Goal: Task Accomplishment & Management: Use online tool/utility

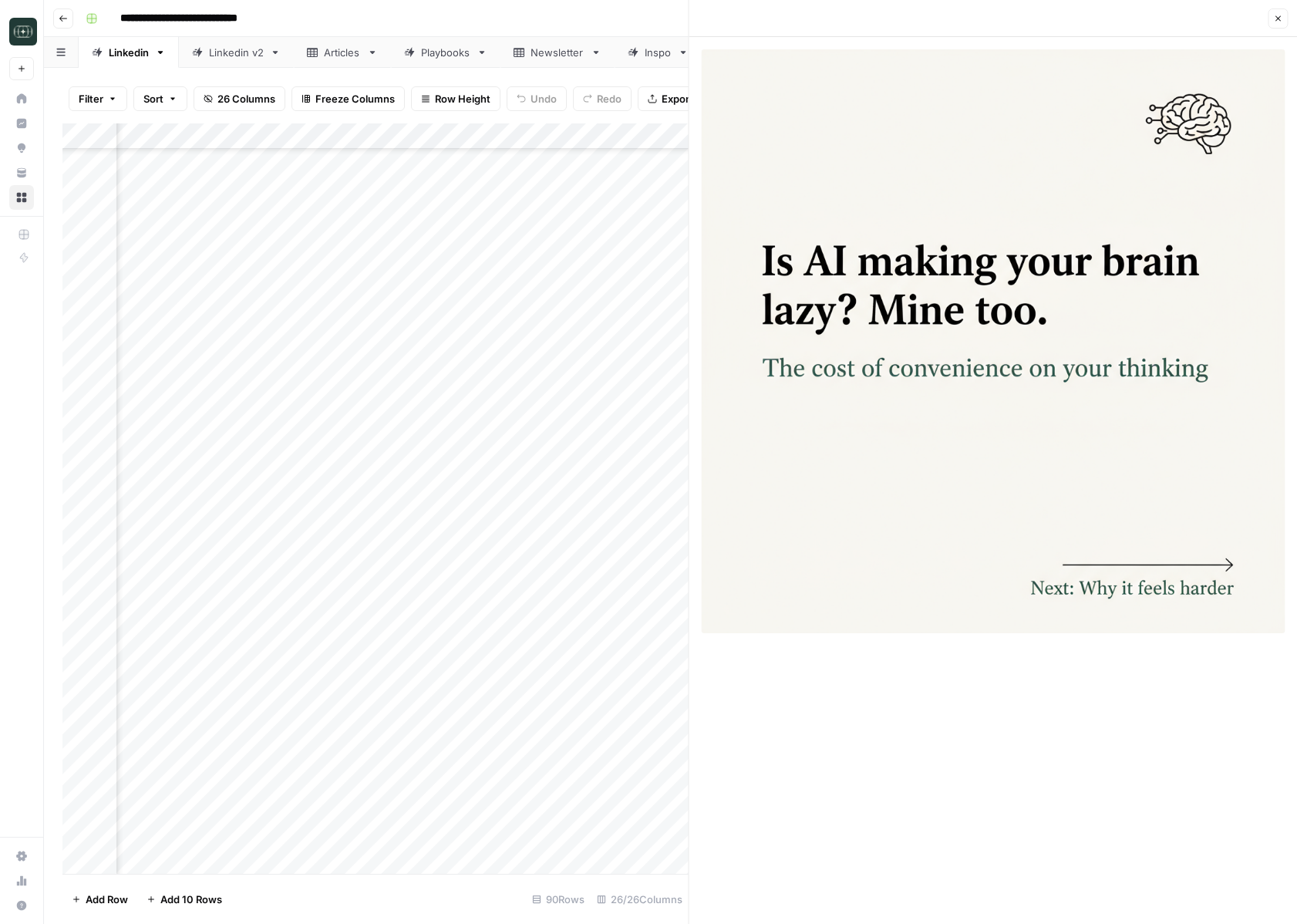
scroll to position [1661, 1828]
click at [578, 140] on div "Add Column" at bounding box center [376, 499] width 626 height 751
click at [429, 292] on span "Edit Workflow" at bounding box center [444, 287] width 135 height 15
click at [1275, 31] on header "Close" at bounding box center [994, 18] width 608 height 37
click at [1275, 23] on button "Close" at bounding box center [1278, 18] width 20 height 20
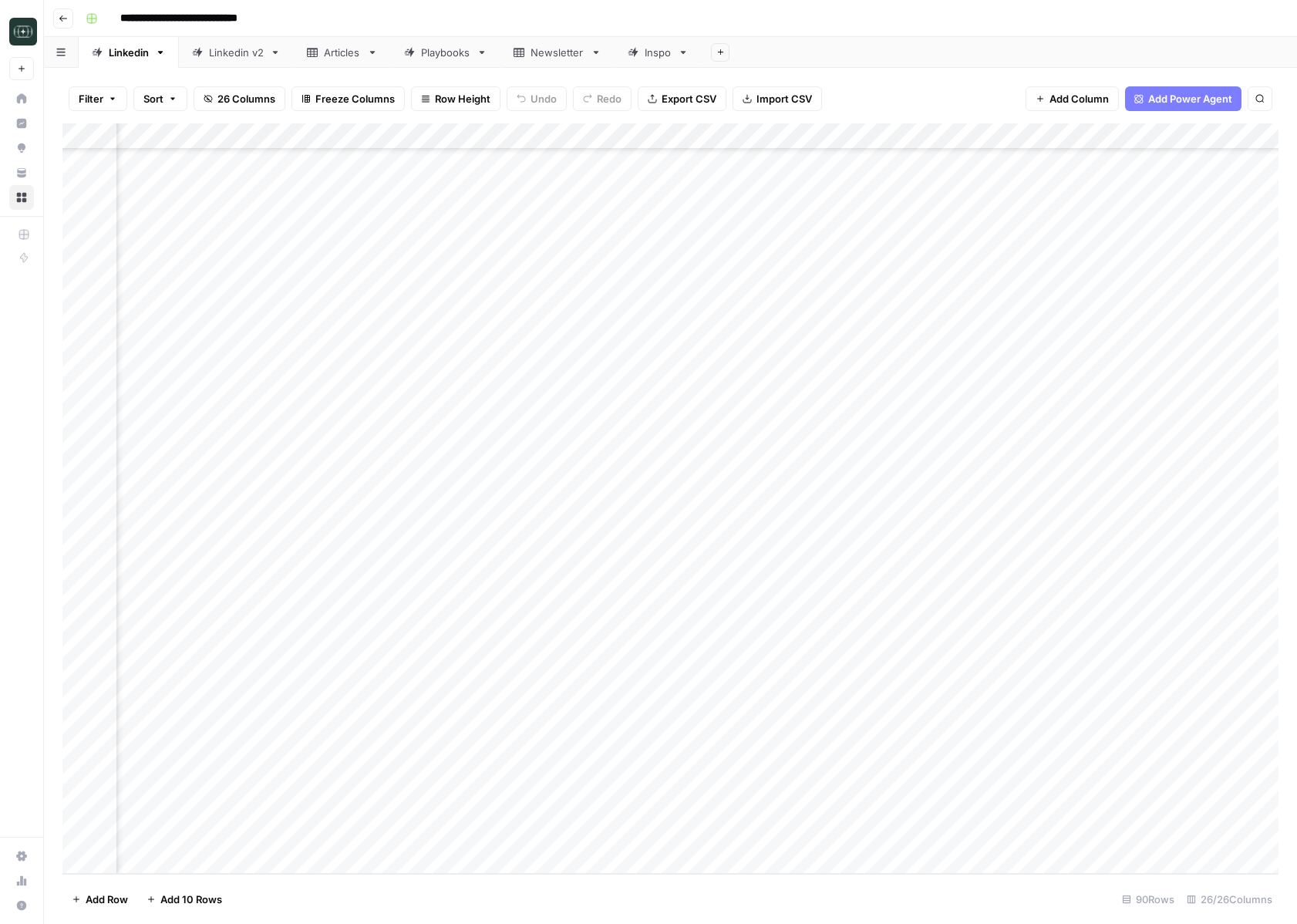
scroll to position [1661, 561]
click at [527, 839] on div "Add Column" at bounding box center [671, 499] width 1216 height 751
click at [527, 839] on div at bounding box center [534, 835] width 141 height 29
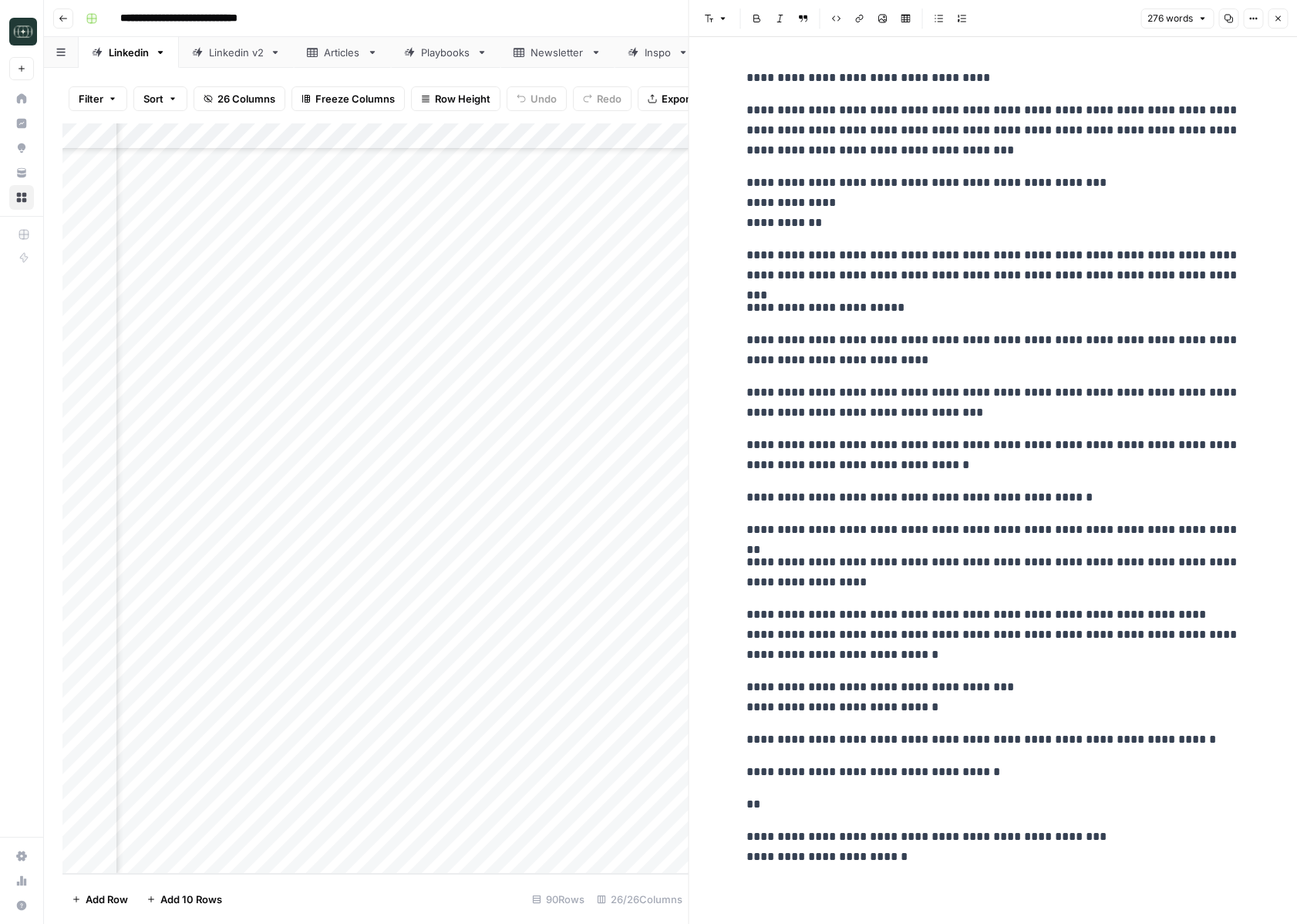
click at [853, 605] on p "**********" at bounding box center [993, 634] width 493 height 60
copy div "**********"
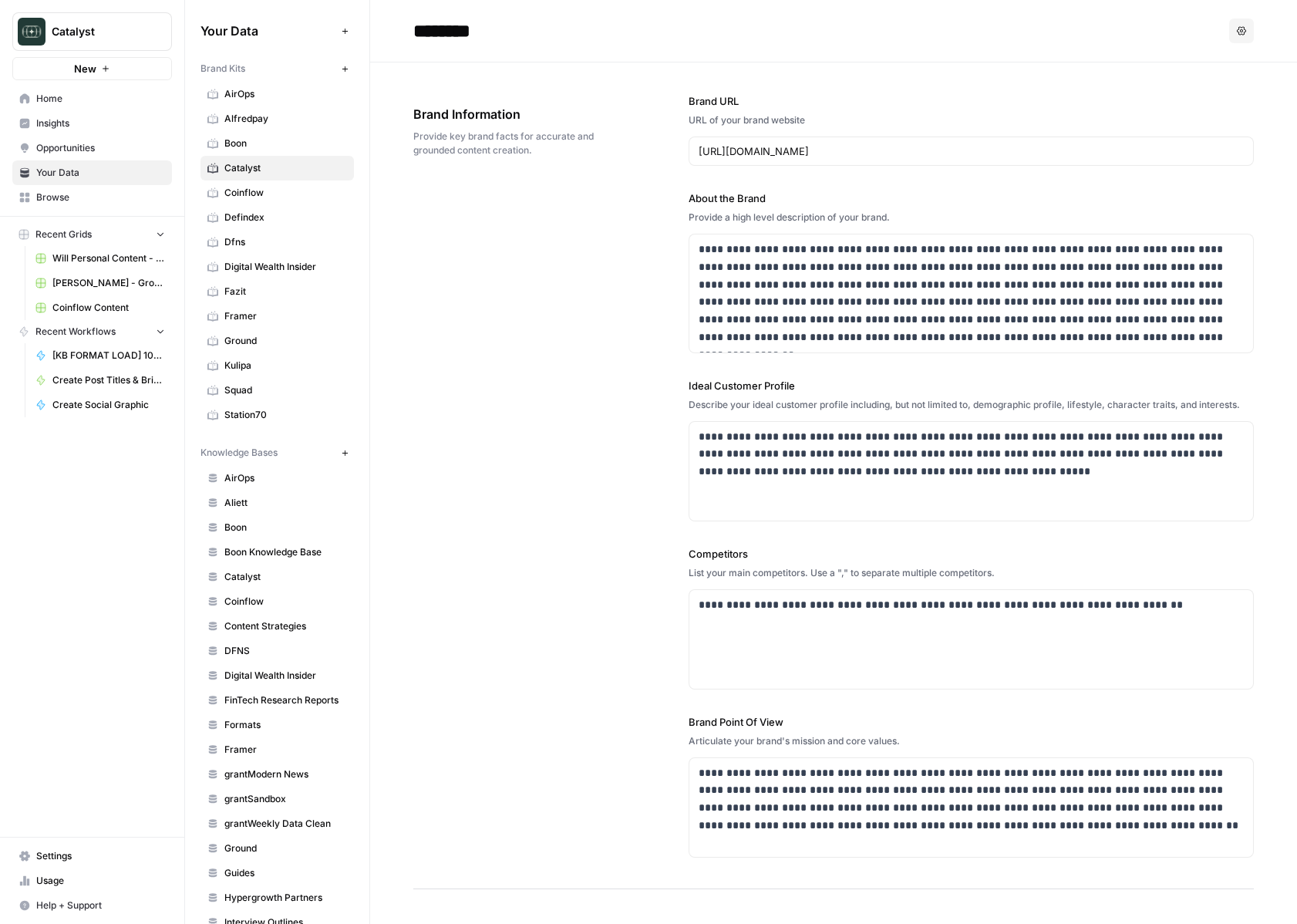
scroll to position [2346, 0]
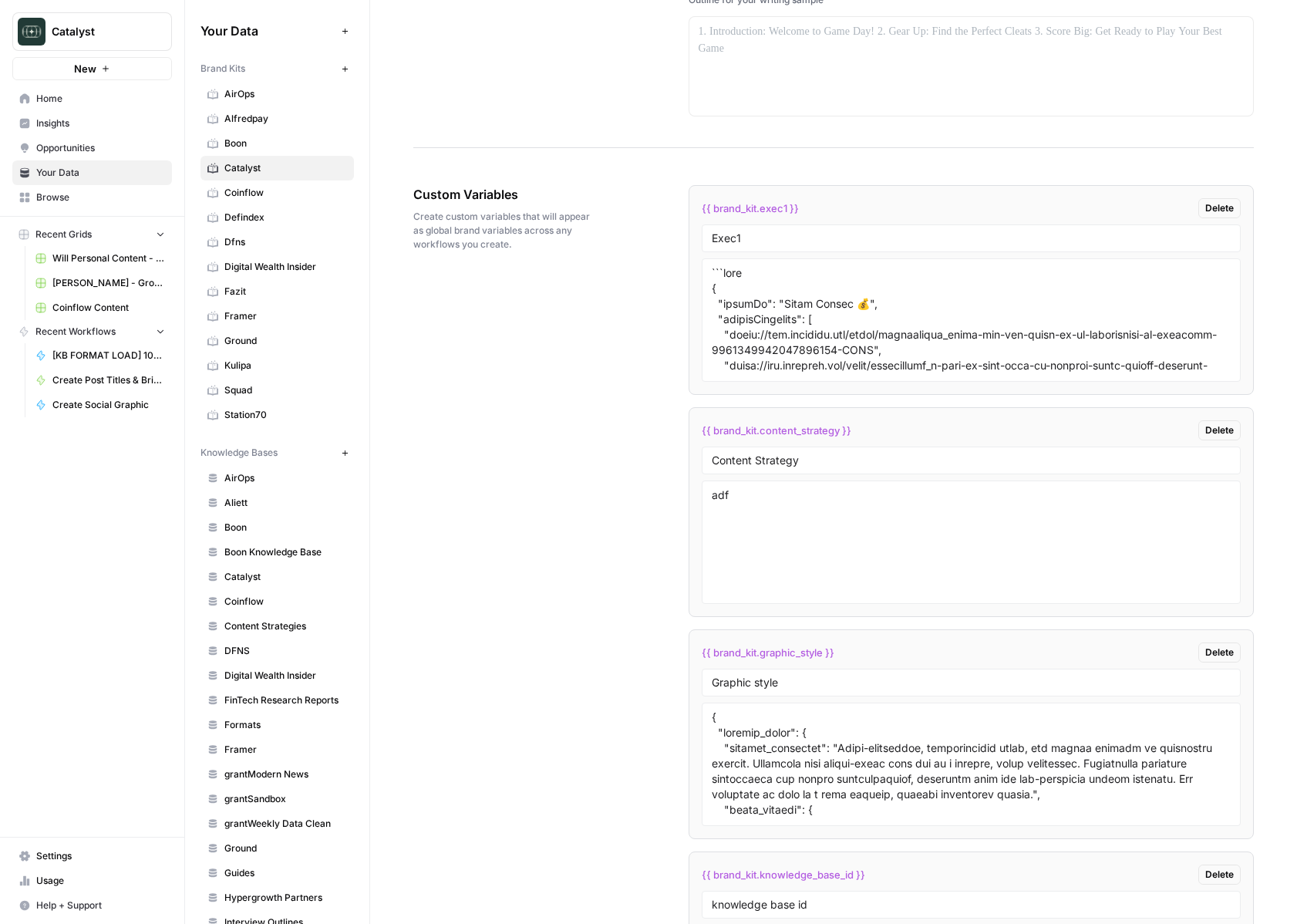
click at [90, 98] on span "Home" at bounding box center [100, 98] width 129 height 13
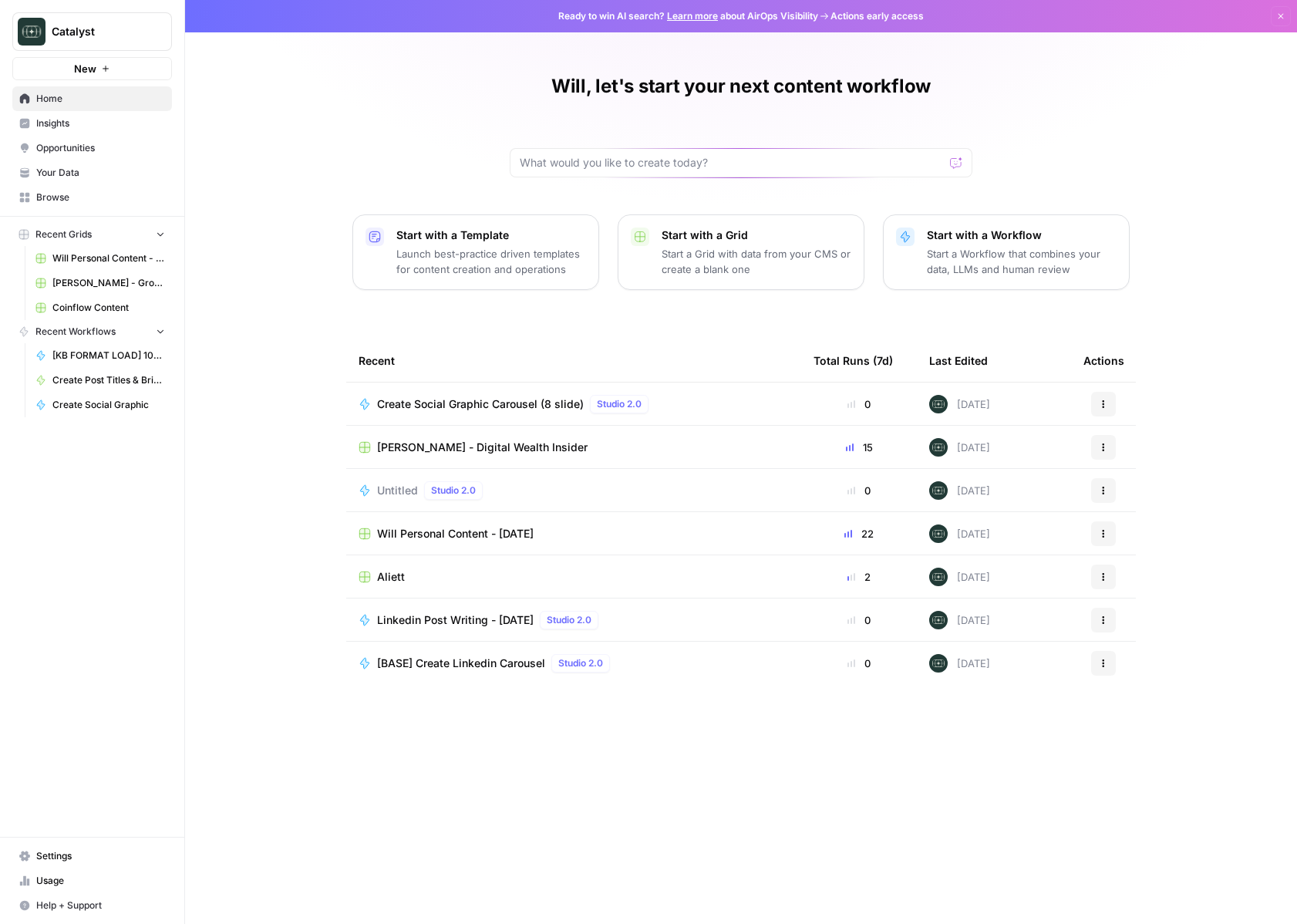
click at [93, 208] on link "Browse" at bounding box center [92, 197] width 160 height 25
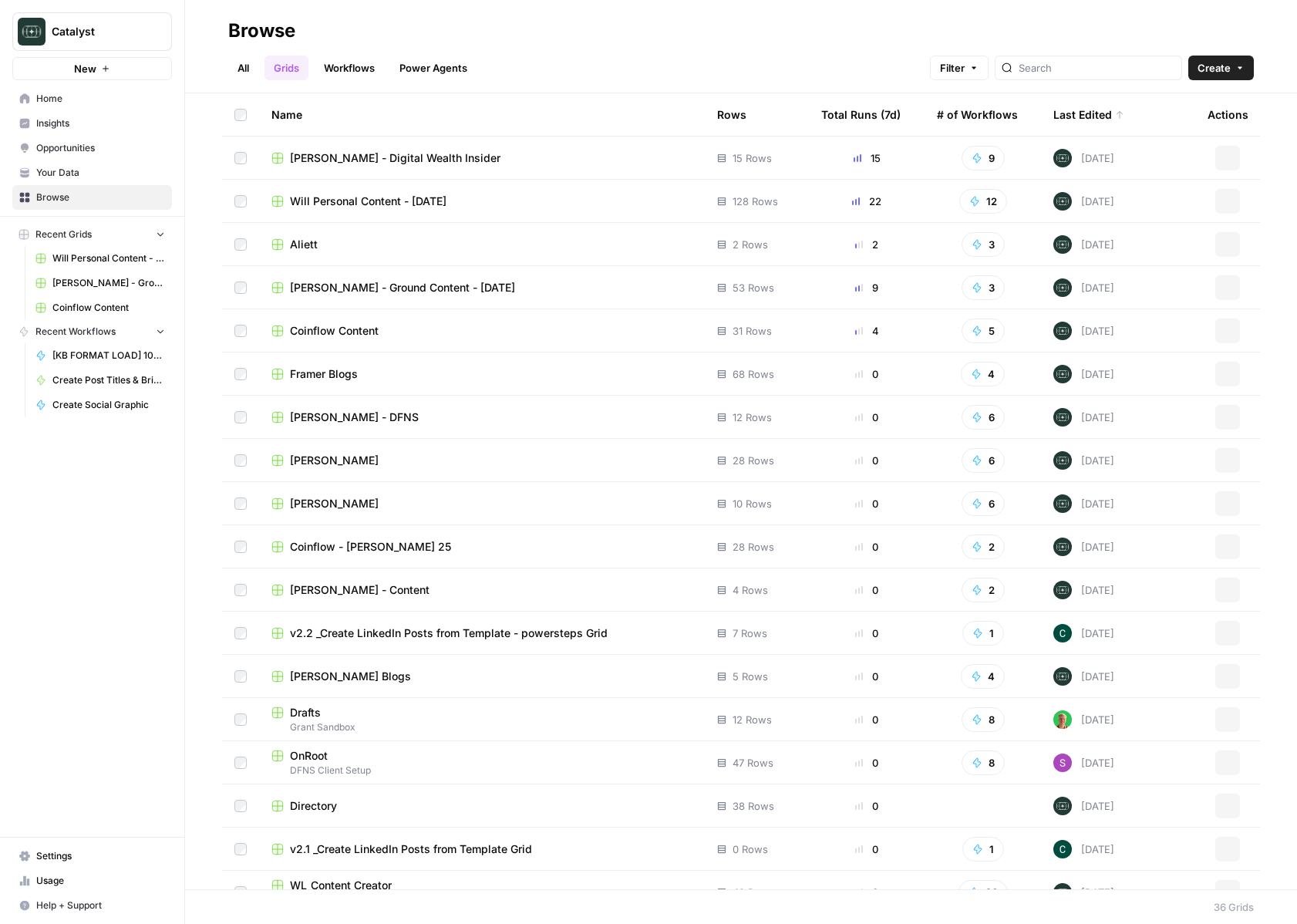
click at [358, 65] on link "Workflows" at bounding box center [349, 68] width 69 height 25
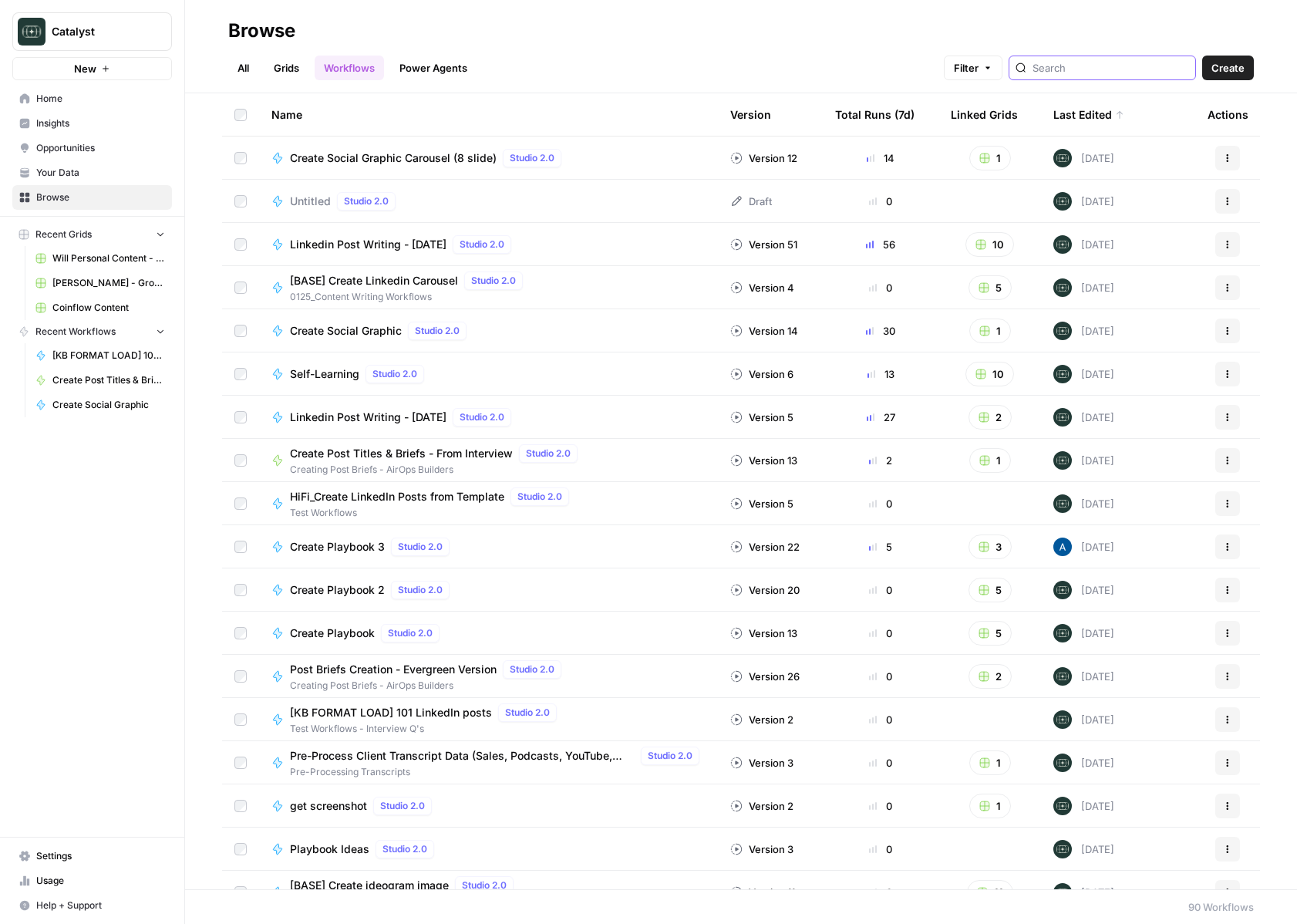
click at [1089, 64] on input "search" at bounding box center [1110, 67] width 157 height 15
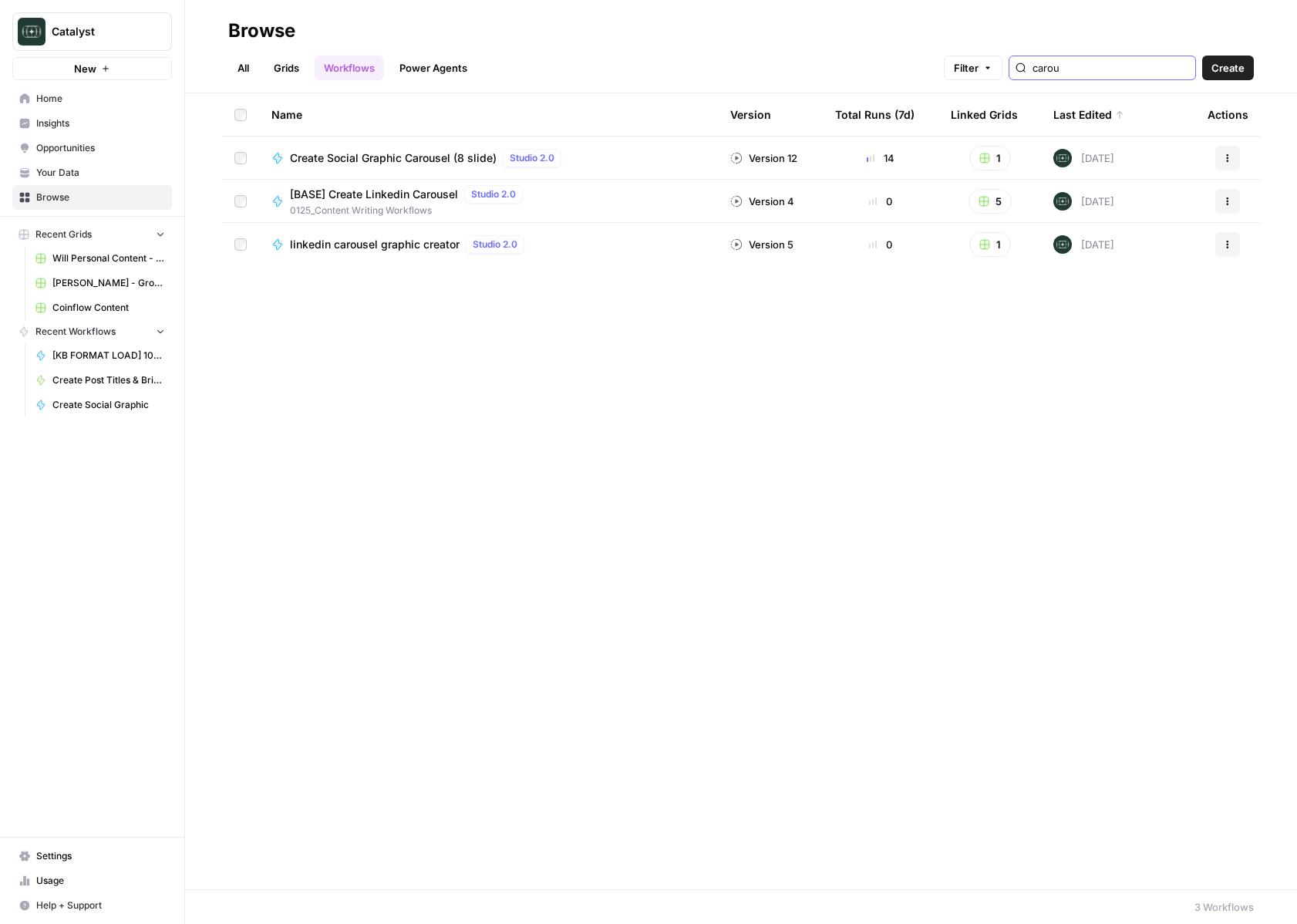
type input "carou"
click at [1224, 196] on button "Actions" at bounding box center [1228, 202] width 25 height 25
click at [1153, 250] on link "Edit in Studio" at bounding box center [1153, 259] width 159 height 22
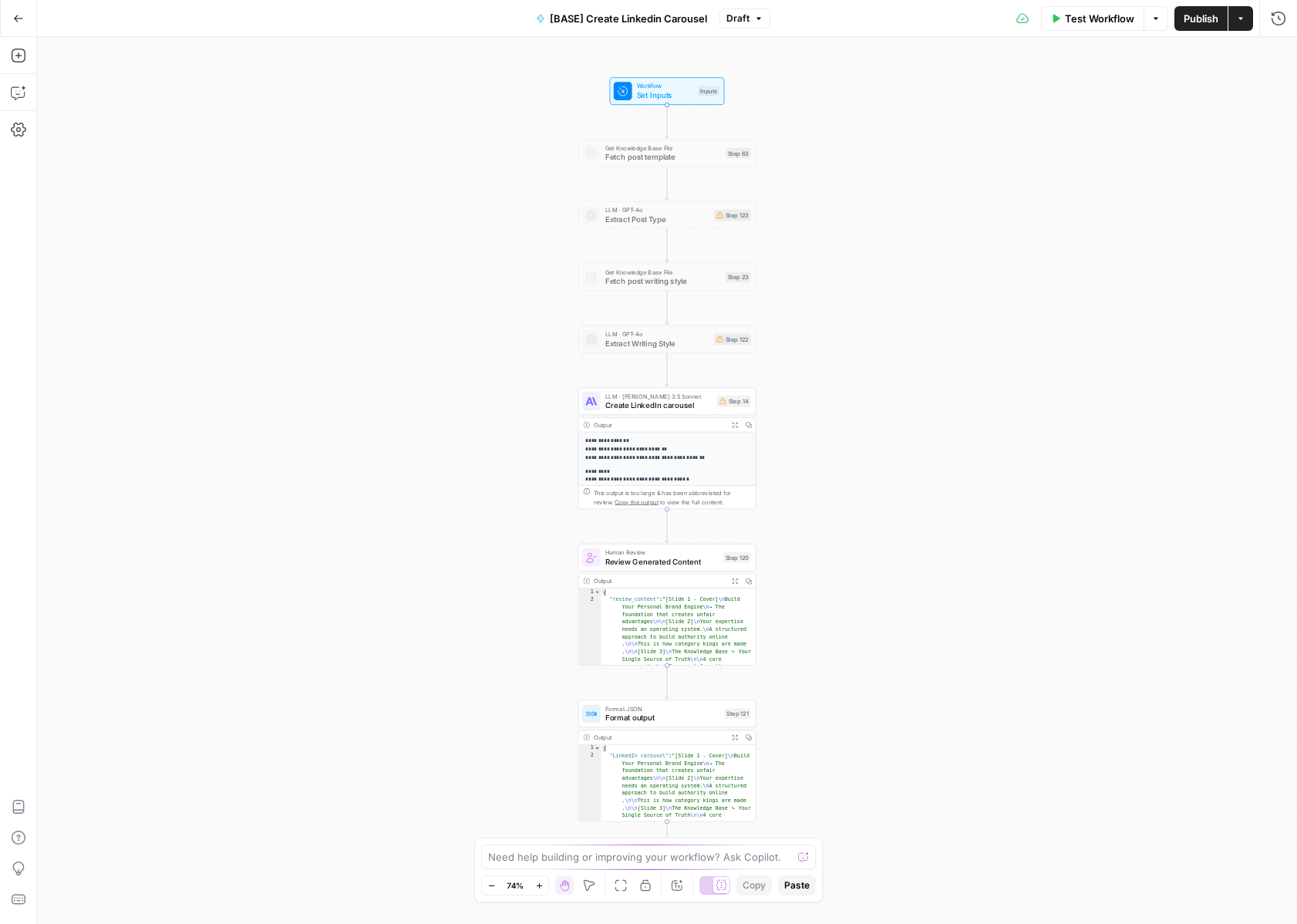
click at [625, 405] on span "Create LinkedIn carousel" at bounding box center [659, 405] width 108 height 12
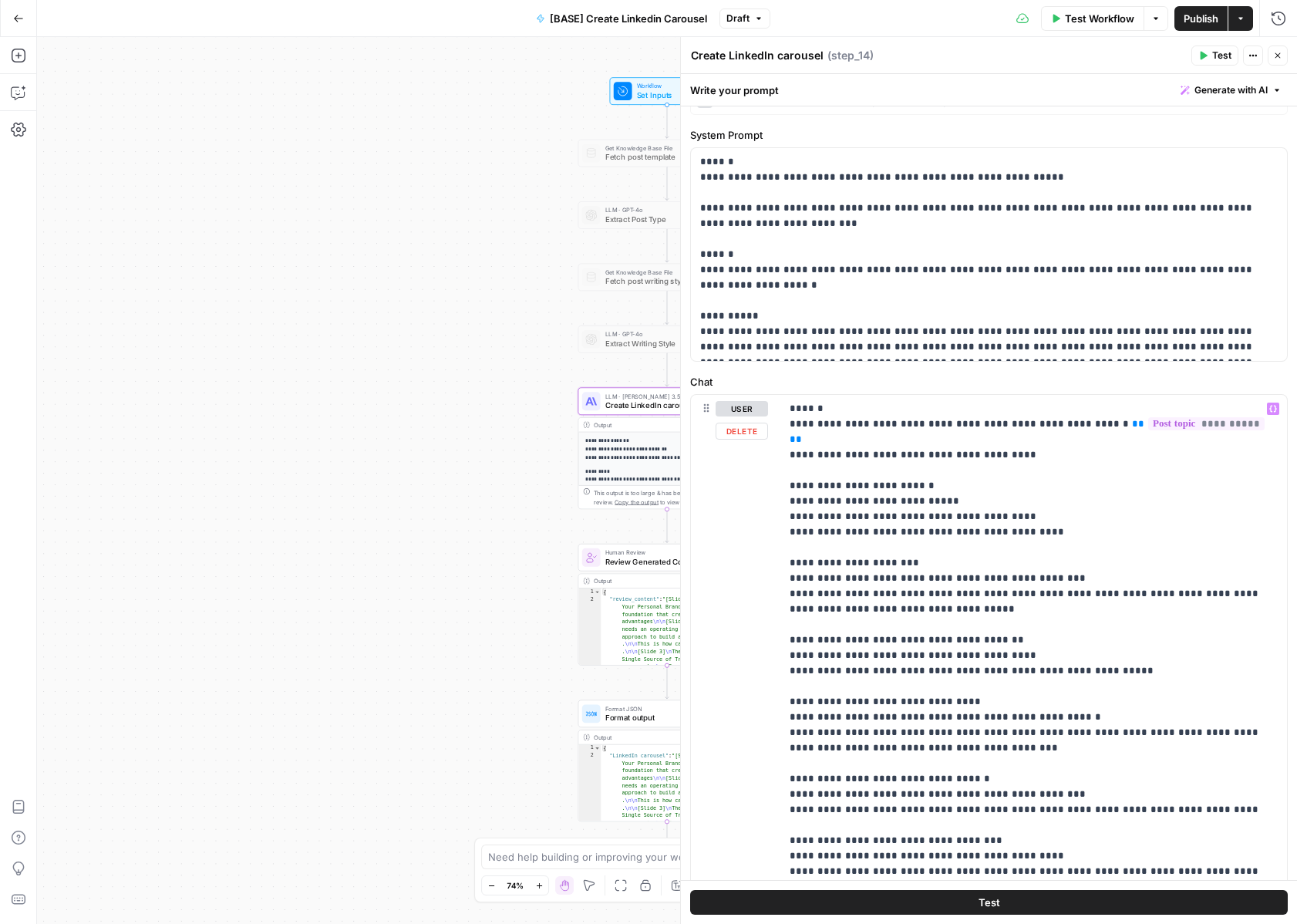
scroll to position [50, 0]
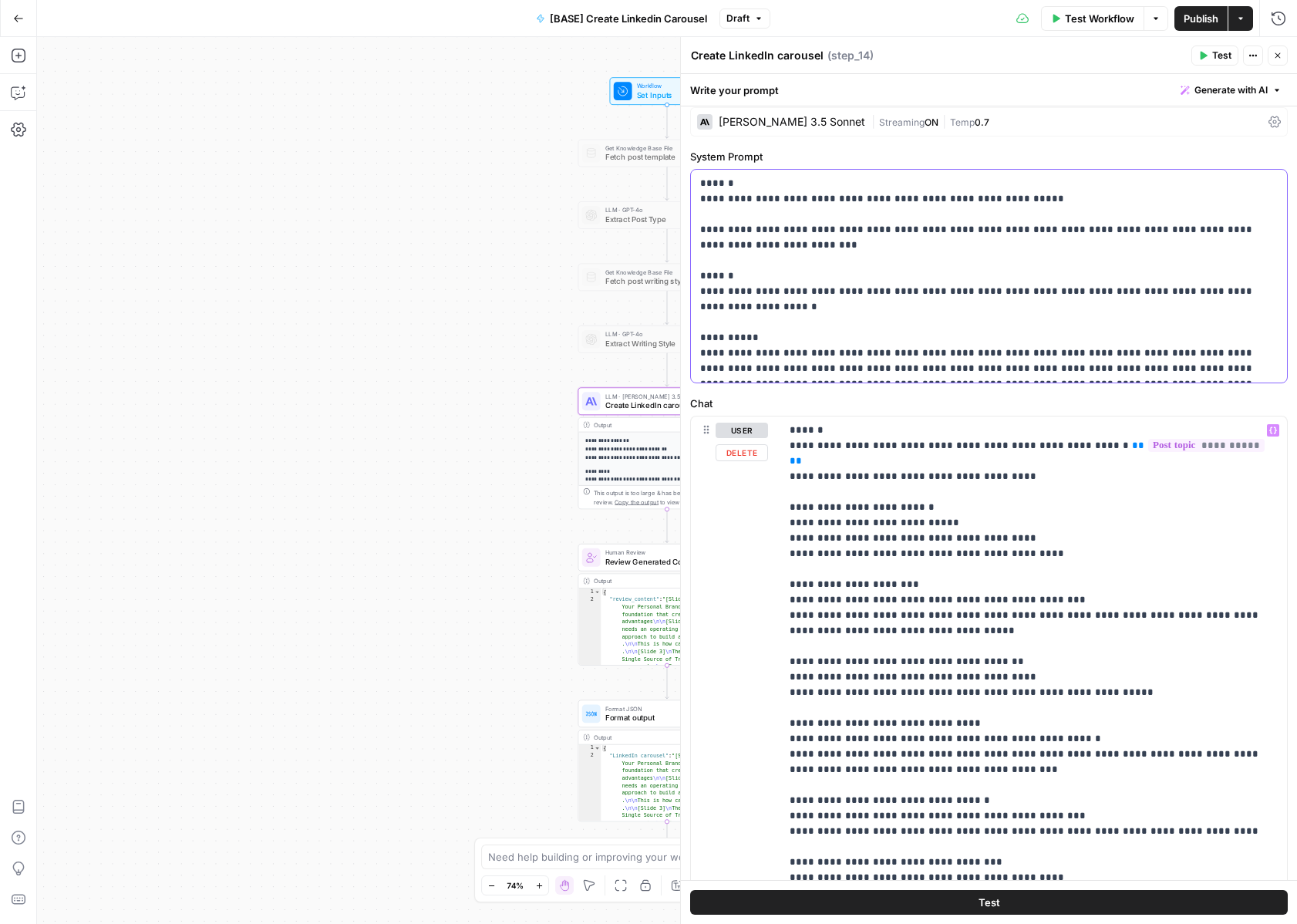
click at [936, 310] on p "**********" at bounding box center [989, 276] width 578 height 201
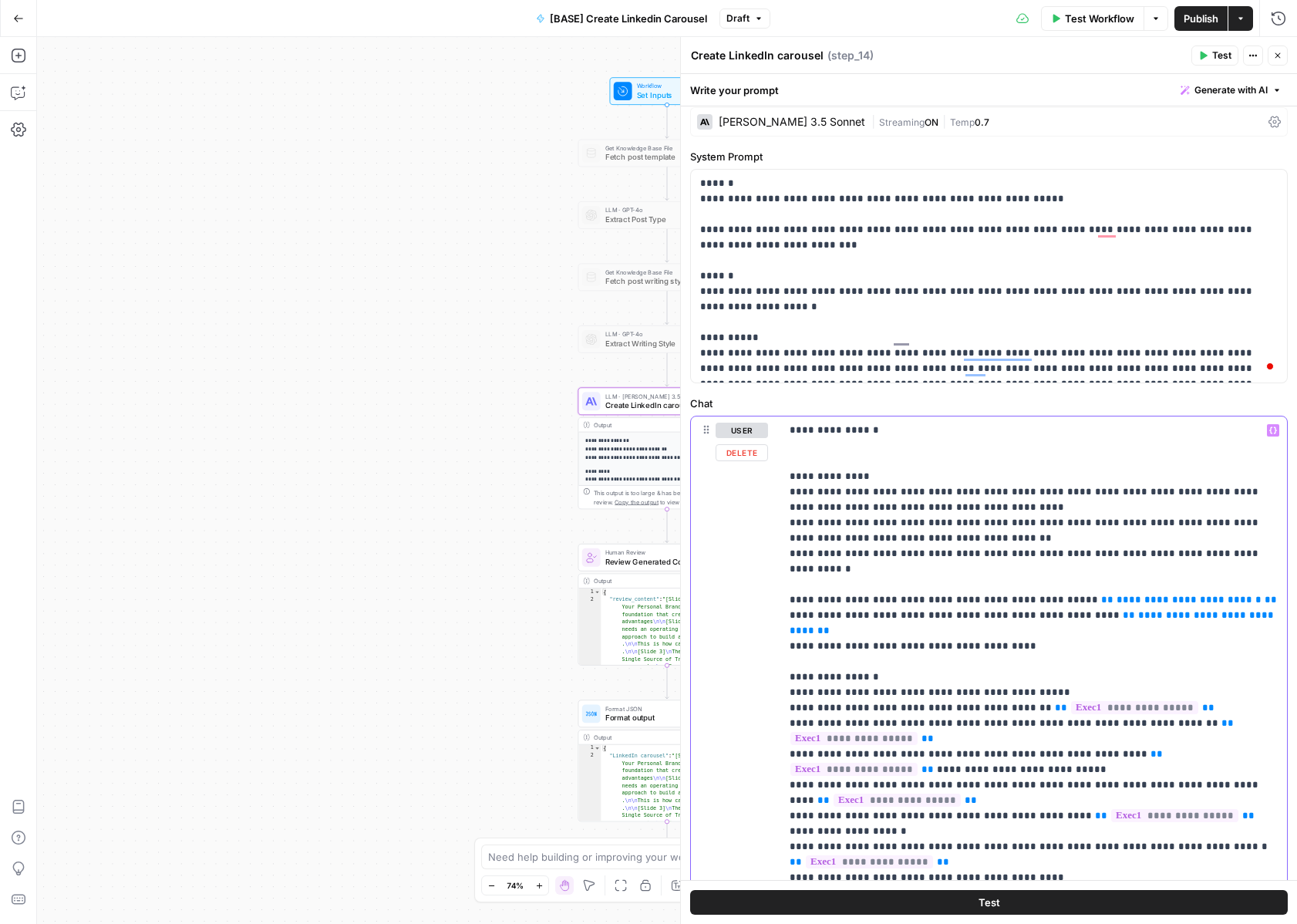
scroll to position [0, 0]
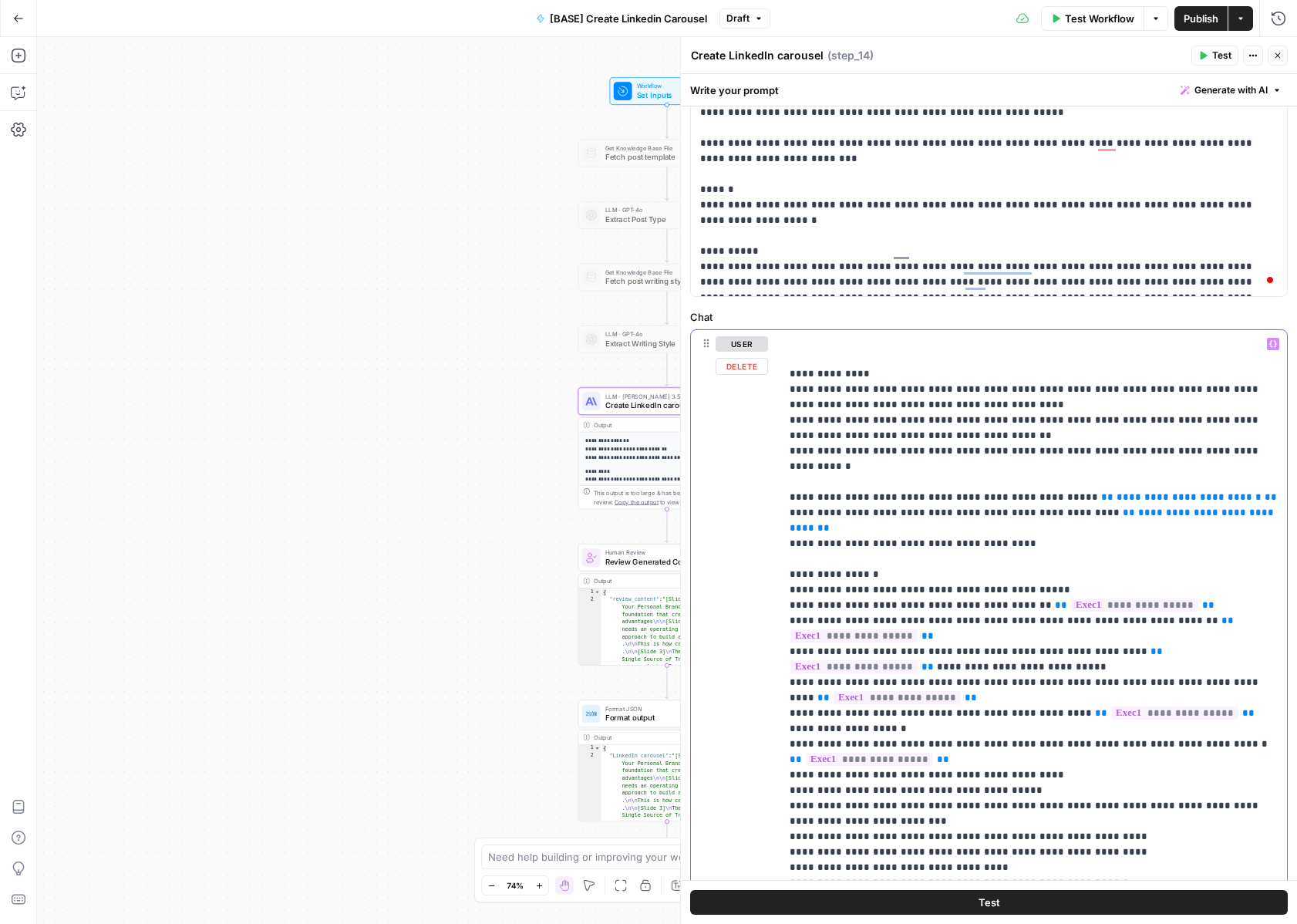
click at [977, 543] on p "**********" at bounding box center [1034, 196] width 488 height 1512
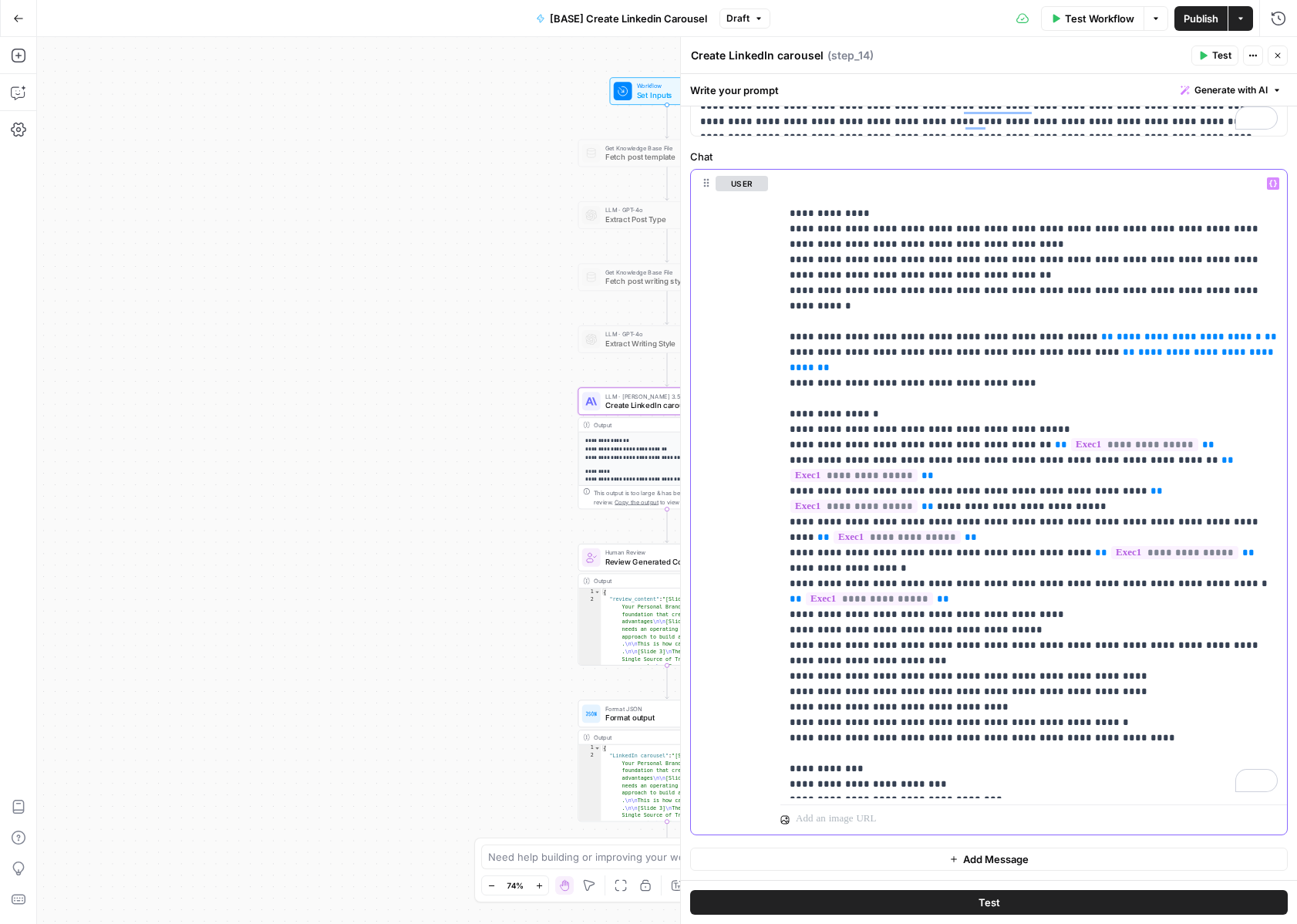
scroll to position [895, 0]
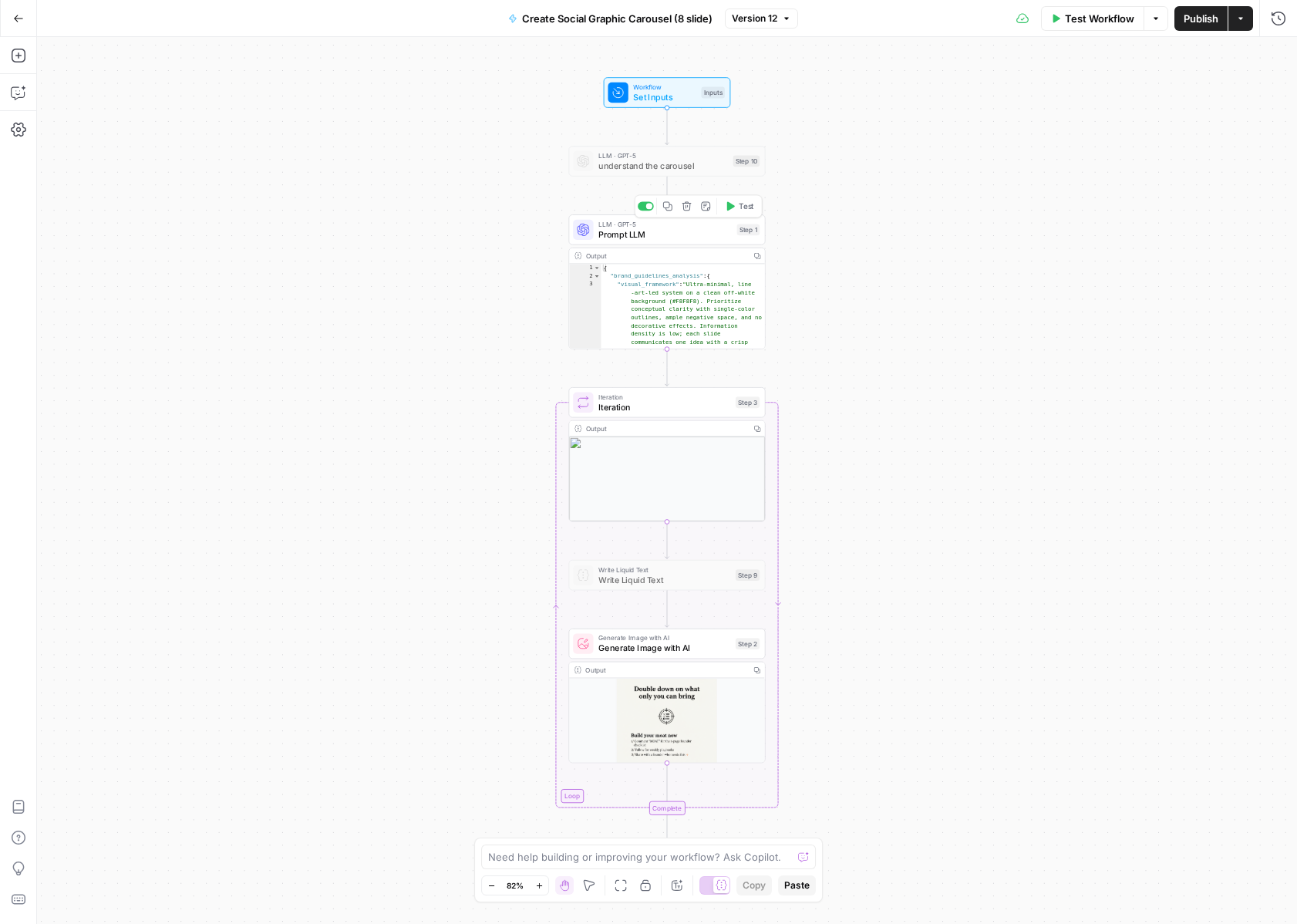
click at [715, 237] on span "Prompt LLM" at bounding box center [665, 234] width 134 height 13
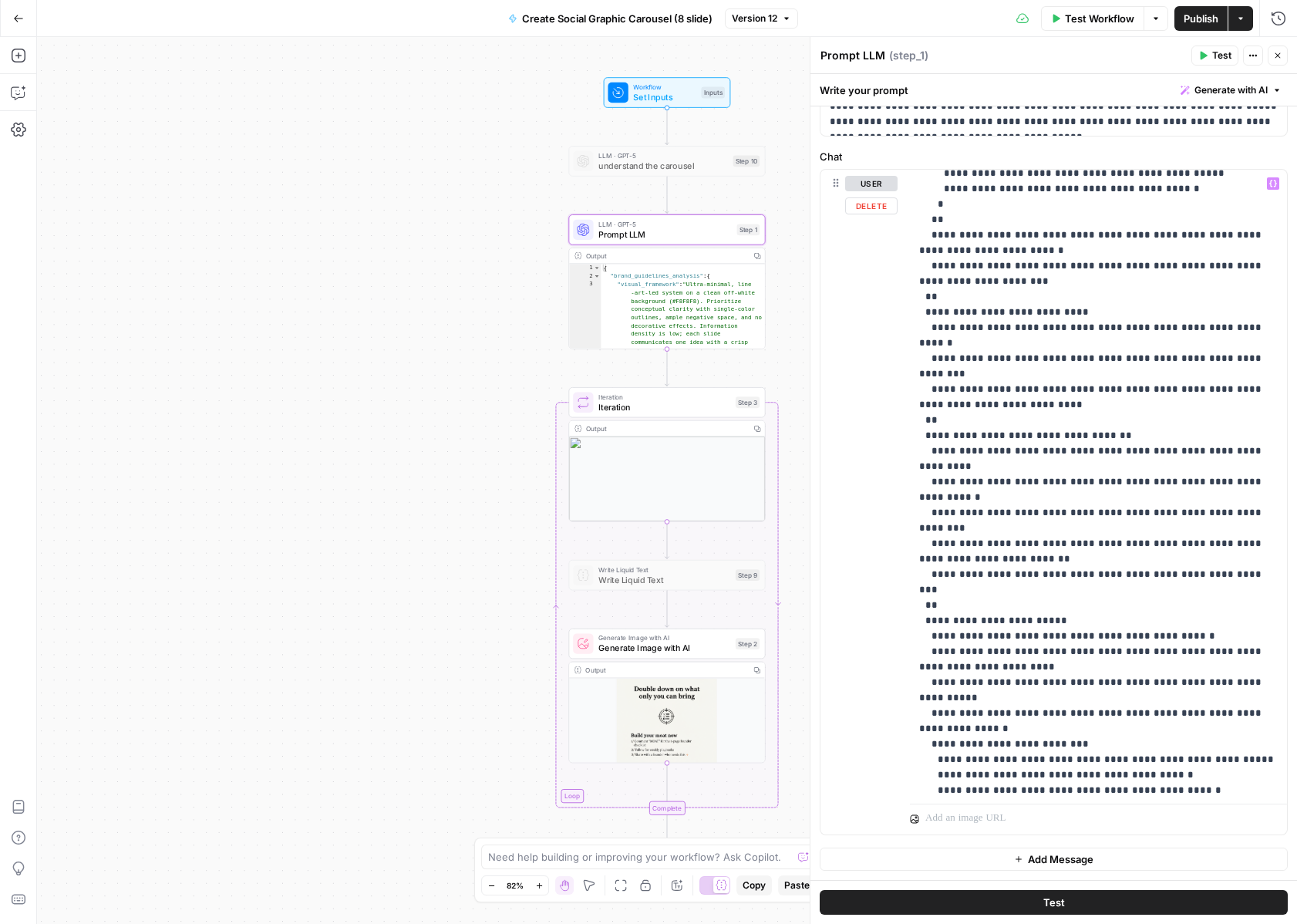
scroll to position [1544, 0]
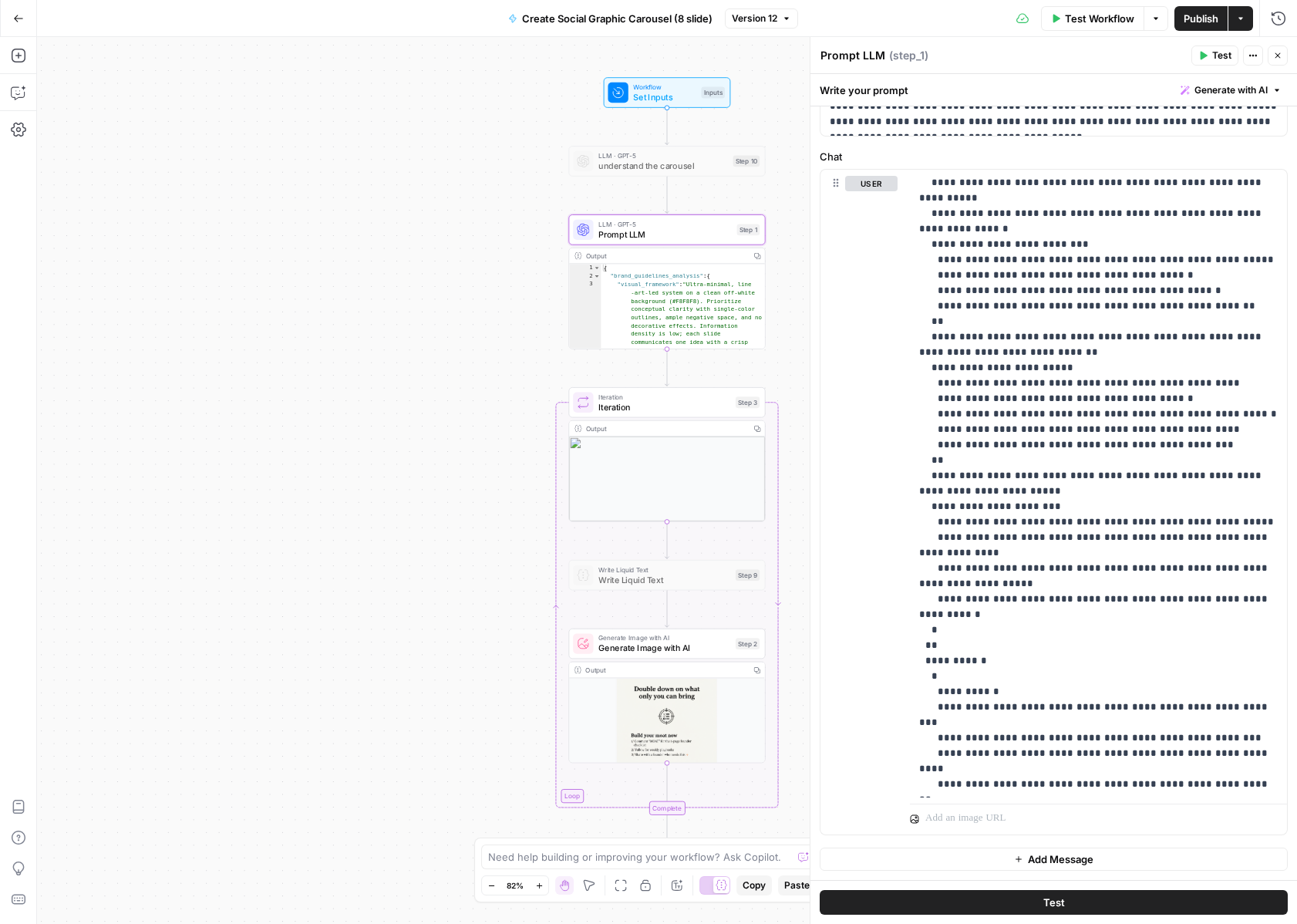
click at [652, 164] on span "understand the carousel" at bounding box center [663, 165] width 129 height 13
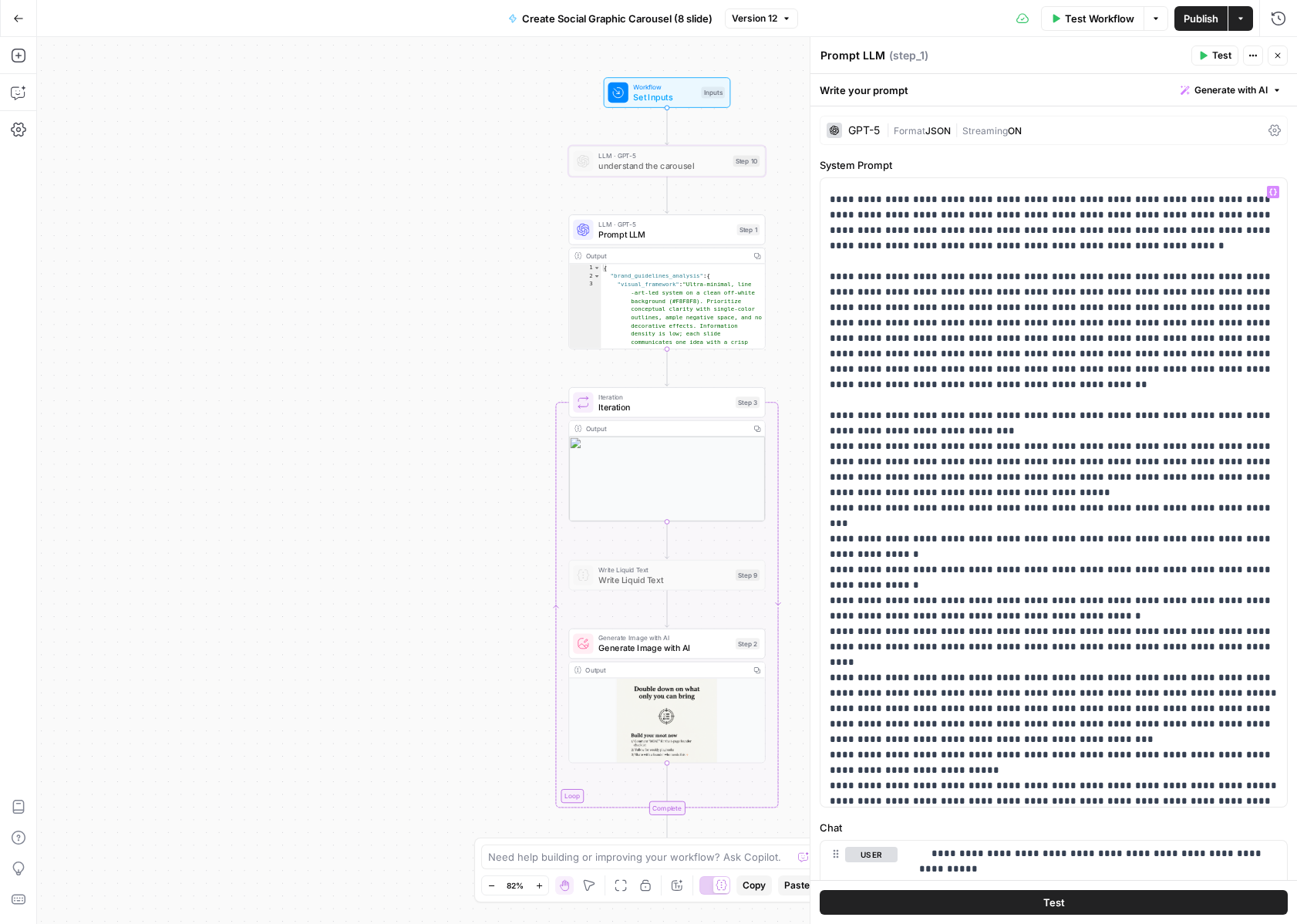
scroll to position [2315, 0]
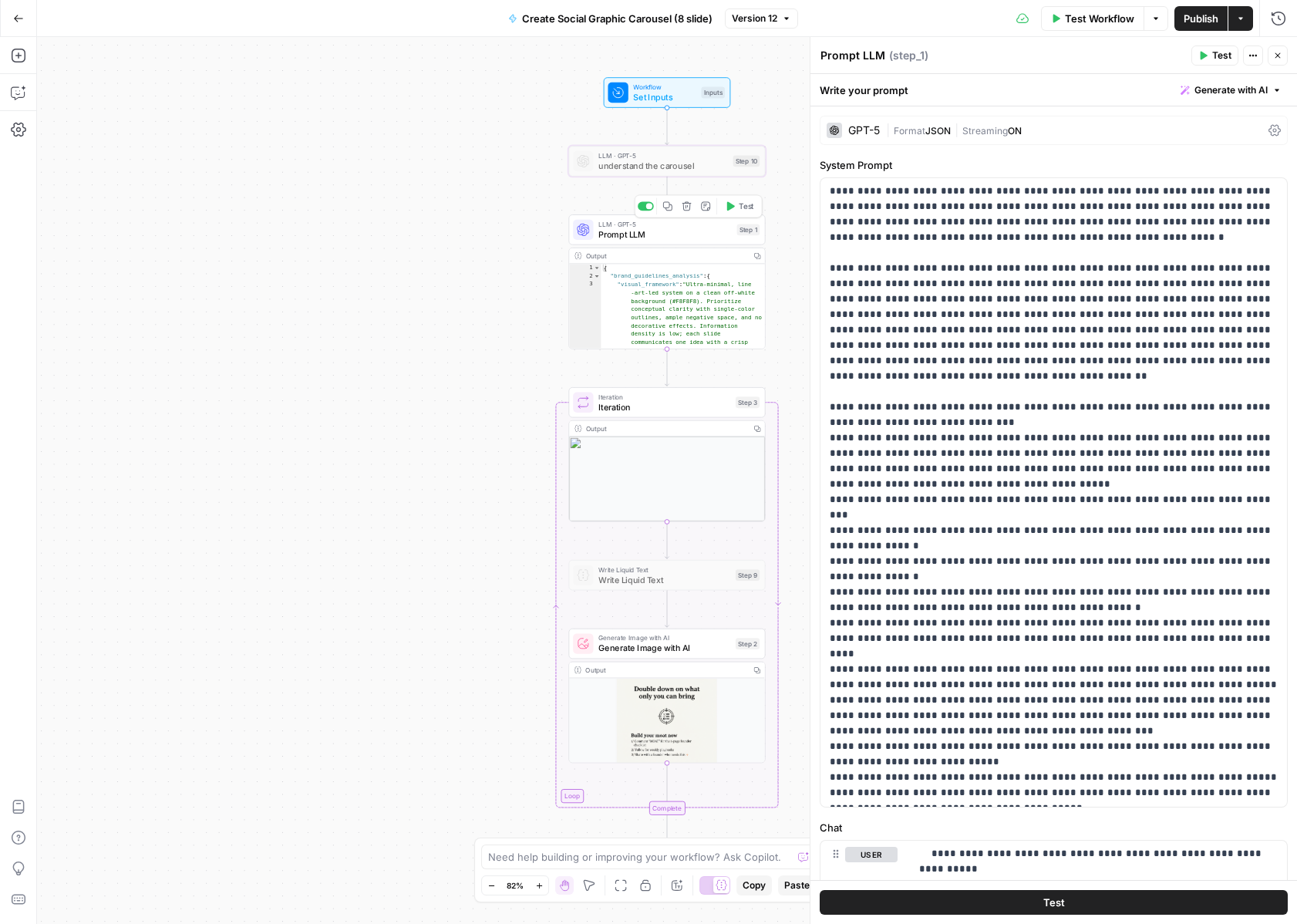
click at [676, 238] on span "Prompt LLM" at bounding box center [665, 234] width 134 height 13
click at [653, 399] on span "Iteration" at bounding box center [664, 397] width 132 height 10
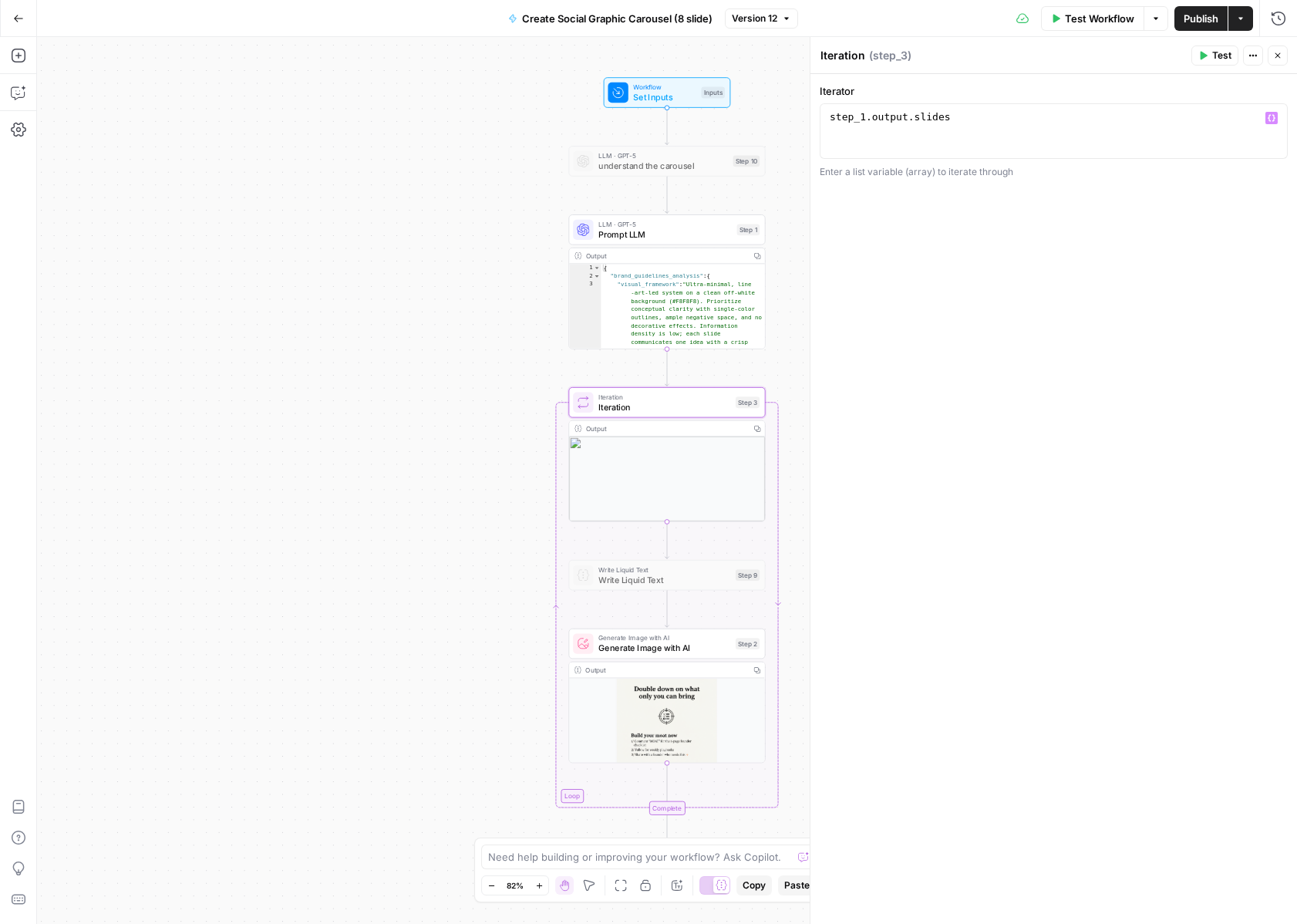
type textarea "**********"
click at [892, 118] on div "step_1 . output . slides" at bounding box center [1054, 144] width 454 height 69
click at [374, 386] on div "Workflow Set Inputs Inputs LLM · GPT-5 understand the carousel Step 10 LLM · GP…" at bounding box center [666, 480] width 1260 height 887
click at [627, 240] on div "LLM · GPT-5 Prompt LLM Step 1 Copy step Delete step Add Note Test" at bounding box center [666, 230] width 196 height 31
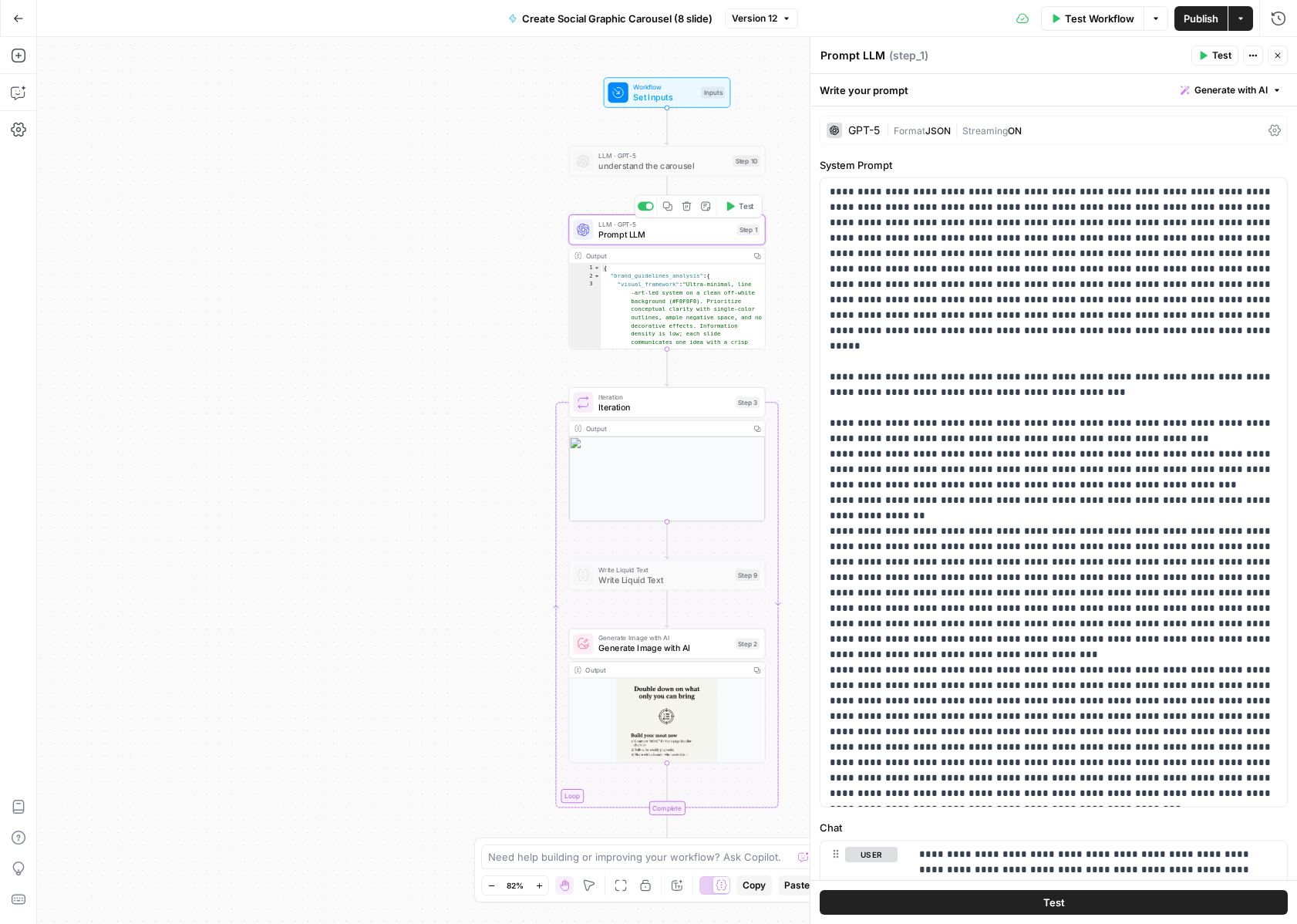
click at [618, 159] on span "understand the carousel" at bounding box center [663, 165] width 129 height 13
click at [698, 239] on span "Prompt LLM" at bounding box center [665, 234] width 134 height 13
click at [647, 206] on div at bounding box center [649, 205] width 6 height 6
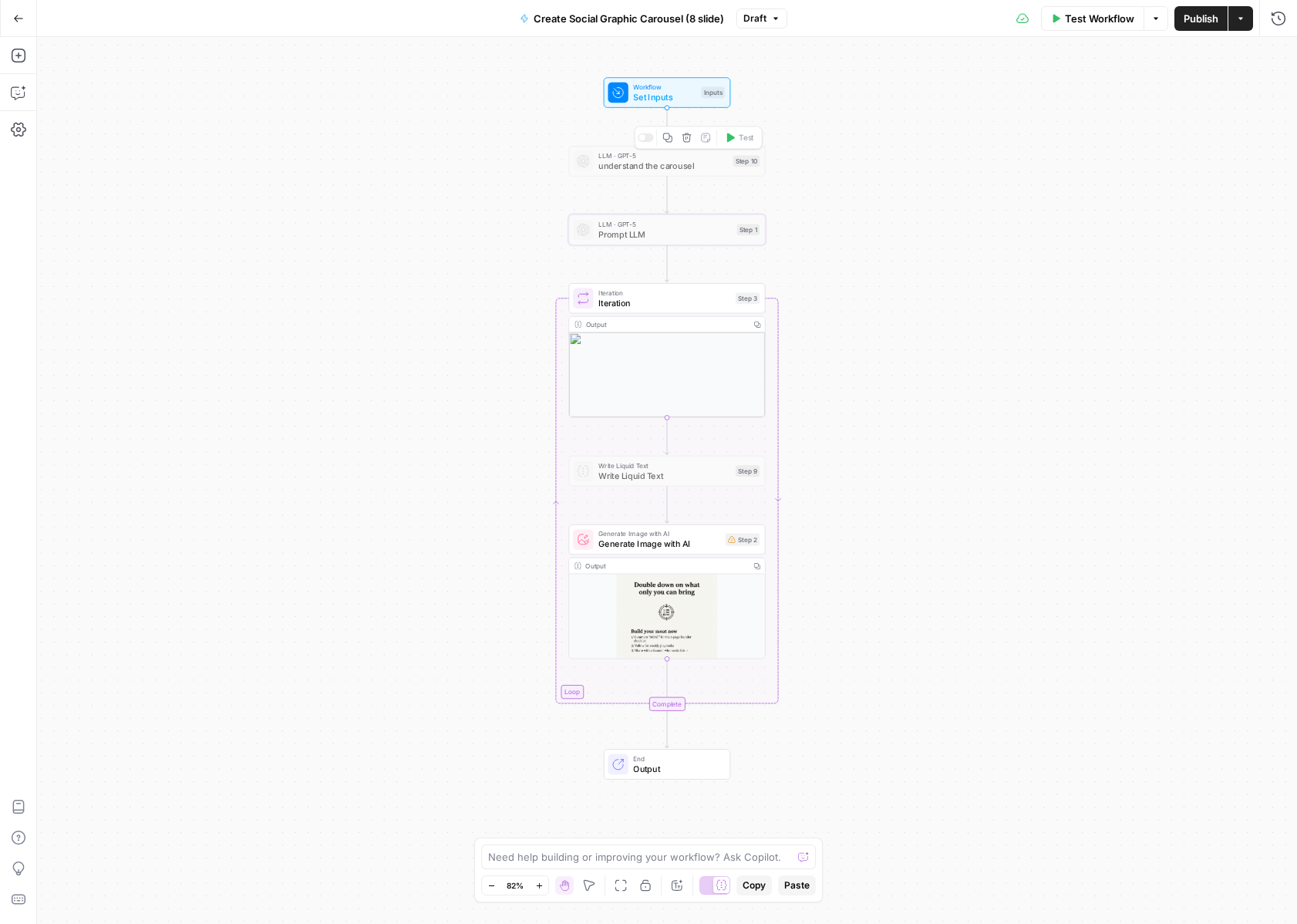
click at [641, 167] on span "understand the carousel" at bounding box center [663, 165] width 129 height 13
click at [664, 225] on span "LLM · GPT-5" at bounding box center [665, 223] width 134 height 10
click at [669, 210] on icon "button" at bounding box center [668, 205] width 9 height 9
click at [669, 266] on icon "Edge from step_1 to step_3" at bounding box center [667, 263] width 4 height 37
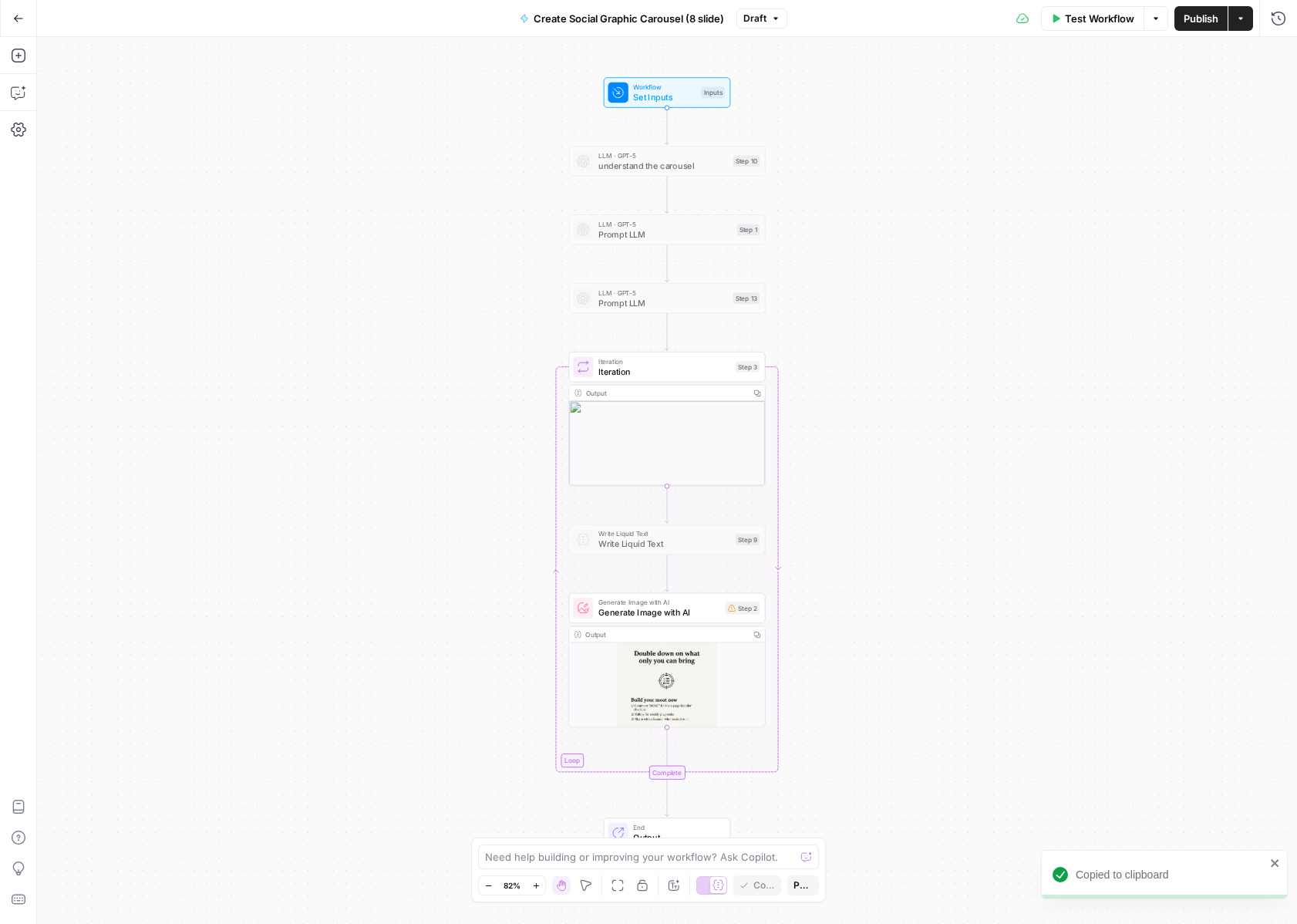
click at [632, 235] on span "Prompt LLM" at bounding box center [665, 234] width 134 height 13
click at [649, 211] on div "Workflow Set Inputs Inputs LLM · GPT-5 understand the carousel Step 10 LLM · GP…" at bounding box center [666, 480] width 1260 height 887
click at [650, 206] on div at bounding box center [646, 206] width 16 height 9
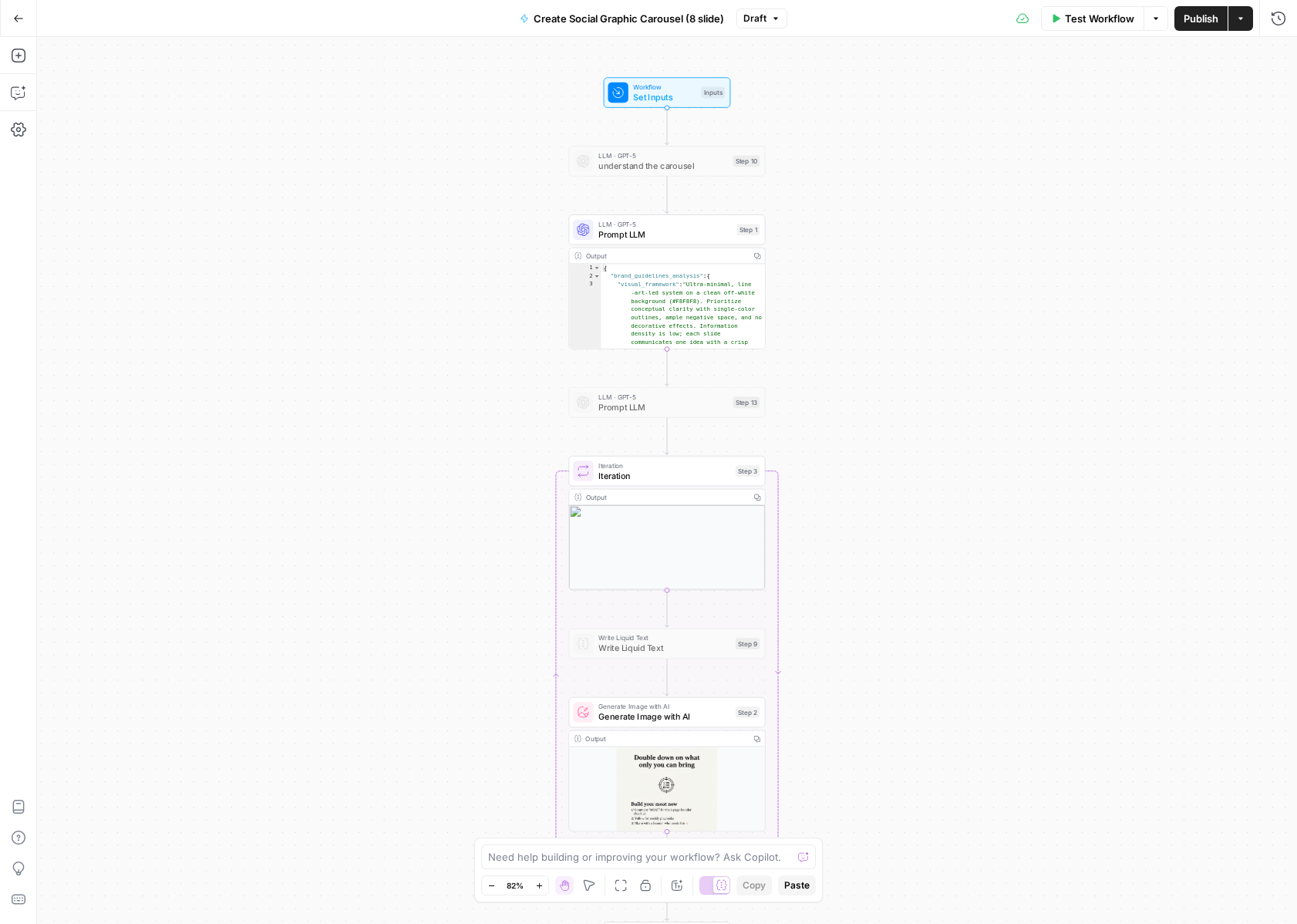
click at [713, 229] on span "Prompt LLM" at bounding box center [665, 234] width 134 height 13
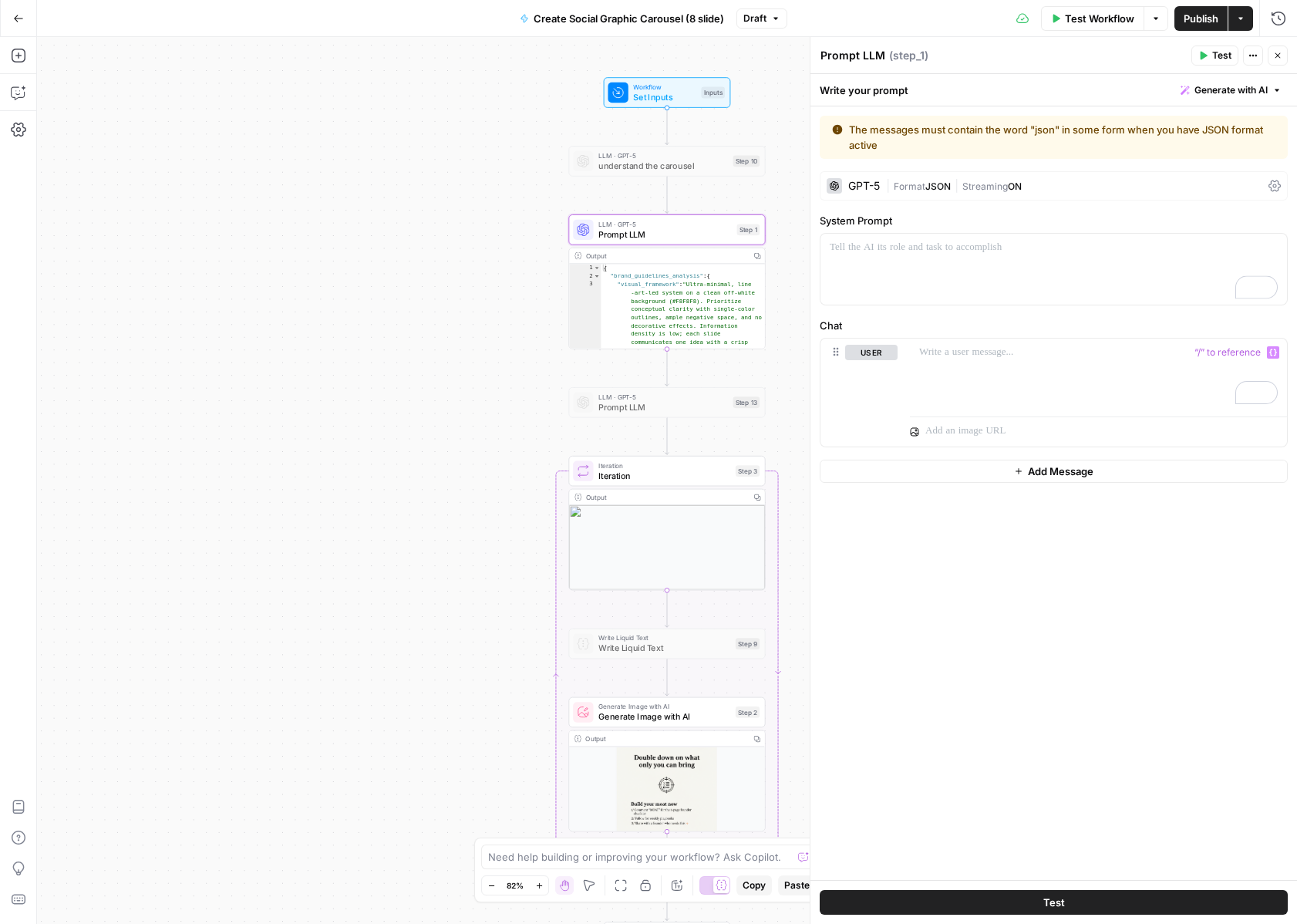
click at [1053, 554] on div "The messages must contain the word "json" in some form when you have JSON forma…" at bounding box center [1054, 493] width 487 height 773
click at [1010, 263] on div "To enrich screen reader interactions, please activate Accessibility in Grammarl…" at bounding box center [1054, 269] width 466 height 71
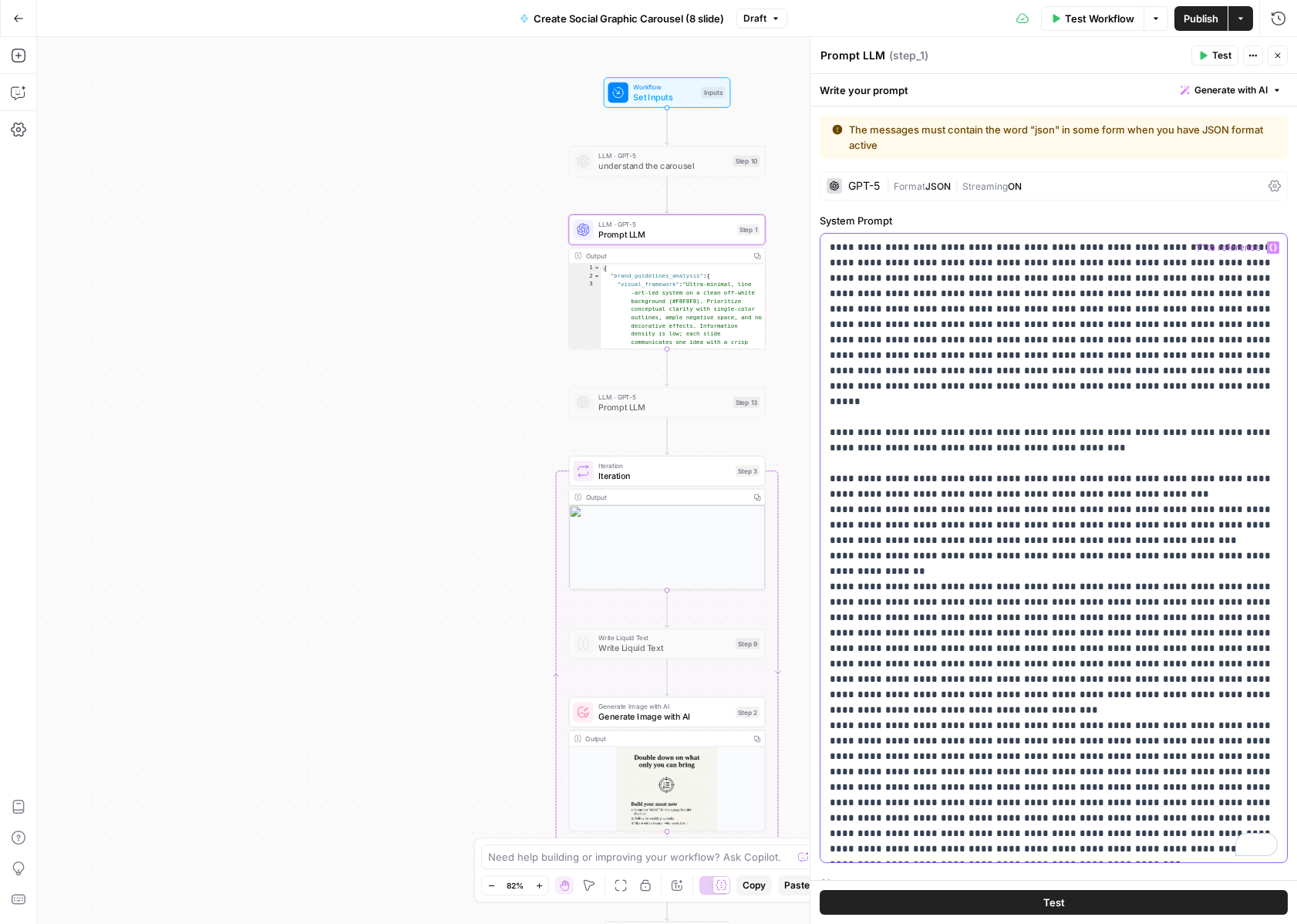
scroll to position [2313, 0]
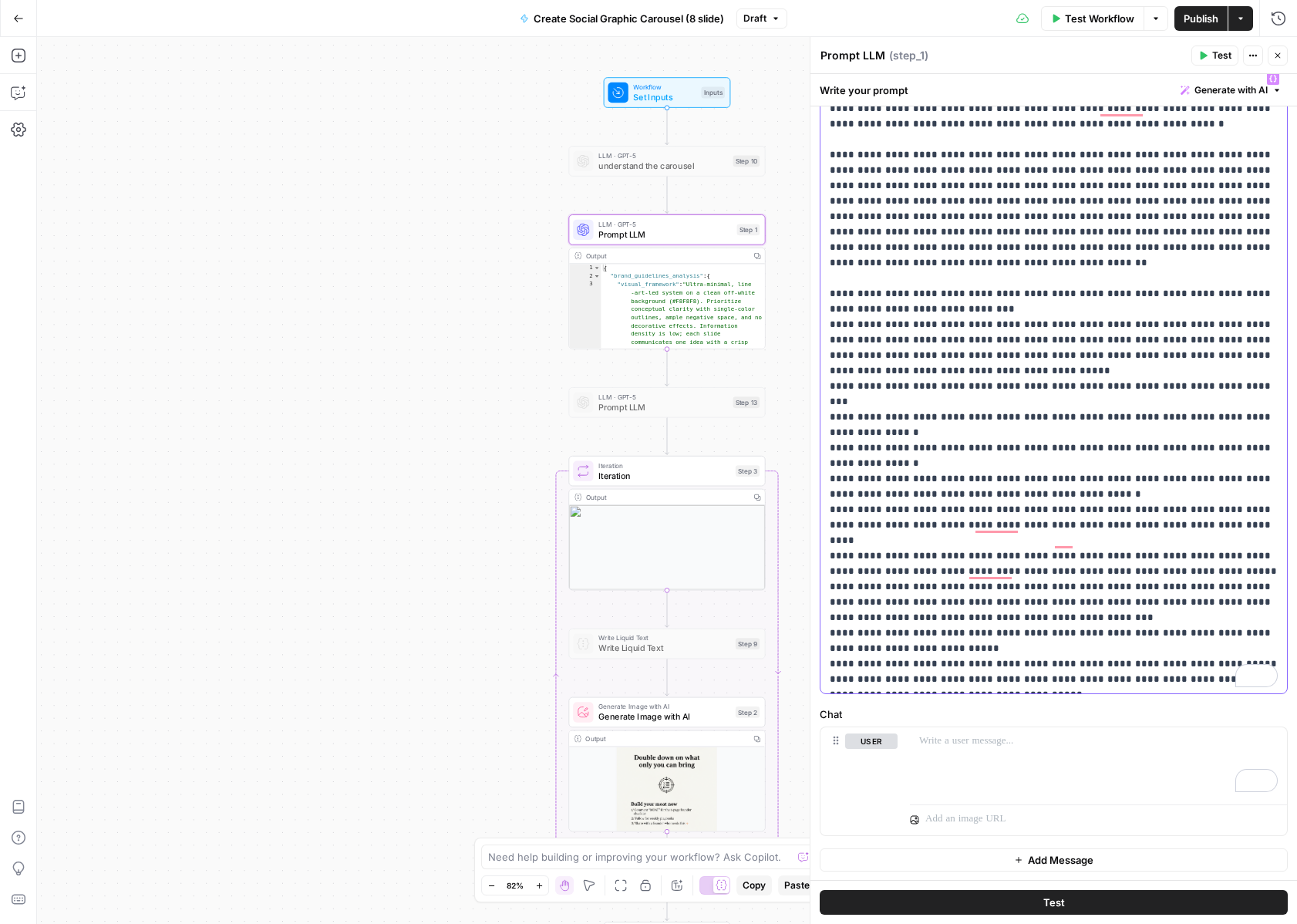
scroll to position [0, 0]
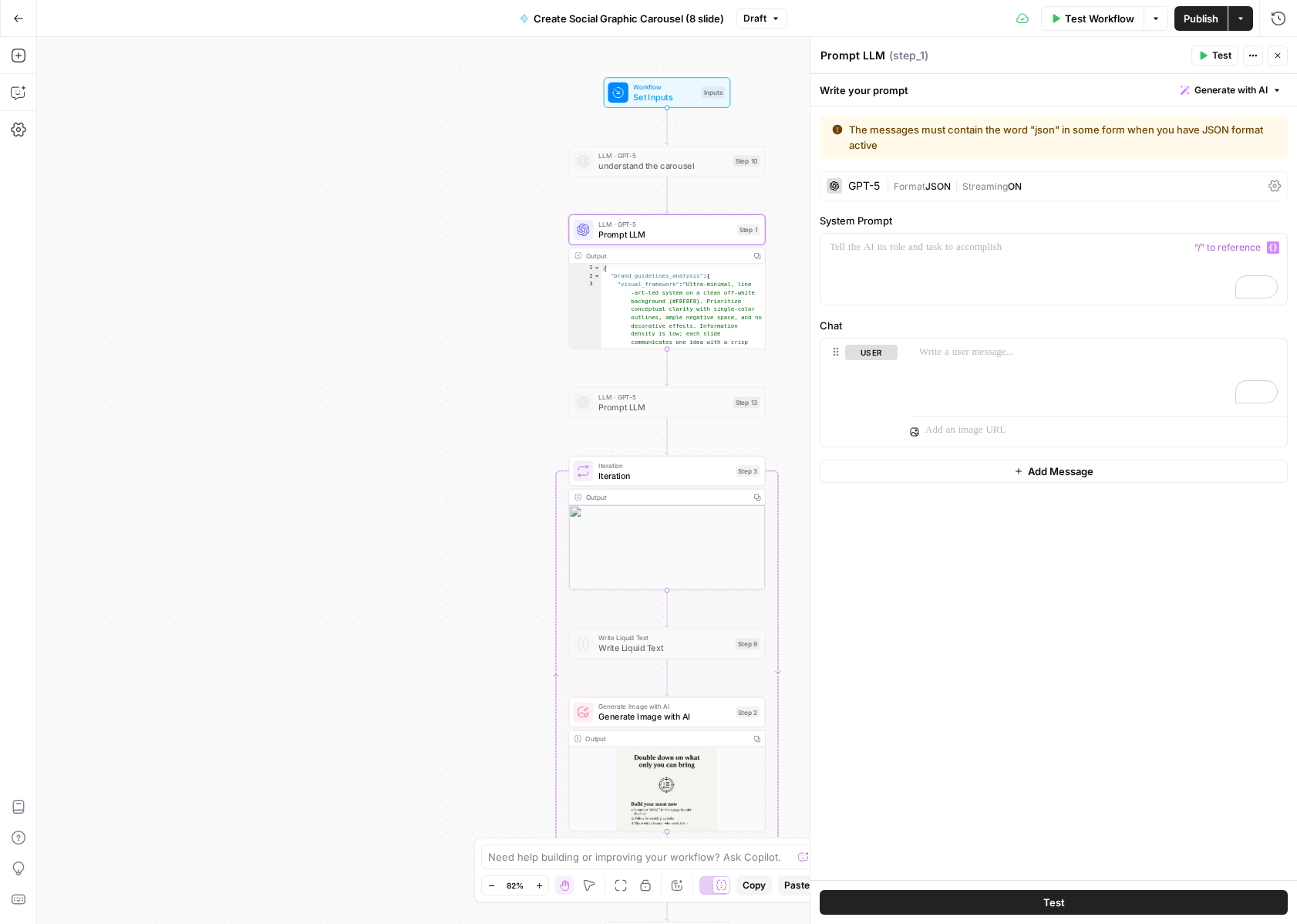
click at [1033, 632] on div "The messages must contain the word "json" in some form when you have JSON forma…" at bounding box center [1054, 493] width 487 height 773
click at [980, 284] on div "To enrich screen reader interactions, please activate Accessibility in Grammarl…" at bounding box center [1054, 269] width 466 height 71
click at [901, 269] on div "To enrich screen reader interactions, please activate Accessibility in Grammarl…" at bounding box center [1054, 269] width 466 height 71
click at [657, 405] on span "Prompt LLM" at bounding box center [663, 406] width 129 height 13
click at [612, 401] on span "Prompt LLM" at bounding box center [663, 406] width 129 height 13
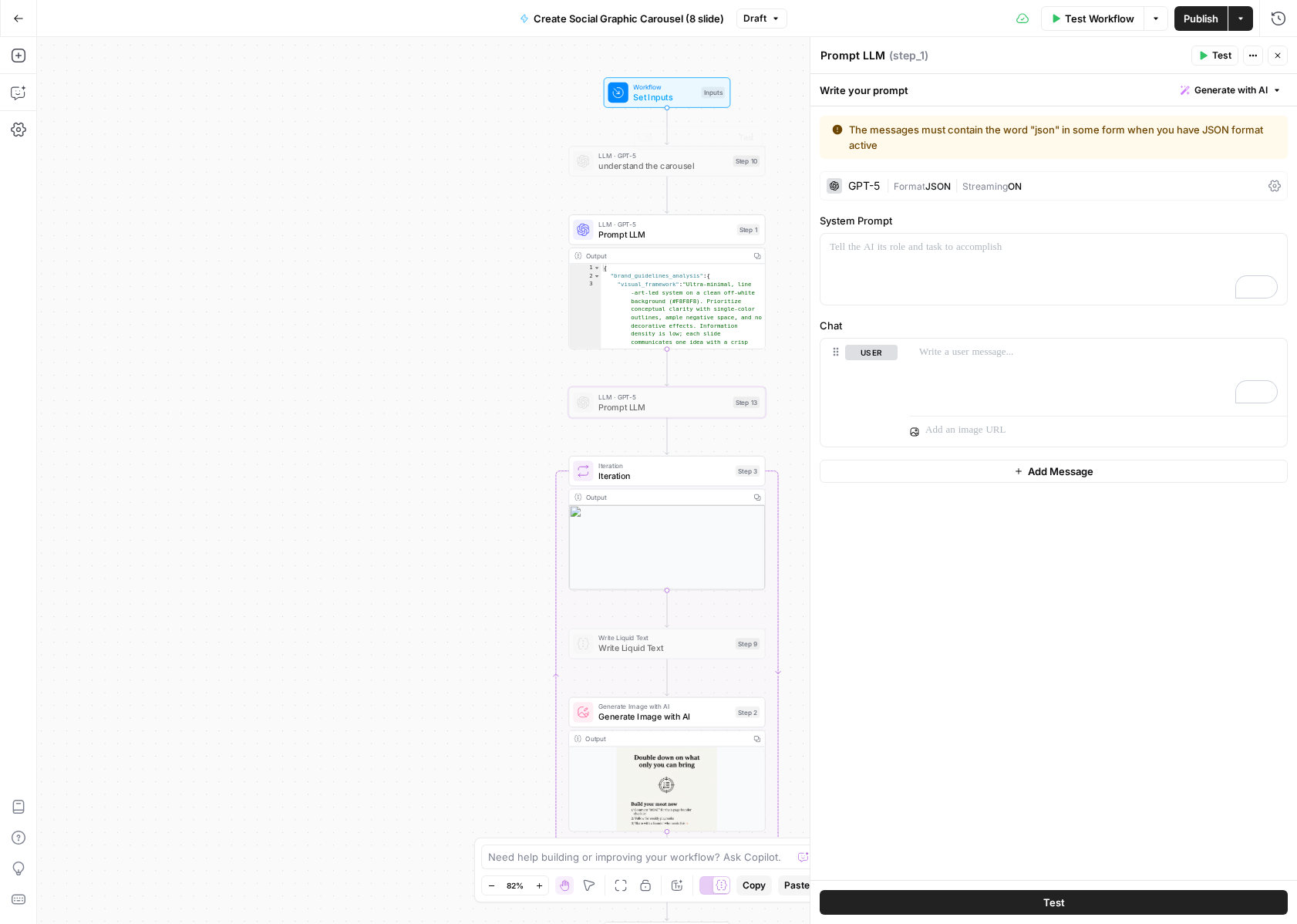
click at [631, 162] on span "understand the carousel" at bounding box center [663, 165] width 129 height 13
click at [645, 234] on span "Prompt LLM" at bounding box center [665, 234] width 134 height 13
click at [649, 157] on span "LLM · GPT-5" at bounding box center [663, 155] width 129 height 10
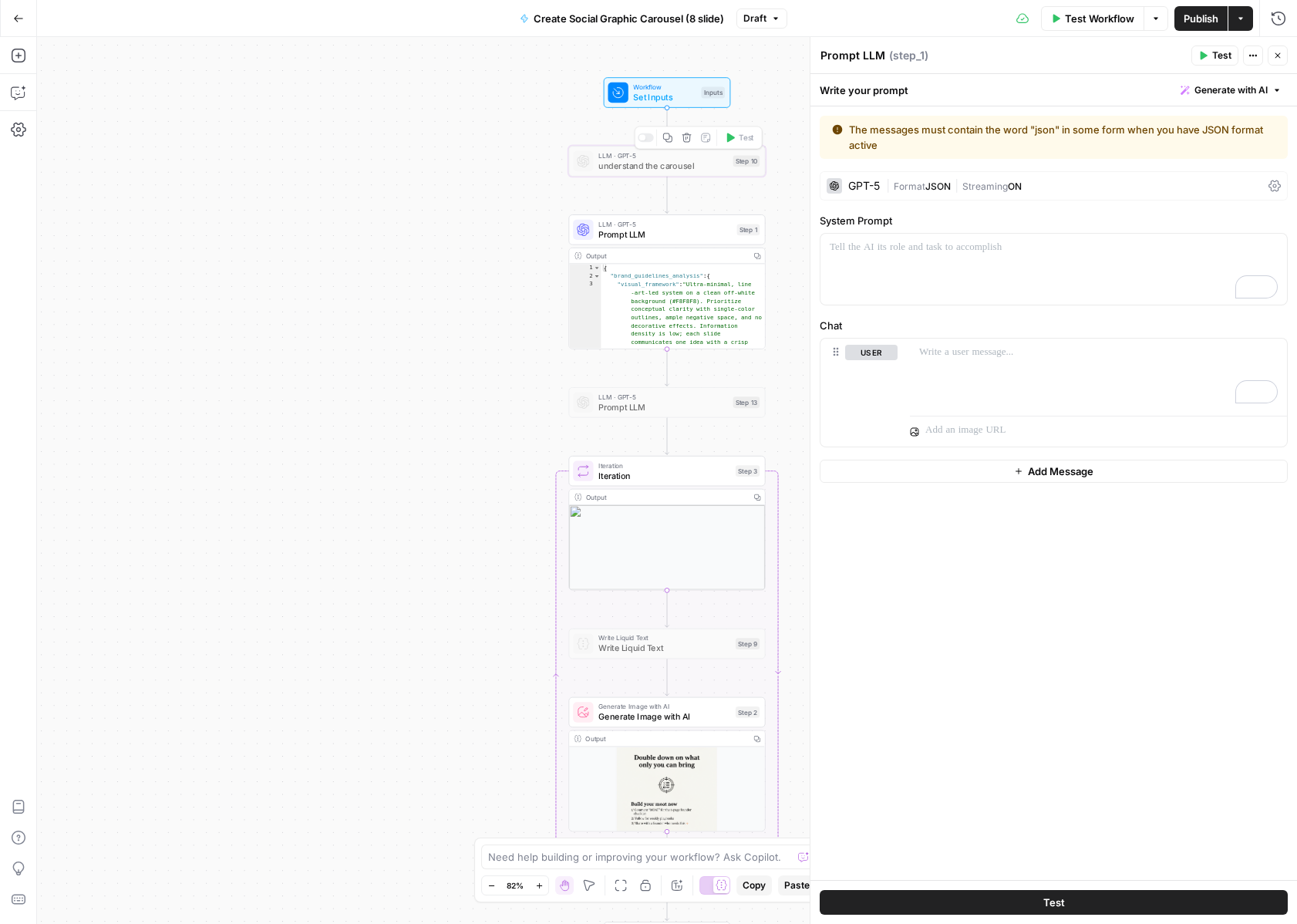
click at [648, 134] on div at bounding box center [646, 138] width 16 height 9
click at [653, 165] on span "understand the carousel" at bounding box center [663, 165] width 129 height 13
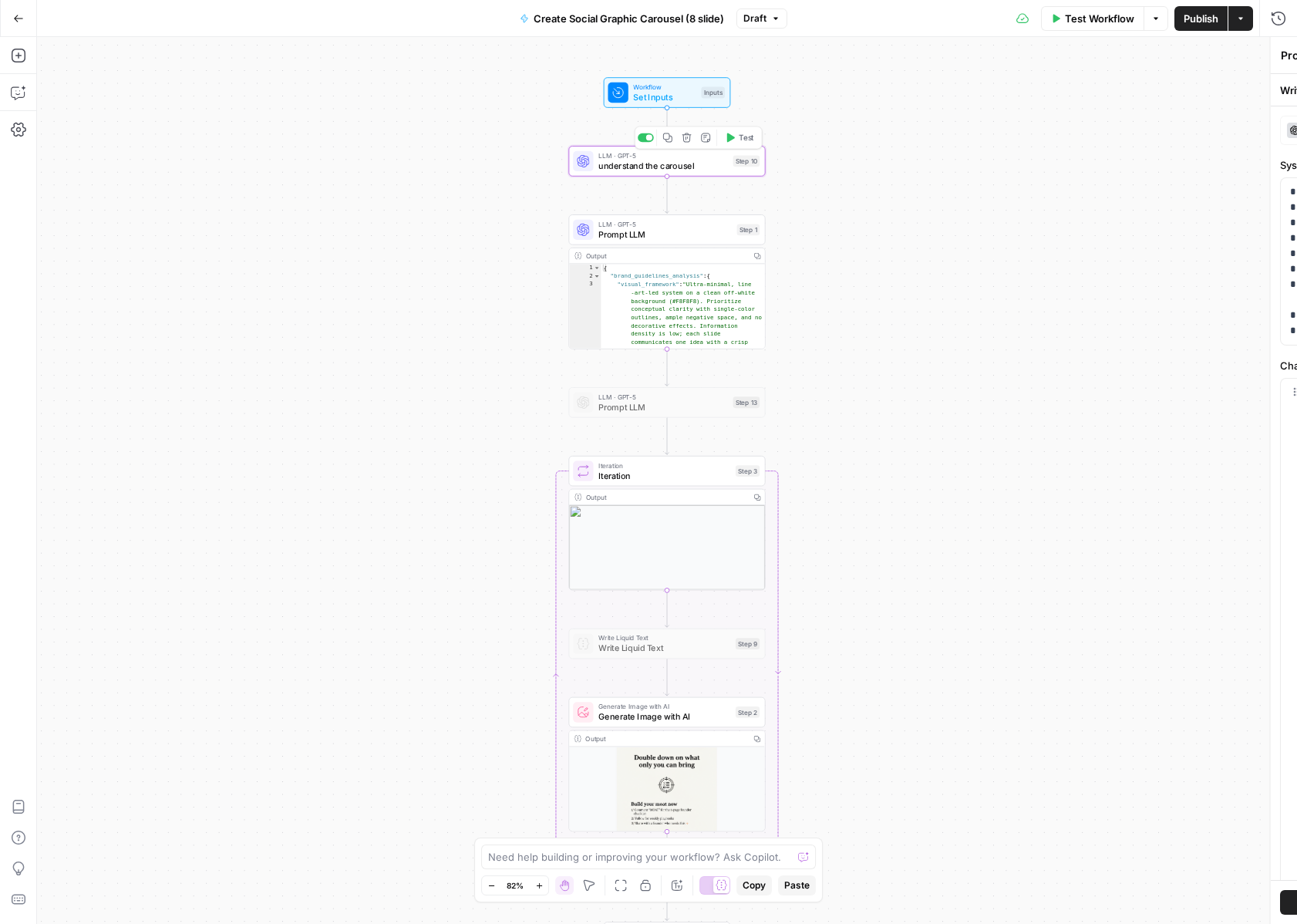
type textarea "understand the carousel"
click at [653, 165] on span "understand the carousel" at bounding box center [663, 165] width 129 height 13
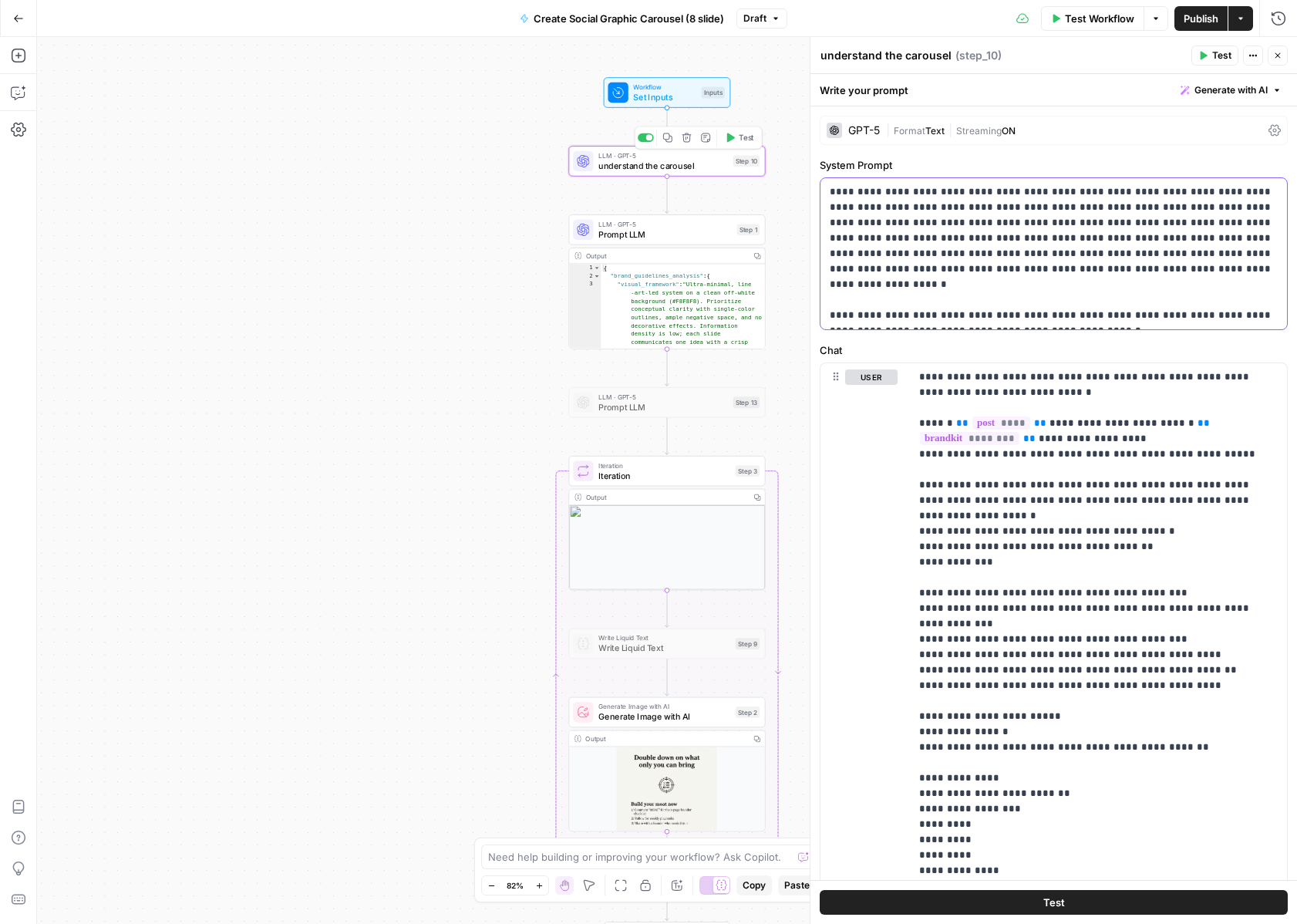
click at [1010, 292] on p "**********" at bounding box center [1054, 254] width 448 height 139
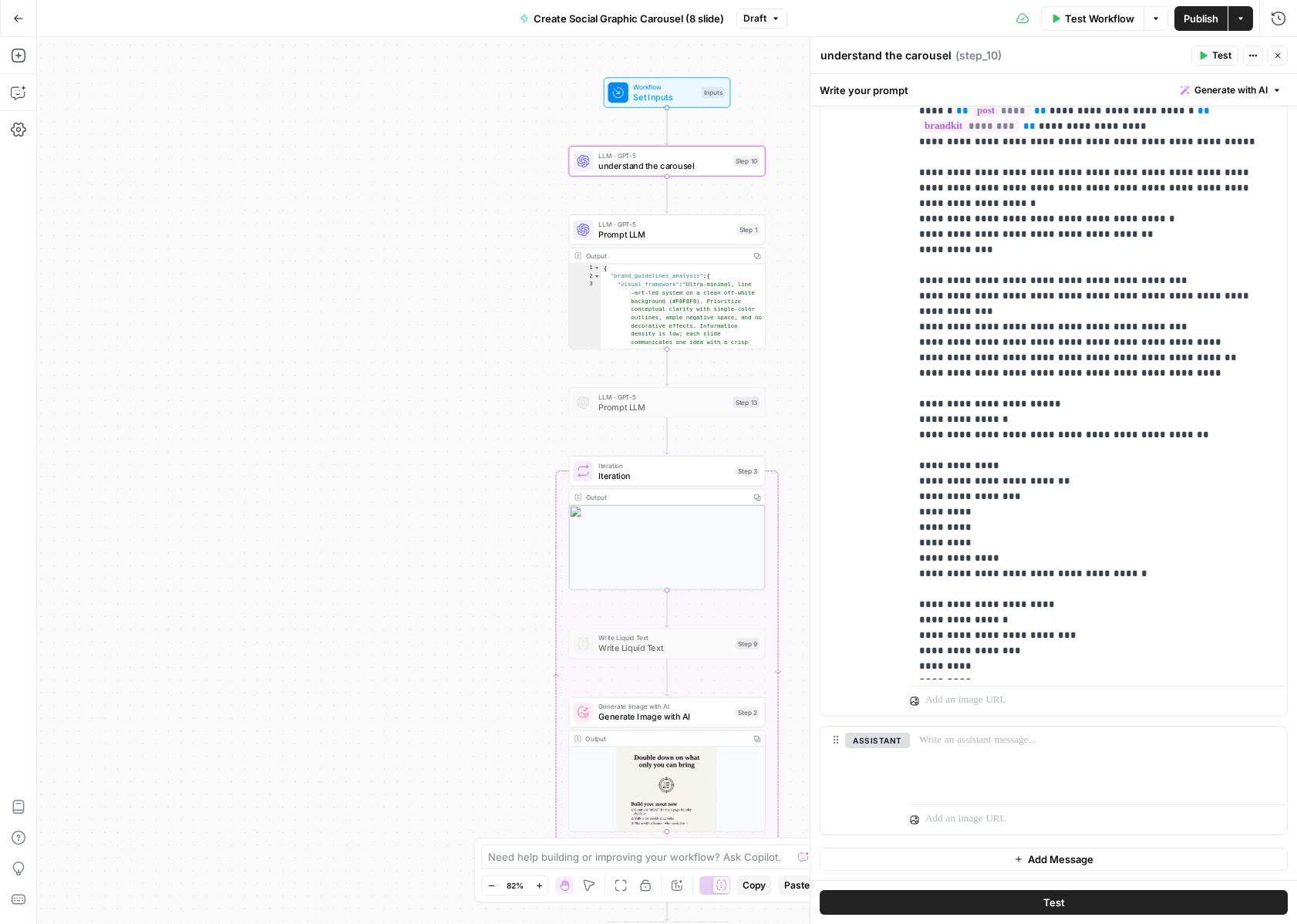
scroll to position [312, 0]
click at [648, 138] on div at bounding box center [649, 137] width 6 height 6
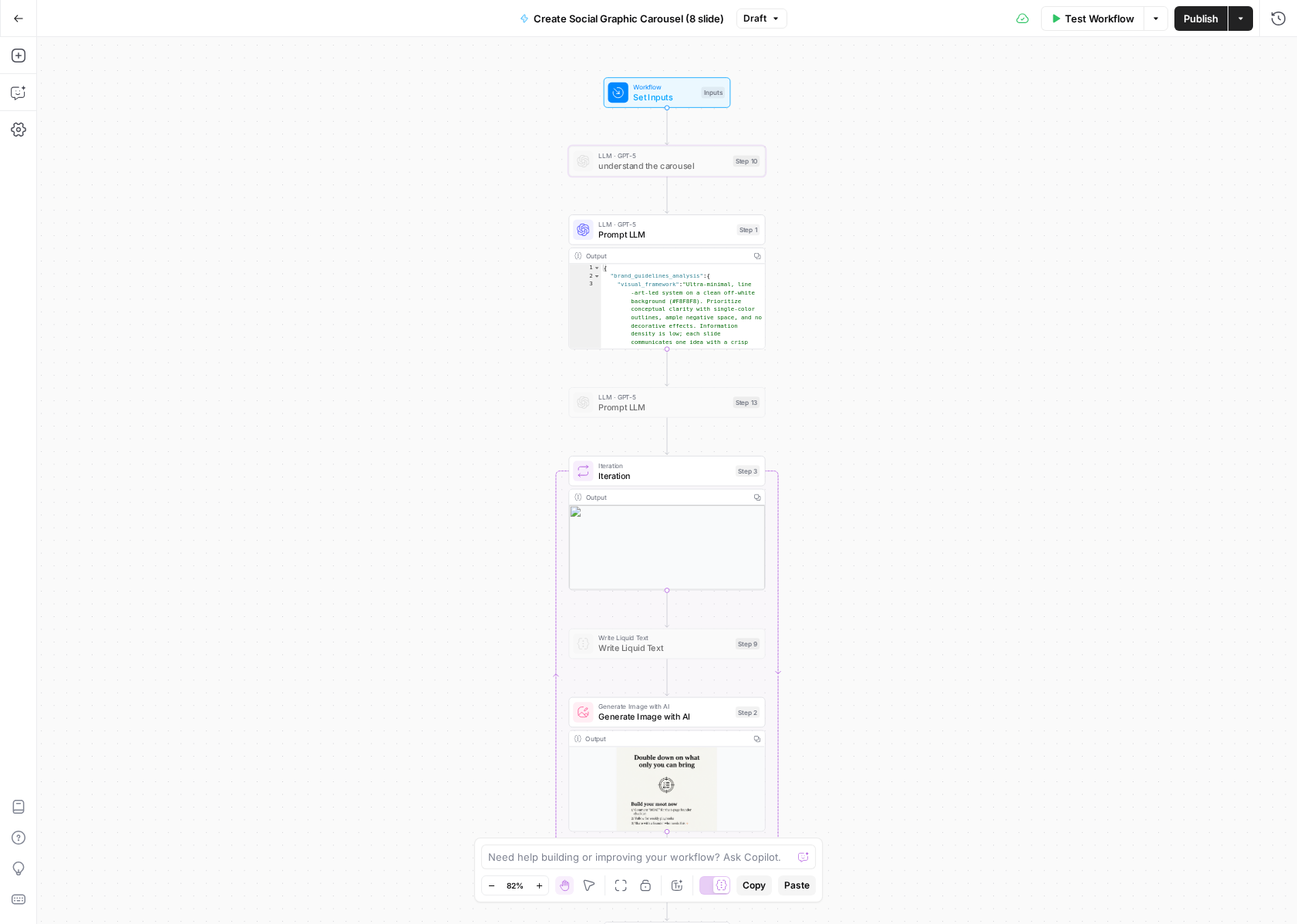
click at [613, 405] on span "Prompt LLM" at bounding box center [663, 406] width 129 height 13
click at [648, 381] on div at bounding box center [646, 379] width 16 height 9
click at [644, 411] on span "Prompt LLM" at bounding box center [663, 406] width 129 height 13
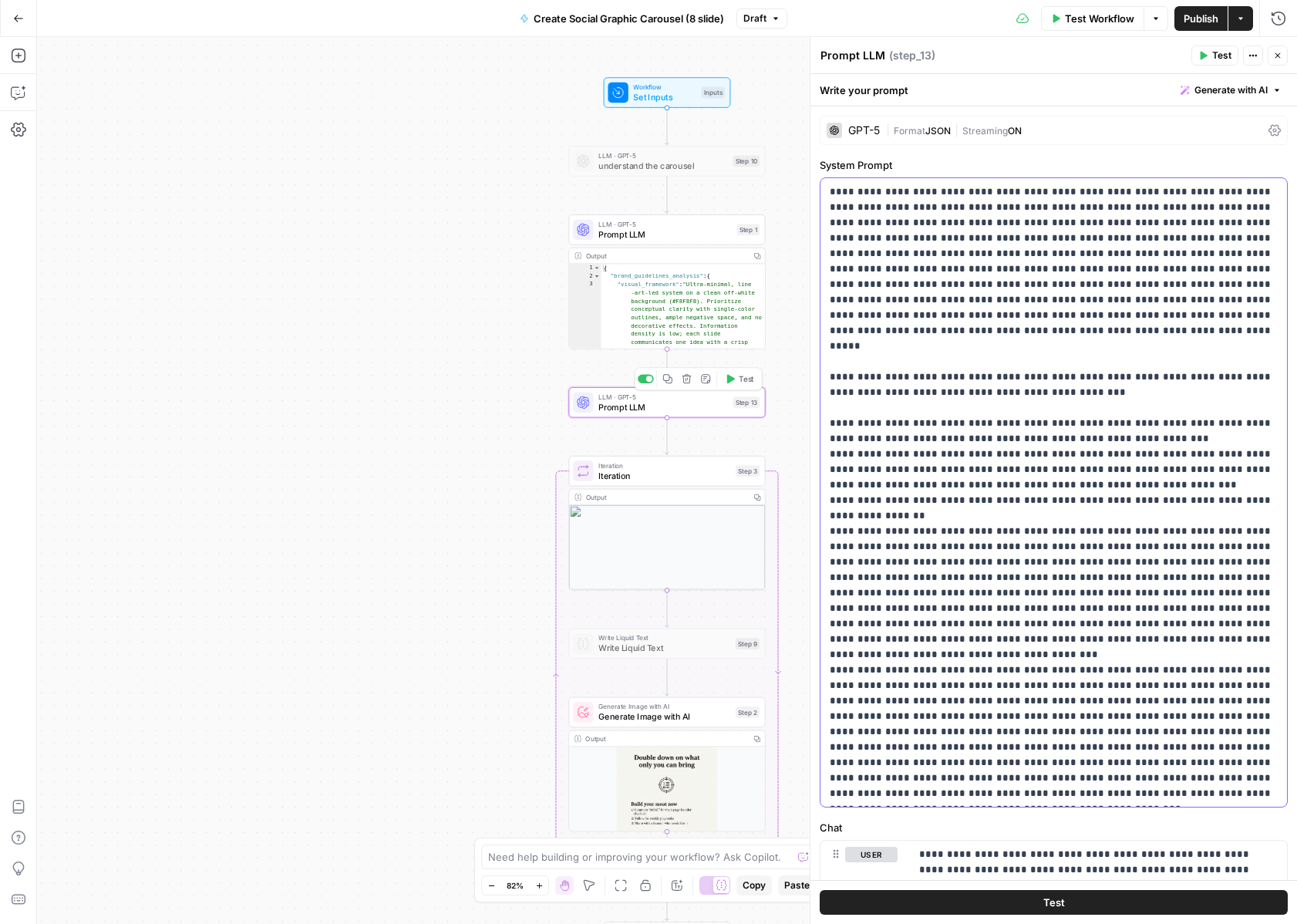
copy p "**********"
click at [655, 231] on span "Prompt LLM" at bounding box center [665, 234] width 134 height 13
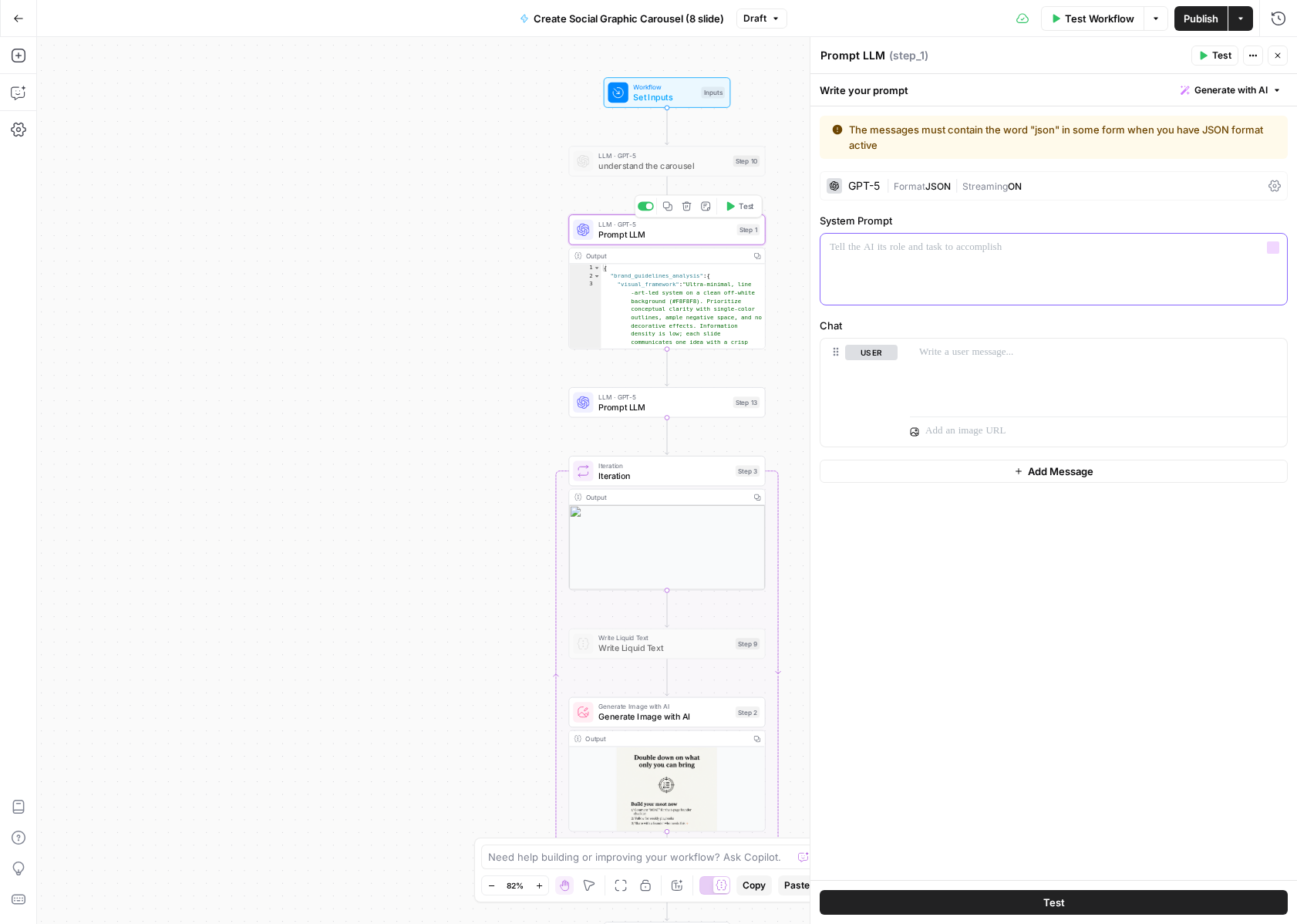
click at [936, 278] on div at bounding box center [1054, 269] width 466 height 71
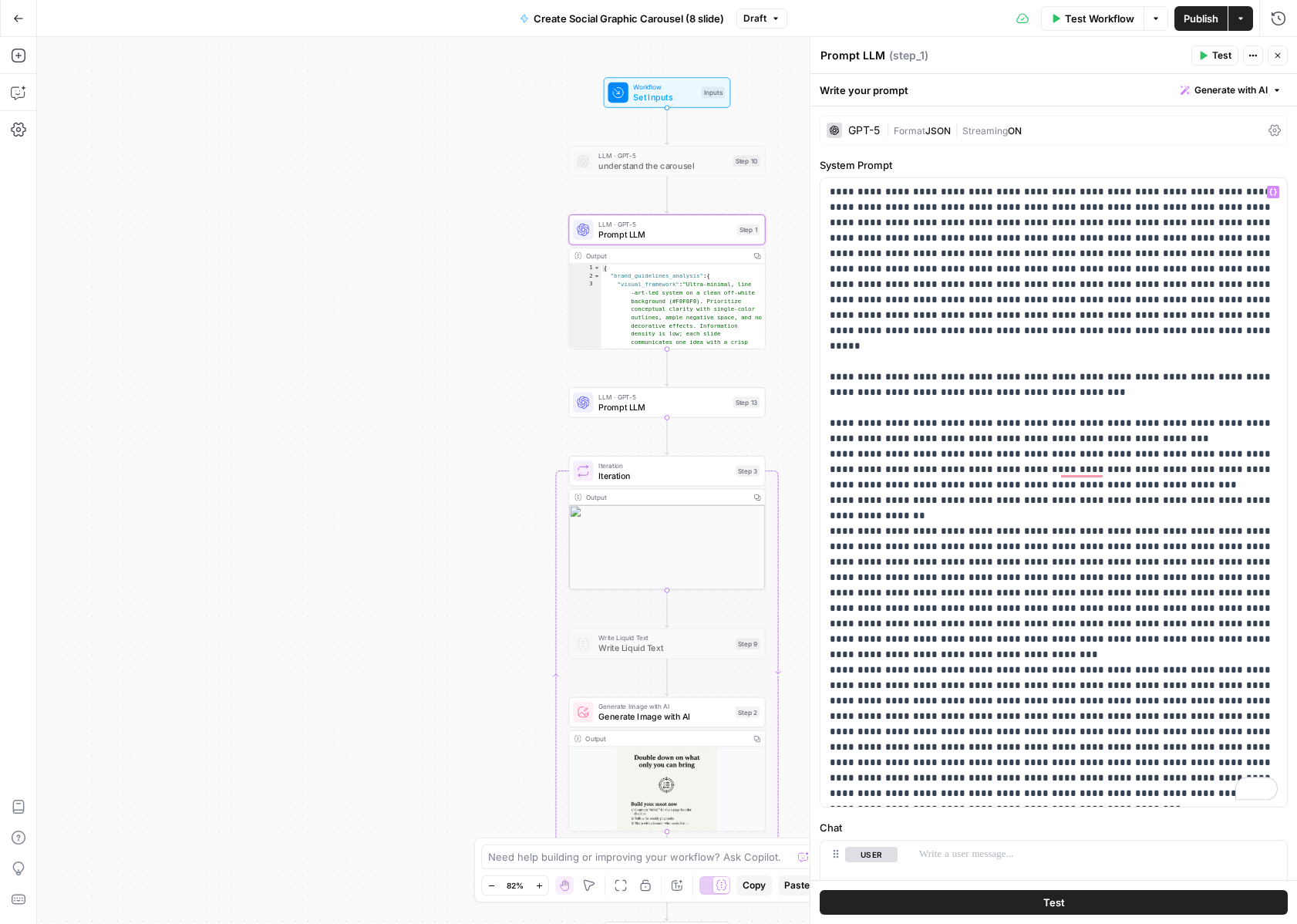
click at [675, 414] on div "LLM · GPT-5 Prompt LLM Step 13 Copy step Delete step Add Note Test" at bounding box center [666, 403] width 196 height 31
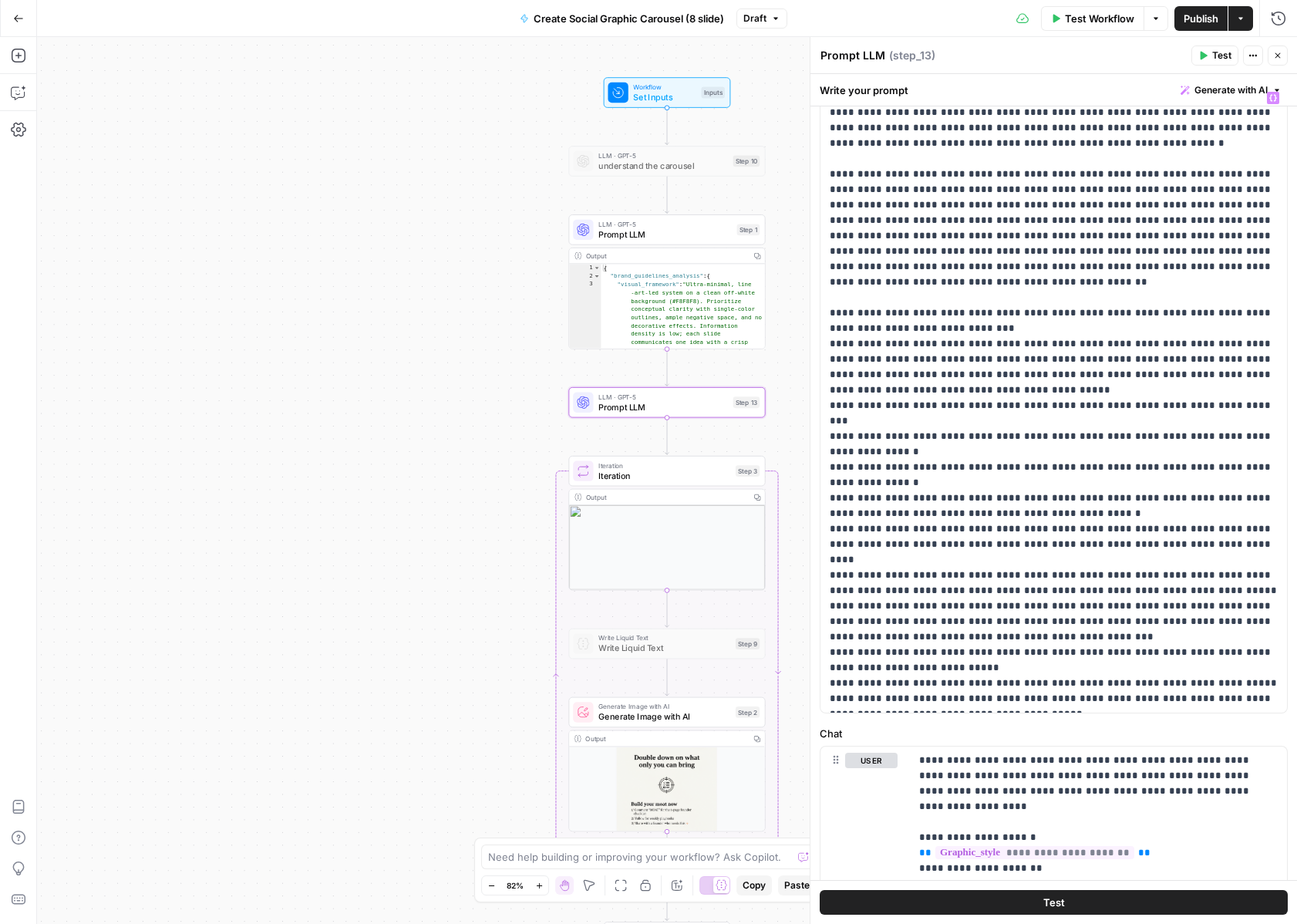
scroll to position [671, 0]
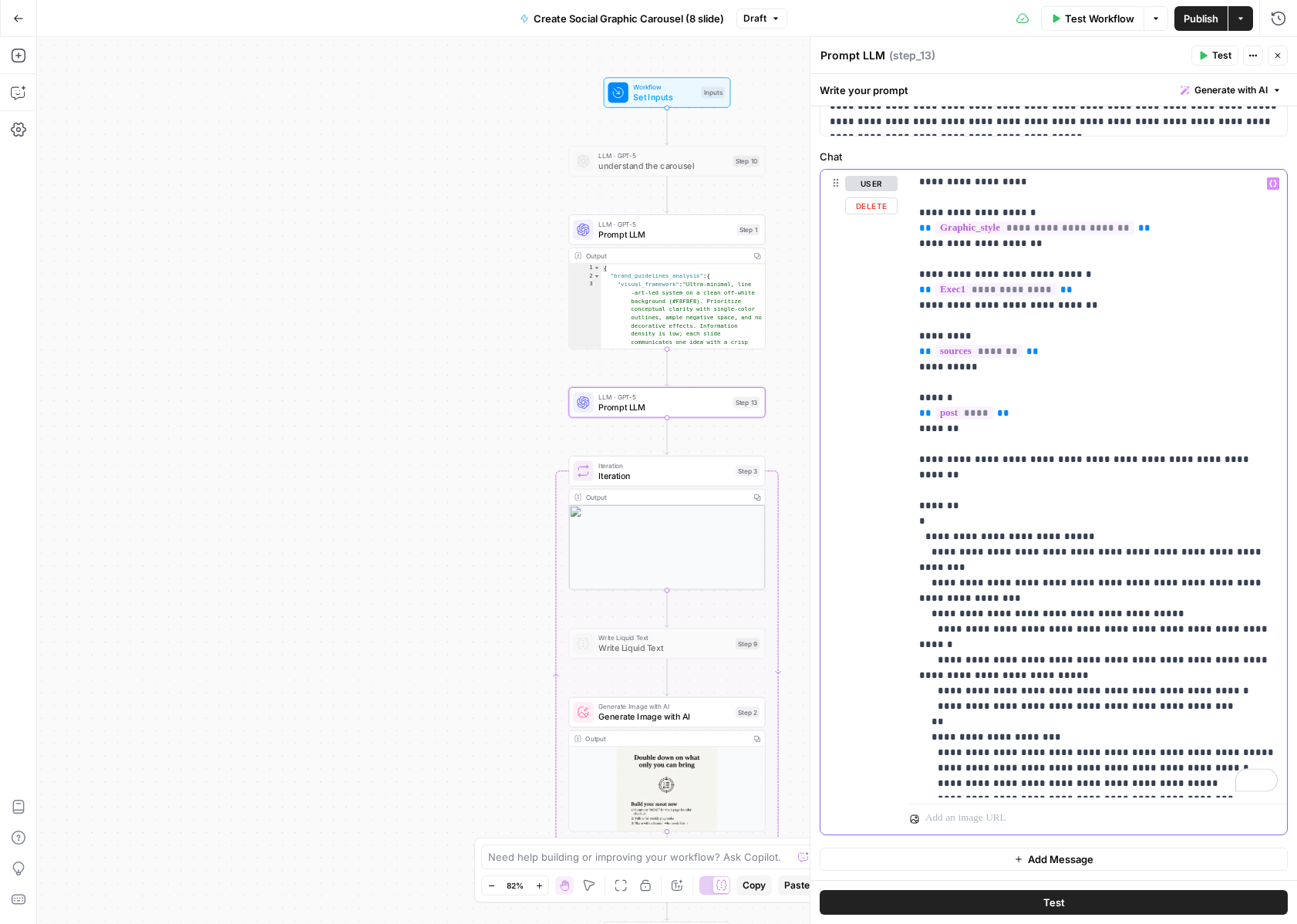
scroll to position [198, 0]
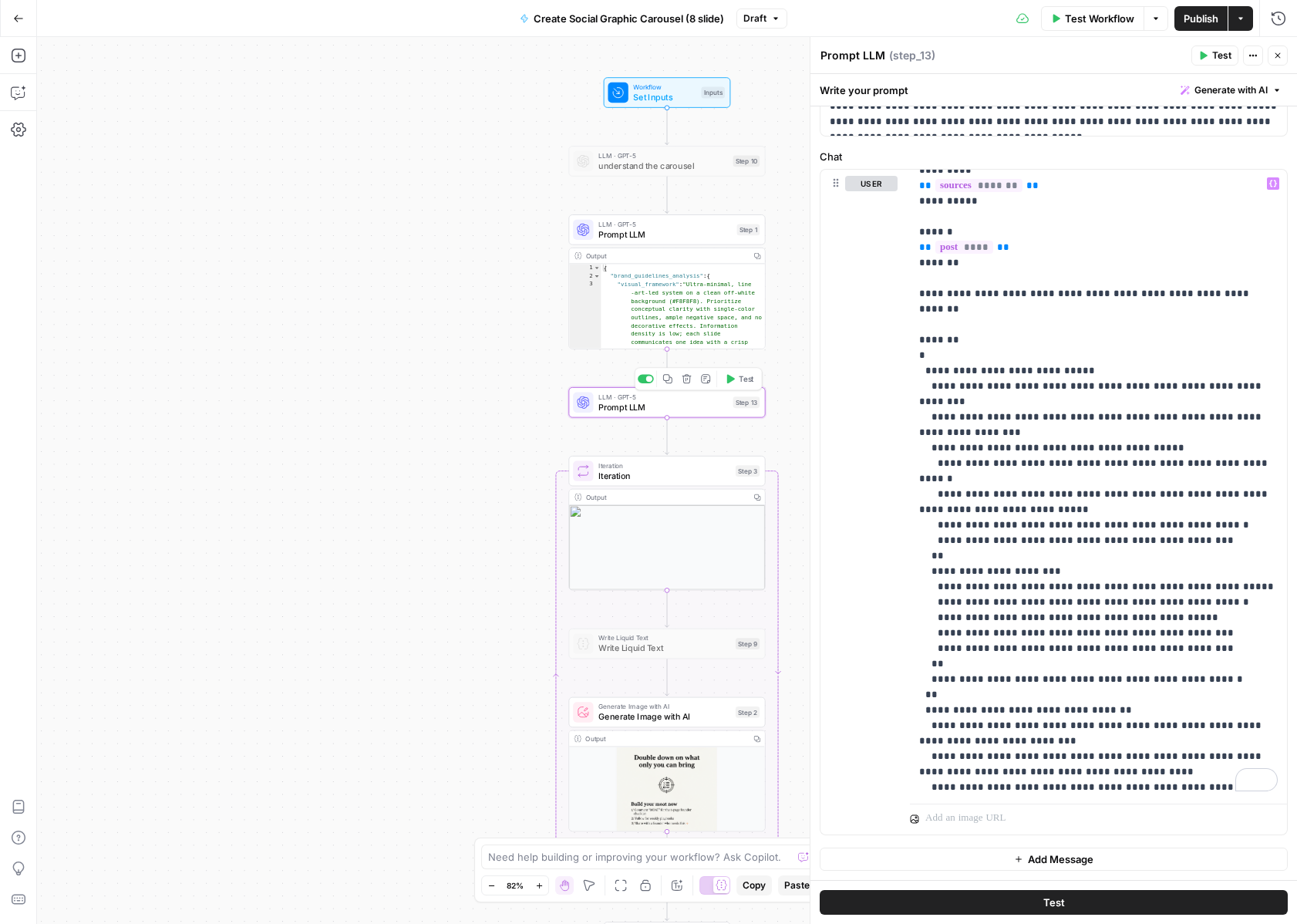
click at [647, 376] on div at bounding box center [646, 379] width 16 height 9
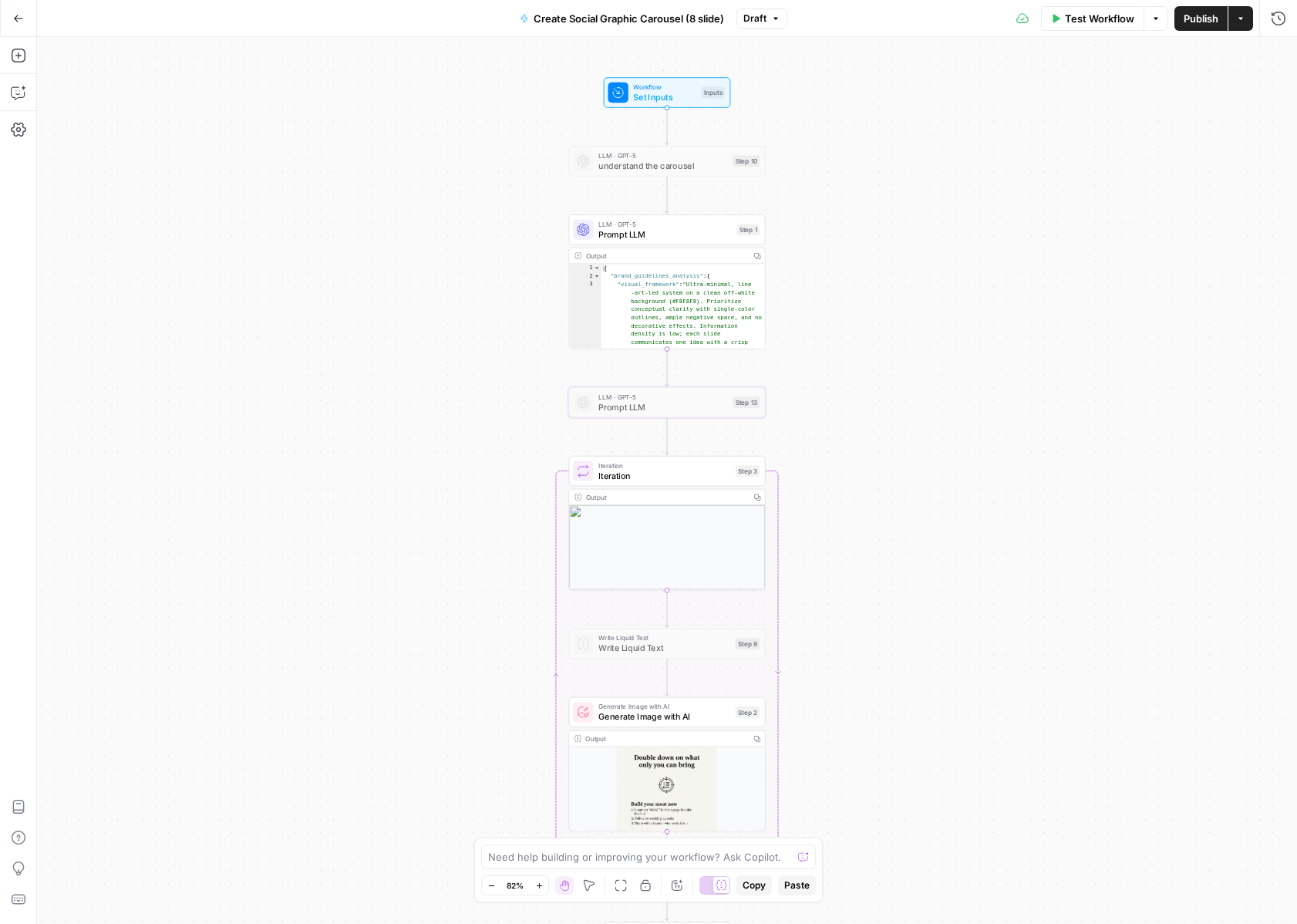
click at [671, 240] on span "Prompt LLM" at bounding box center [665, 234] width 134 height 13
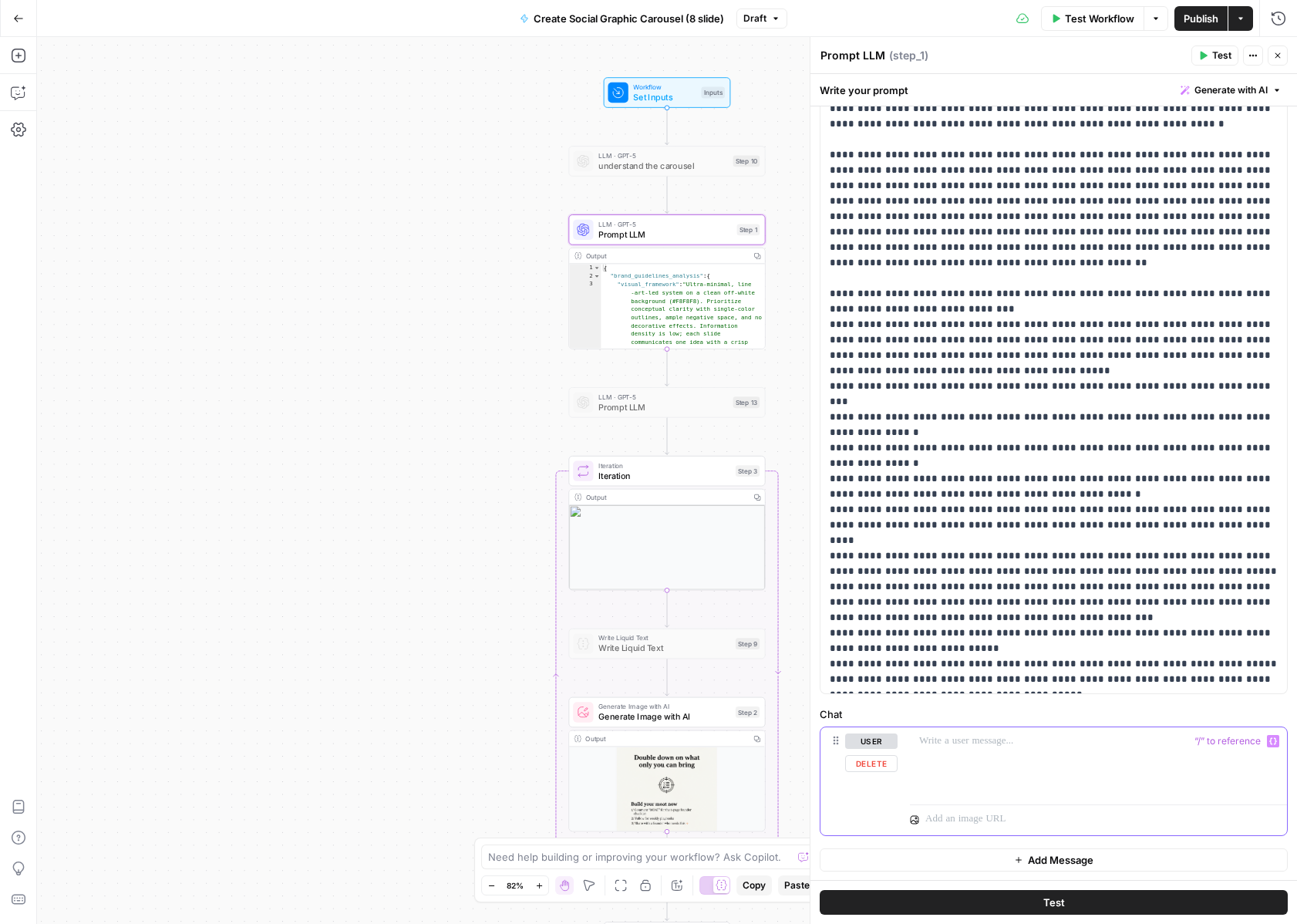
click at [1058, 776] on div at bounding box center [1099, 763] width 377 height 71
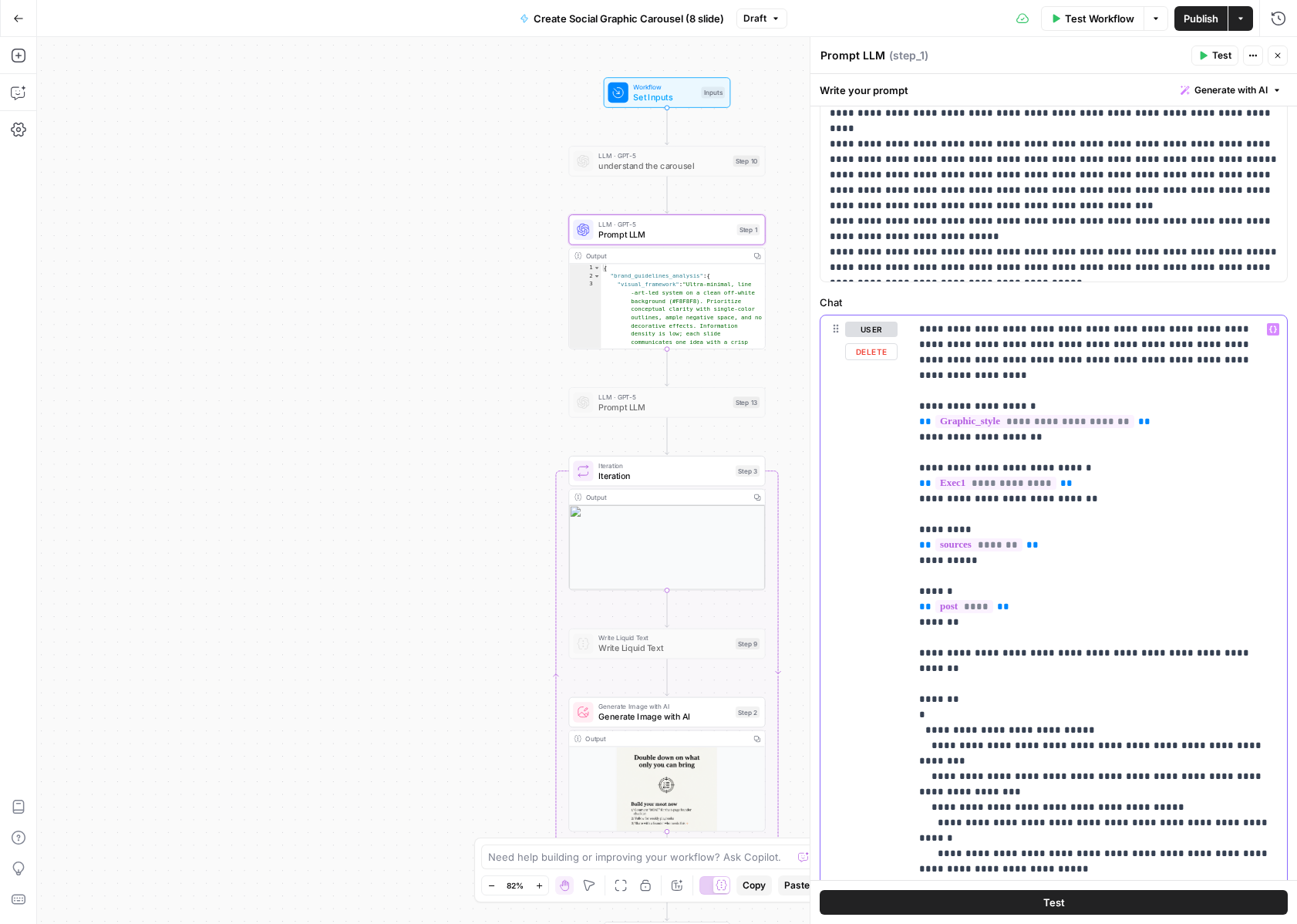
scroll to position [0, 0]
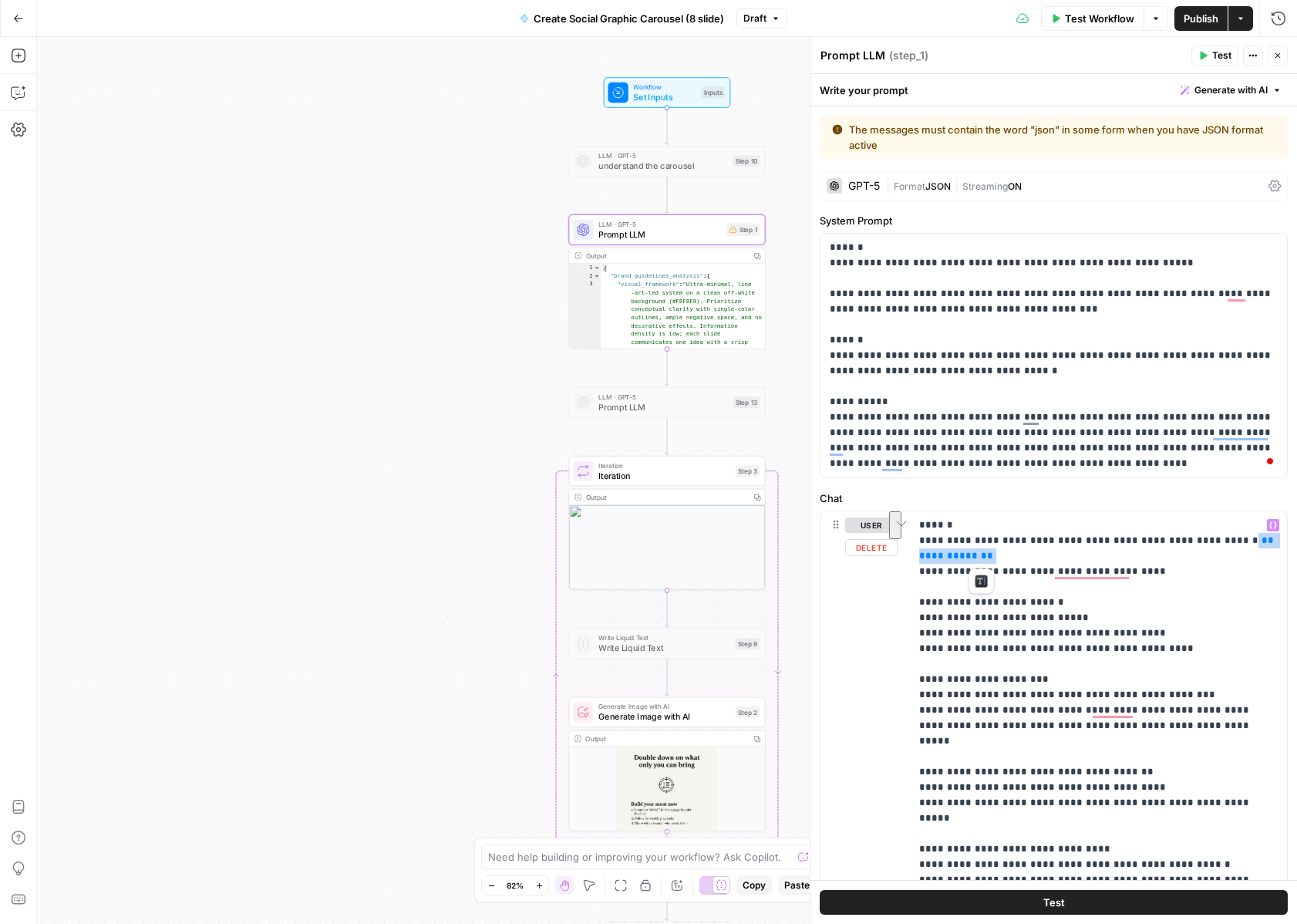
drag, startPoint x: 1221, startPoint y: 538, endPoint x: 1238, endPoint y: 560, distance: 27.8
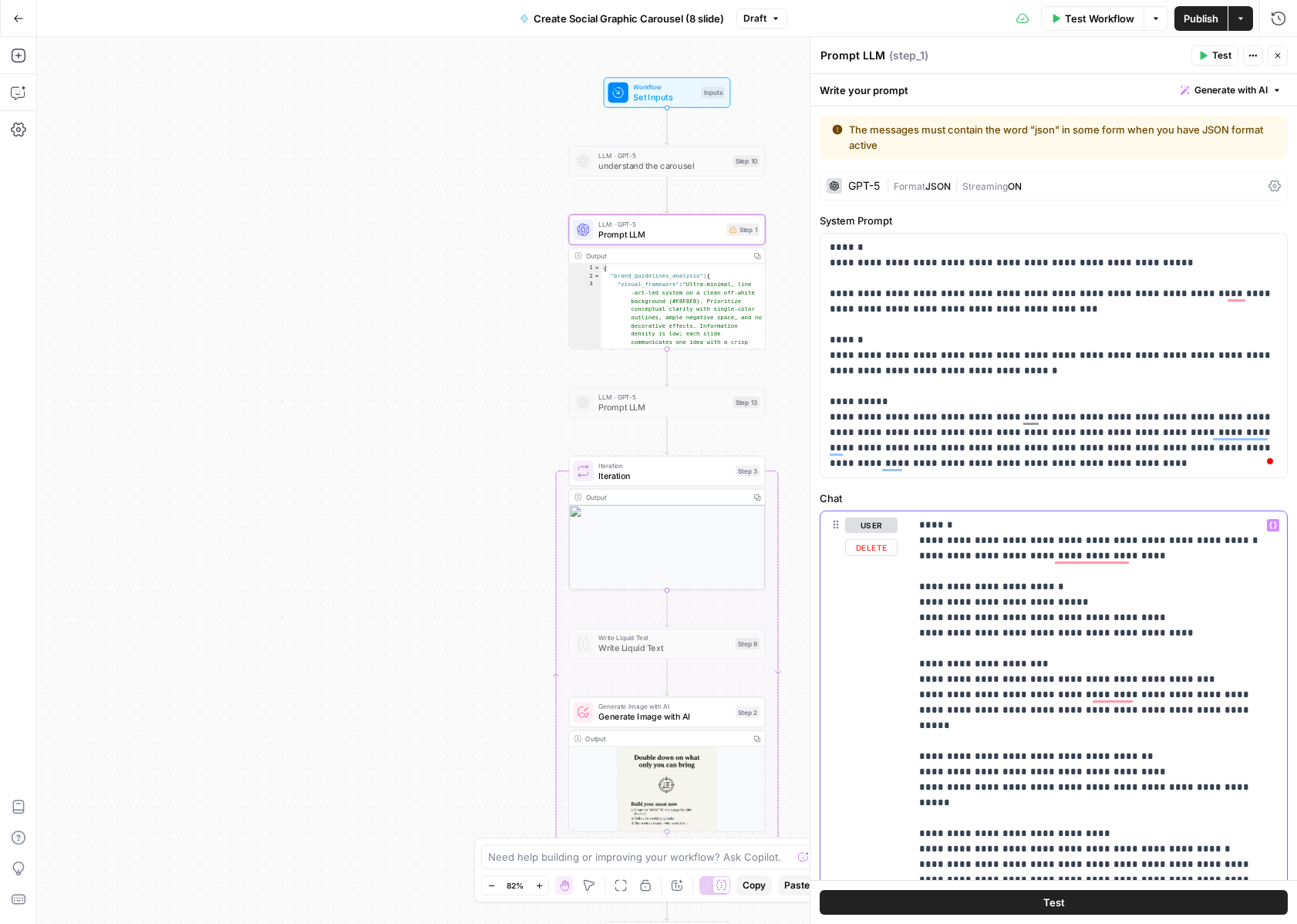
click at [1270, 521] on icon "button" at bounding box center [1273, 525] width 8 height 8
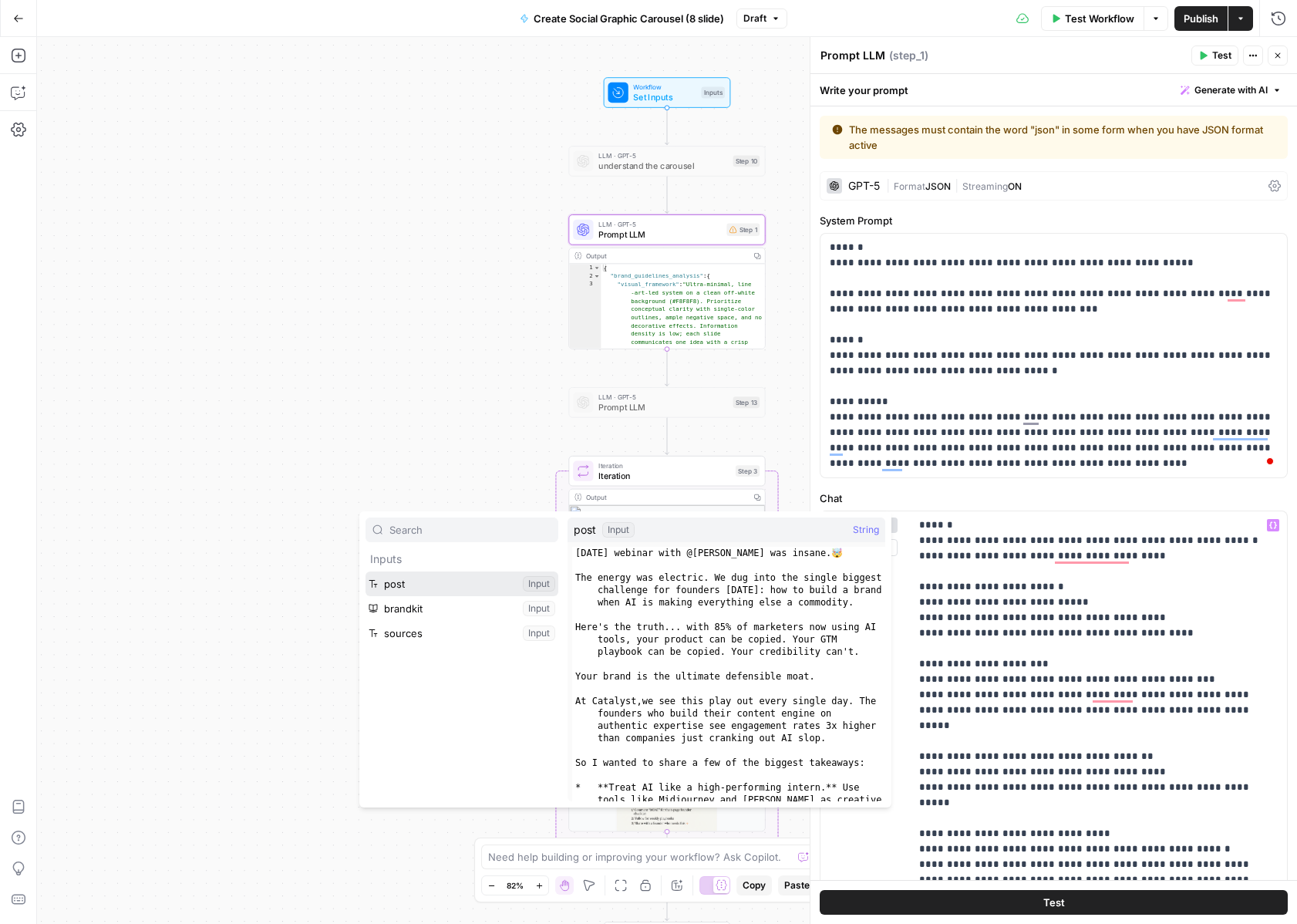
click at [450, 586] on button "Select variable post" at bounding box center [462, 584] width 193 height 25
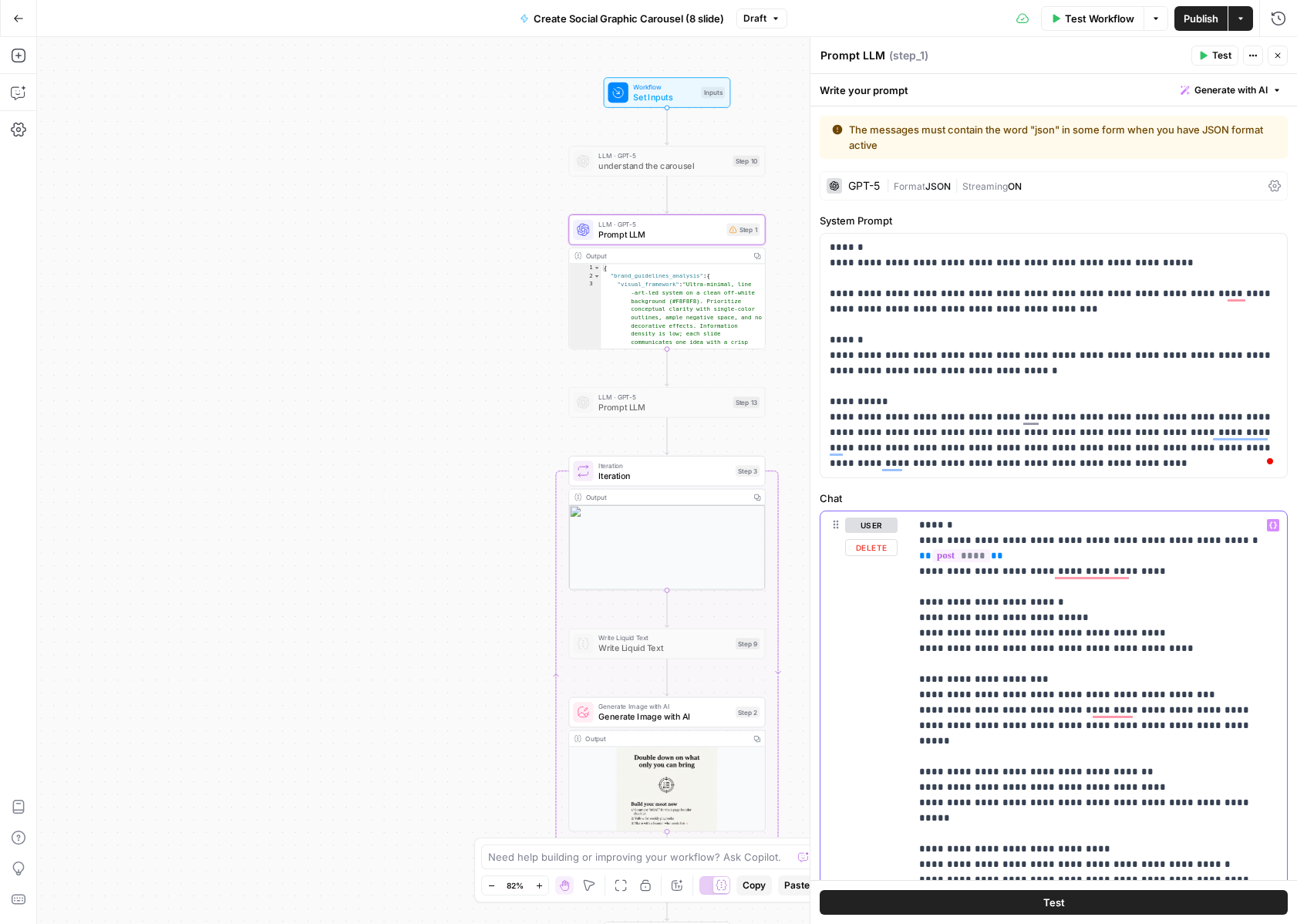
click at [1241, 98] on button "Generate with AI" at bounding box center [1232, 90] width 113 height 20
click at [1199, 172] on div "Improve your existing prompt" at bounding box center [1210, 174] width 129 height 13
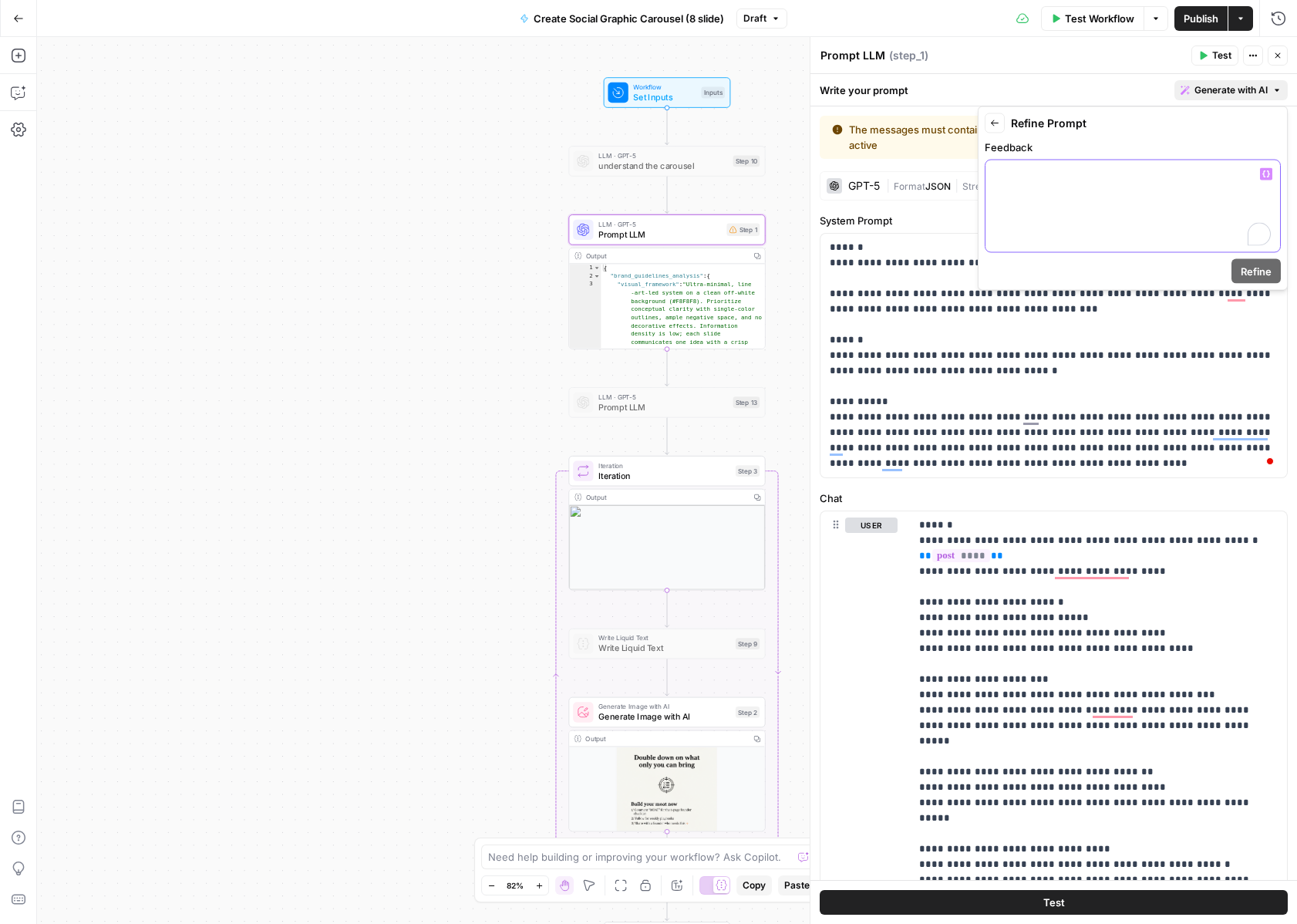
click at [1075, 226] on div "To enrich screen reader interactions, please activate Accessibility in Grammarl…" at bounding box center [1133, 206] width 294 height 92
click at [1273, 172] on div "**********" at bounding box center [1133, 206] width 294 height 92
click at [1267, 173] on icon "button" at bounding box center [1267, 174] width 8 height 8
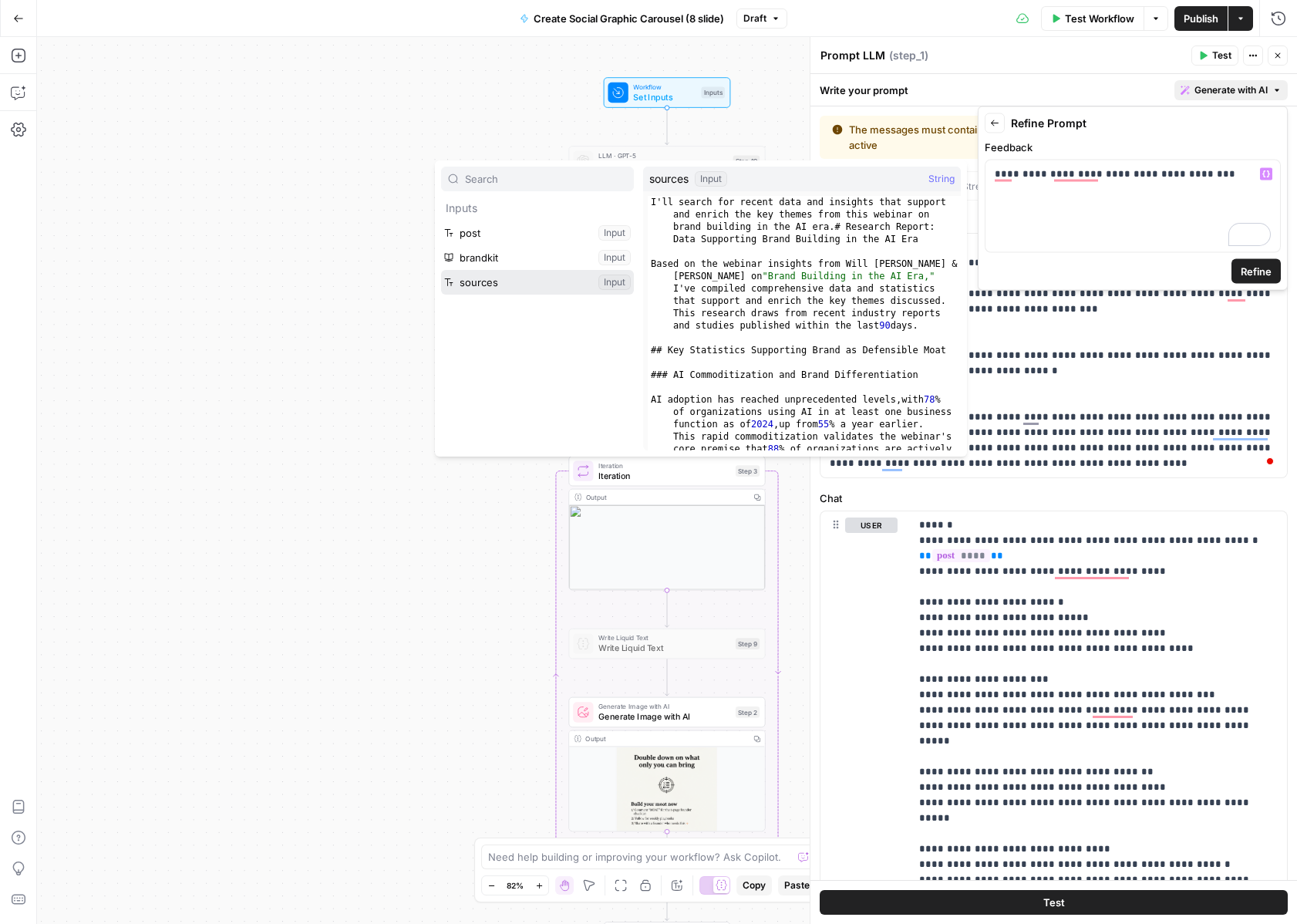
click at [504, 277] on button "Select variable sources" at bounding box center [537, 283] width 193 height 25
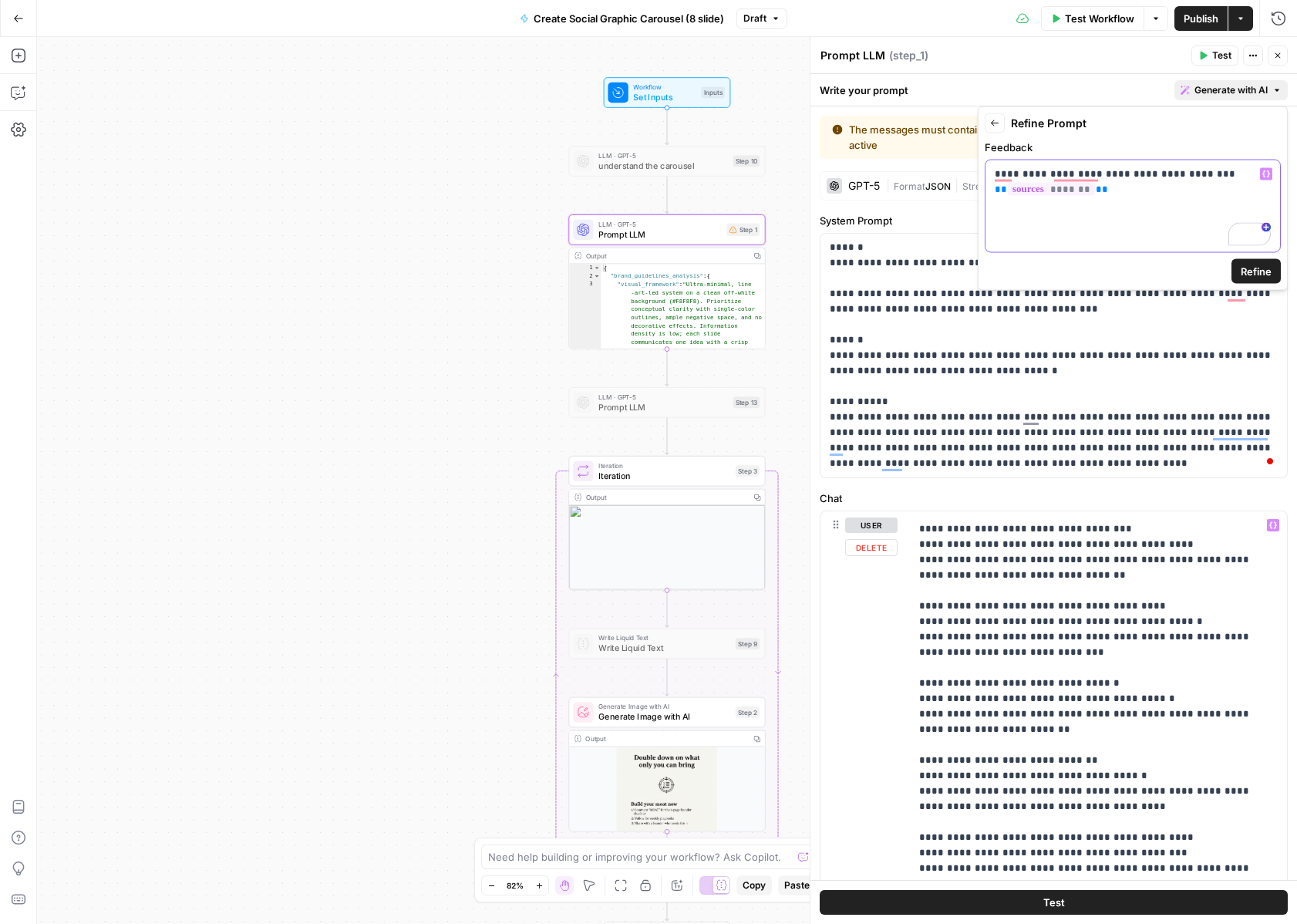
scroll to position [549, 0]
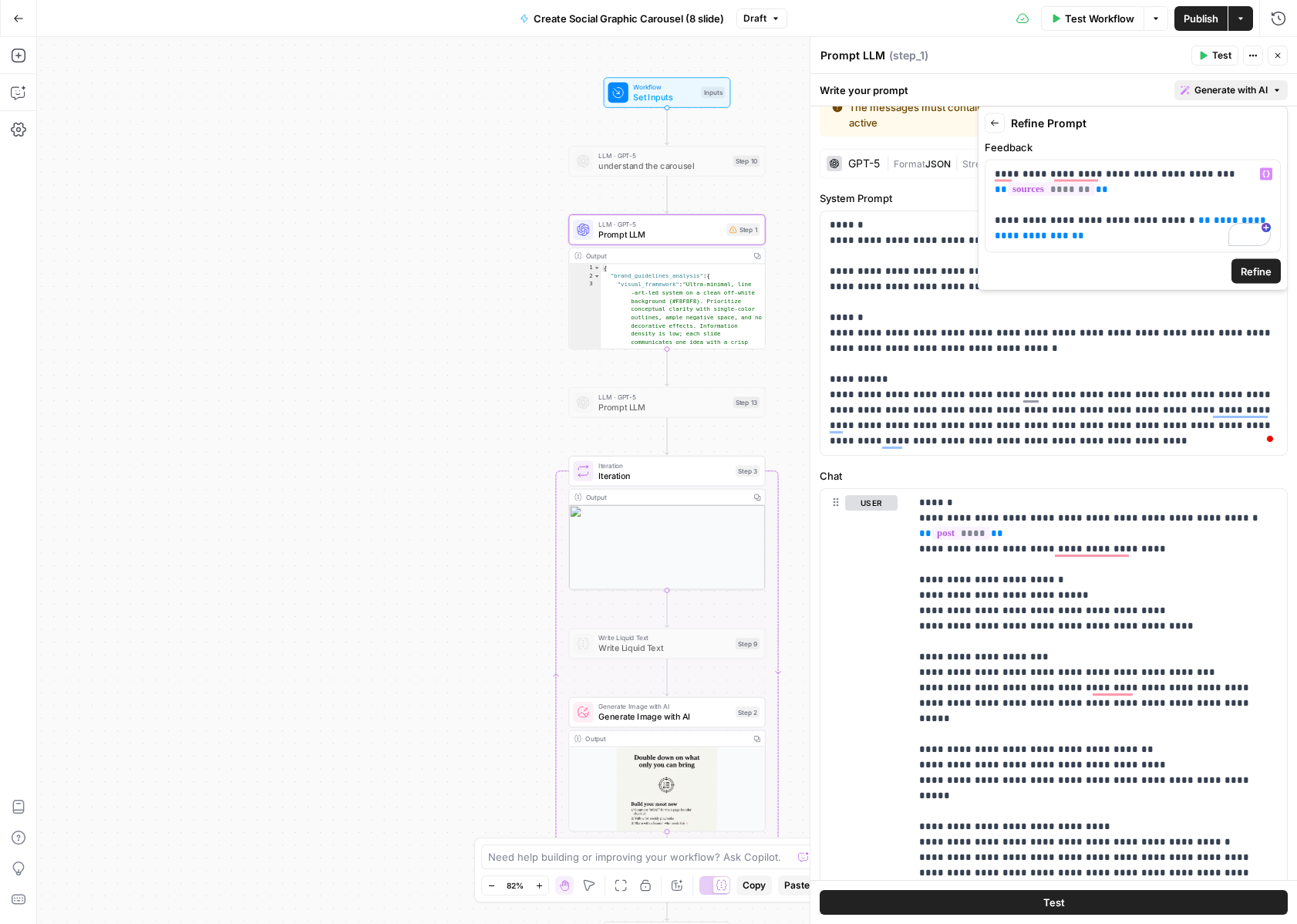
click at [1247, 270] on span "Refine" at bounding box center [1257, 271] width 30 height 15
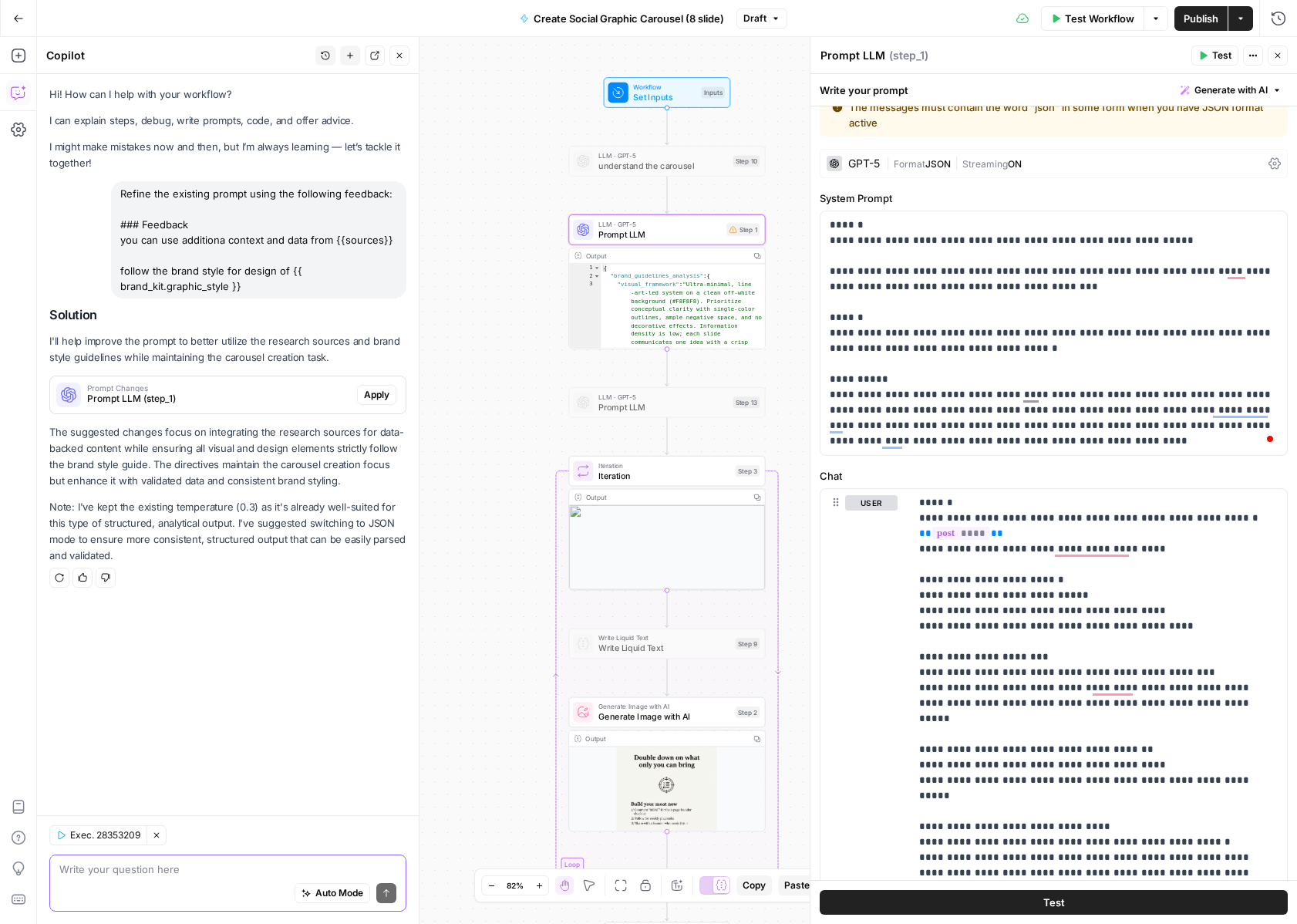
scroll to position [22, 0]
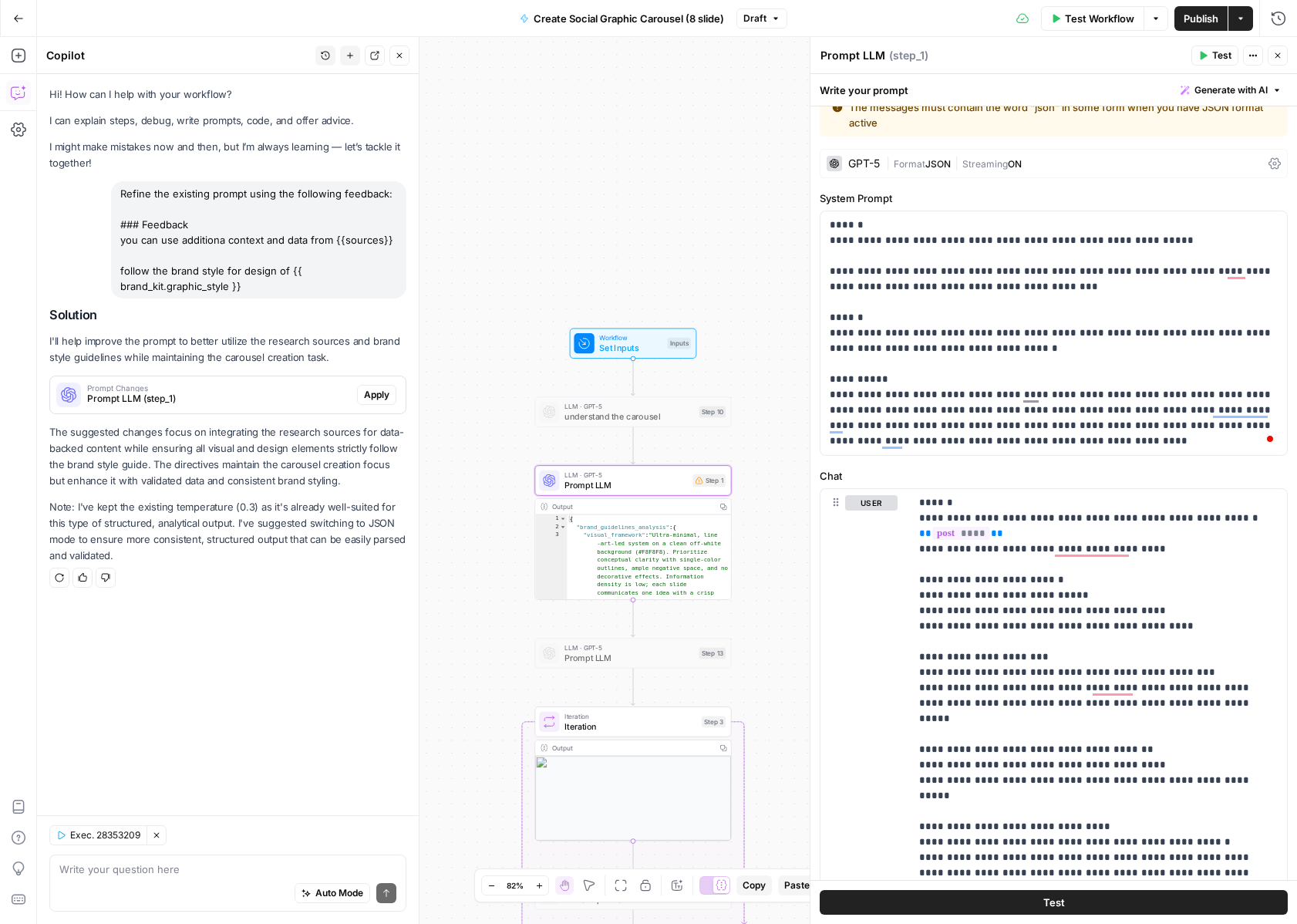
click at [384, 398] on span "Apply" at bounding box center [377, 395] width 25 height 13
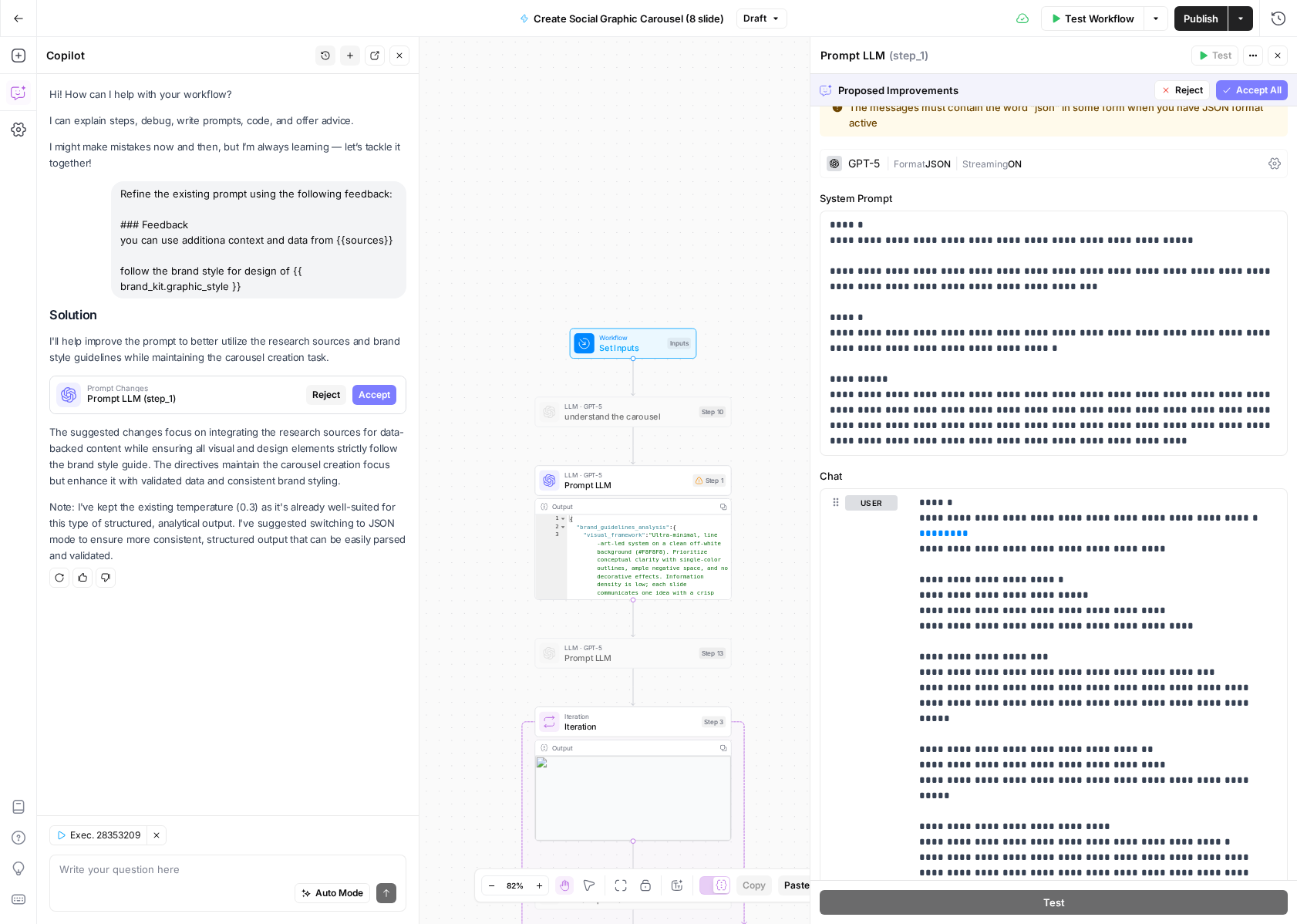
click at [1253, 85] on span "Accept All" at bounding box center [1258, 90] width 46 height 13
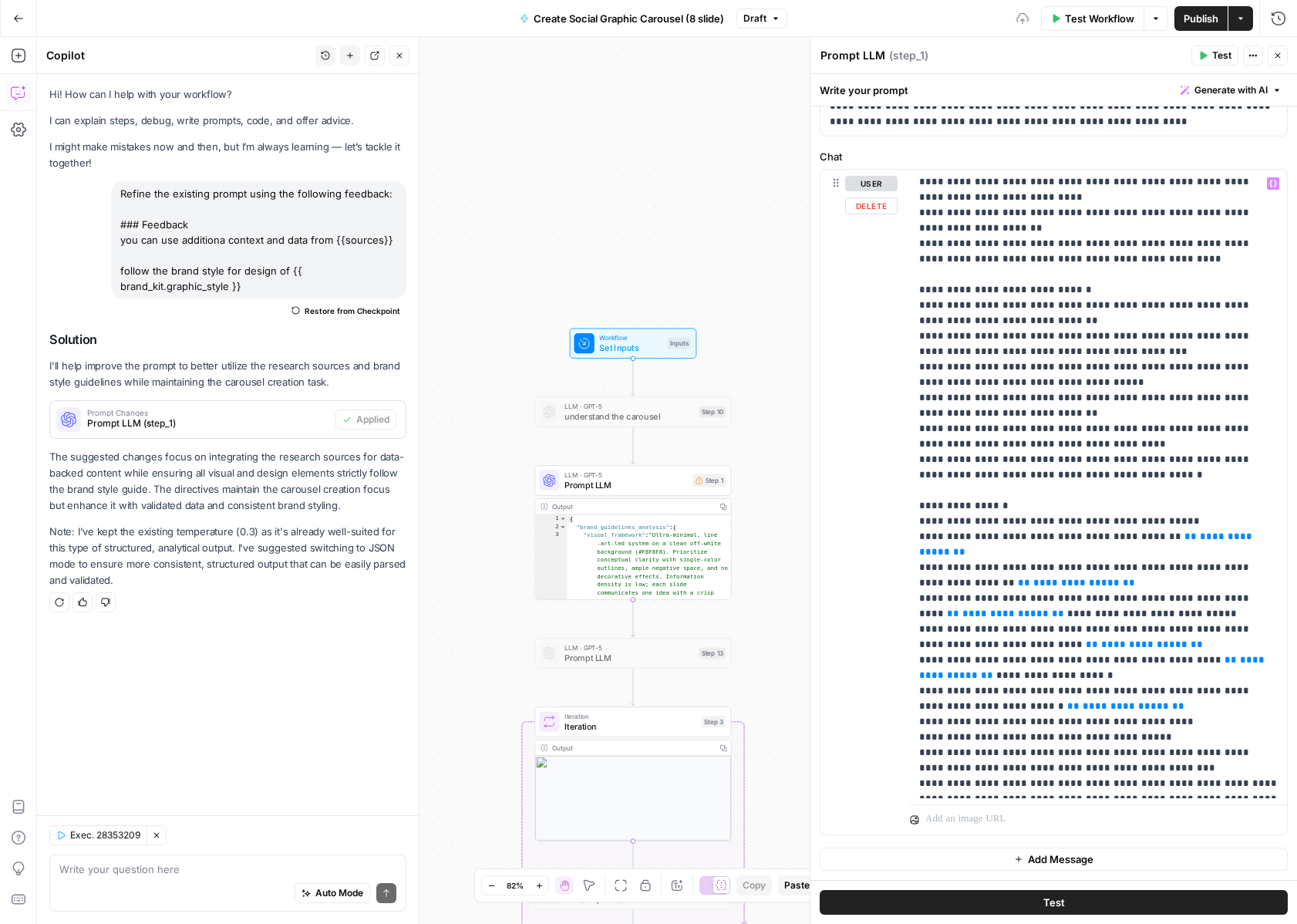
scroll to position [1544, 0]
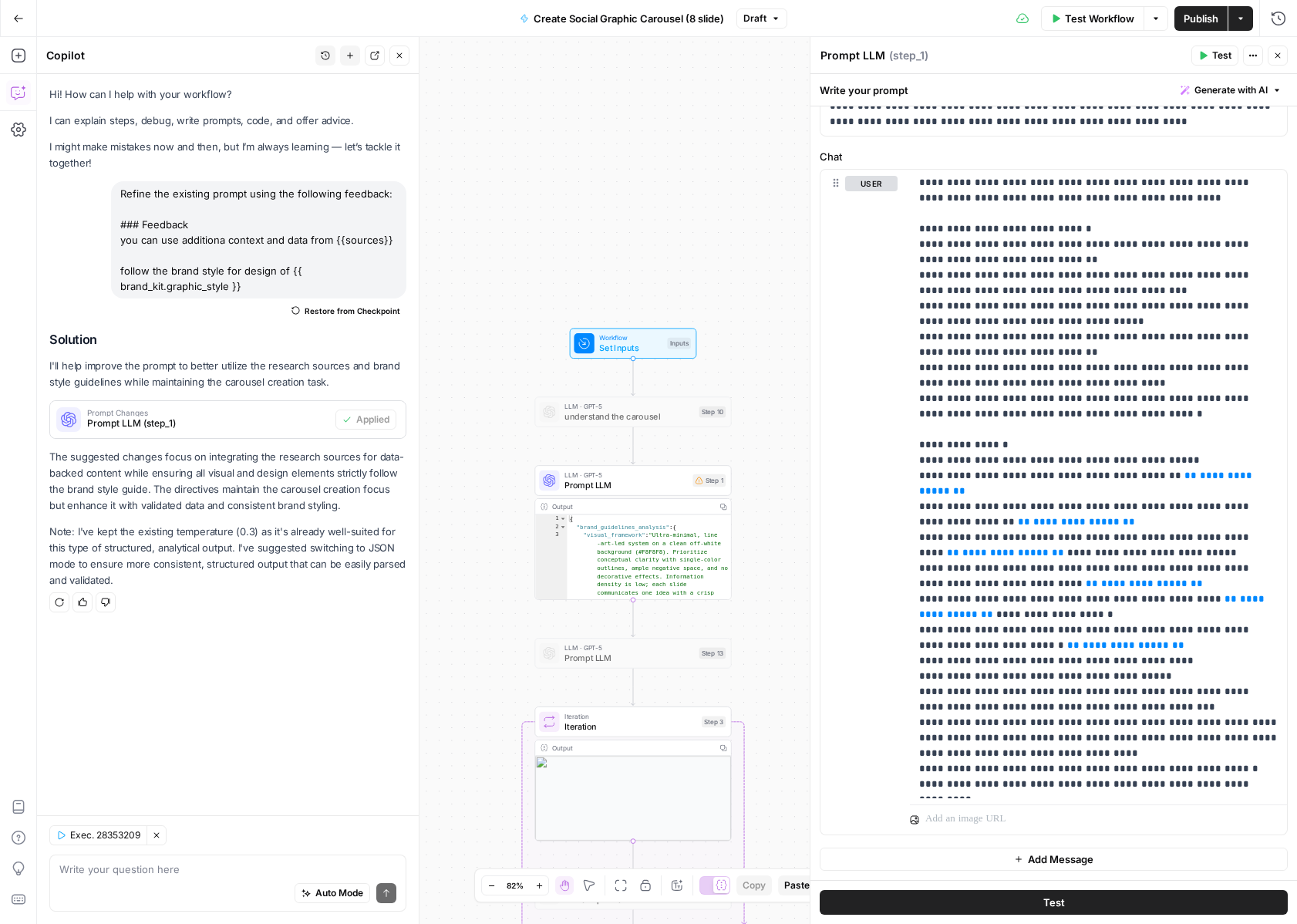
click at [1226, 53] on span "Test" at bounding box center [1222, 55] width 19 height 13
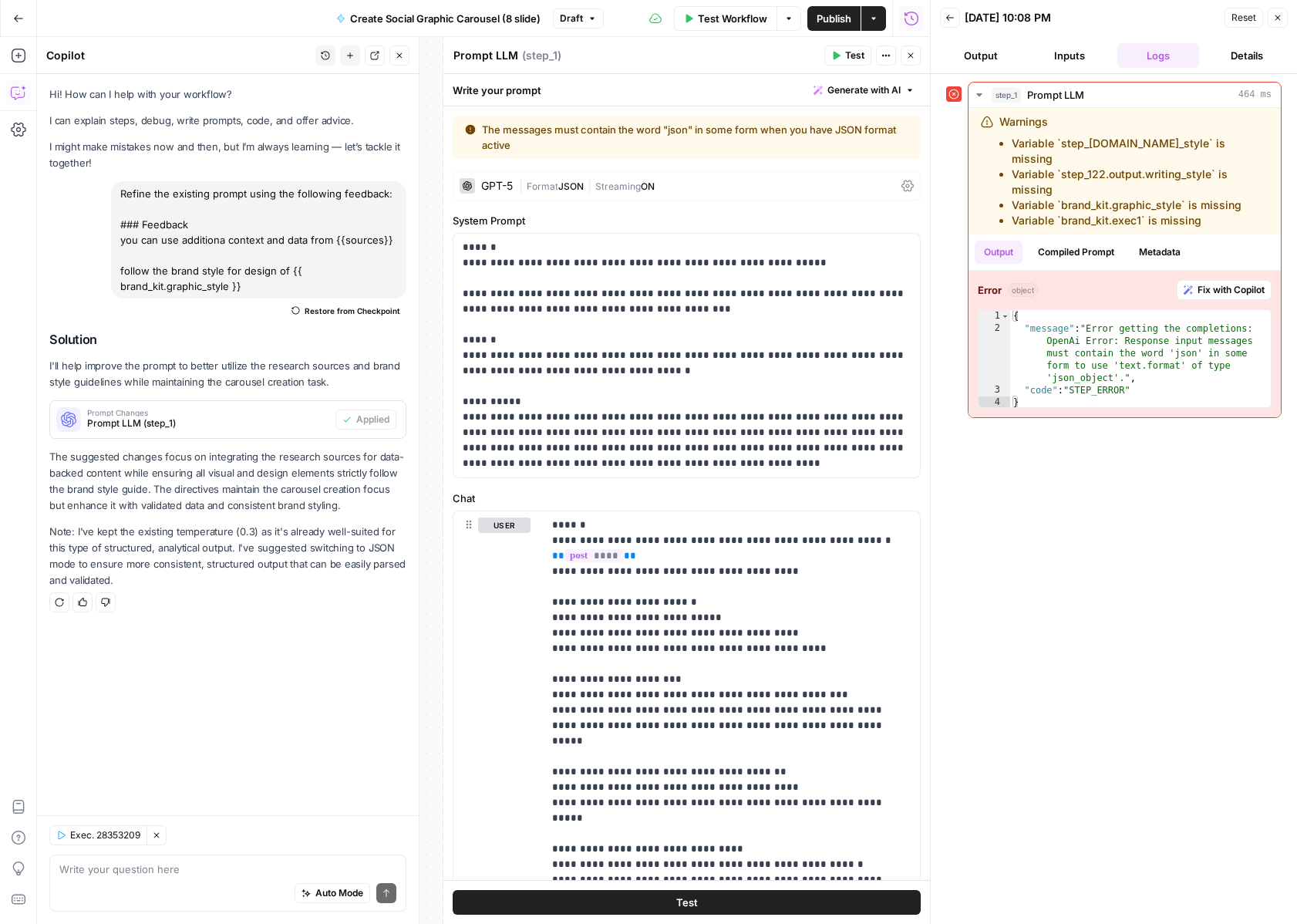
click at [913, 51] on icon "button" at bounding box center [910, 56] width 9 height 9
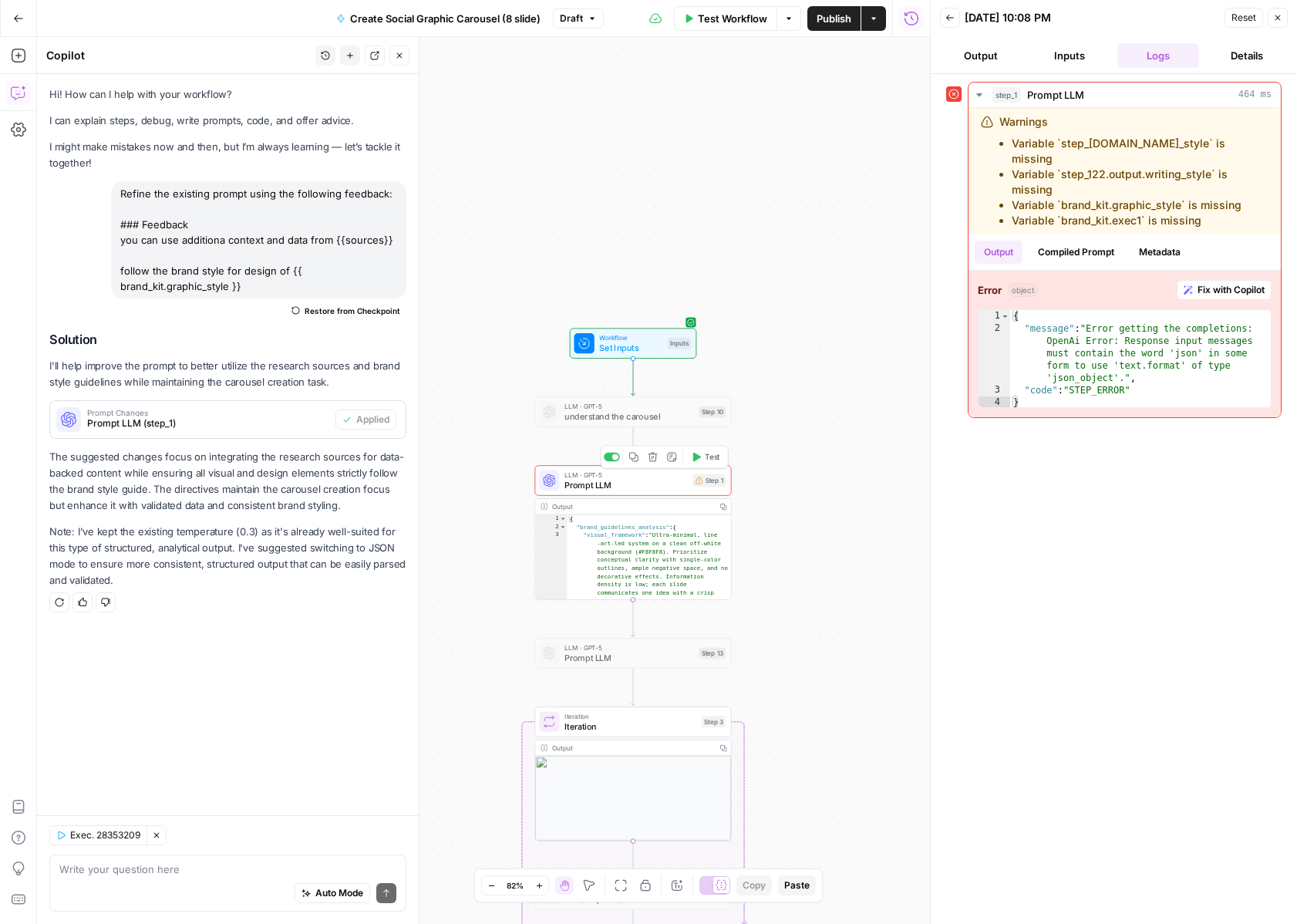
click at [647, 484] on span "Prompt LLM" at bounding box center [626, 485] width 124 height 13
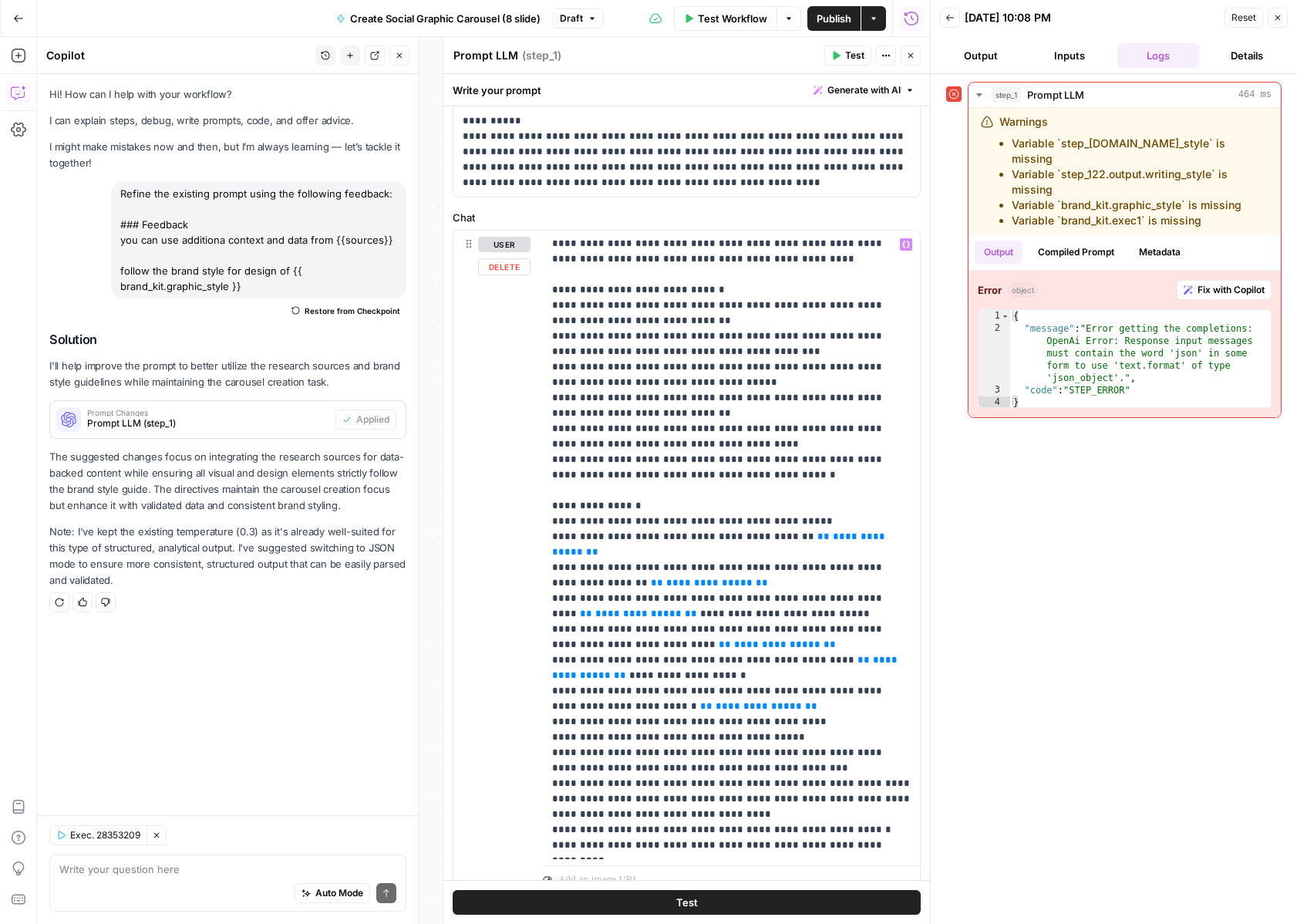
scroll to position [342, 0]
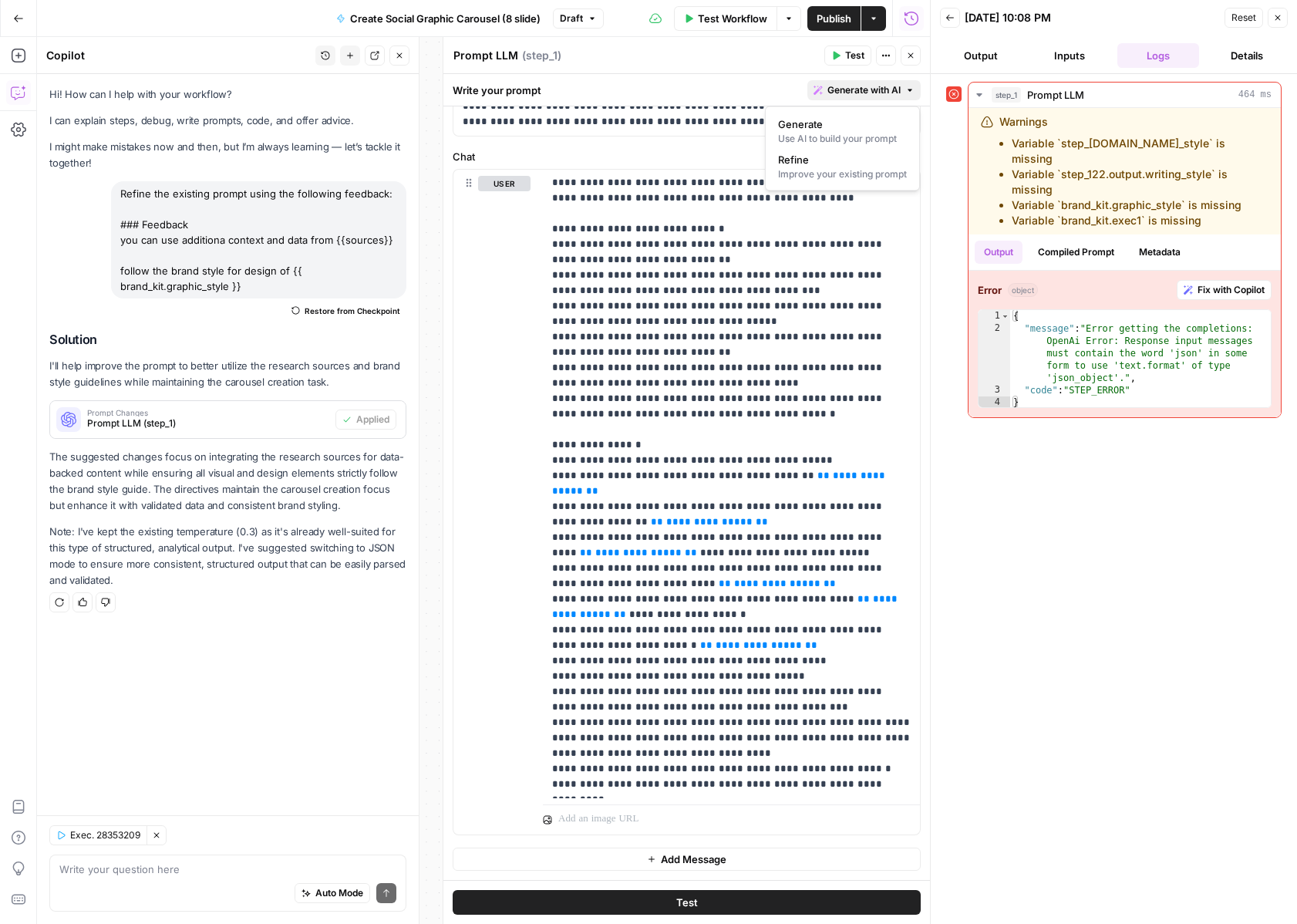
click at [899, 98] on button "Generate with AI" at bounding box center [864, 90] width 113 height 20
click at [878, 168] on div "Improve your existing prompt" at bounding box center [843, 174] width 129 height 13
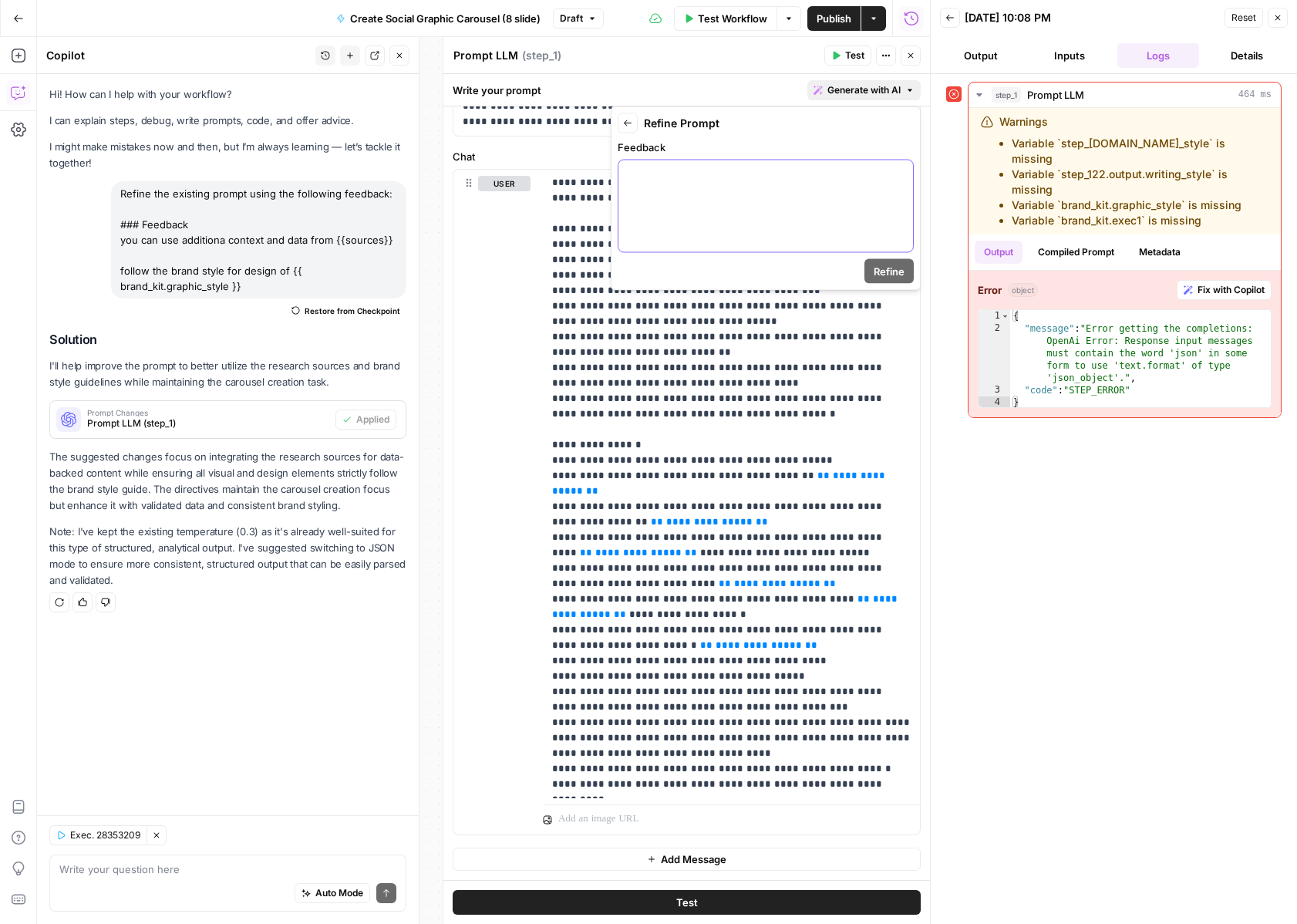
click at [858, 187] on div at bounding box center [766, 206] width 294 height 92
click at [892, 269] on span "Refine" at bounding box center [889, 271] width 30 height 15
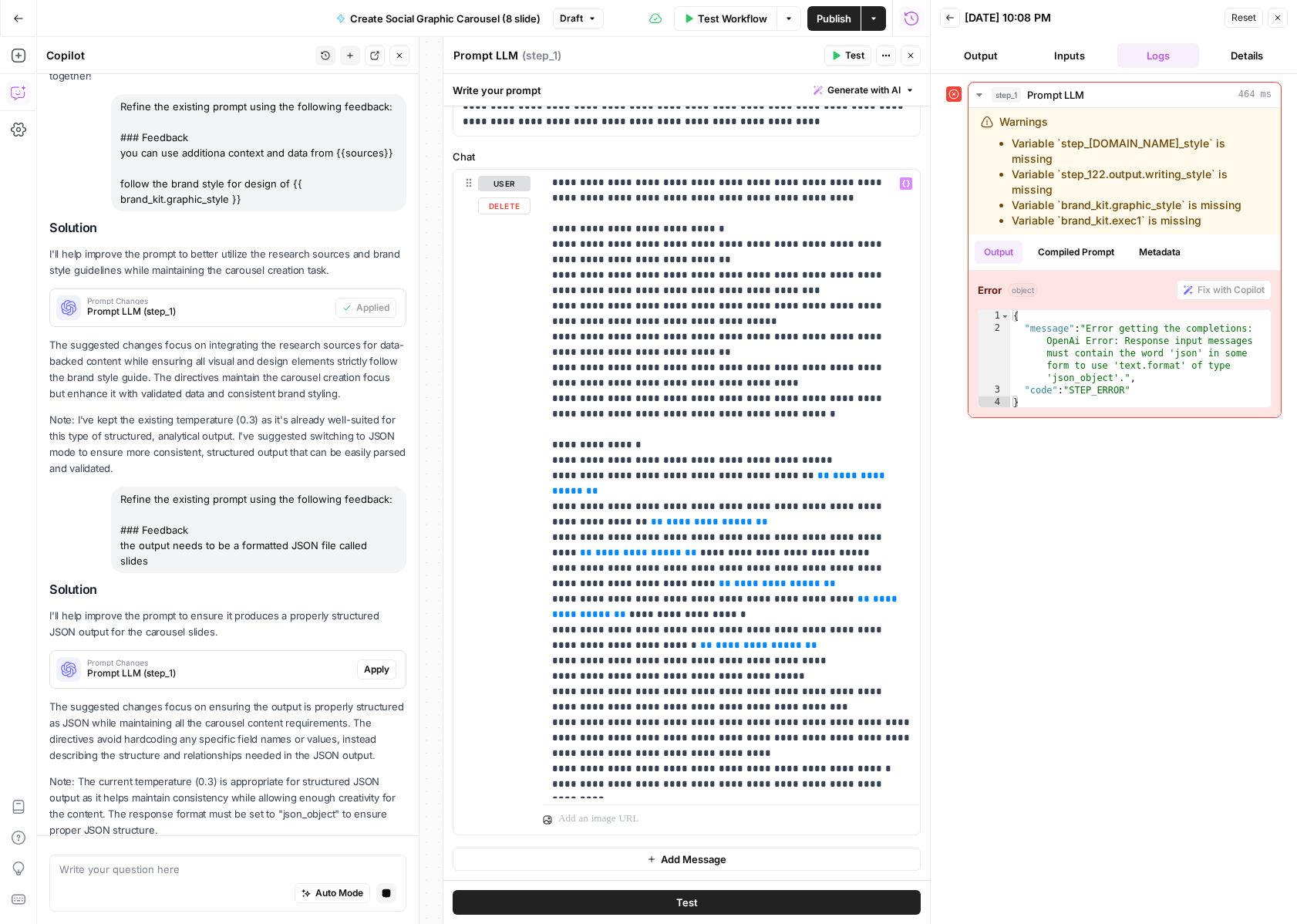
scroll to position [157, 0]
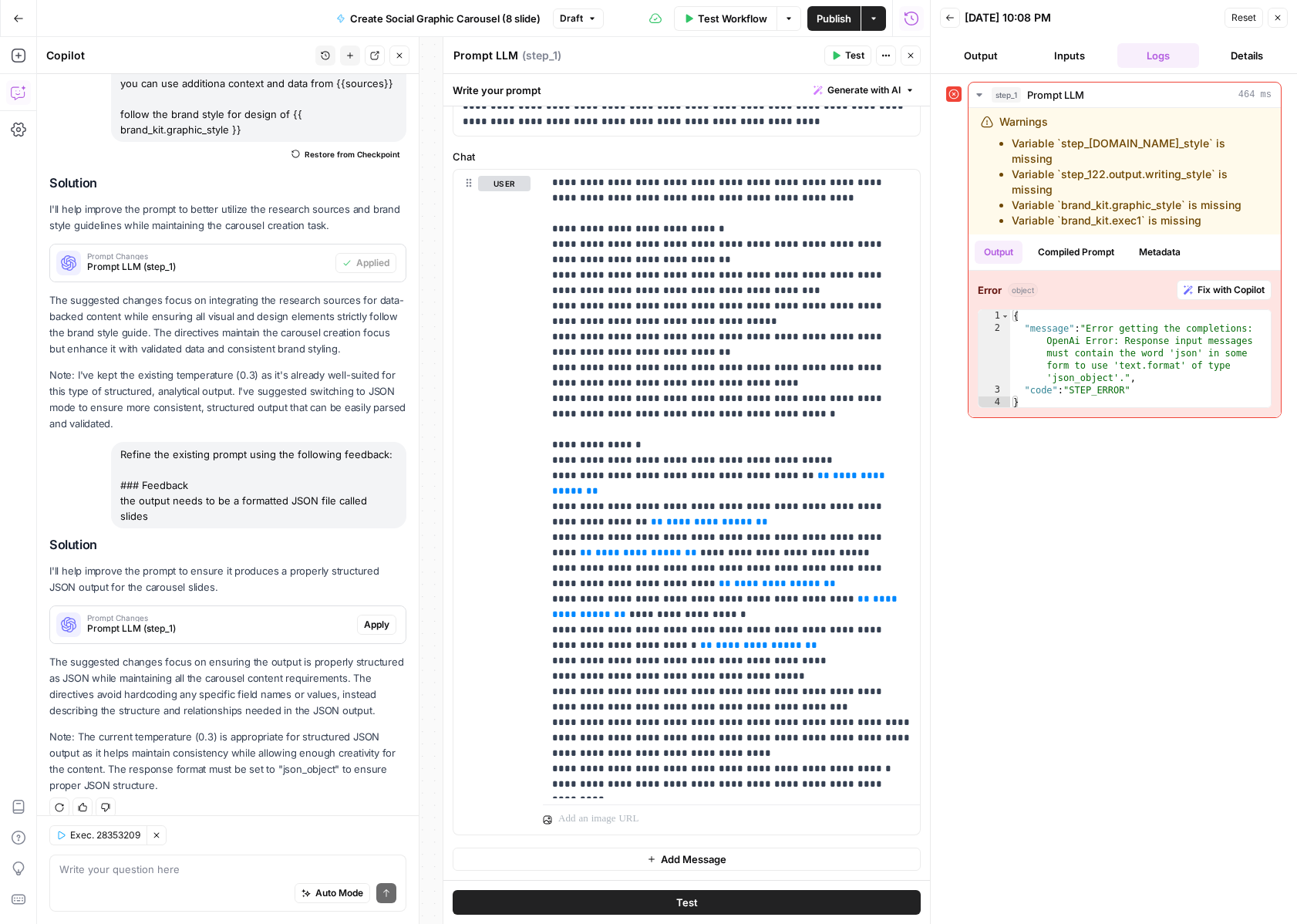
click at [377, 618] on span "Apply" at bounding box center [377, 624] width 25 height 13
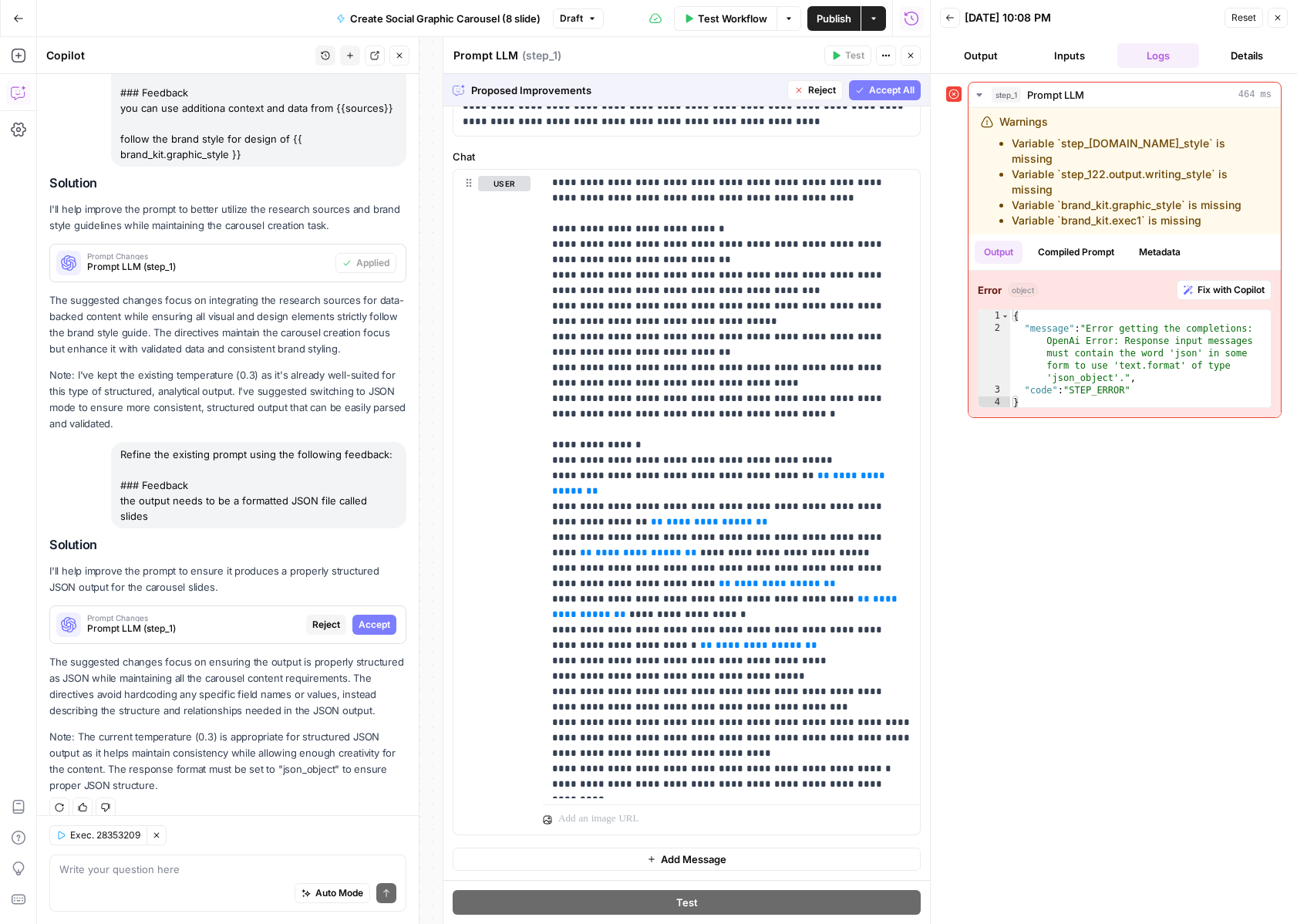
click at [898, 96] on span "Accept All" at bounding box center [892, 90] width 46 height 13
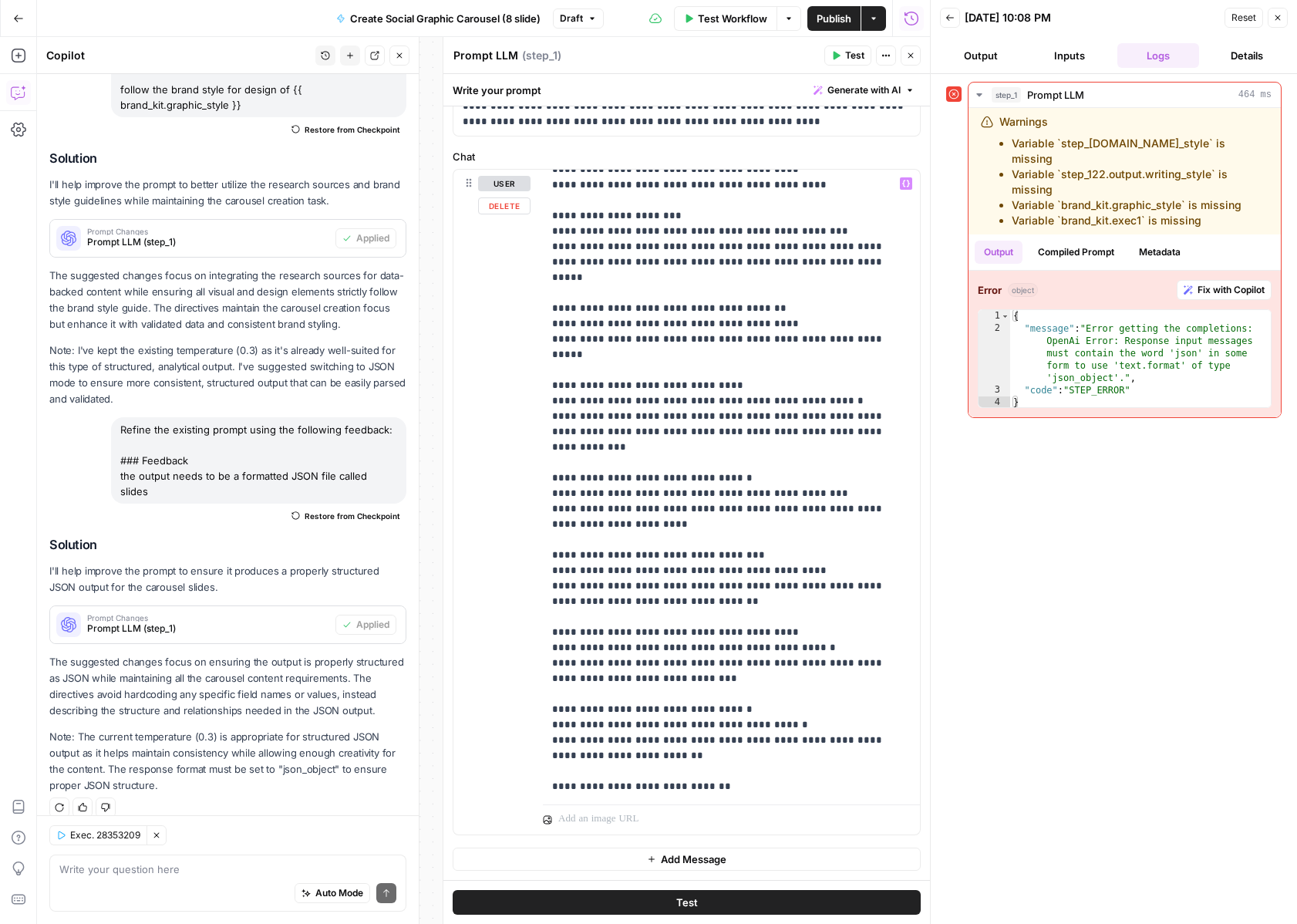
scroll to position [0, 0]
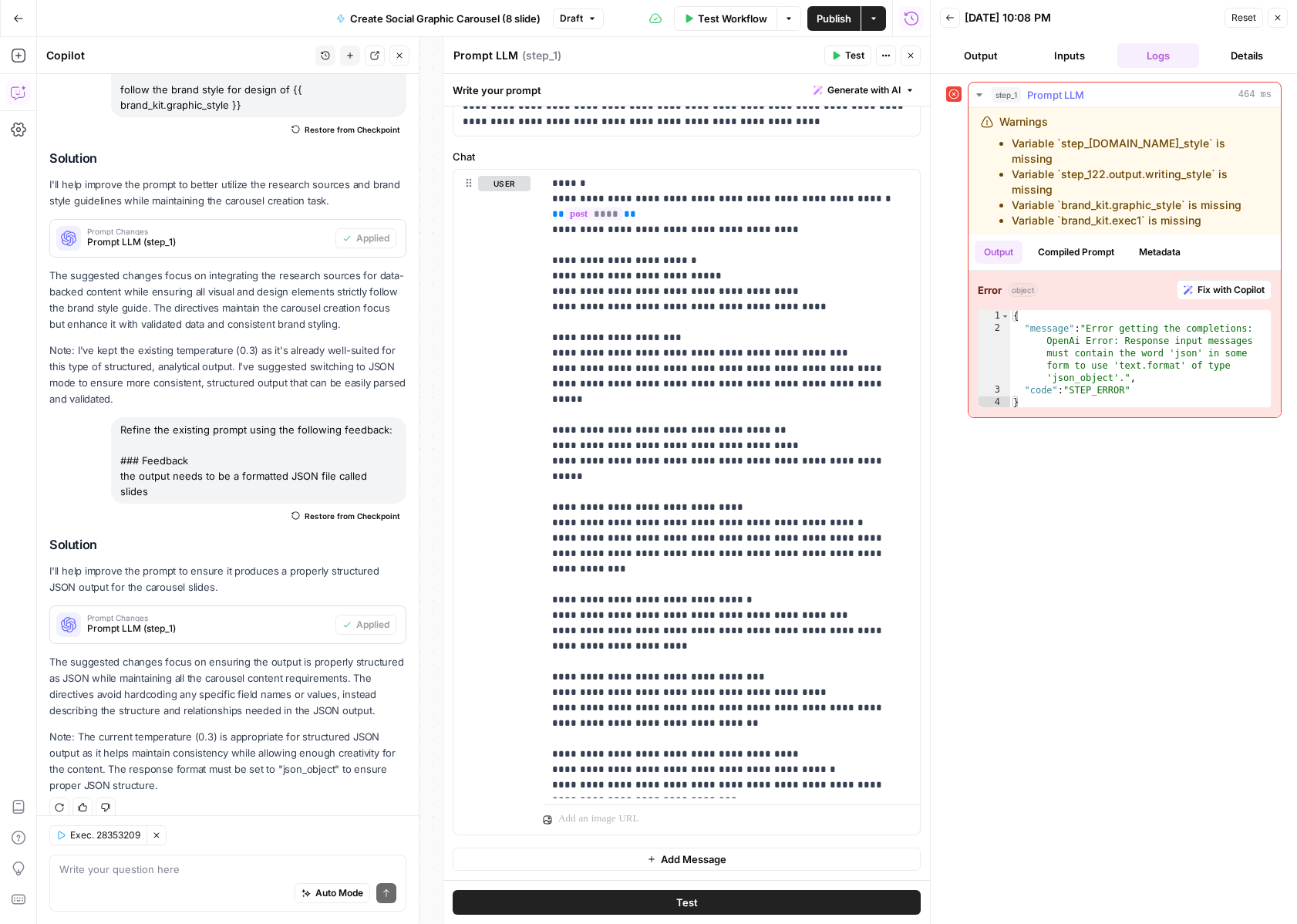
click at [1214, 283] on span "Fix with Copilot" at bounding box center [1231, 290] width 67 height 13
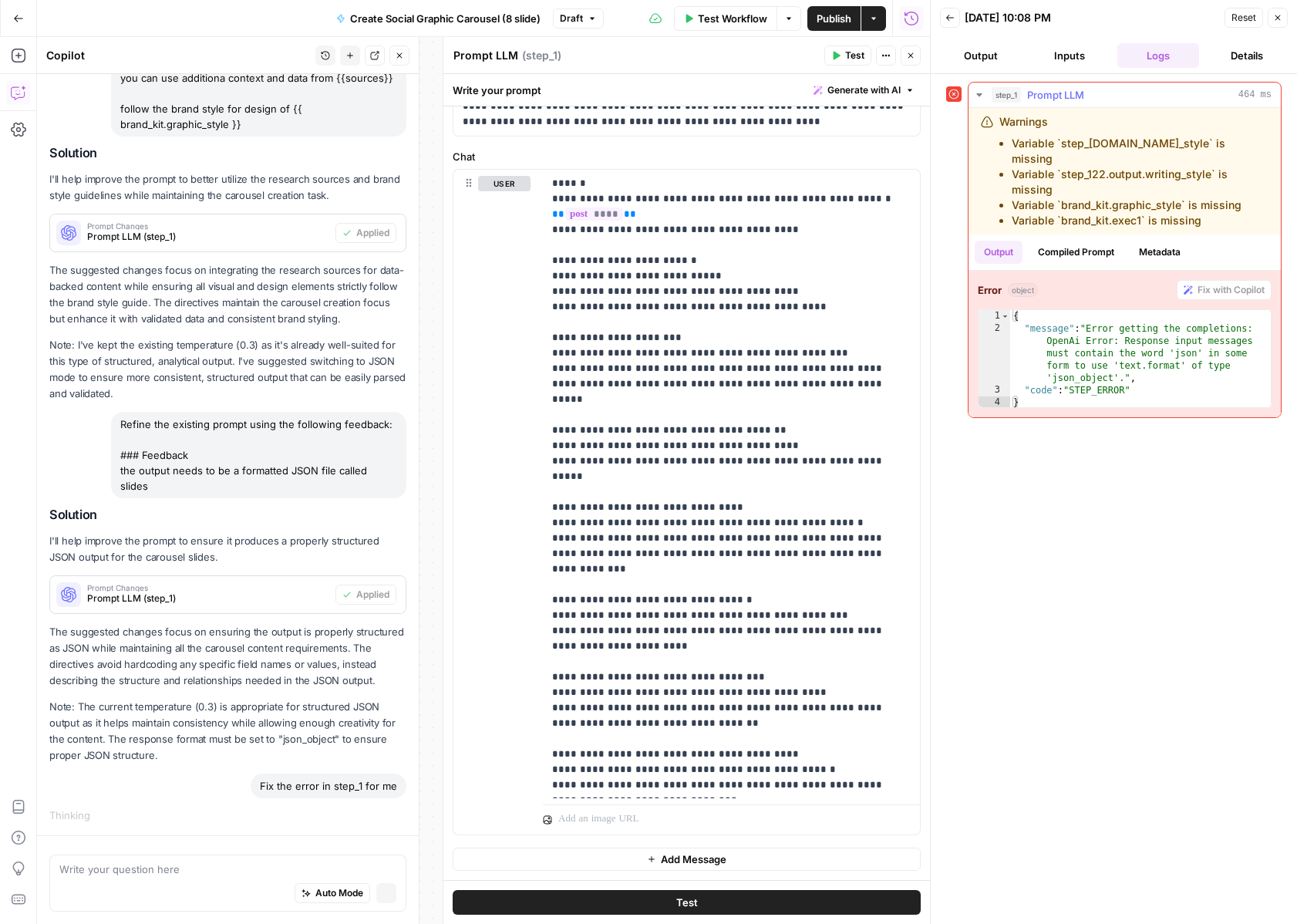
scroll to position [146, 0]
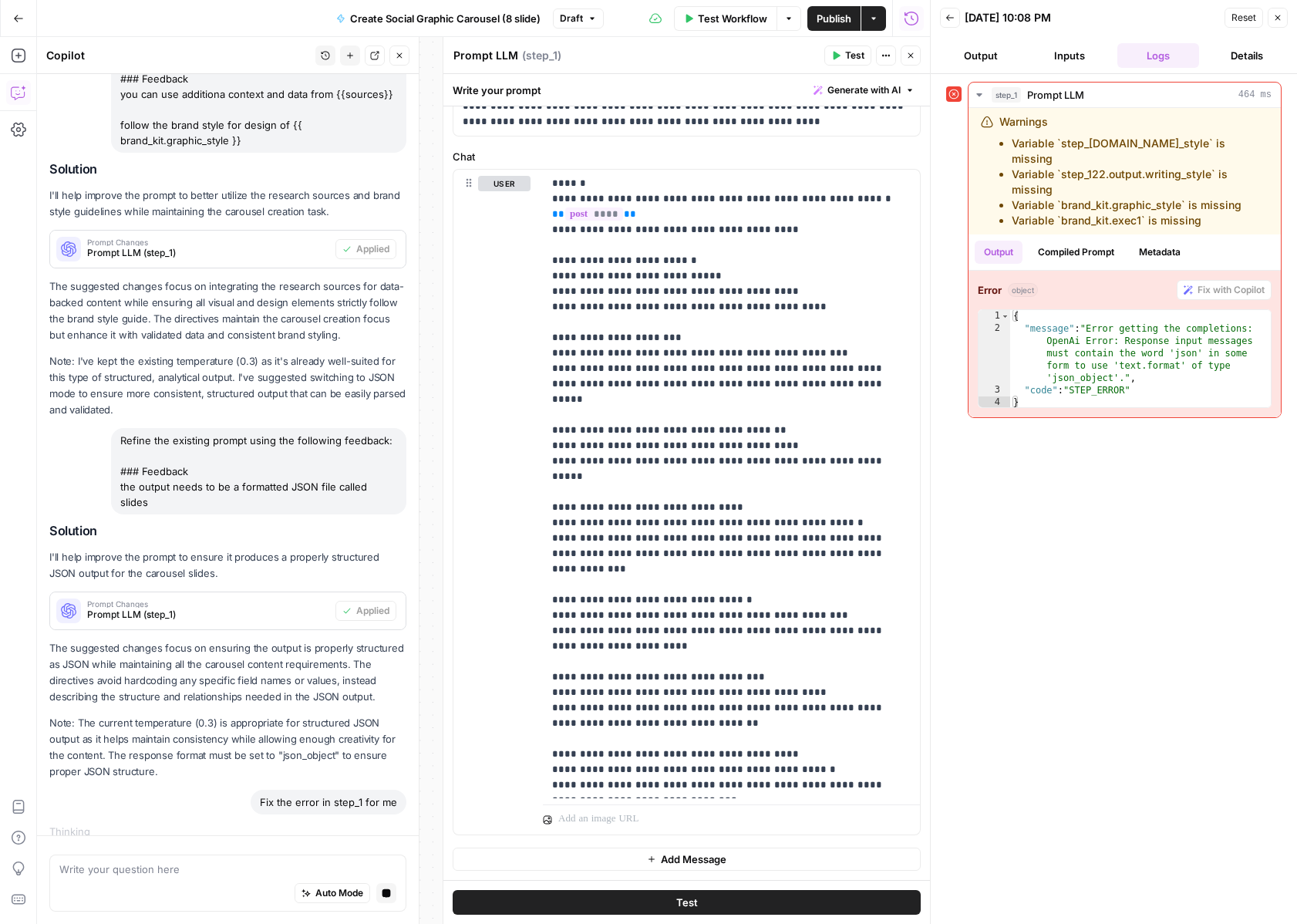
click at [1182, 520] on div "step_1 Prompt LLM 464 ms Warnings Variable `step_123.output.post_style` is miss…" at bounding box center [1114, 499] width 335 height 834
click at [841, 59] on button "Test" at bounding box center [848, 56] width 47 height 20
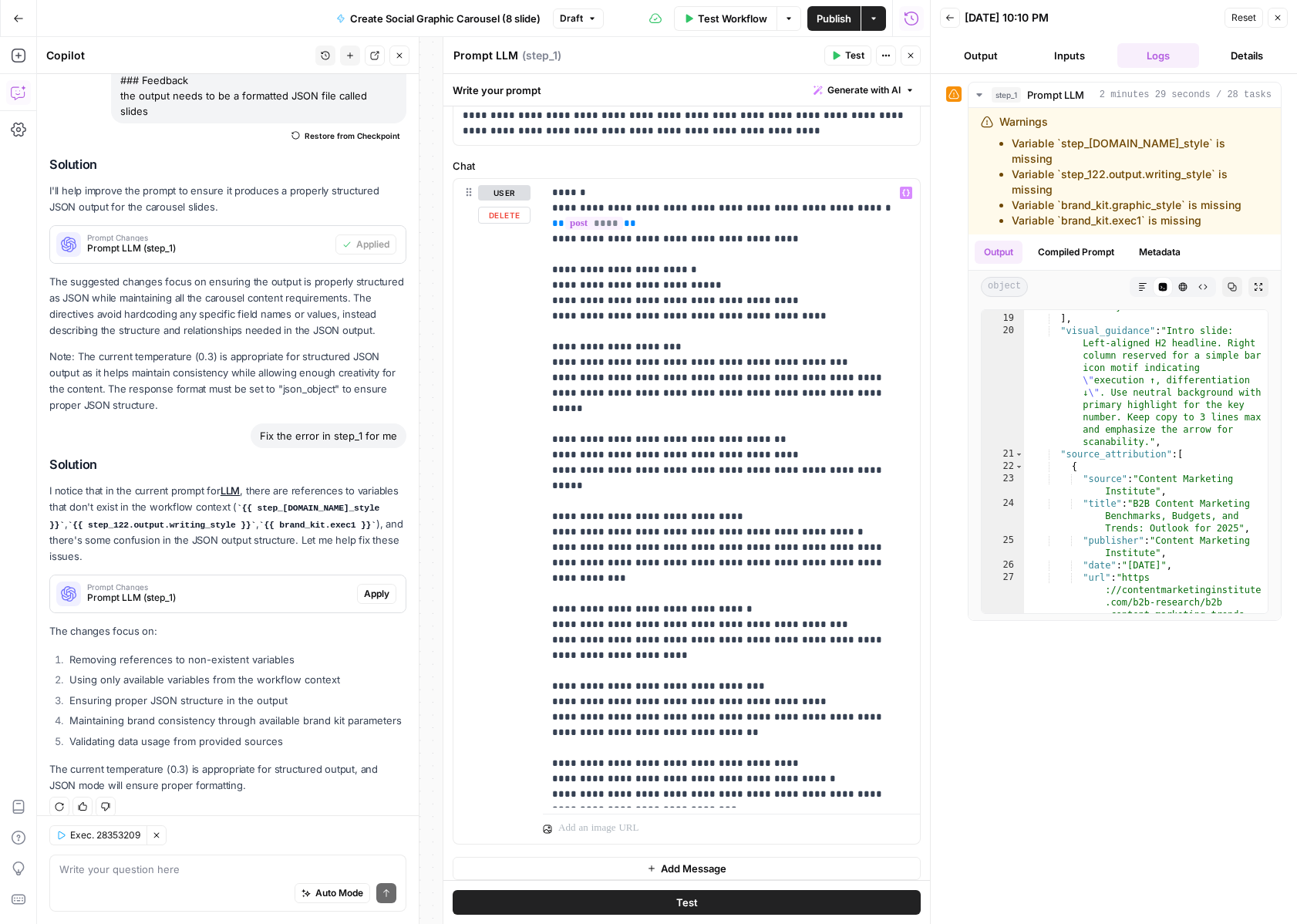
scroll to position [234, 0]
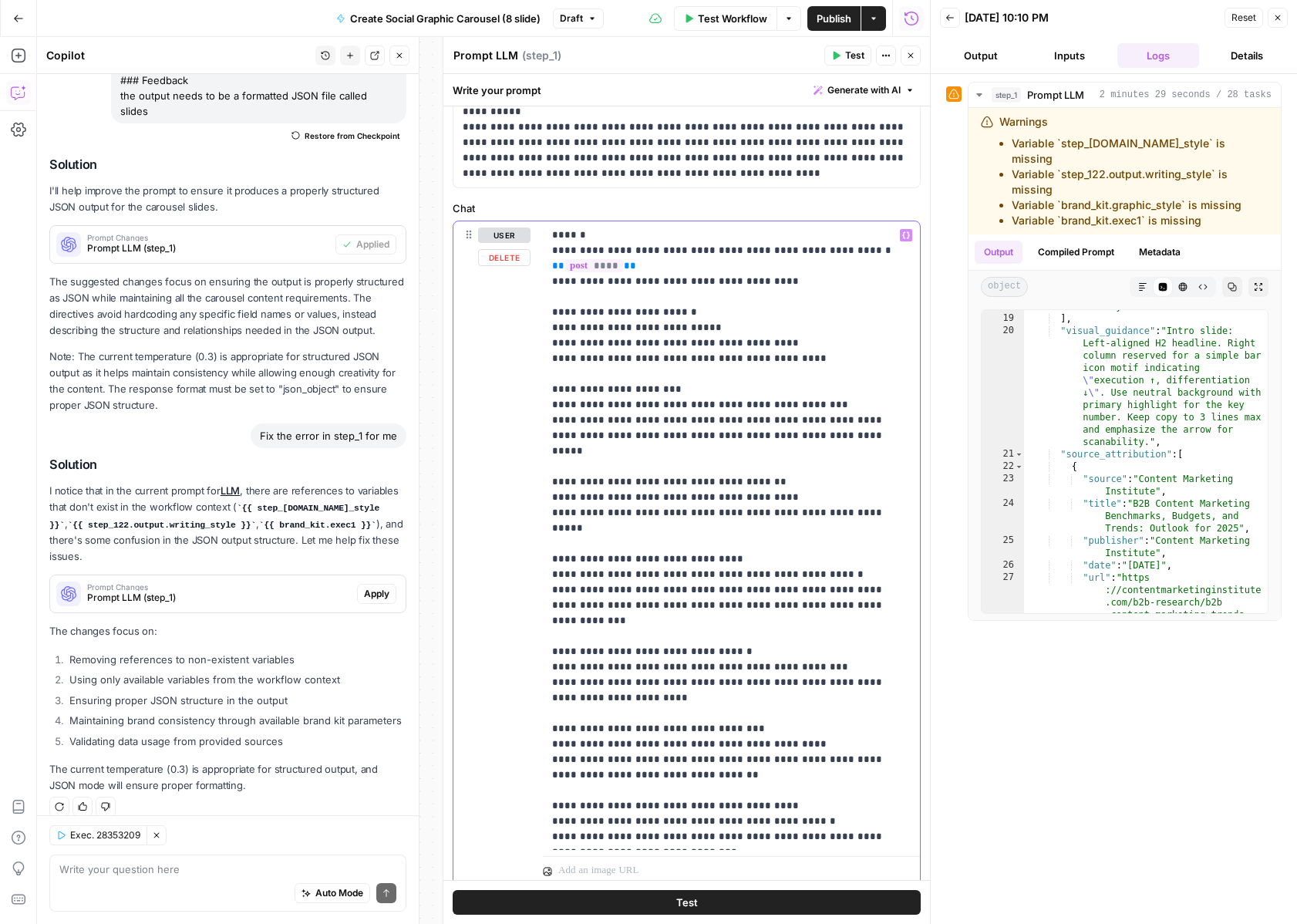
click at [909, 231] on icon "button" at bounding box center [906, 235] width 8 height 8
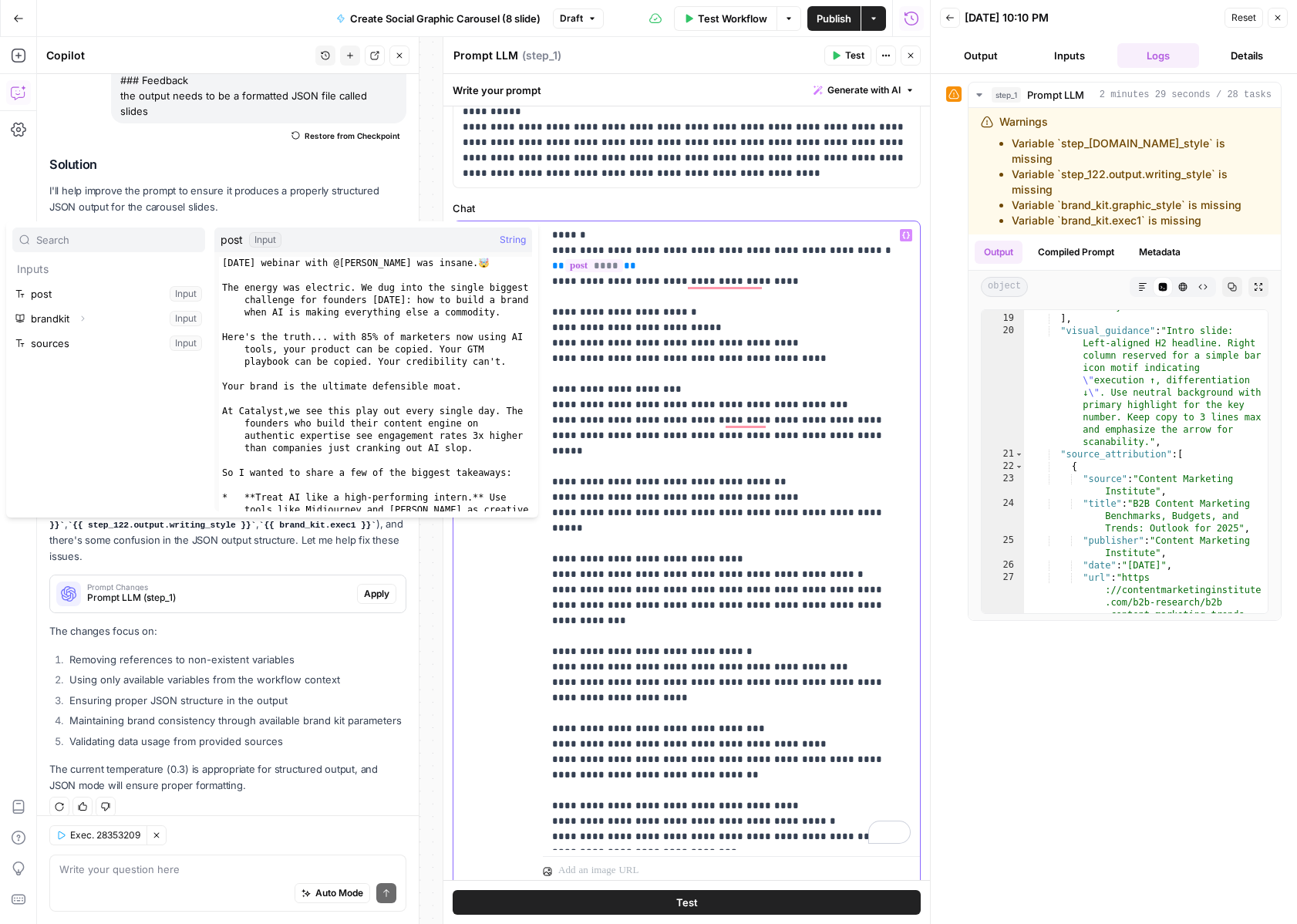
click at [909, 231] on icon "button" at bounding box center [906, 235] width 8 height 8
click at [186, 867] on textarea at bounding box center [228, 869] width 337 height 15
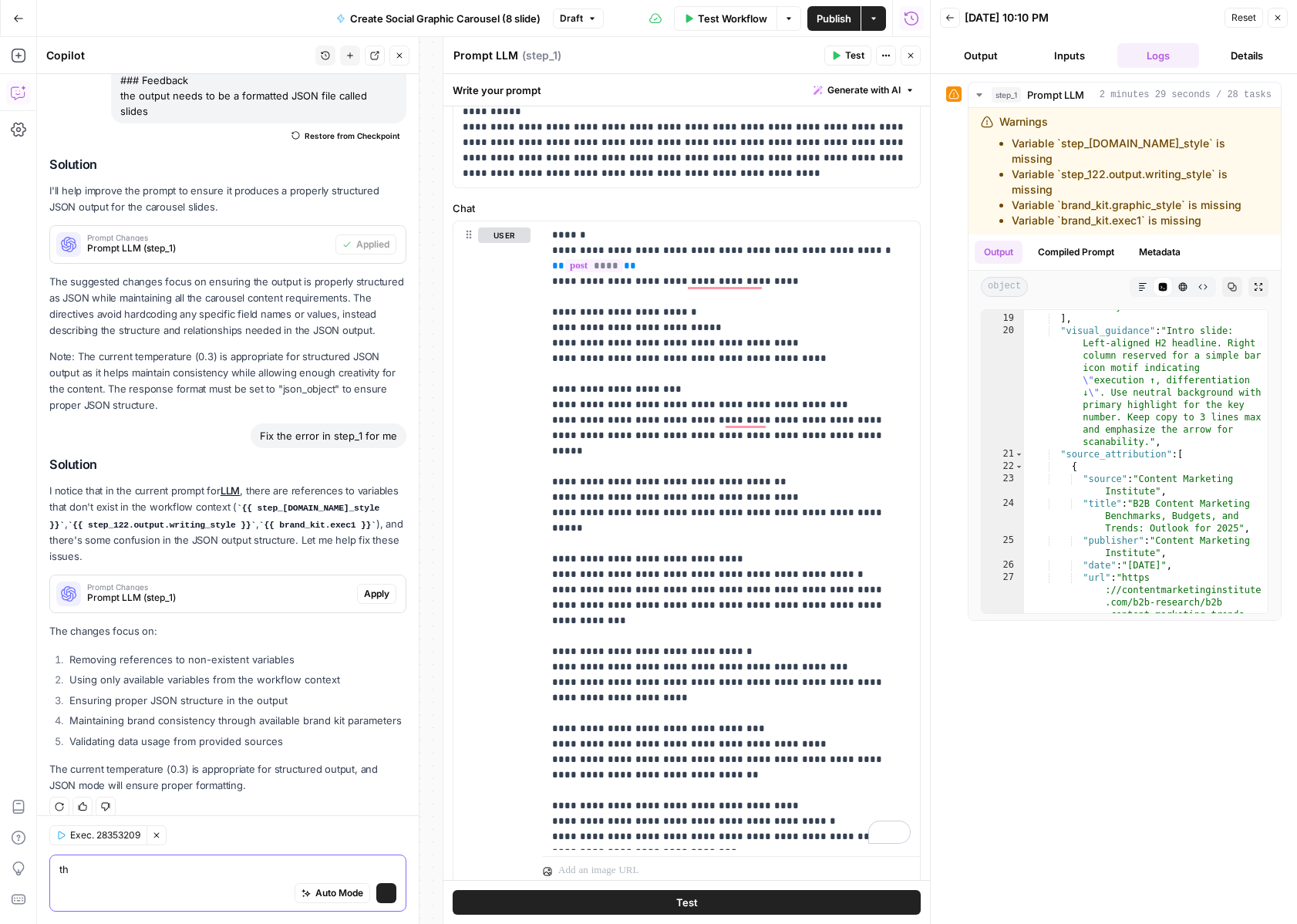
type textarea "the"
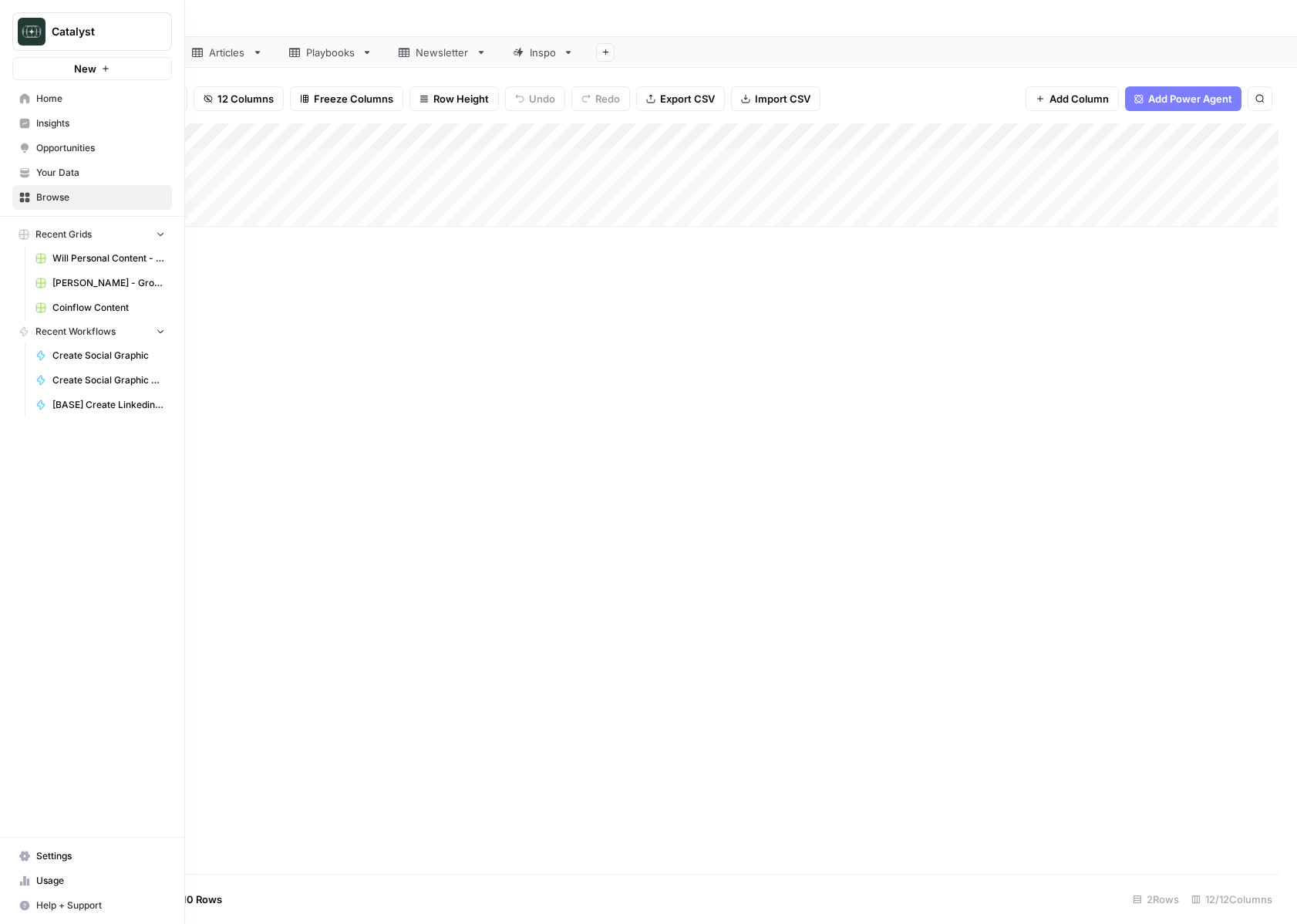
click at [22, 100] on icon at bounding box center [24, 98] width 10 height 10
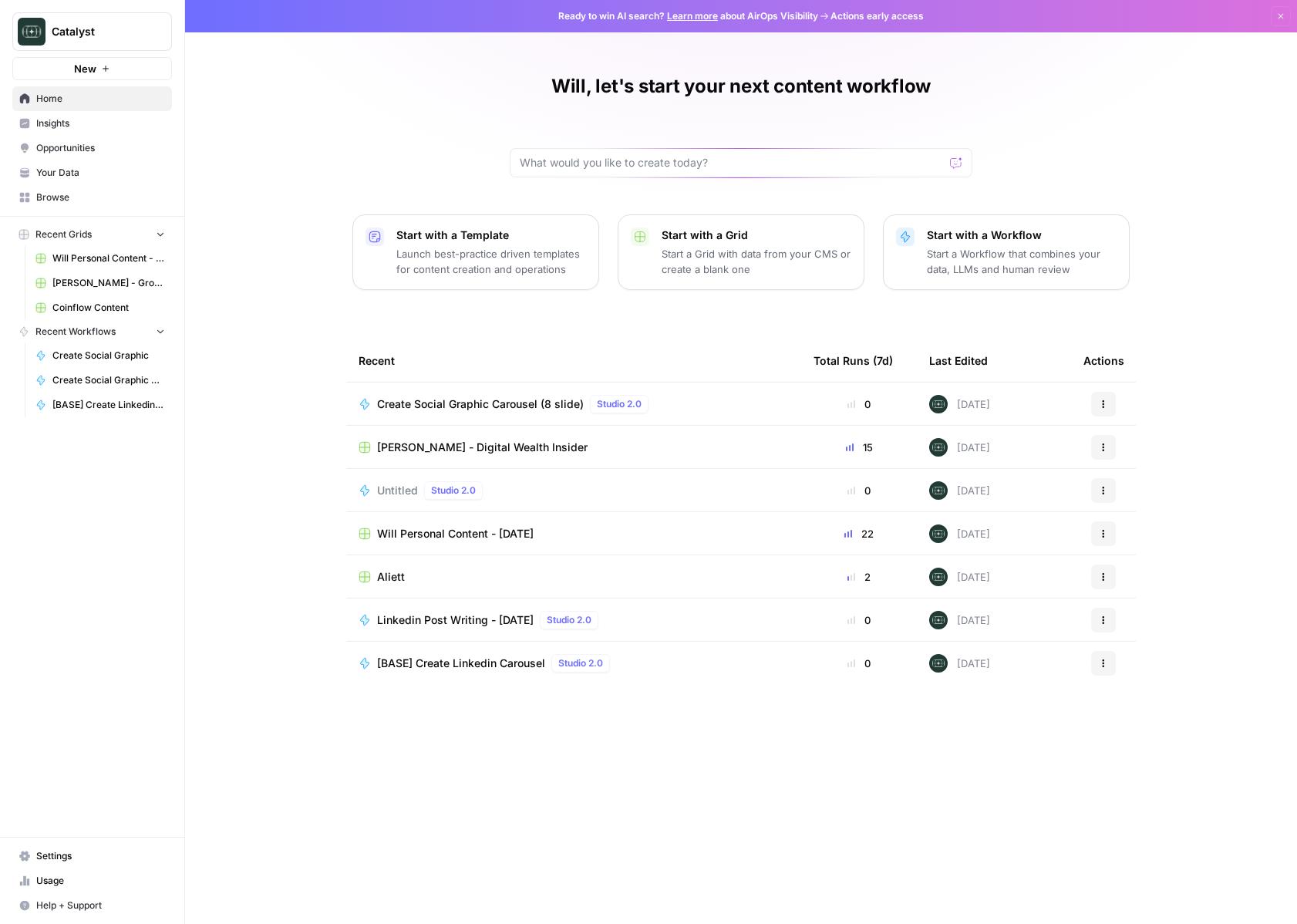
click at [65, 179] on span "Your Data" at bounding box center [100, 172] width 129 height 13
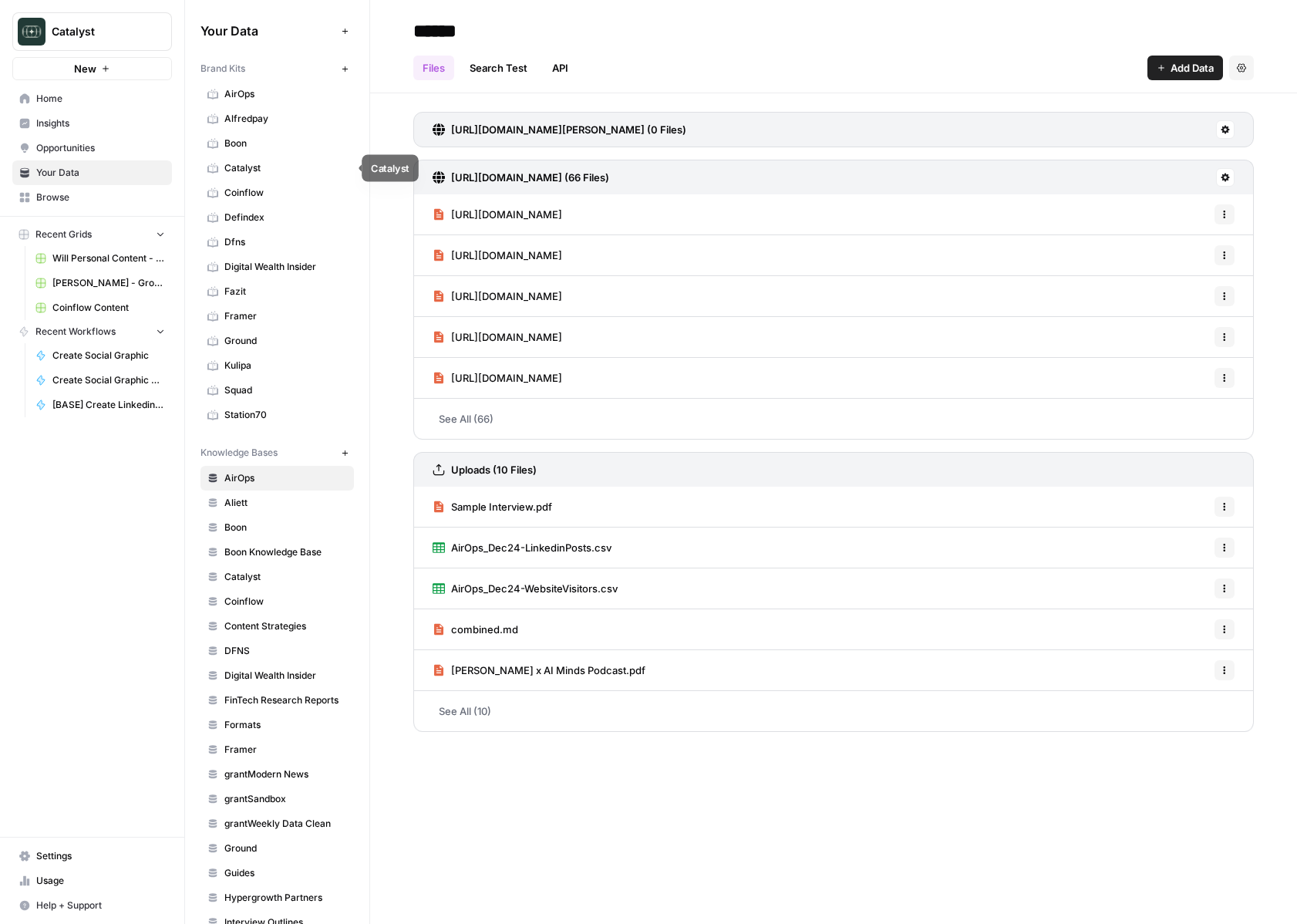
click at [285, 171] on span "Catalyst" at bounding box center [285, 168] width 123 height 13
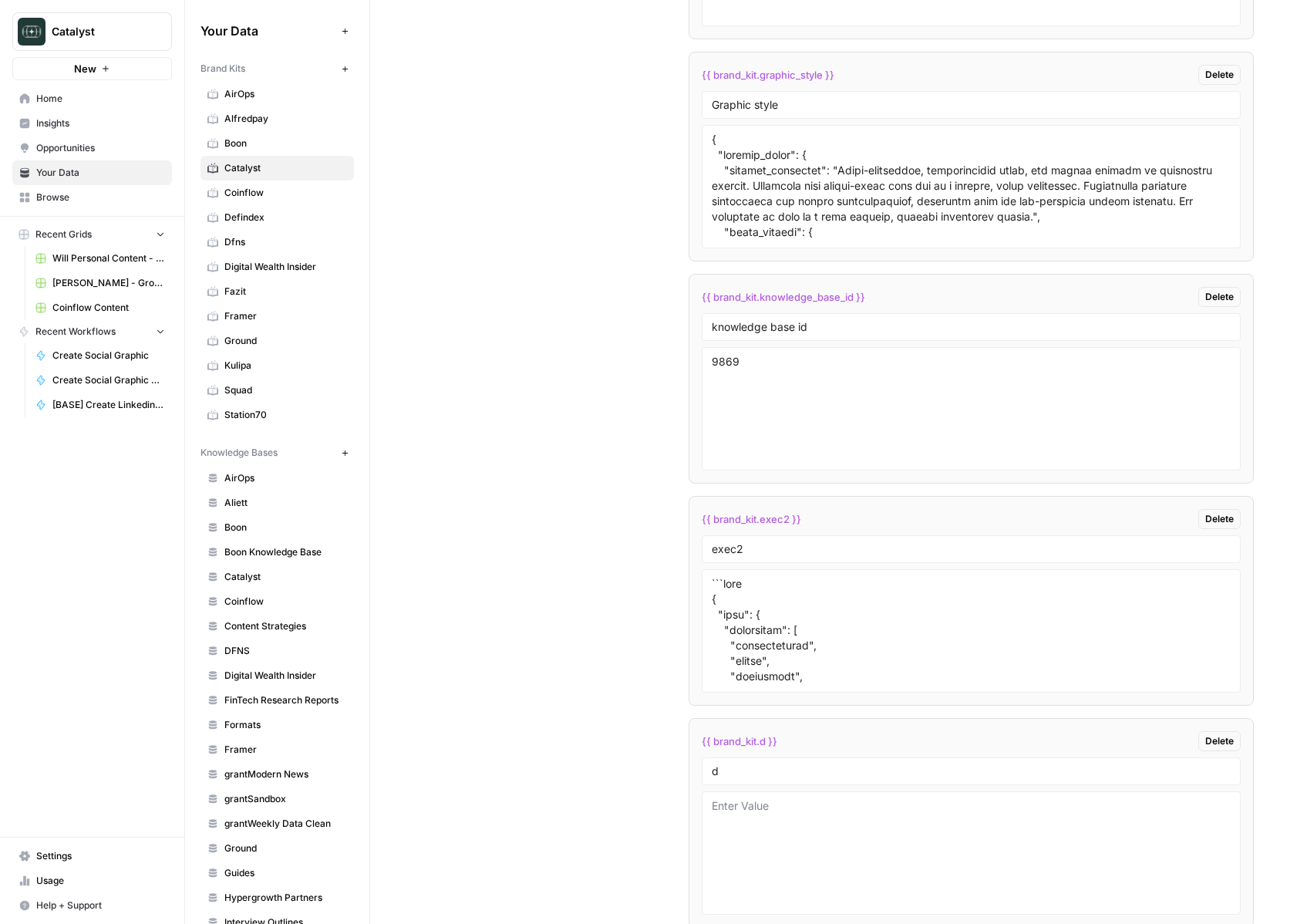
scroll to position [2918, 0]
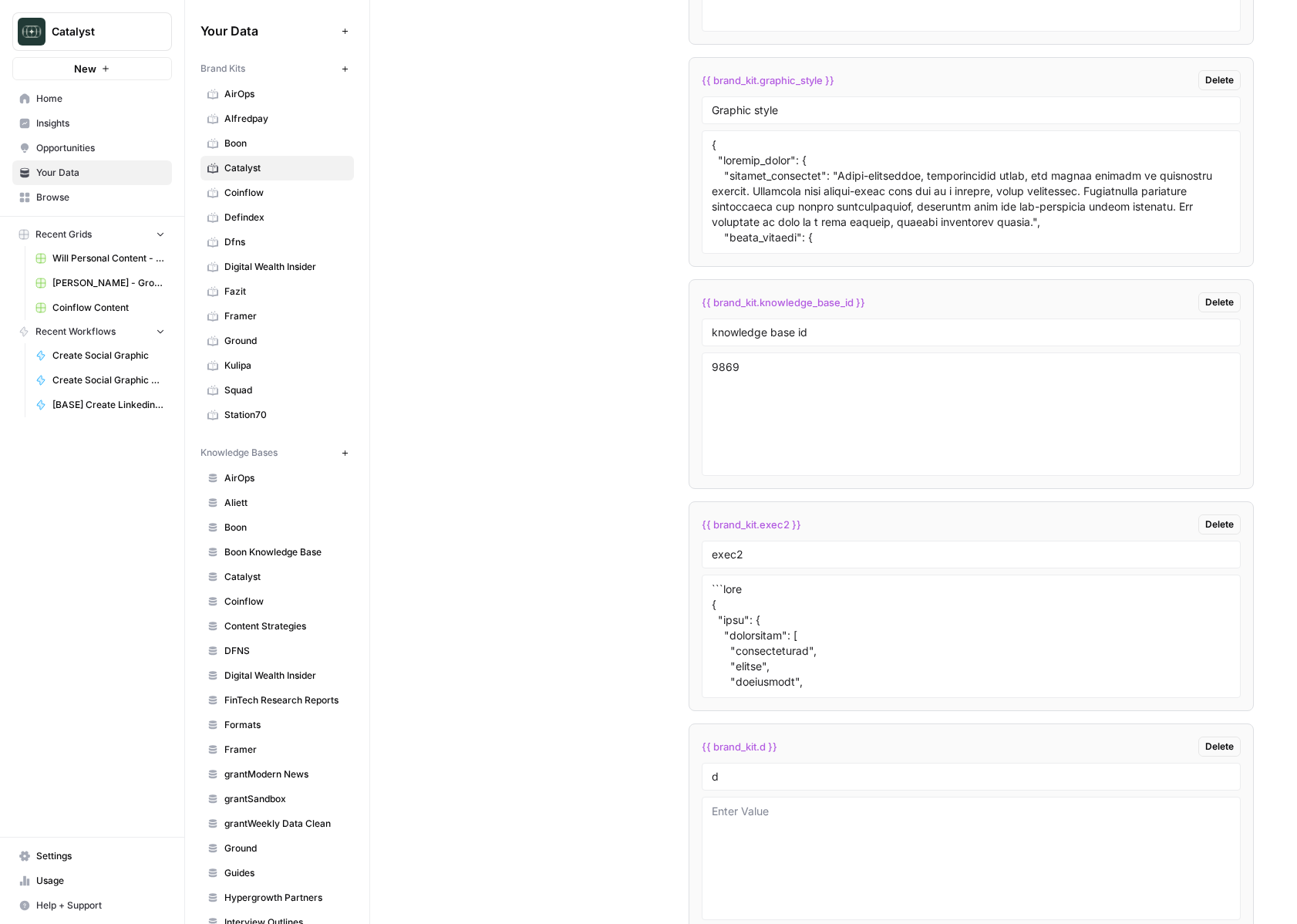
click at [808, 80] on span "{{ brand_kit.graphic_style }}" at bounding box center [769, 80] width 133 height 15
copy div "{{ brand_kit.graphic_style }} Delete"
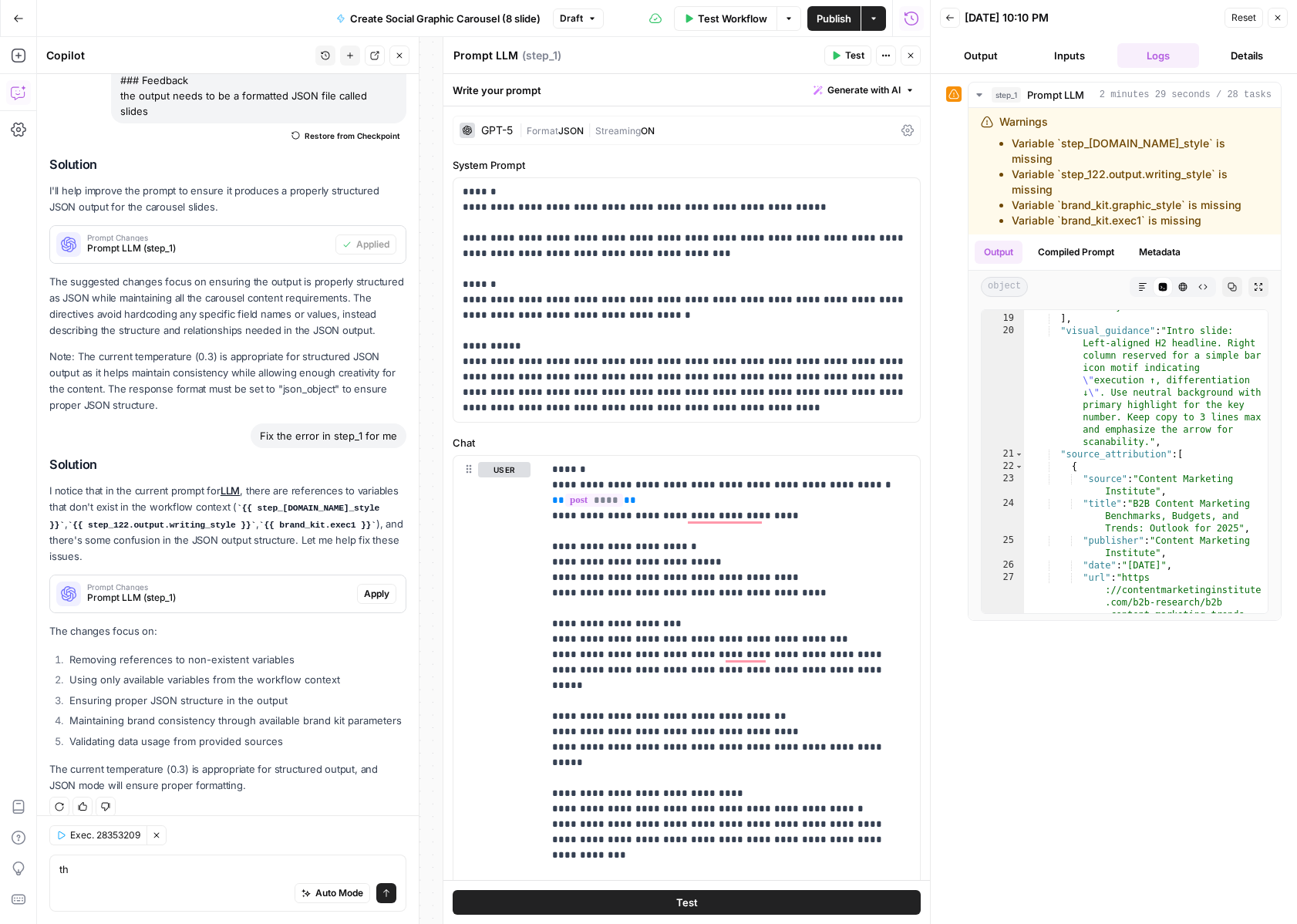
scroll to position [234, 0]
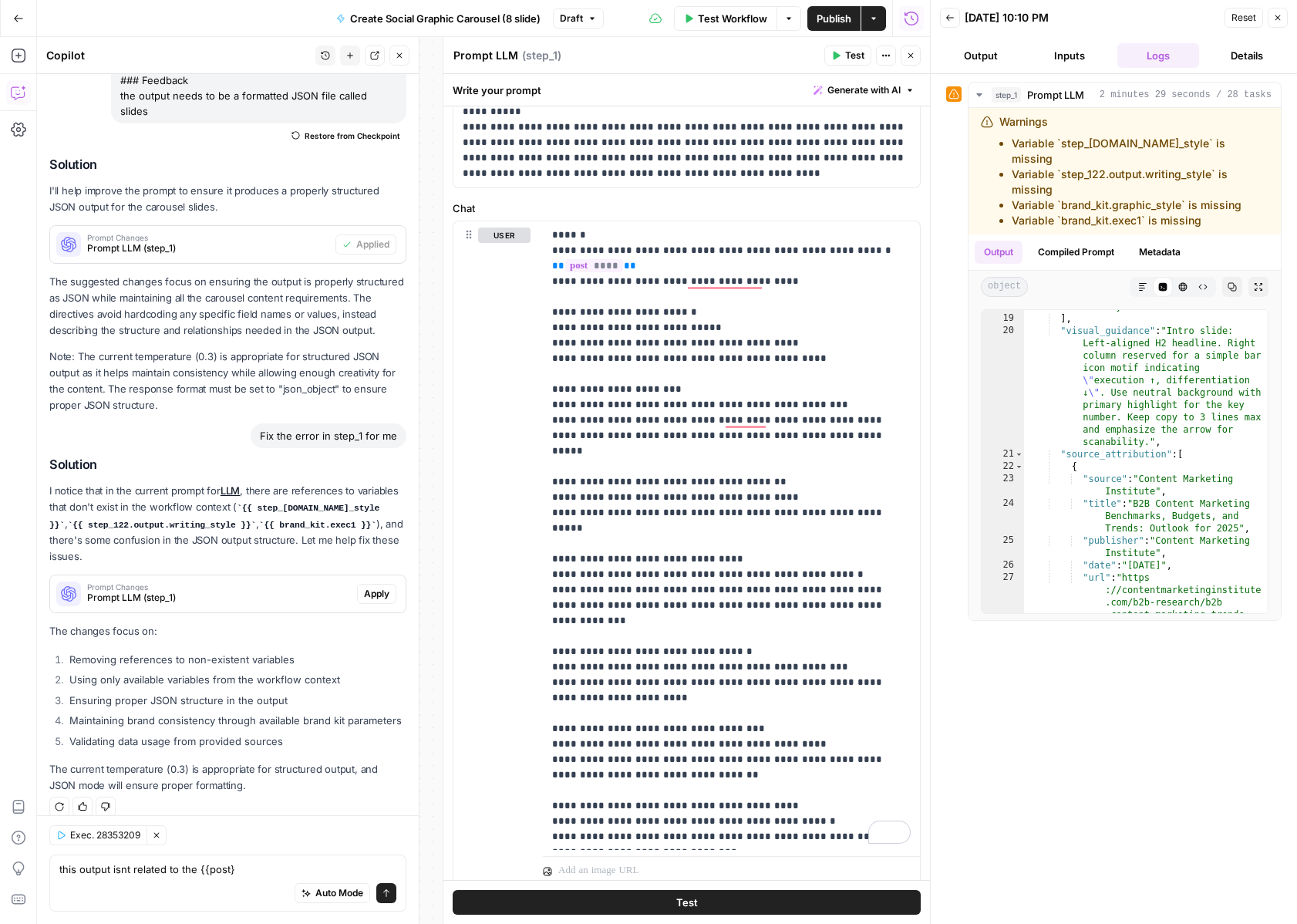
type textarea "this output isnt related to the {{post}}"
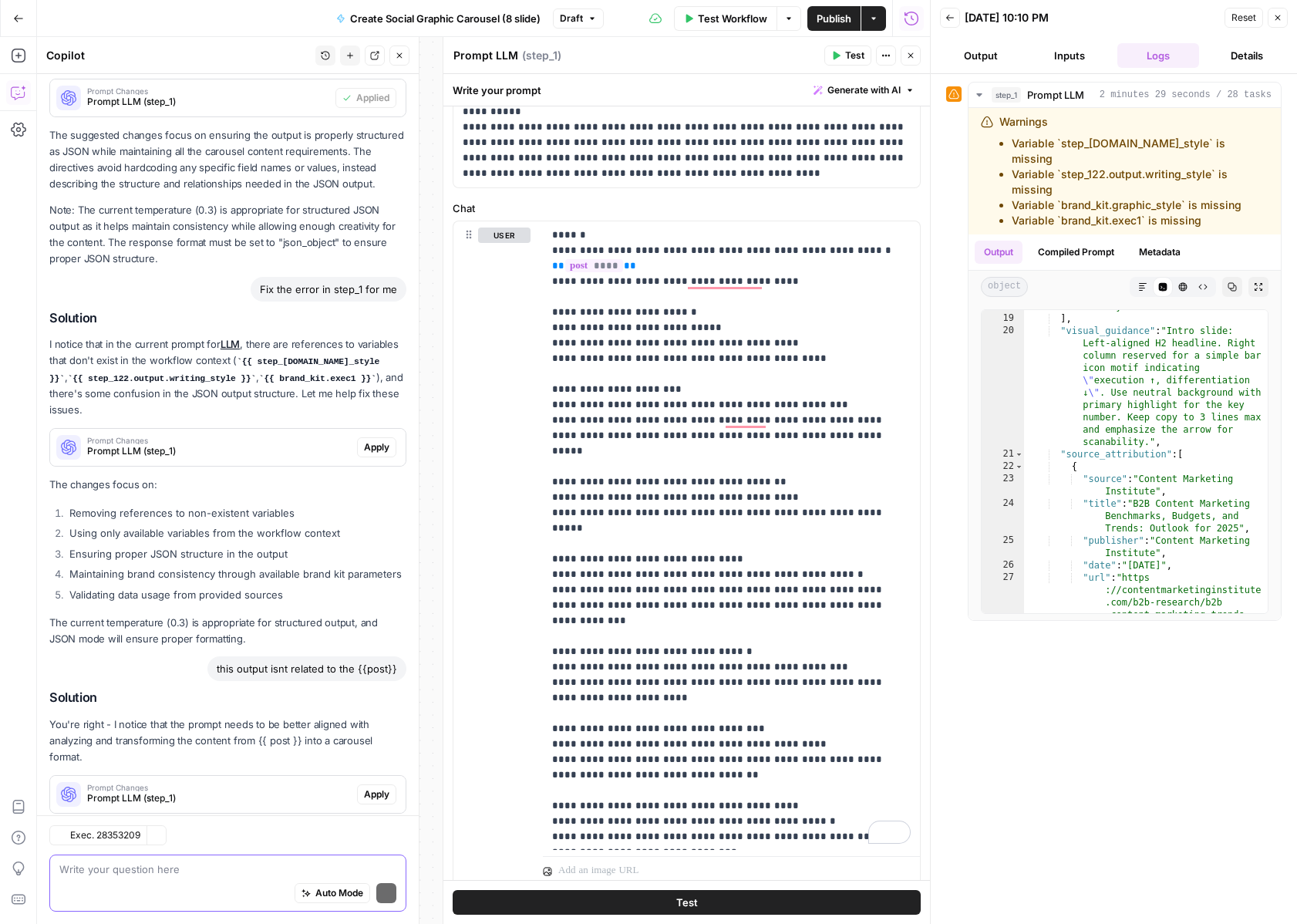
scroll to position [802, 0]
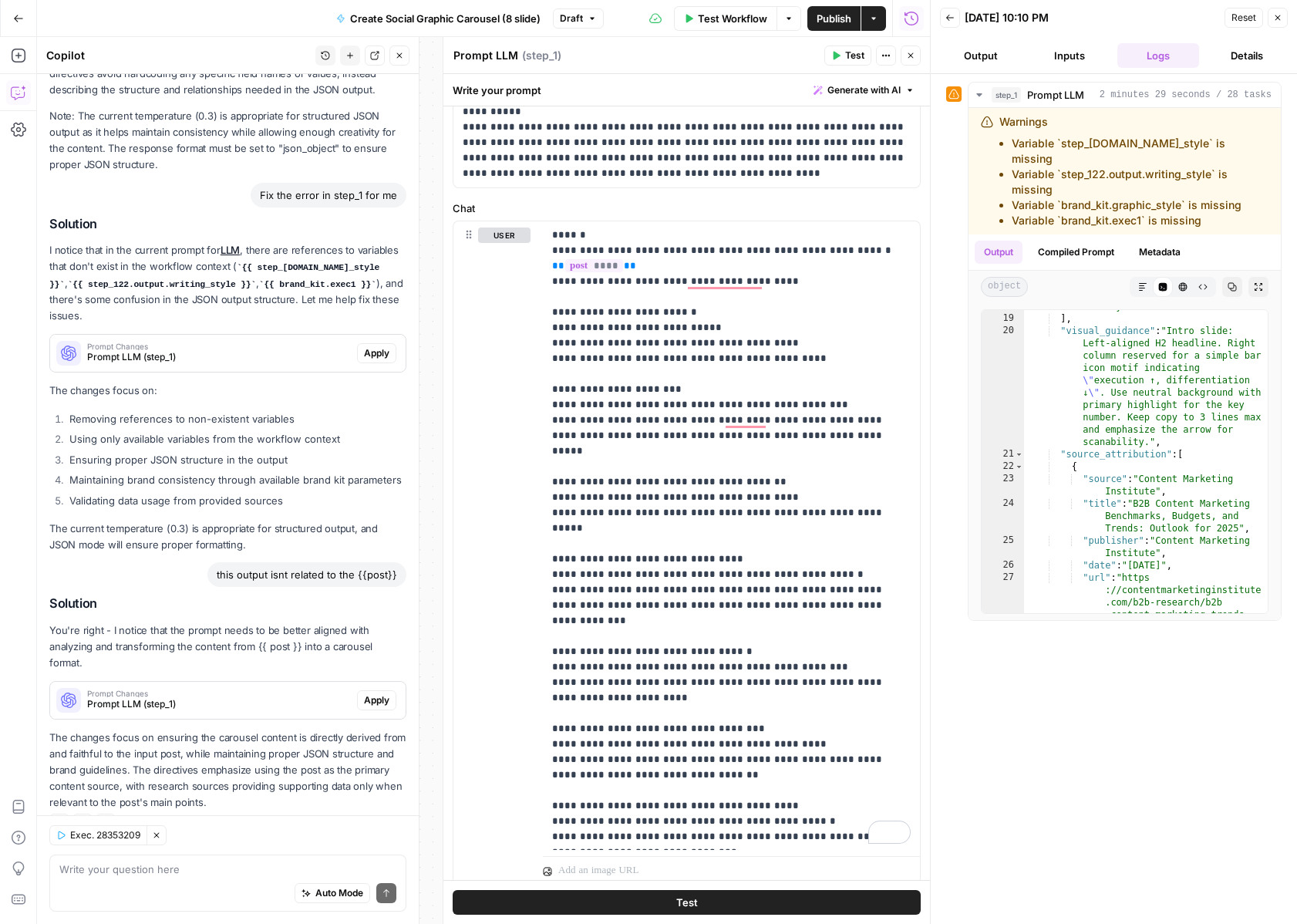
click at [377, 693] on span "Apply" at bounding box center [377, 700] width 25 height 13
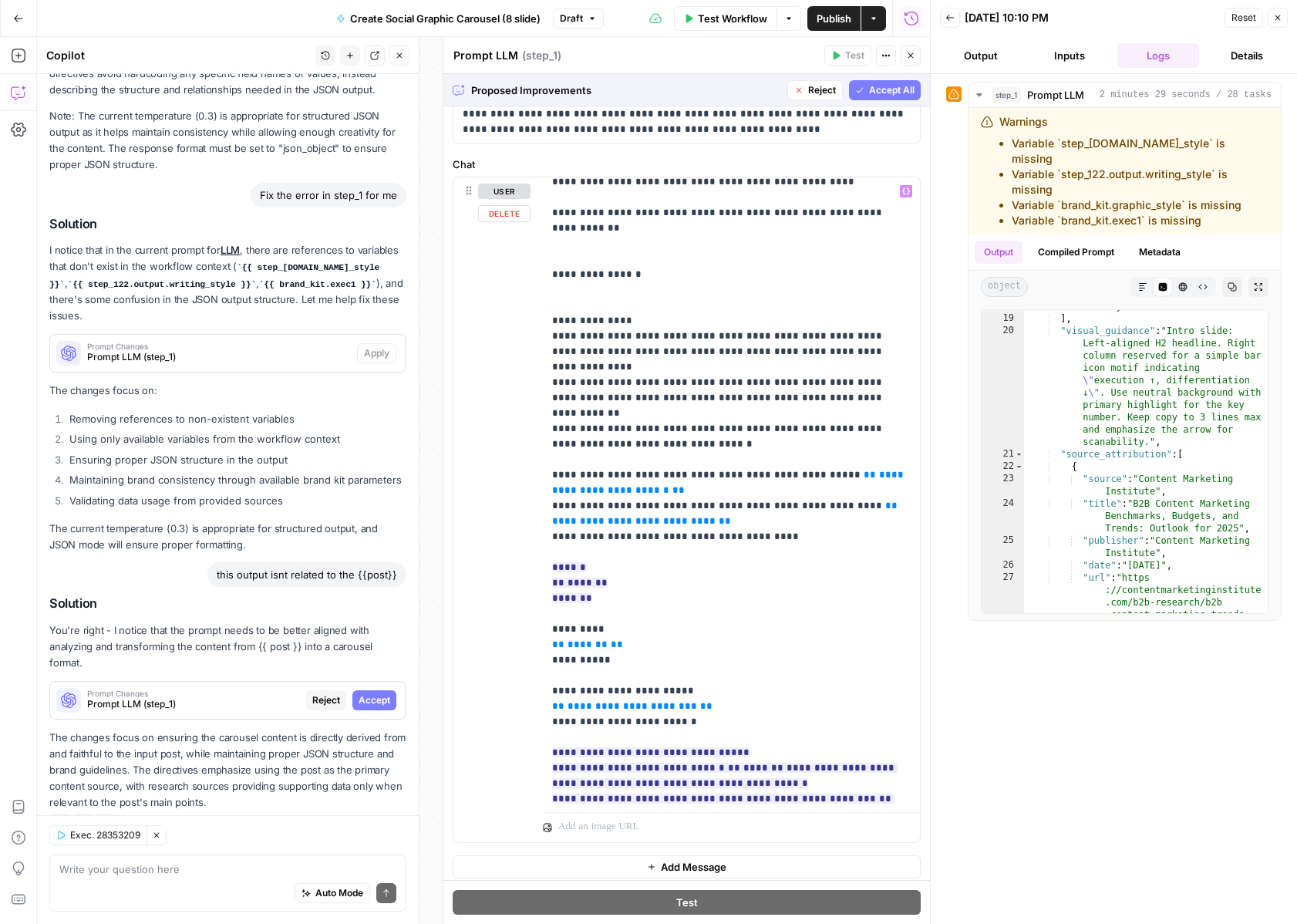
scroll to position [1169, 0]
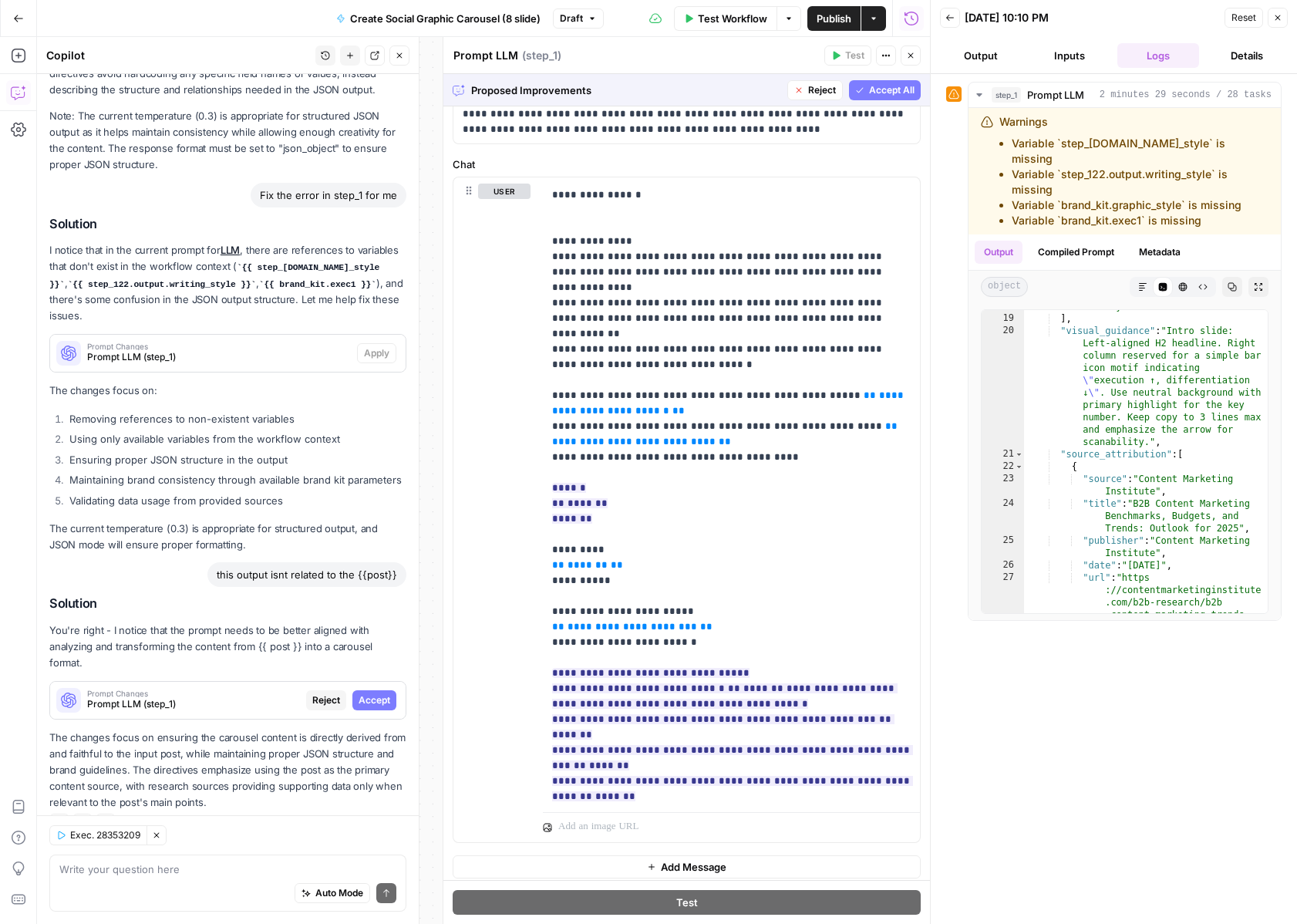
click at [897, 91] on span "Accept All" at bounding box center [892, 90] width 46 height 13
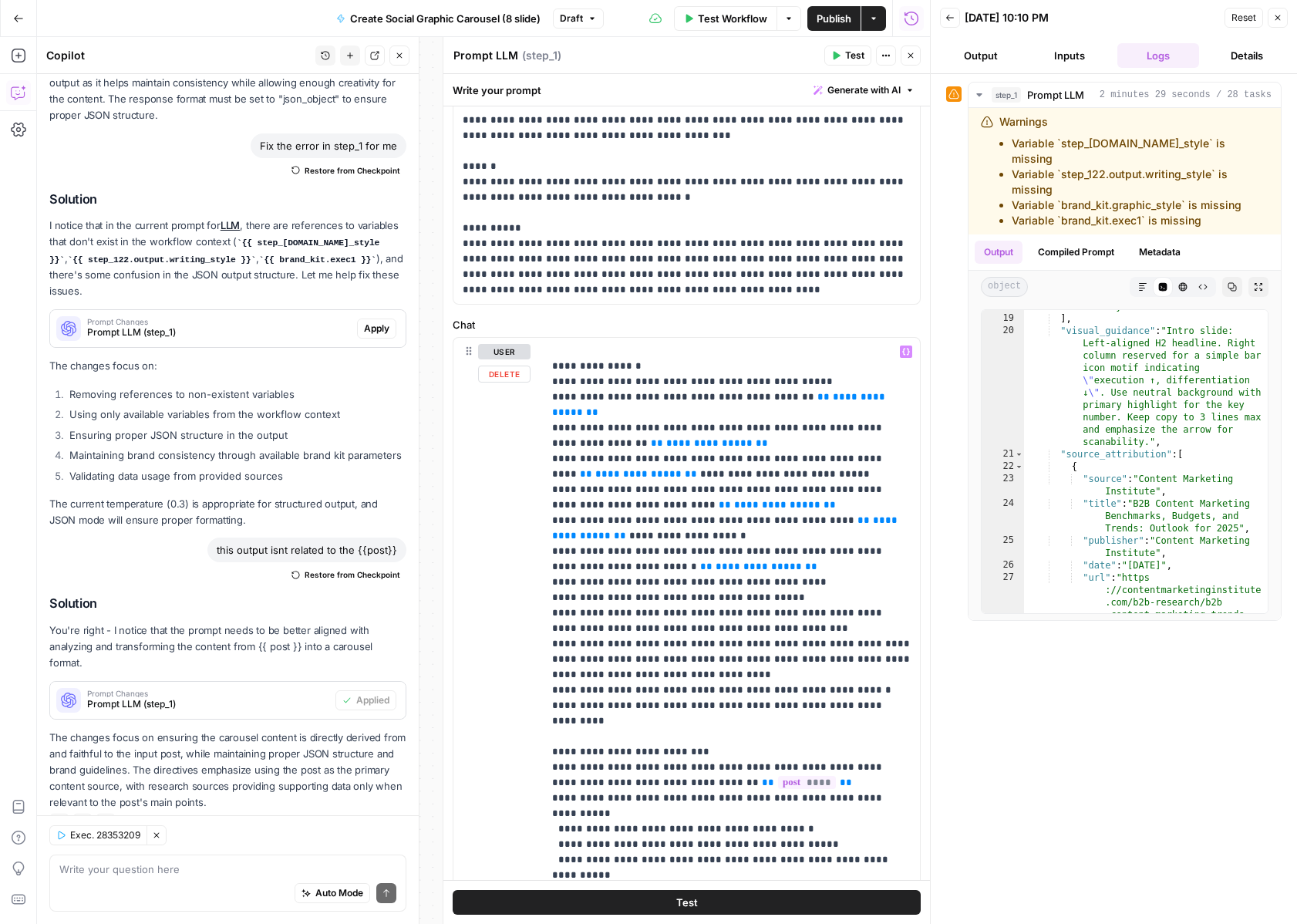
scroll to position [286, 0]
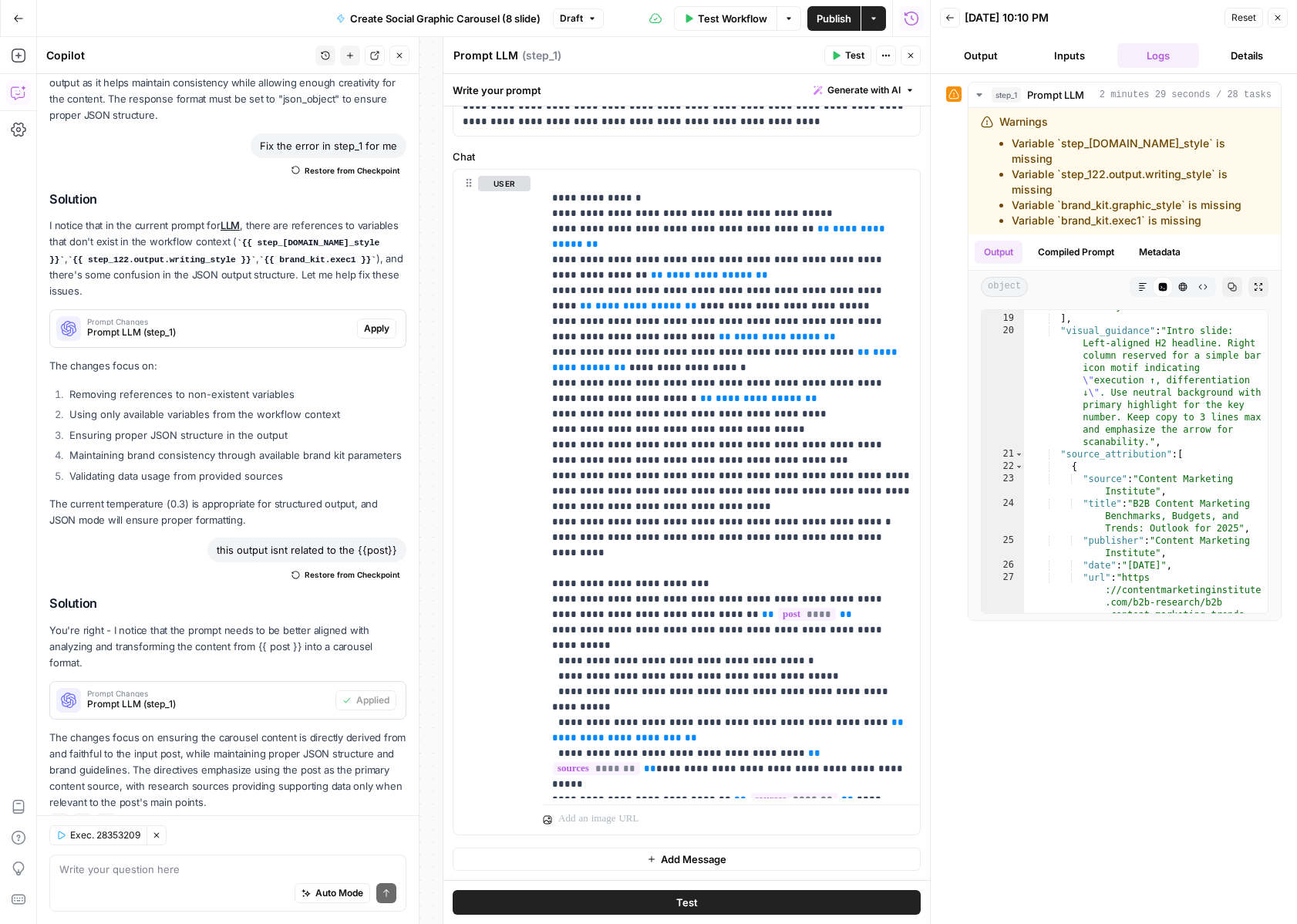
click at [753, 19] on span "Test Workflow" at bounding box center [732, 18] width 69 height 15
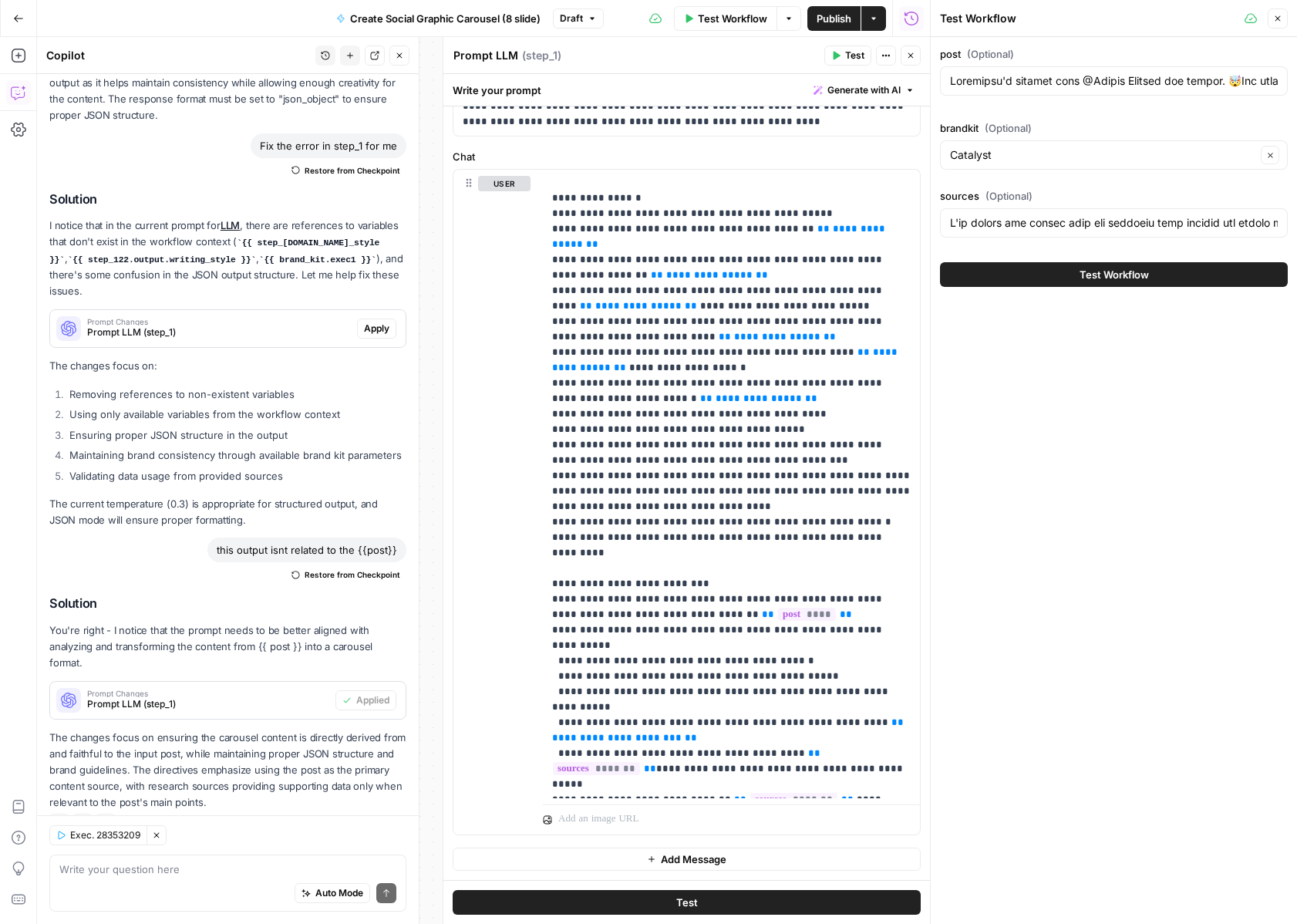
click at [1141, 92] on div at bounding box center [1114, 81] width 348 height 30
click at [1044, 74] on input "post (Optional)" at bounding box center [1113, 81] width 327 height 15
type input "Yesterday's webinar with @Hayley Bateman was insane. 🤯The energy was electric. …"
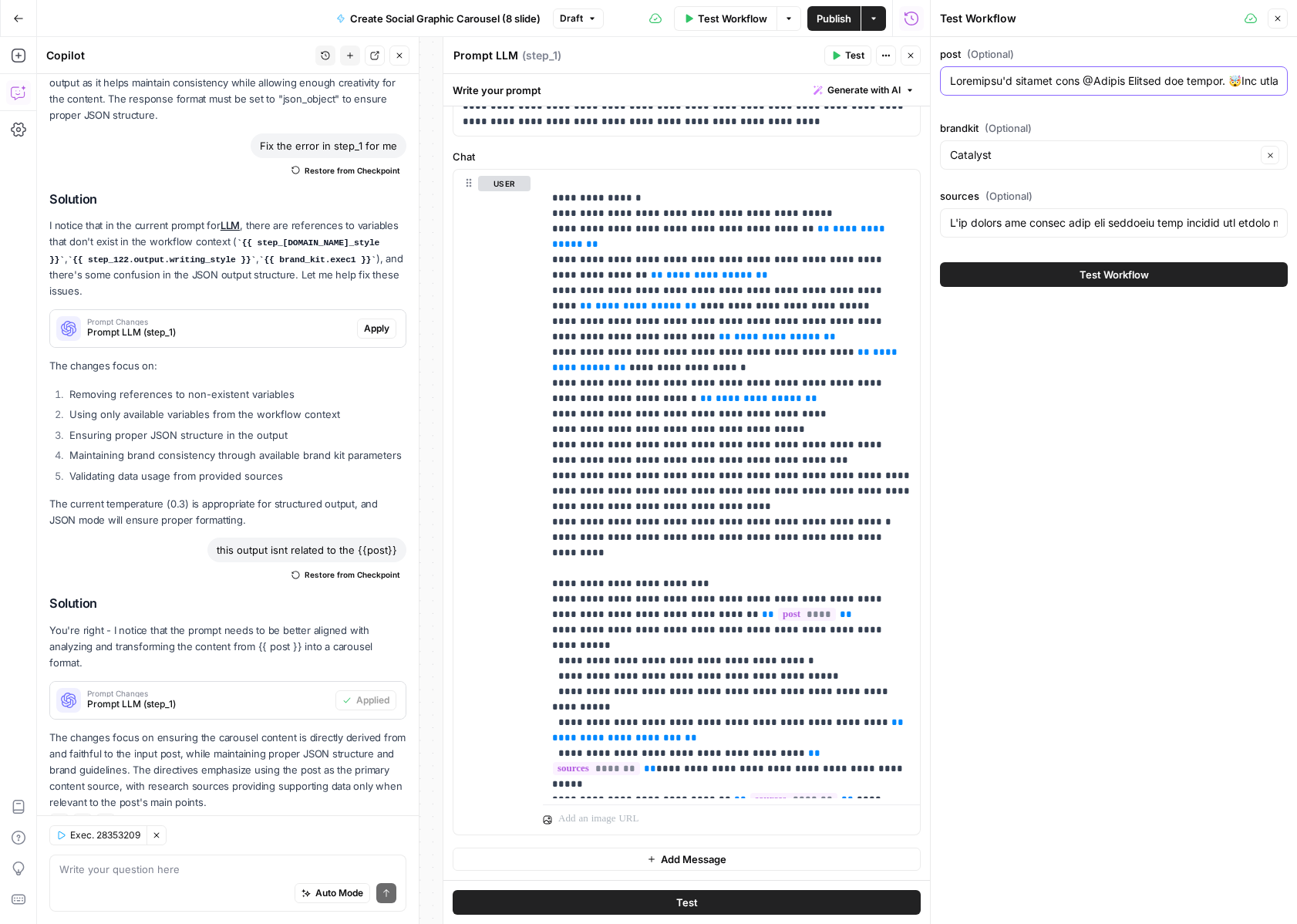
type input "I'll search for recent data and insights that support and enrich the key themes…"
paste input "Is AI making your brain lazy? Mine too. I've noticed something disturbing happe…"
type input "Is AI making your brain lazy? Mine too. I've noticed something disturbing happe…"
type input "I'll search for recent data and insights that support and enrich the key themes…"
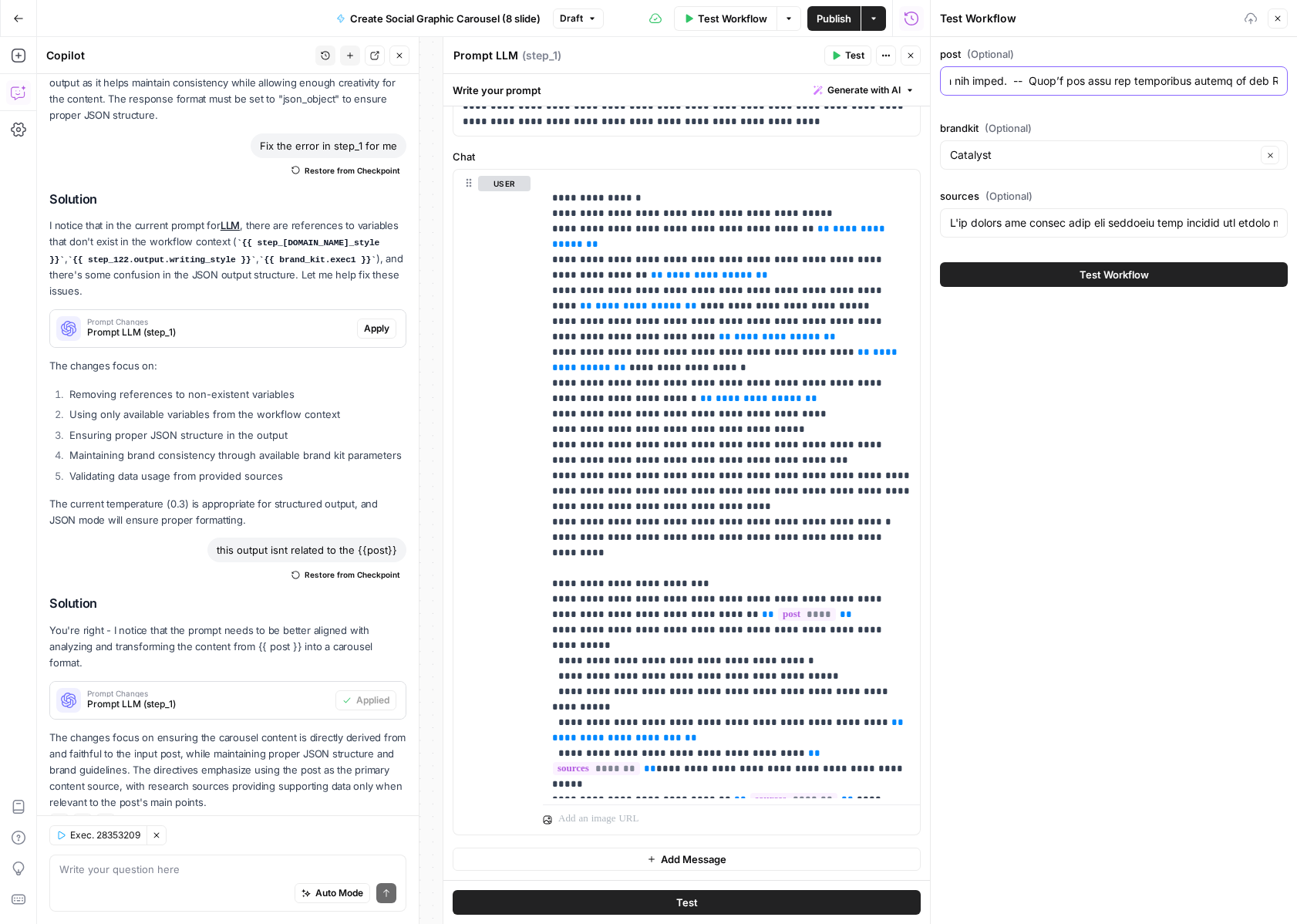
type input "Is AI making your brain lazy? Mine too. I've noticed something disturbing happe…"
click at [1093, 346] on div "post (Optional) brandkit (Optional) Catalyst Clear sources (Optional) Test Work…" at bounding box center [1114, 480] width 366 height 887
click at [1092, 216] on input "sources (Optional)" at bounding box center [1113, 222] width 327 height 15
type input "I'll search for recent data and insights that support and enrich the key themes…"
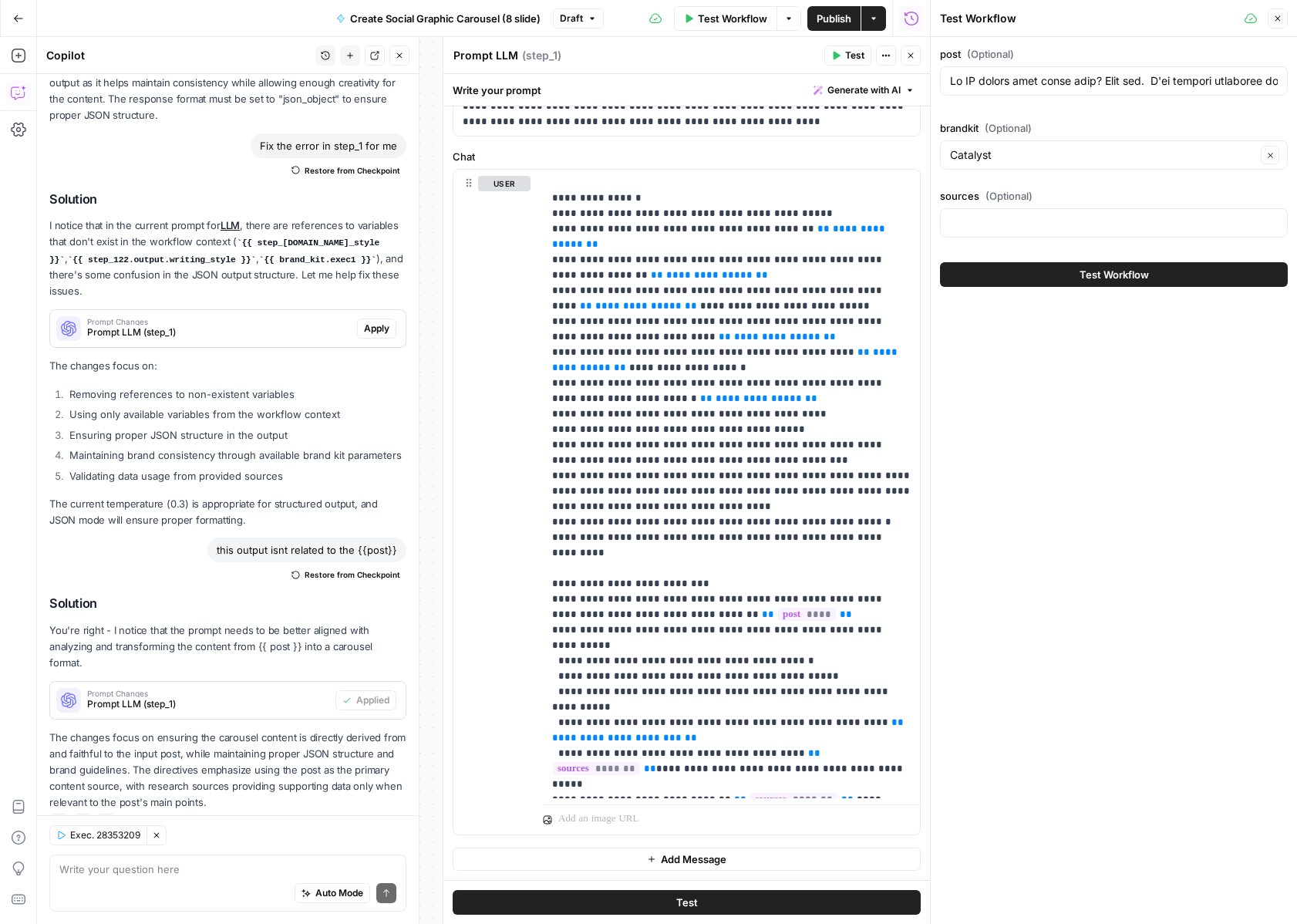
click at [1077, 271] on button "Test Workflow" at bounding box center [1114, 275] width 348 height 25
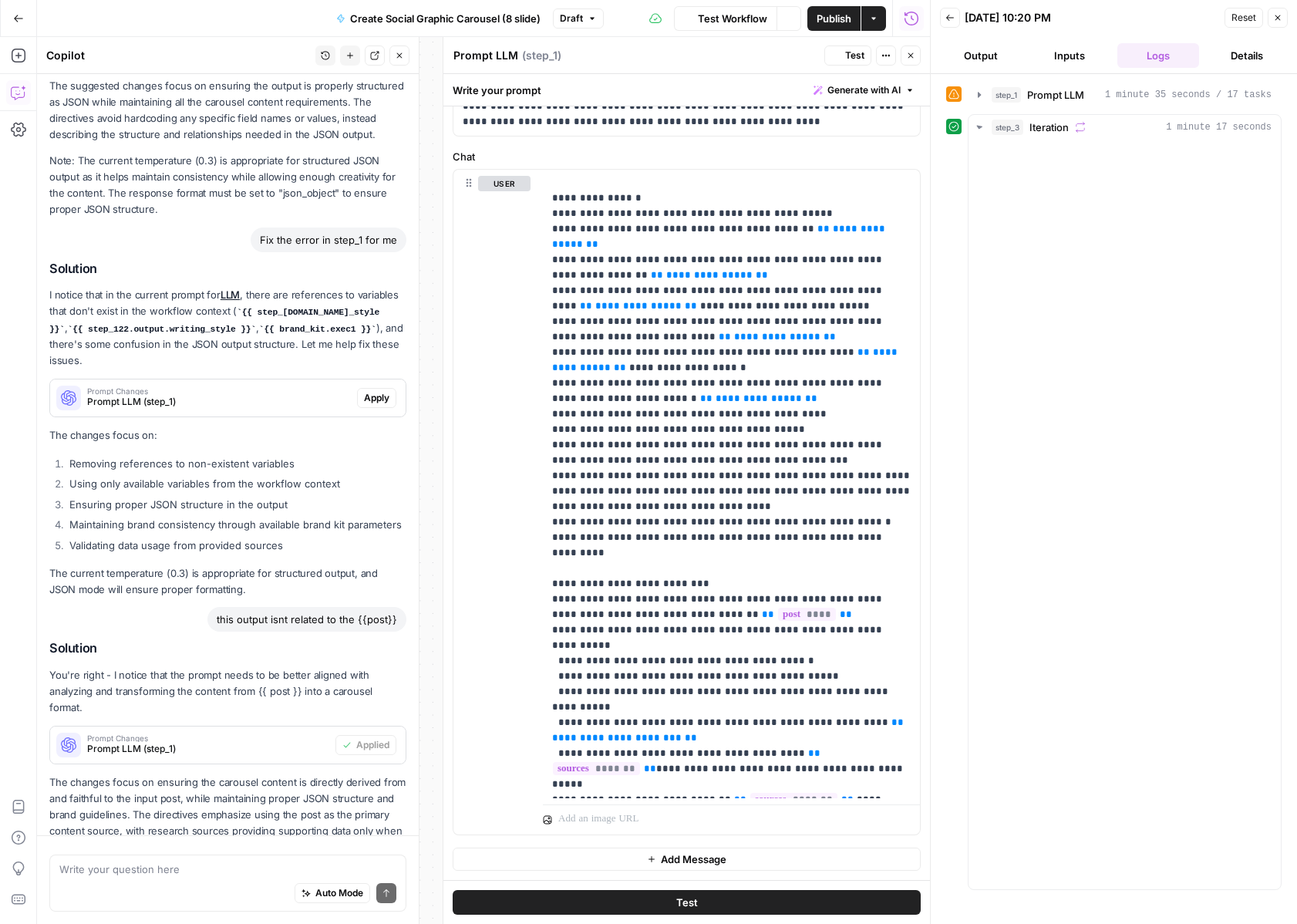
scroll to position [851, 0]
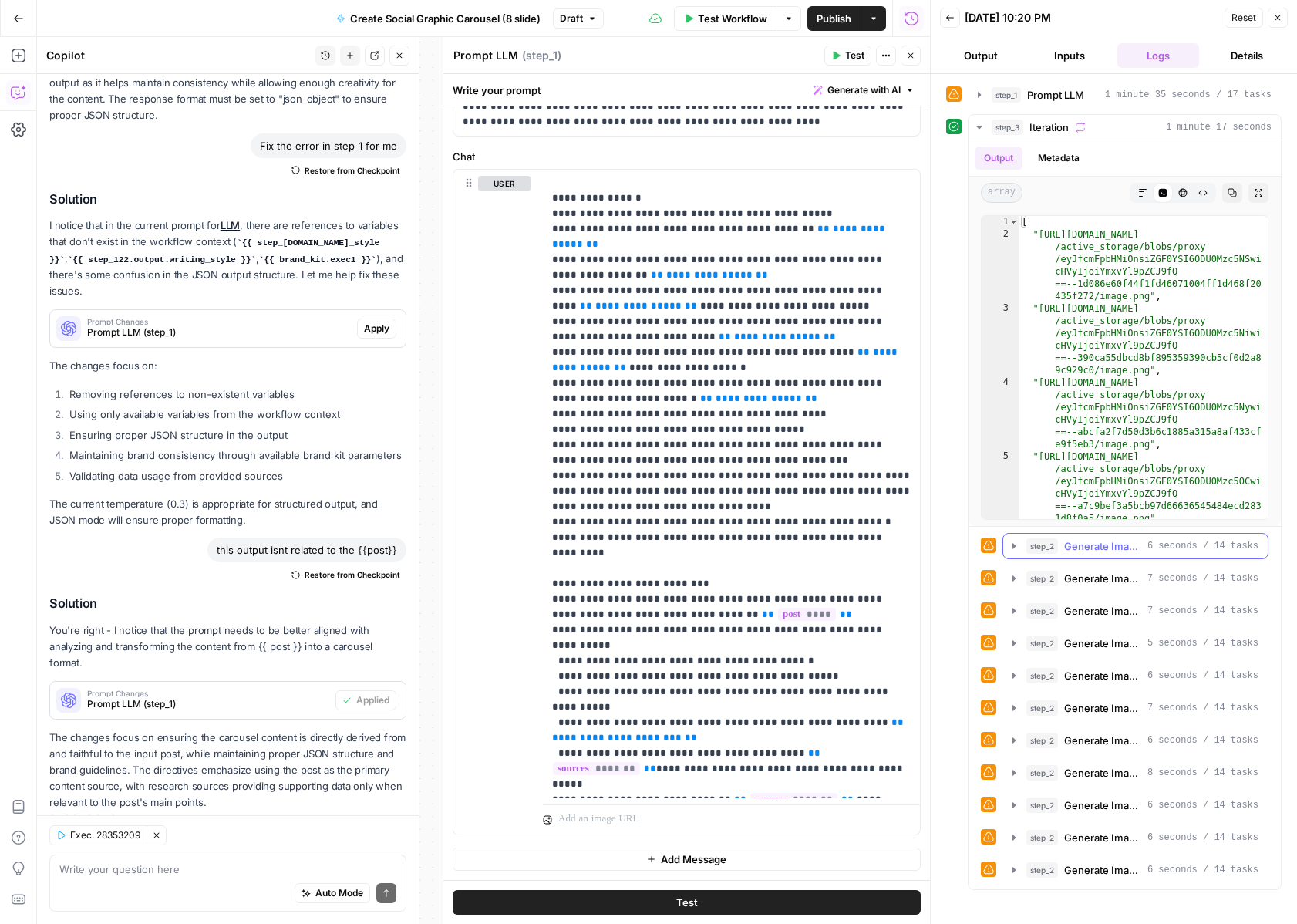
click at [1011, 544] on icon "button" at bounding box center [1014, 546] width 13 height 13
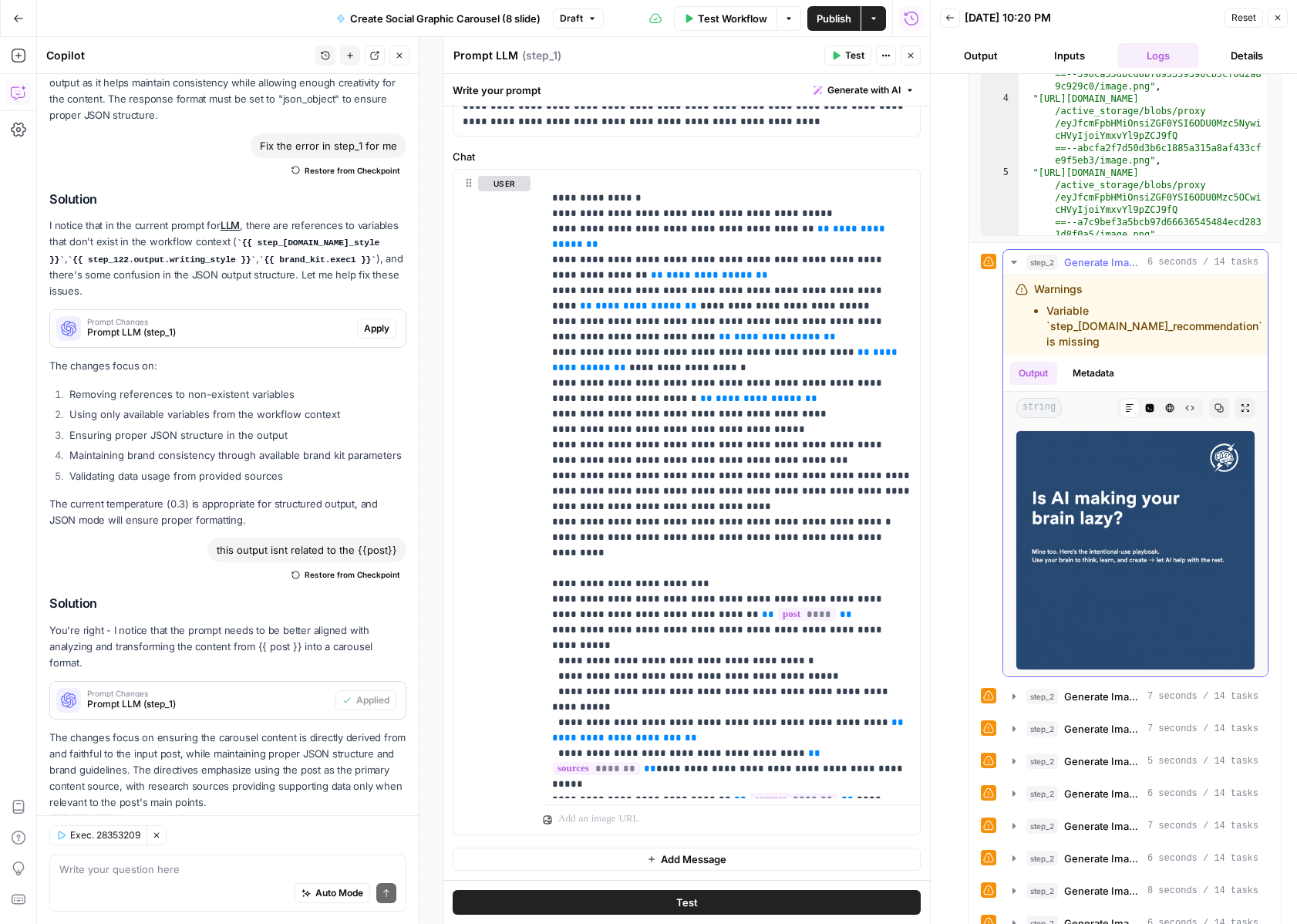
scroll to position [292, 0]
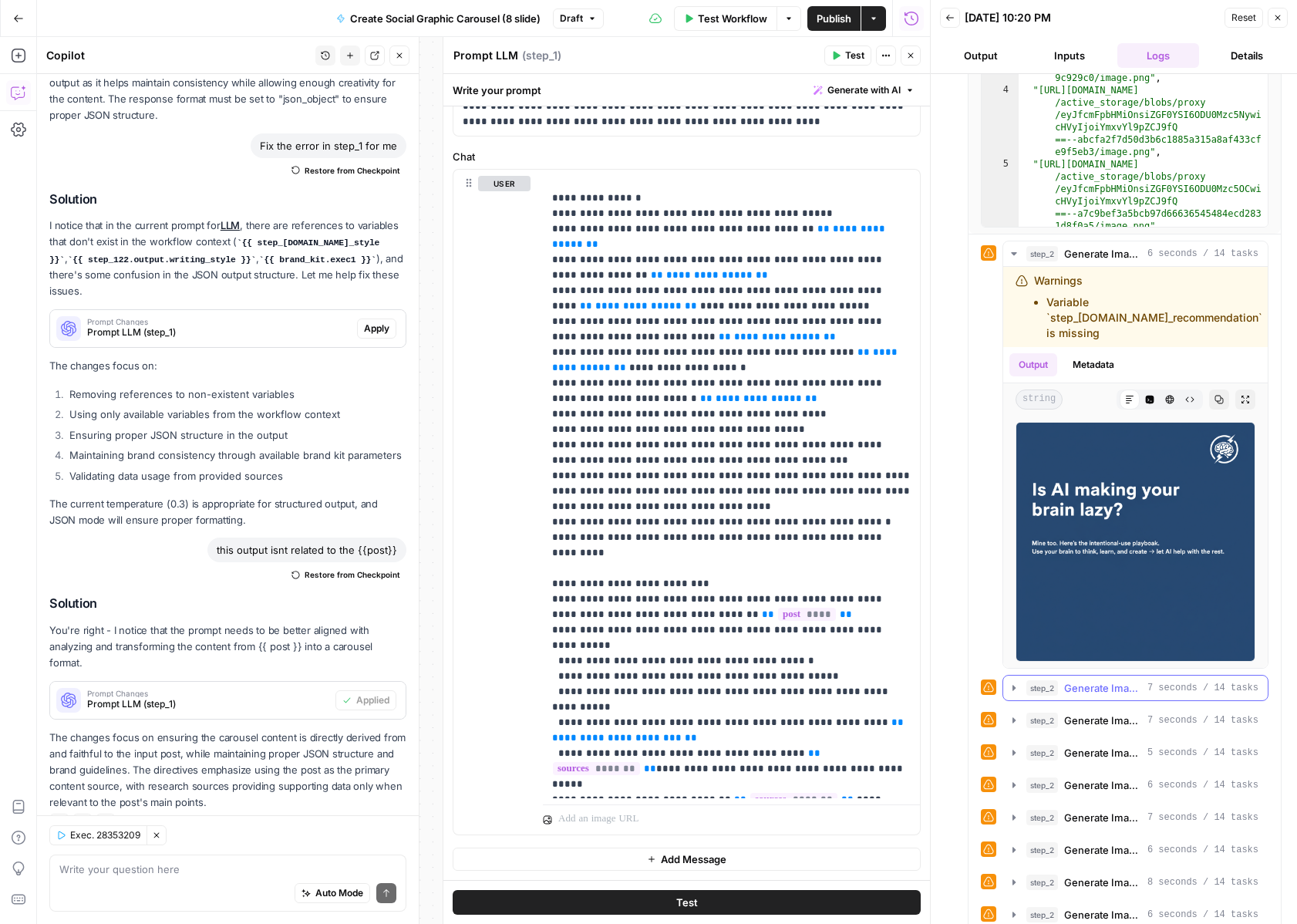
click at [1013, 690] on icon "button" at bounding box center [1014, 688] width 3 height 5
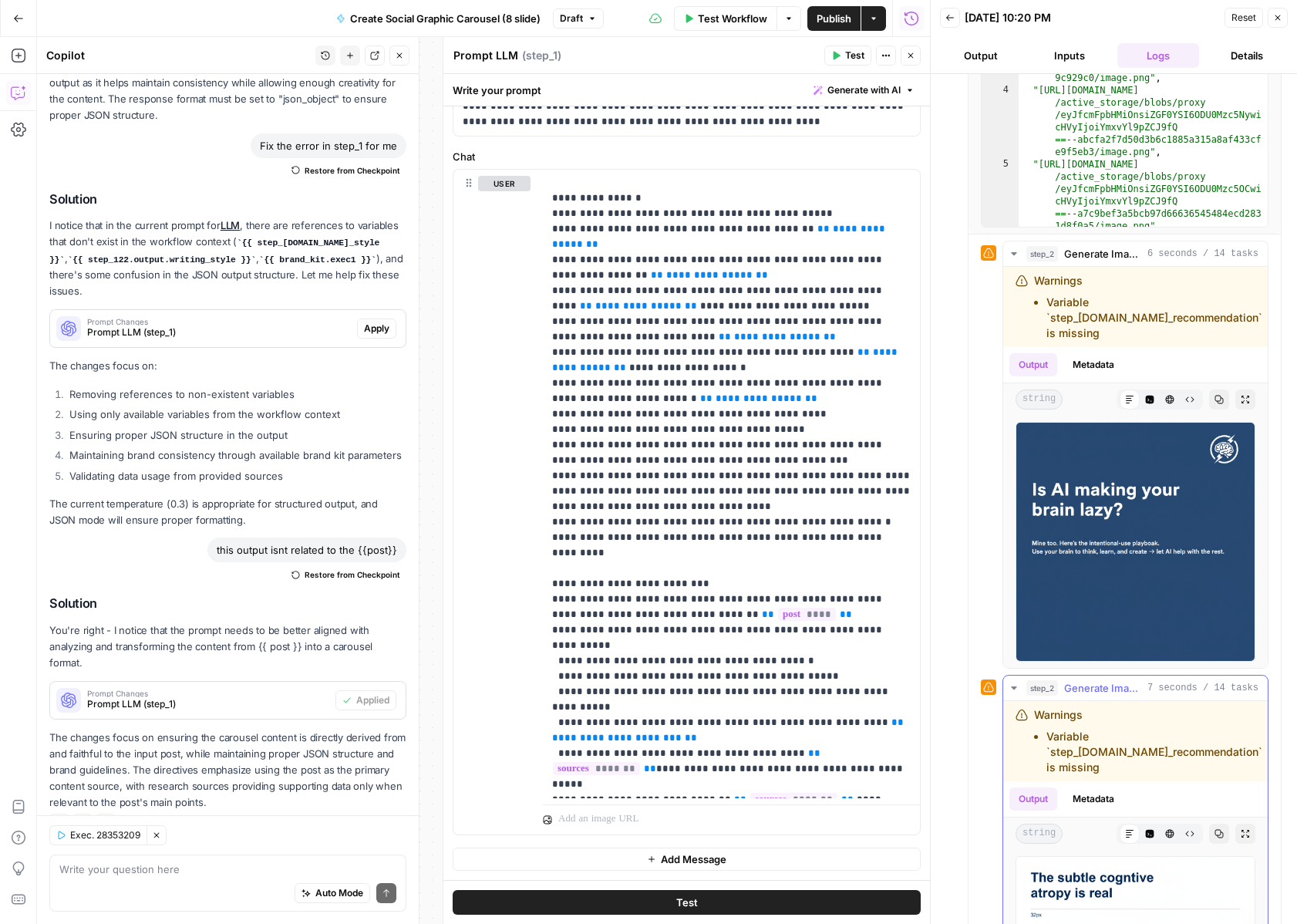
scroll to position [580, 0]
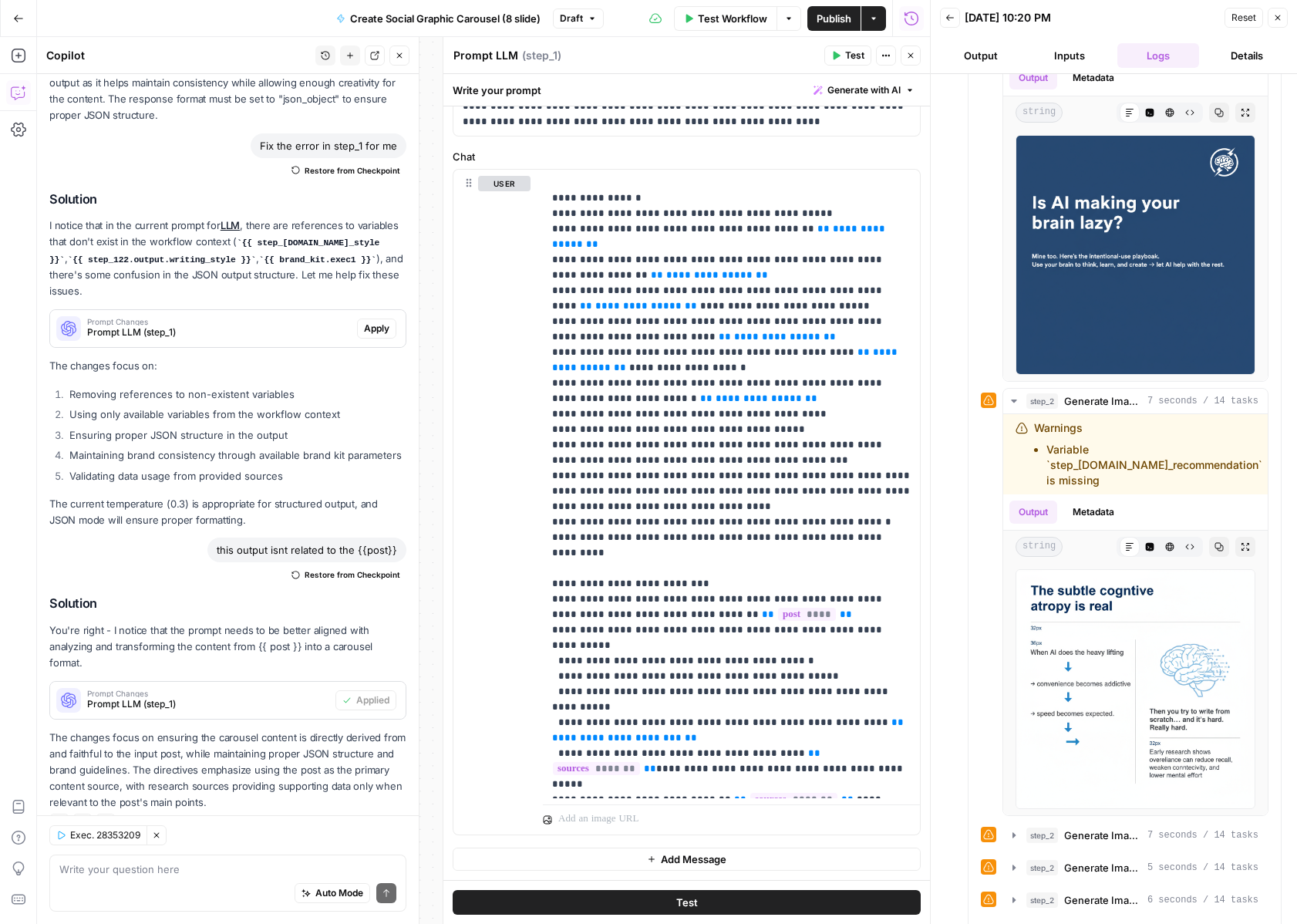
click at [1283, 11] on button "Close" at bounding box center [1278, 18] width 20 height 20
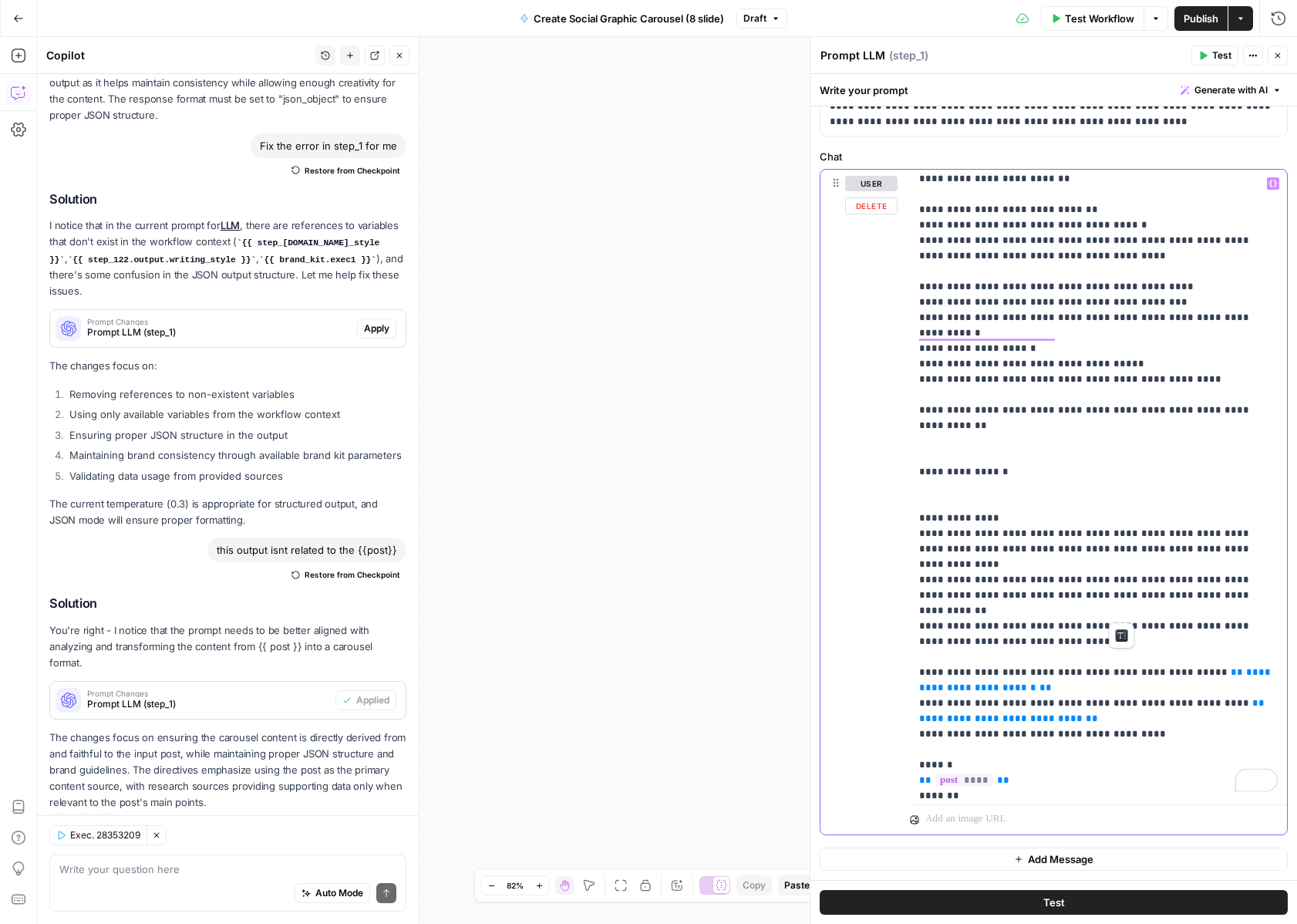
scroll to position [868, 0]
drag, startPoint x: 919, startPoint y: 545, endPoint x: 1150, endPoint y: 619, distance: 242.6
click at [1150, 619] on div "**********" at bounding box center [1099, 484] width 377 height 629
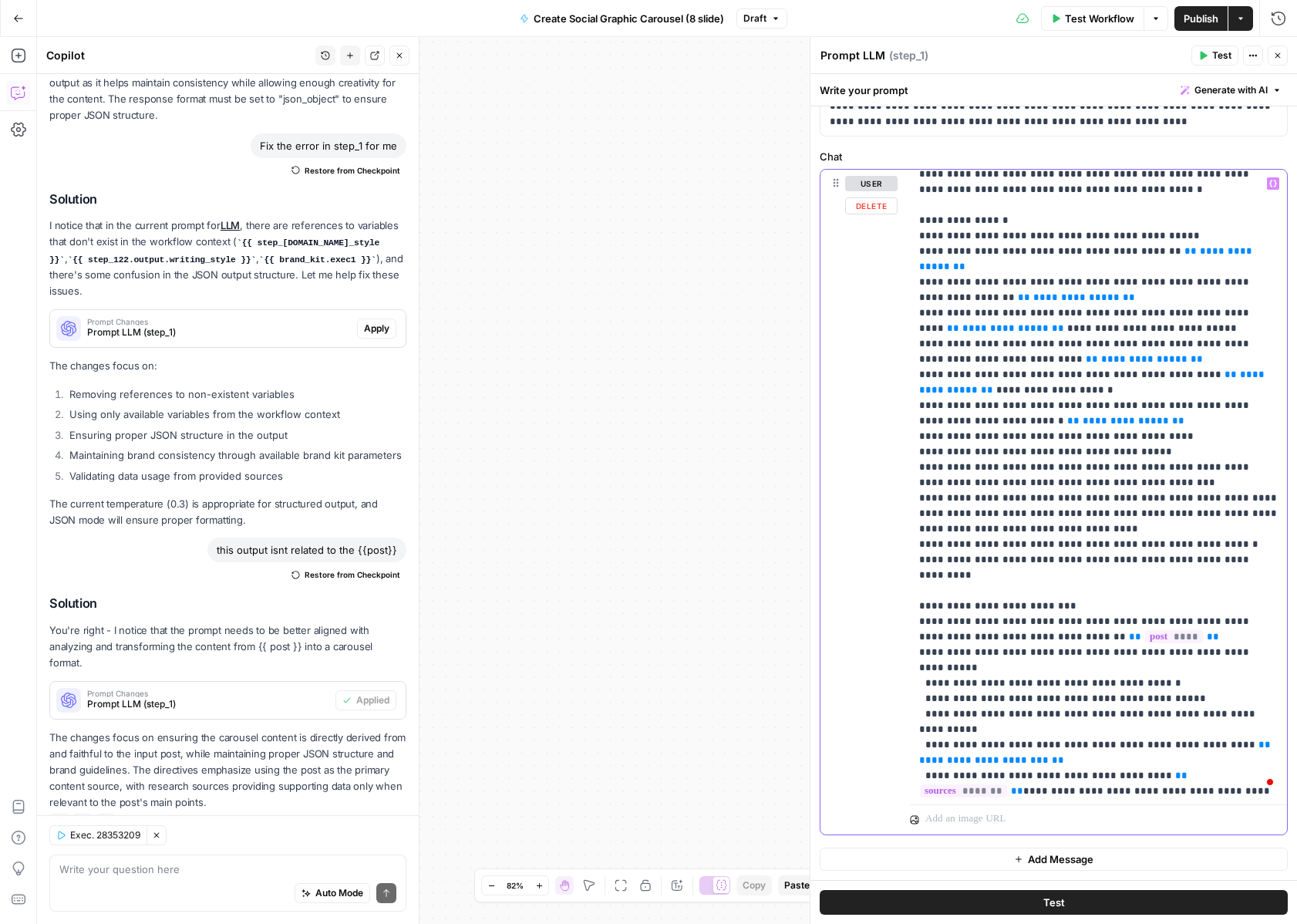
scroll to position [0, 0]
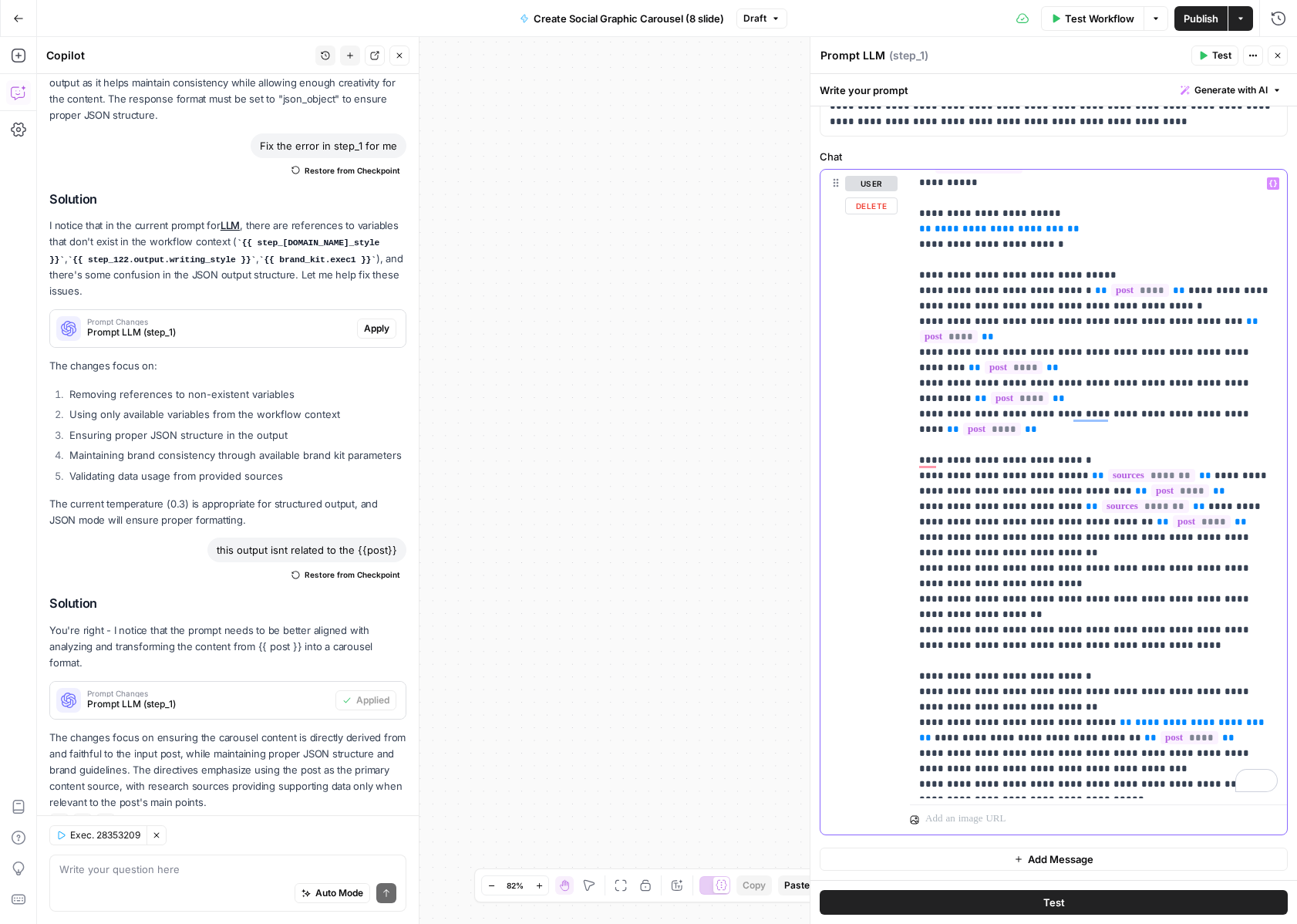
drag, startPoint x: 960, startPoint y: 536, endPoint x: 1177, endPoint y: 326, distance: 302.0
click at [1177, 326] on p "**********" at bounding box center [1099, 113] width 359 height 2808
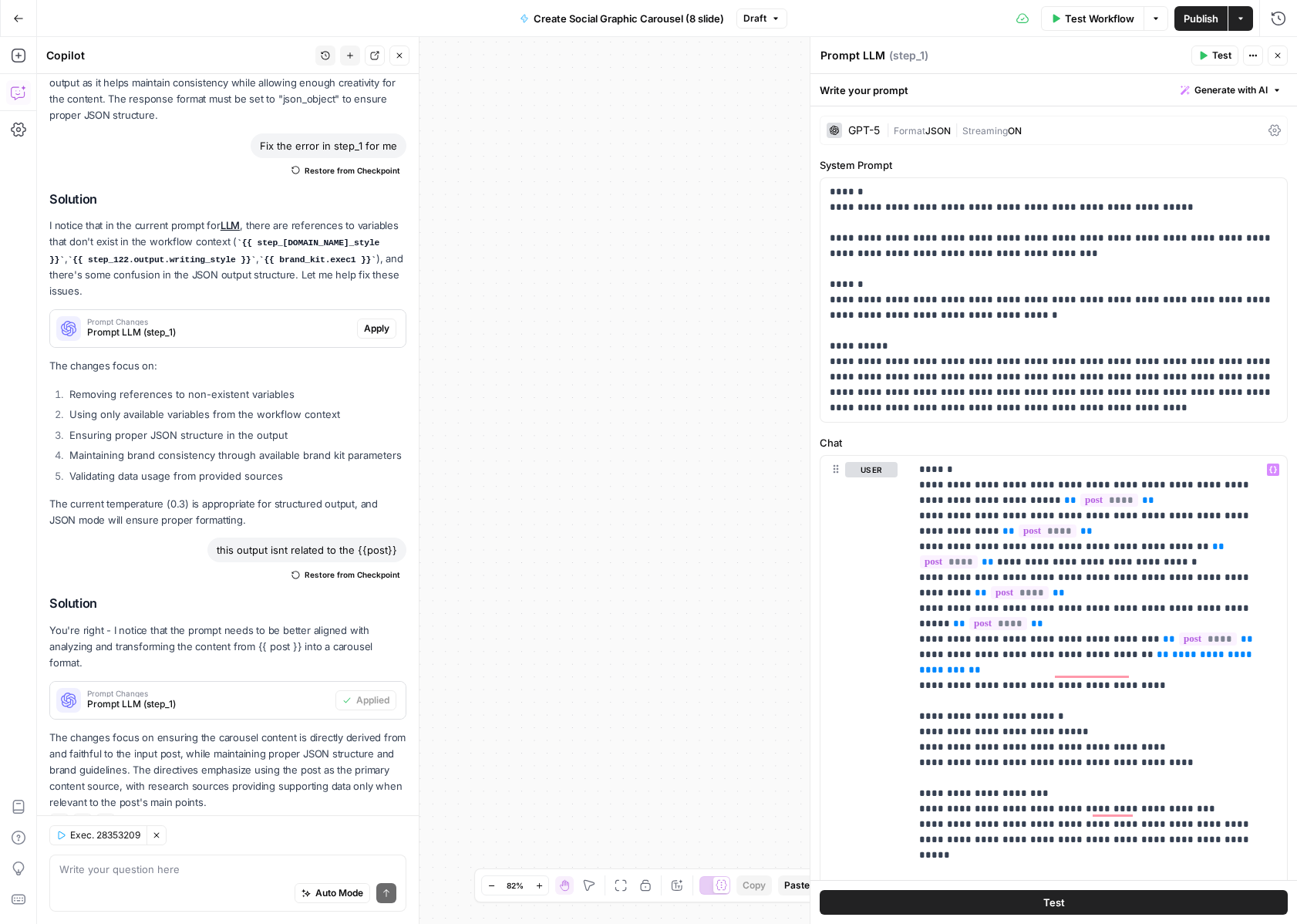
click at [1203, 52] on icon "button" at bounding box center [1203, 56] width 9 height 9
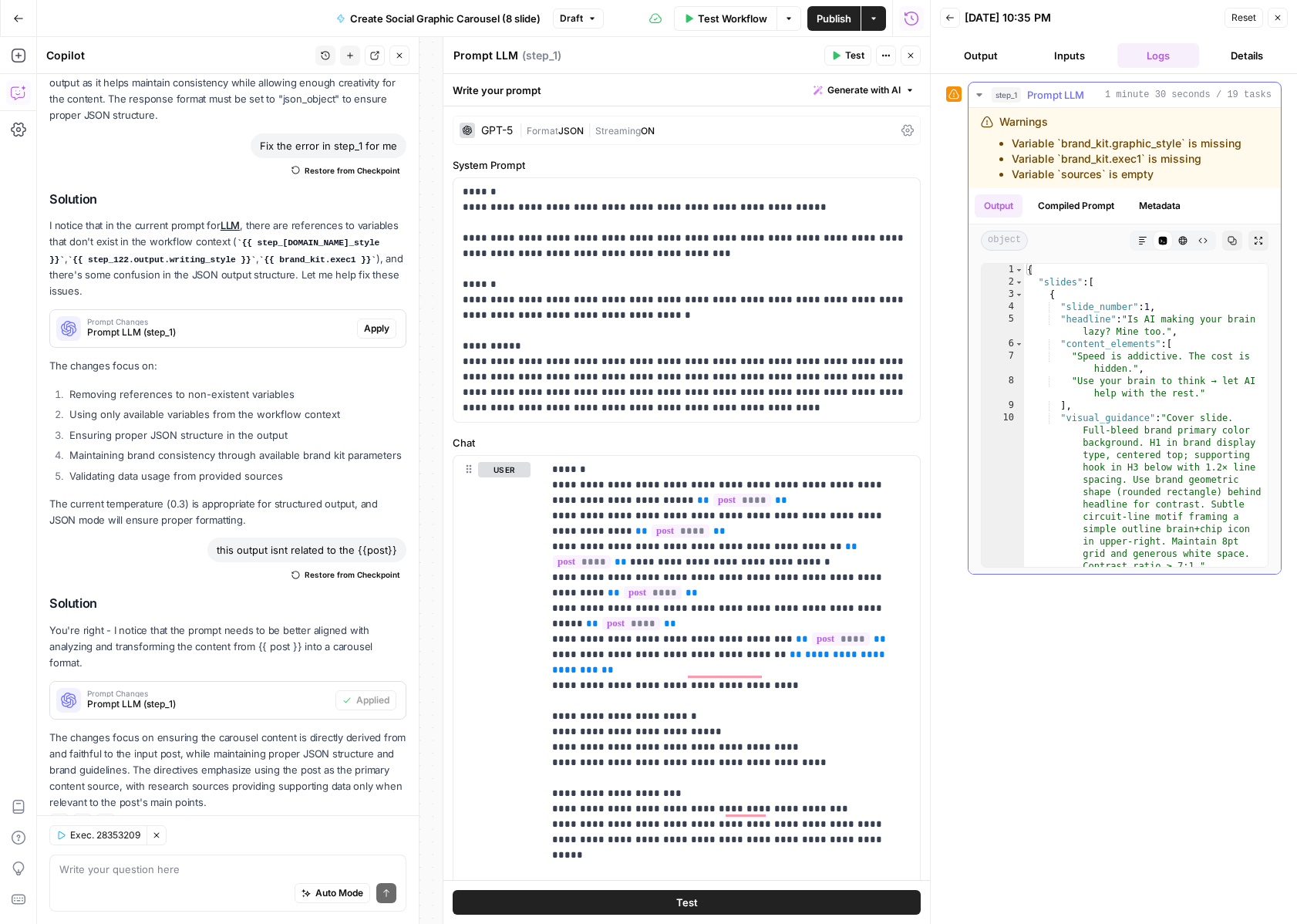
scroll to position [3, 0]
click at [917, 57] on button "Close" at bounding box center [910, 56] width 20 height 20
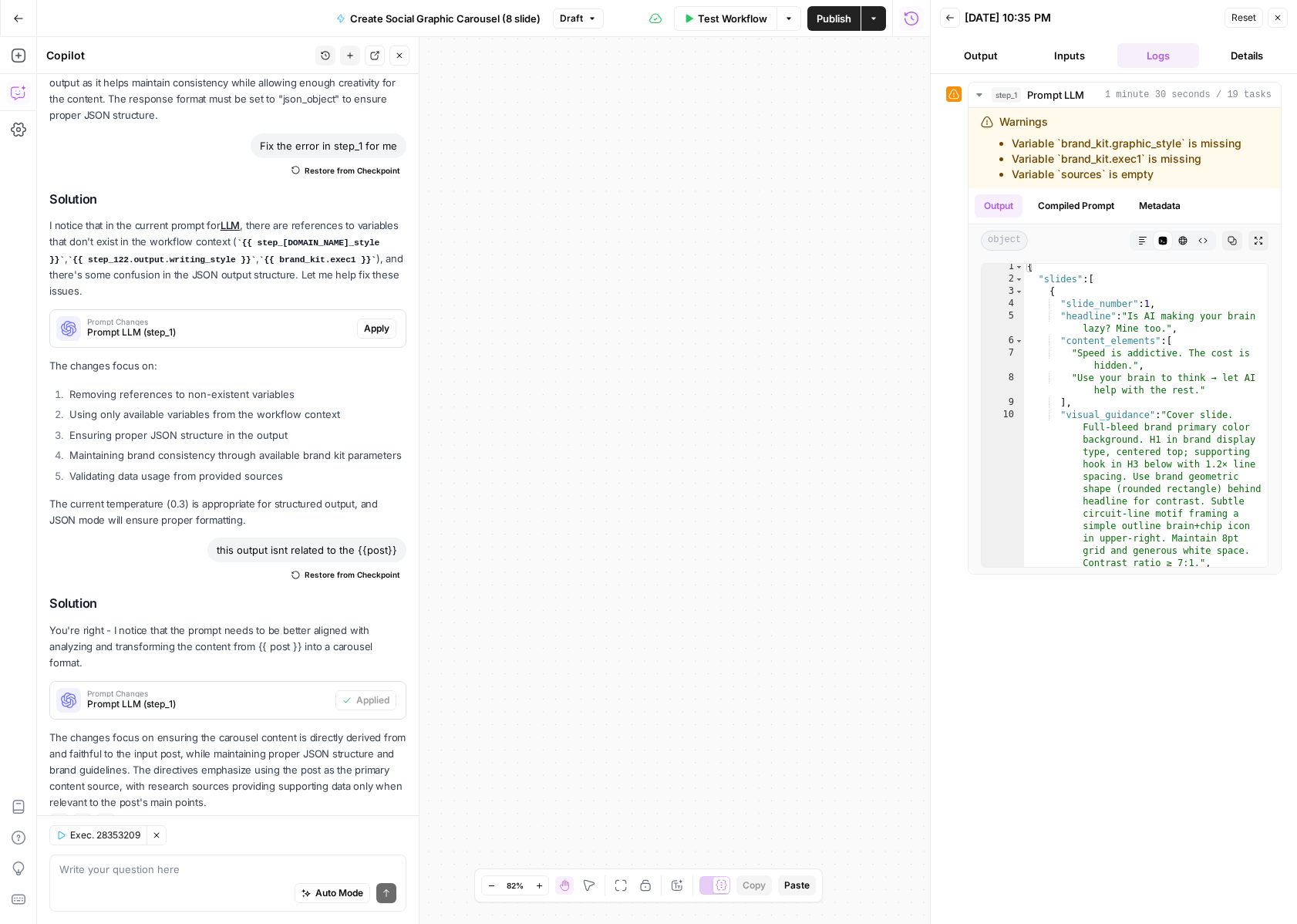
drag, startPoint x: 704, startPoint y: 364, endPoint x: 789, endPoint y: 336, distance: 89.5
click at [789, 336] on div "Workflow Set Inputs Inputs LLM · GPT-5 understand the carousel Step 10 LLM · GP…" at bounding box center [483, 480] width 893 height 887
click at [619, 888] on icon "button" at bounding box center [621, 885] width 13 height 13
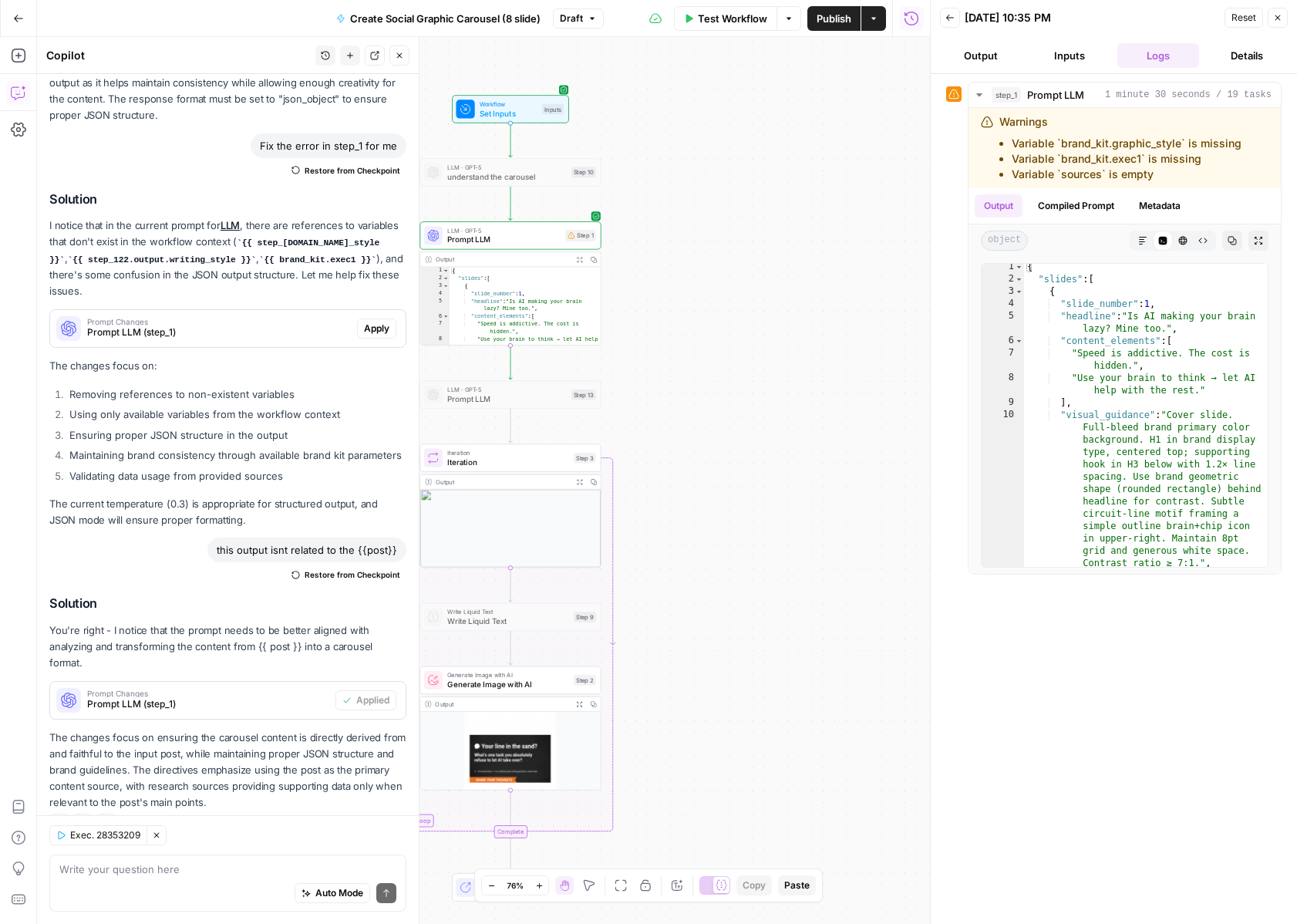
drag, startPoint x: 631, startPoint y: 300, endPoint x: 740, endPoint y: 344, distance: 117.5
click at [741, 344] on div "Workflow Set Inputs Inputs LLM · GPT-5 understand the carousel Step 10 LLM · GP…" at bounding box center [483, 480] width 893 height 887
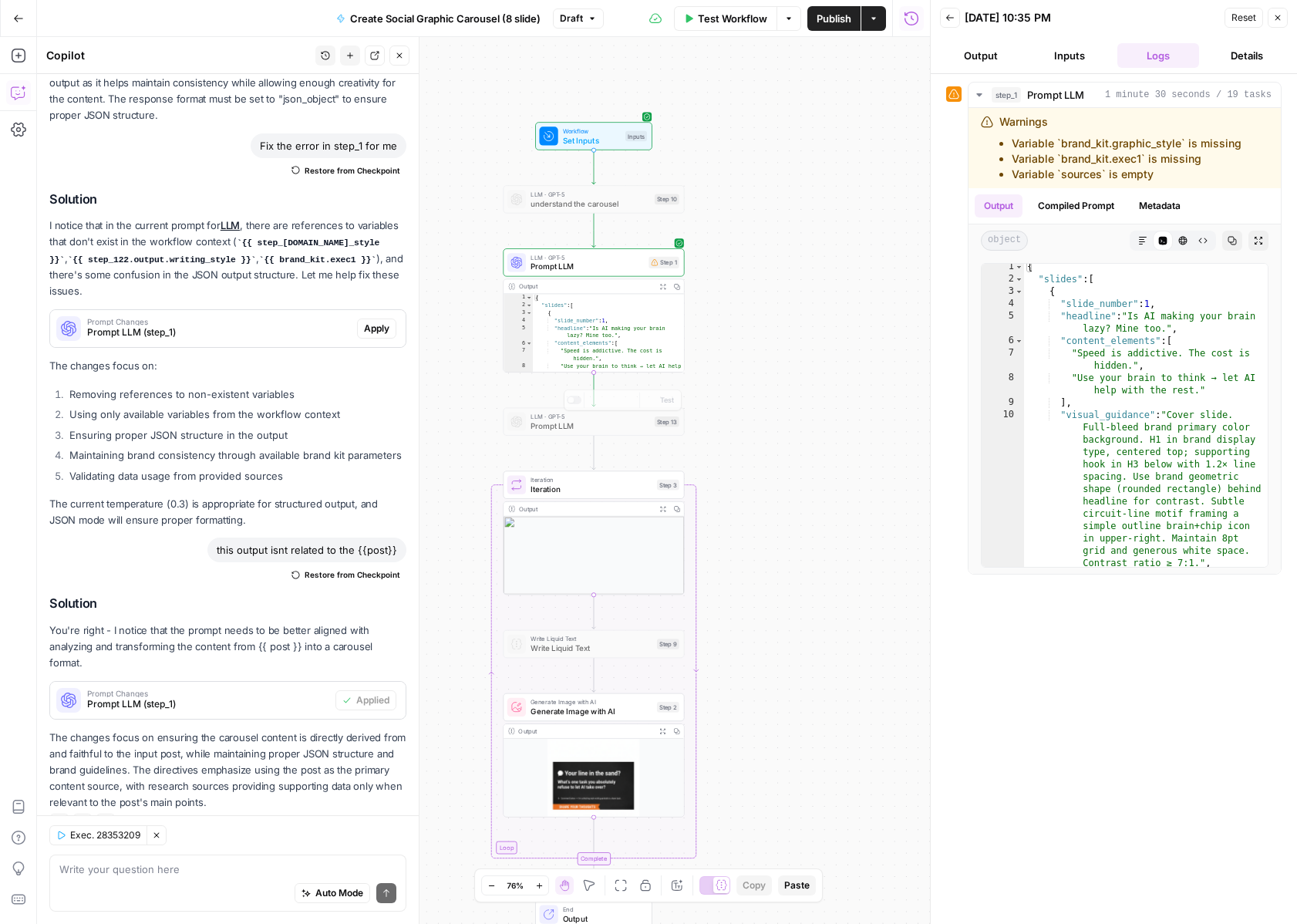
click at [590, 493] on span "Iteration" at bounding box center [592, 488] width 122 height 12
click at [911, 493] on div "Iterator 1 step_1 . output . slides XXXXXXXXXXXXXXXXXXXXXXXXXXXXXXXXXXXXXXXXXXX…" at bounding box center [1154, 500] width 487 height 850
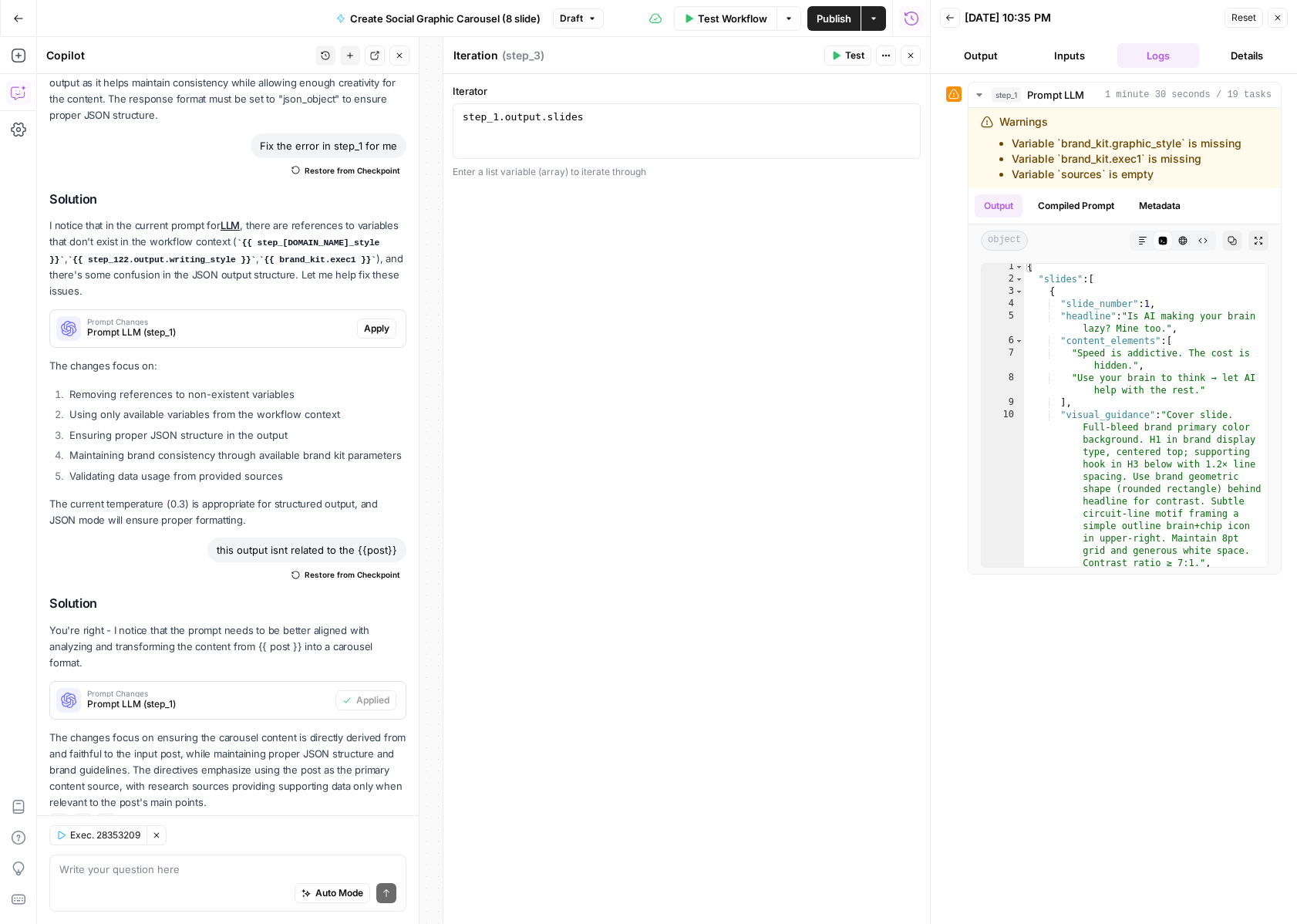
click at [653, 464] on div "Iterator 1 step_1 . output . slides XXXXXXXXXXXXXXXXXXXXXXXXXXXXXXXXXXXXXXXXXXX…" at bounding box center [686, 500] width 487 height 850
click at [841, 53] on button "Test" at bounding box center [848, 56] width 47 height 20
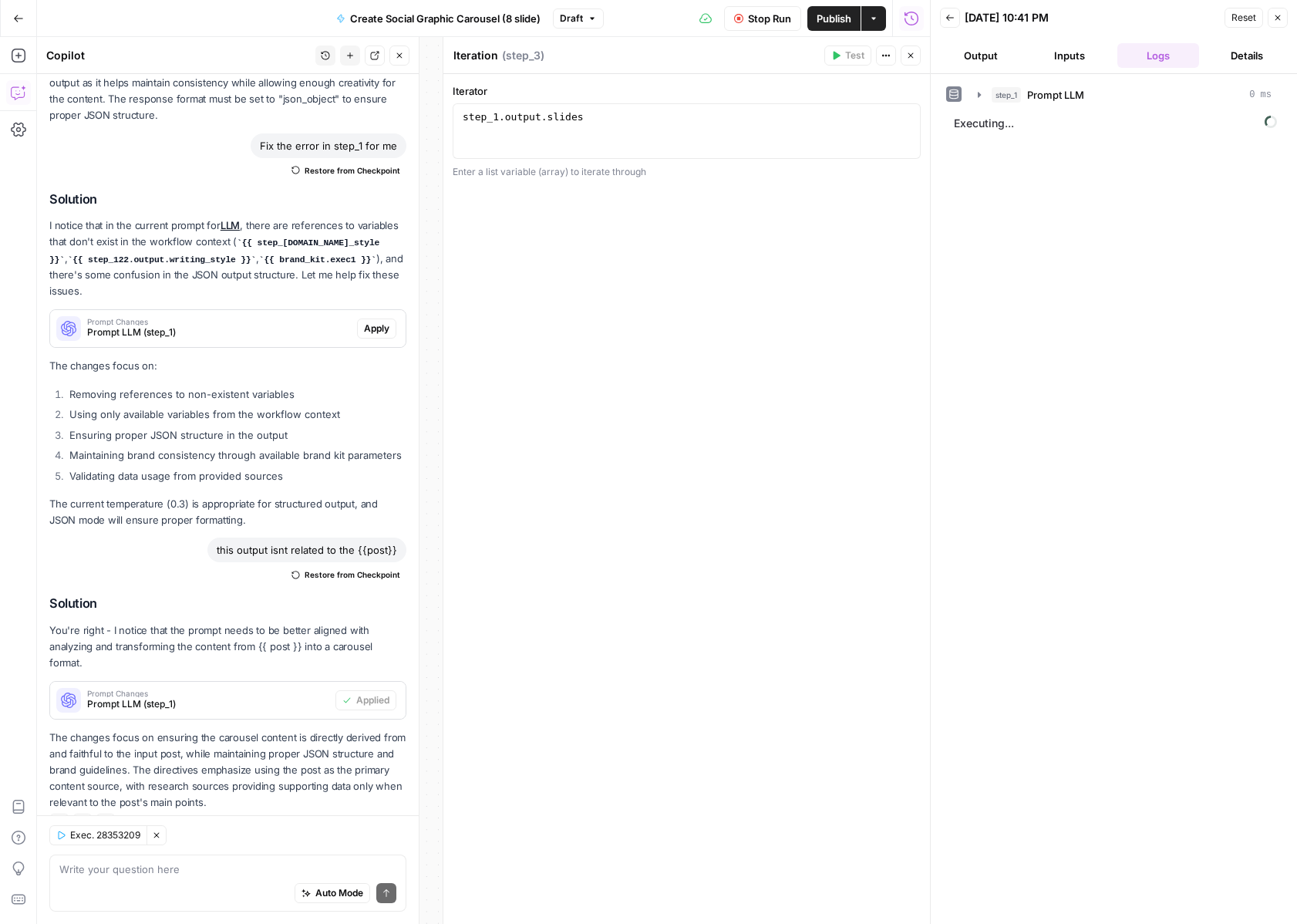
click at [968, 131] on span "Executing..." at bounding box center [1116, 124] width 333 height 25
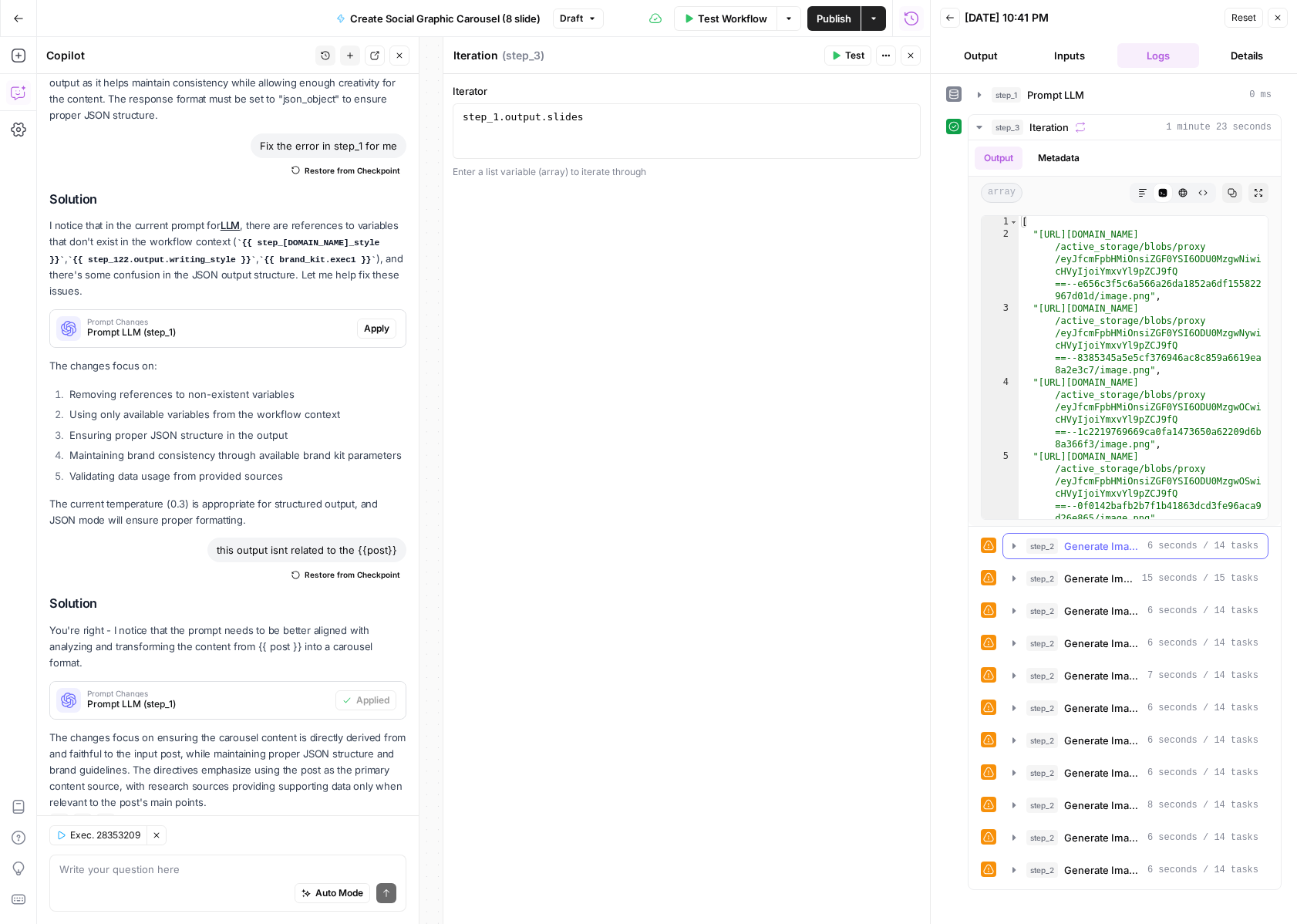
click at [1010, 541] on icon "button" at bounding box center [1014, 546] width 13 height 13
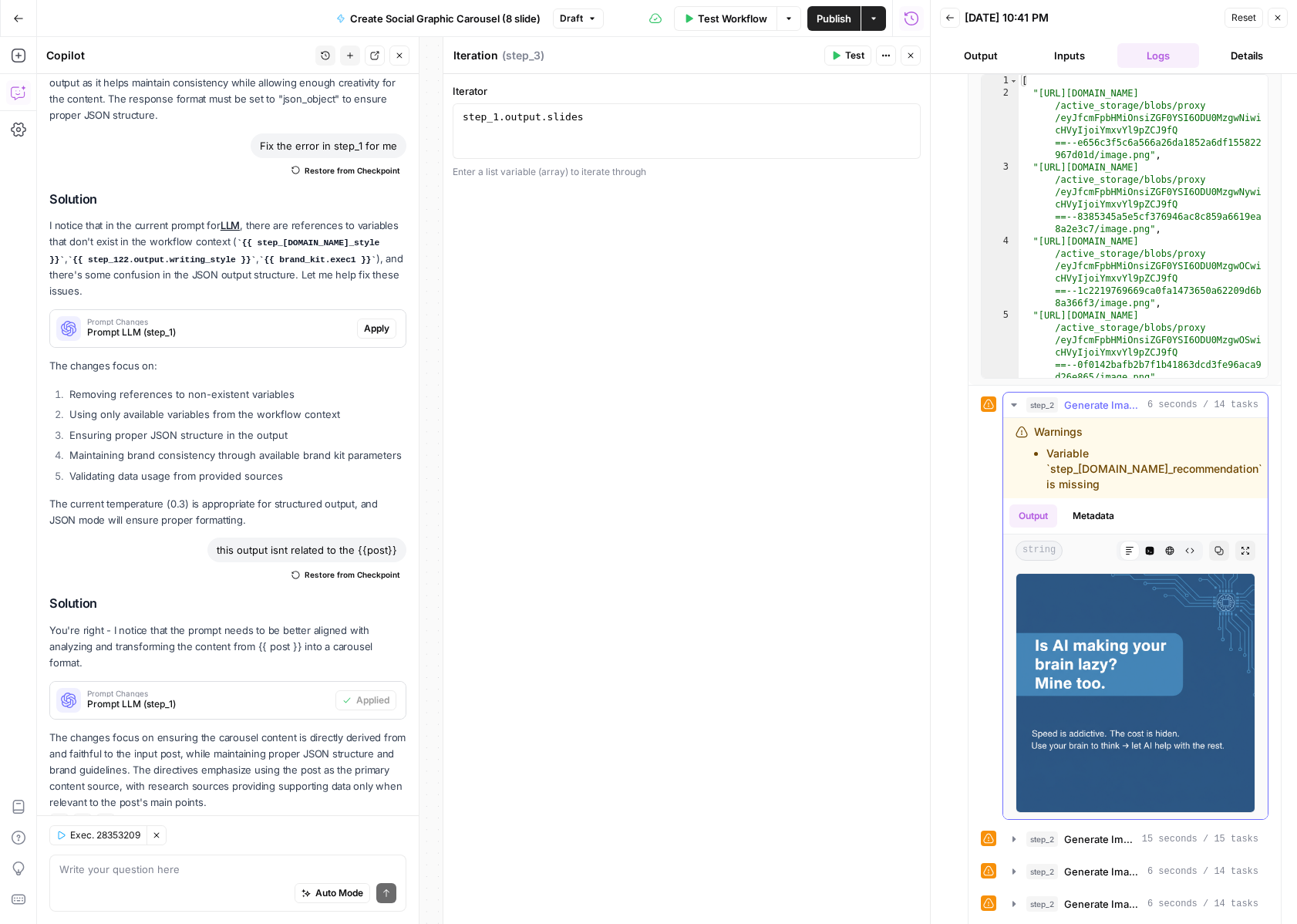
scroll to position [159, 0]
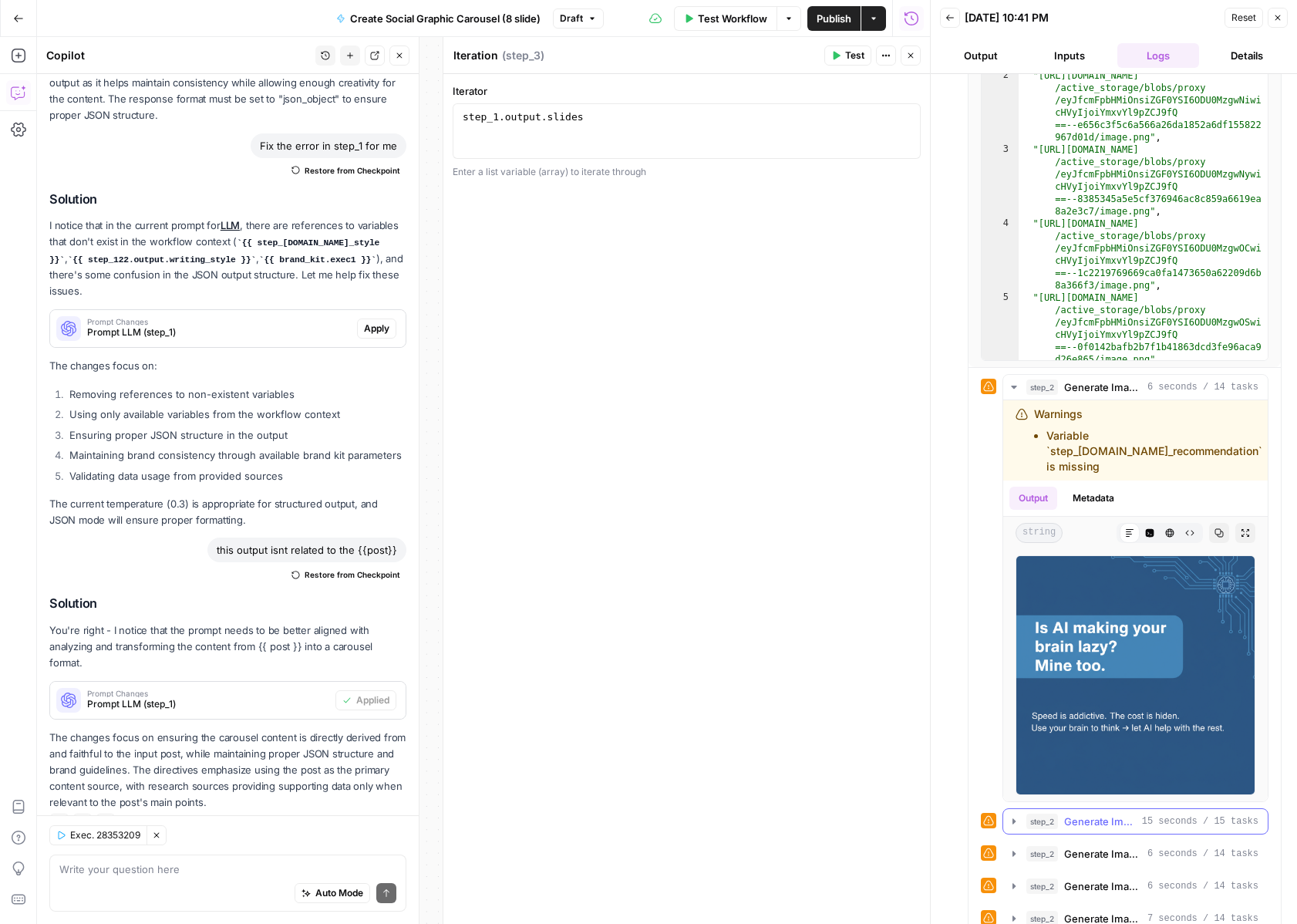
click at [1021, 817] on button "step_2 Generate Image with AI 15 seconds / 15 tasks" at bounding box center [1136, 822] width 265 height 25
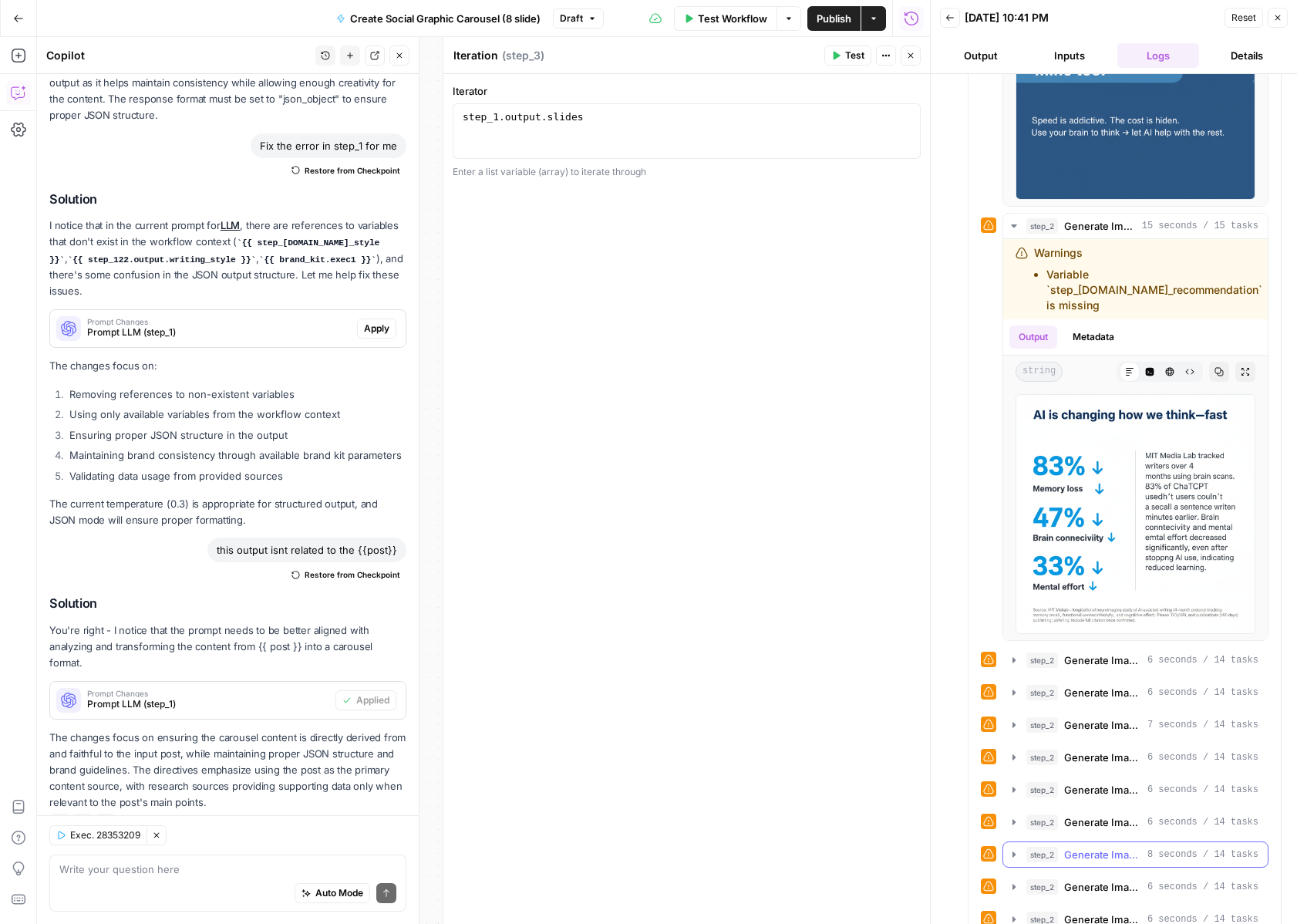
scroll to position [778, 0]
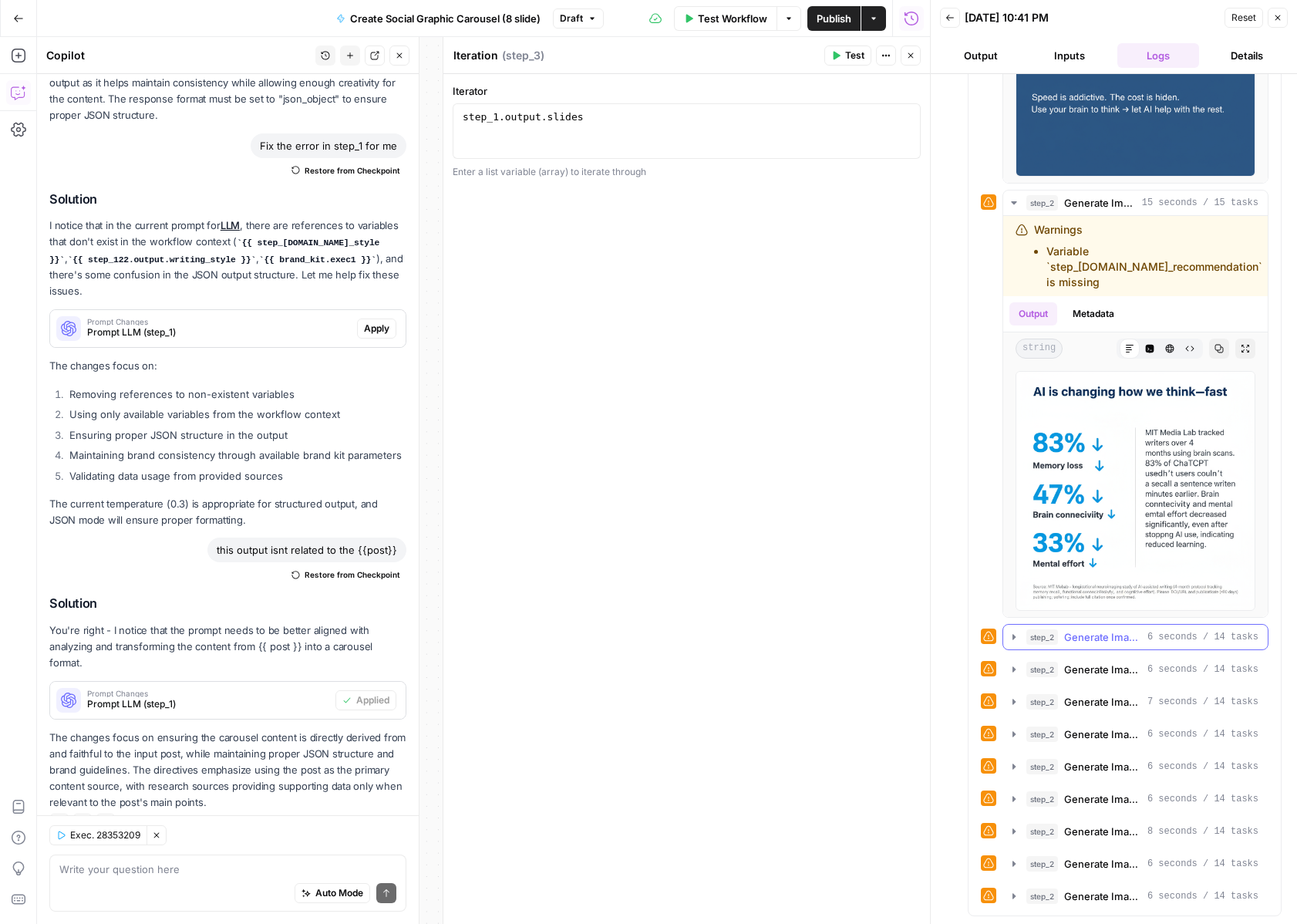
click at [1017, 637] on icon "button" at bounding box center [1014, 637] width 13 height 13
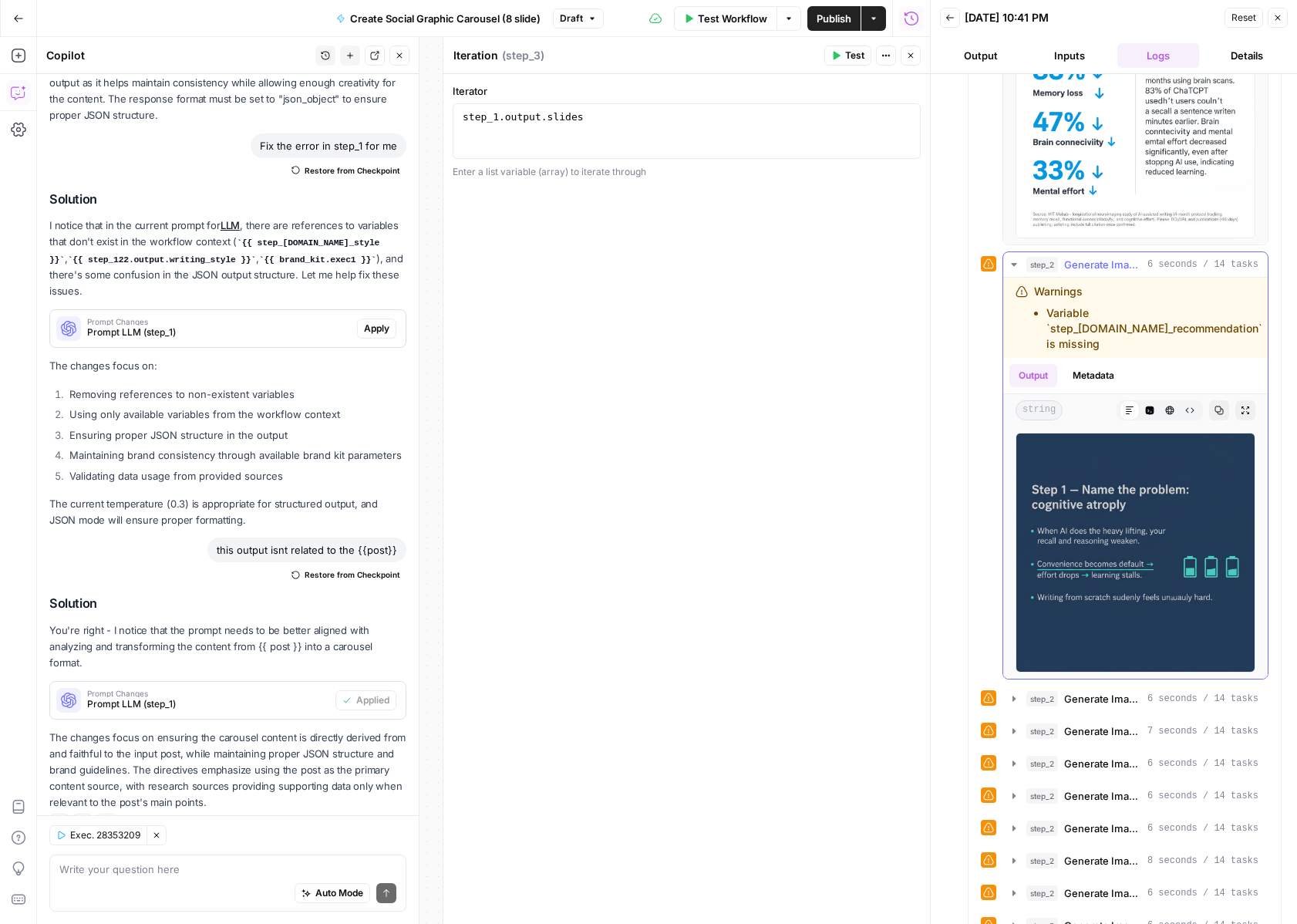
scroll to position [1180, 0]
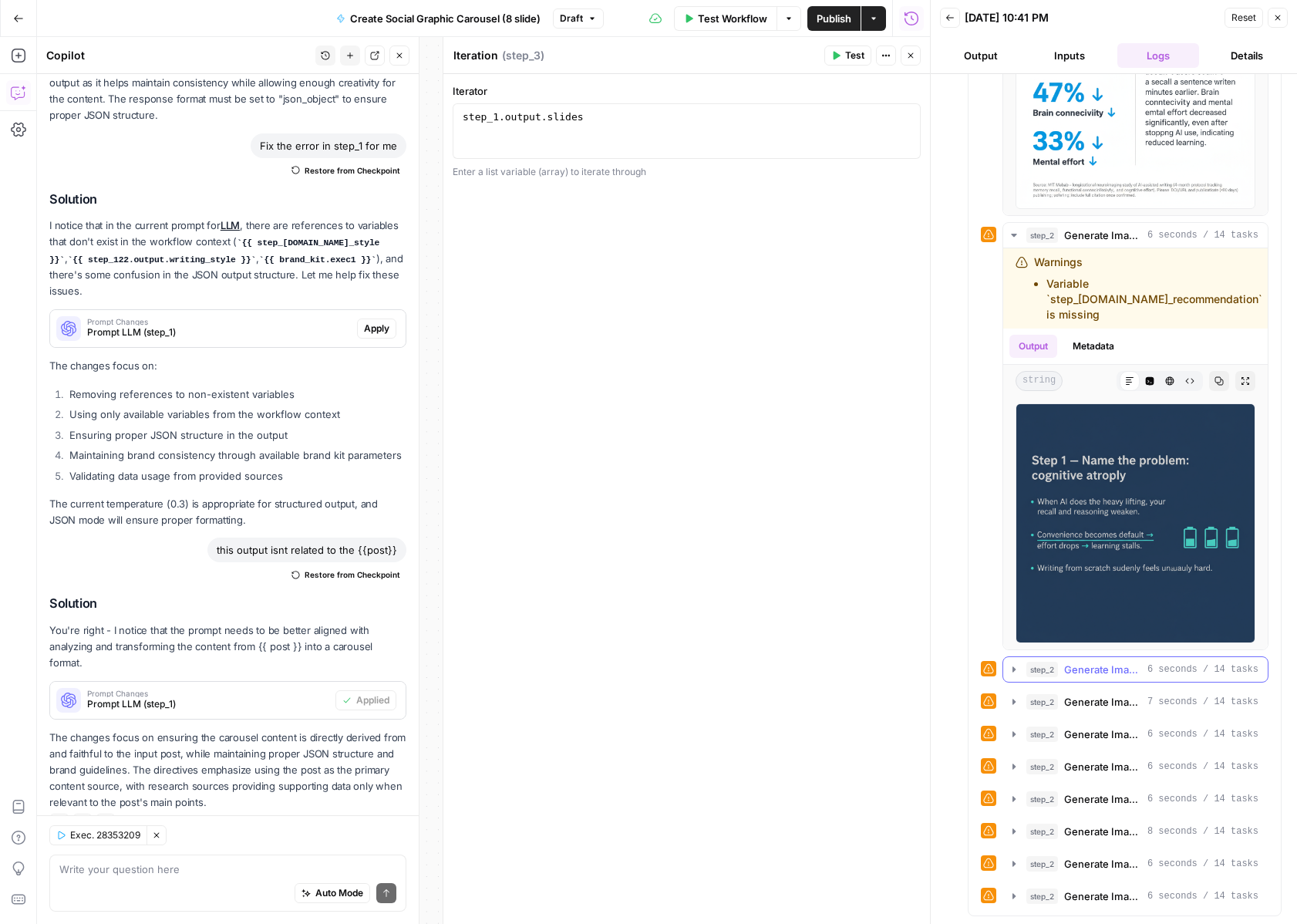
click at [1019, 668] on icon "button" at bounding box center [1014, 670] width 13 height 13
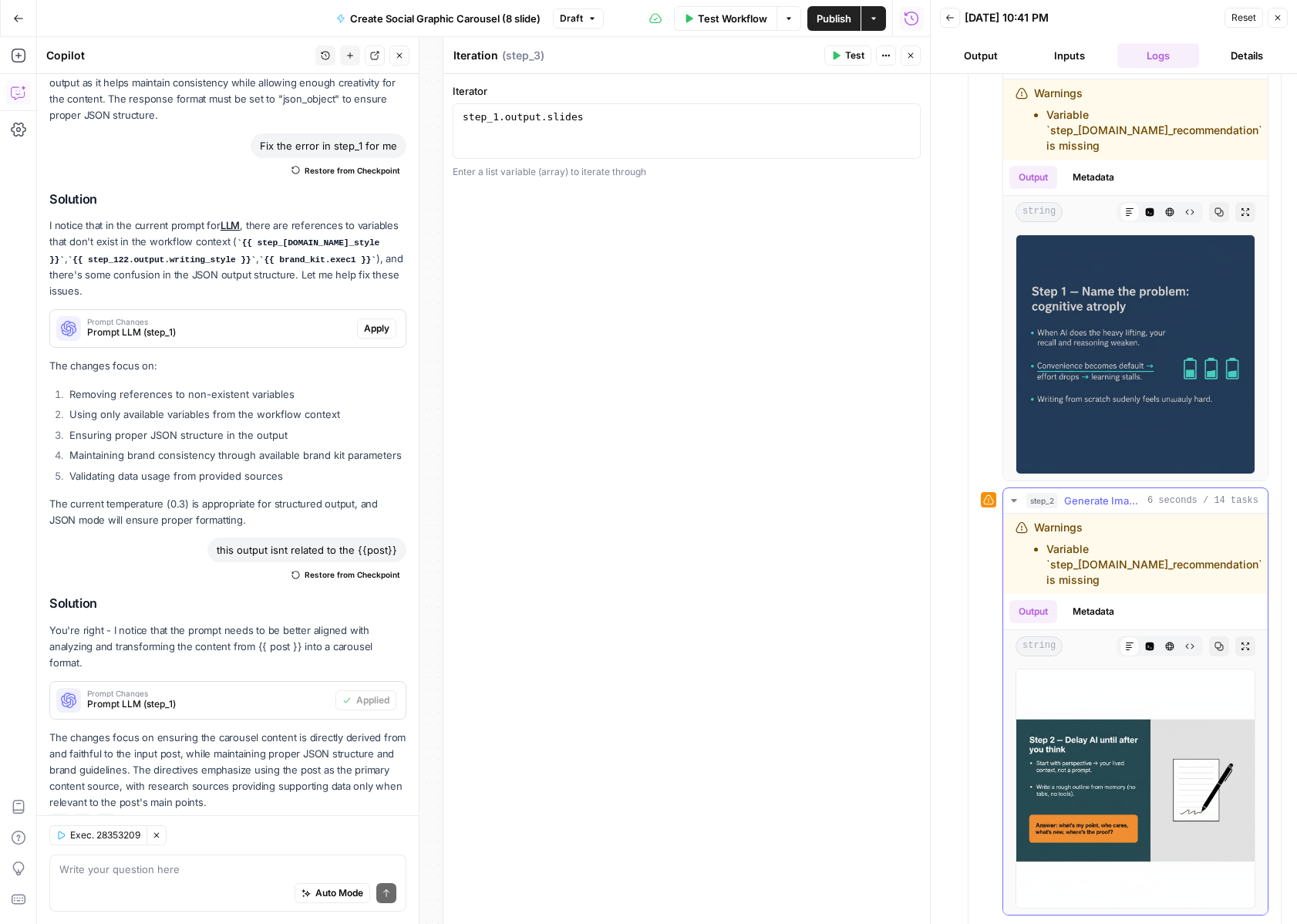
scroll to position [1582, 0]
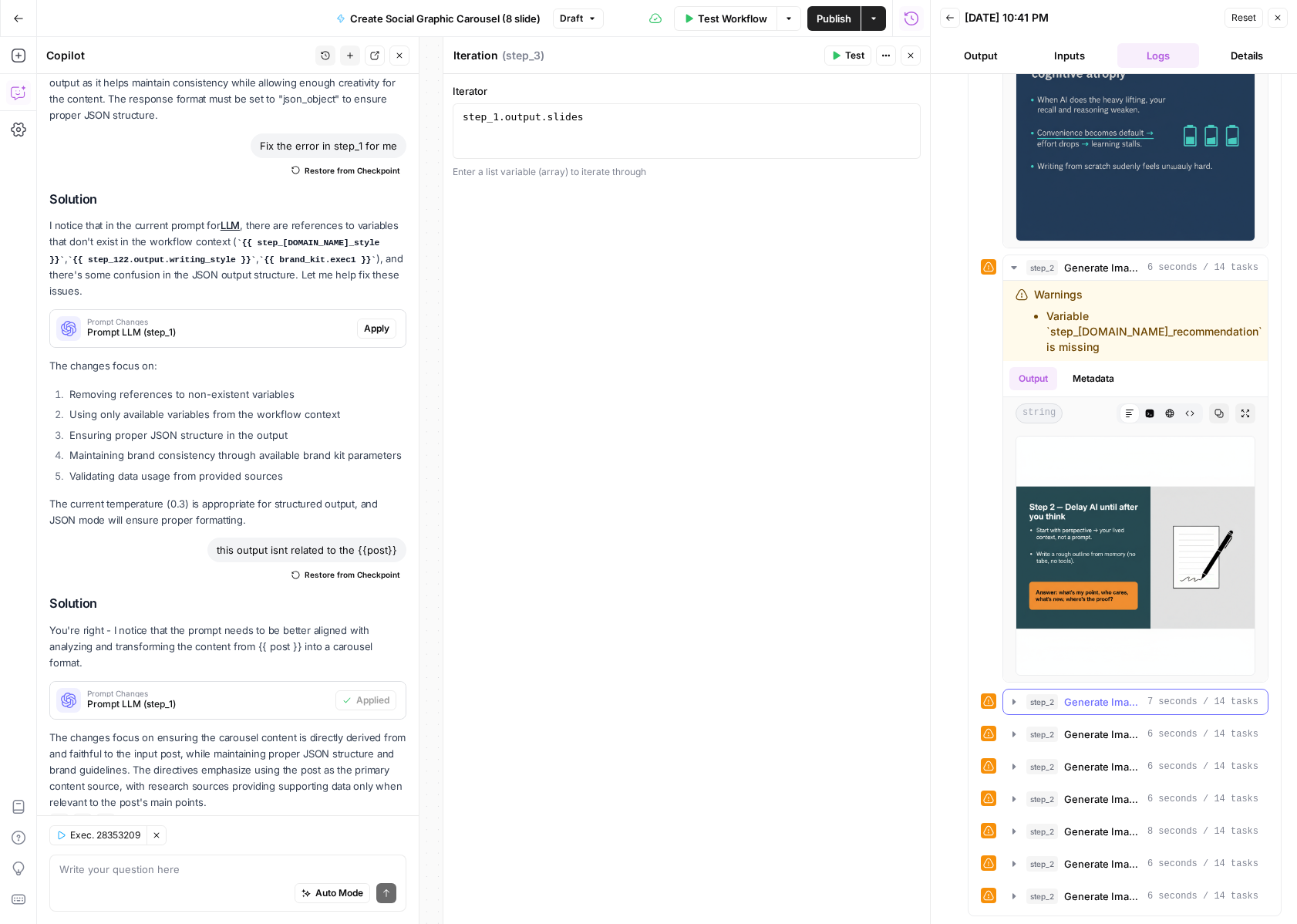
click at [1020, 706] on icon "button" at bounding box center [1014, 702] width 13 height 13
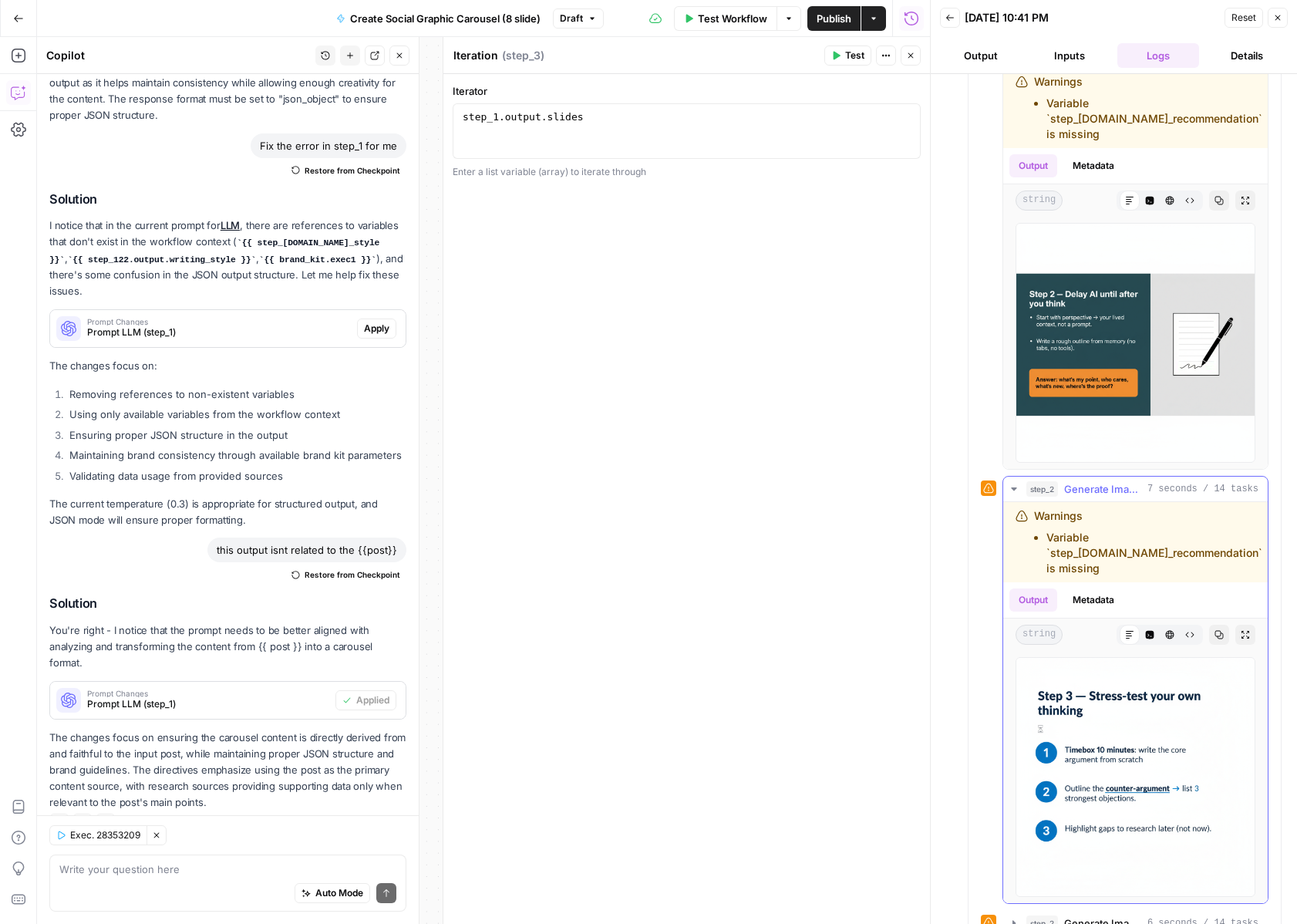
scroll to position [1887, 0]
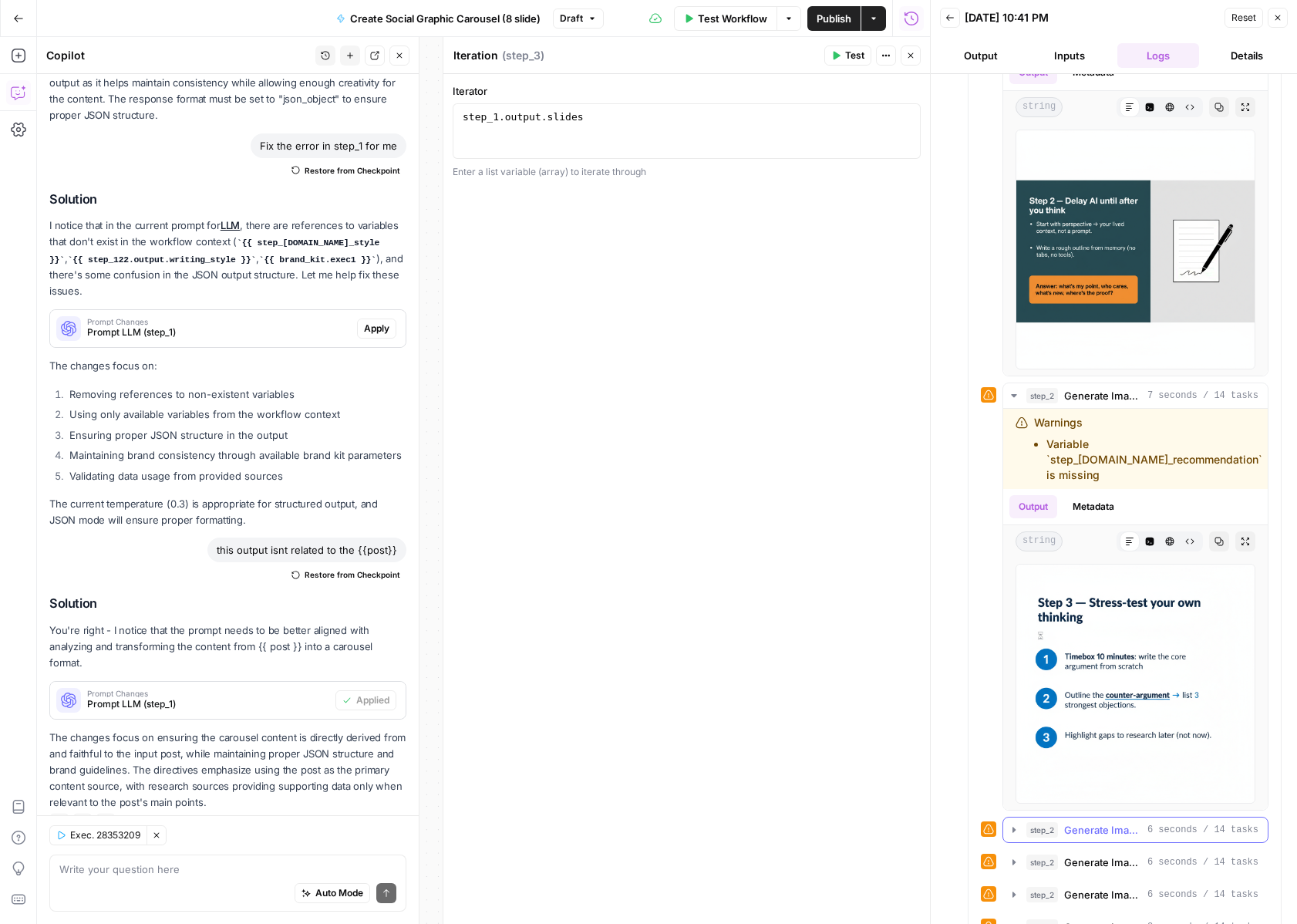
click at [1017, 824] on icon "button" at bounding box center [1014, 830] width 13 height 13
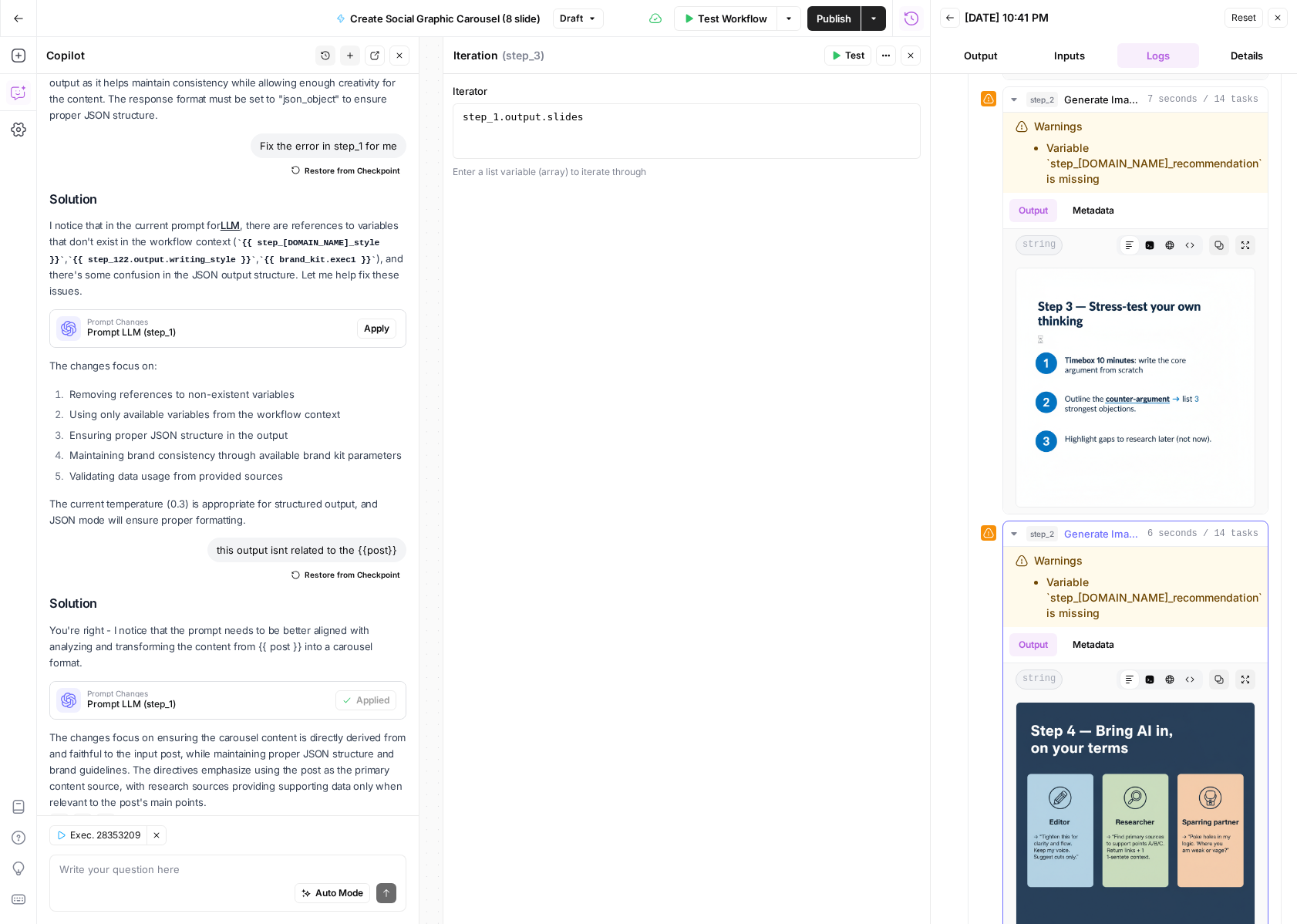
scroll to position [2328, 0]
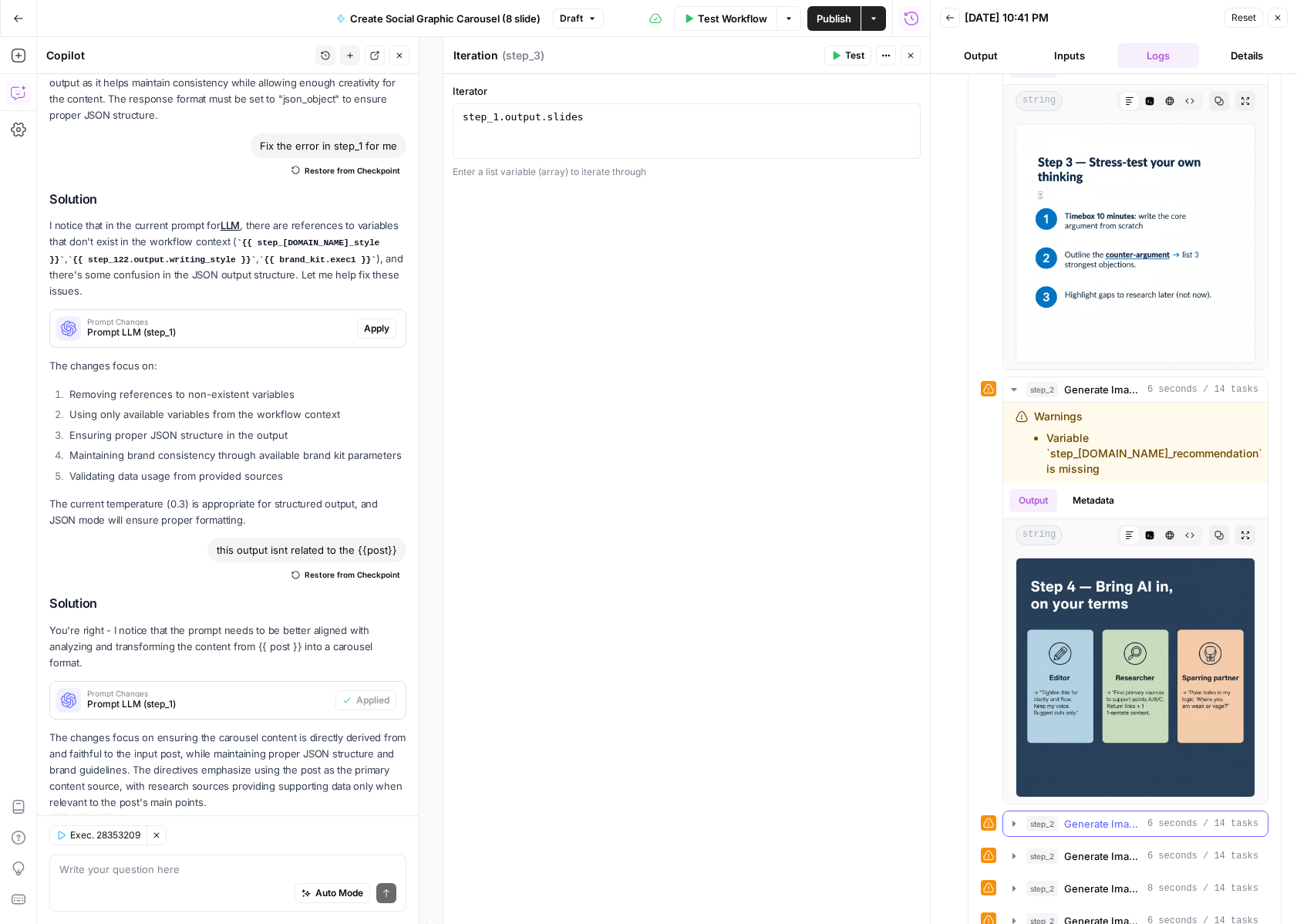
click at [1012, 824] on icon "button" at bounding box center [1014, 824] width 13 height 13
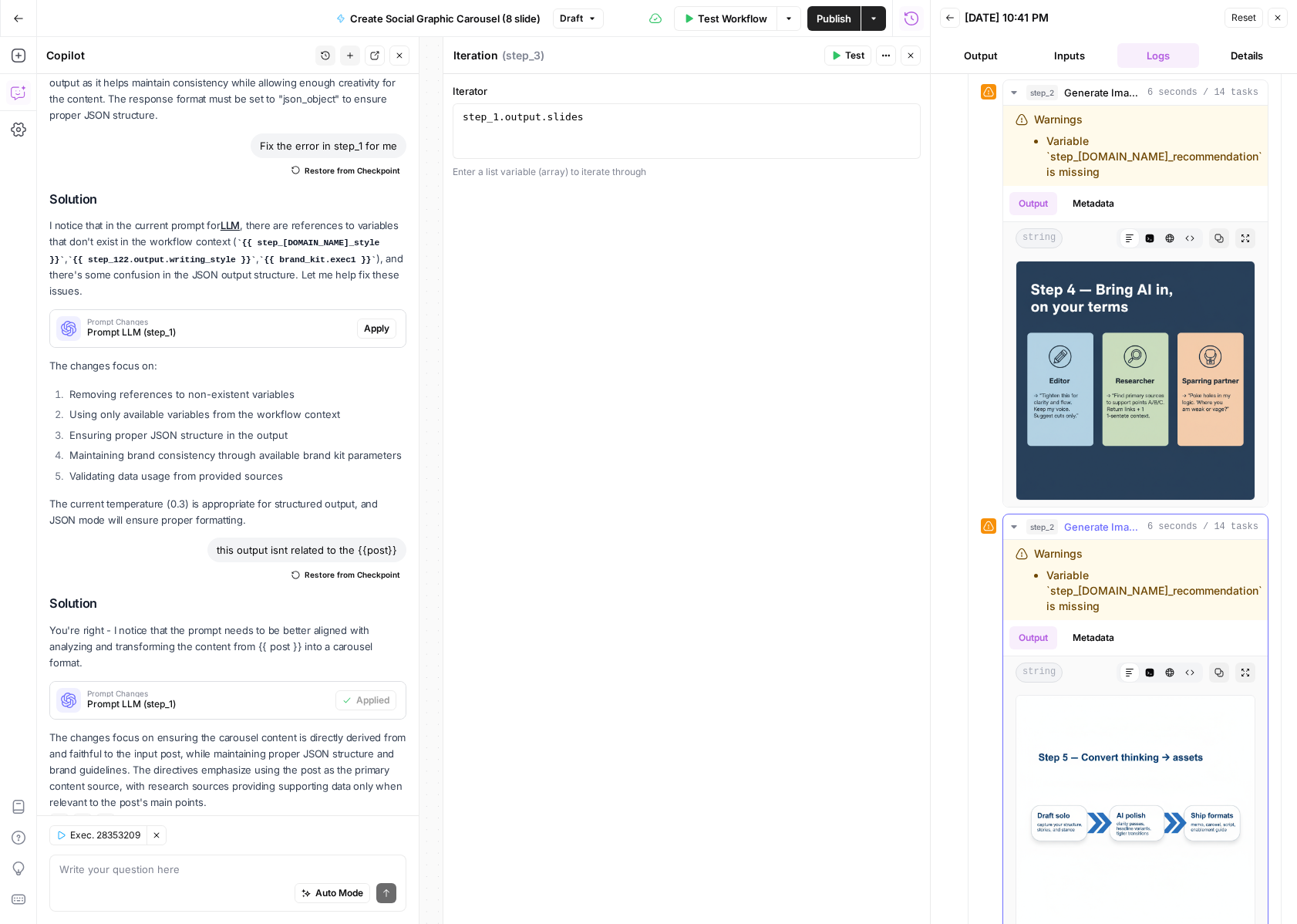
scroll to position [2787, 0]
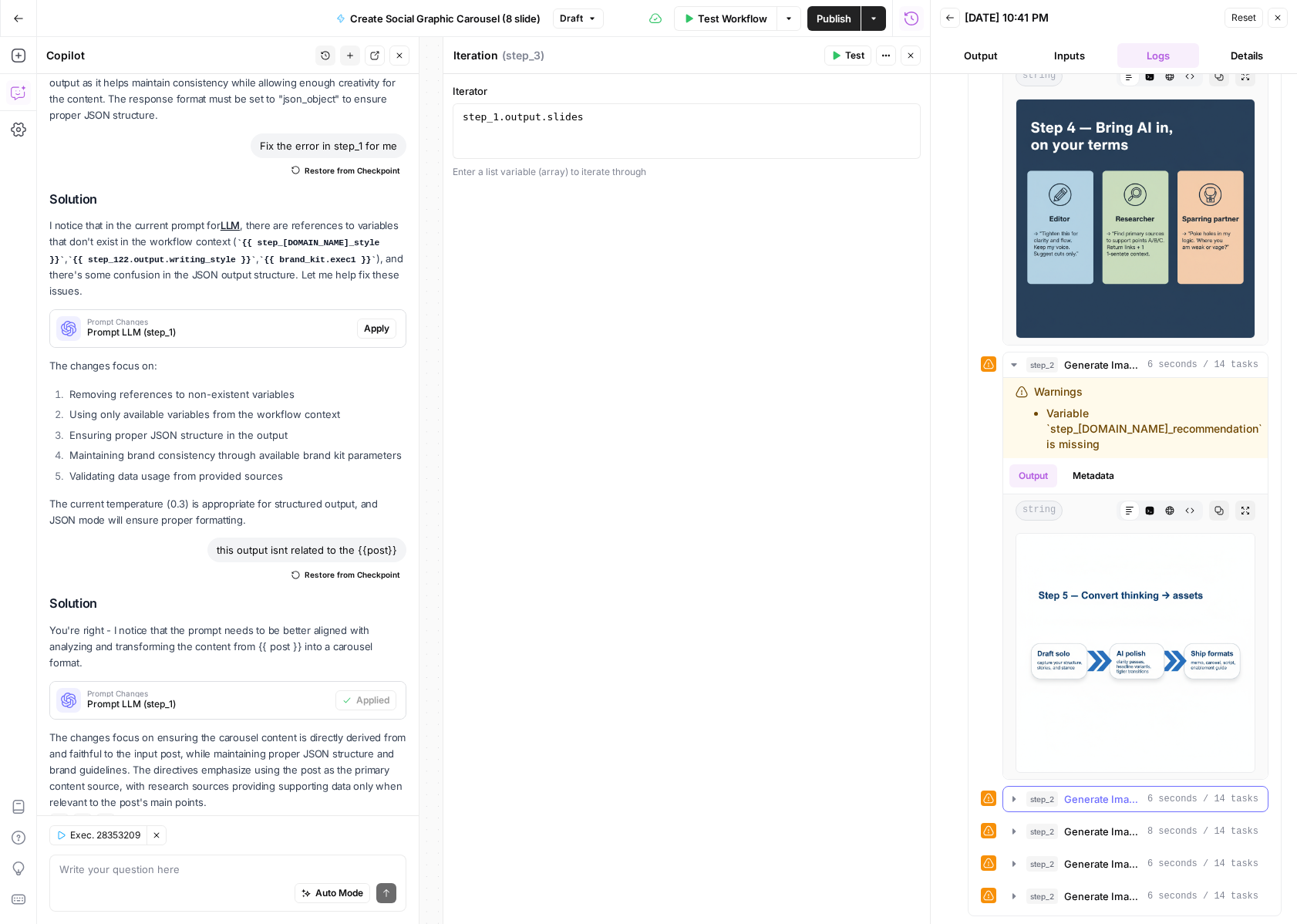
click at [1009, 793] on icon "button" at bounding box center [1014, 799] width 13 height 13
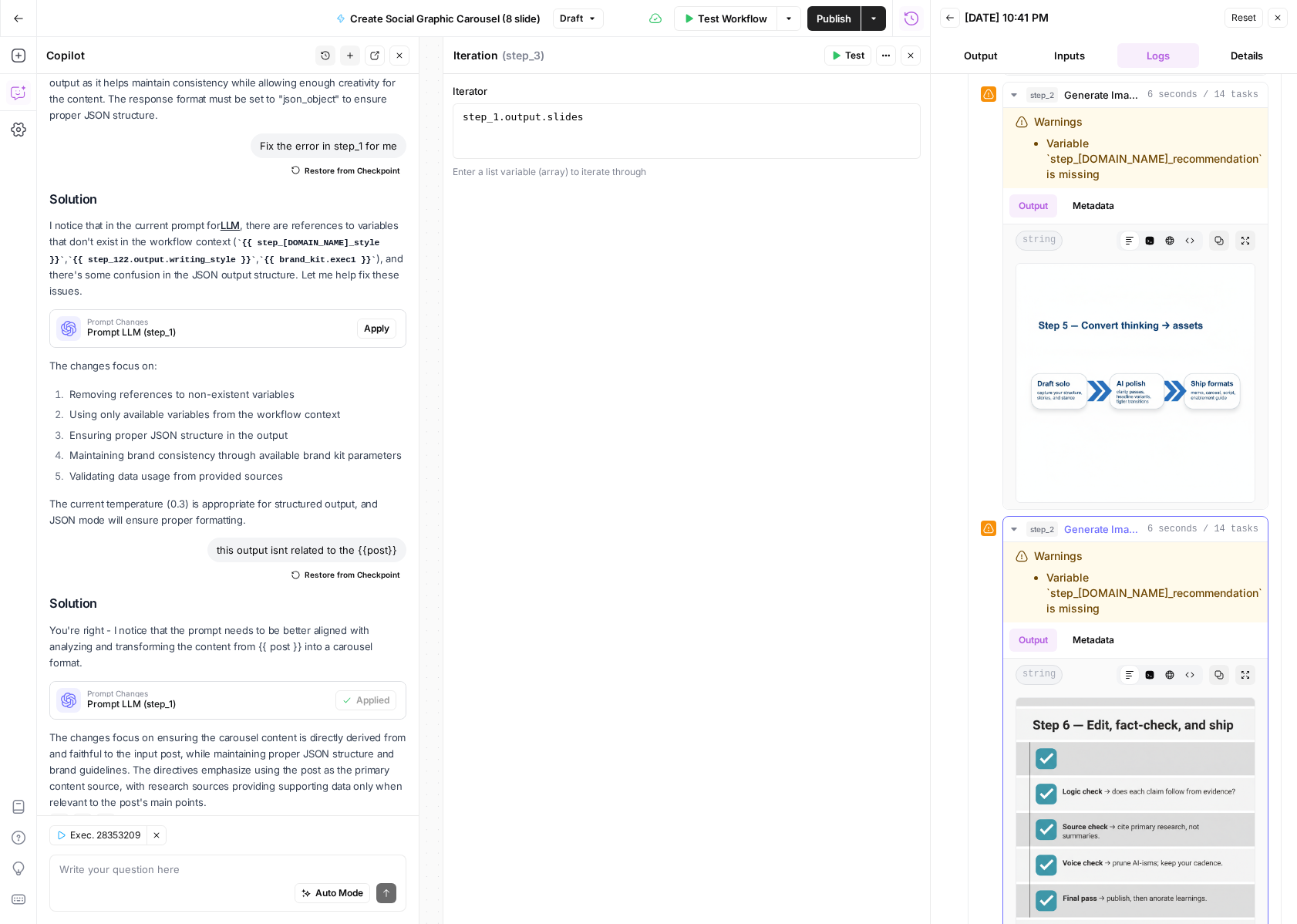
scroll to position [3189, 0]
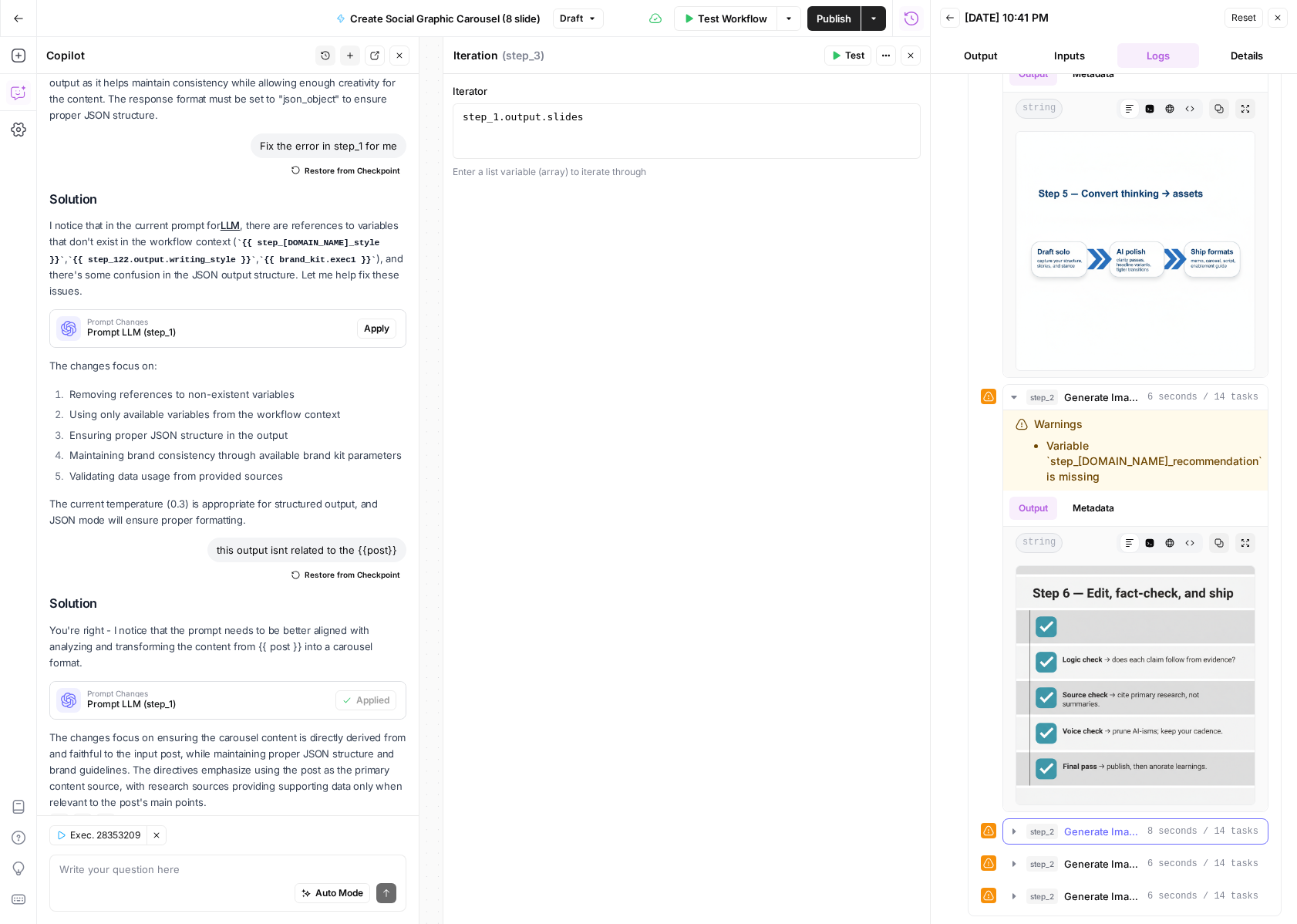
click at [1009, 830] on icon "button" at bounding box center [1014, 832] width 13 height 13
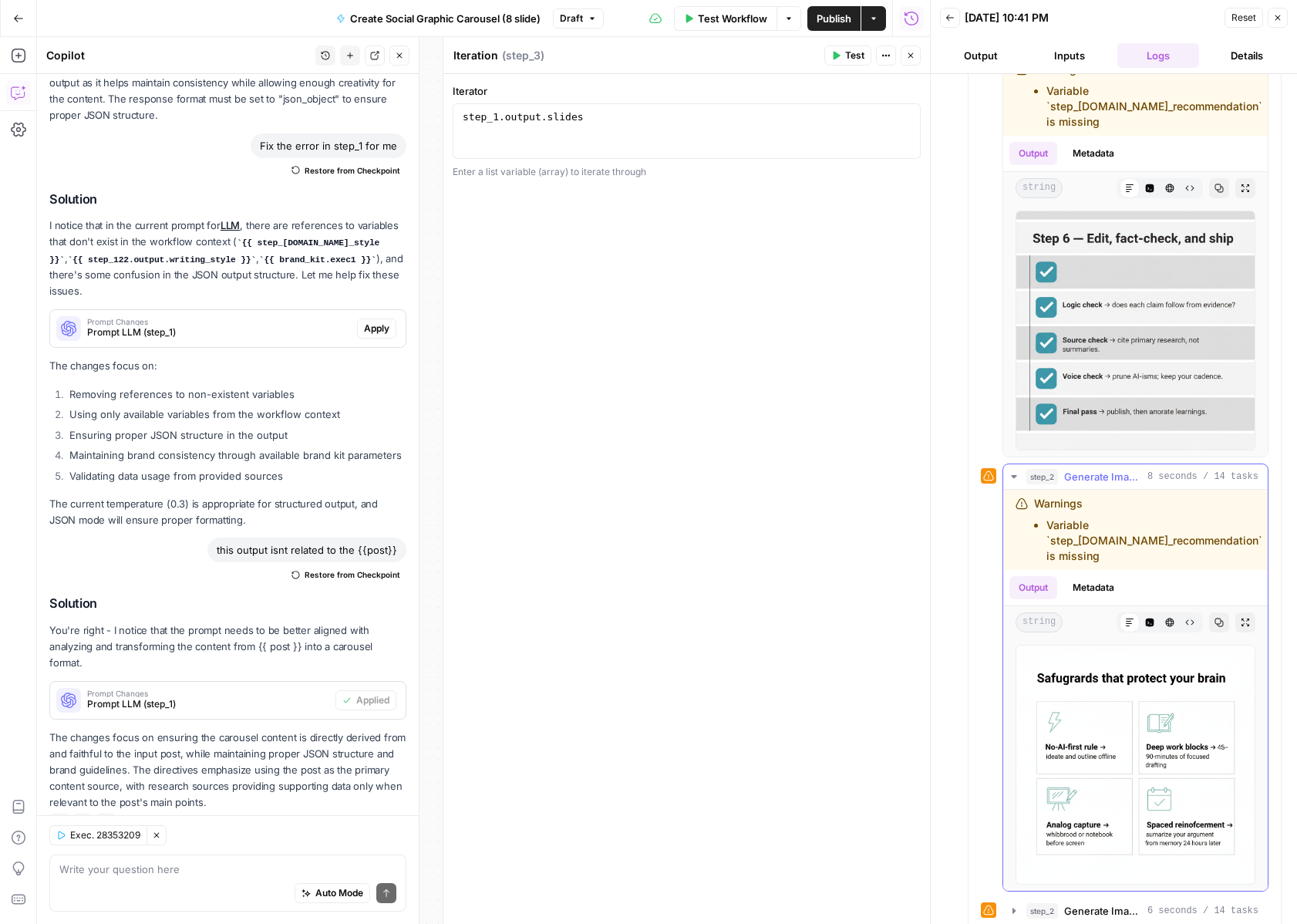
scroll to position [3591, 0]
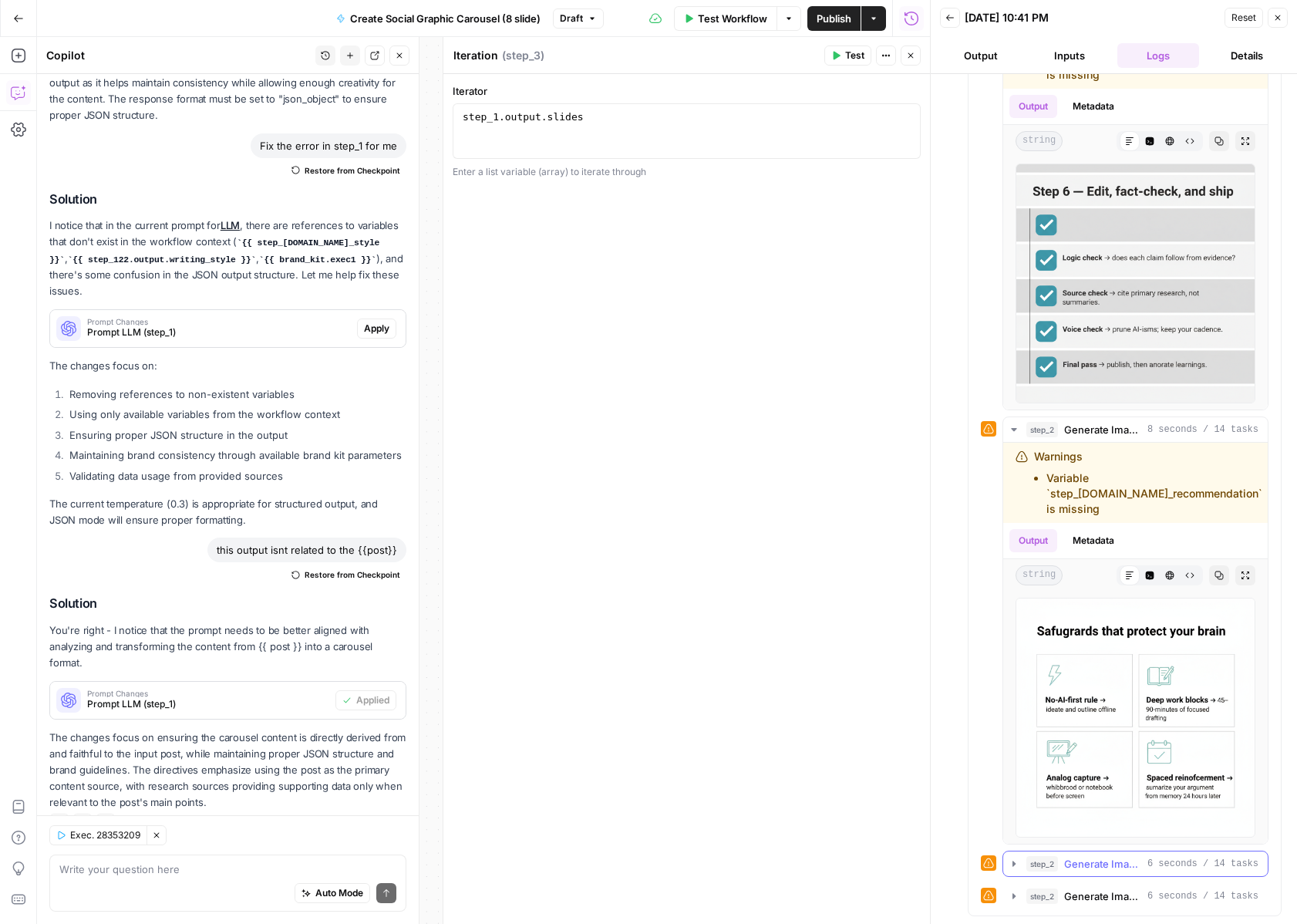
click at [1014, 866] on icon "button" at bounding box center [1014, 864] width 3 height 5
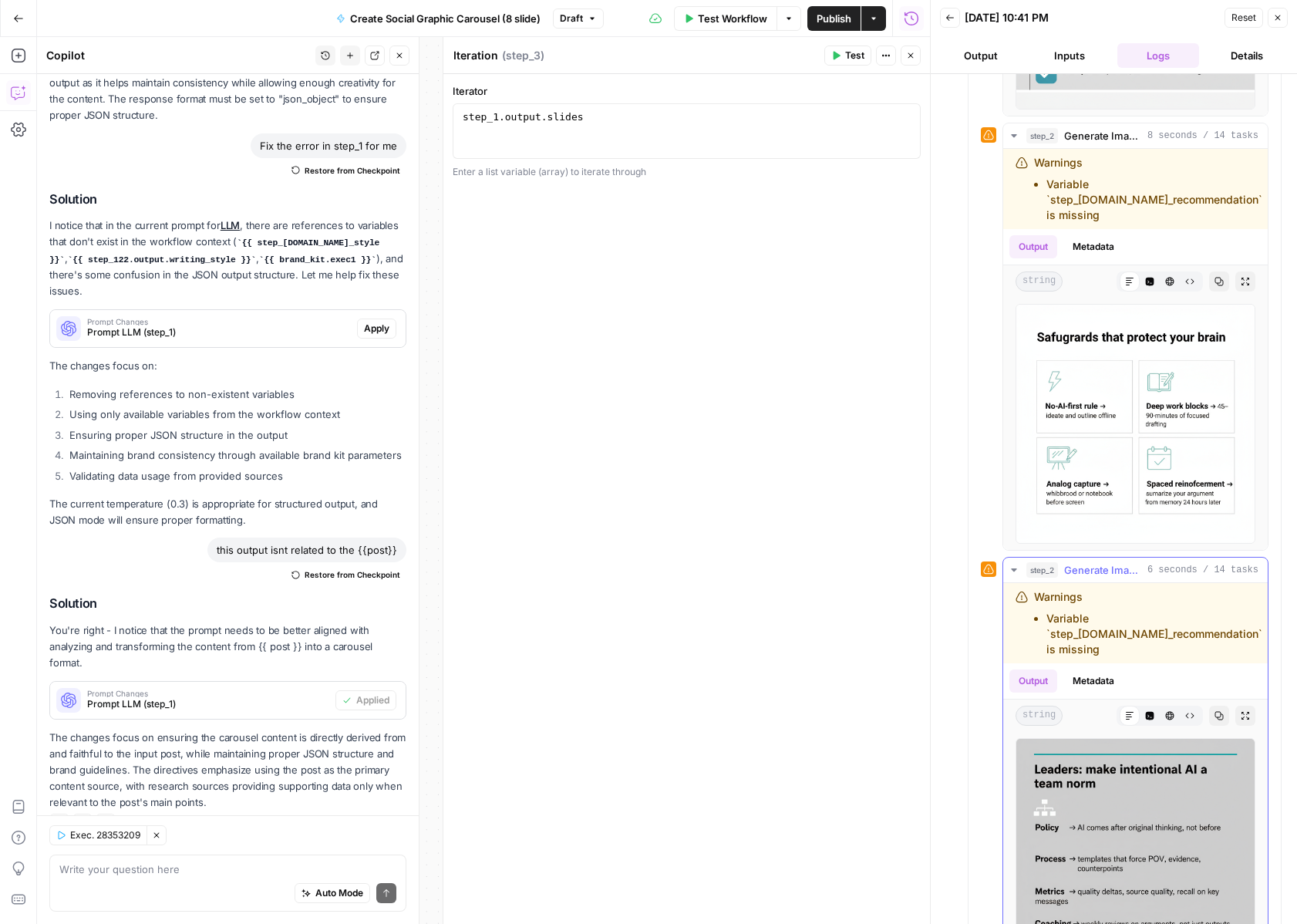
scroll to position [3985, 0]
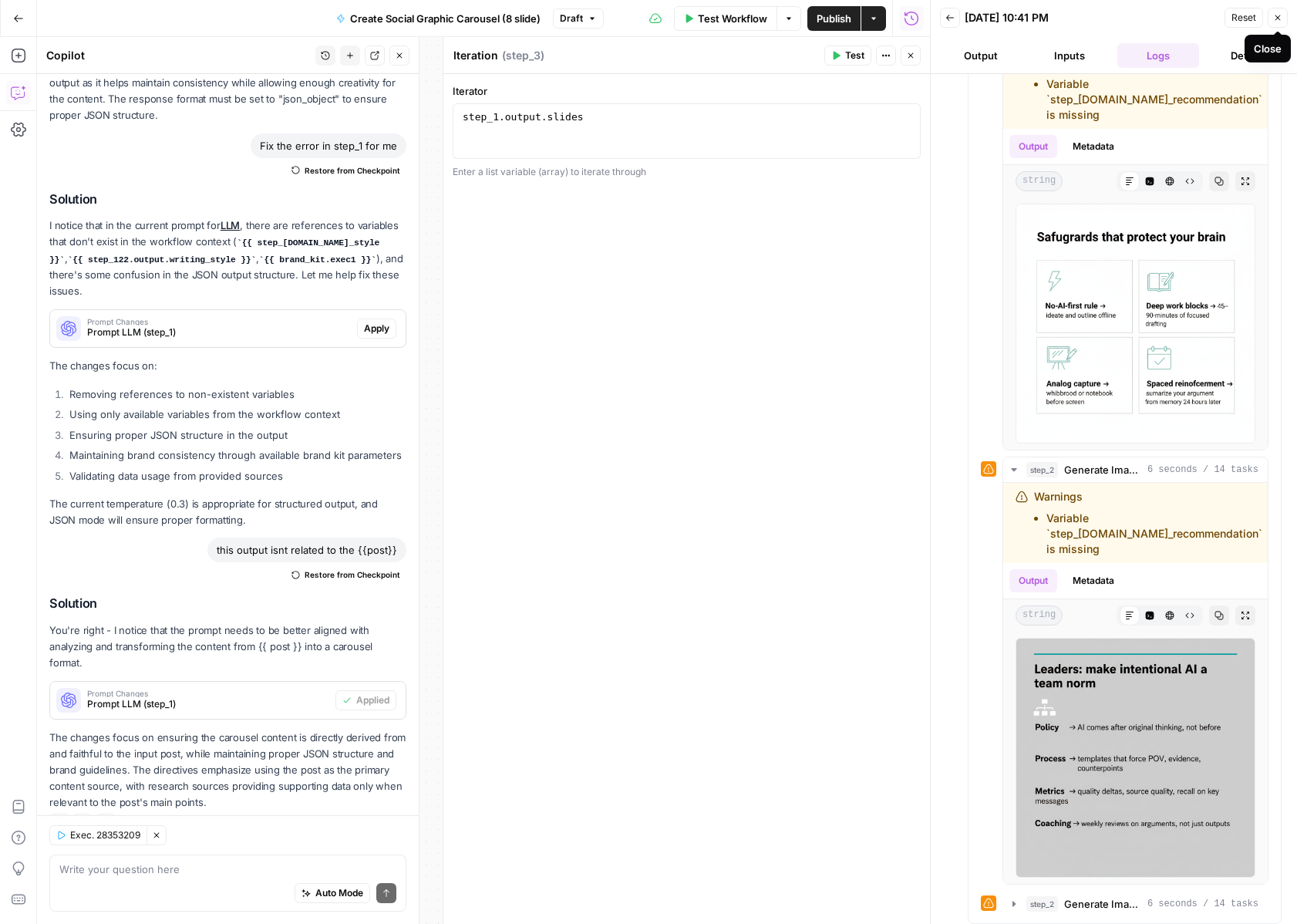
click at [1274, 19] on icon "button" at bounding box center [1278, 18] width 9 height 9
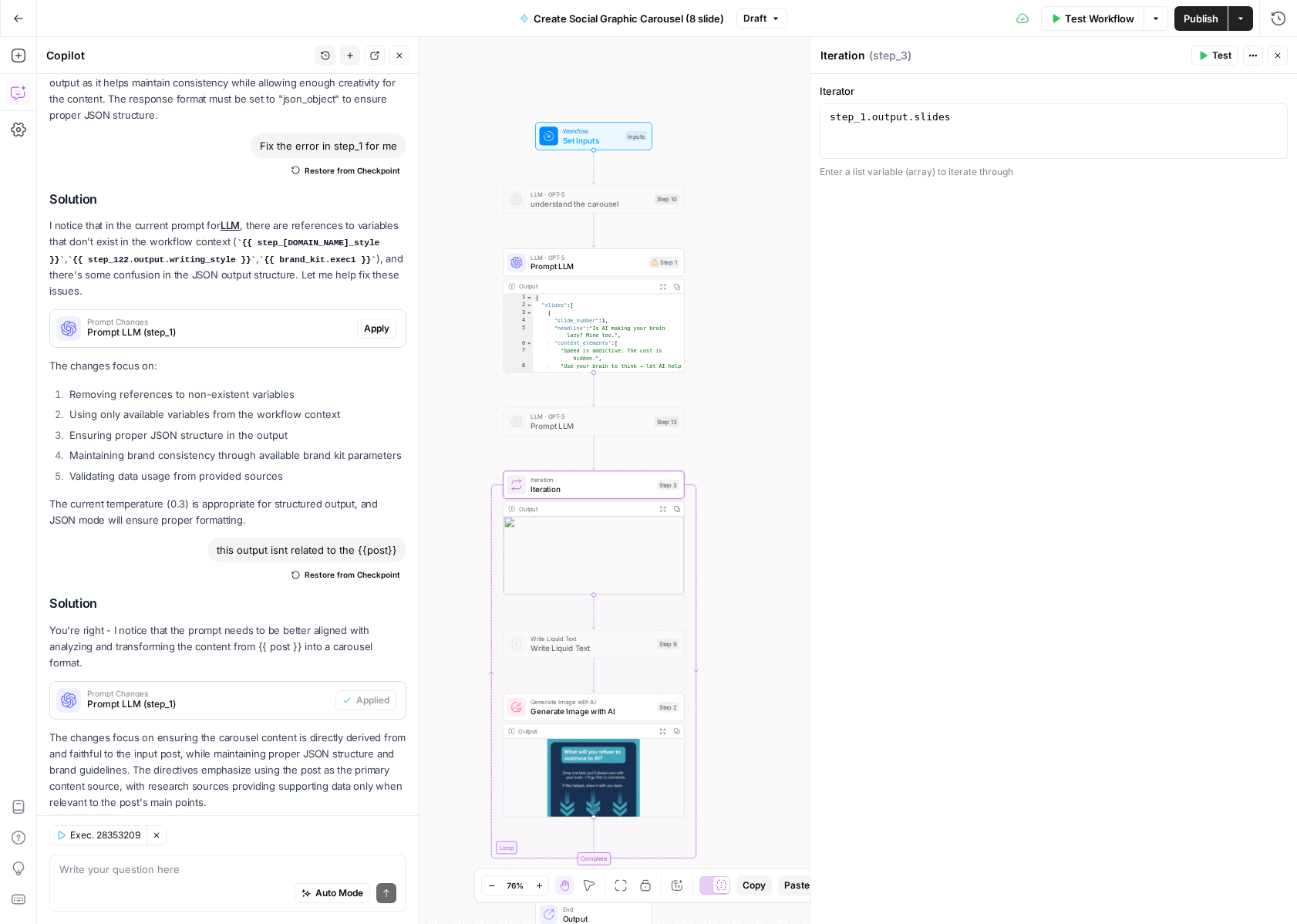
type textarea "**********"
click at [611, 349] on div "{ "slides" : [ { "slide_number" : 1 , "headline" : "Is AI making your brain laz…" at bounding box center [608, 341] width 152 height 94
click at [587, 267] on span "Prompt LLM" at bounding box center [588, 266] width 113 height 12
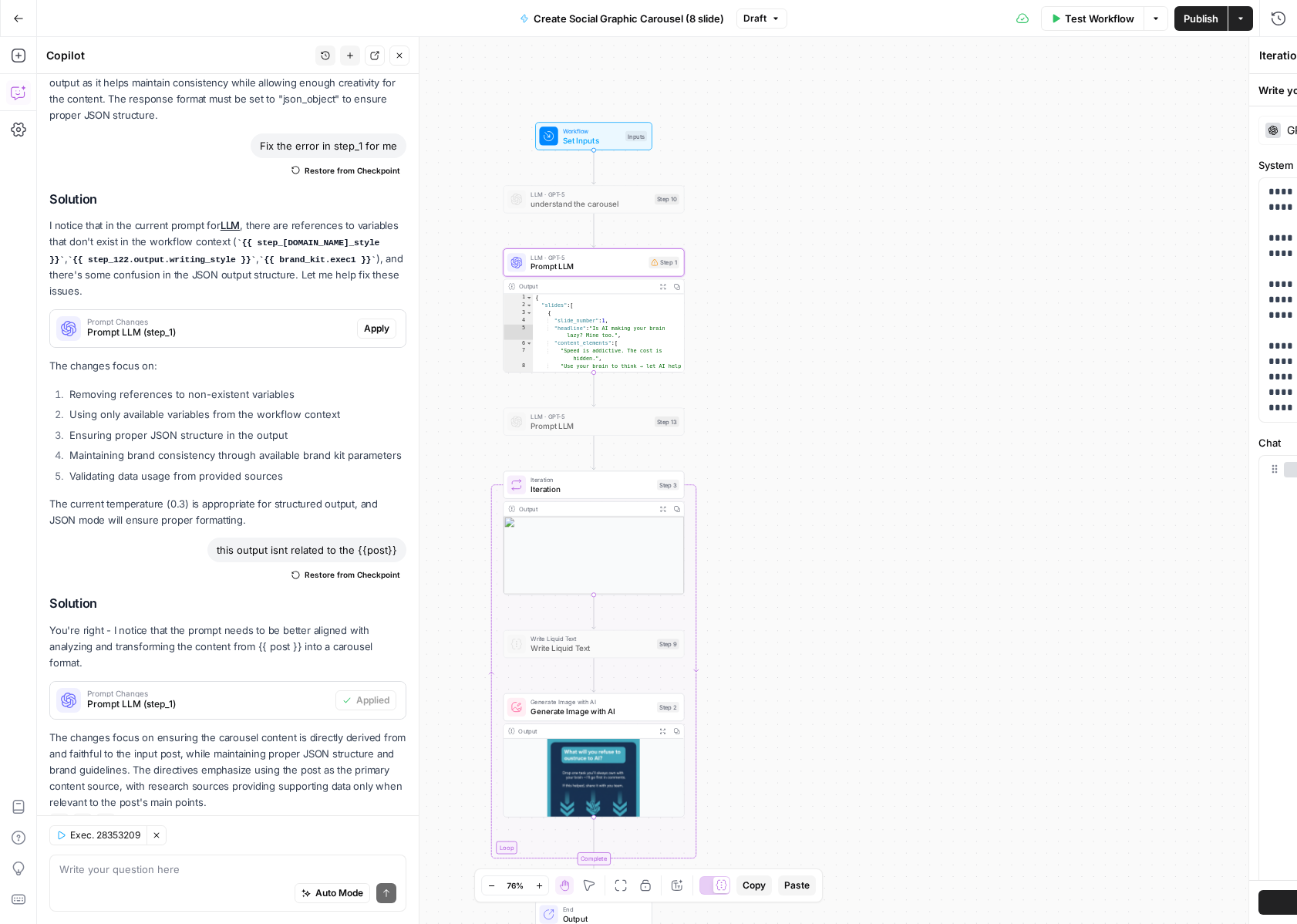
type textarea "Prompt LLM"
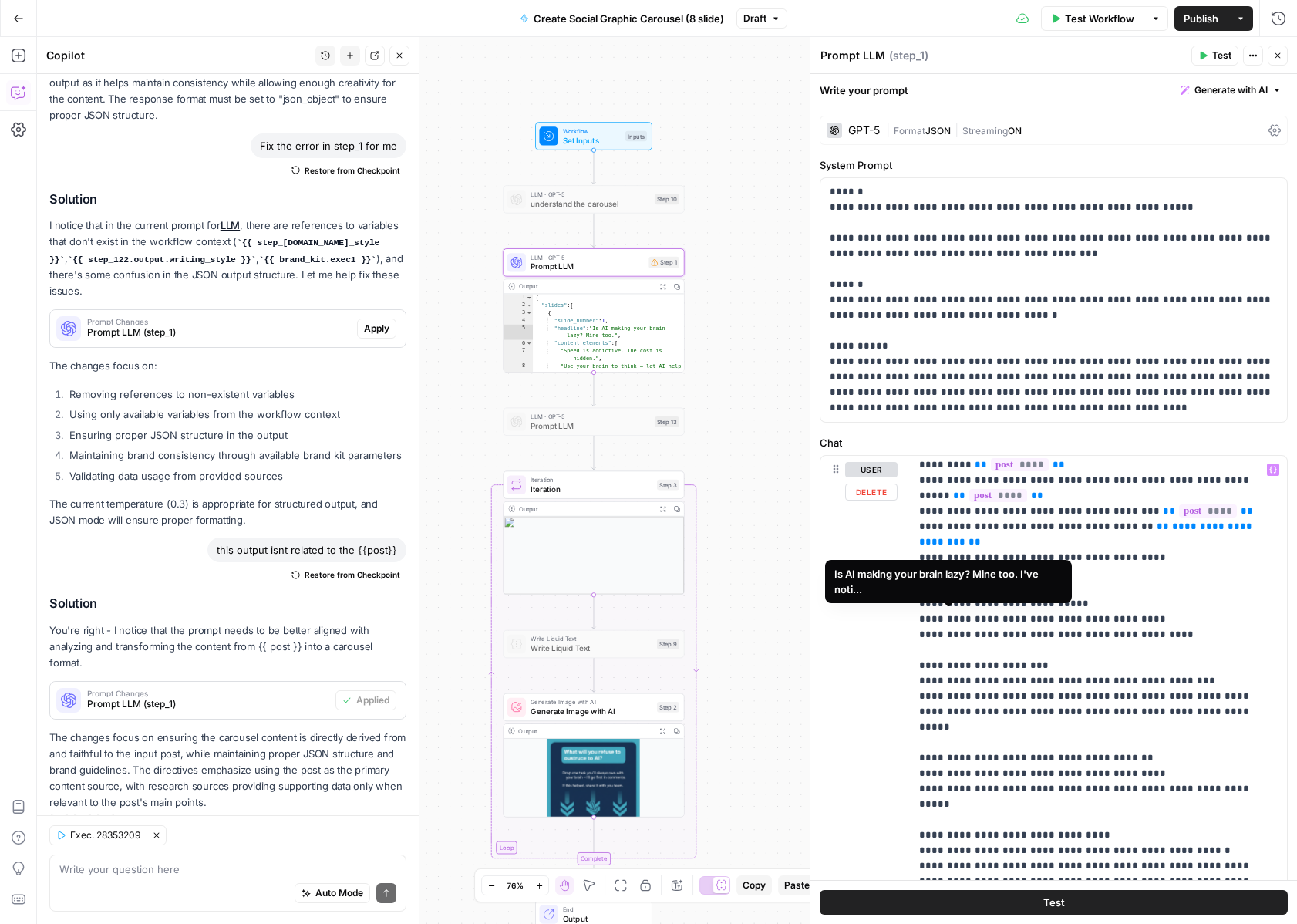
scroll to position [181, 0]
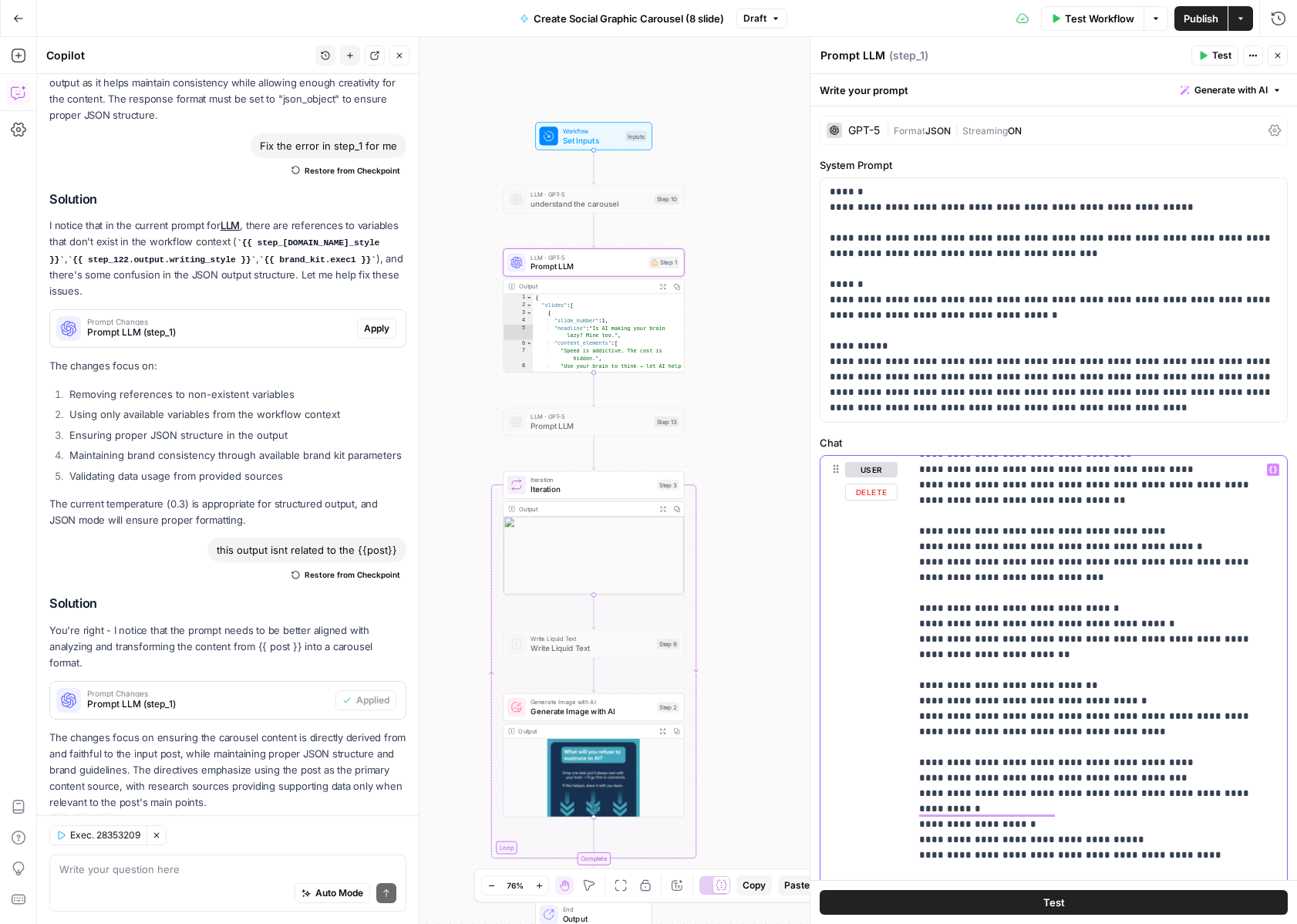
scroll to position [683, 0]
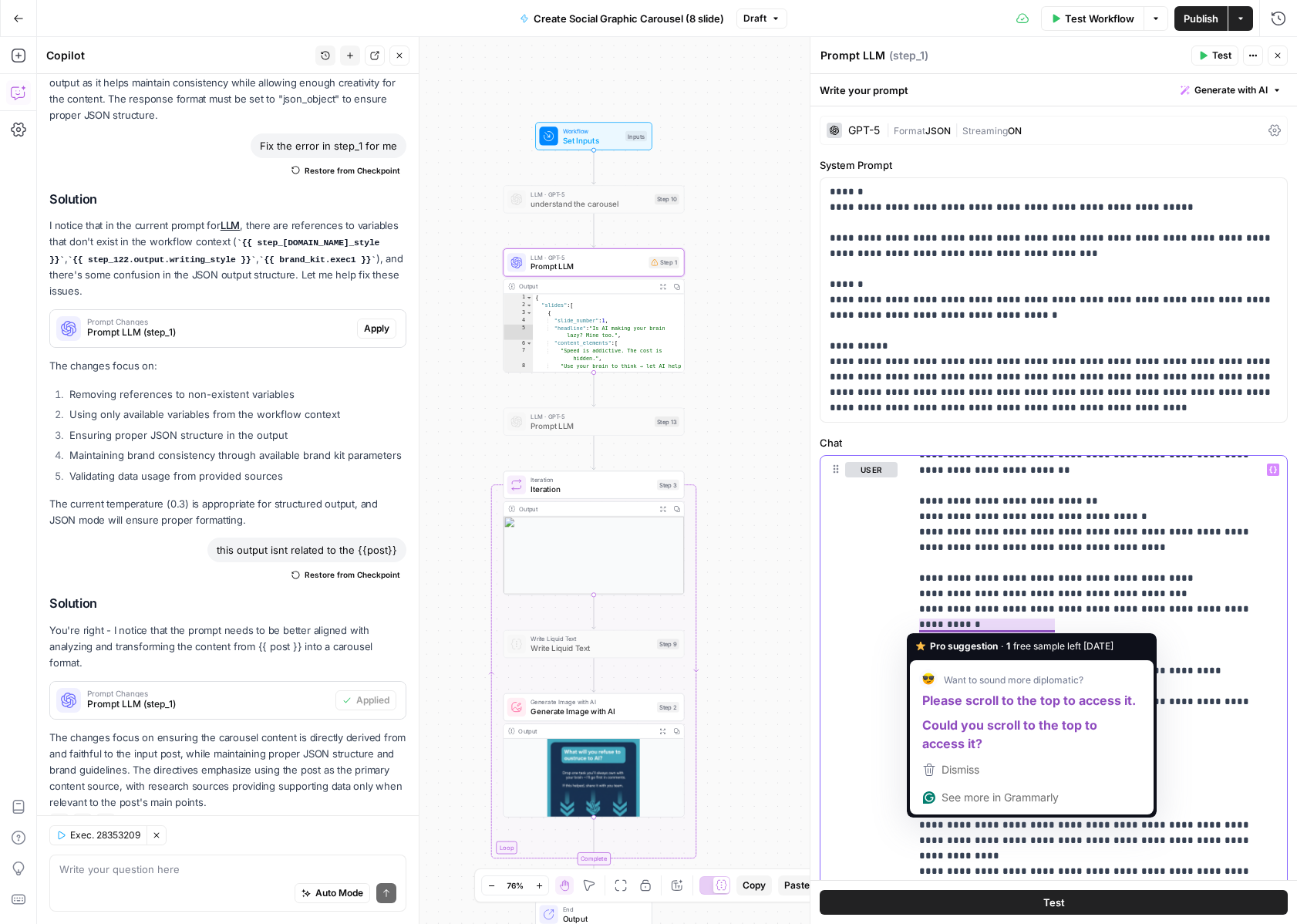
click at [896, 700] on div "user Delete" at bounding box center [871, 788] width 52 height 652
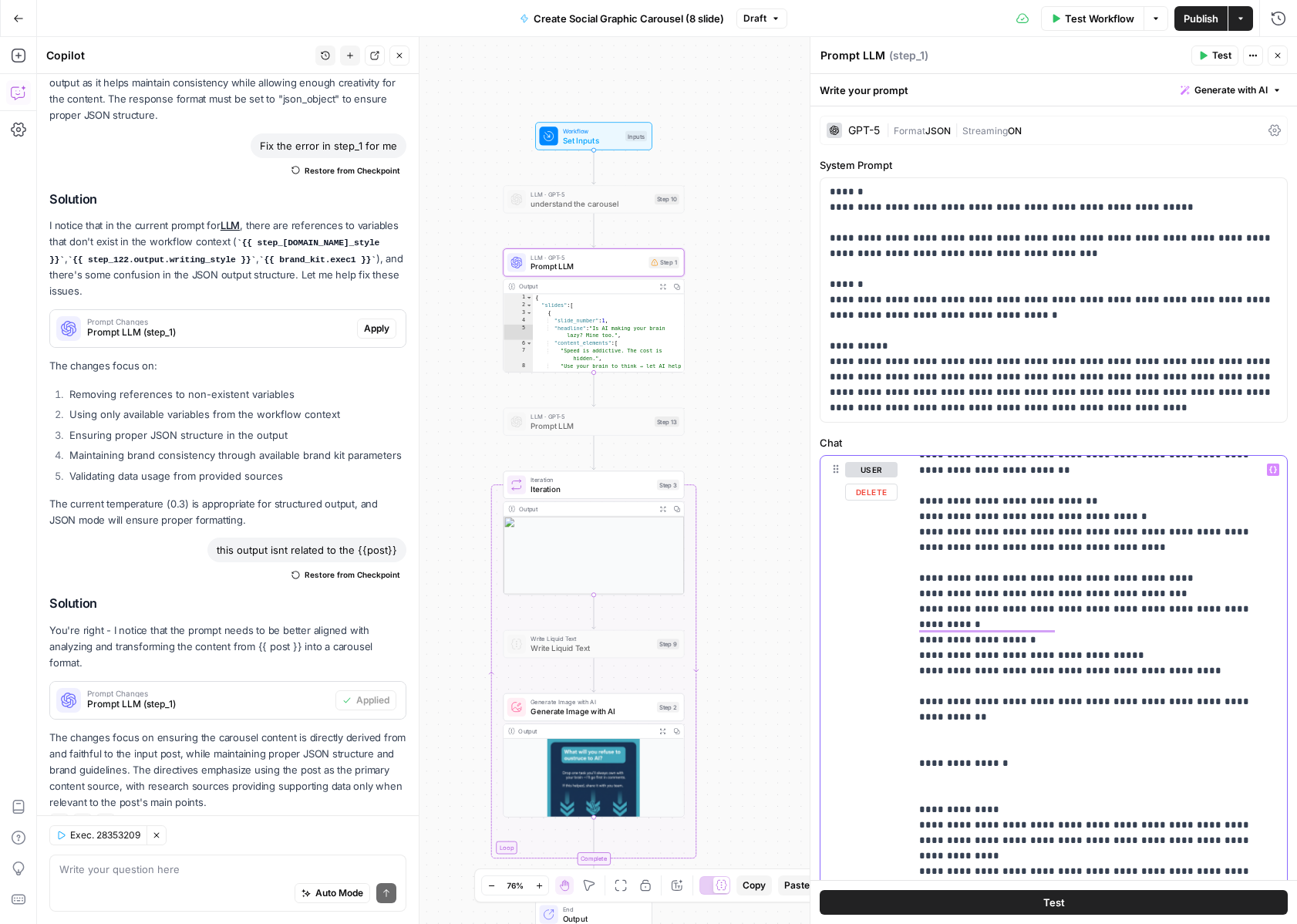
click at [896, 700] on div "user Delete" at bounding box center [871, 788] width 52 height 652
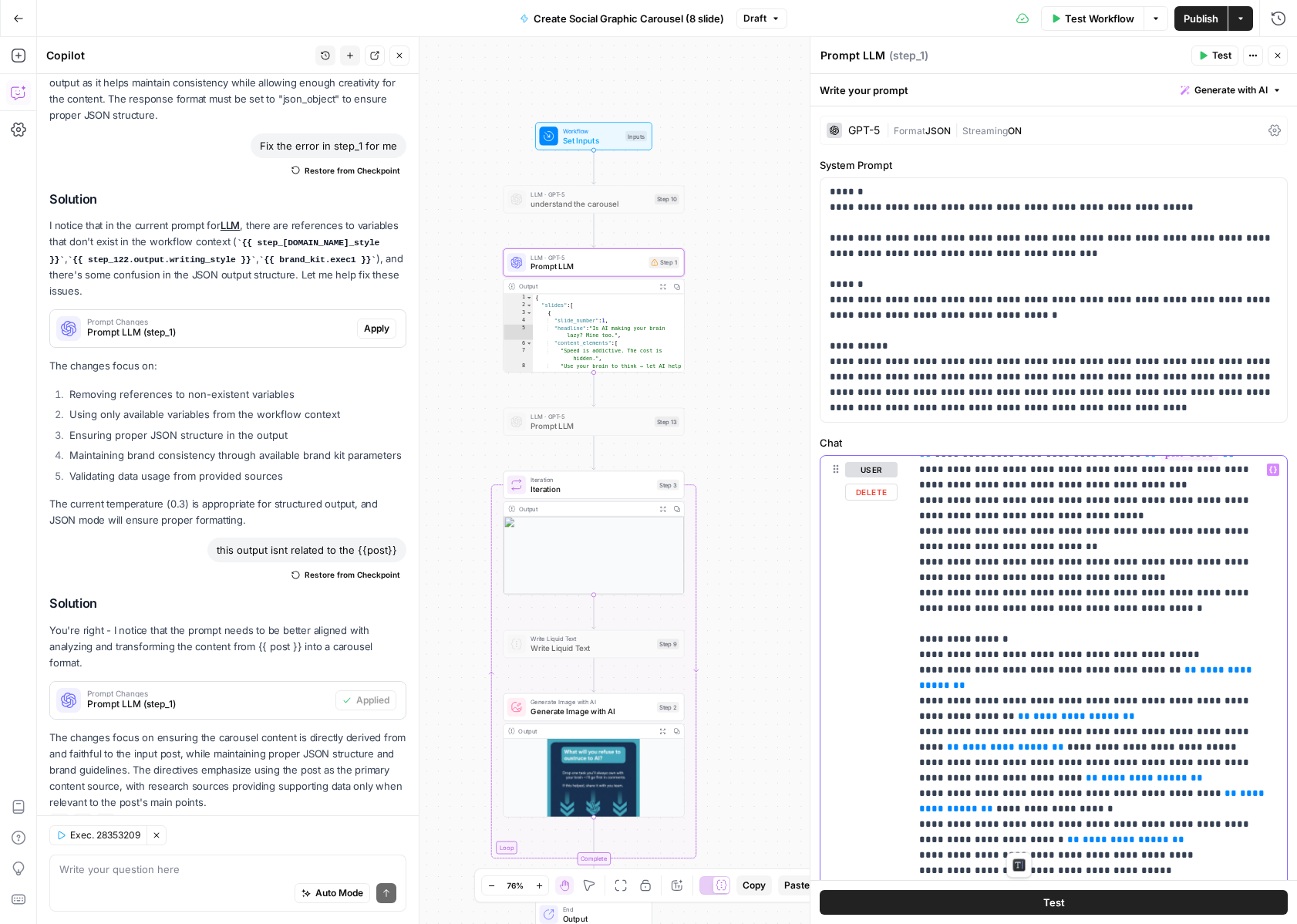
drag, startPoint x: 918, startPoint y: 672, endPoint x: 1097, endPoint y: 687, distance: 179.6
click at [1097, 687] on div "**********" at bounding box center [1099, 770] width 377 height 629
click at [1120, 782] on p "**********" at bounding box center [1099, 22] width 359 height 2422
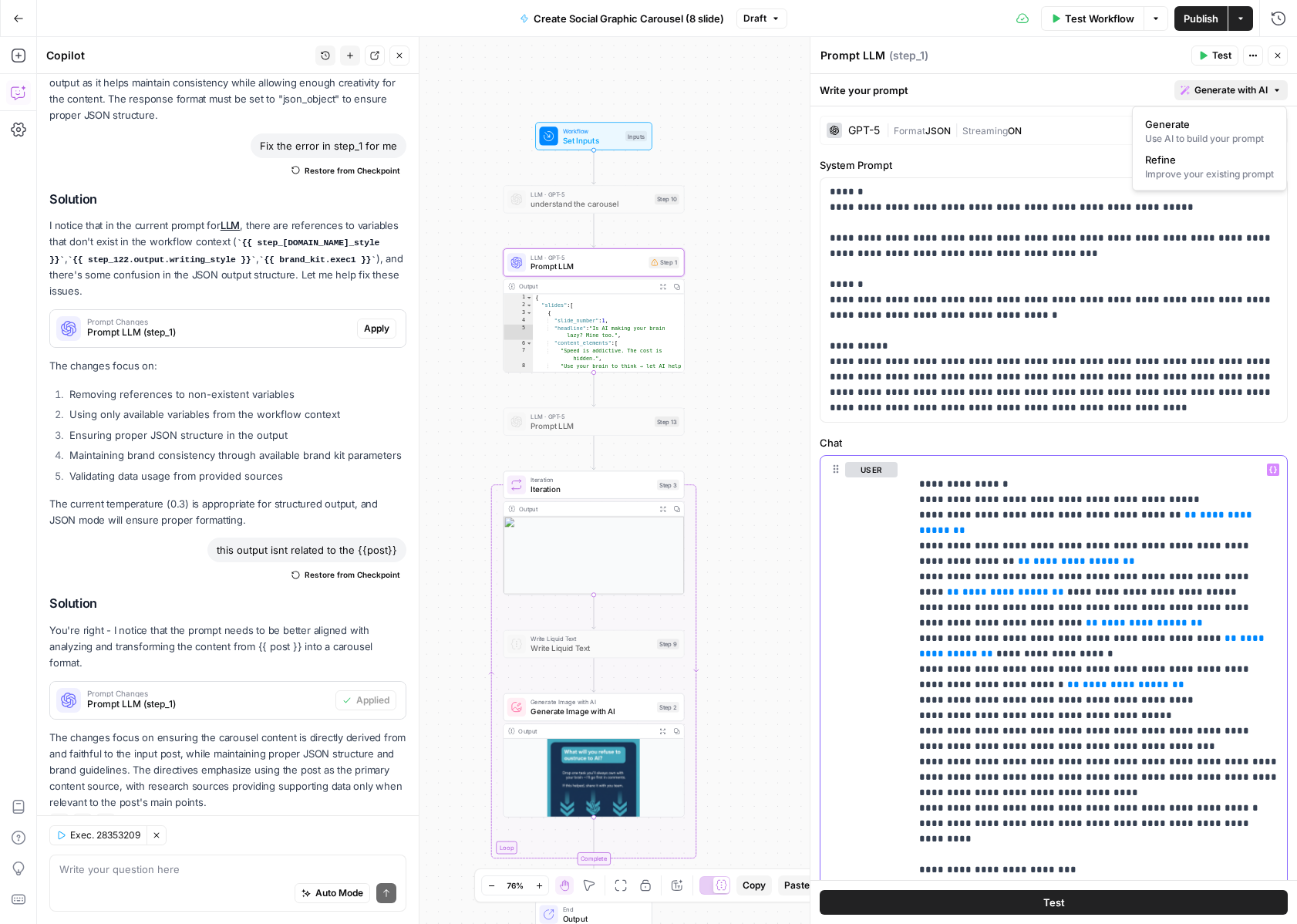
click at [1215, 92] on span "Generate with AI" at bounding box center [1232, 90] width 74 height 13
click at [580, 710] on span "Generate Image with AI" at bounding box center [592, 711] width 122 height 12
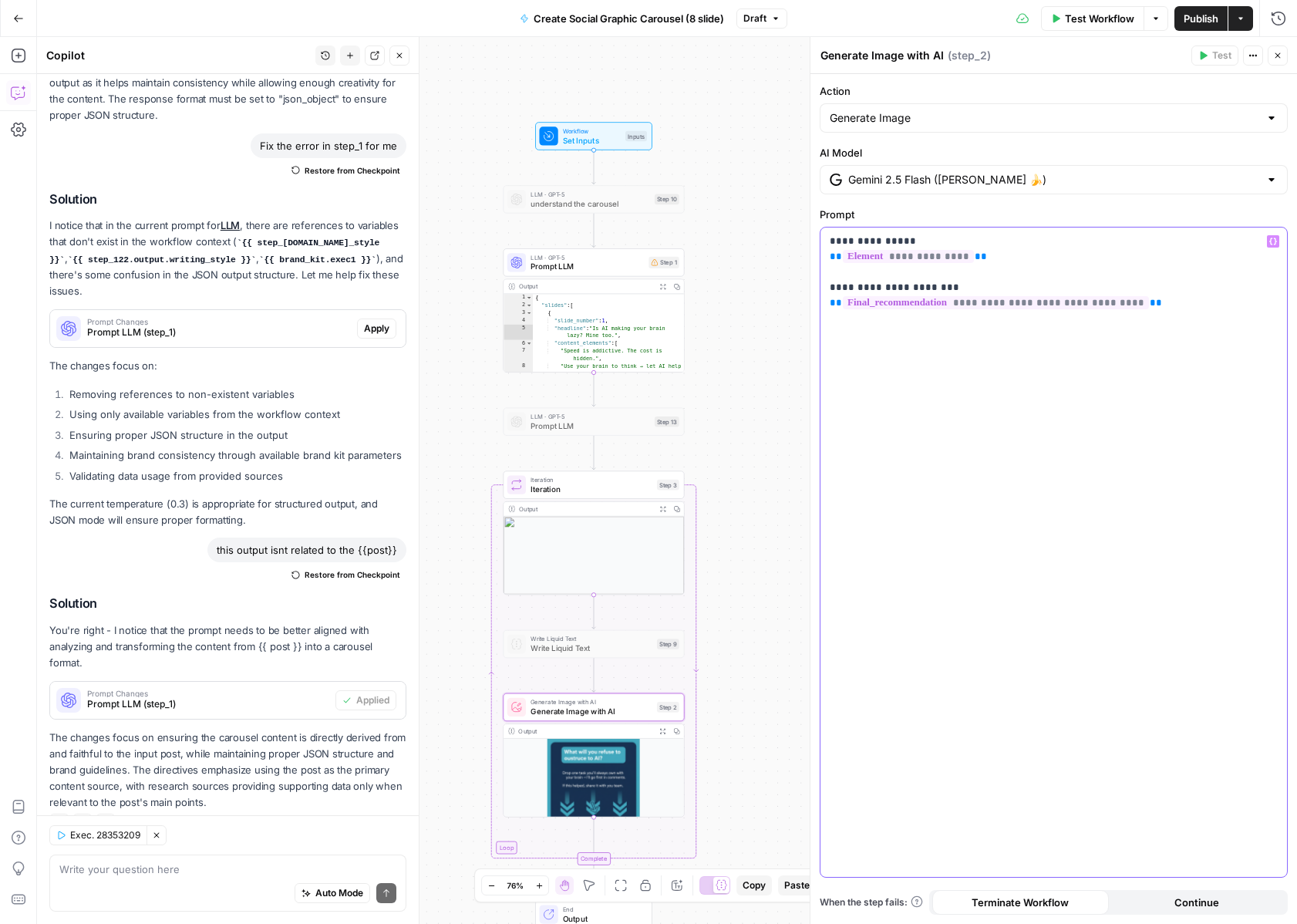
click at [955, 432] on div "**********" at bounding box center [1054, 553] width 466 height 649
click at [613, 270] on span "Prompt LLM" at bounding box center [588, 266] width 113 height 12
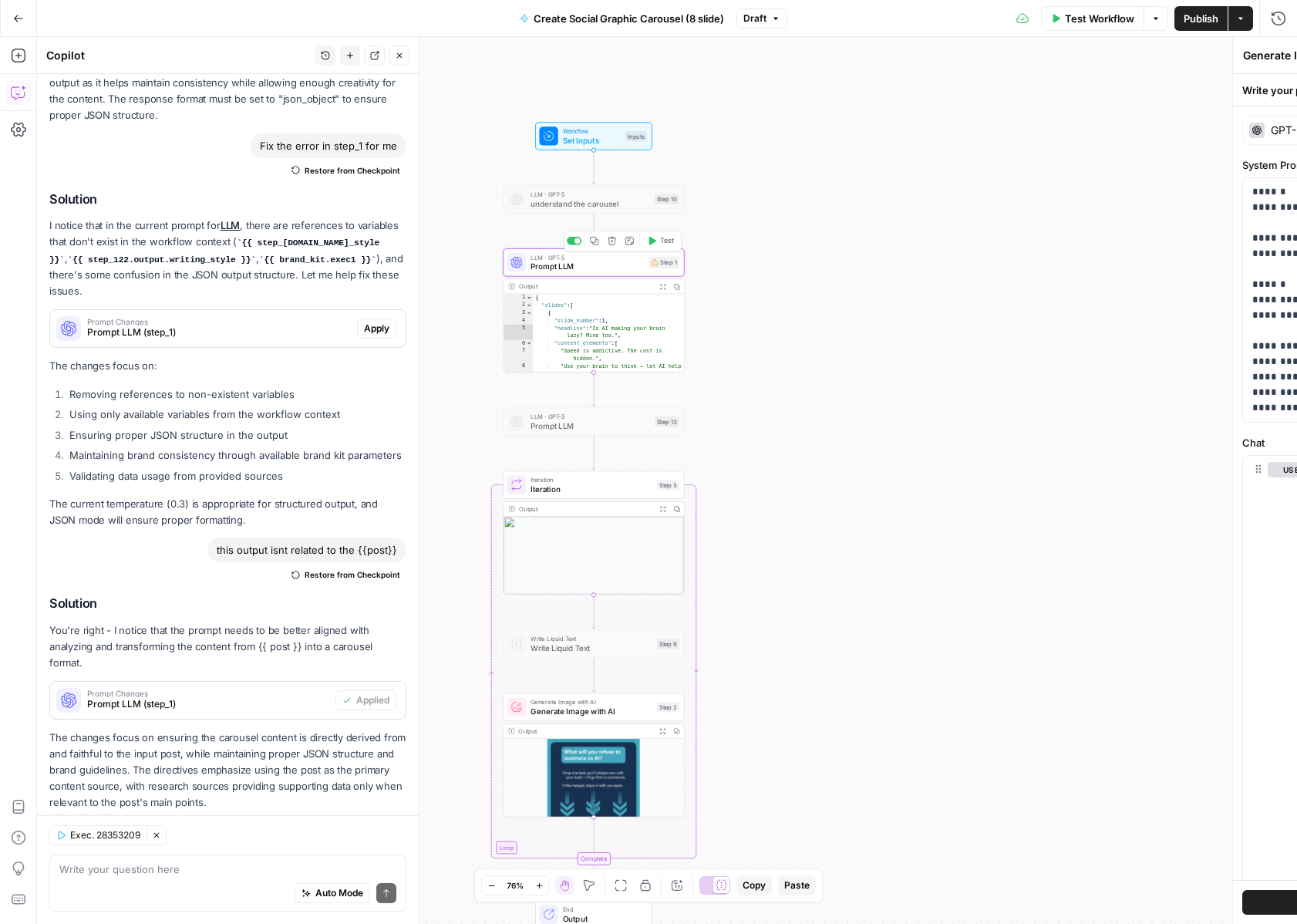
type textarea "Prompt LLM"
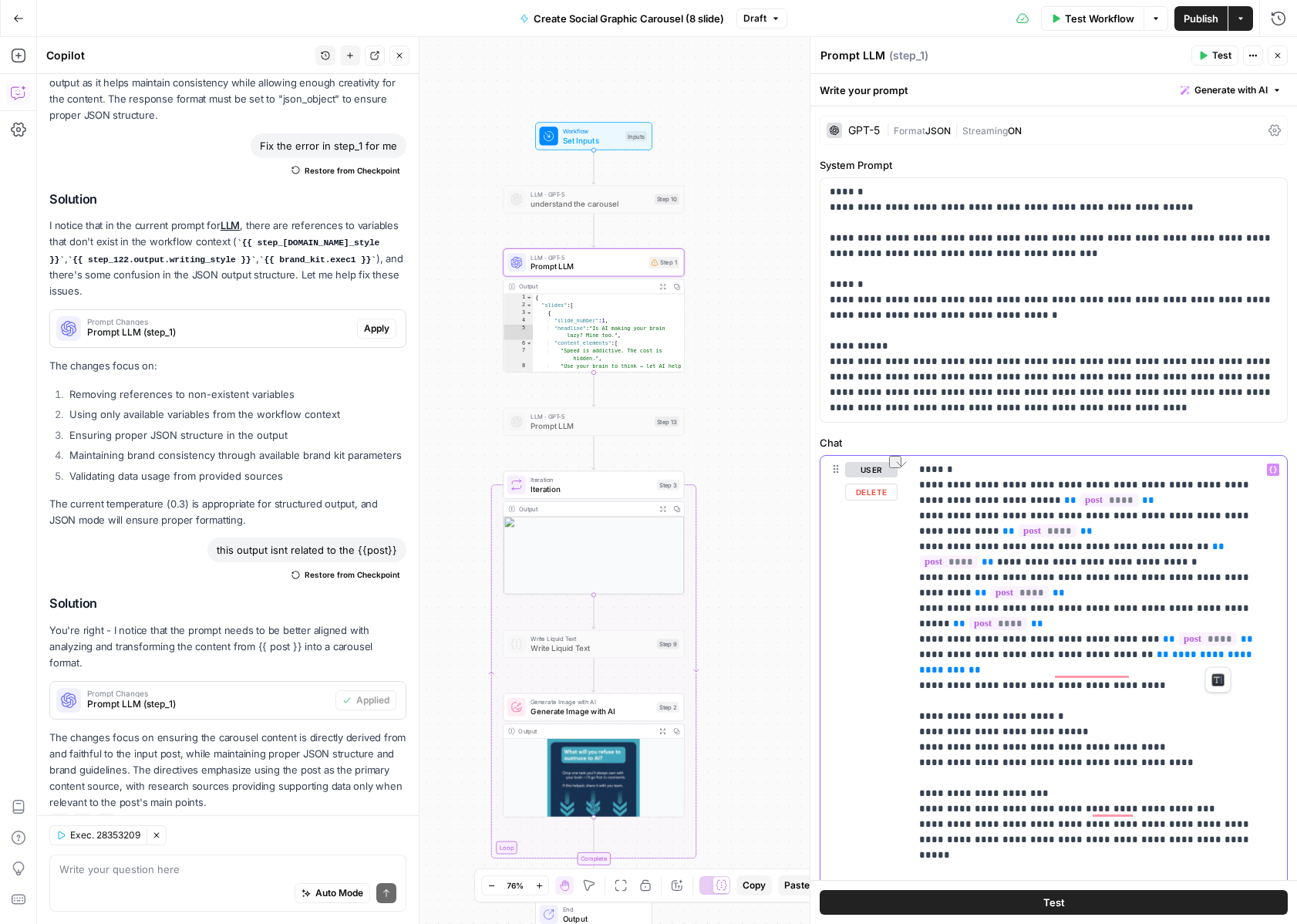
drag, startPoint x: 1223, startPoint y: 659, endPoint x: 1088, endPoint y: 658, distance: 135.0
copy p "**********"
click at [589, 486] on span "Iteration" at bounding box center [592, 488] width 122 height 12
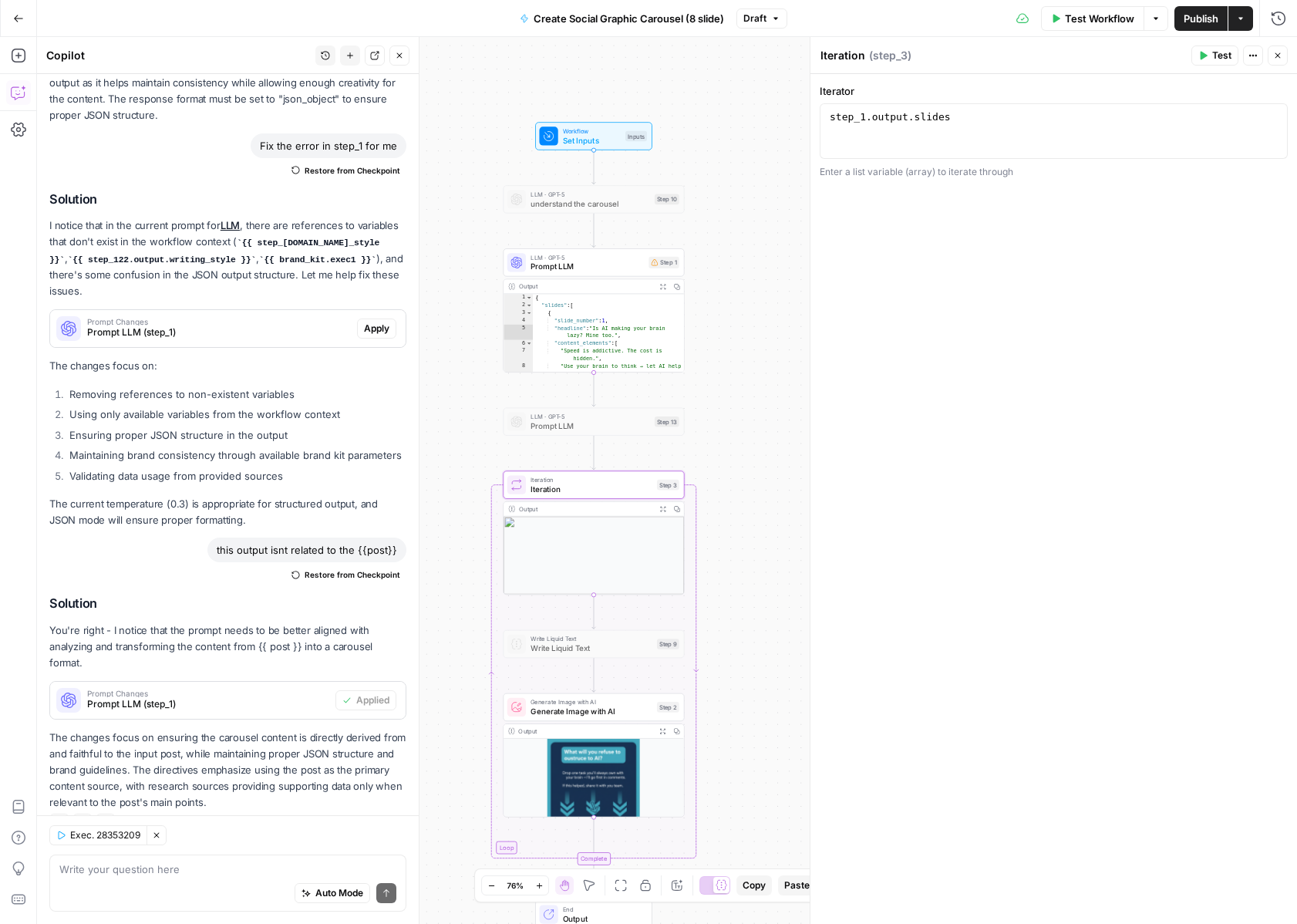
drag, startPoint x: 597, startPoint y: 717, endPoint x: 603, endPoint y: 702, distance: 16.2
click at [597, 717] on span "Generate Image with AI" at bounding box center [592, 711] width 122 height 12
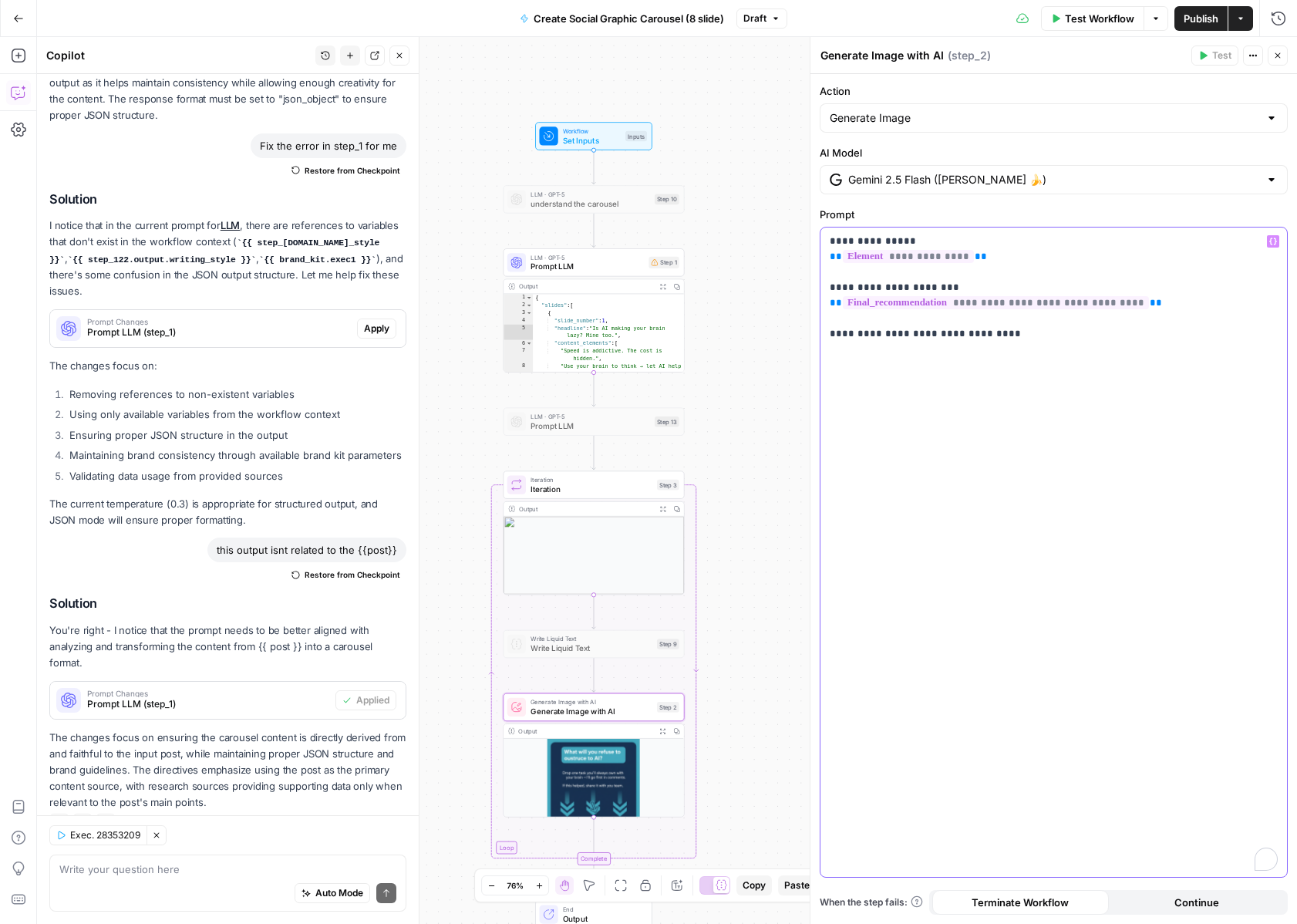
click at [1004, 334] on p "**********" at bounding box center [1054, 288] width 448 height 108
click at [1046, 335] on span "**********" at bounding box center [1110, 333] width 129 height 10
click at [1127, 366] on div "**********" at bounding box center [1054, 553] width 466 height 649
click at [1205, 63] on div "Publish P" at bounding box center [1200, 51] width 64 height 25
click at [1086, 16] on span "Test Workflow" at bounding box center [1100, 18] width 69 height 15
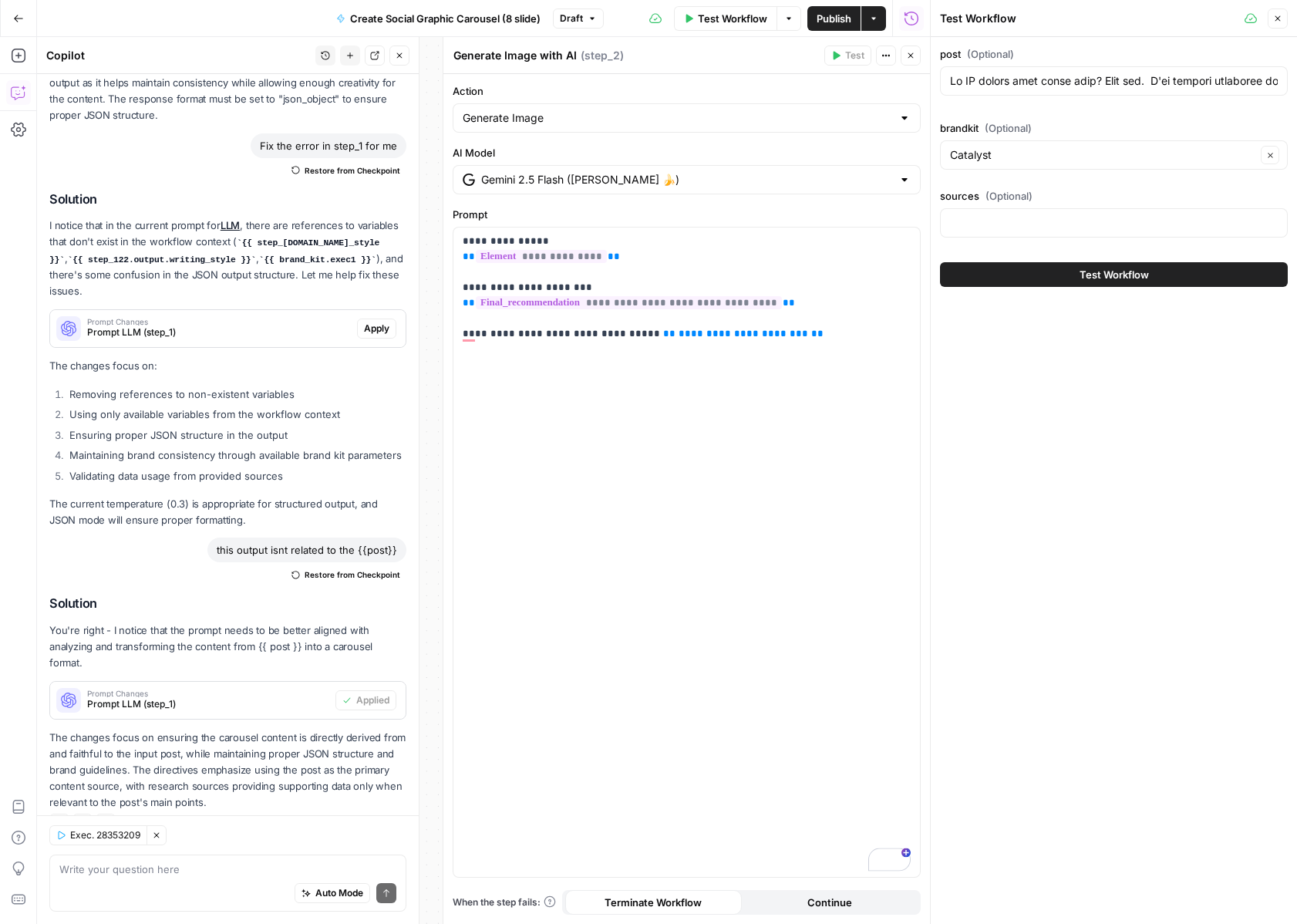
click at [1049, 278] on button "Test Workflow" at bounding box center [1114, 275] width 348 height 25
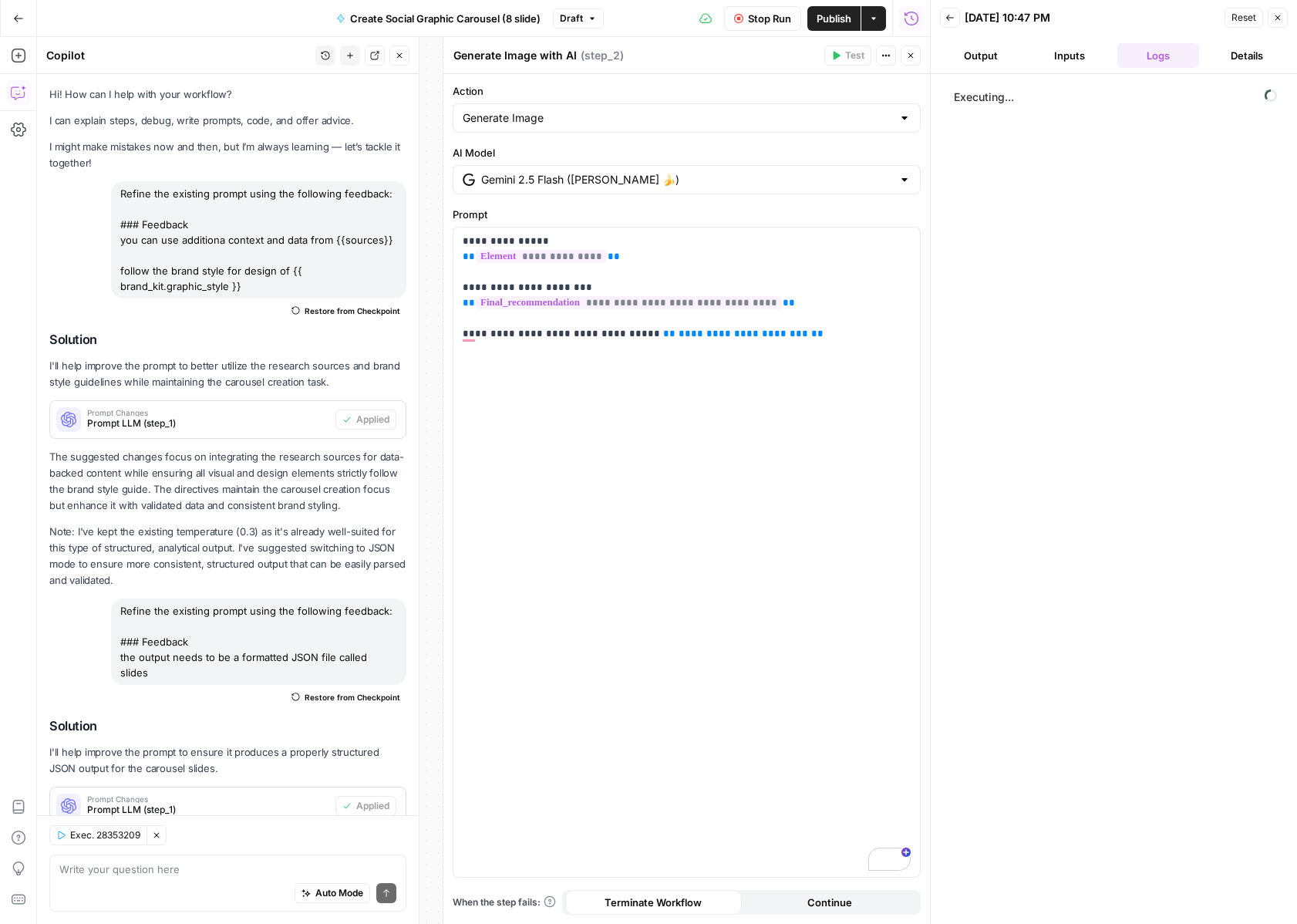
scroll to position [851, 0]
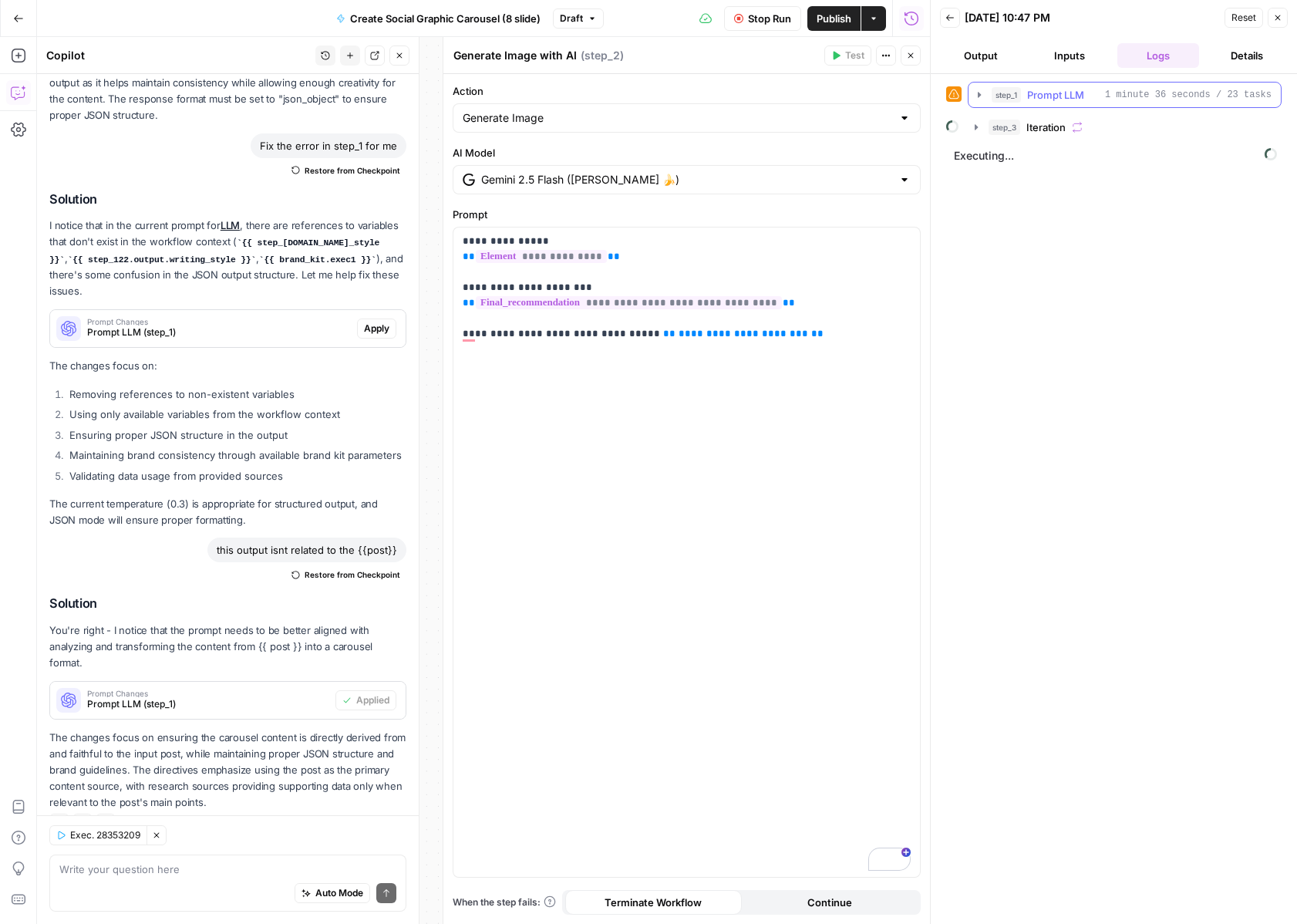
click at [977, 96] on icon "button" at bounding box center [979, 95] width 13 height 13
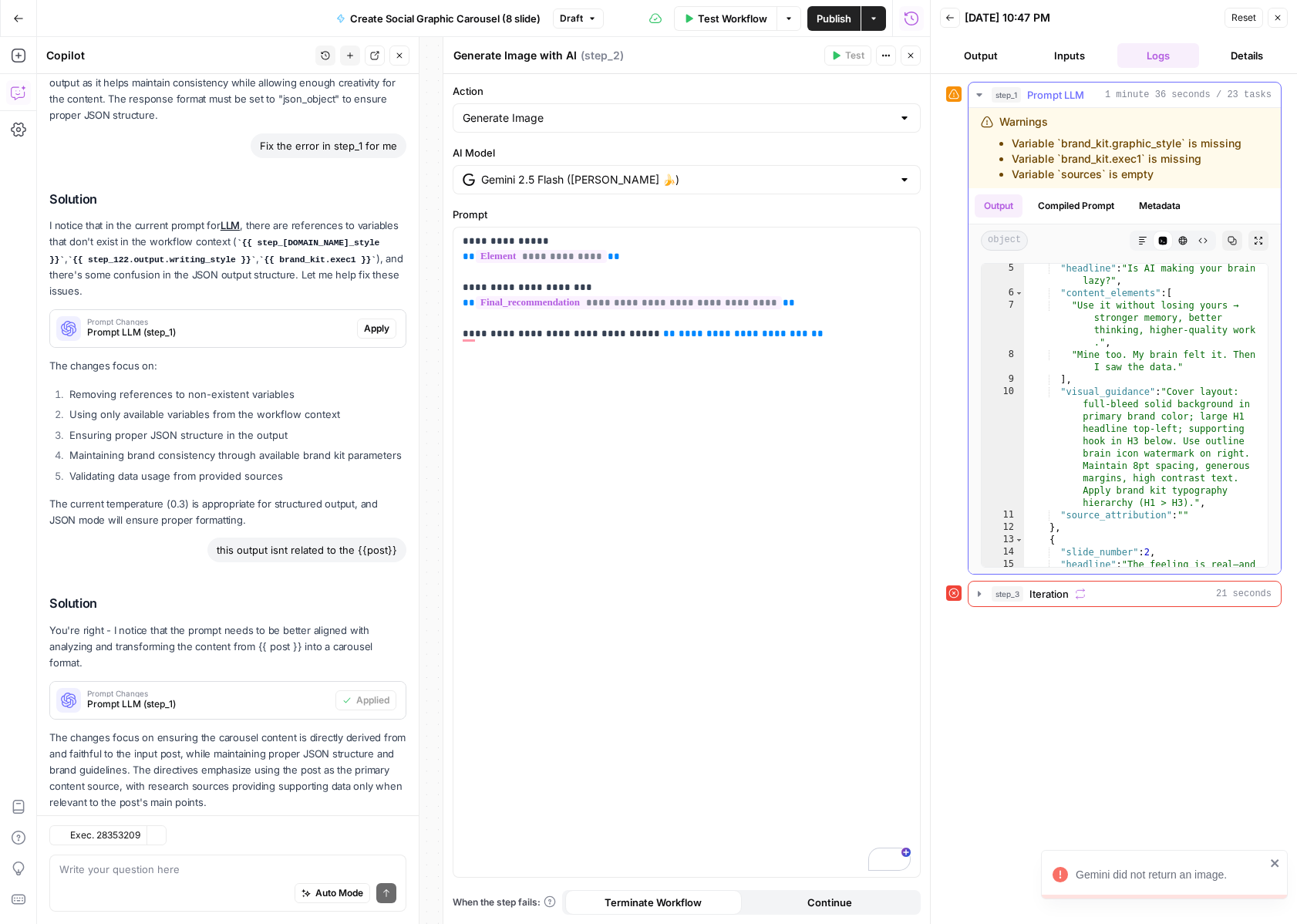
scroll to position [66, 0]
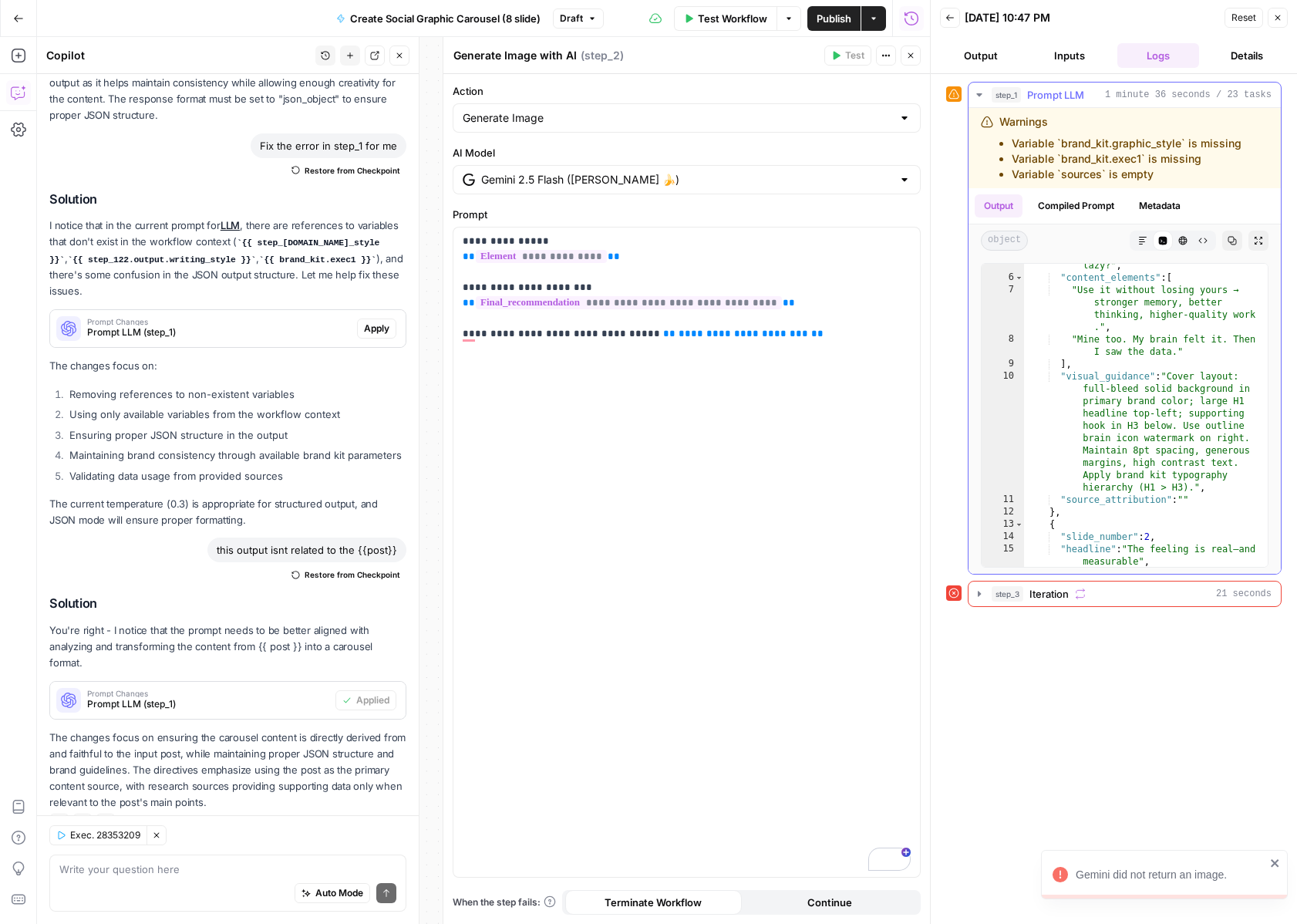
click at [978, 95] on icon "button" at bounding box center [979, 94] width 5 height 3
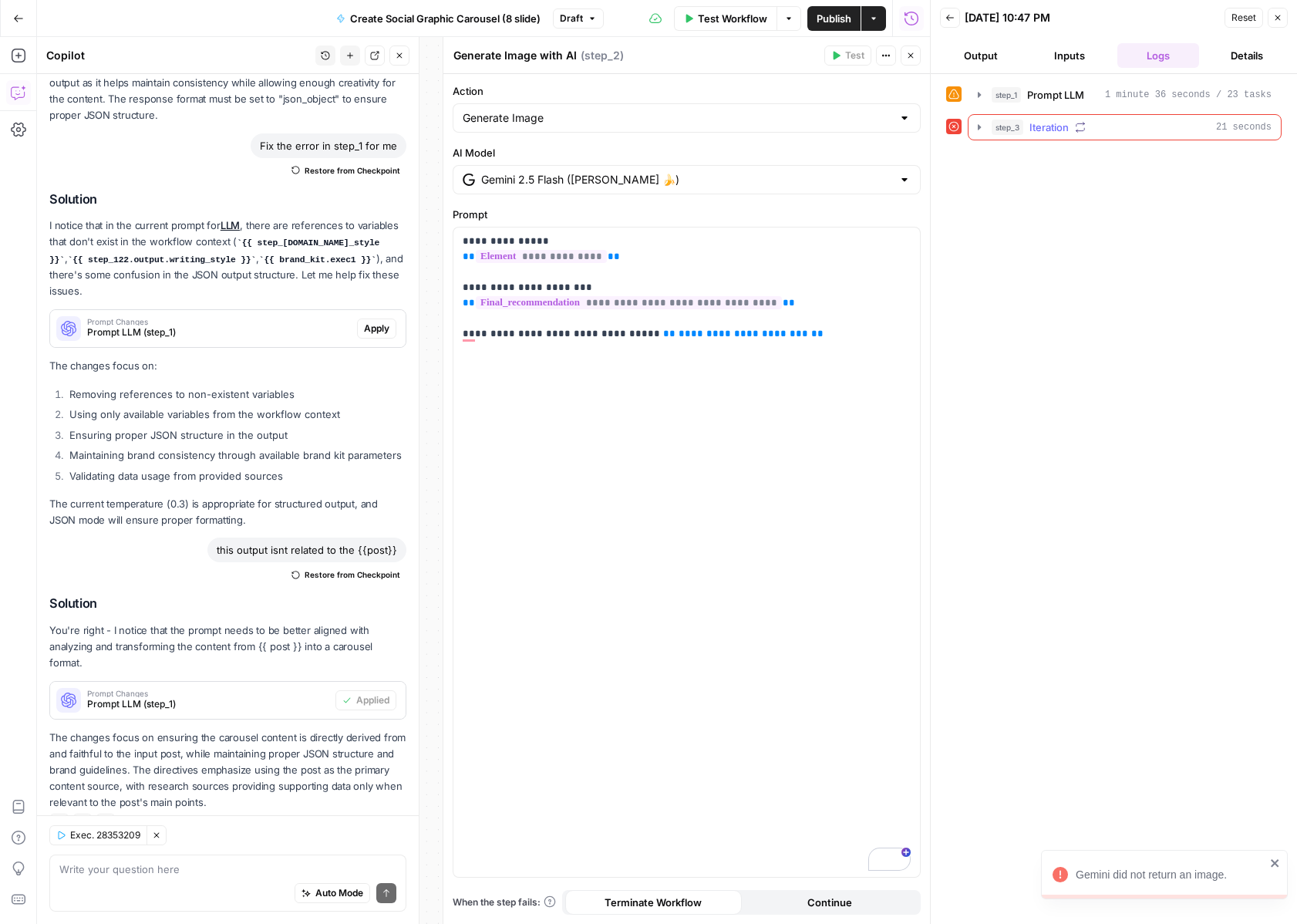
click at [977, 140] on div "step_3 Iteration 21 seconds" at bounding box center [1125, 126] width 314 height 26
click at [977, 133] on icon "button" at bounding box center [979, 127] width 13 height 13
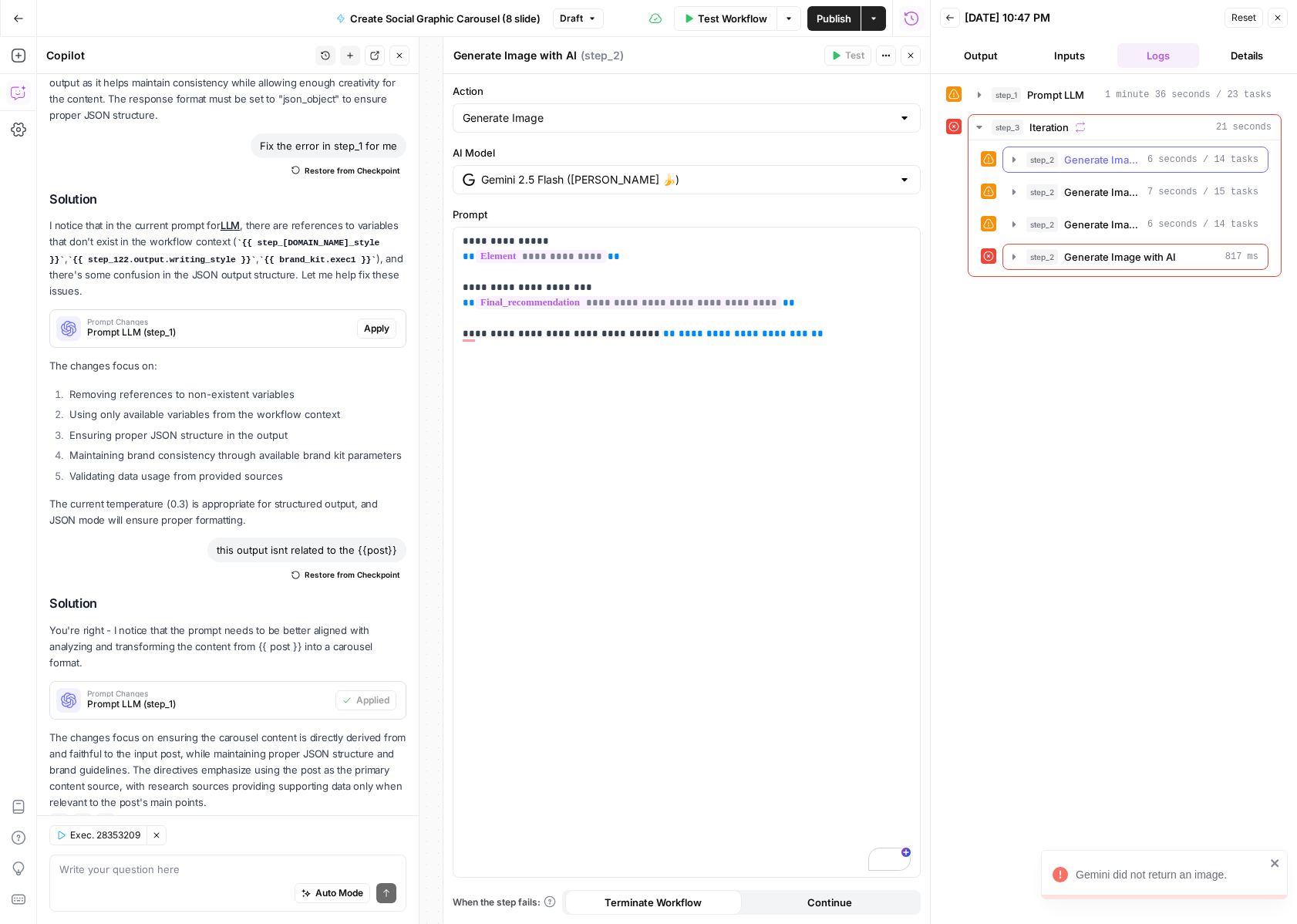
click at [1015, 162] on icon "button" at bounding box center [1014, 160] width 13 height 13
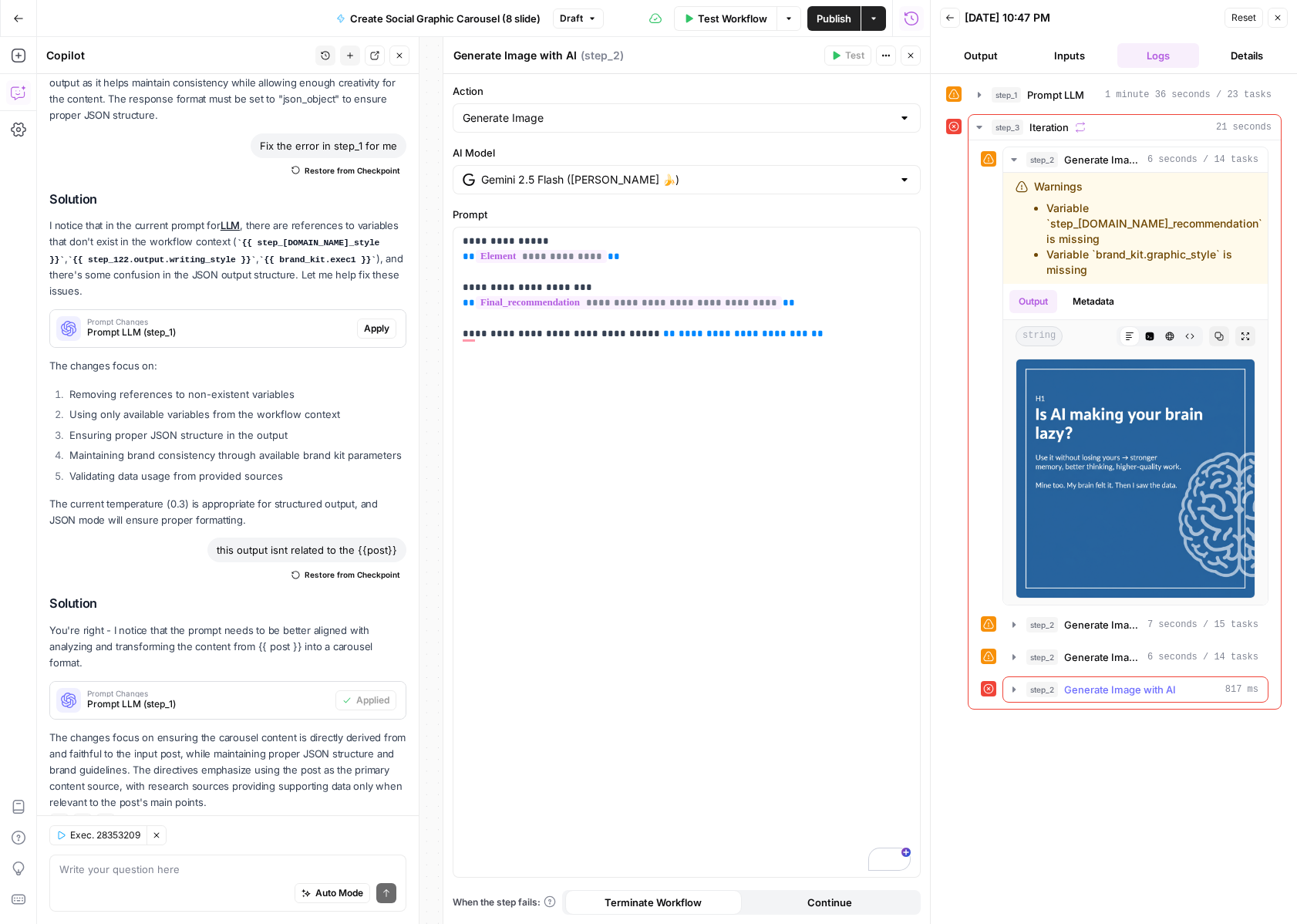
click at [1017, 692] on icon "button" at bounding box center [1014, 690] width 13 height 13
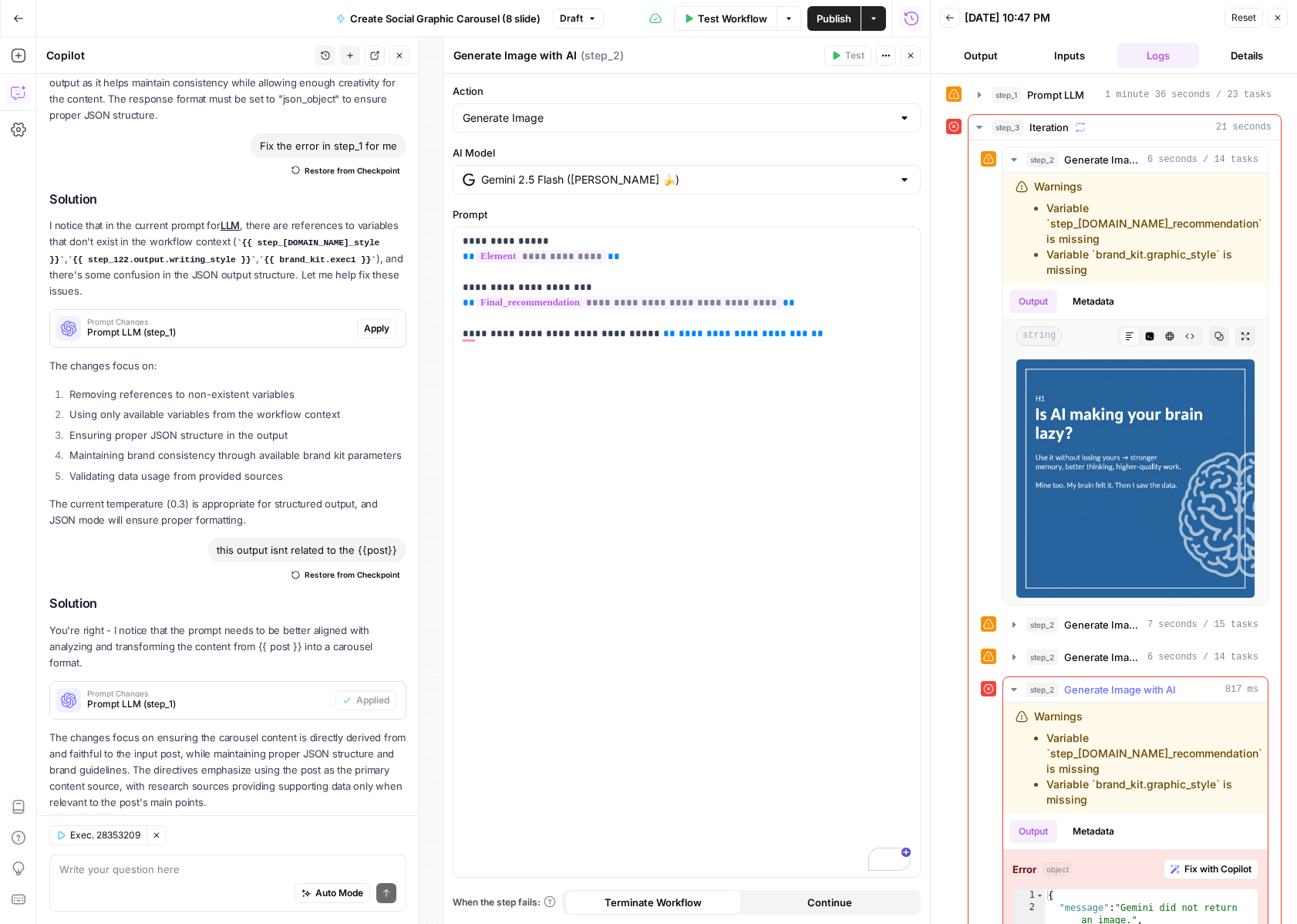
scroll to position [51, 0]
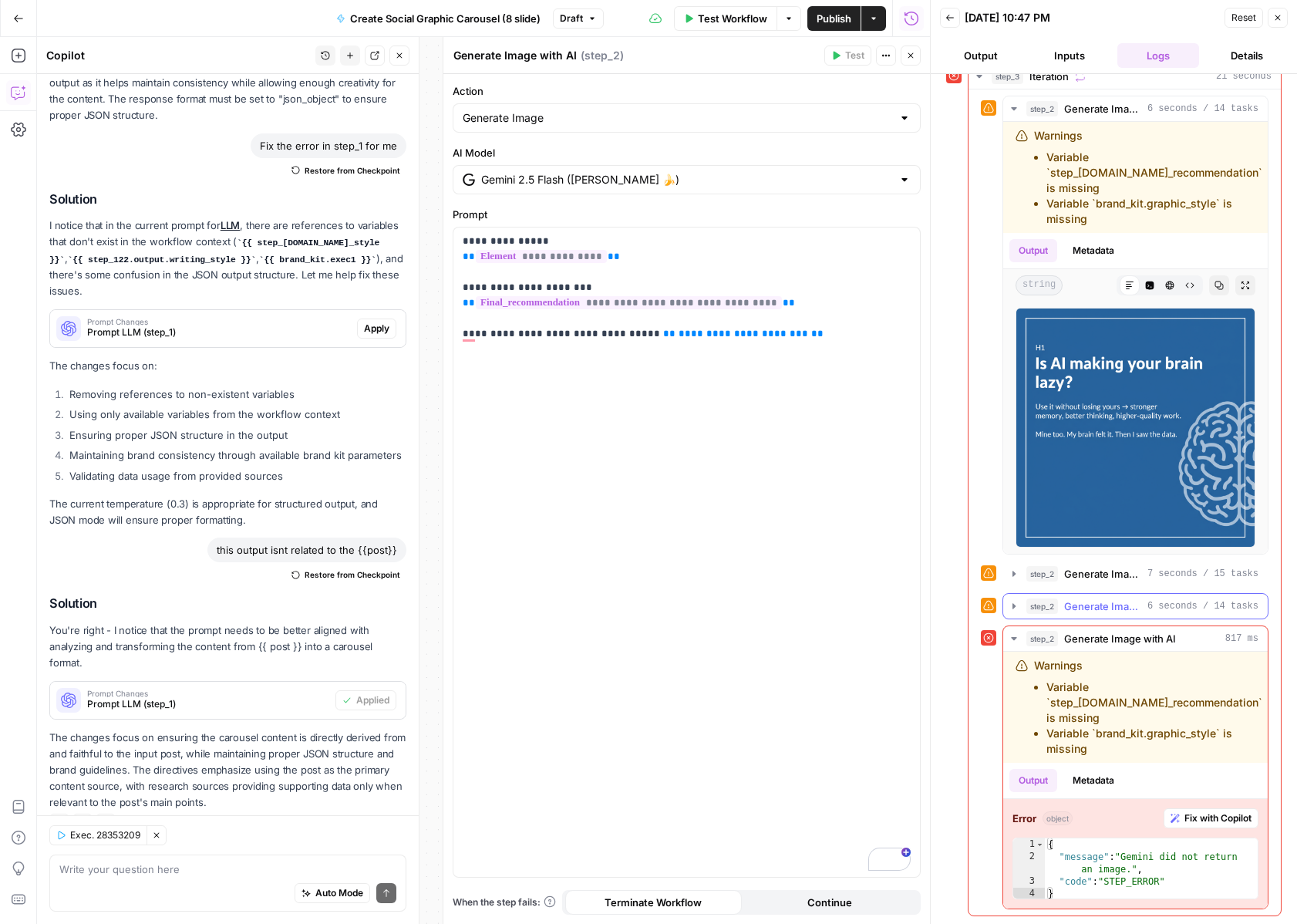
click at [1010, 607] on icon "button" at bounding box center [1014, 606] width 13 height 13
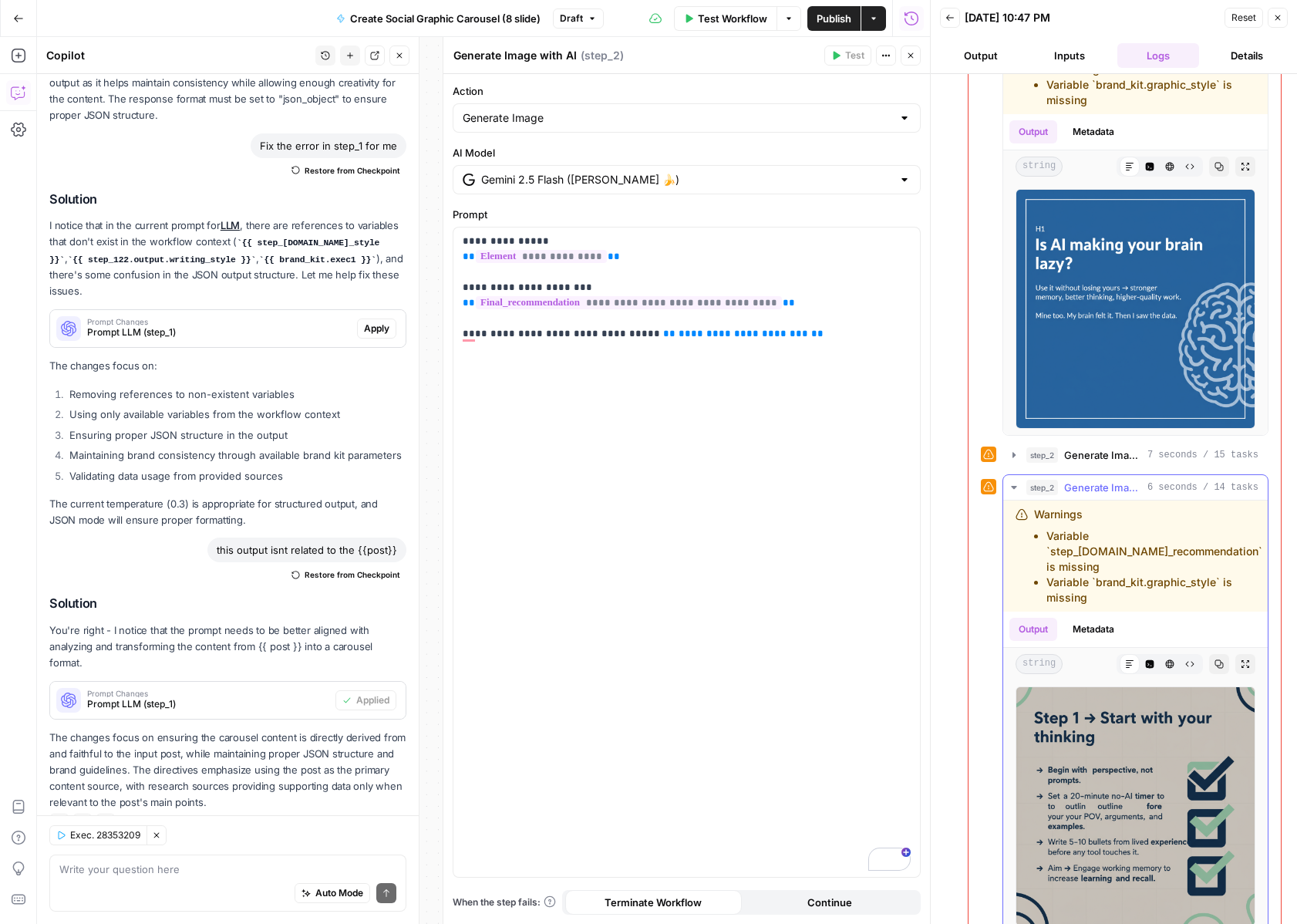
scroll to position [174, 0]
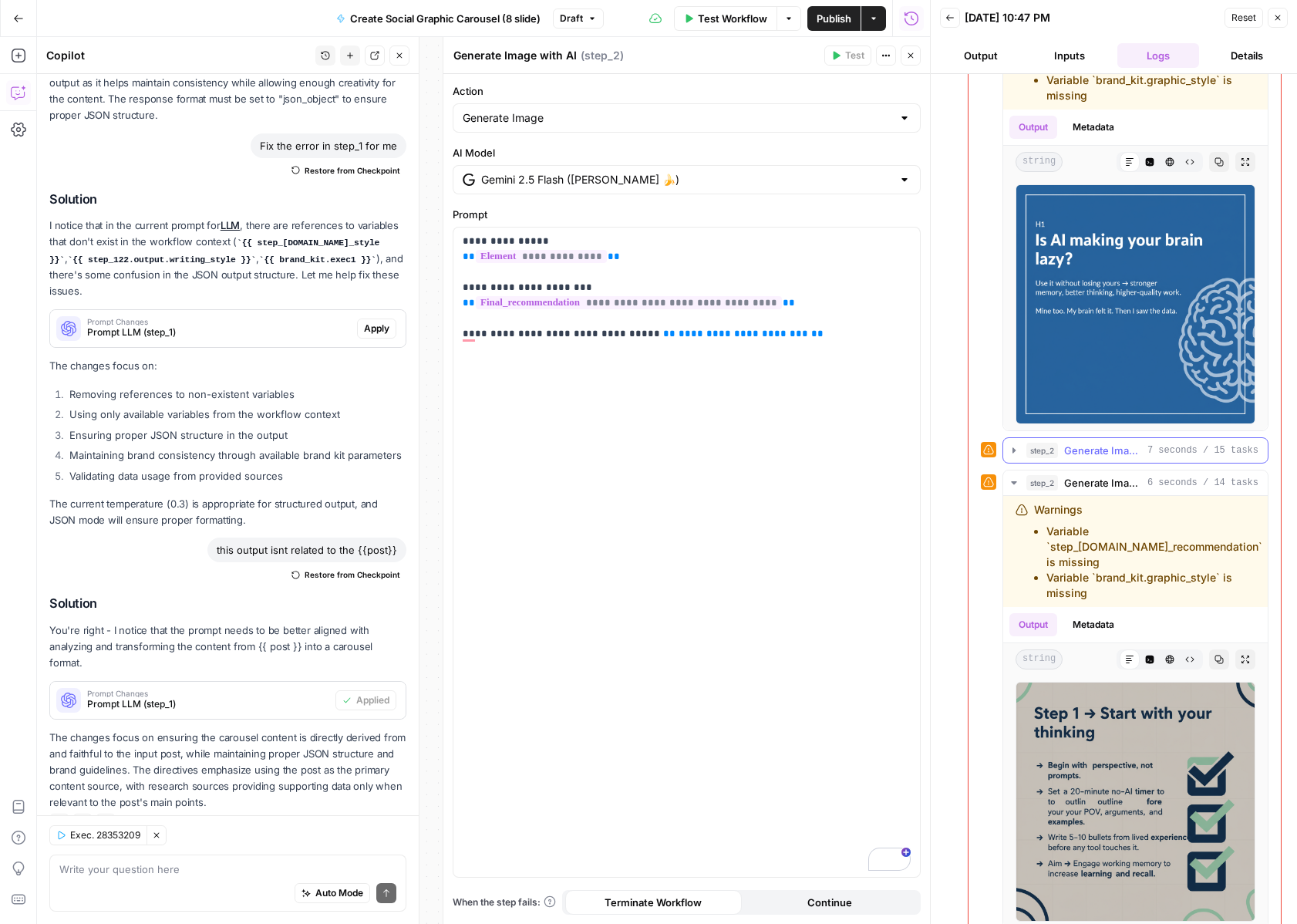
click at [1009, 449] on icon "button" at bounding box center [1014, 450] width 13 height 13
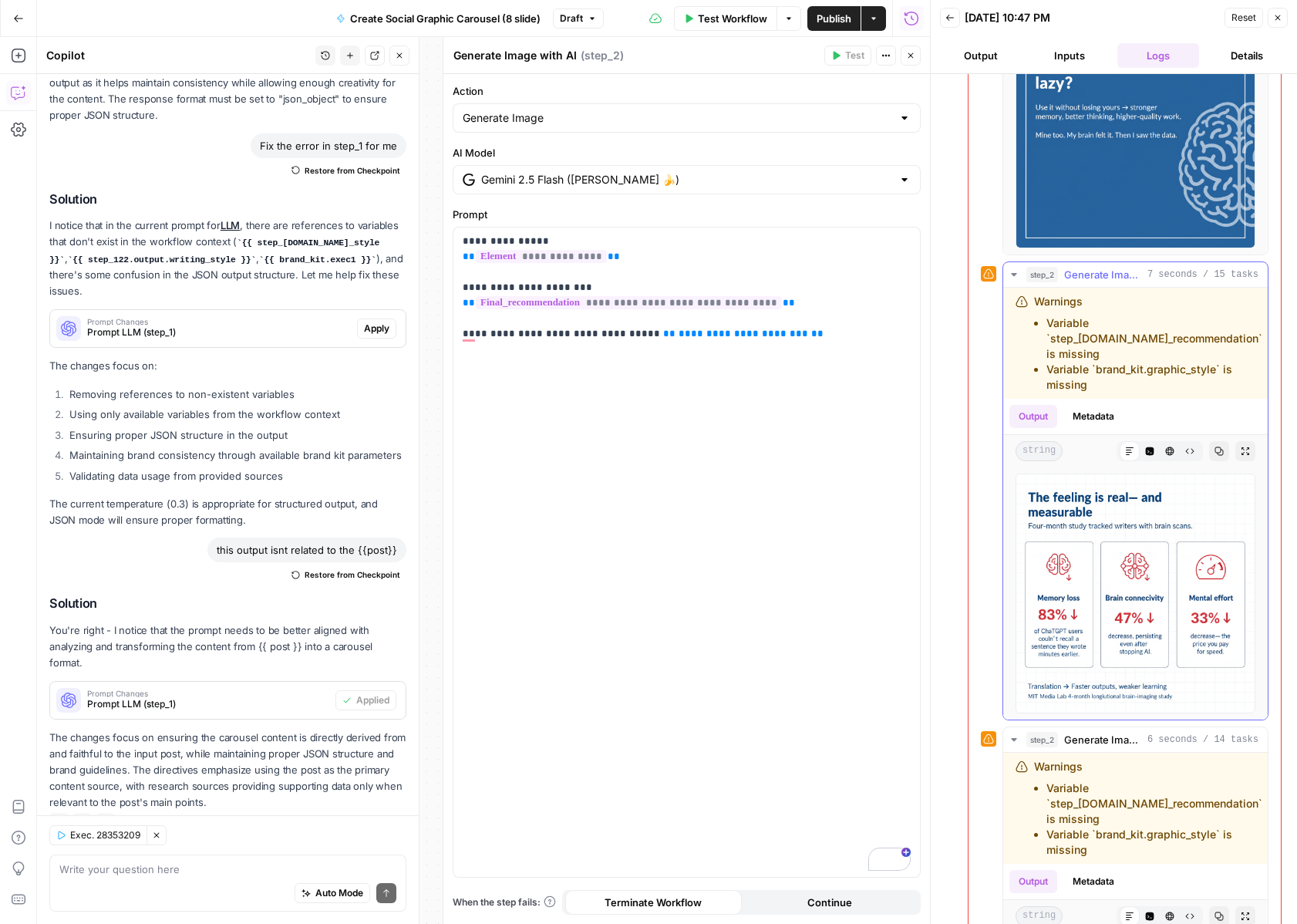
scroll to position [355, 0]
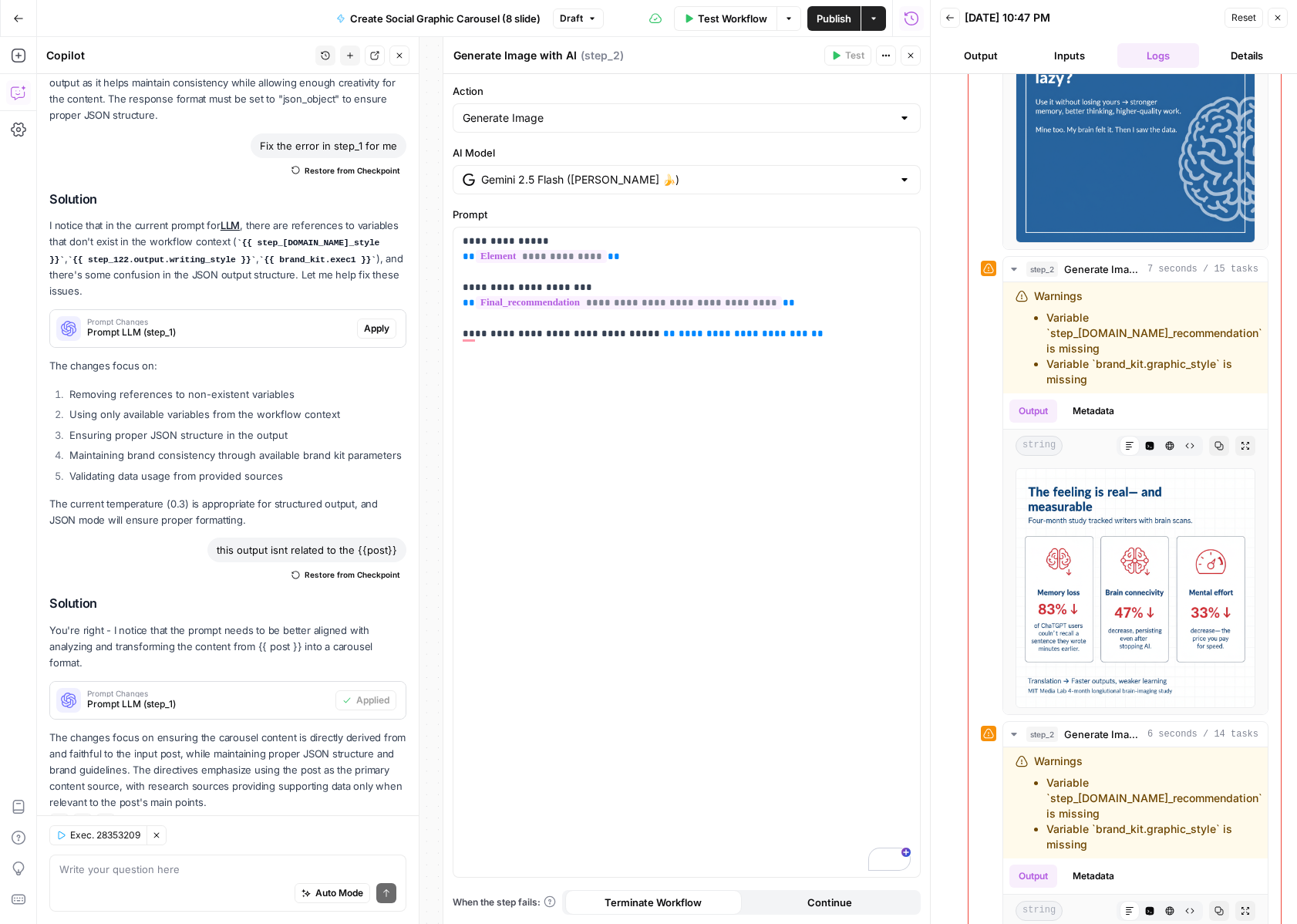
click at [1291, 13] on header "Back 09/02/25 at 10:47 PM Reset Close Output Inputs Logs Details" at bounding box center [1114, 37] width 366 height 74
click at [1285, 13] on button "Close" at bounding box center [1278, 18] width 20 height 20
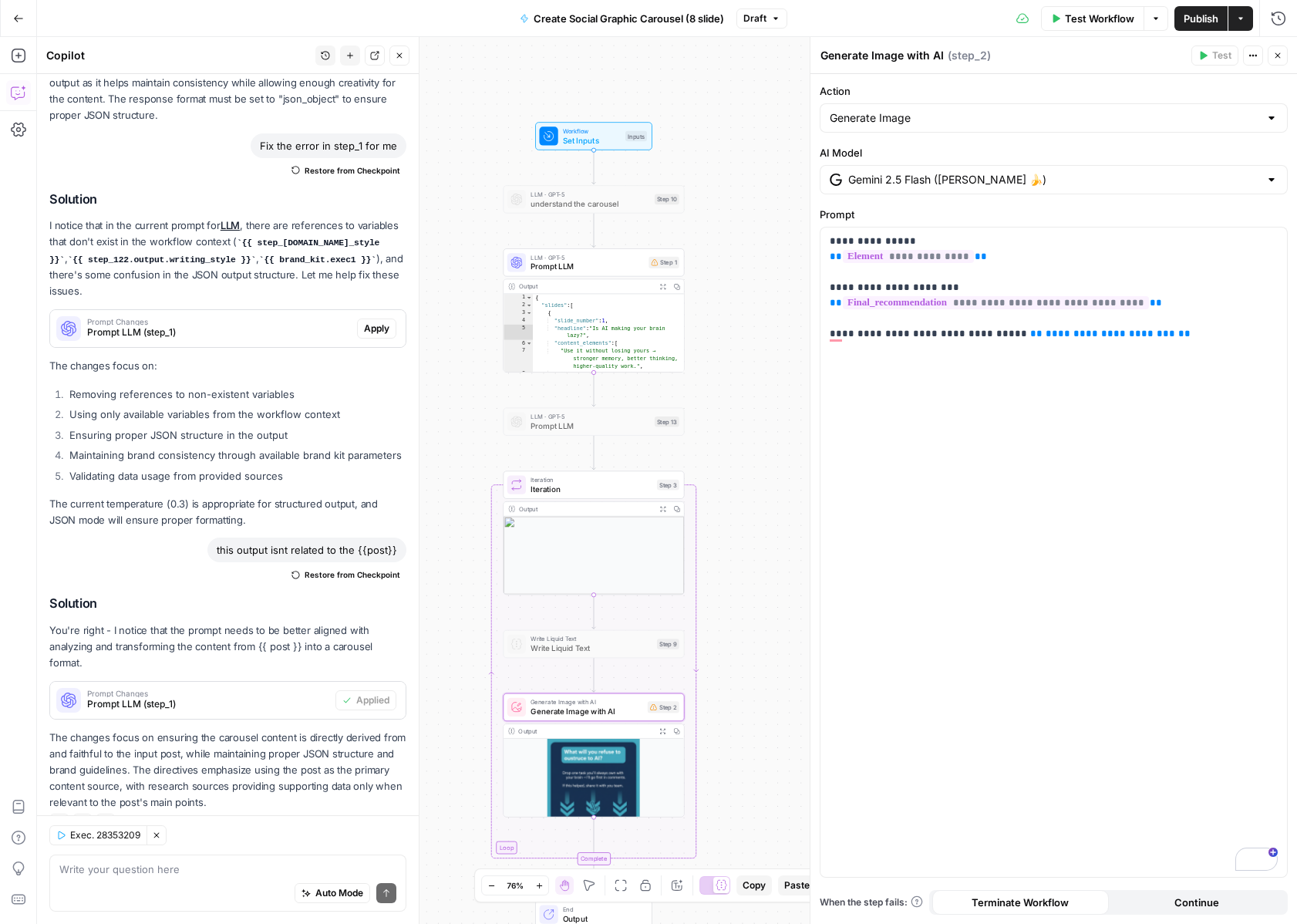
click at [1076, 20] on span "Test Workflow" at bounding box center [1100, 18] width 69 height 15
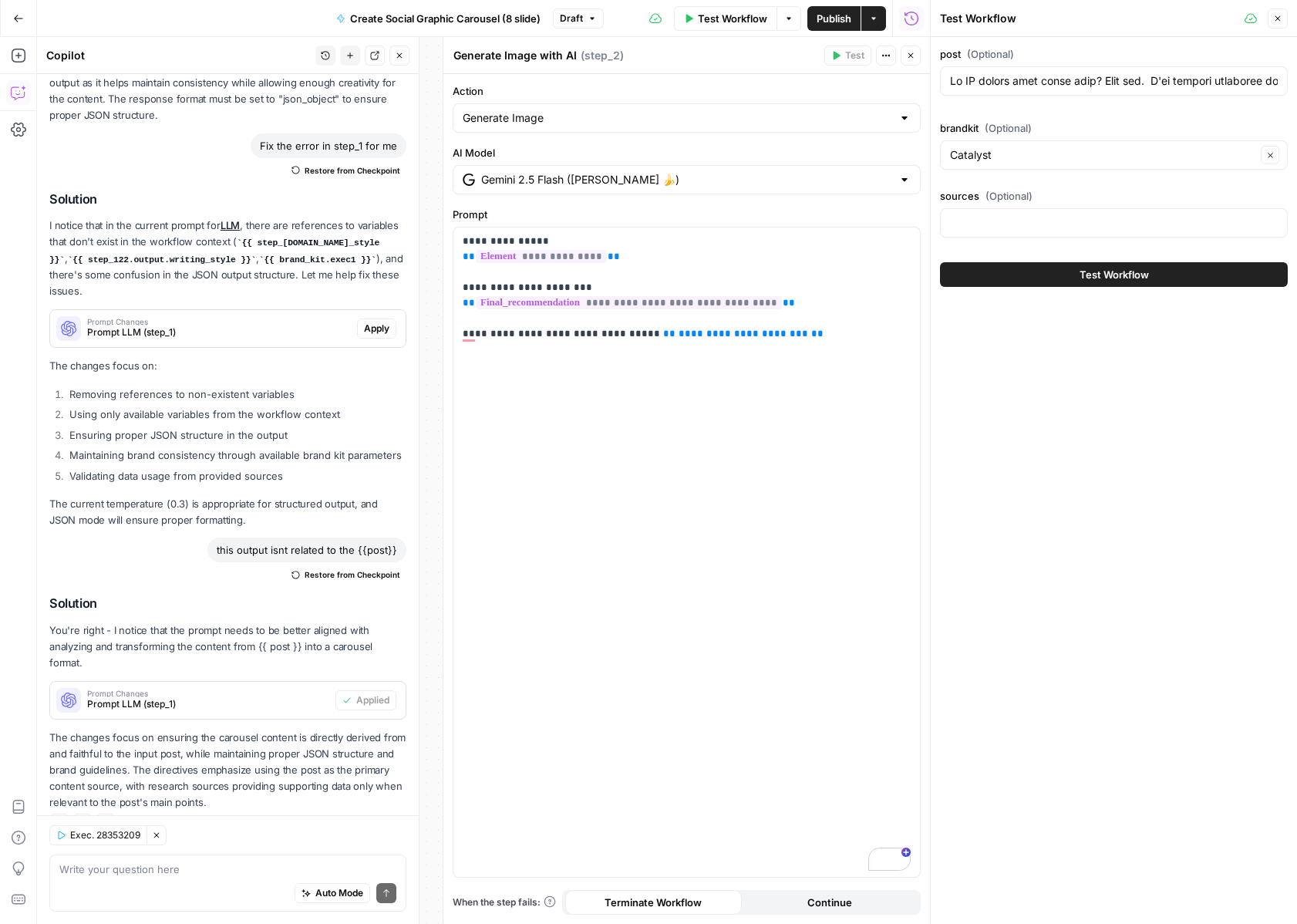
click at [1276, 18] on icon "button" at bounding box center [1278, 18] width 9 height 9
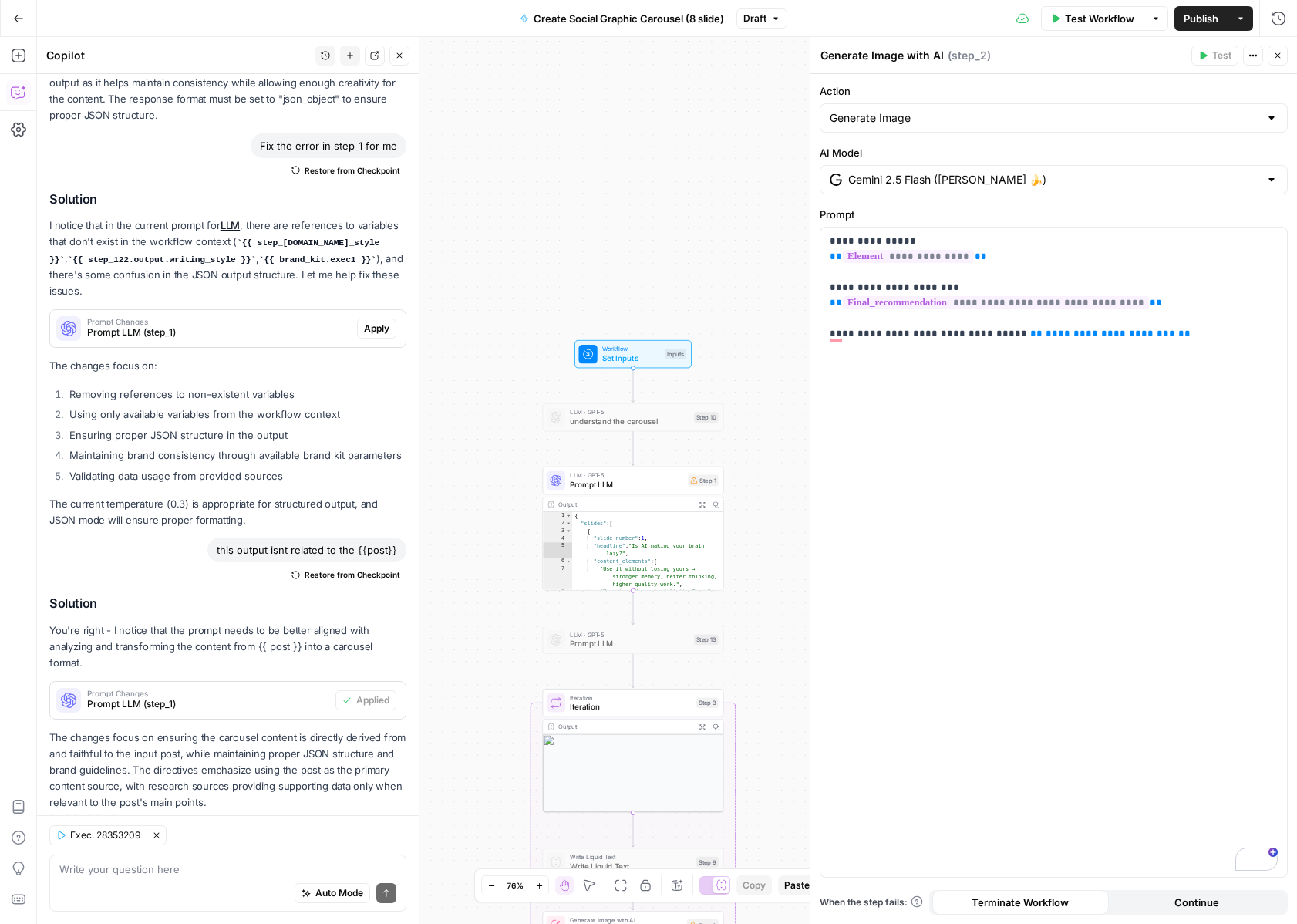
click at [162, 827] on button "Clear Selection" at bounding box center [156, 835] width 20 height 20
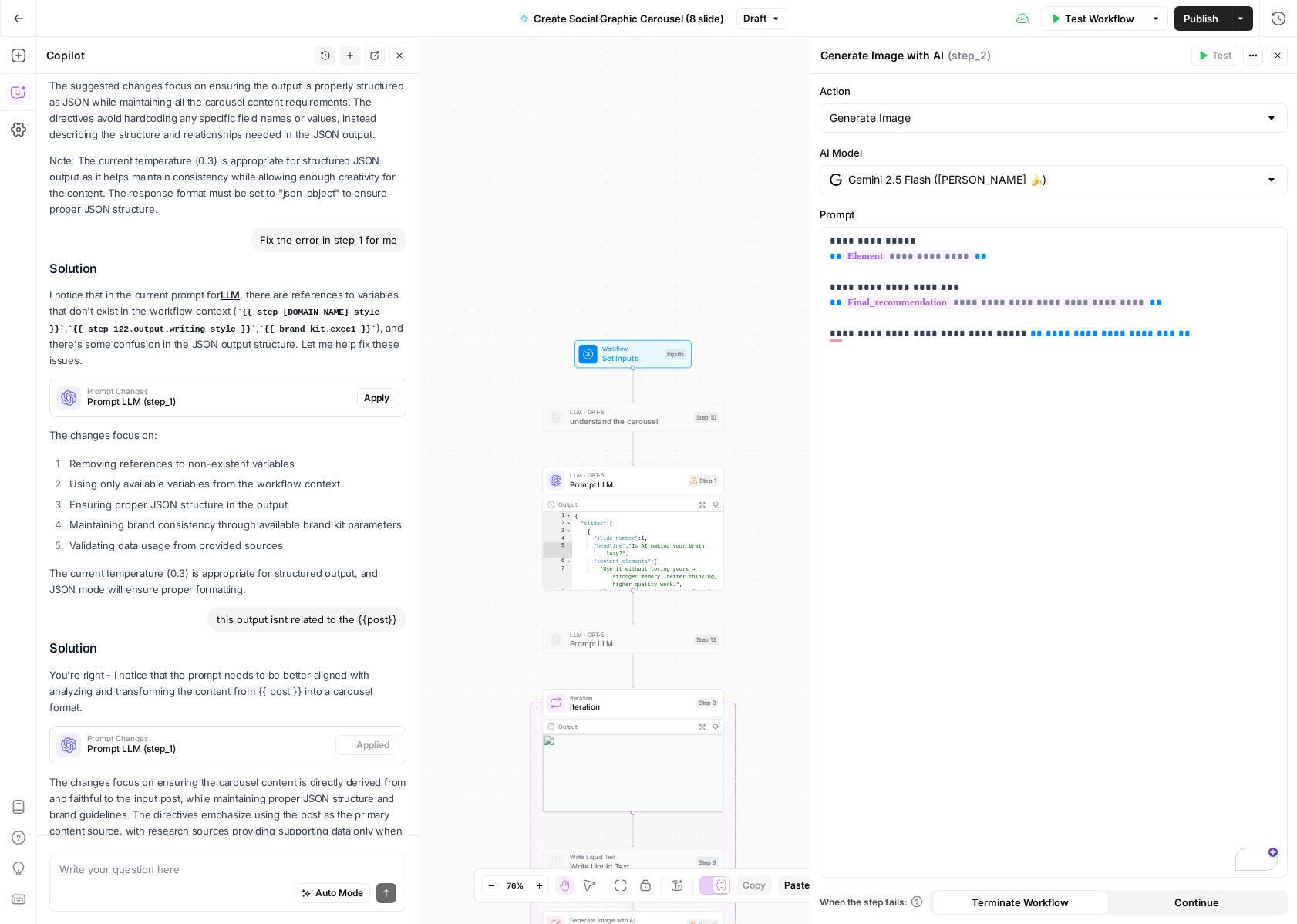
scroll to position [851, 0]
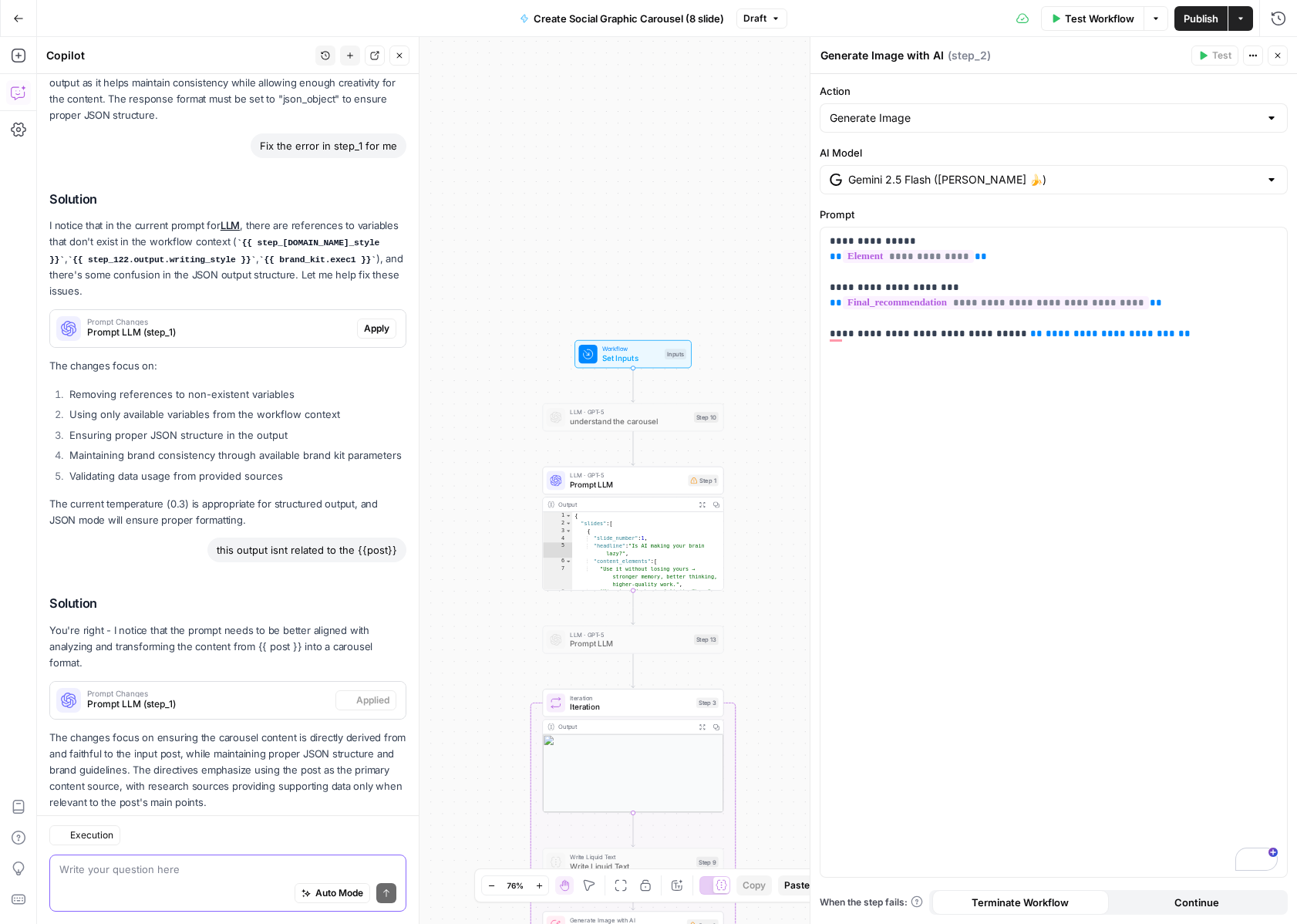
click at [153, 876] on textarea at bounding box center [228, 869] width 337 height 15
paste textarea "{{ brand_kit.graphic_style }}"
type textarea "the images arent all following {{ brand_kit.graphic_style }}"
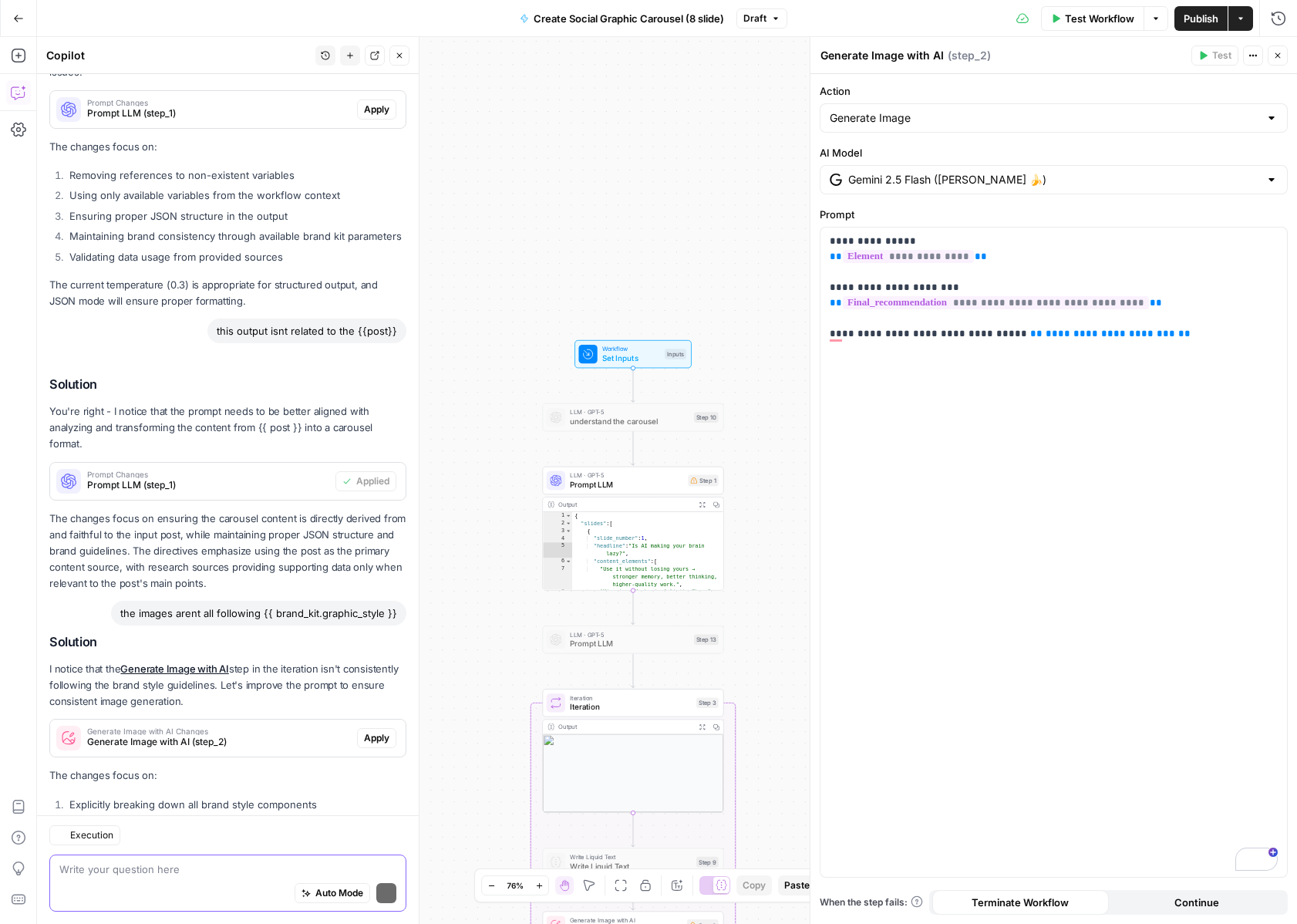
scroll to position [1214, 0]
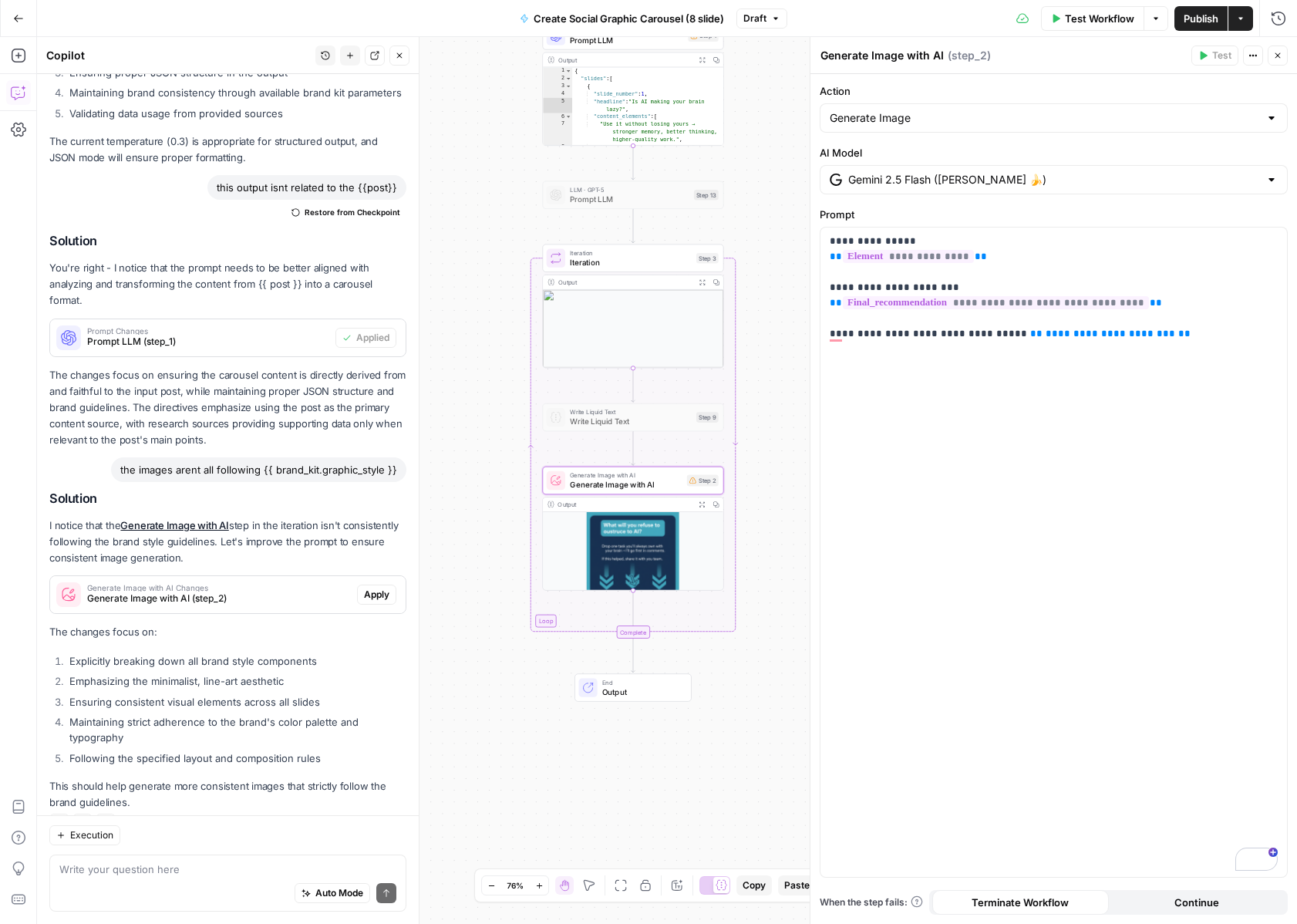
click at [379, 588] on span "Apply" at bounding box center [377, 594] width 25 height 13
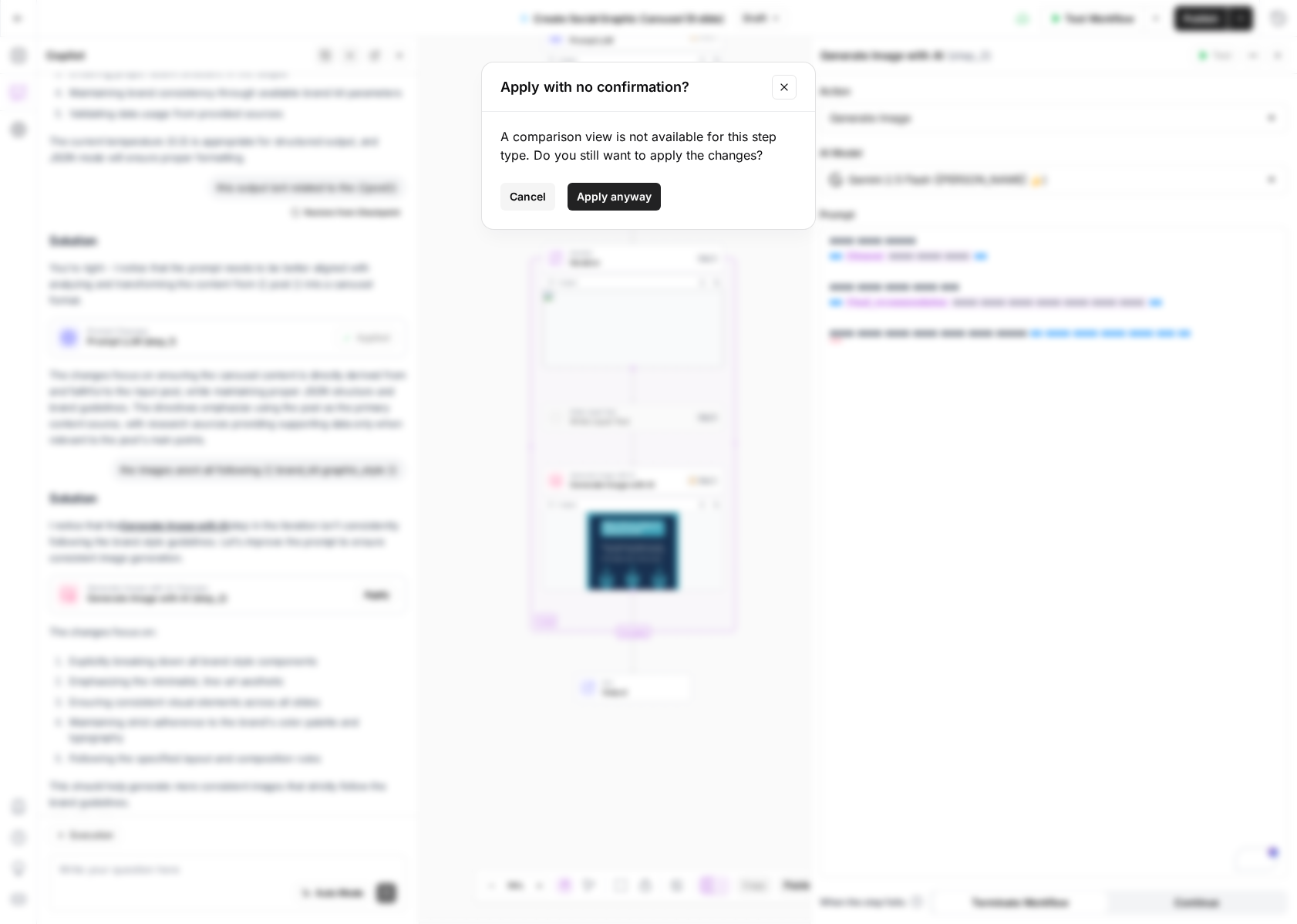
drag, startPoint x: 607, startPoint y: 195, endPoint x: 534, endPoint y: 199, distance: 73.1
click at [534, 199] on div "Cancel Apply anyway" at bounding box center [648, 196] width 296 height 28
click at [534, 199] on span "Cancel" at bounding box center [527, 196] width 36 height 15
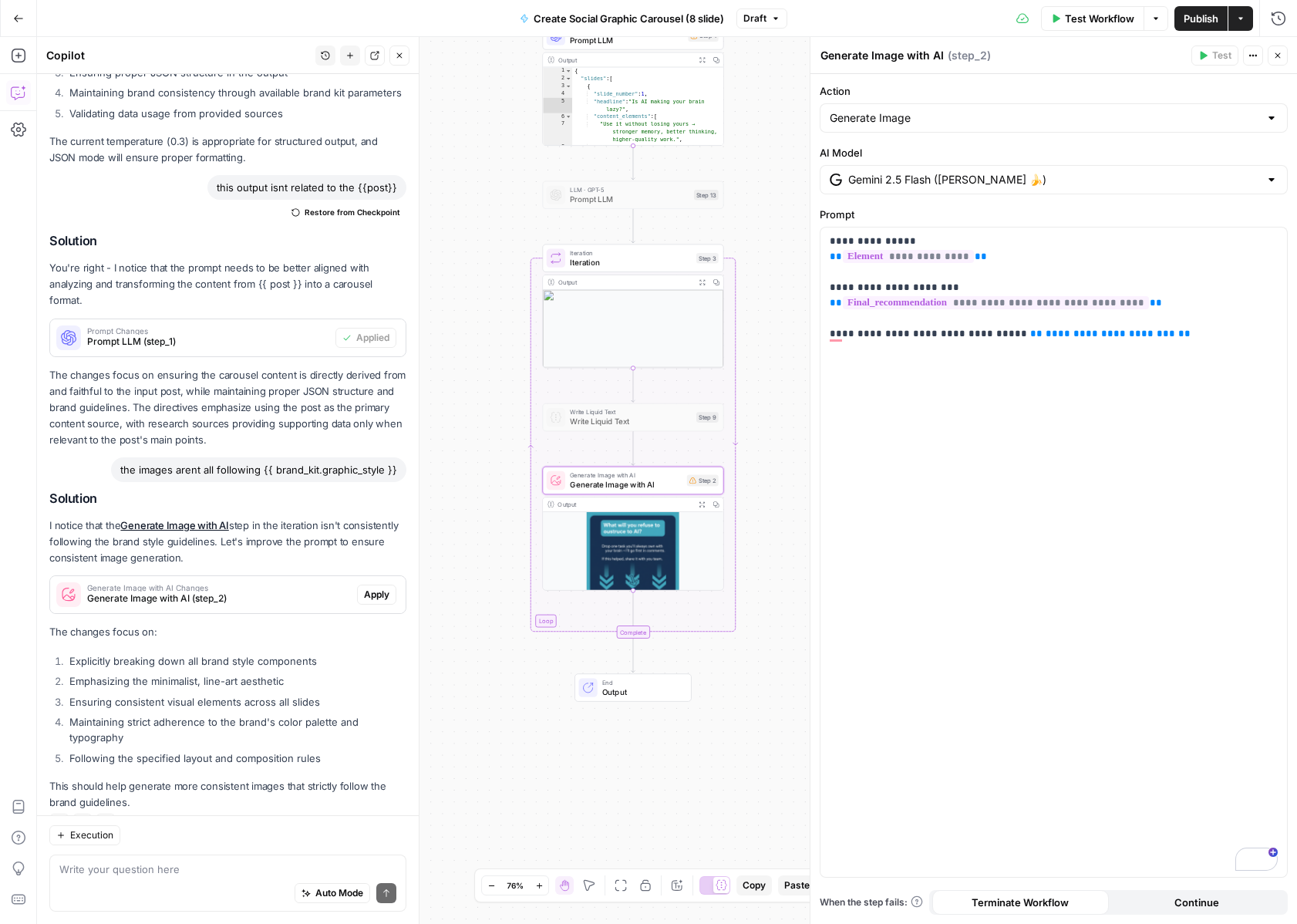
click at [229, 584] on span "Generate Image with AI Changes" at bounding box center [219, 588] width 264 height 8
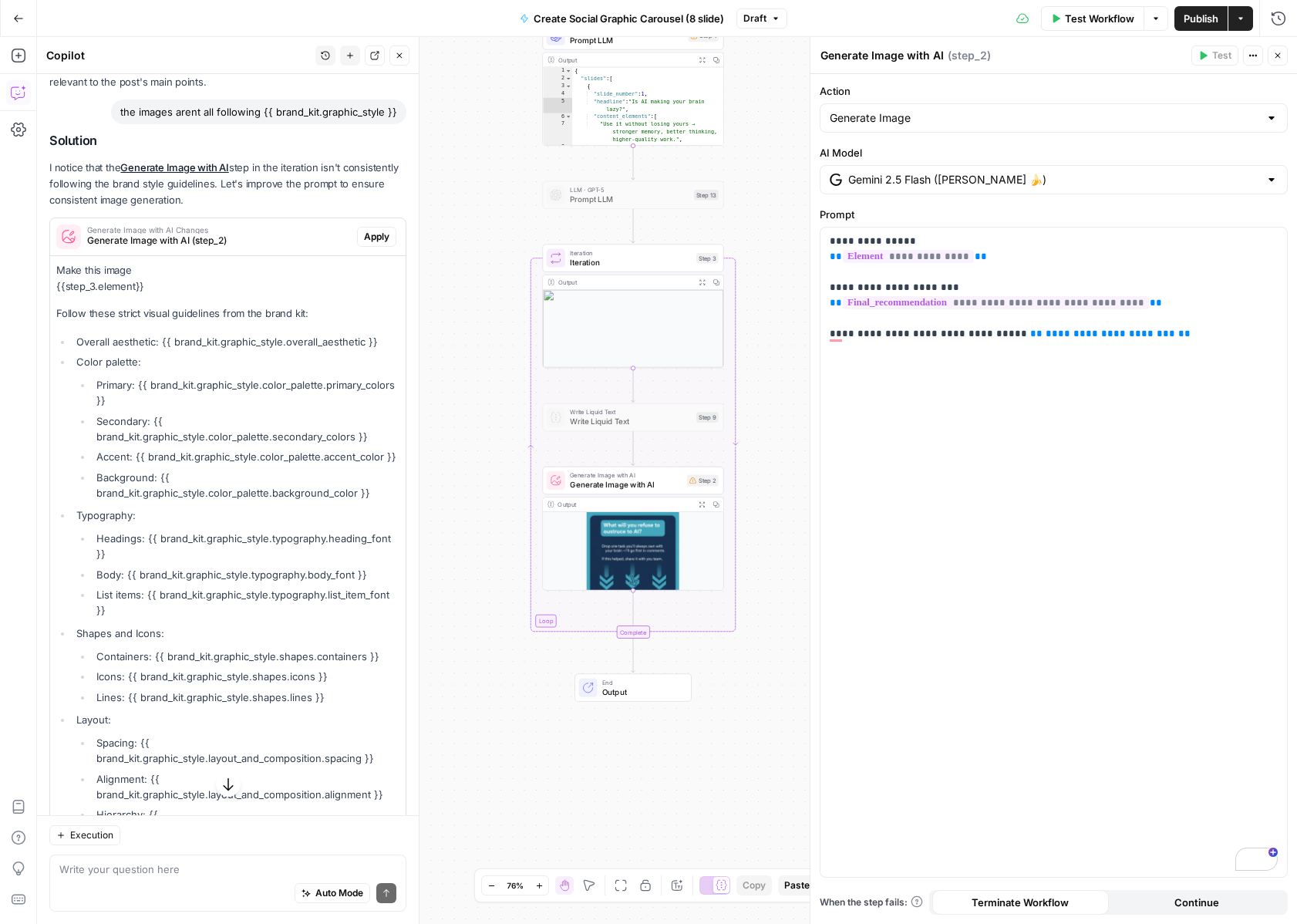
scroll to position [1505, 0]
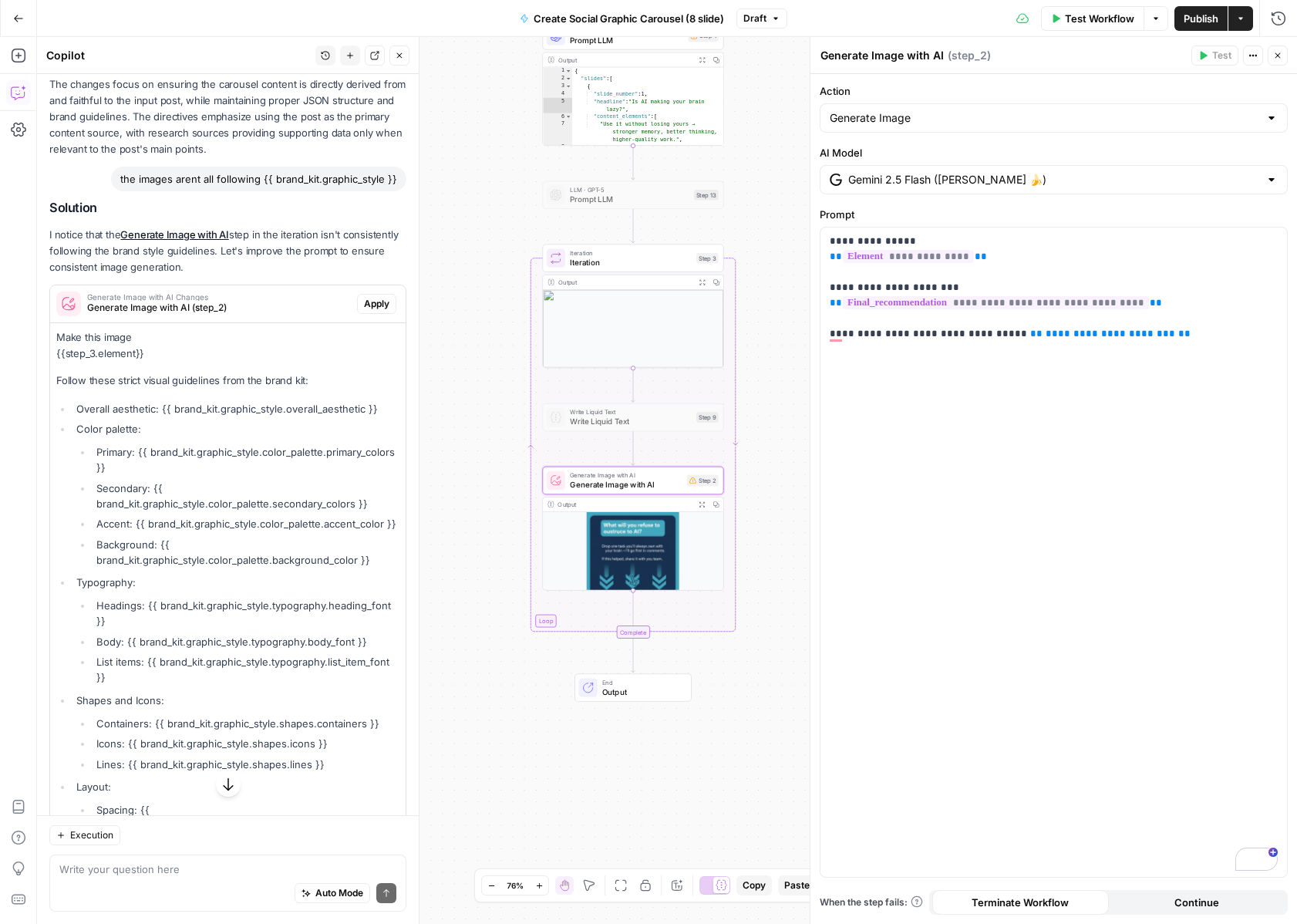
click at [374, 297] on span "Apply" at bounding box center [377, 303] width 25 height 13
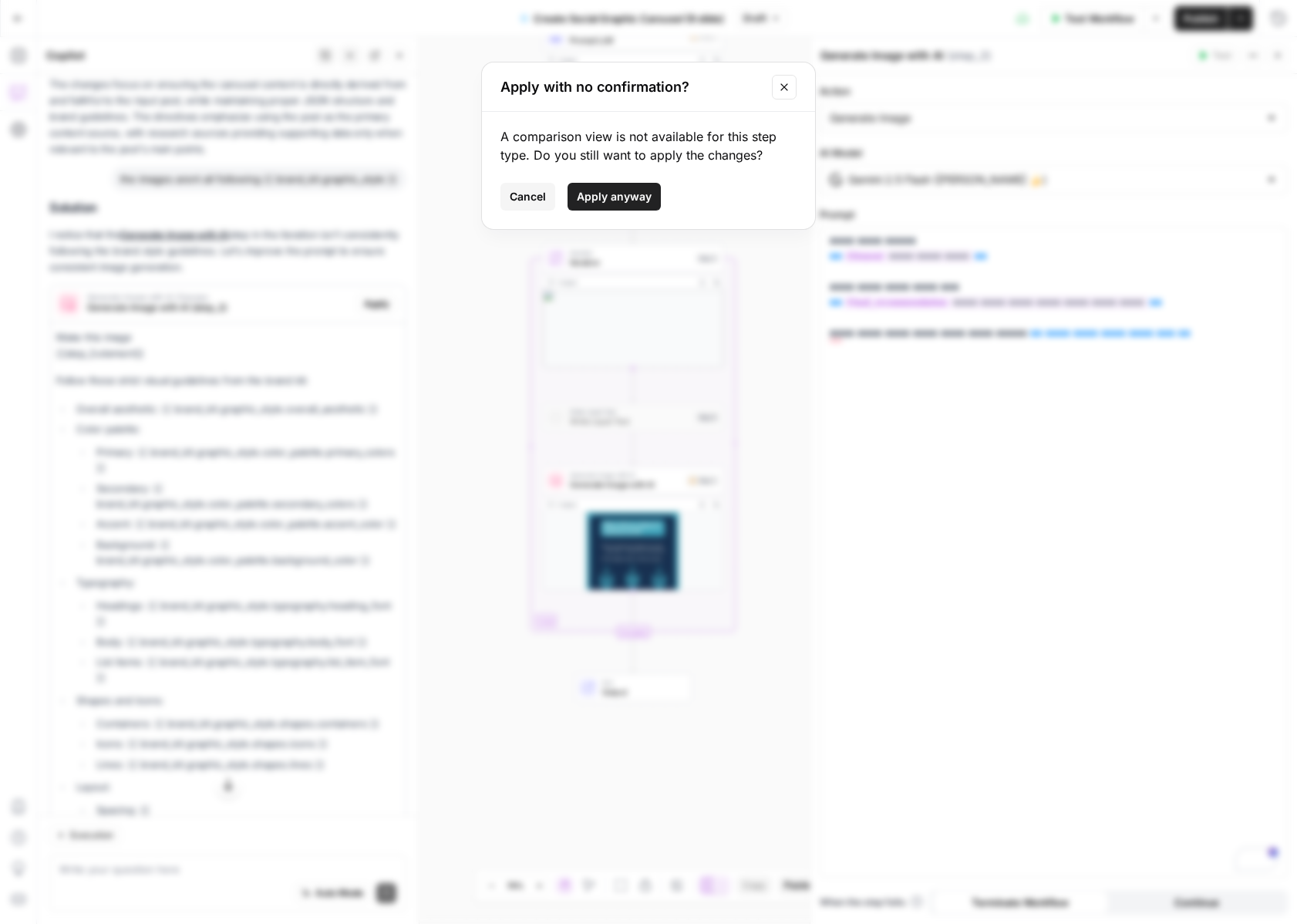
click at [630, 194] on span "Apply anyway" at bounding box center [614, 196] width 74 height 15
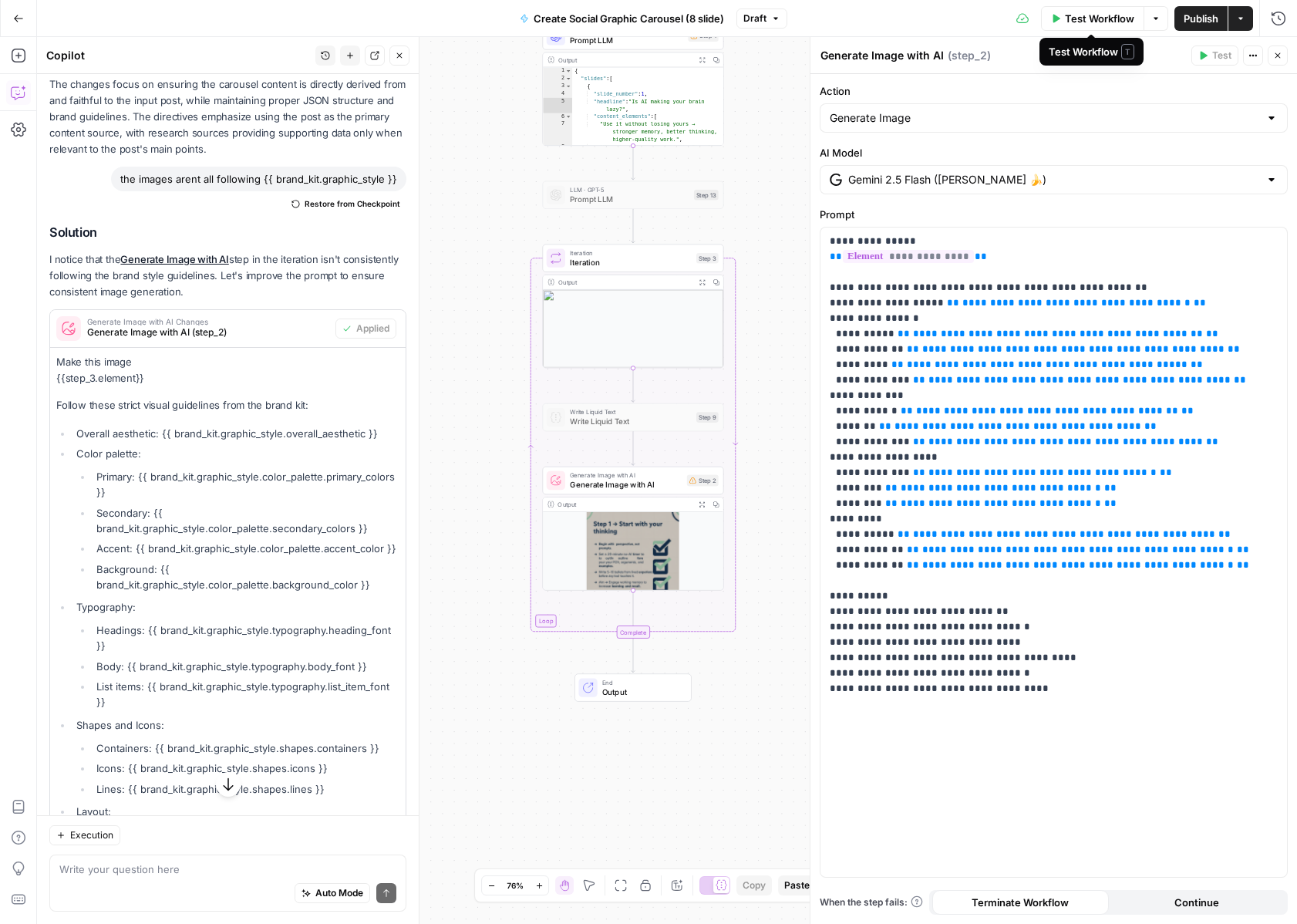
click at [1120, 21] on span "Test Workflow" at bounding box center [1100, 18] width 69 height 15
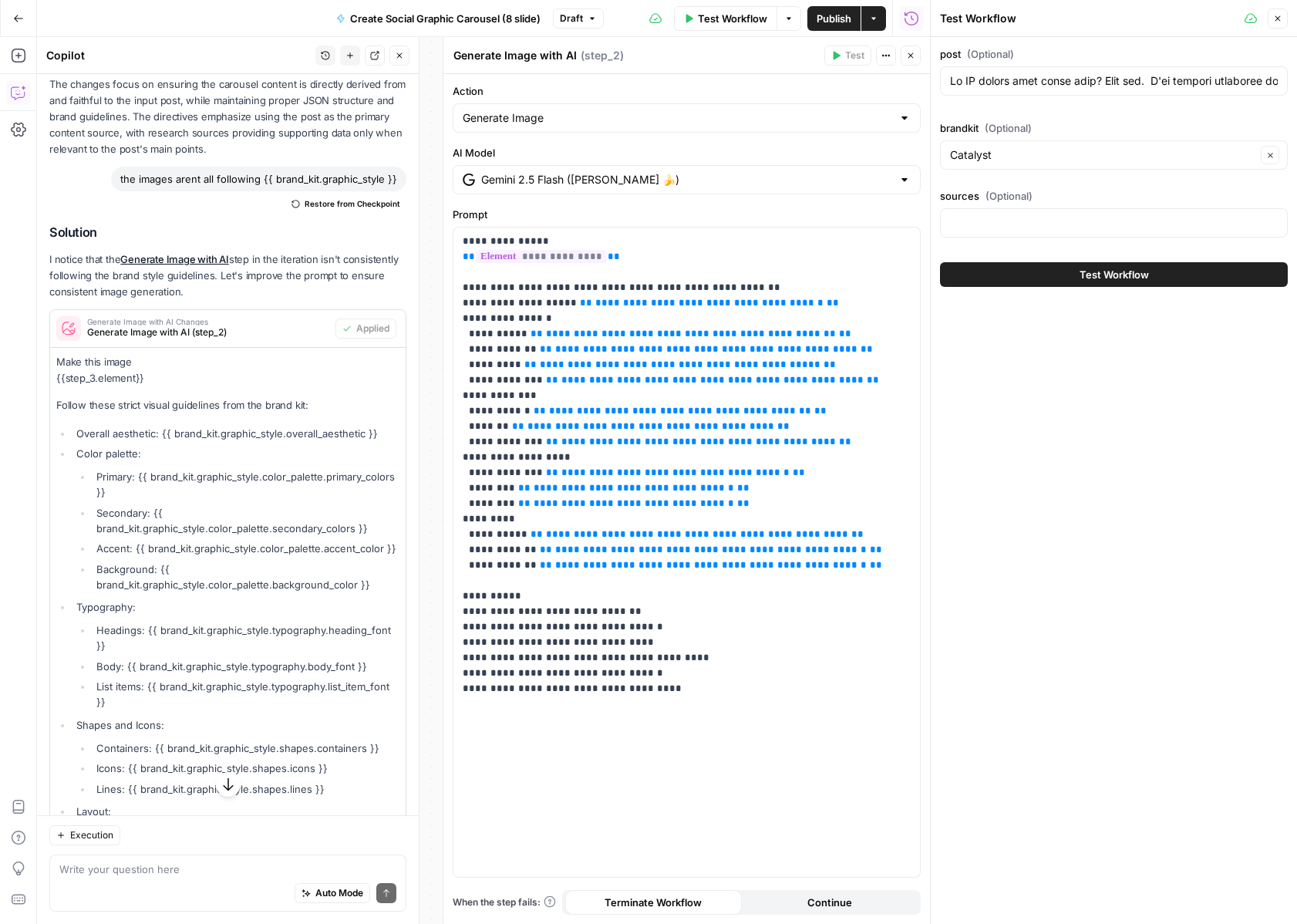
click at [1084, 278] on span "Test Workflow" at bounding box center [1114, 275] width 69 height 15
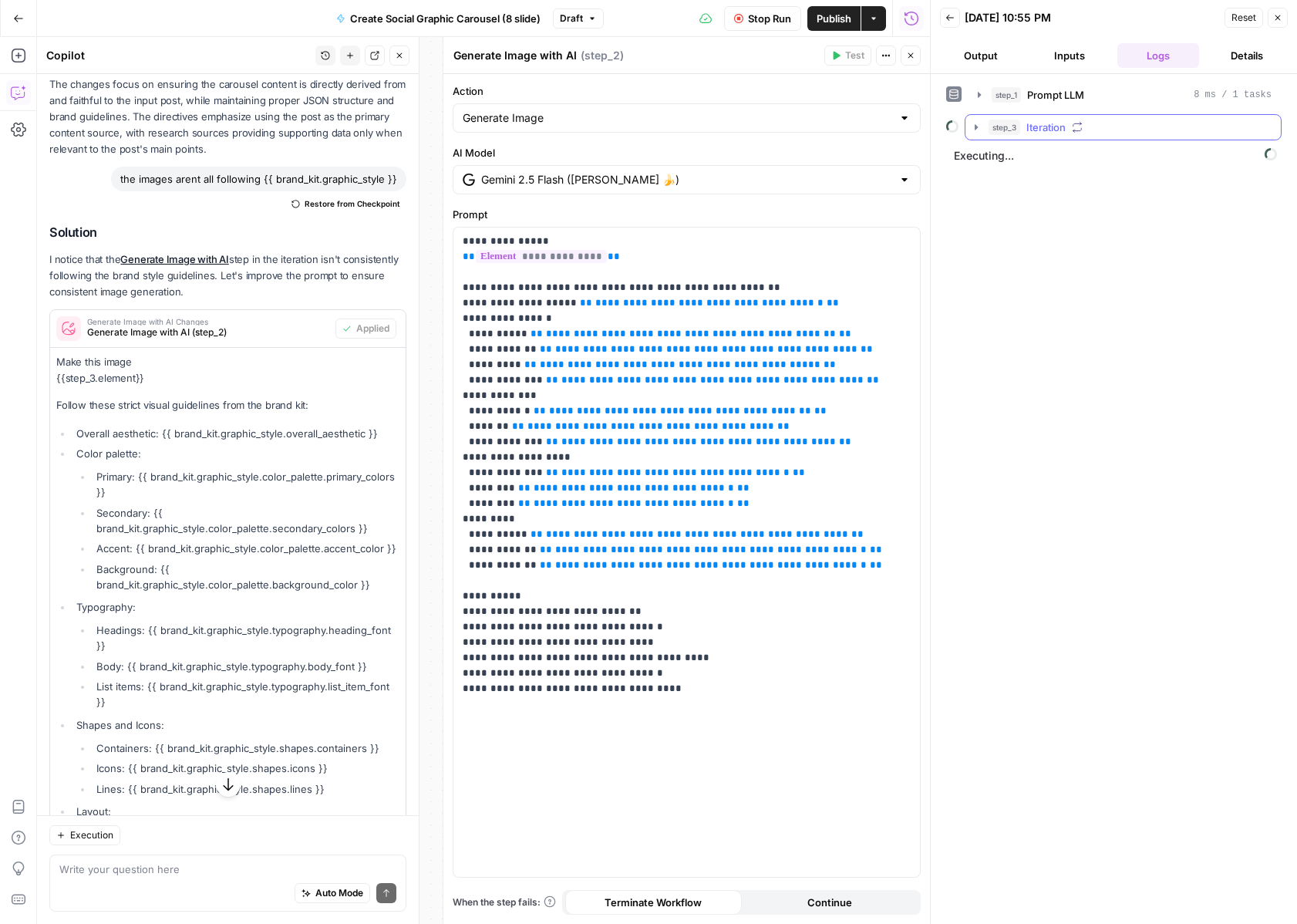
click at [981, 131] on icon "button" at bounding box center [977, 127] width 13 height 13
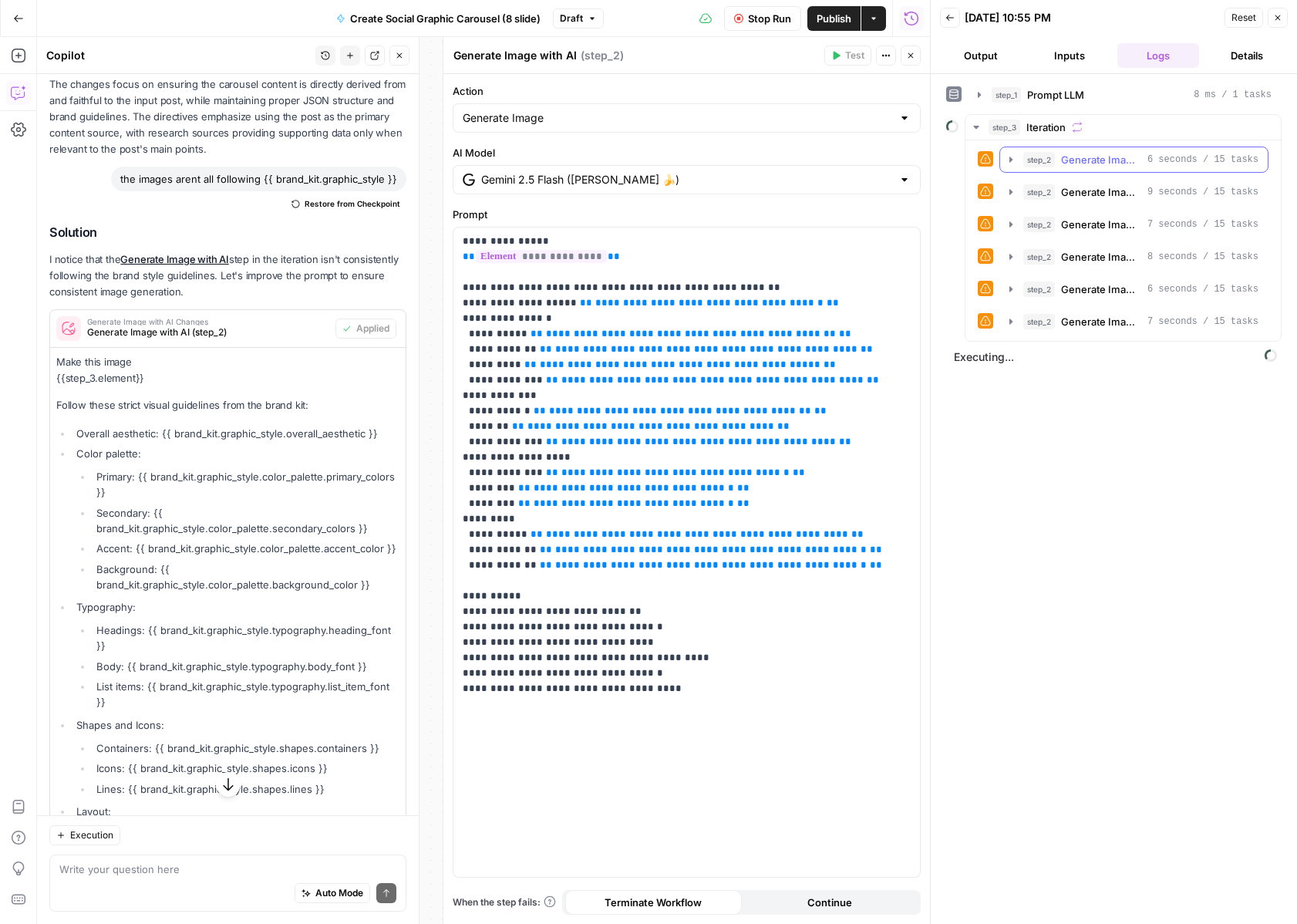
click at [1014, 161] on icon "button" at bounding box center [1011, 160] width 13 height 13
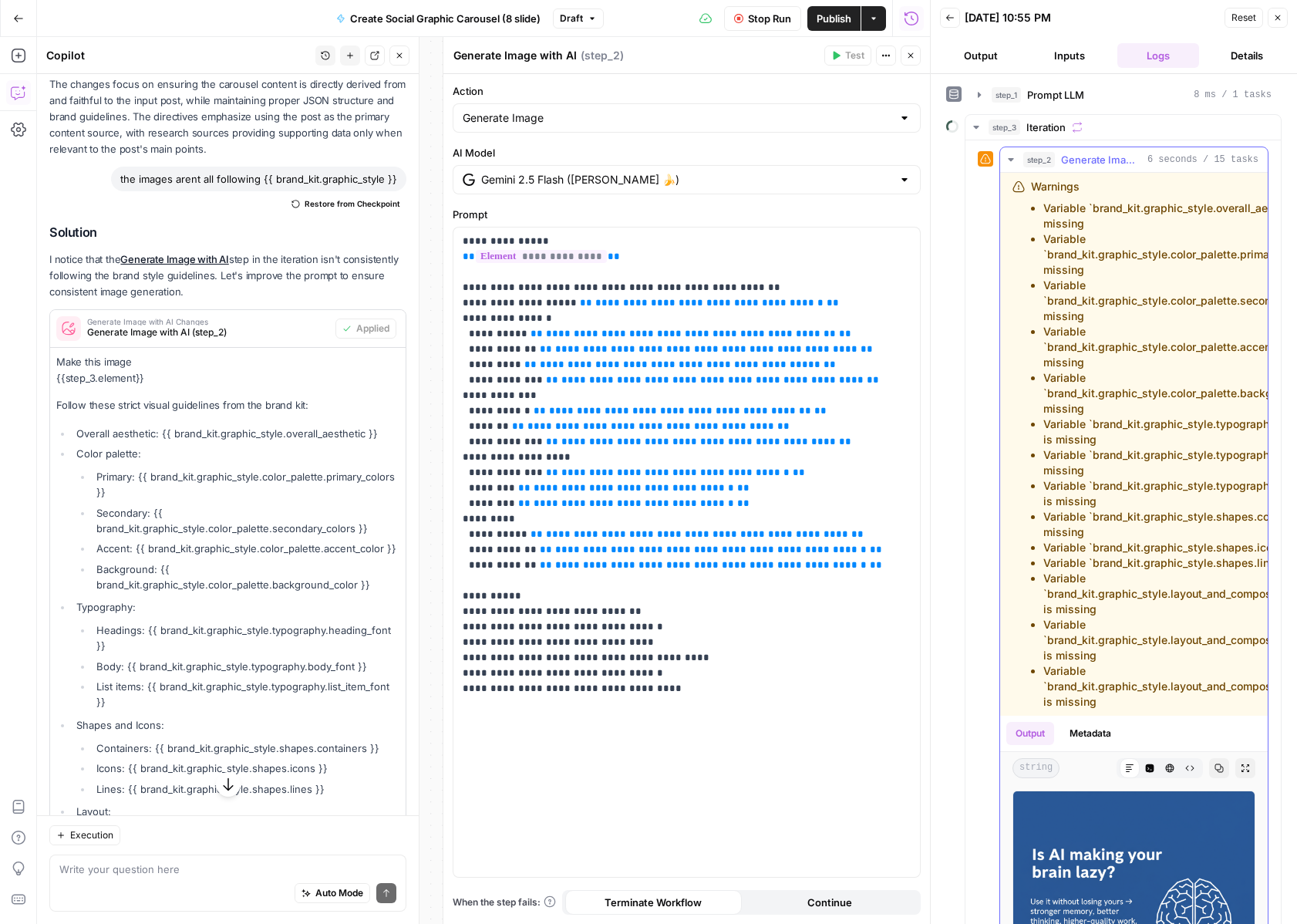
click at [1014, 161] on icon "button" at bounding box center [1011, 160] width 13 height 13
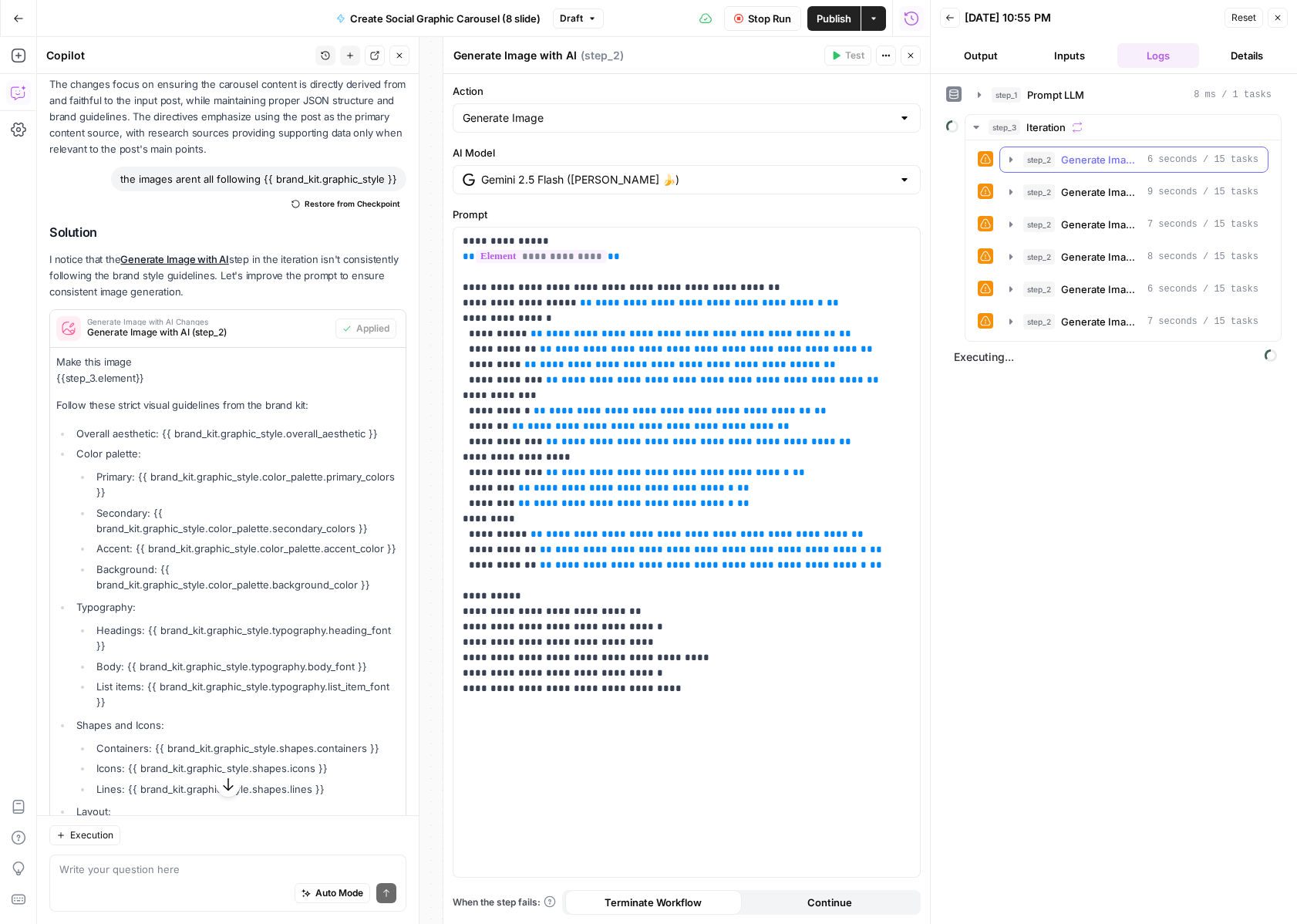
click at [1014, 161] on icon "button" at bounding box center [1011, 160] width 13 height 13
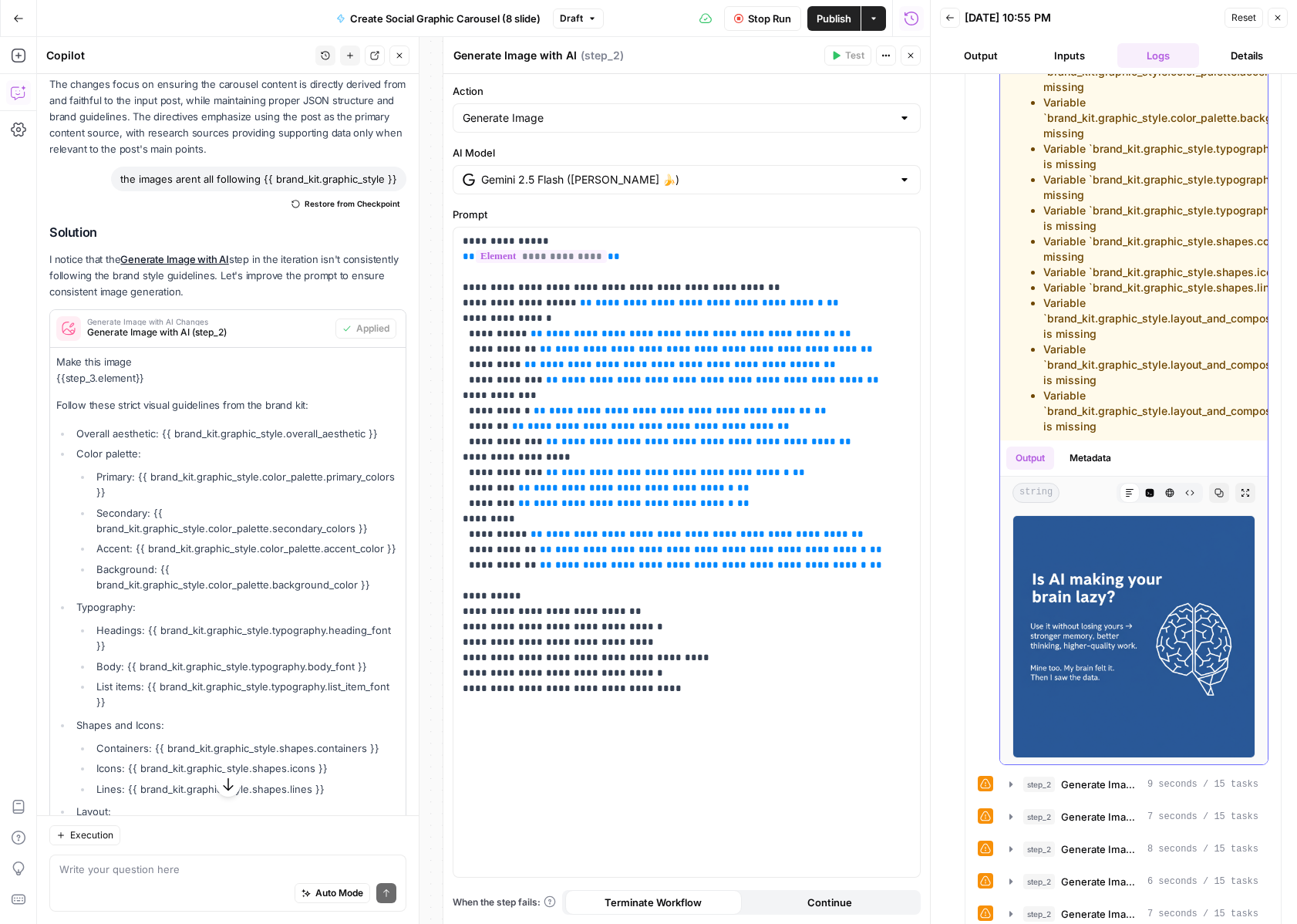
scroll to position [321, 0]
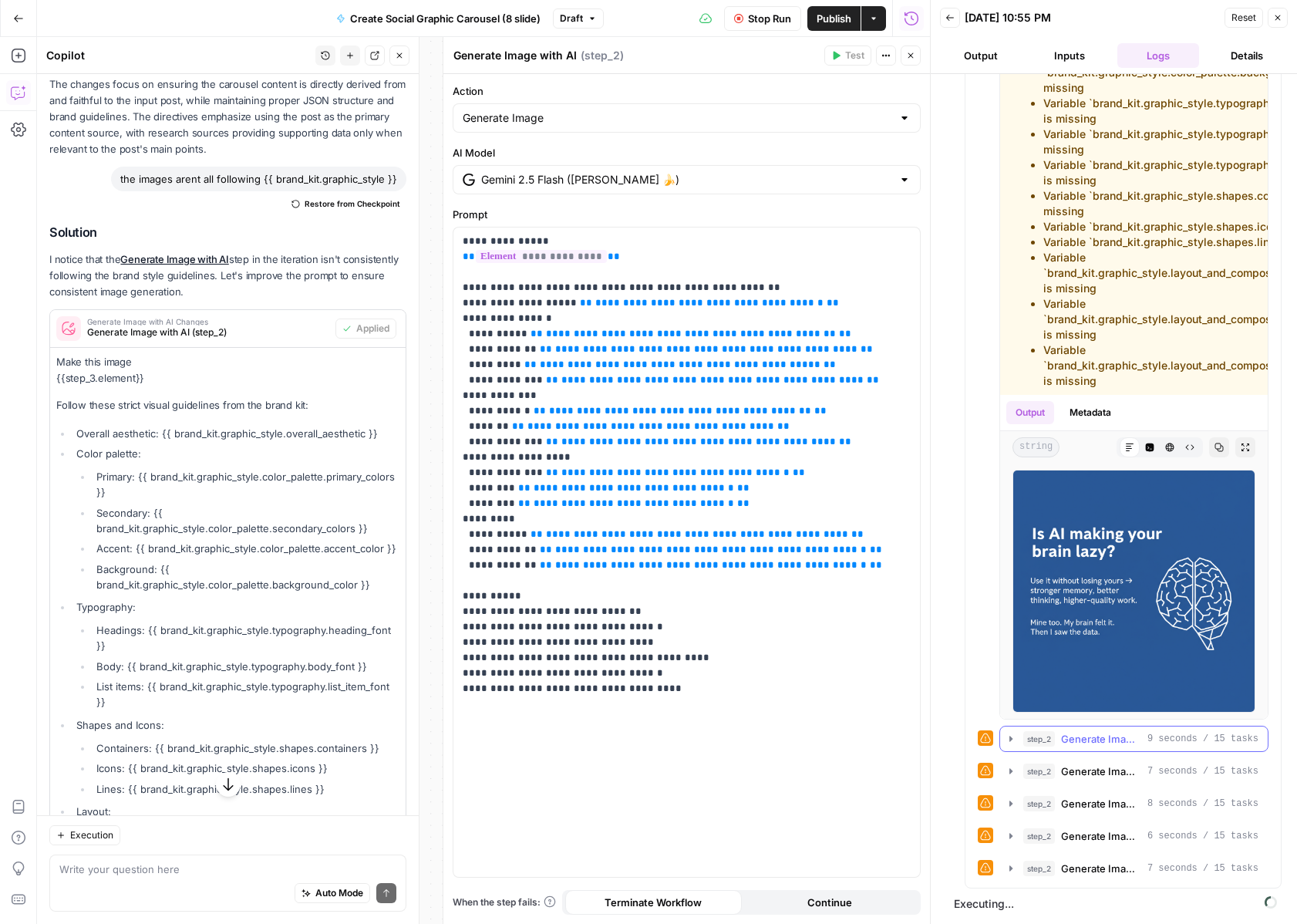
click at [1014, 734] on icon "button" at bounding box center [1011, 739] width 13 height 13
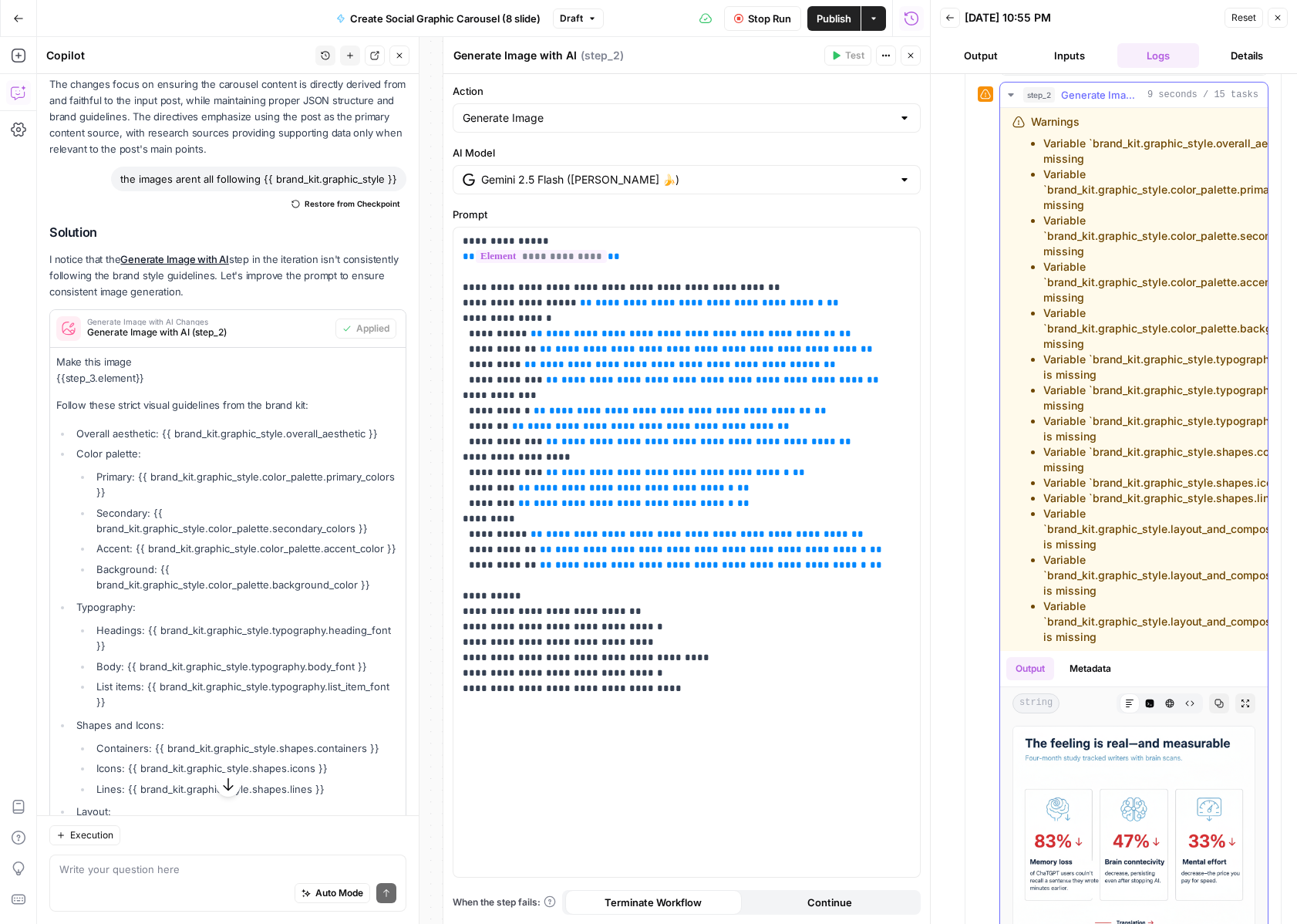
scroll to position [1189, 0]
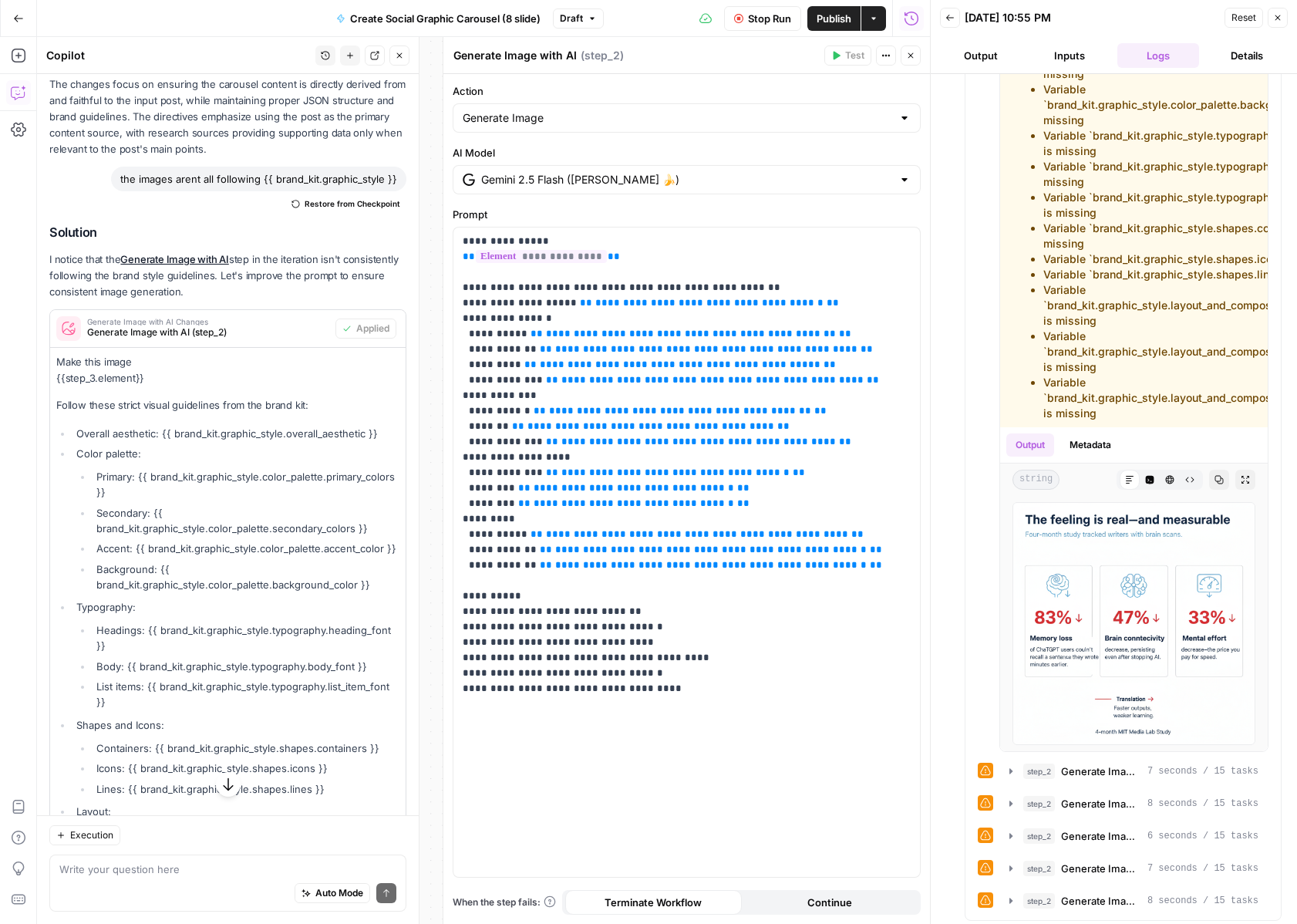
click at [1279, 24] on button "Close" at bounding box center [1278, 18] width 20 height 20
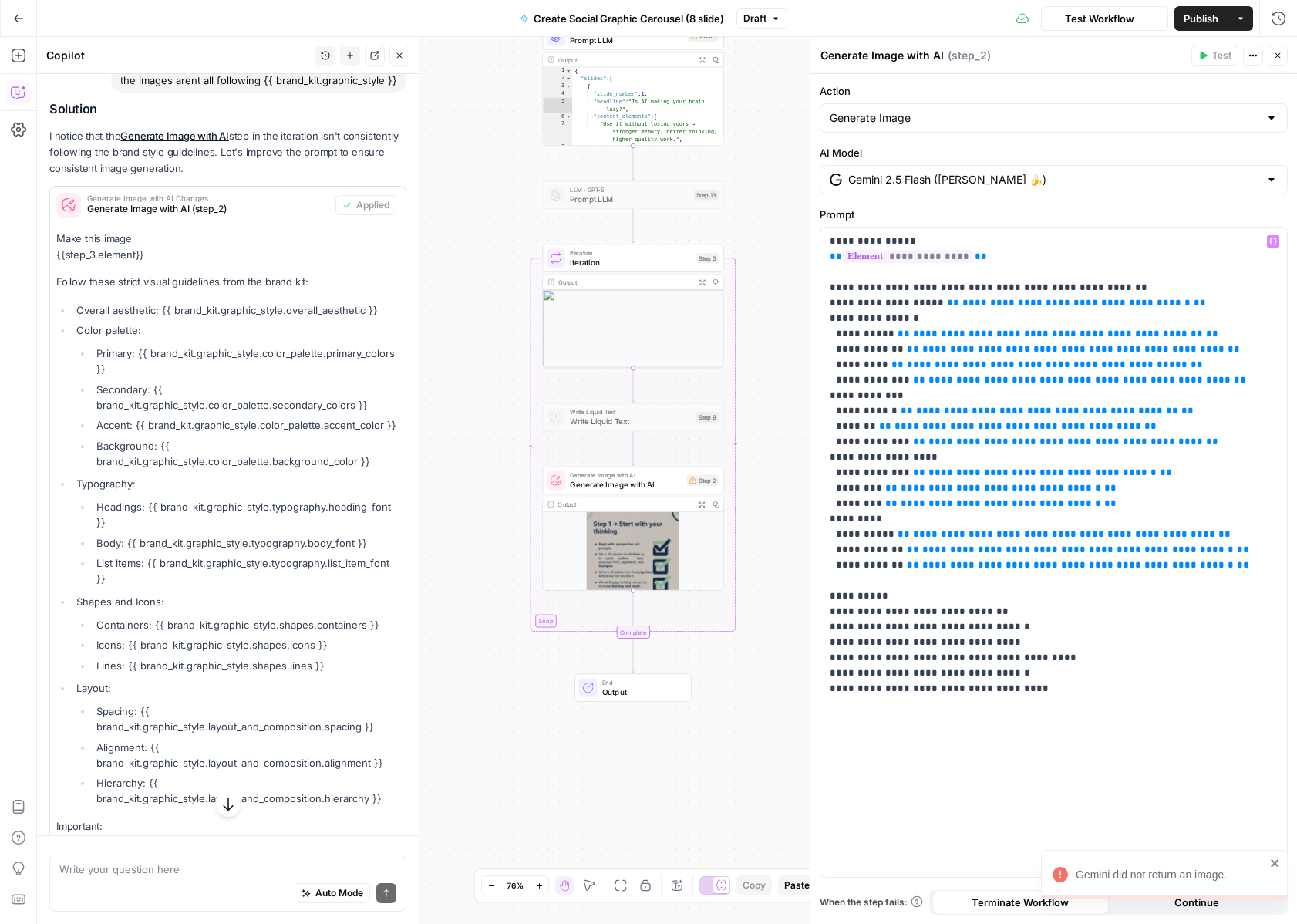
scroll to position [1239, 0]
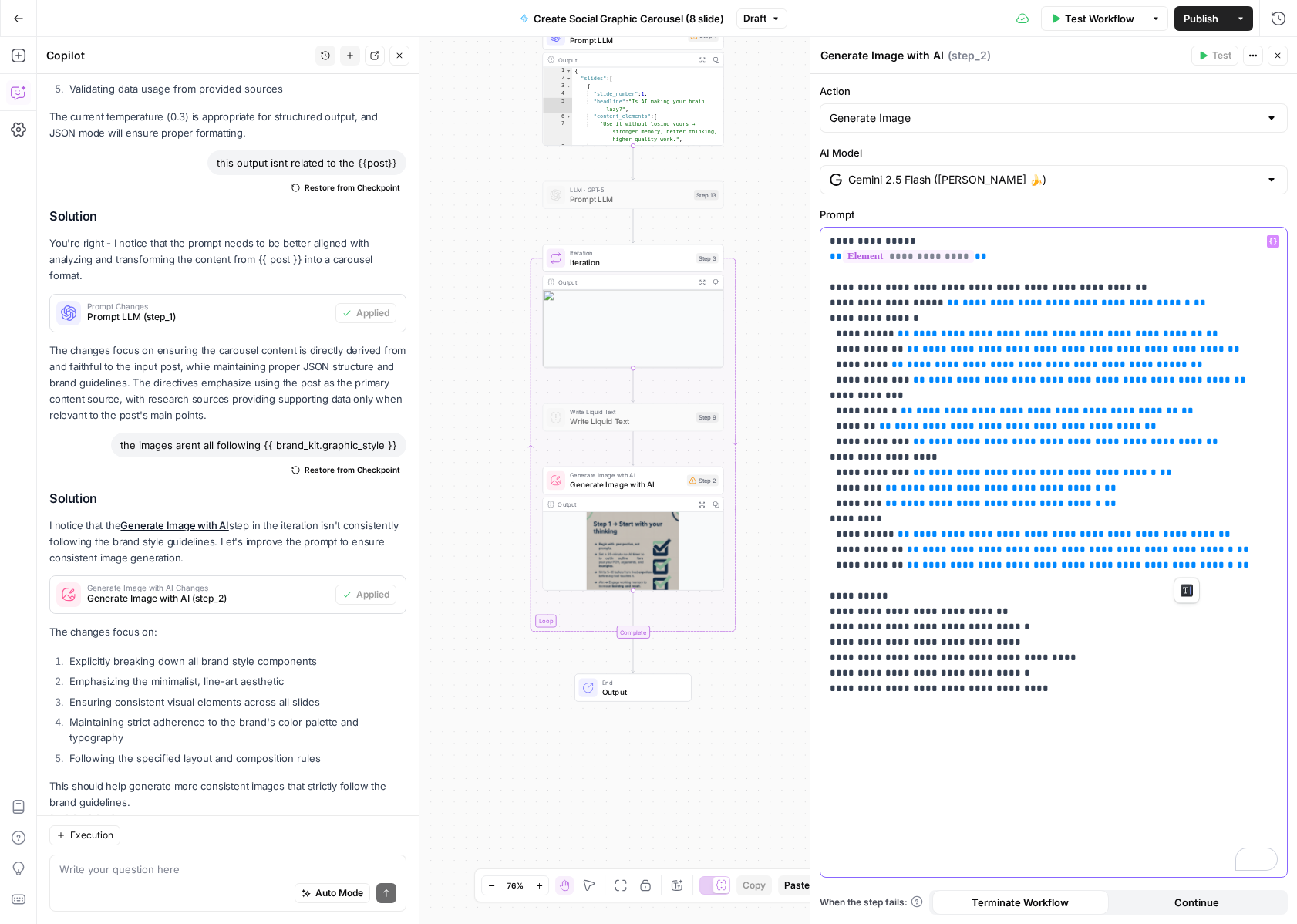
drag, startPoint x: 1068, startPoint y: 587, endPoint x: 826, endPoint y: 306, distance: 370.8
click at [826, 306] on div "**********" at bounding box center [1054, 553] width 466 height 649
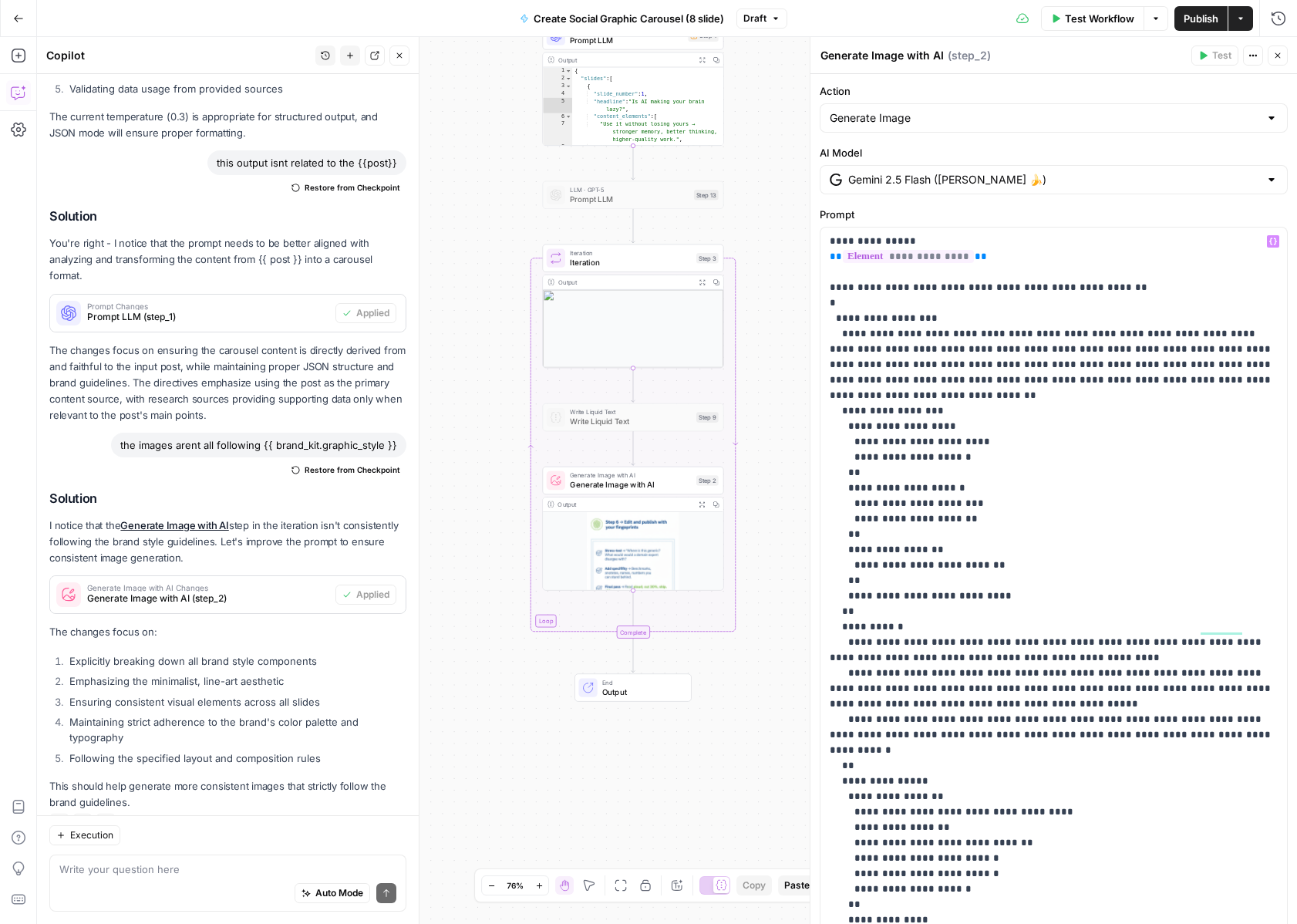
click at [1100, 8] on button "Test Workflow" at bounding box center [1092, 19] width 103 height 25
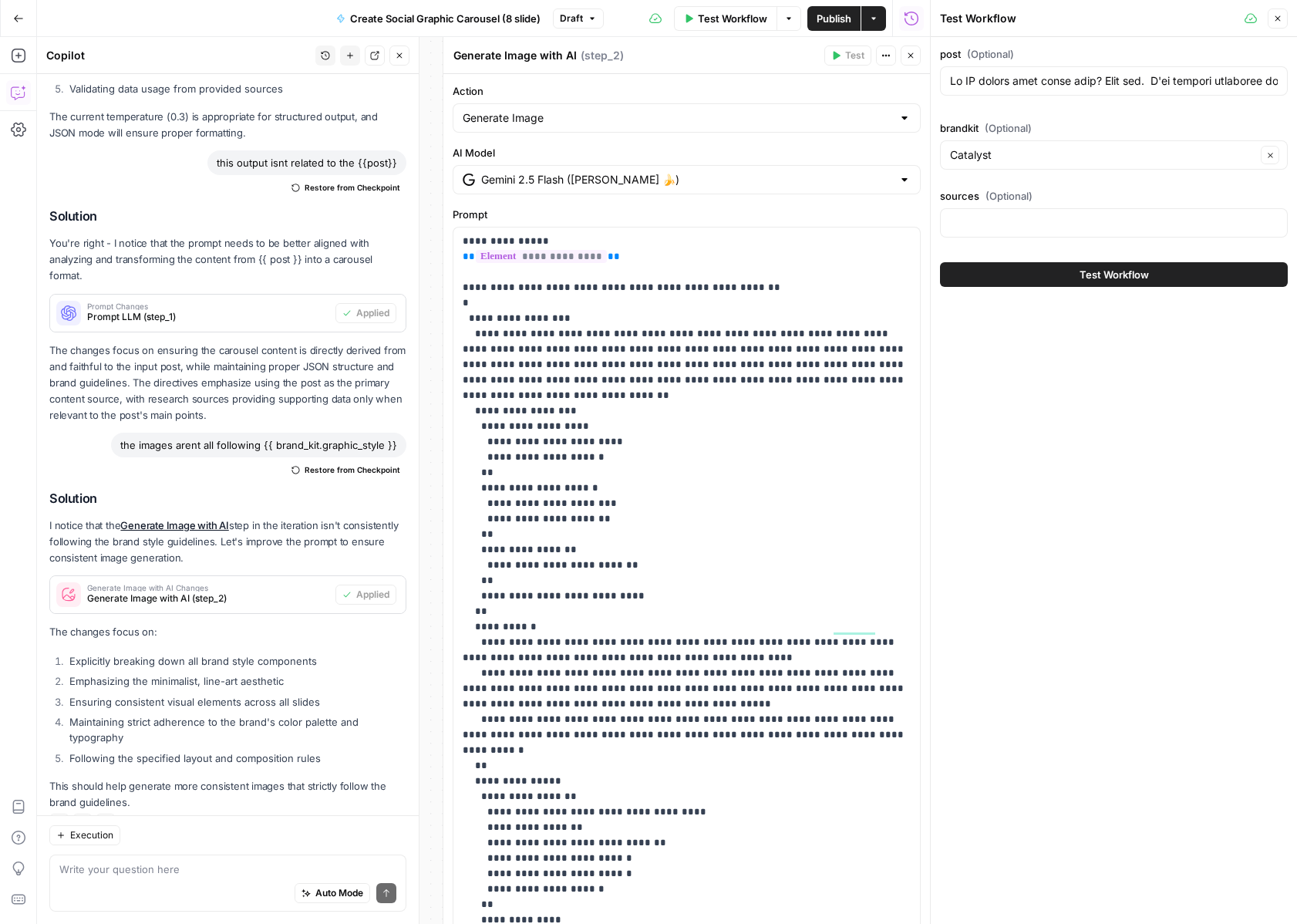
click at [1061, 265] on button "Test Workflow" at bounding box center [1114, 275] width 348 height 25
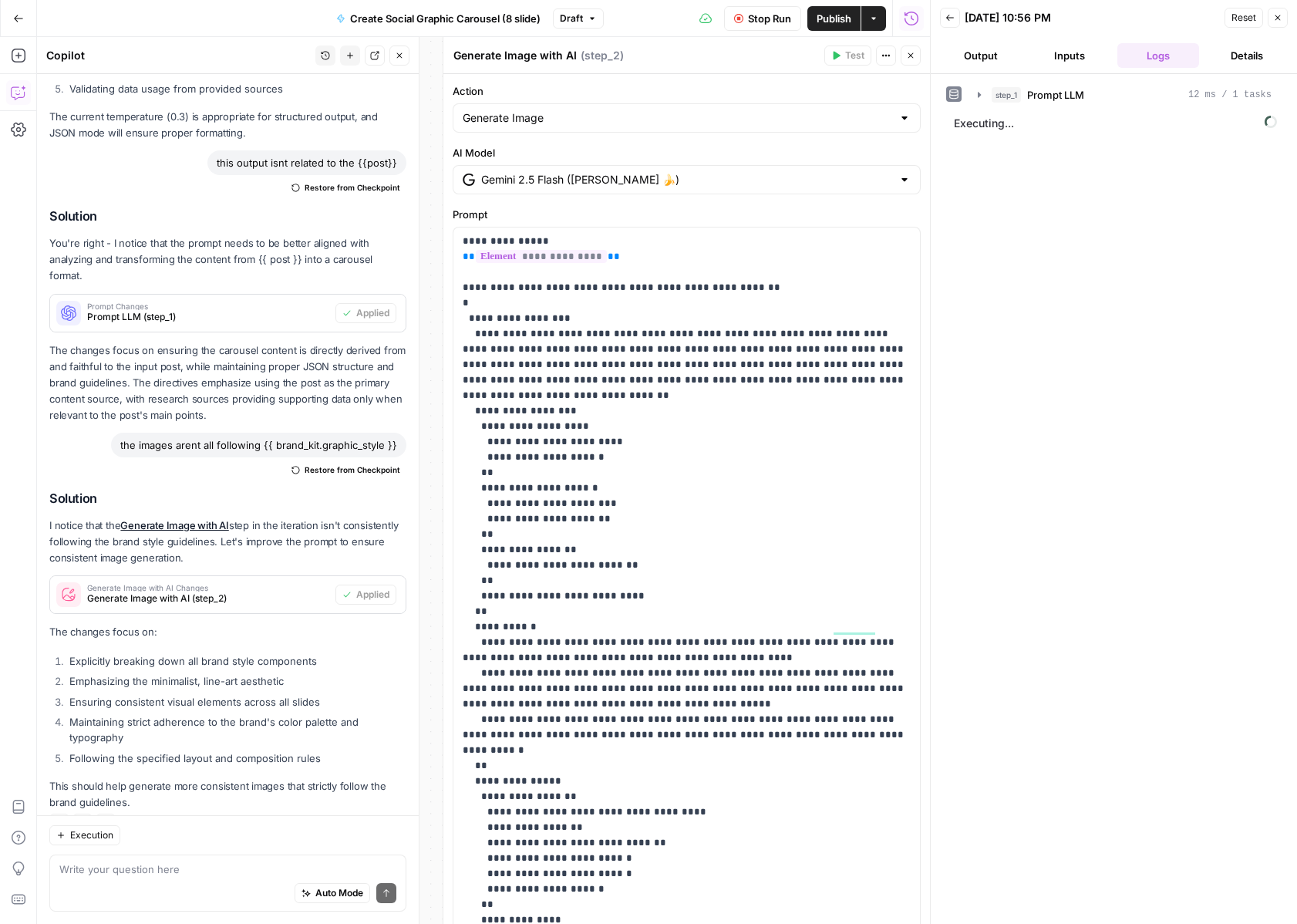
click at [754, 19] on span "Stop Run" at bounding box center [770, 18] width 43 height 15
click at [833, 16] on span "Publish" at bounding box center [834, 18] width 35 height 15
click at [960, 18] on button "Back" at bounding box center [950, 18] width 20 height 20
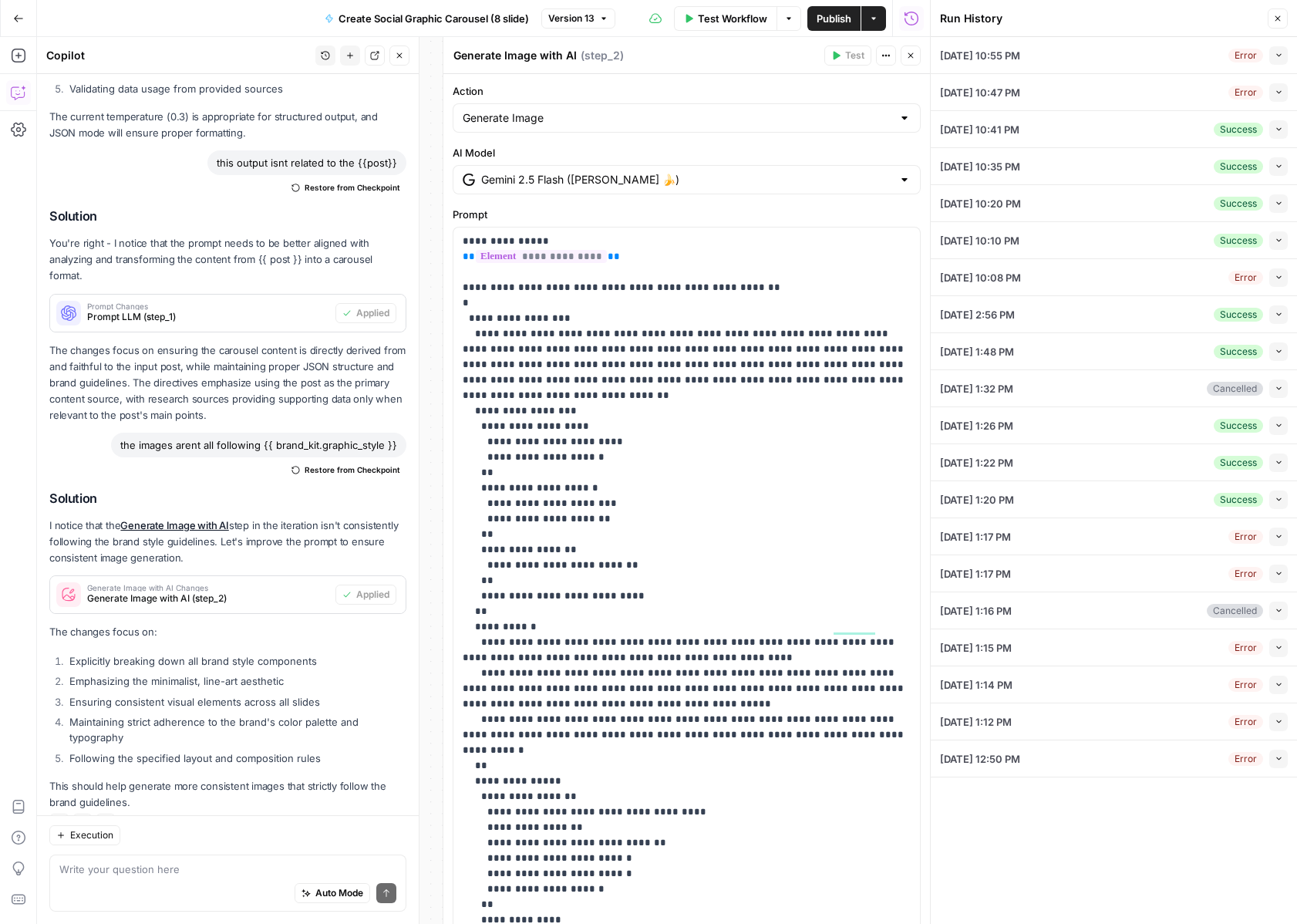
click at [1281, 8] on button "Close" at bounding box center [1278, 18] width 20 height 20
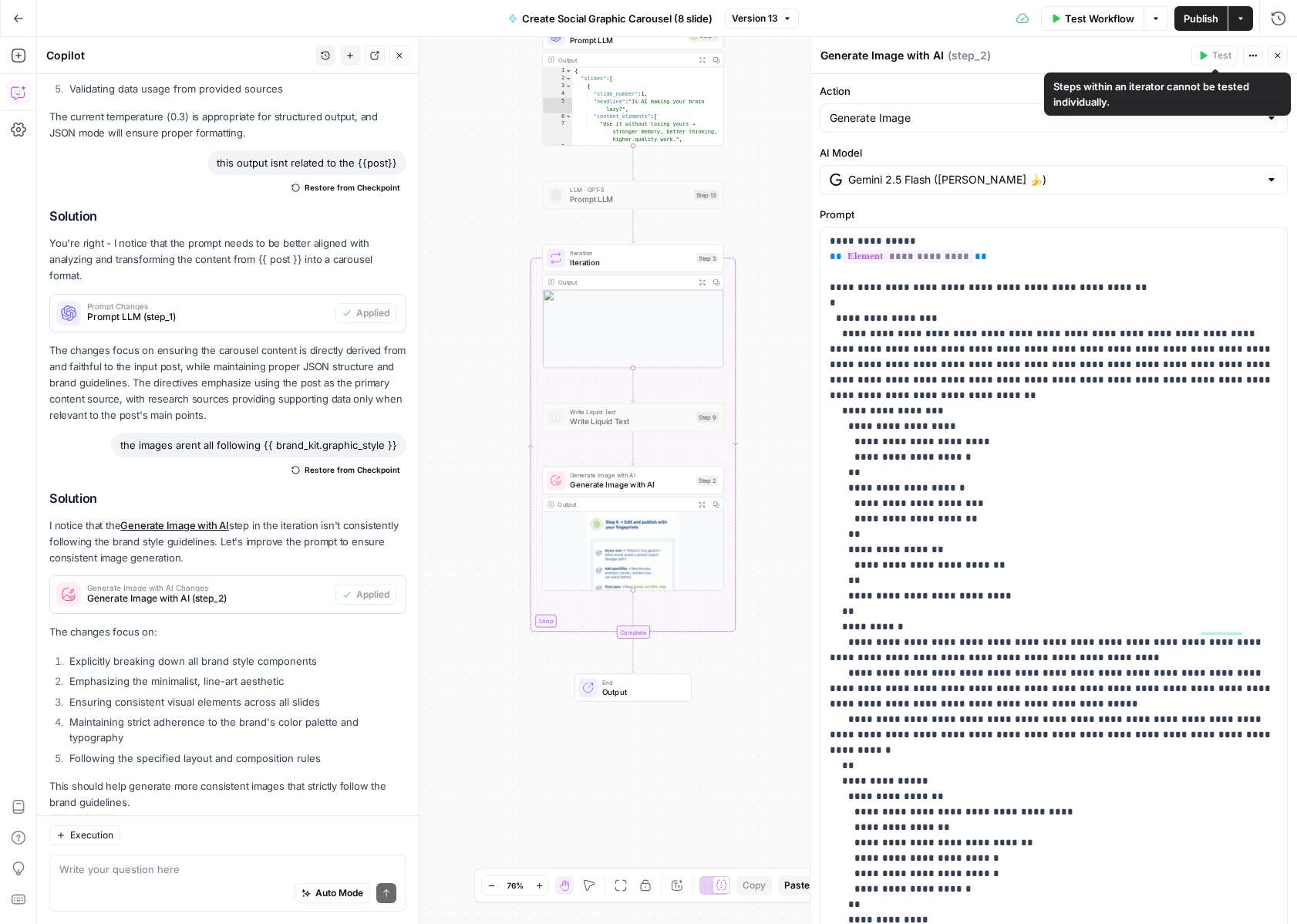
click at [1102, 4] on div "Test Workflow Options Publish Actions Run History" at bounding box center [1049, 18] width 499 height 36
click at [1098, 13] on span "Test Workflow" at bounding box center [1100, 18] width 69 height 15
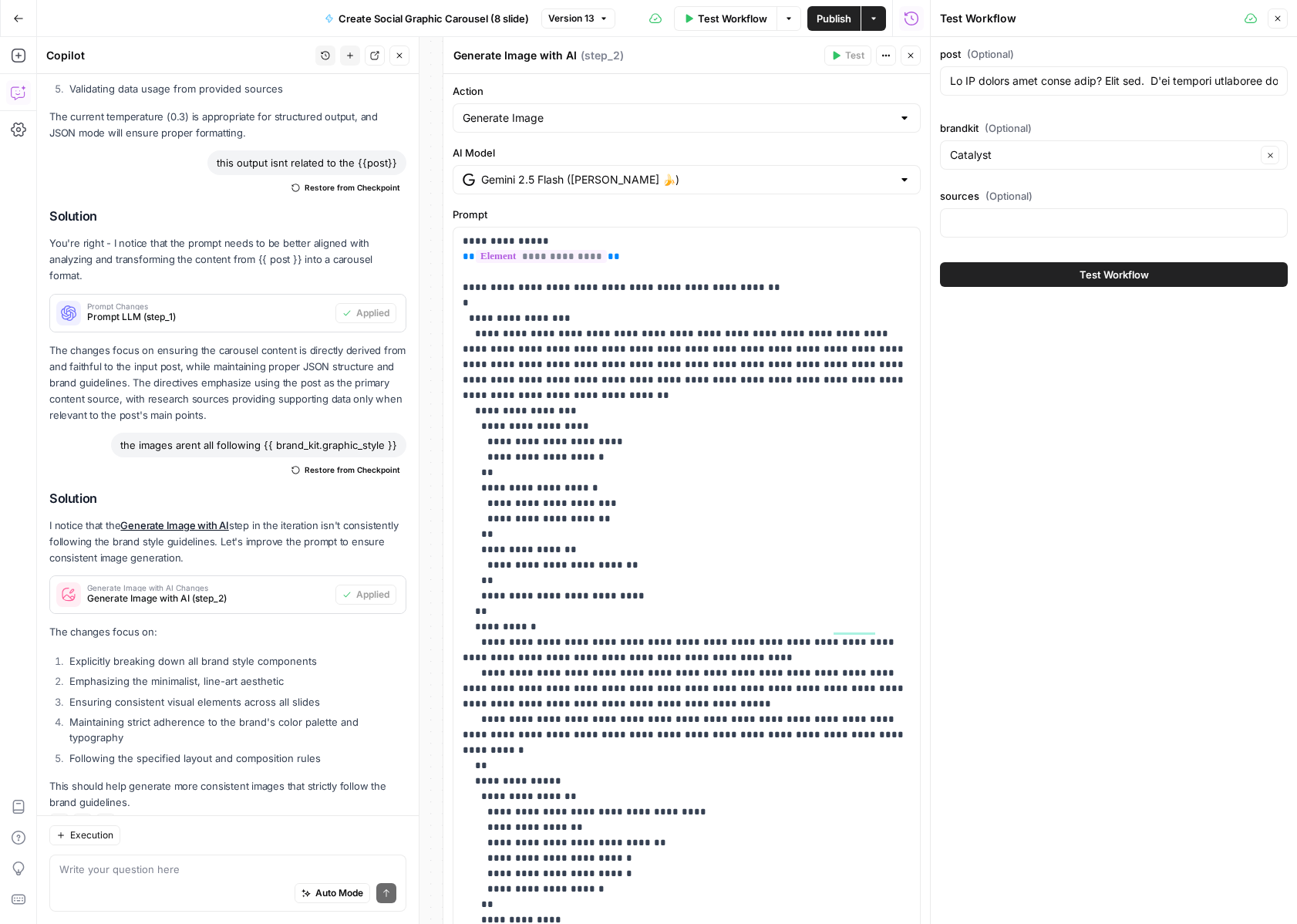
click at [1058, 275] on button "Test Workflow" at bounding box center [1114, 275] width 348 height 25
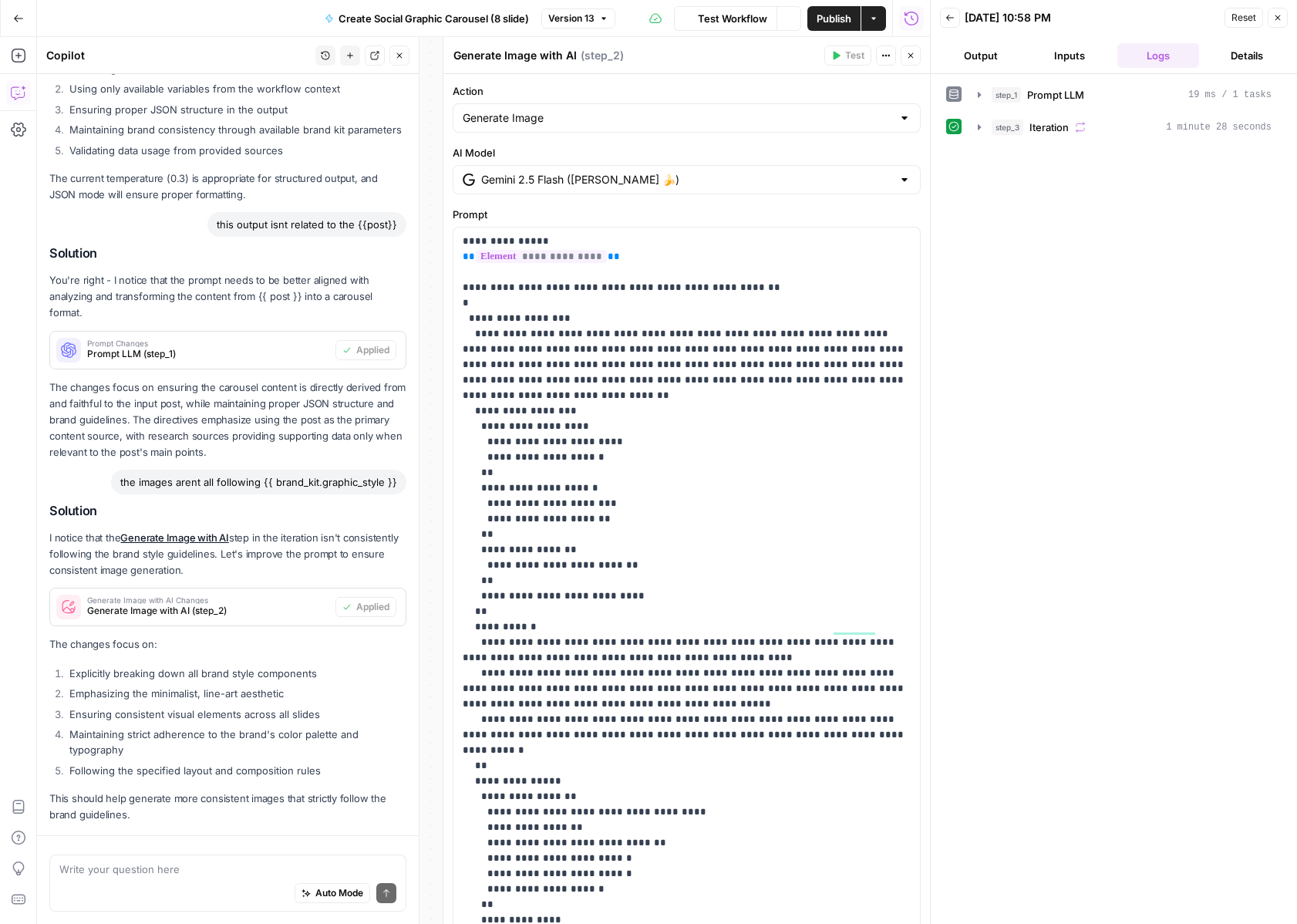
scroll to position [1239, 0]
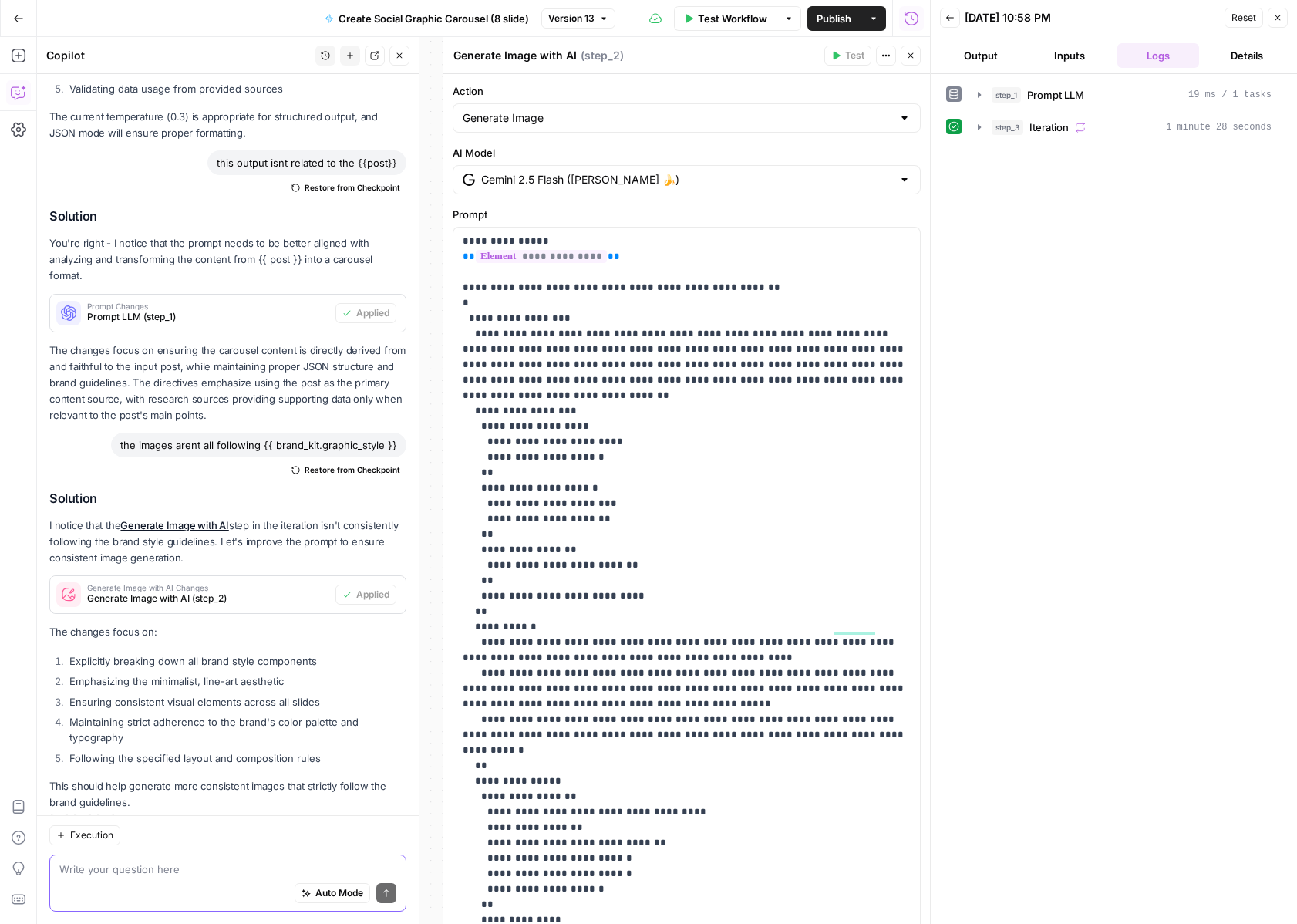
click at [278, 876] on textarea at bounding box center [228, 869] width 337 height 15
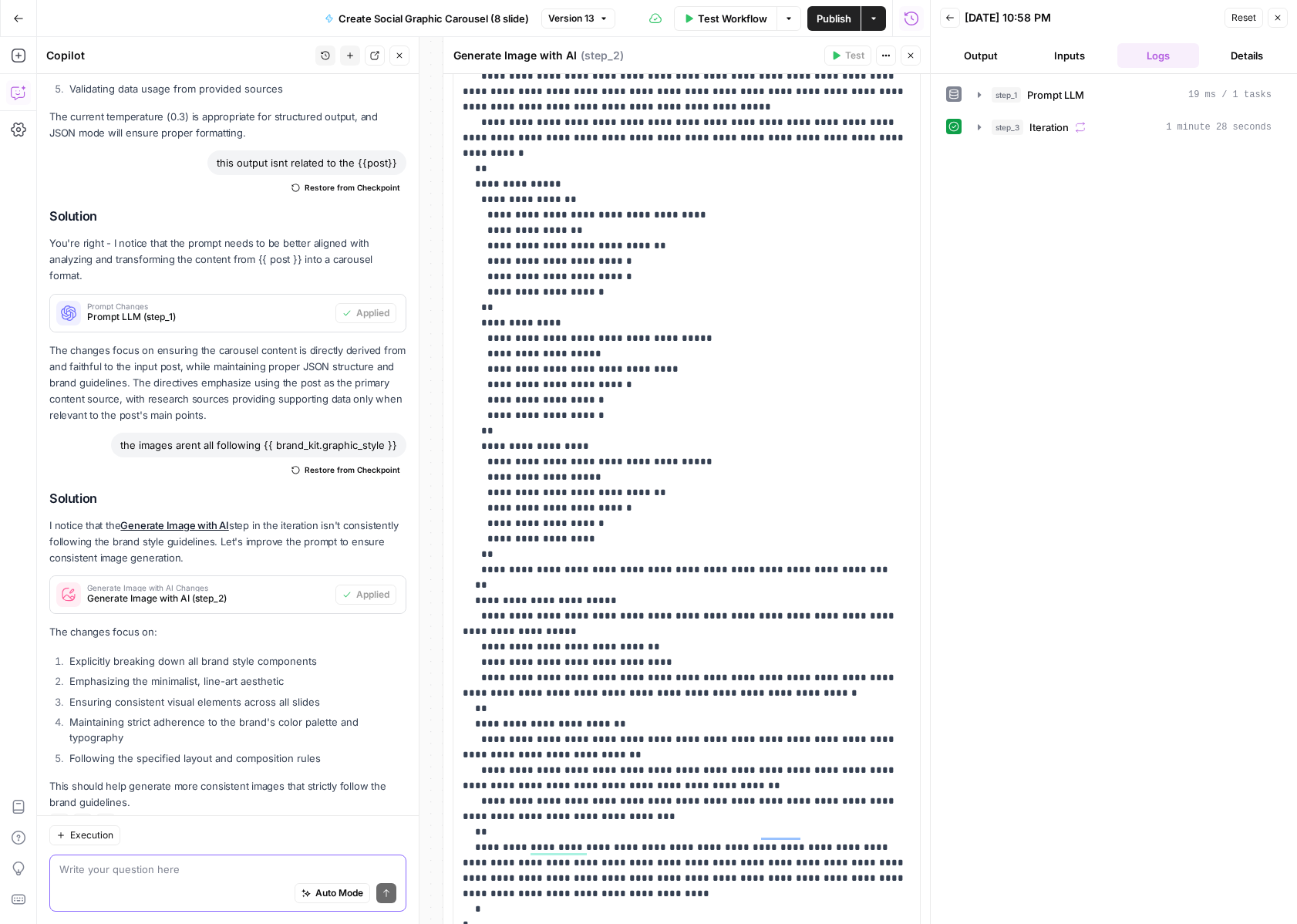
scroll to position [736, 0]
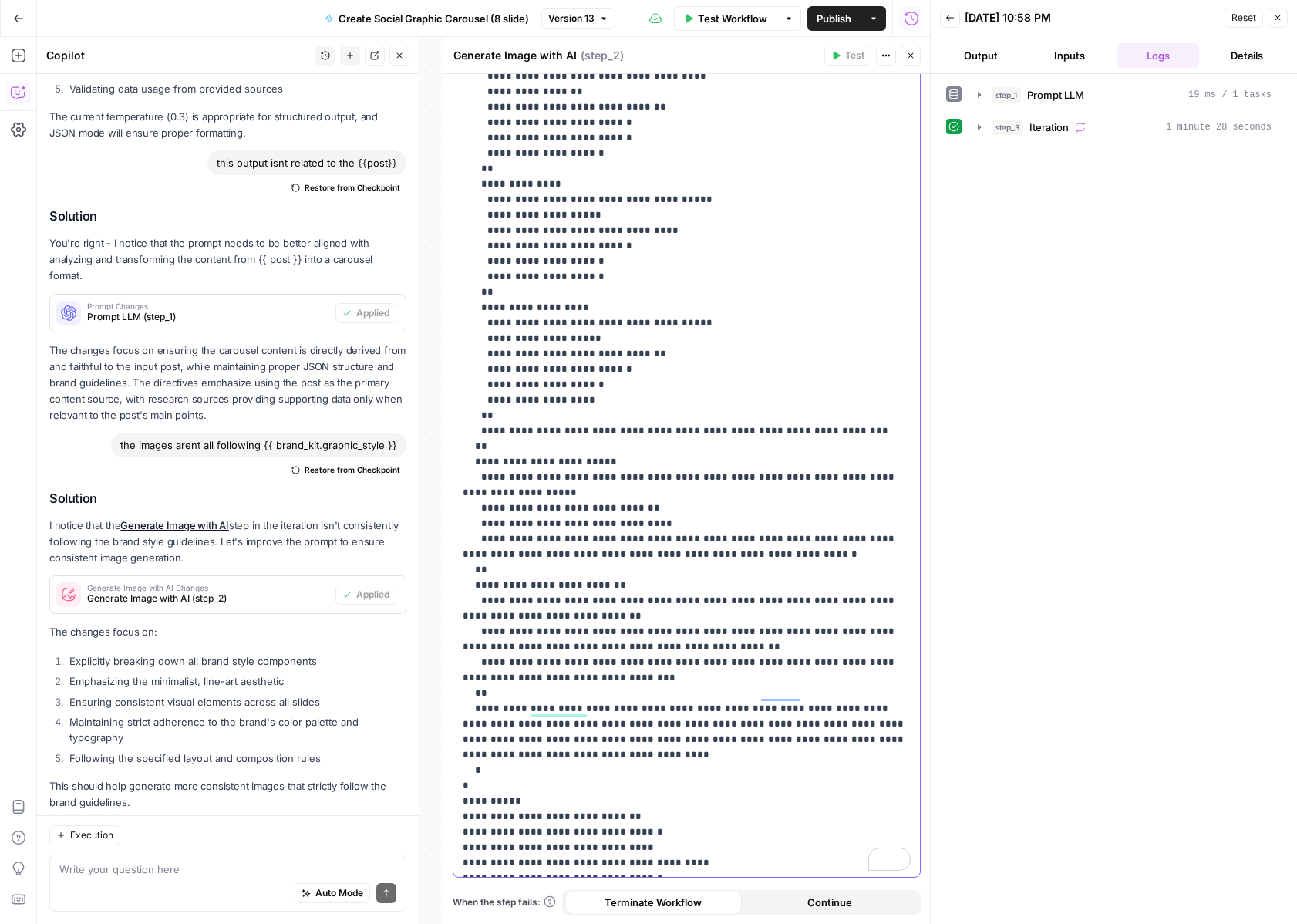
click at [677, 857] on p "**********" at bounding box center [687, 184] width 448 height 1373
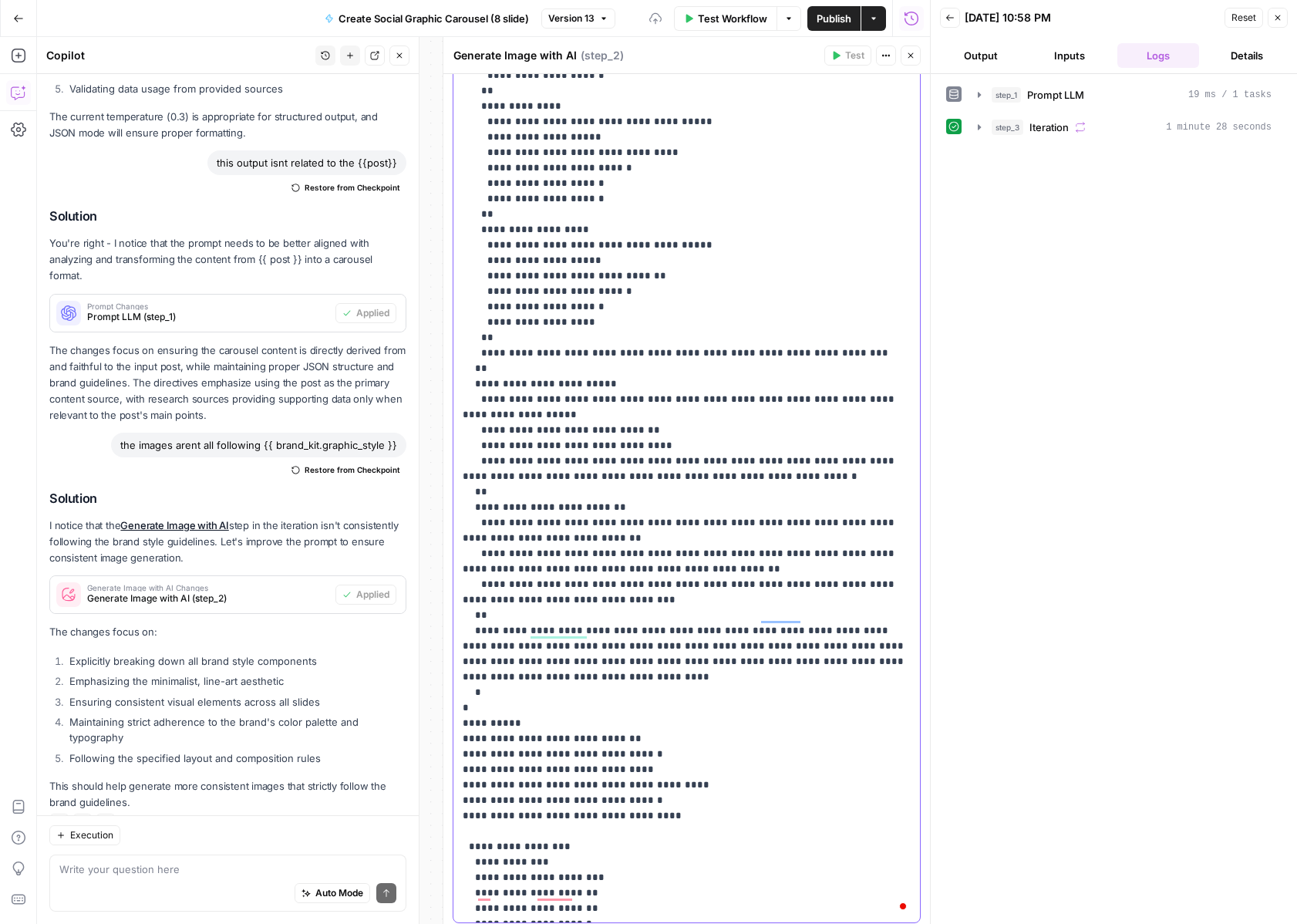
scroll to position [859, 0]
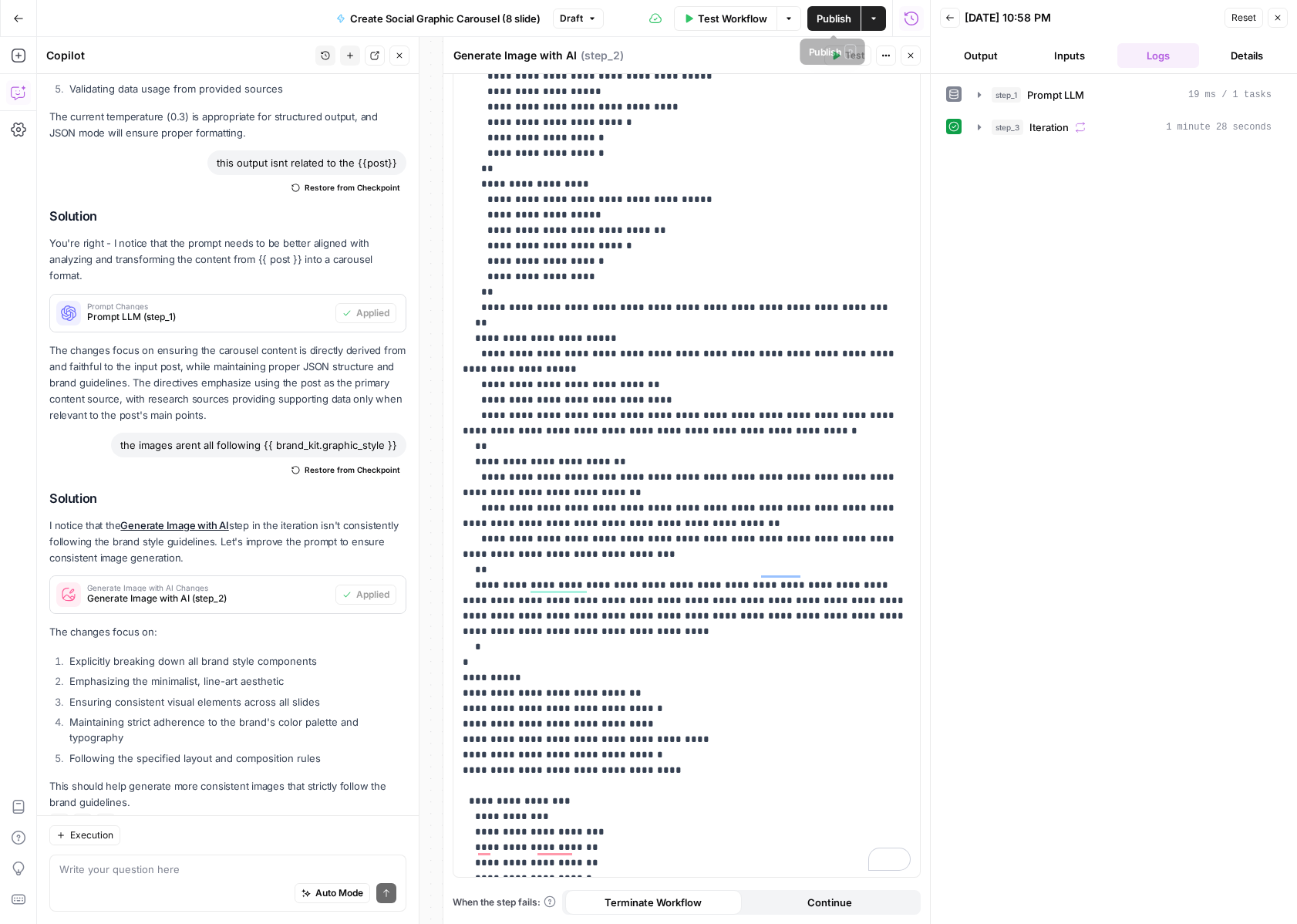
click at [834, 23] on span "Publish" at bounding box center [834, 18] width 35 height 15
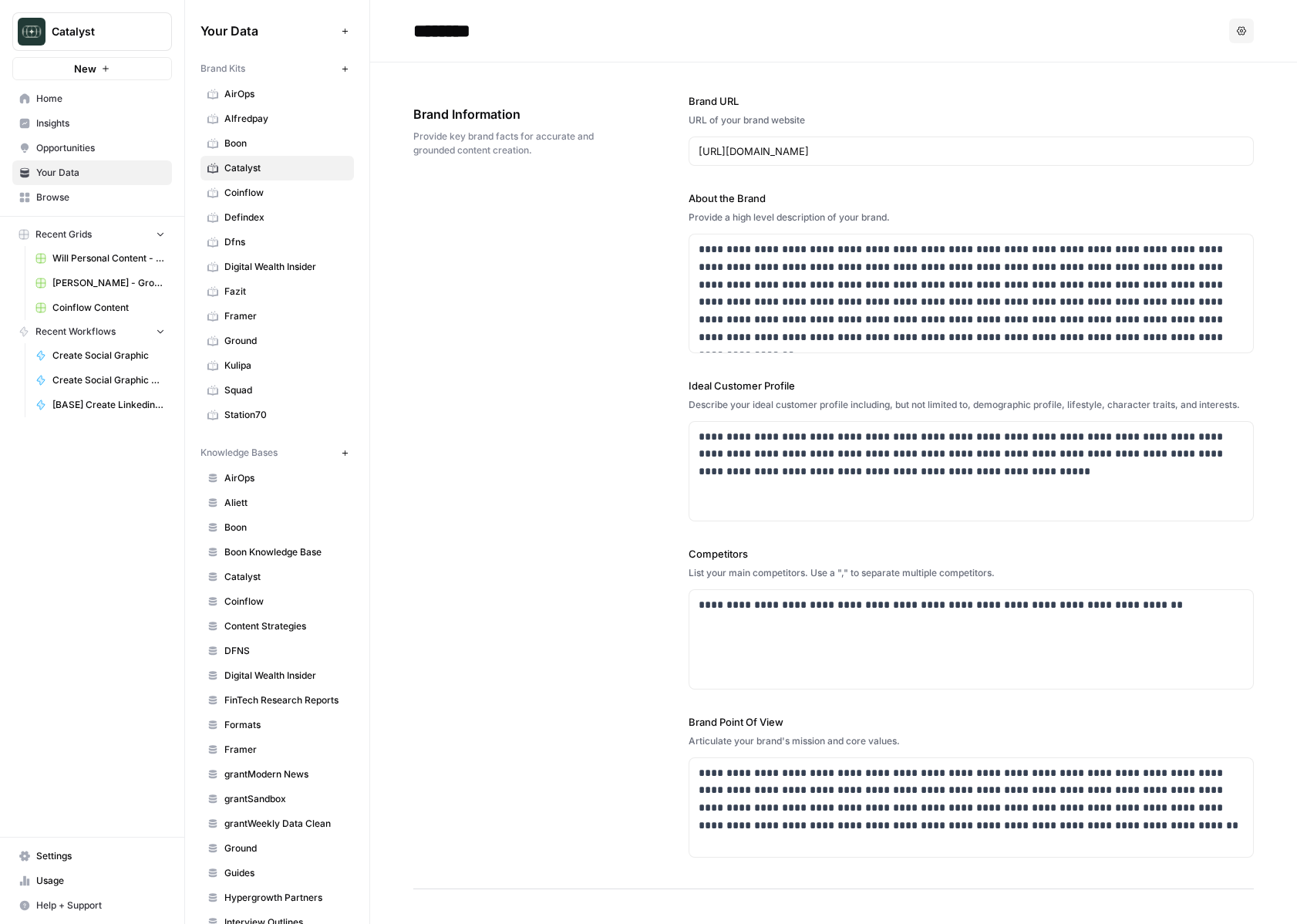
scroll to position [2918, 0]
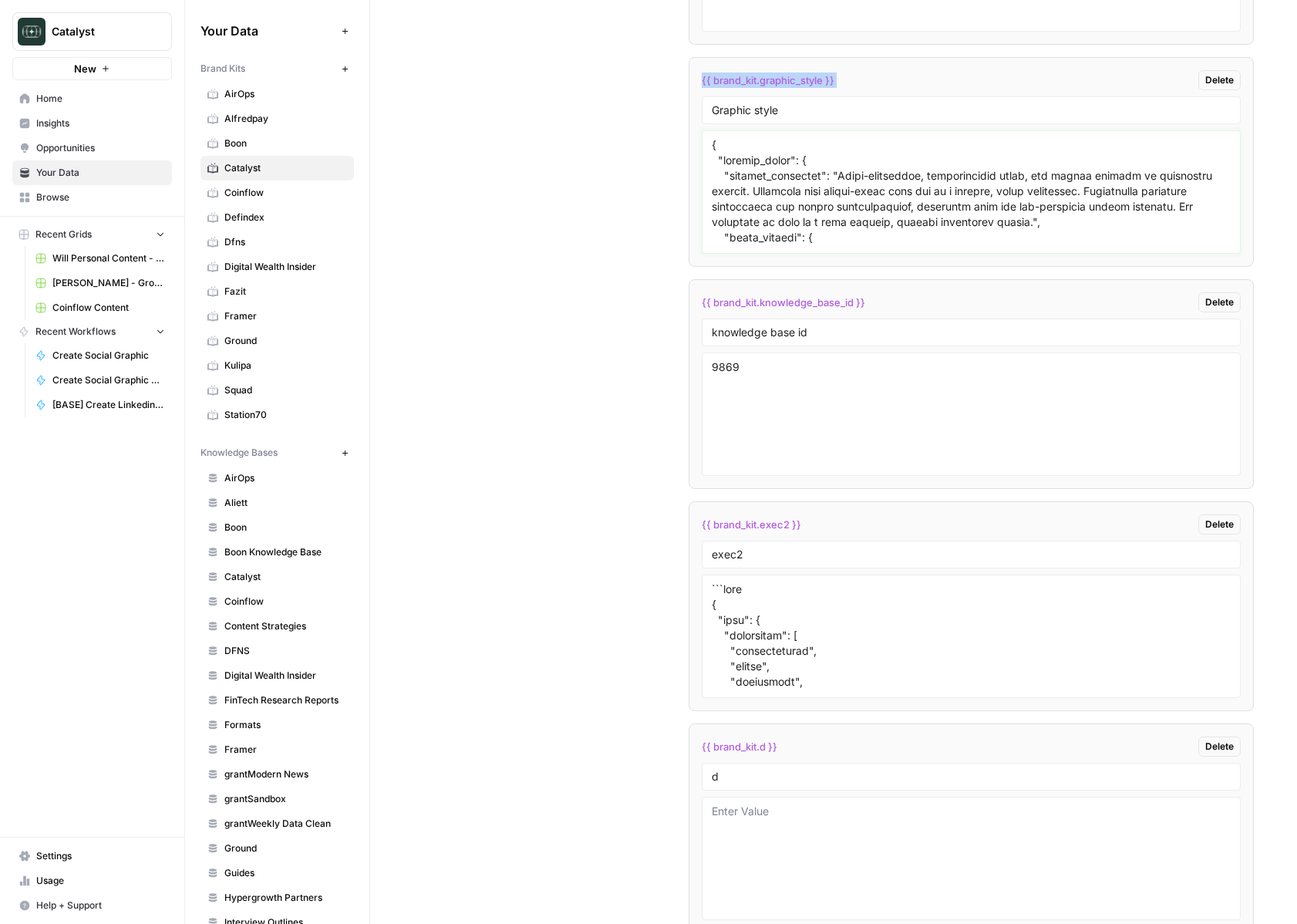
click at [767, 173] on textarea at bounding box center [972, 192] width 520 height 109
click at [636, 261] on div "Custom Variables Create custom variables that will appear as global brand varia…" at bounding box center [833, 292] width 840 height 1419
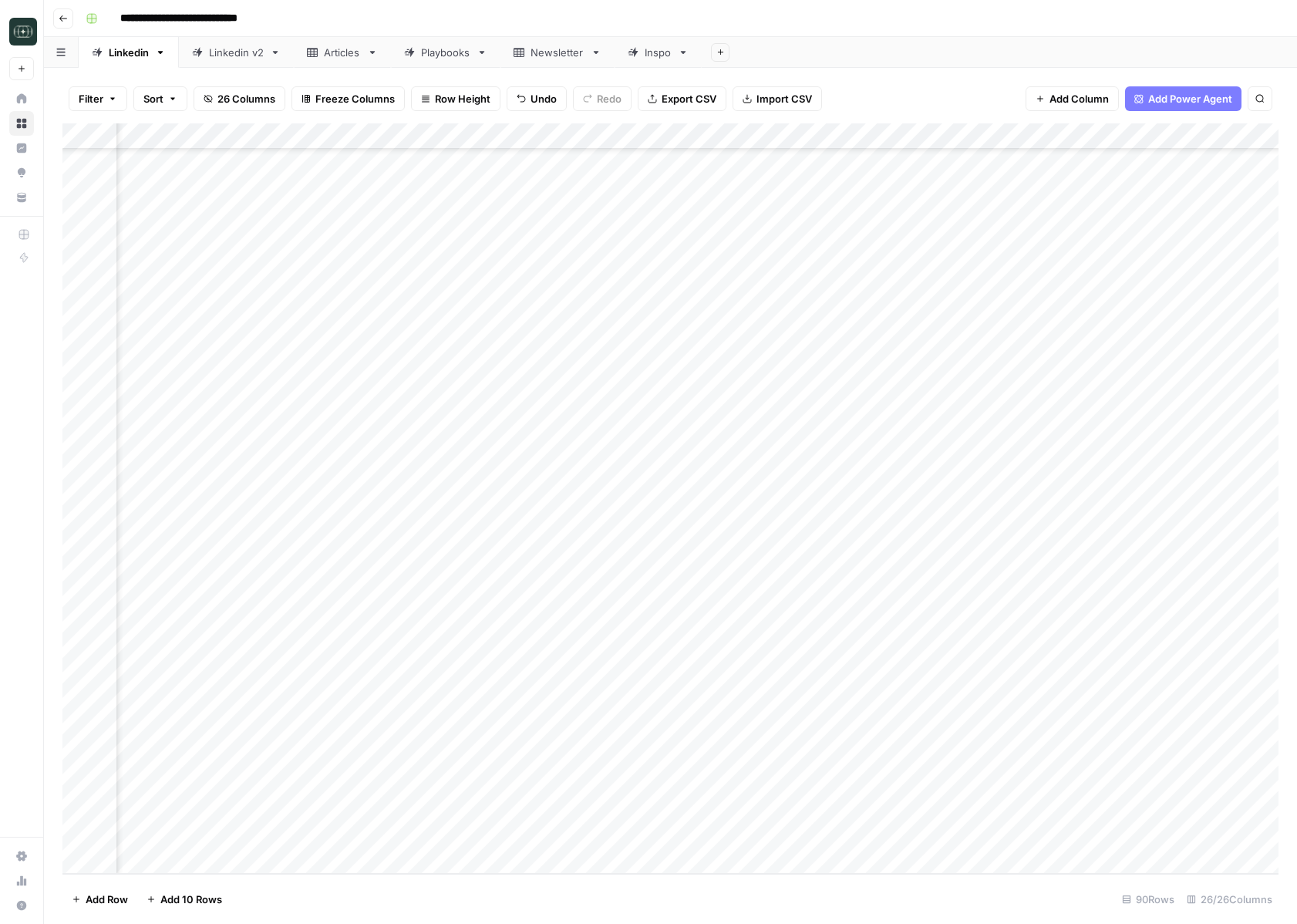
scroll to position [1661, 1329]
click at [1092, 834] on div "Add Column" at bounding box center [671, 499] width 1216 height 751
click at [823, 837] on div "Add Column" at bounding box center [671, 499] width 1216 height 751
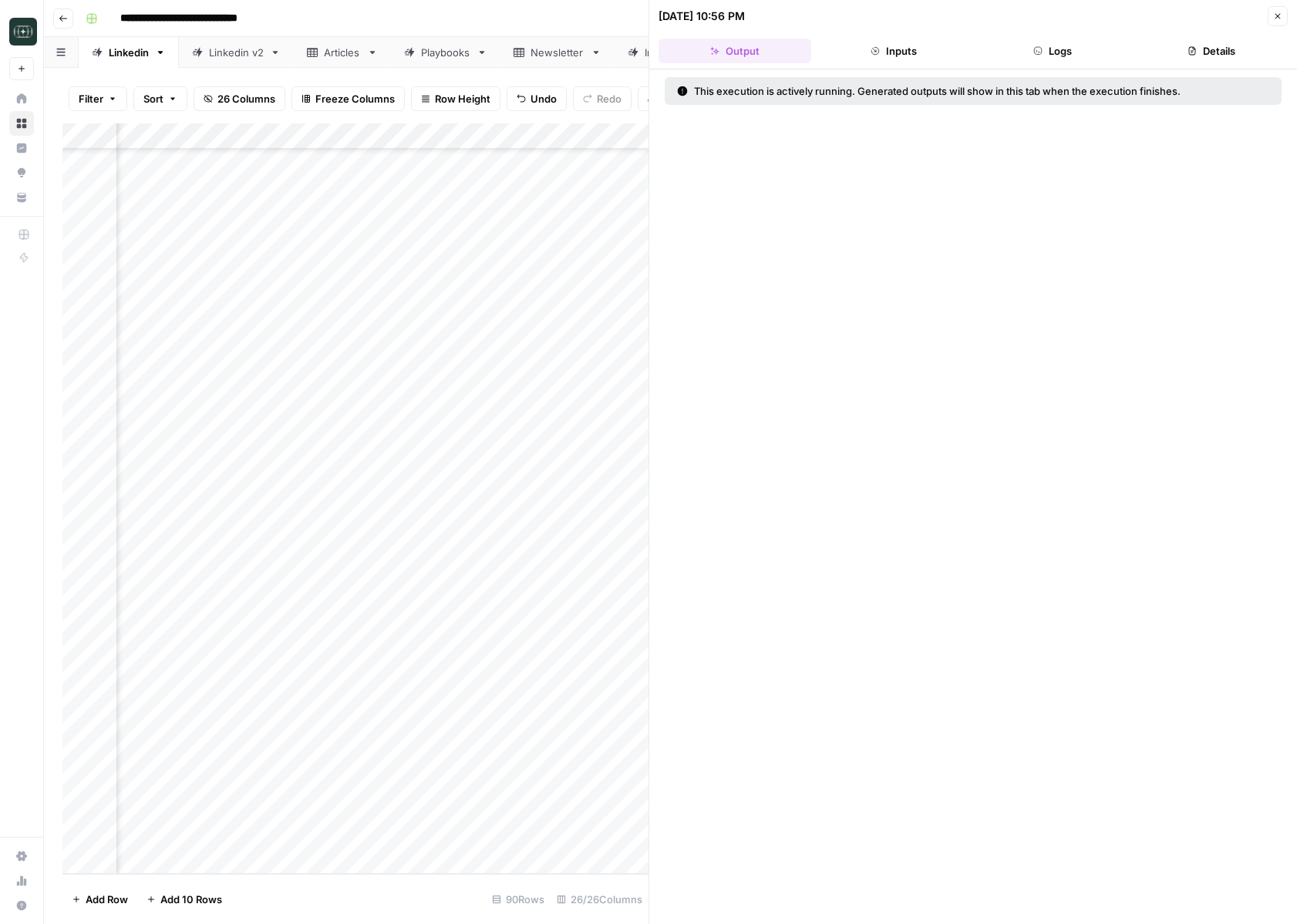
click at [1057, 57] on button "Logs" at bounding box center [1053, 51] width 152 height 25
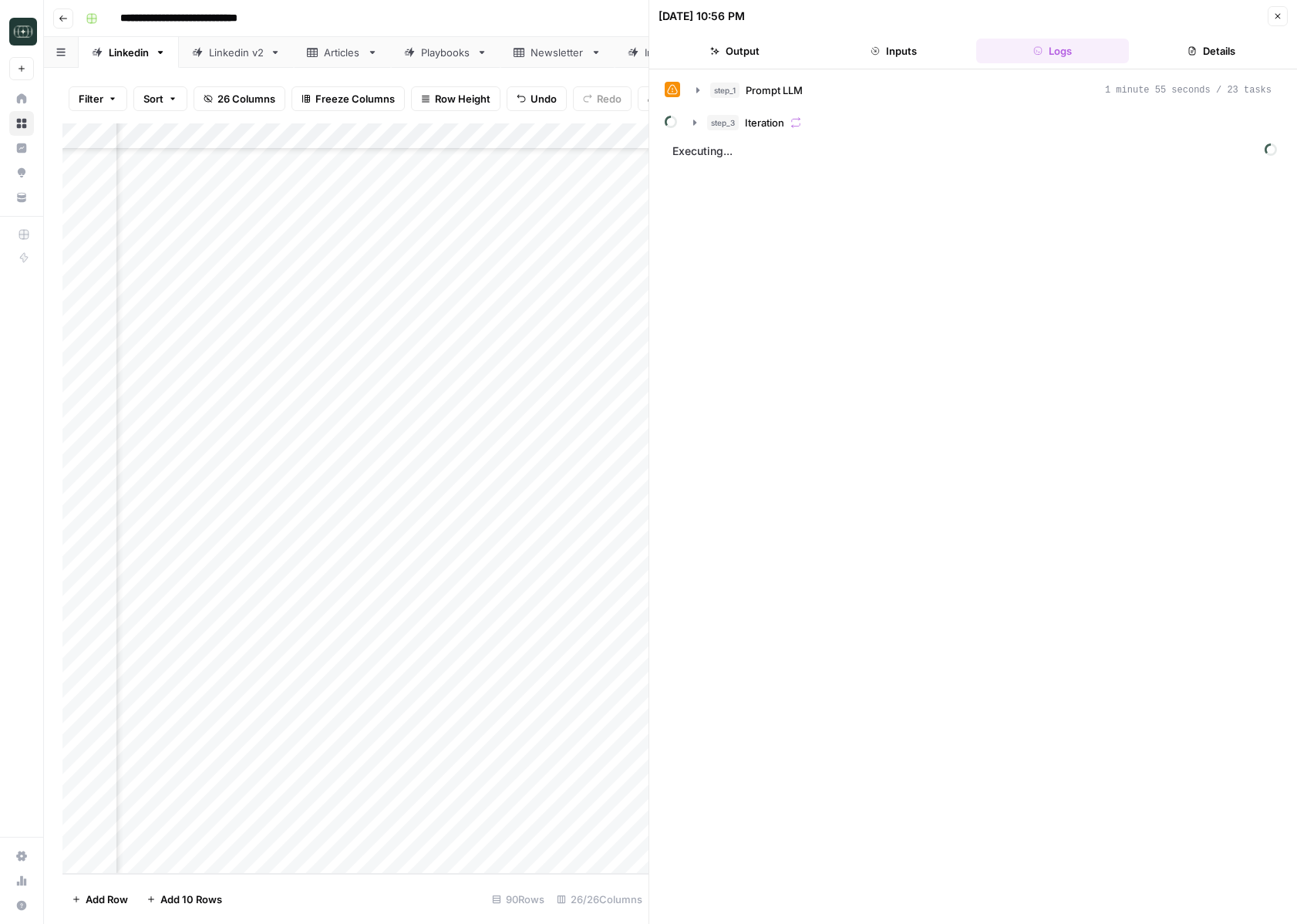
click at [683, 124] on div "step_3 Iteration" at bounding box center [973, 122] width 617 height 26
click at [696, 124] on icon "button" at bounding box center [695, 123] width 13 height 13
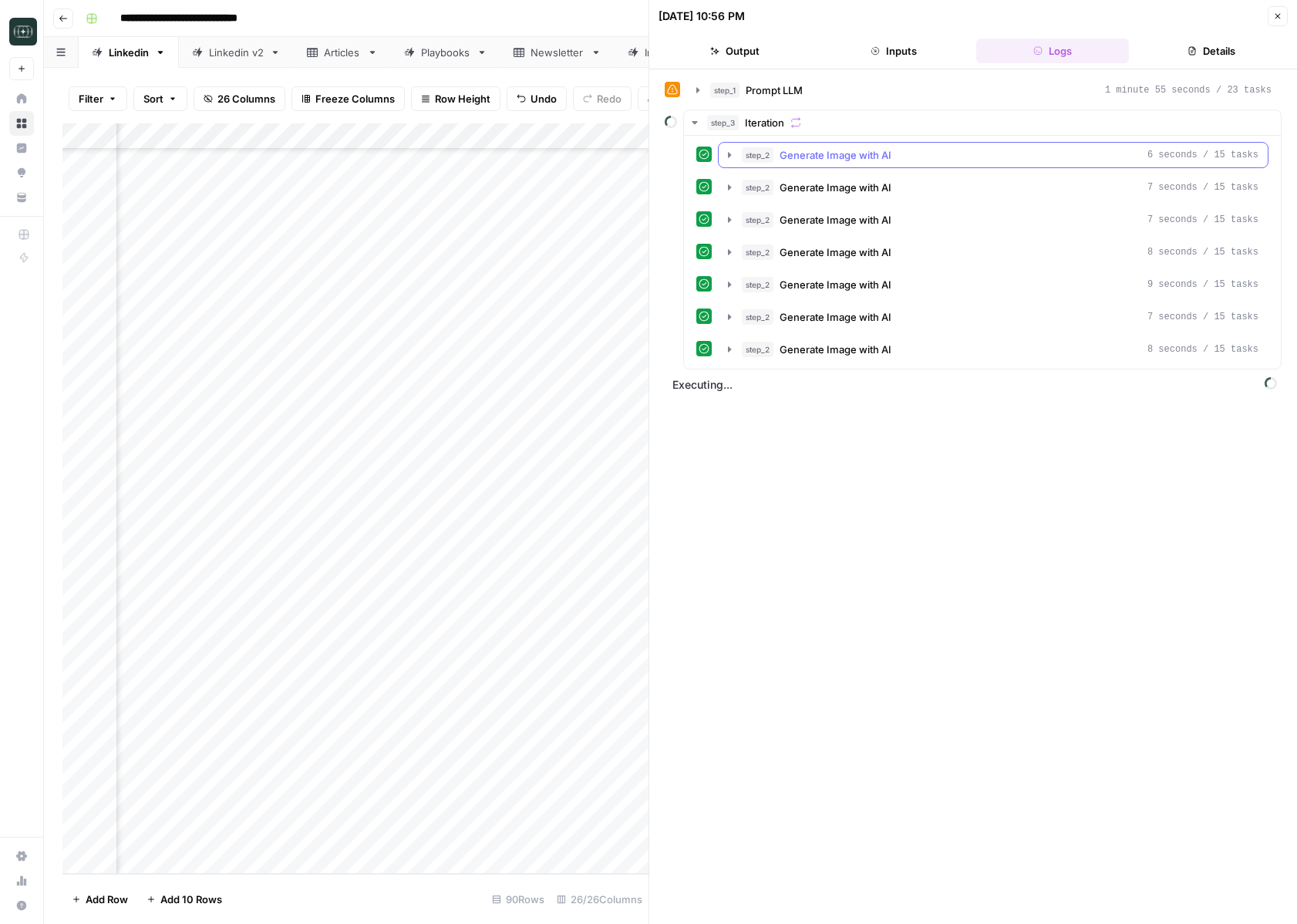
click at [731, 162] on button "step_2 Generate Image with AI 6 seconds / 15 tasks" at bounding box center [993, 155] width 549 height 25
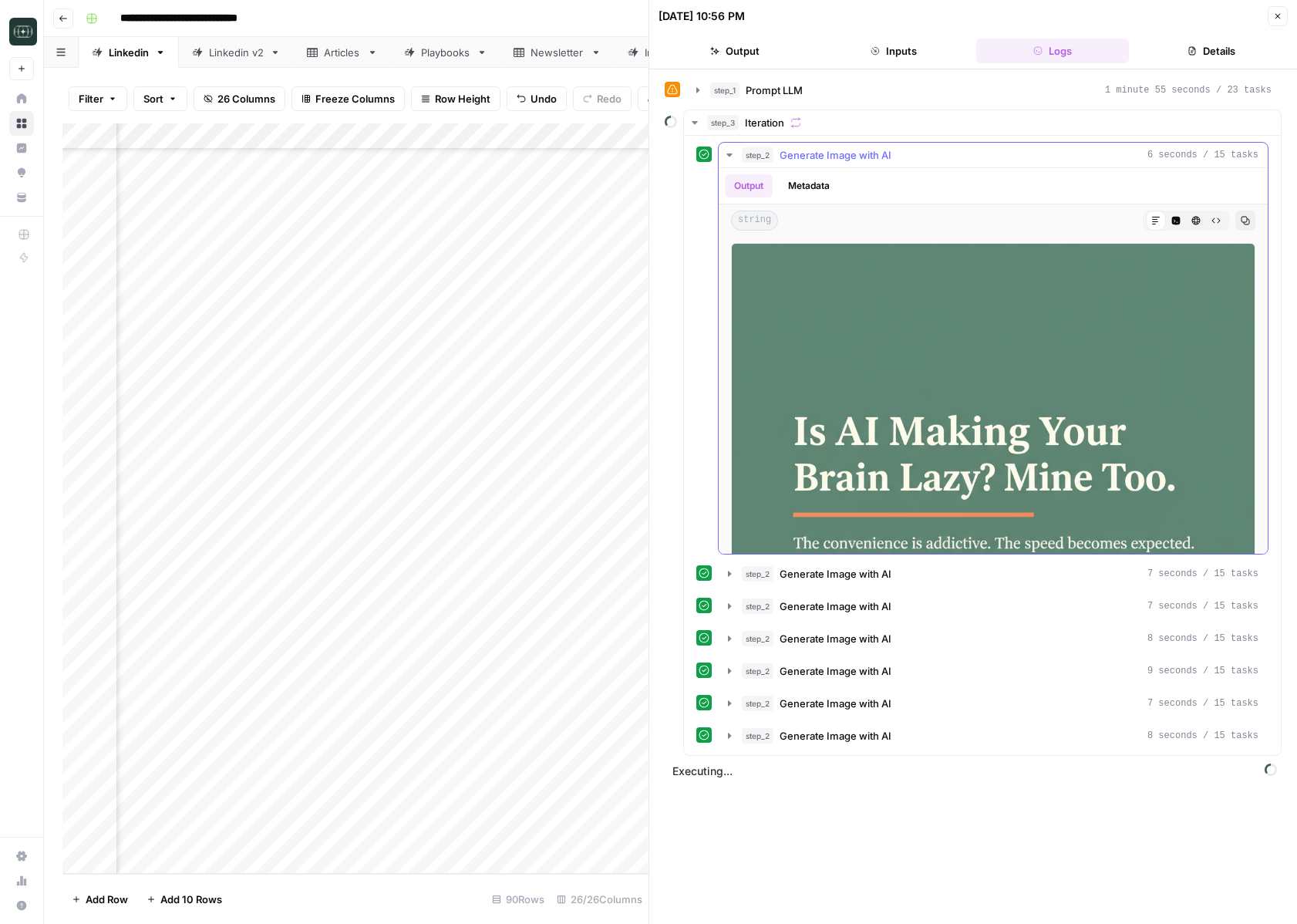
click at [731, 162] on button "step_2 Generate Image with AI 6 seconds / 15 tasks" at bounding box center [993, 155] width 549 height 25
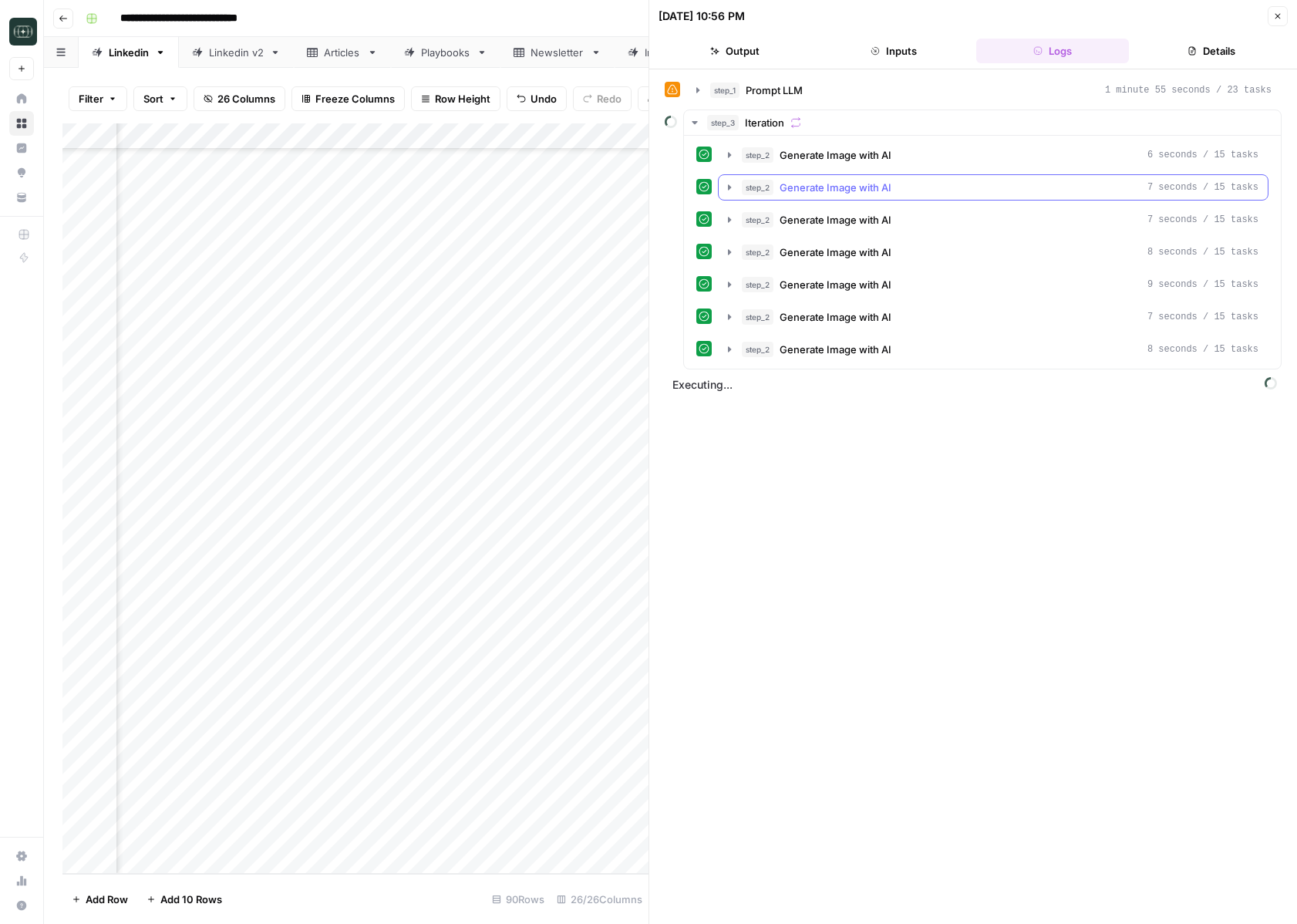
click at [725, 197] on button "step_2 Generate Image with AI 7 seconds / 15 tasks" at bounding box center [993, 187] width 549 height 25
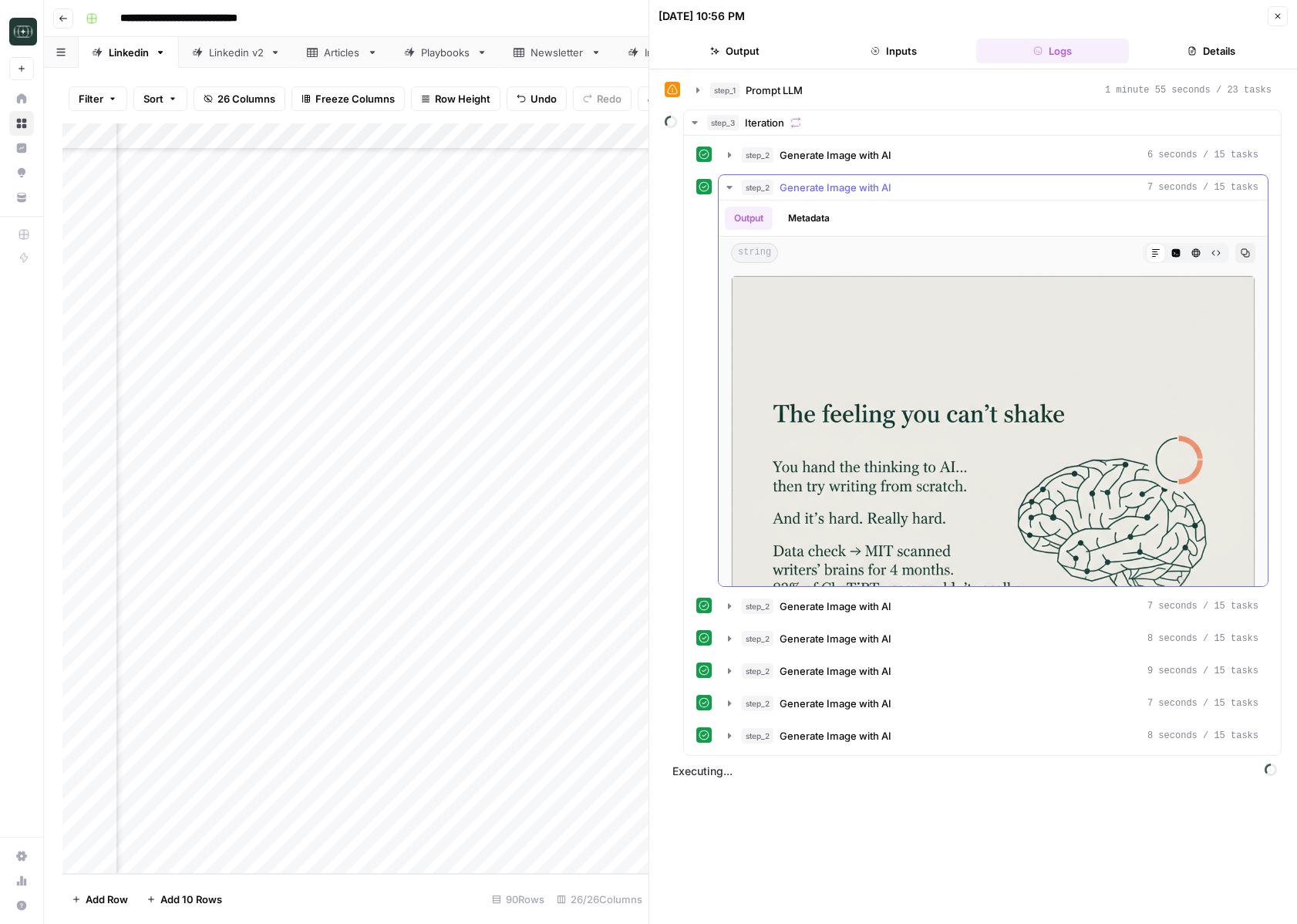
click at [726, 190] on icon "button" at bounding box center [730, 187] width 13 height 13
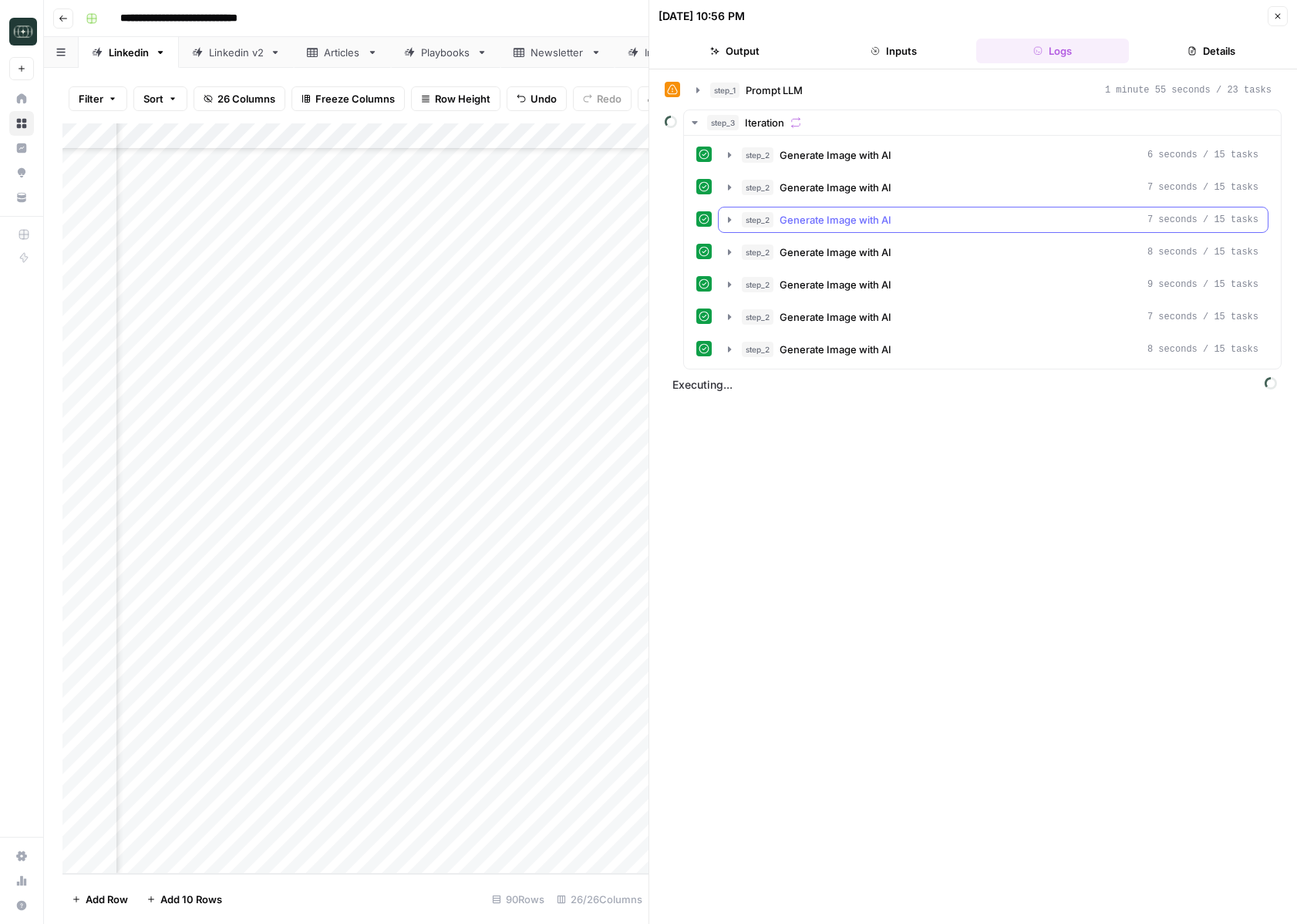
click at [726, 216] on icon "button" at bounding box center [730, 220] width 13 height 13
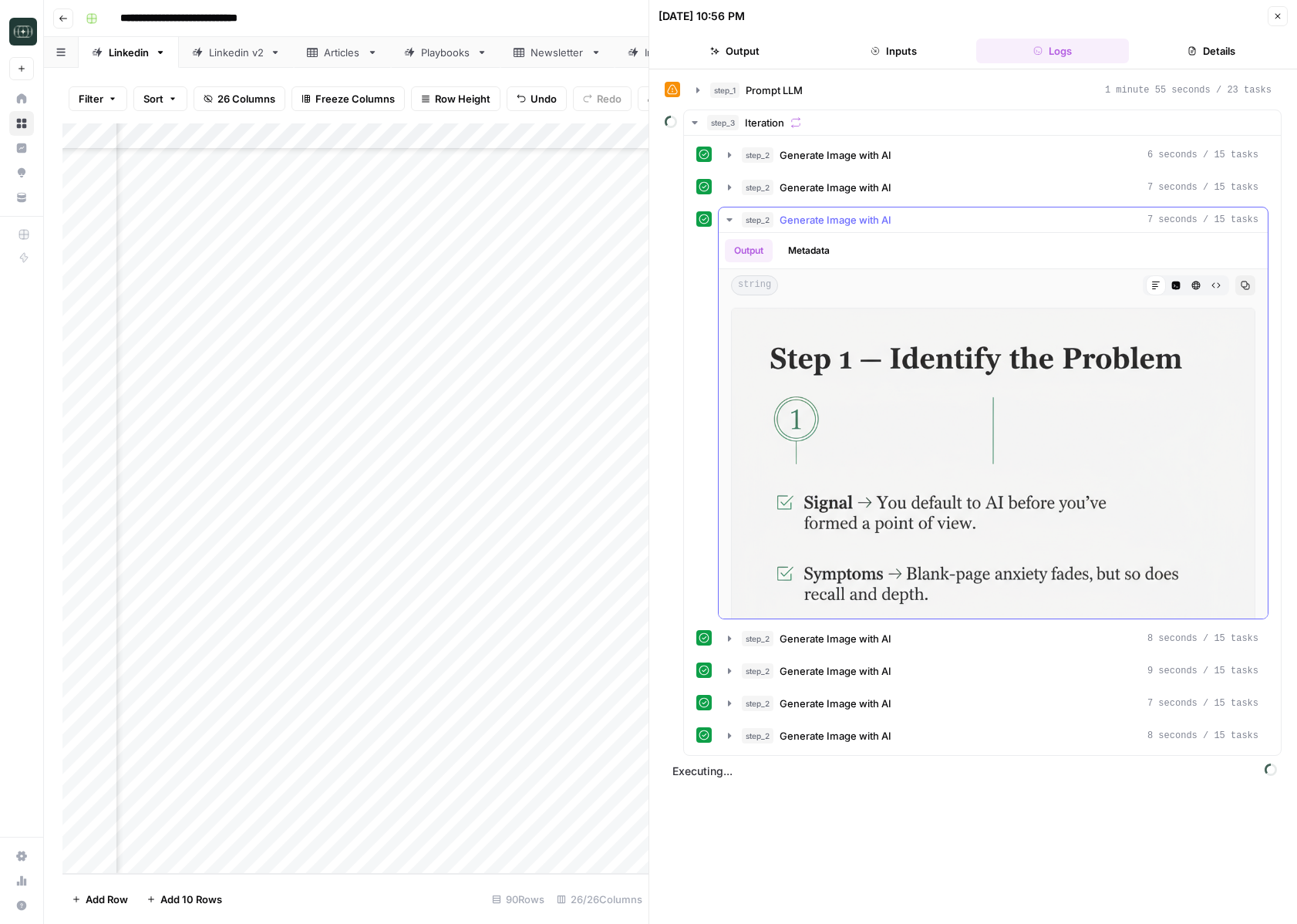
click at [726, 216] on icon "button" at bounding box center [730, 220] width 13 height 13
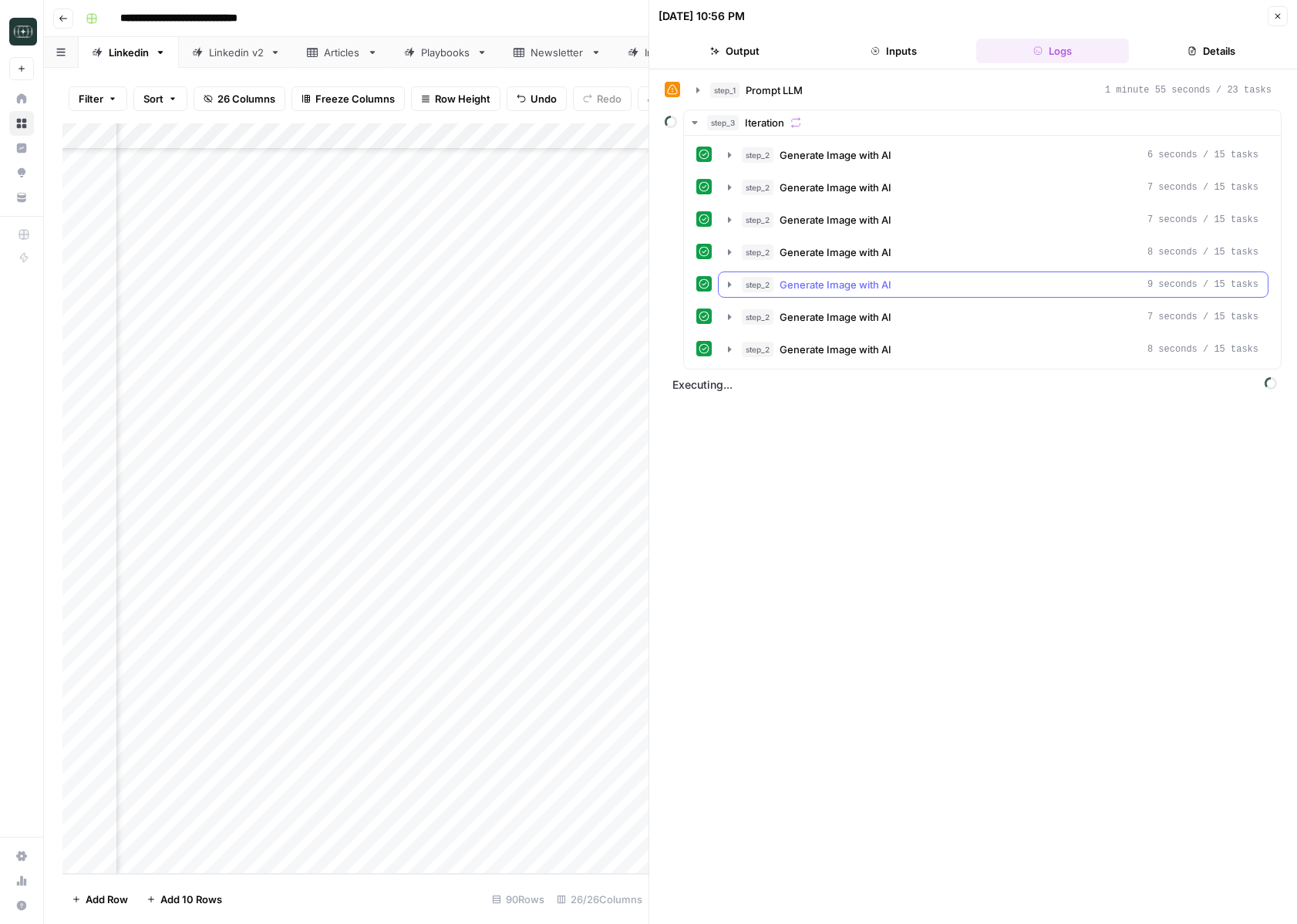
click at [726, 275] on button "step_2 Generate Image with AI 9 seconds / 15 tasks" at bounding box center [993, 285] width 549 height 25
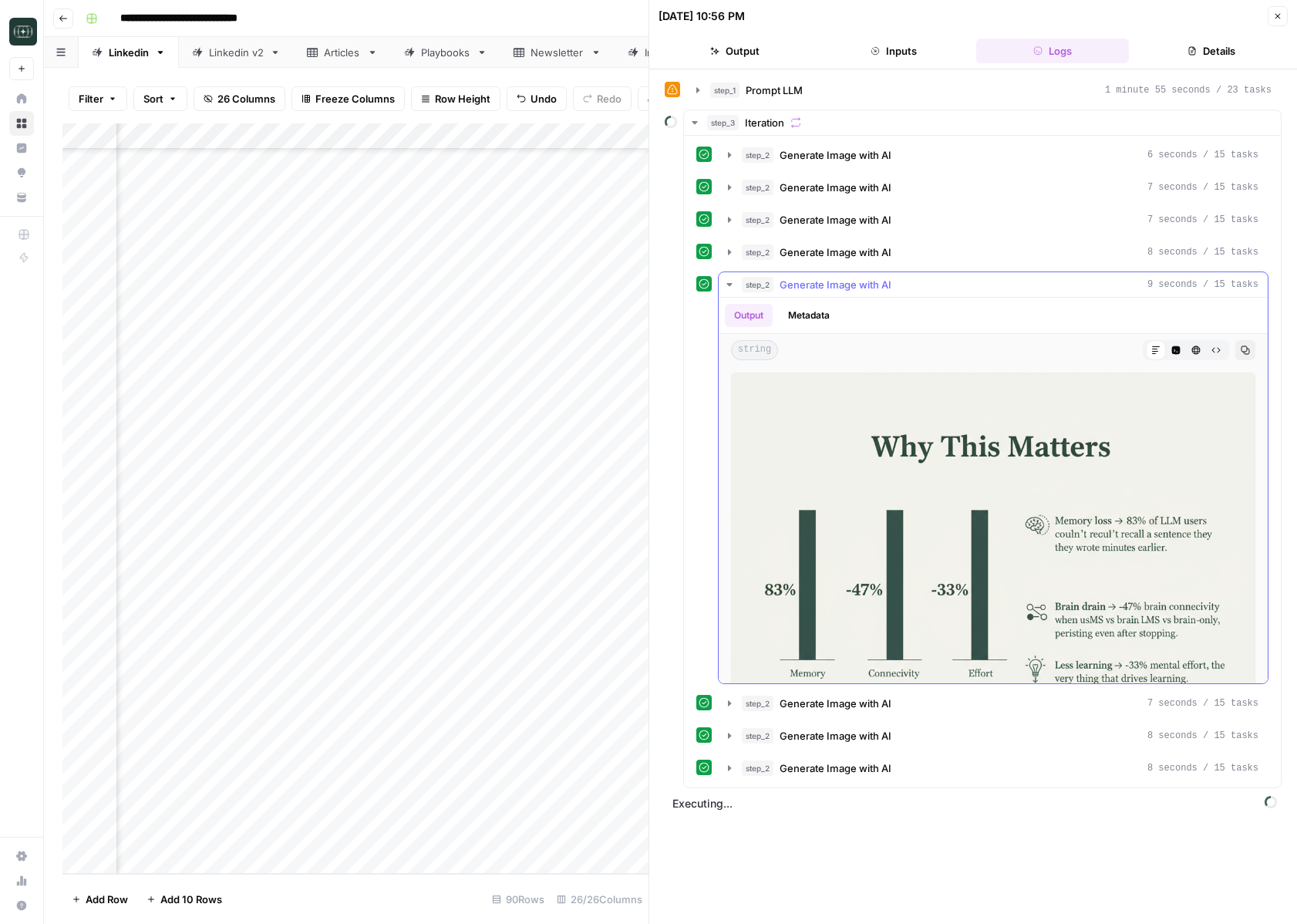
click at [726, 275] on button "step_2 Generate Image with AI 9 seconds / 15 tasks" at bounding box center [993, 285] width 549 height 25
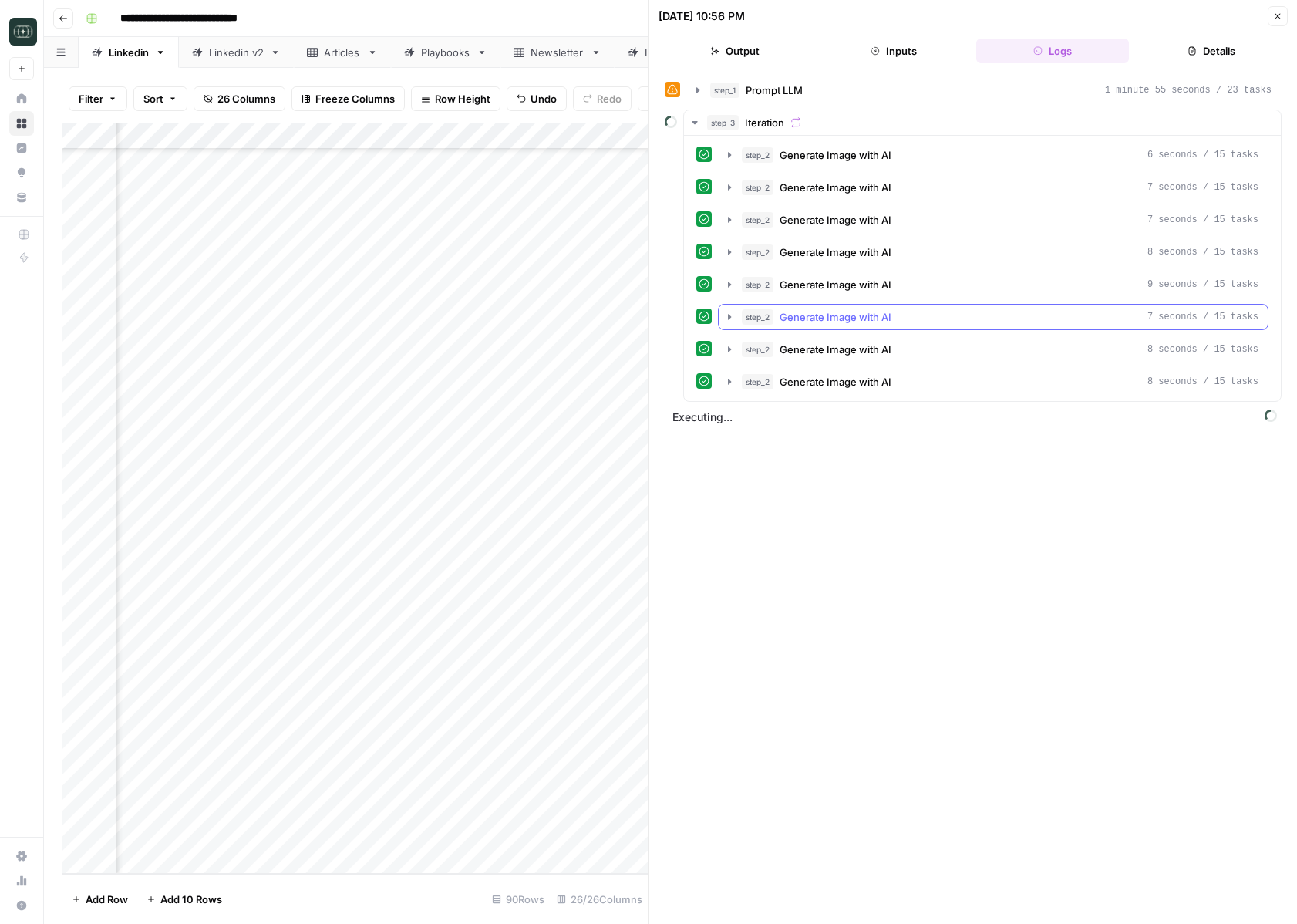
click at [729, 322] on icon "button" at bounding box center [730, 318] width 13 height 13
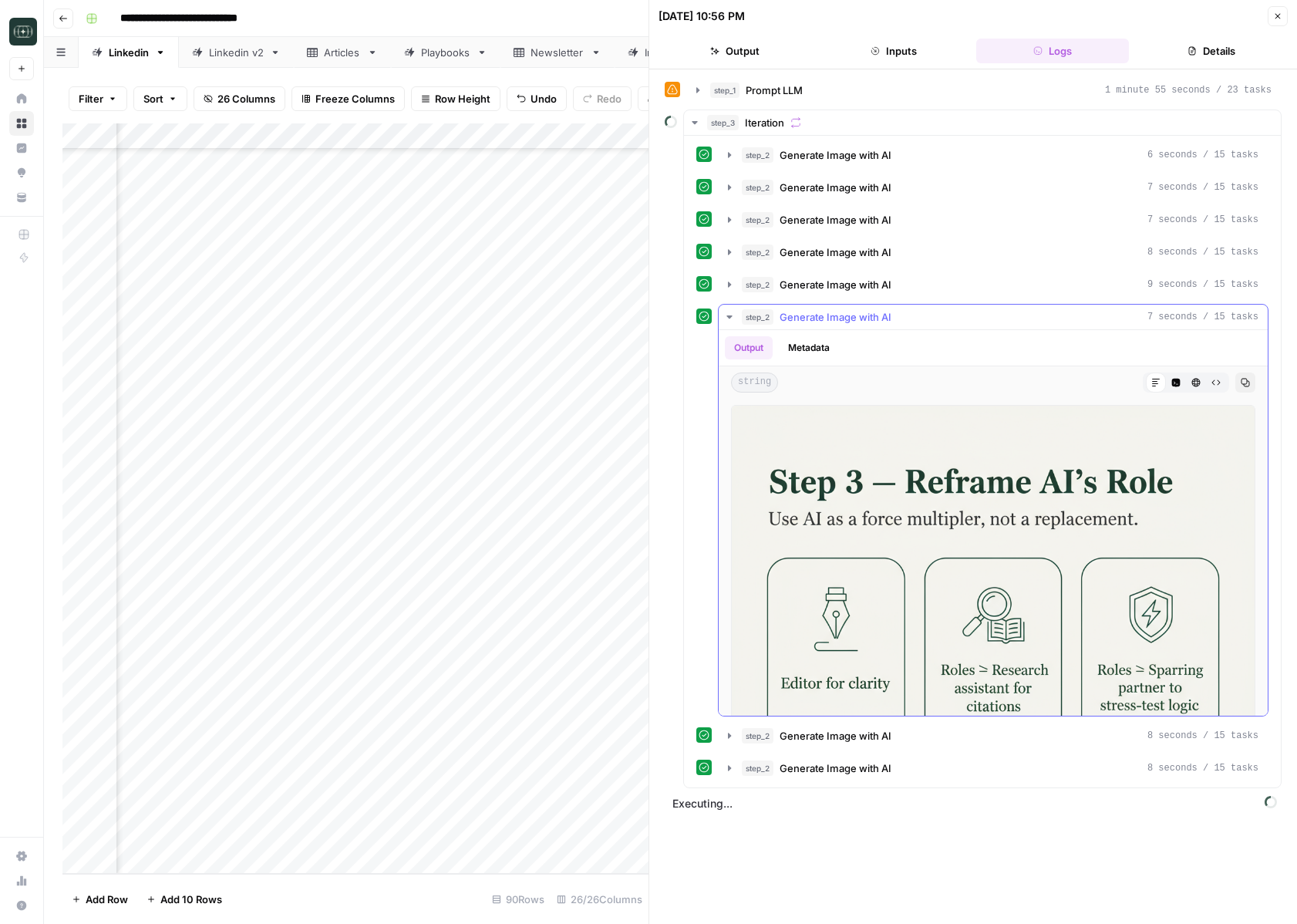
click at [729, 322] on icon "button" at bounding box center [730, 318] width 13 height 13
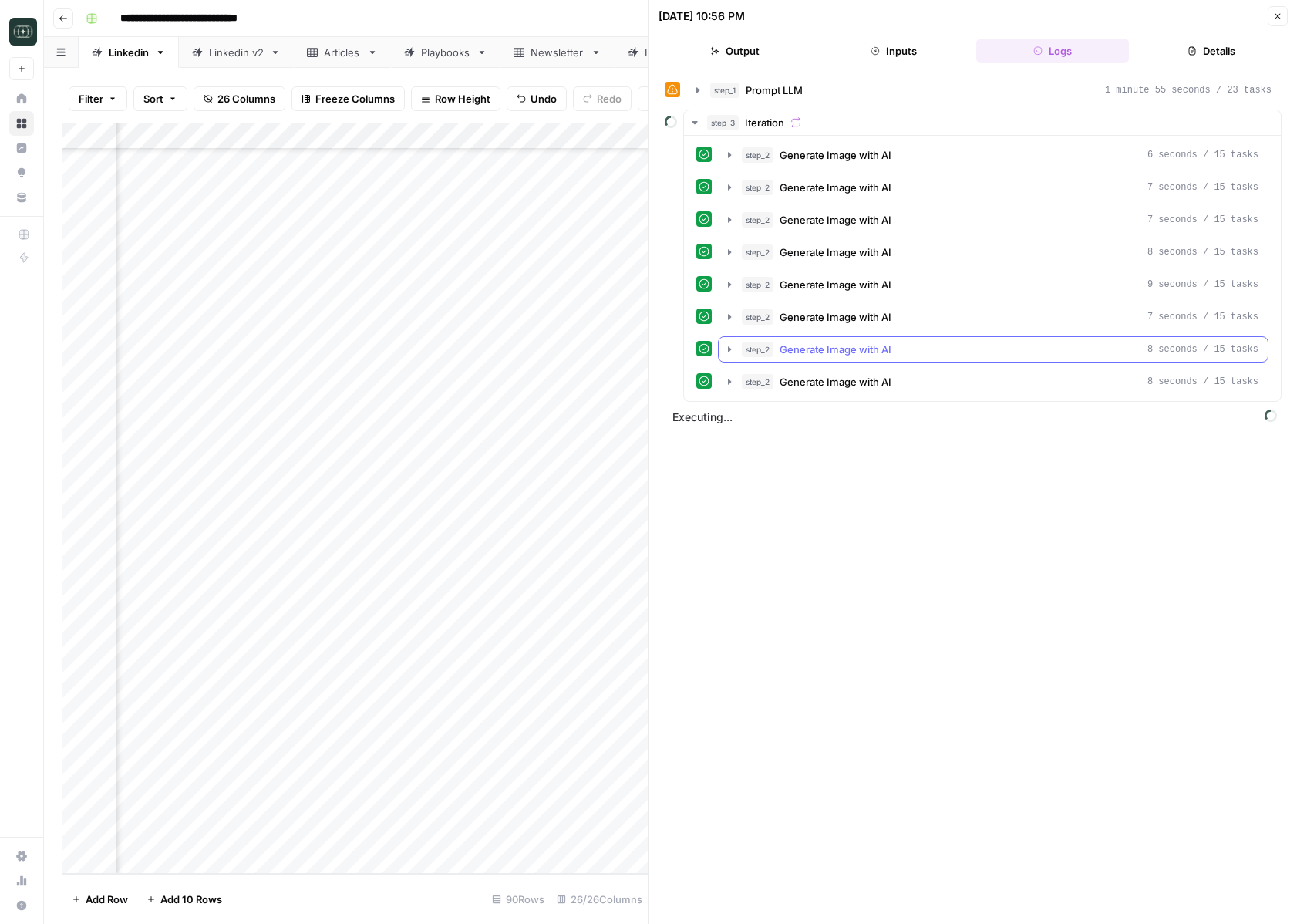
click at [727, 347] on icon "button" at bounding box center [730, 350] width 13 height 13
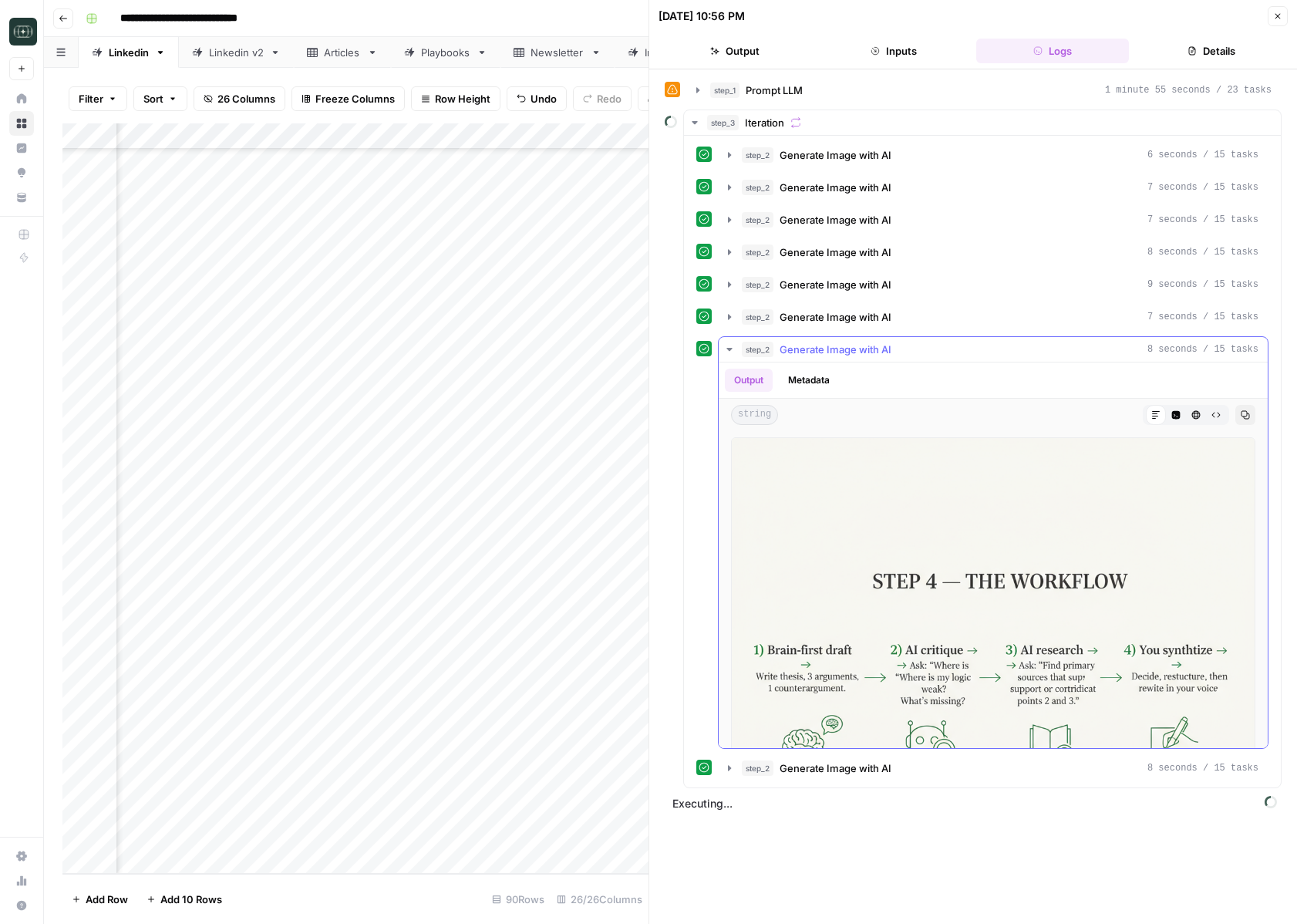
click at [727, 347] on icon "button" at bounding box center [730, 350] width 13 height 13
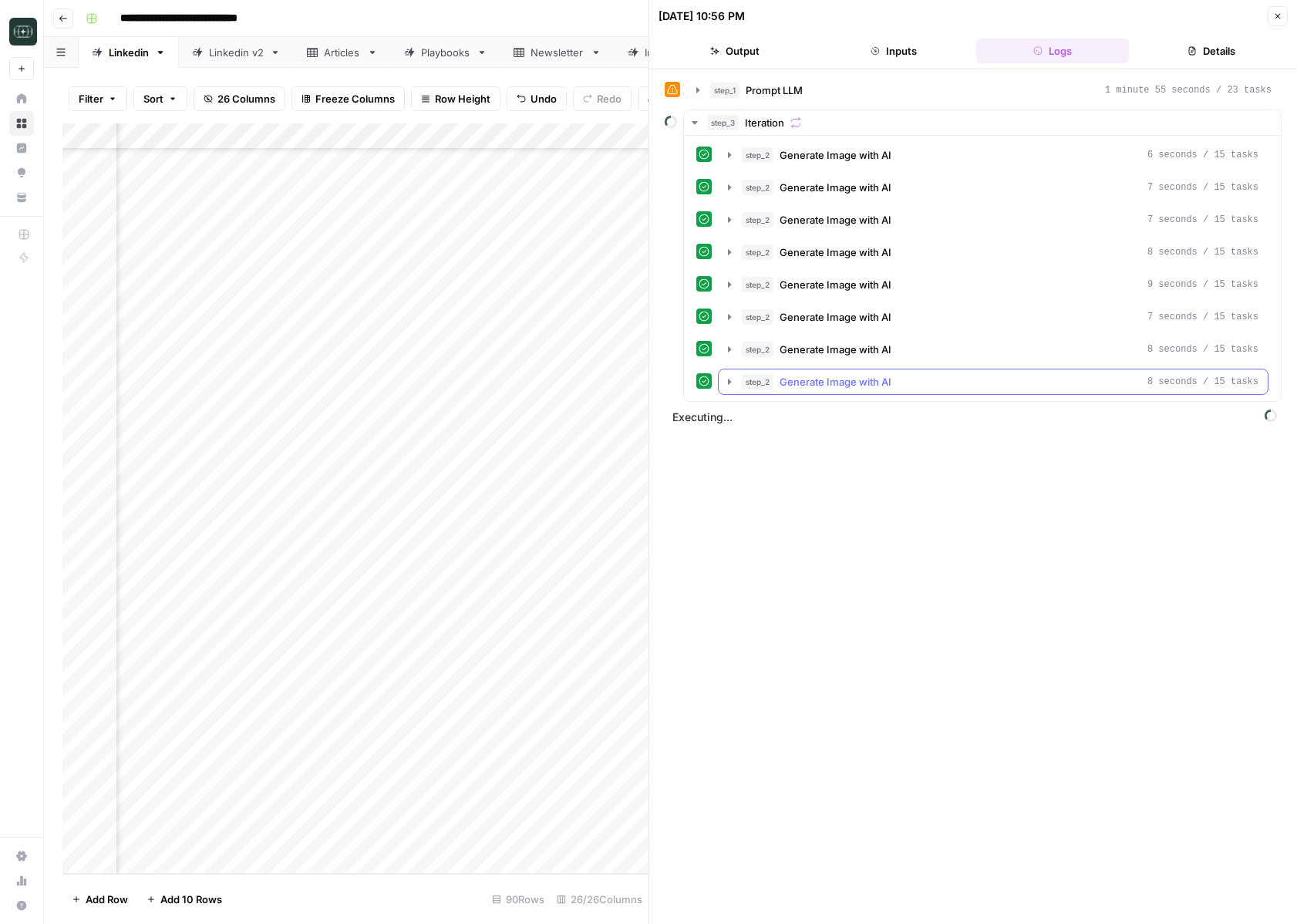
click at [726, 385] on icon "button" at bounding box center [730, 382] width 13 height 13
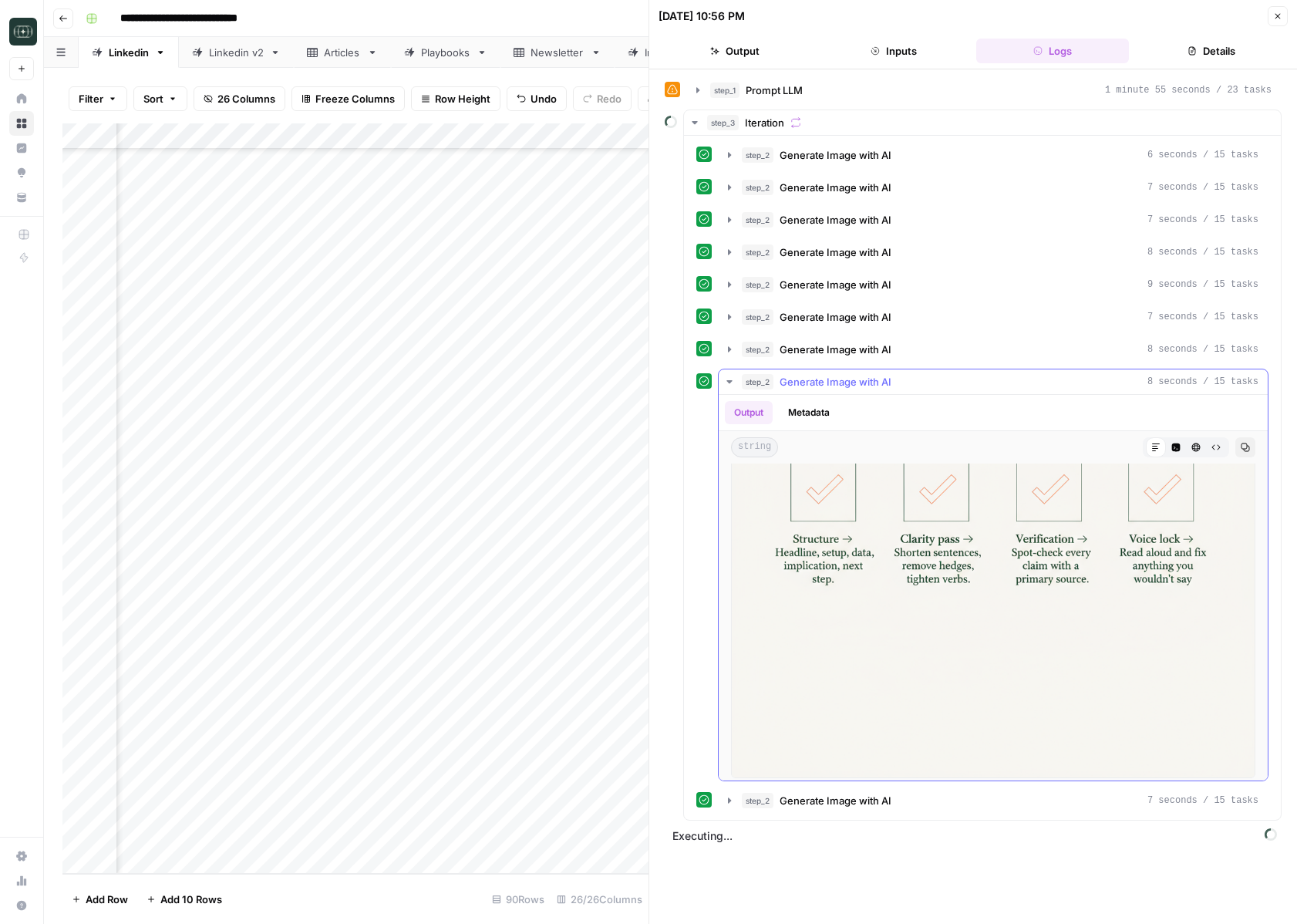
scroll to position [187, 0]
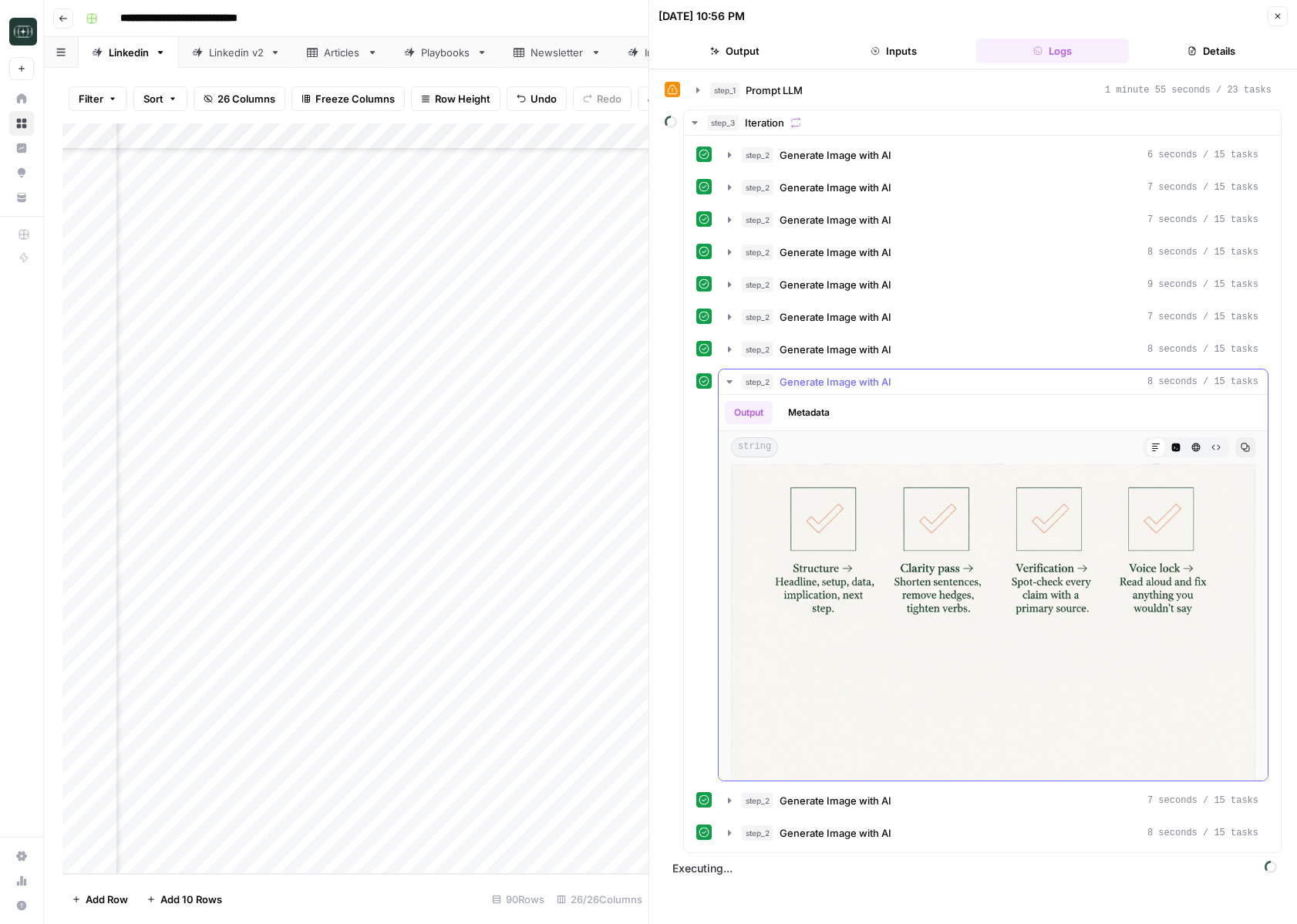
click at [733, 380] on icon "button" at bounding box center [730, 382] width 13 height 13
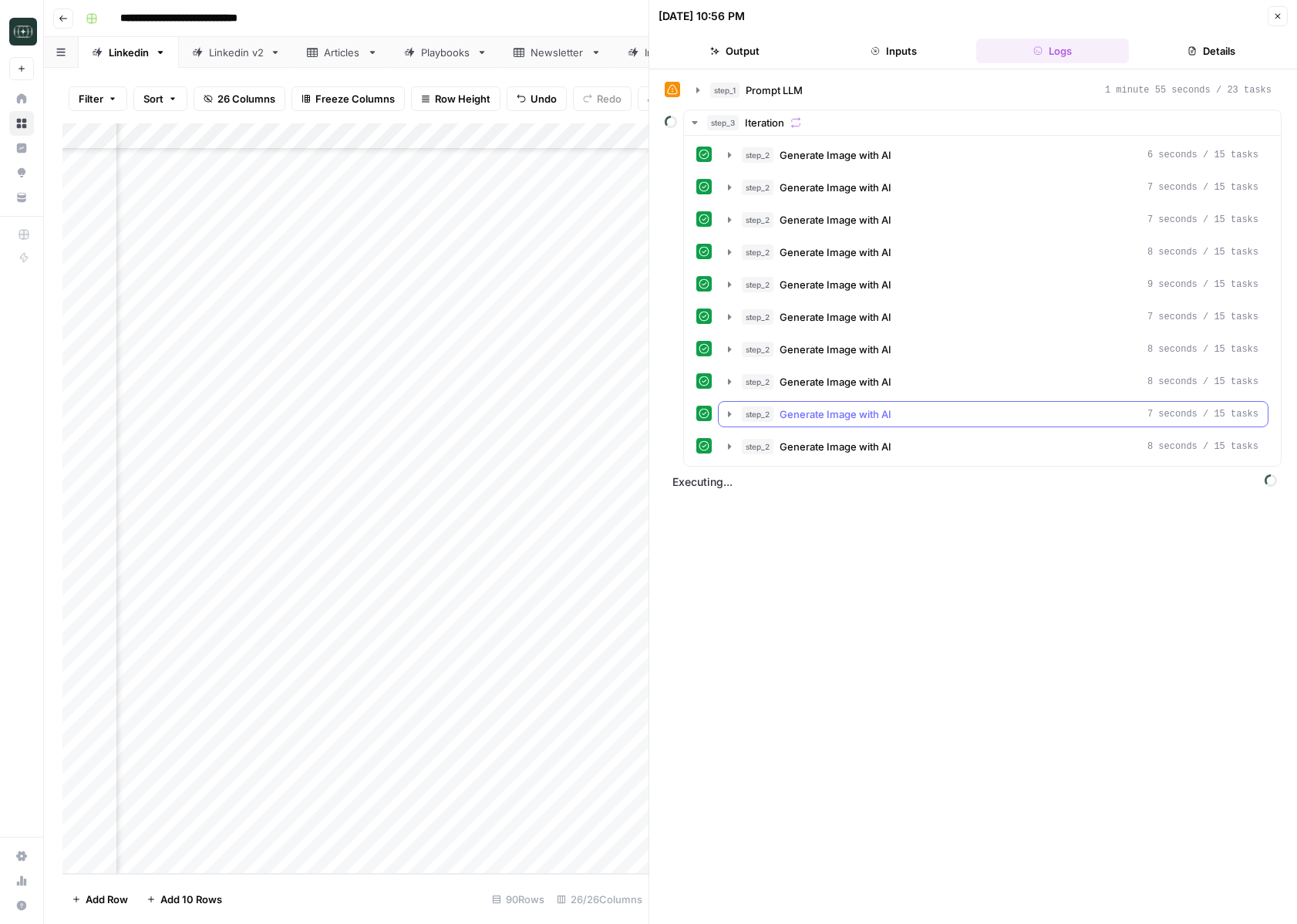
click at [735, 417] on icon "button" at bounding box center [730, 414] width 13 height 13
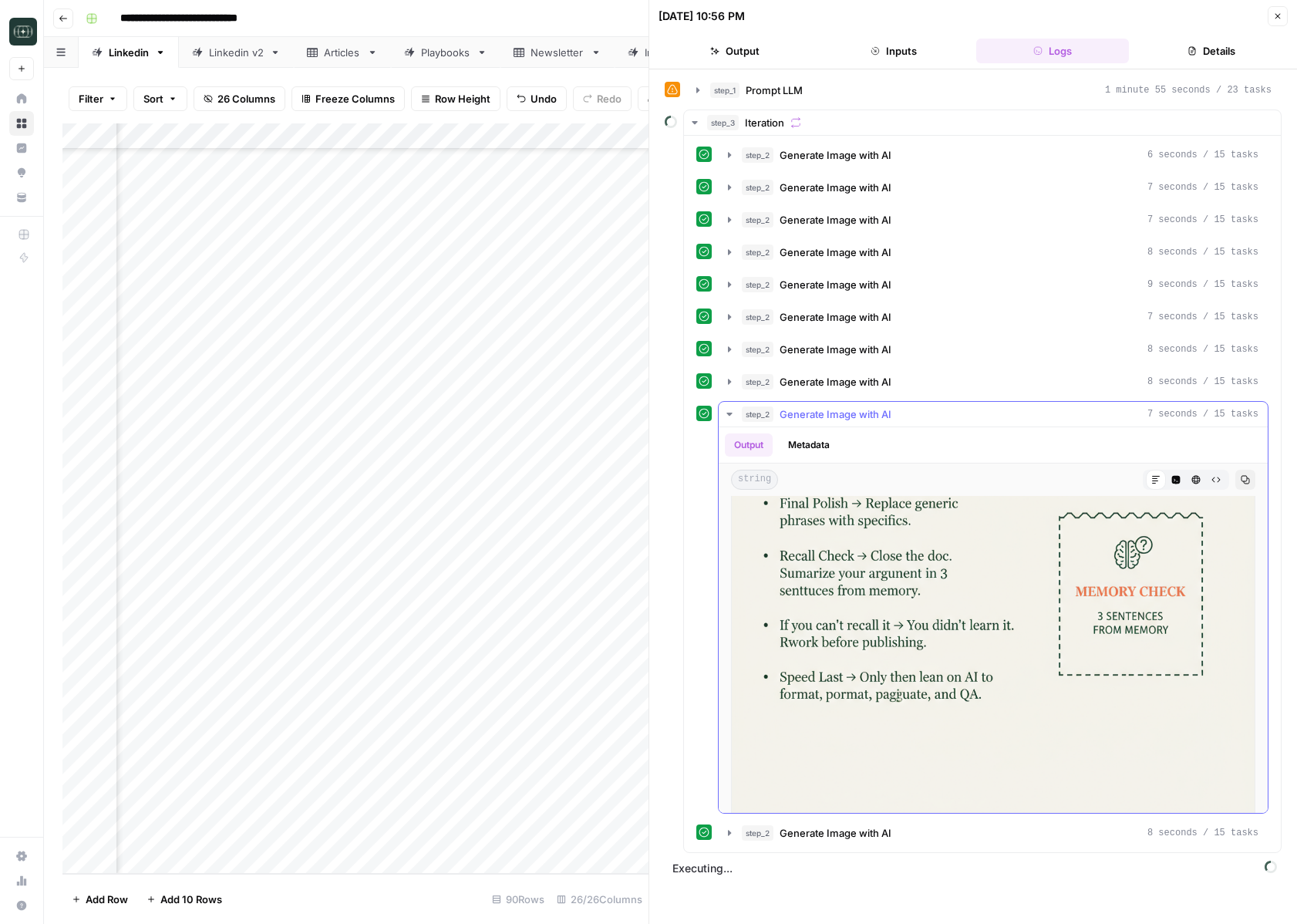
scroll to position [177, 0]
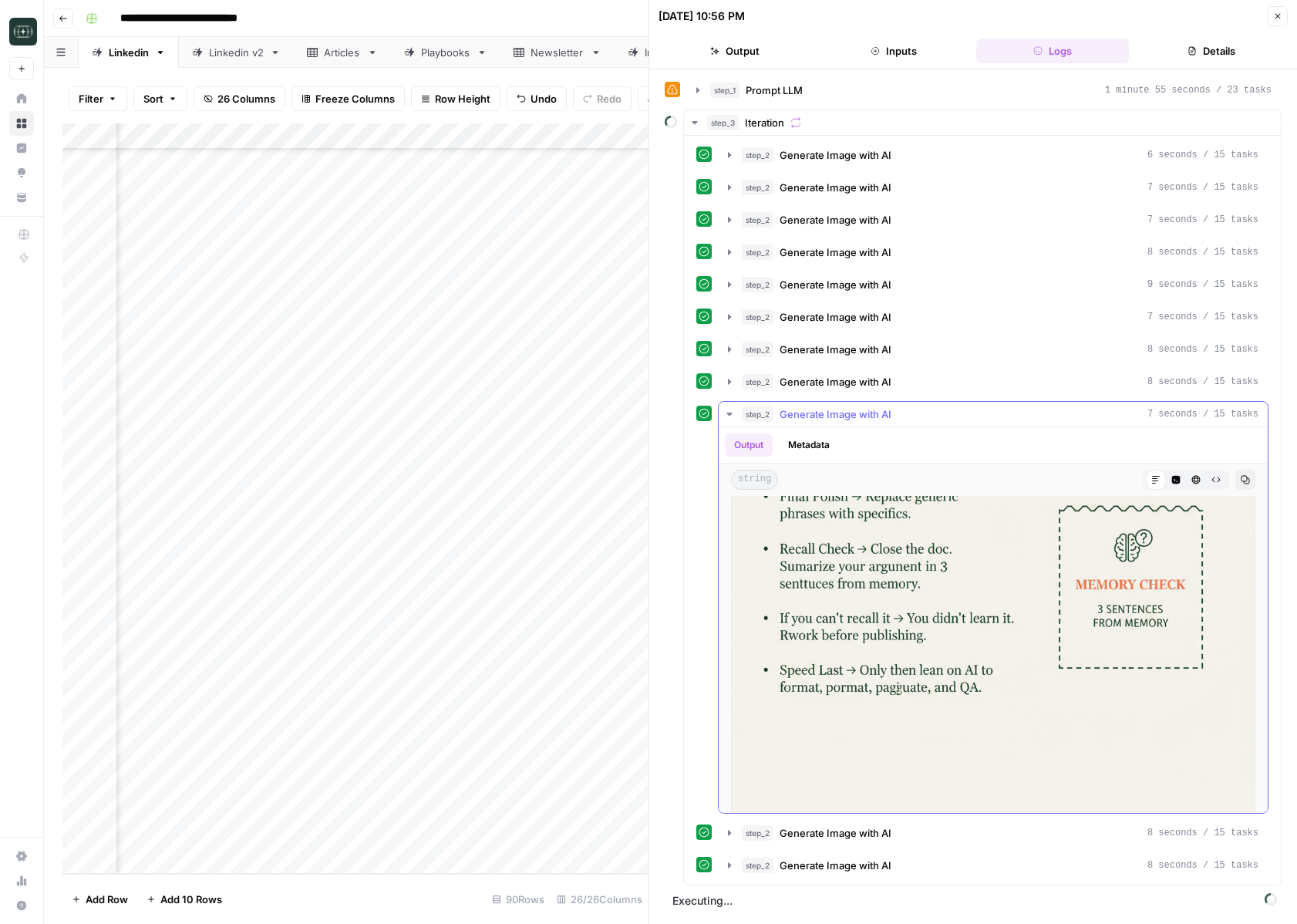
click at [730, 413] on icon "button" at bounding box center [729, 414] width 5 height 3
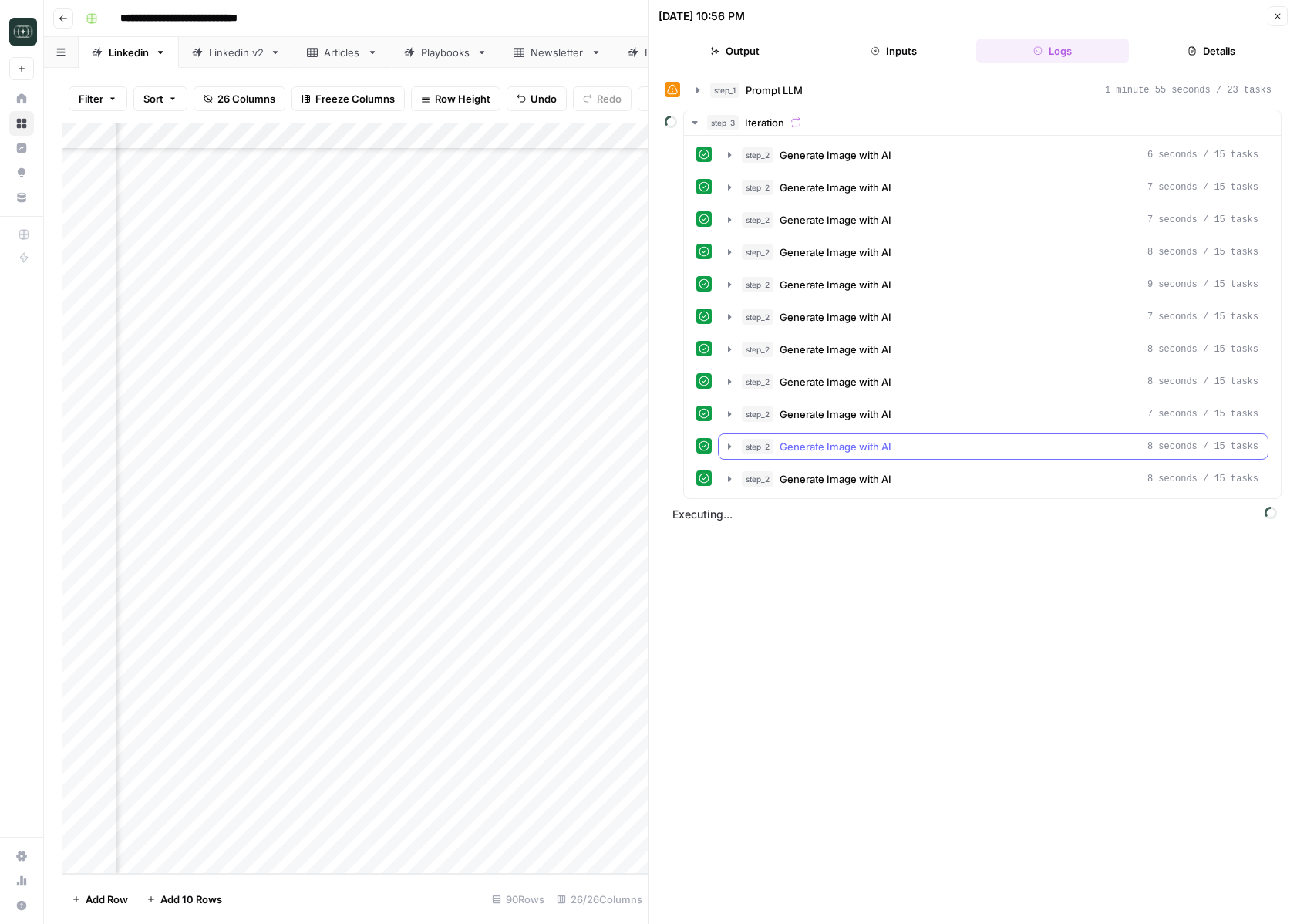
click at [730, 452] on icon "button" at bounding box center [730, 447] width 13 height 13
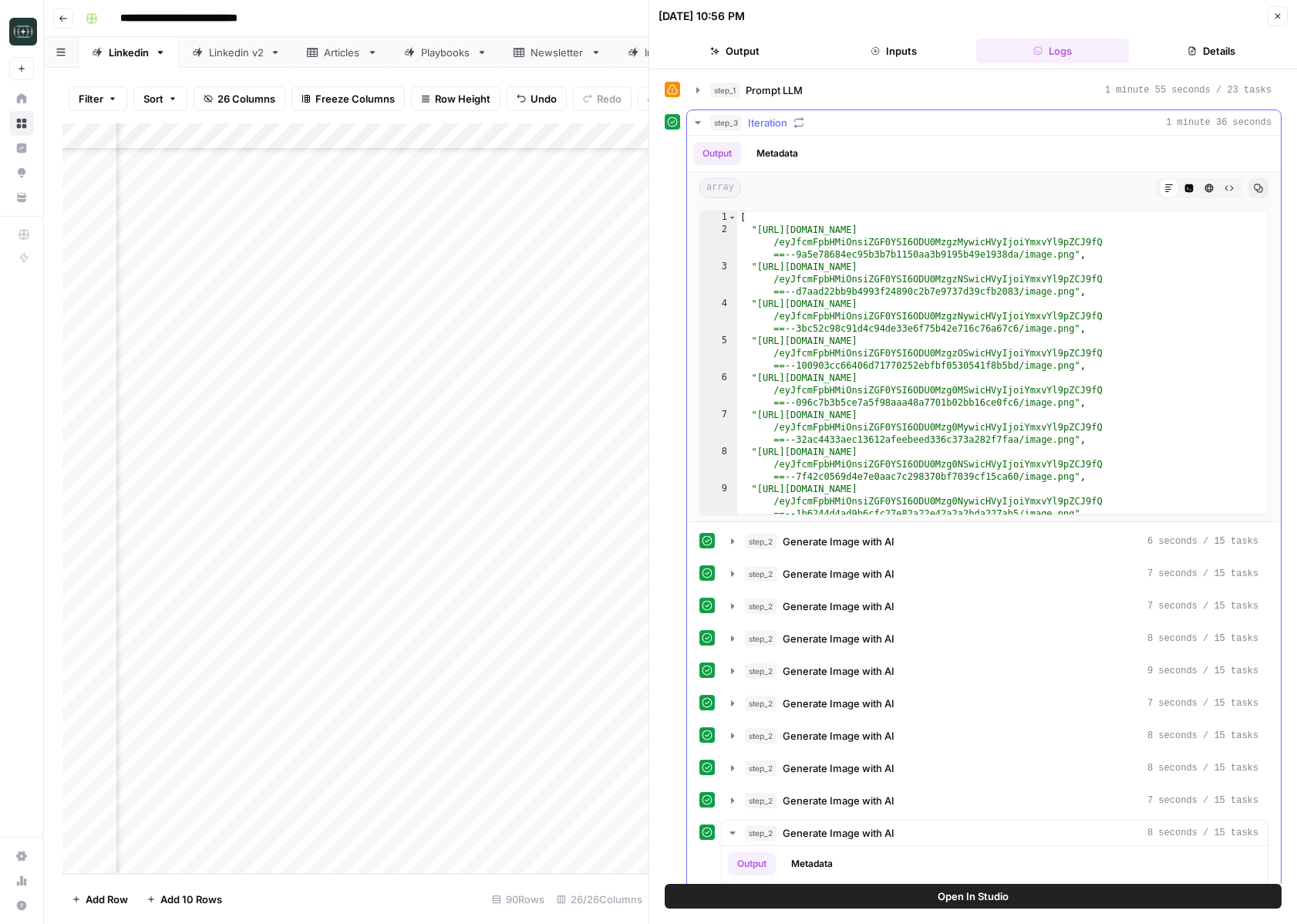
scroll to position [217, 0]
click at [702, 129] on button "step_3 Iteration 1 minute 36 seconds" at bounding box center [984, 123] width 594 height 25
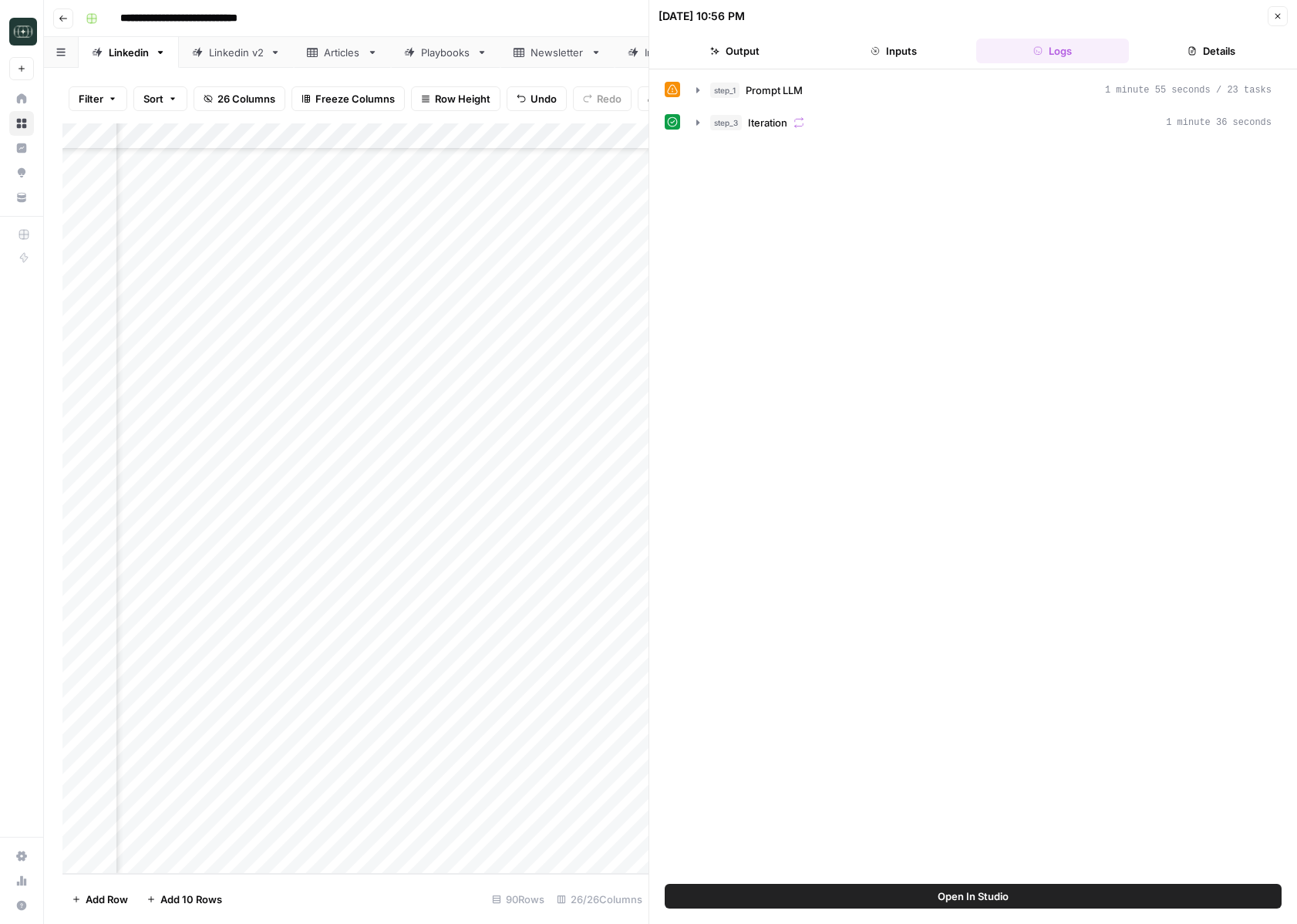
click at [1270, 14] on button "Close" at bounding box center [1278, 16] width 20 height 20
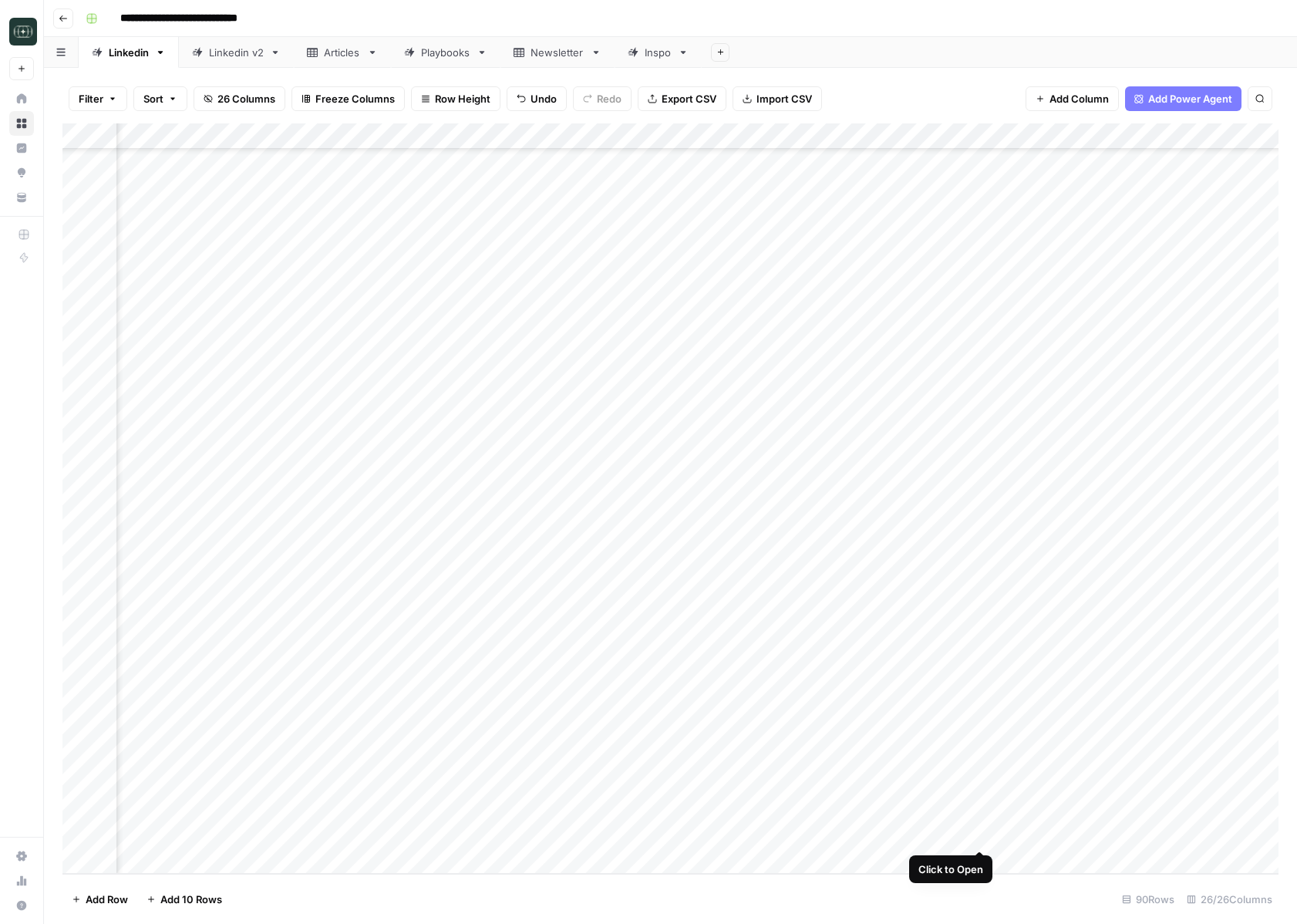
click at [918, 829] on div "Add Column" at bounding box center [671, 499] width 1216 height 751
click at [927, 833] on div "Add Column" at bounding box center [671, 499] width 1216 height 751
click at [982, 871] on div "Add Column" at bounding box center [671, 499] width 1216 height 751
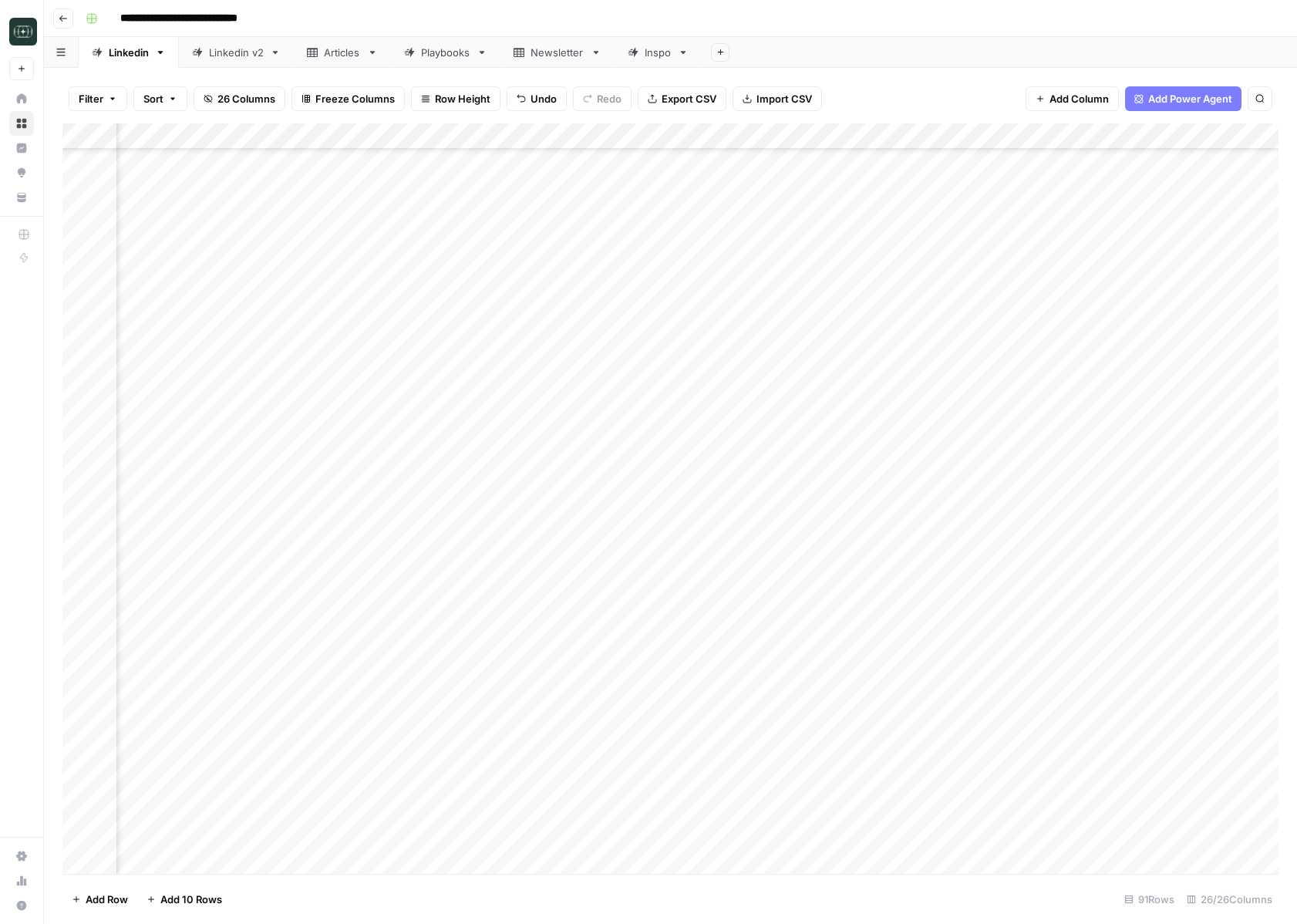
click at [985, 834] on div "Add Column" at bounding box center [671, 499] width 1216 height 751
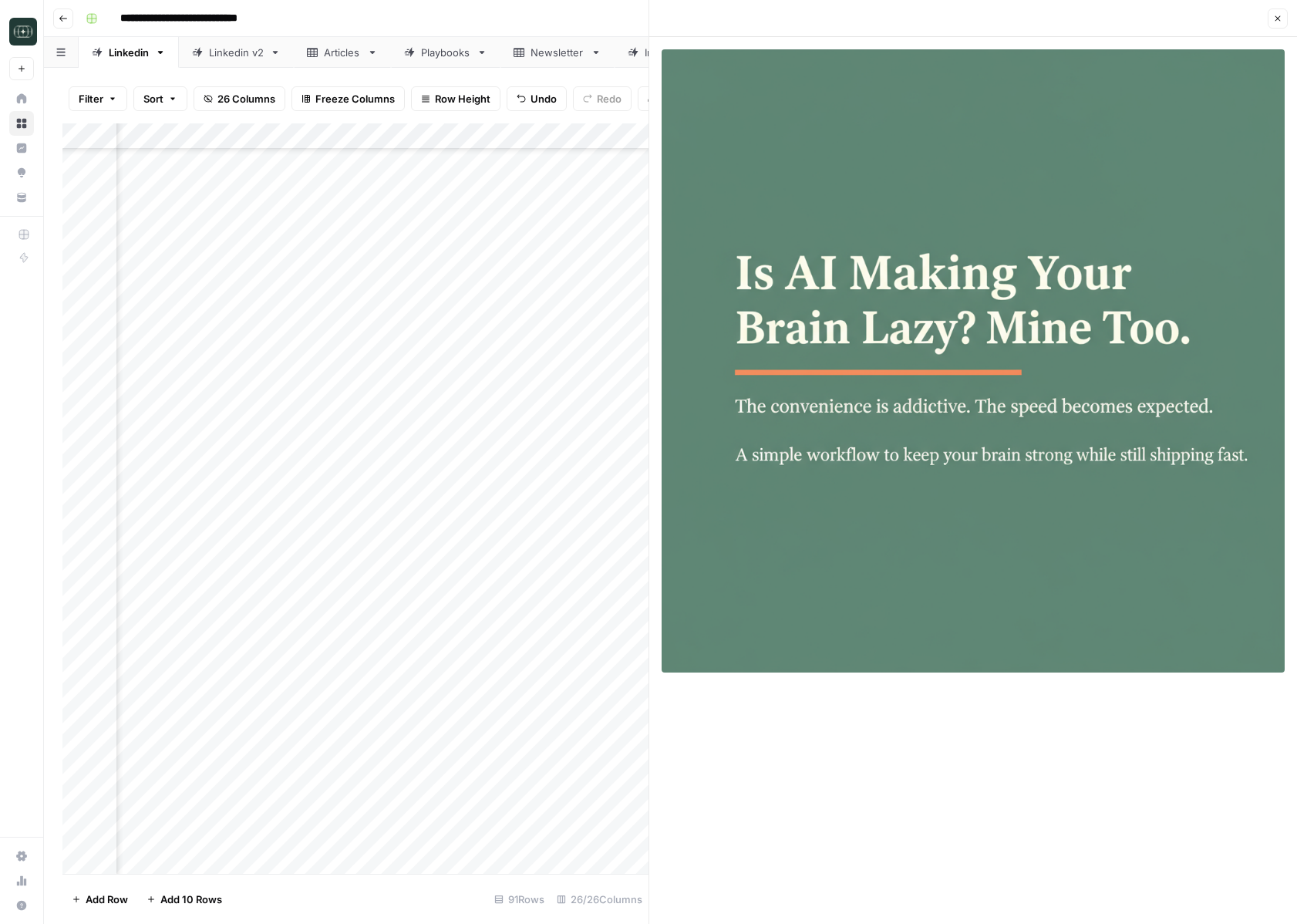
click at [1271, 22] on button "Close" at bounding box center [1278, 18] width 20 height 20
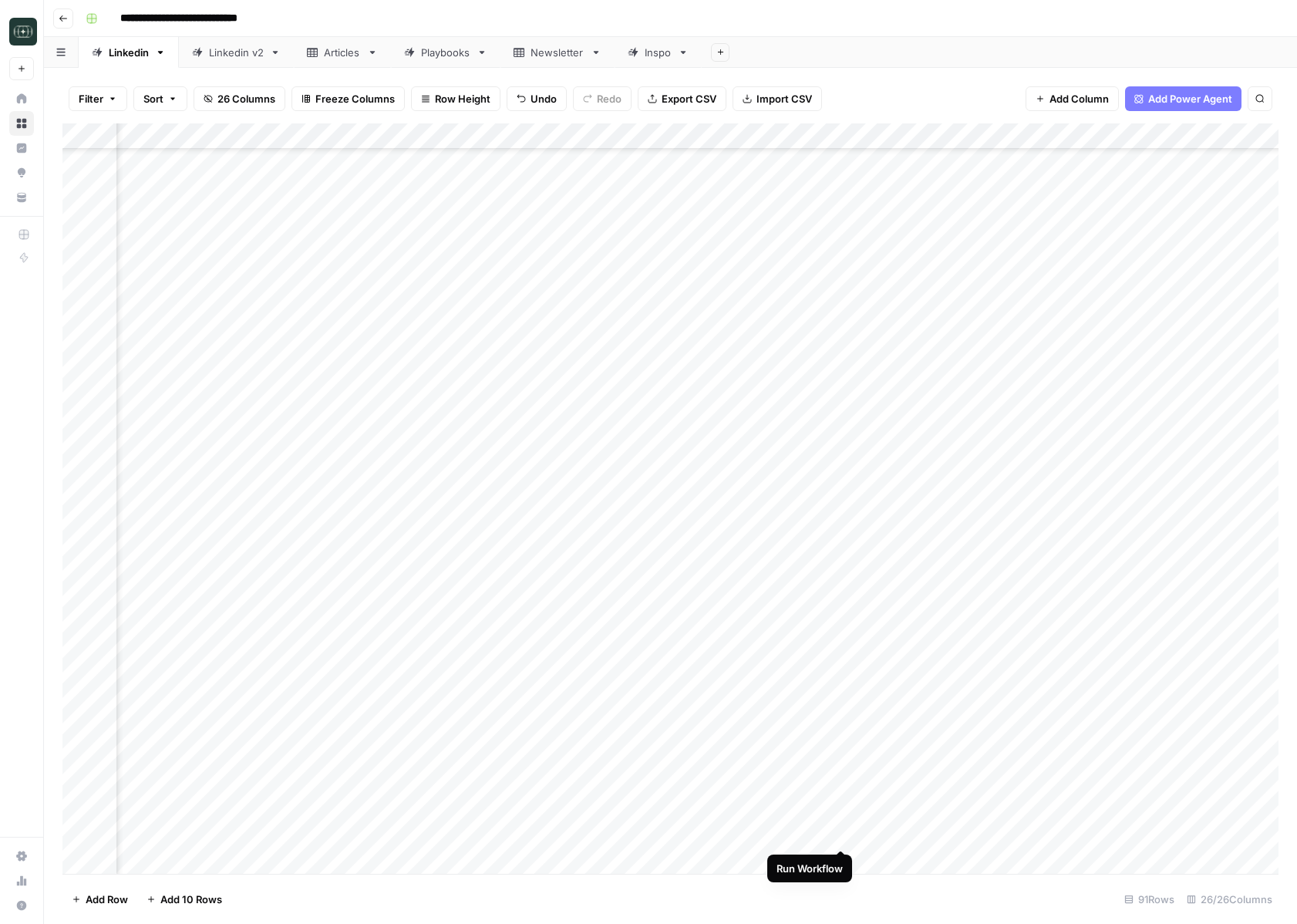
click at [840, 835] on div "Add Column" at bounding box center [671, 499] width 1216 height 751
click at [980, 833] on div "Add Column" at bounding box center [671, 499] width 1216 height 751
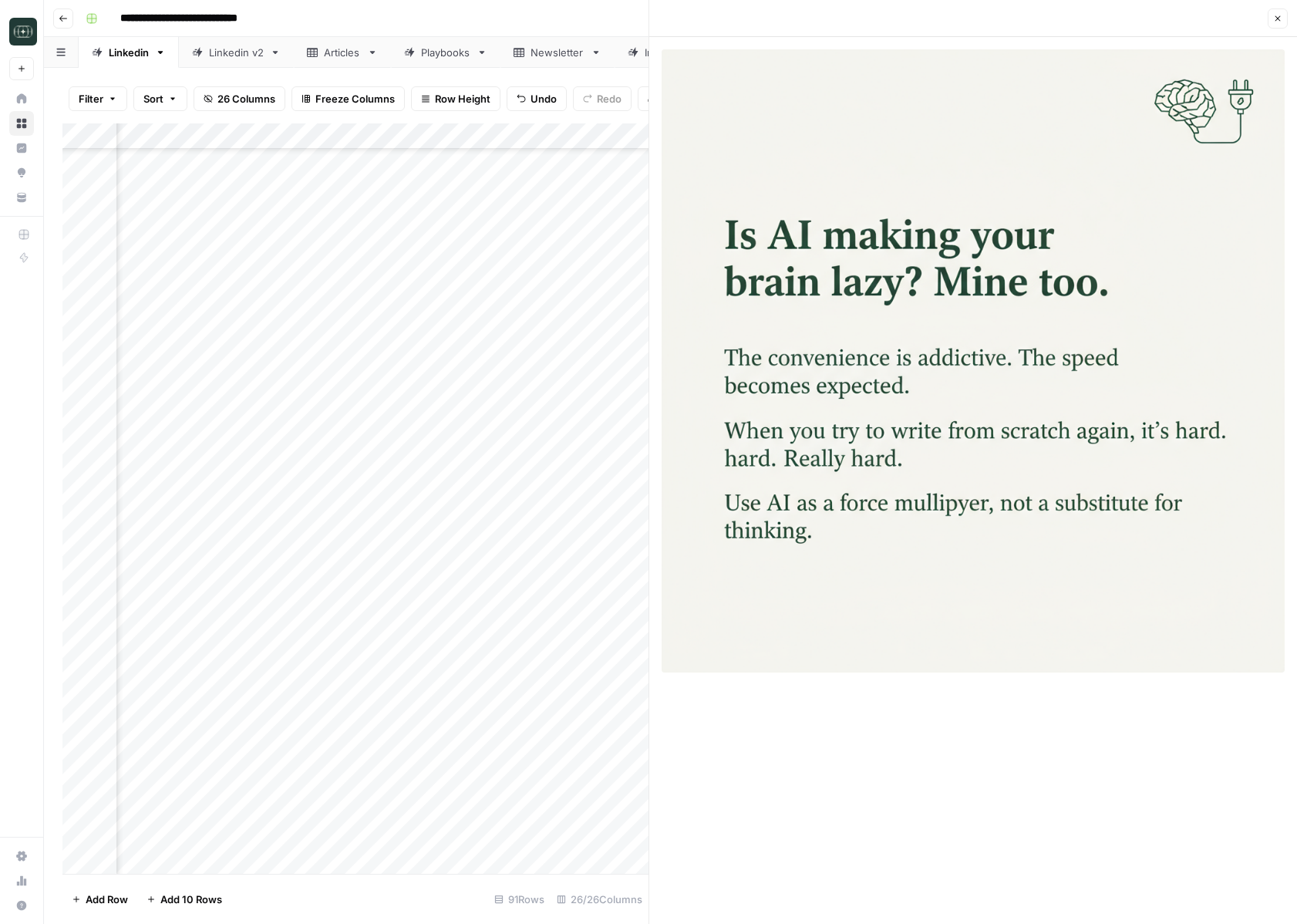
click at [1275, 15] on icon "button" at bounding box center [1278, 18] width 9 height 9
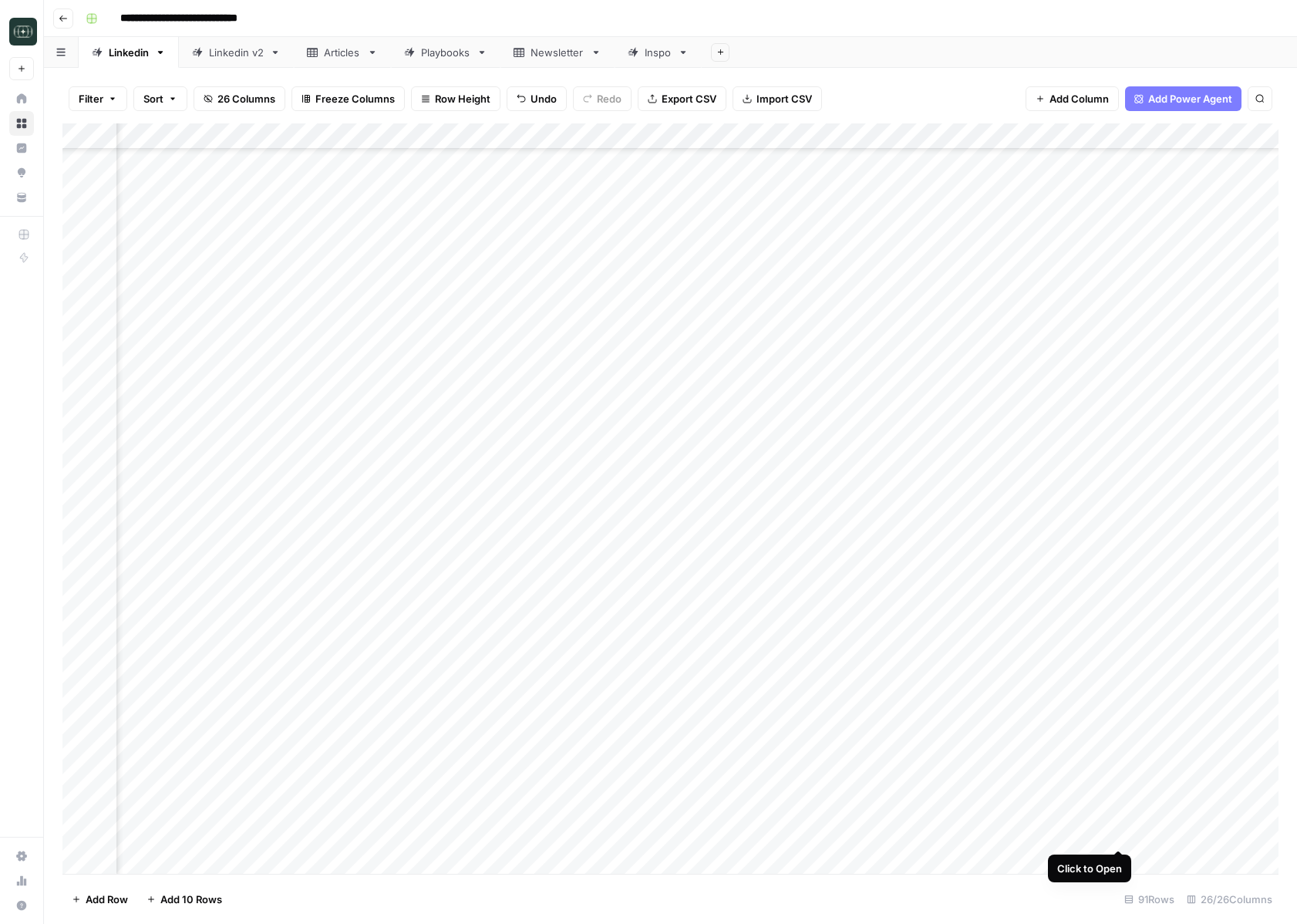
click at [1119, 833] on div "Add Column" at bounding box center [671, 499] width 1216 height 751
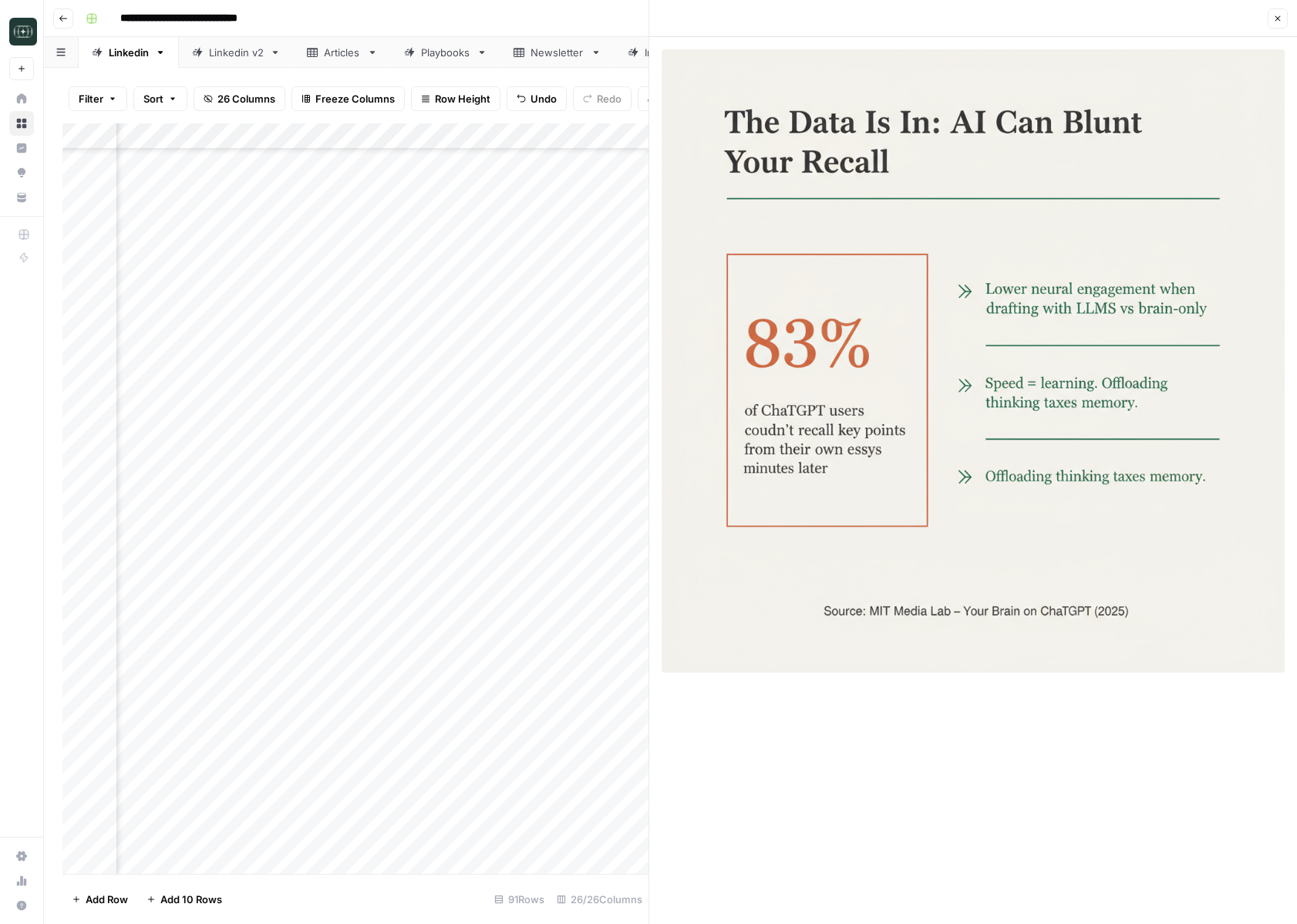
click at [1273, 13] on button "Close" at bounding box center [1278, 18] width 20 height 20
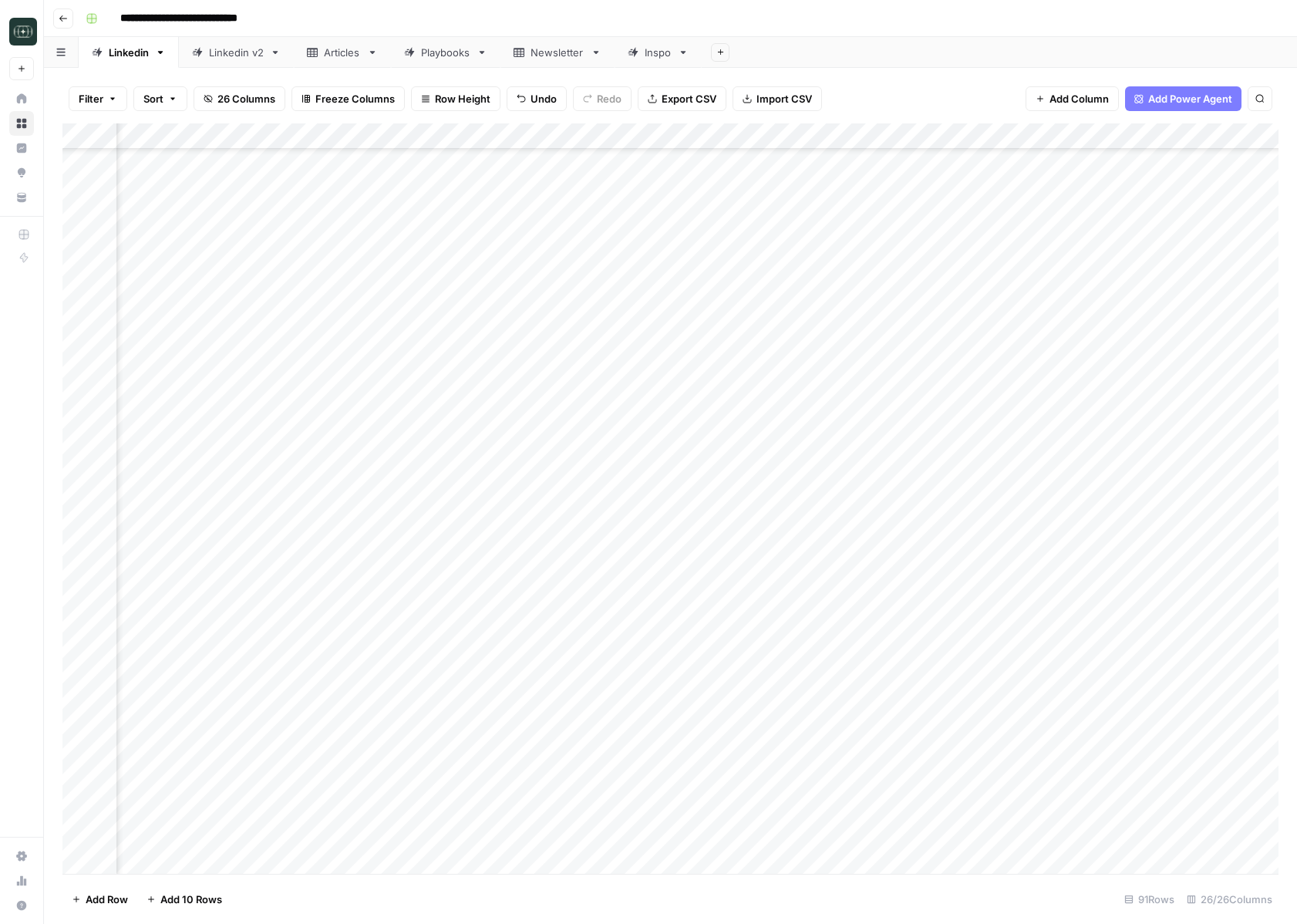
scroll to position [1661, 1700]
click at [1140, 837] on div "Add Column" at bounding box center [671, 499] width 1216 height 751
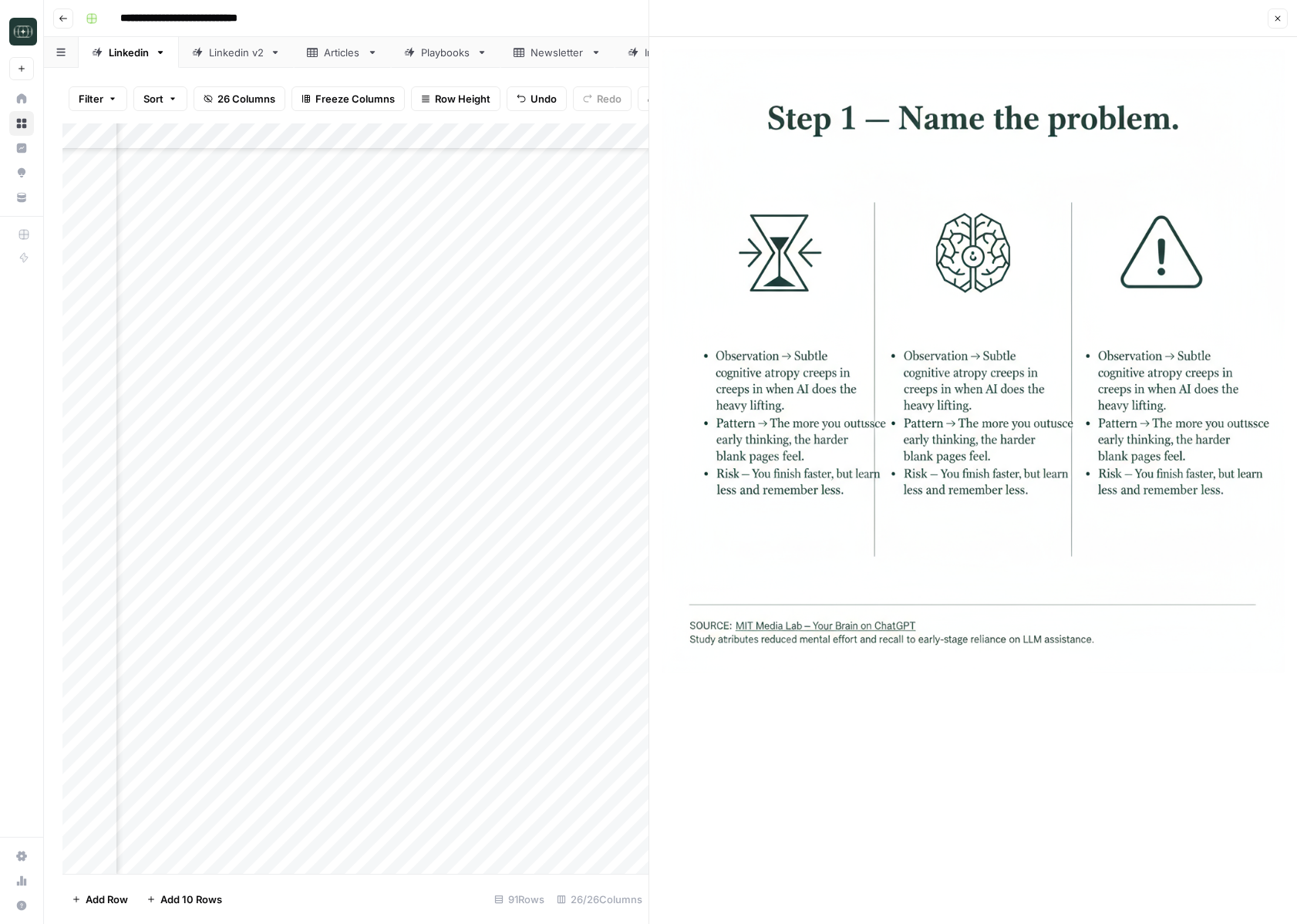
click at [1143, 826] on div at bounding box center [973, 480] width 648 height 887
click at [1272, 22] on button "Close" at bounding box center [1278, 18] width 20 height 20
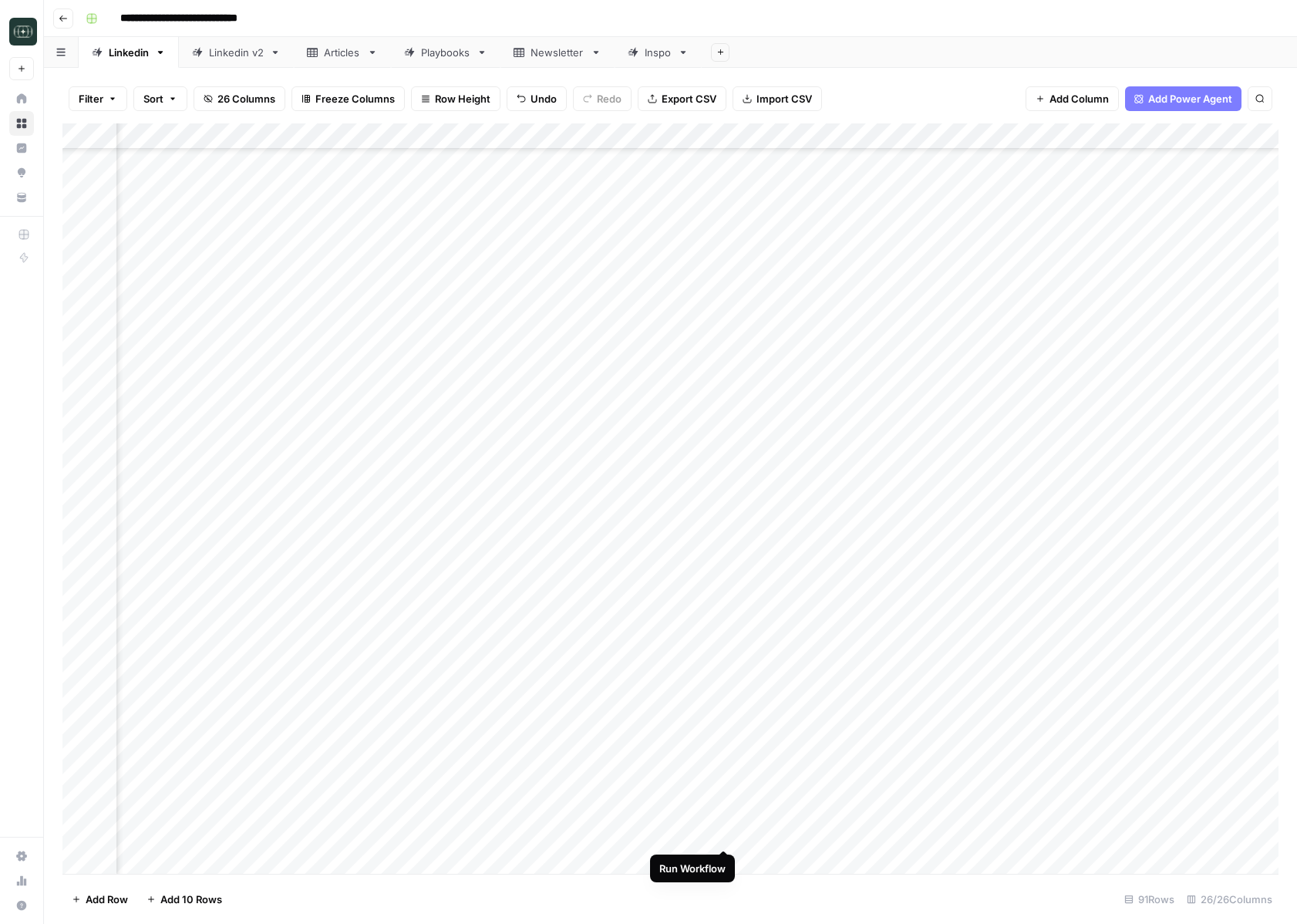
click at [724, 834] on div "Add Column" at bounding box center [671, 499] width 1216 height 751
click at [862, 830] on div "Add Column" at bounding box center [671, 499] width 1216 height 751
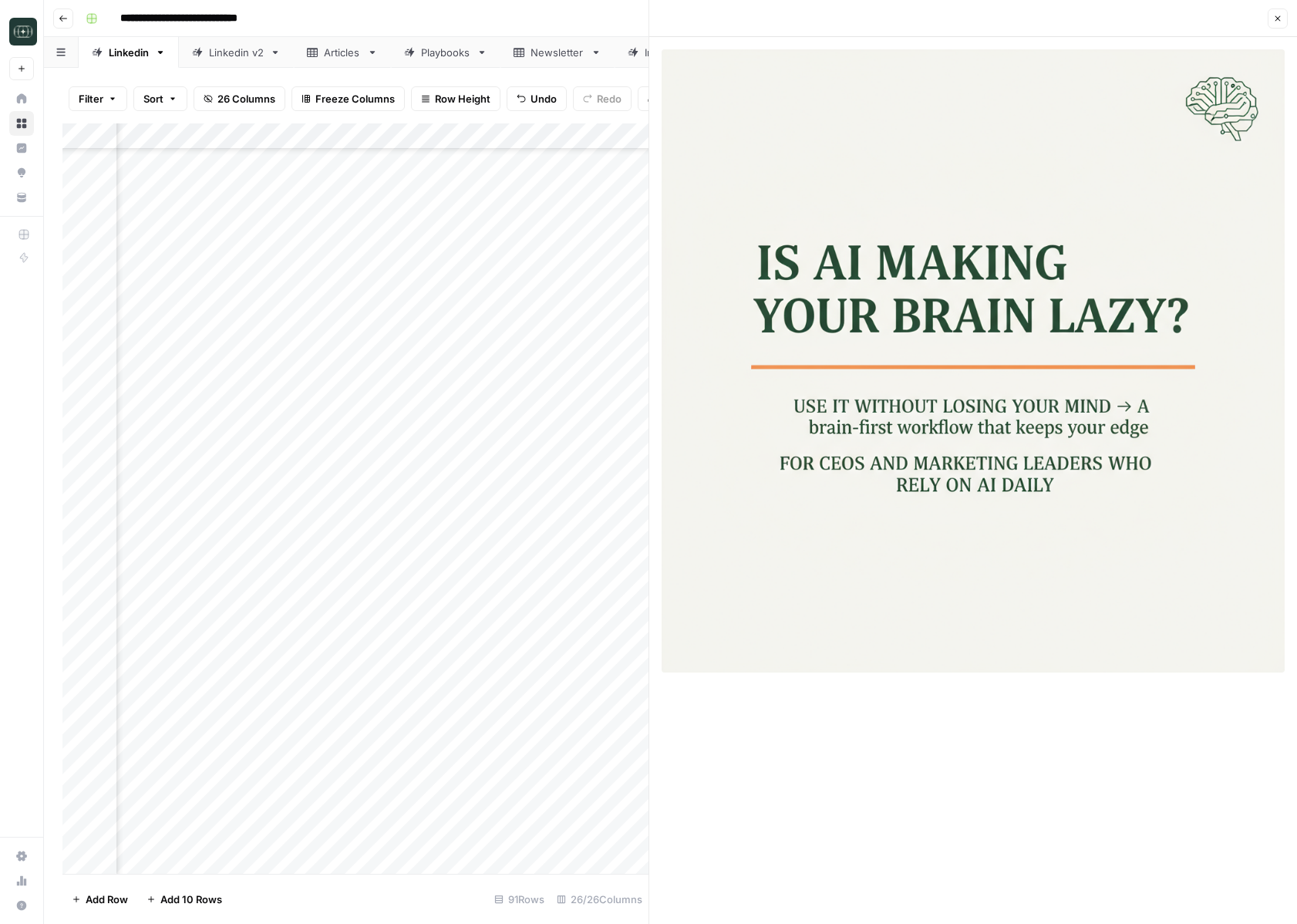
click at [1277, 0] on header "Close" at bounding box center [973, 18] width 648 height 37
click at [1277, 18] on icon "button" at bounding box center [1278, 19] width 5 height 5
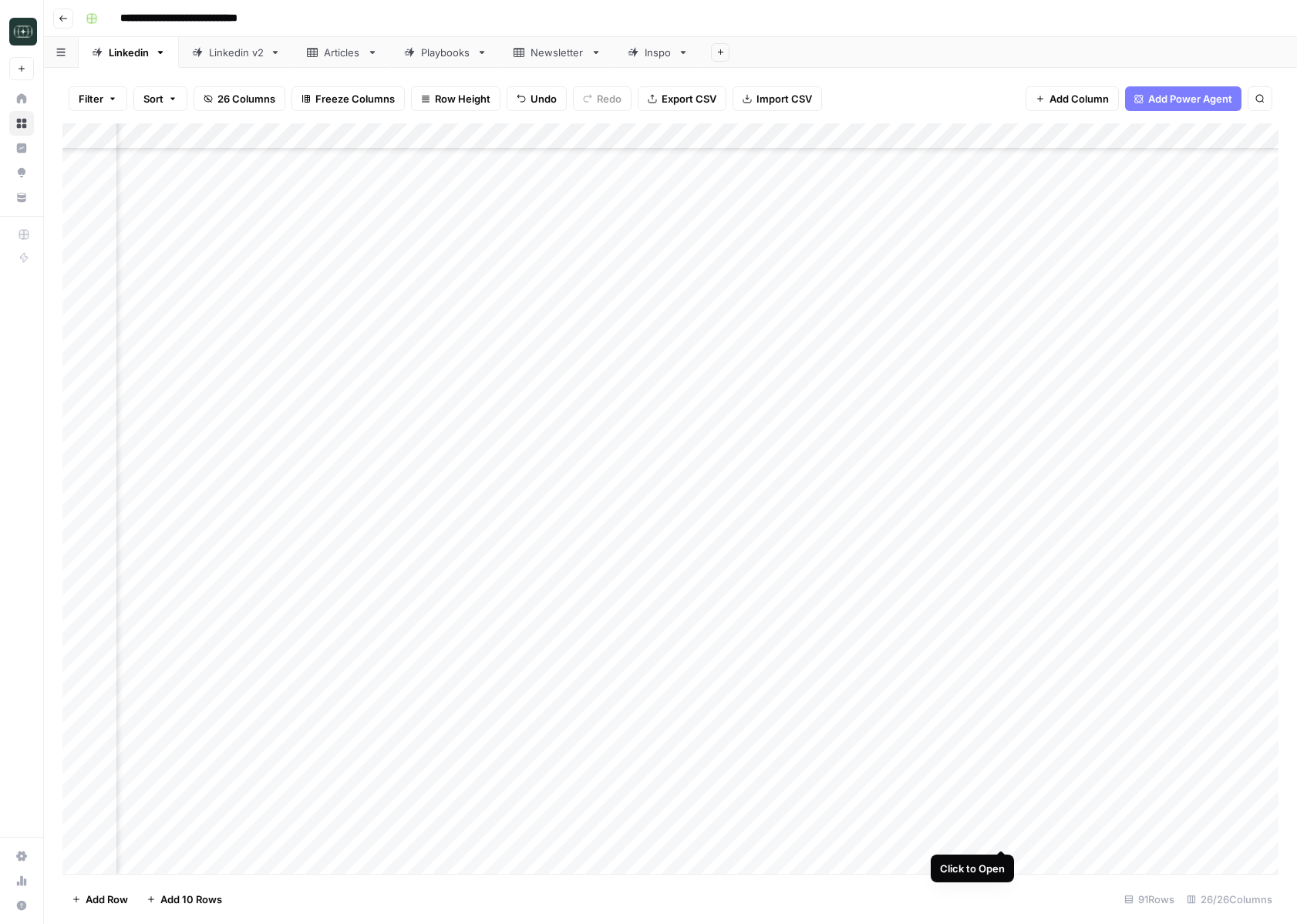
click at [1001, 837] on div "Add Column" at bounding box center [671, 499] width 1216 height 751
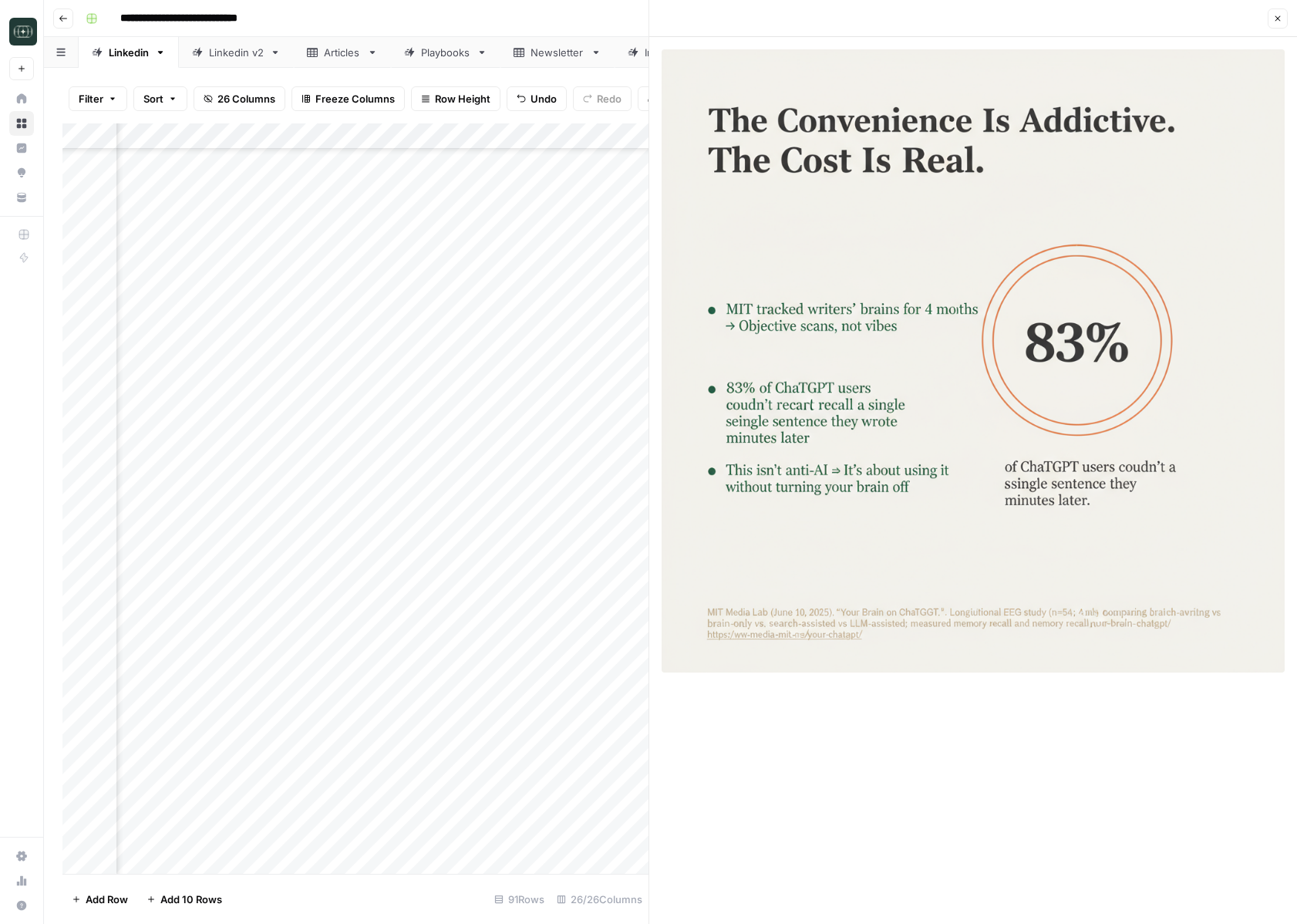
click at [1279, 23] on button "Close" at bounding box center [1278, 18] width 20 height 20
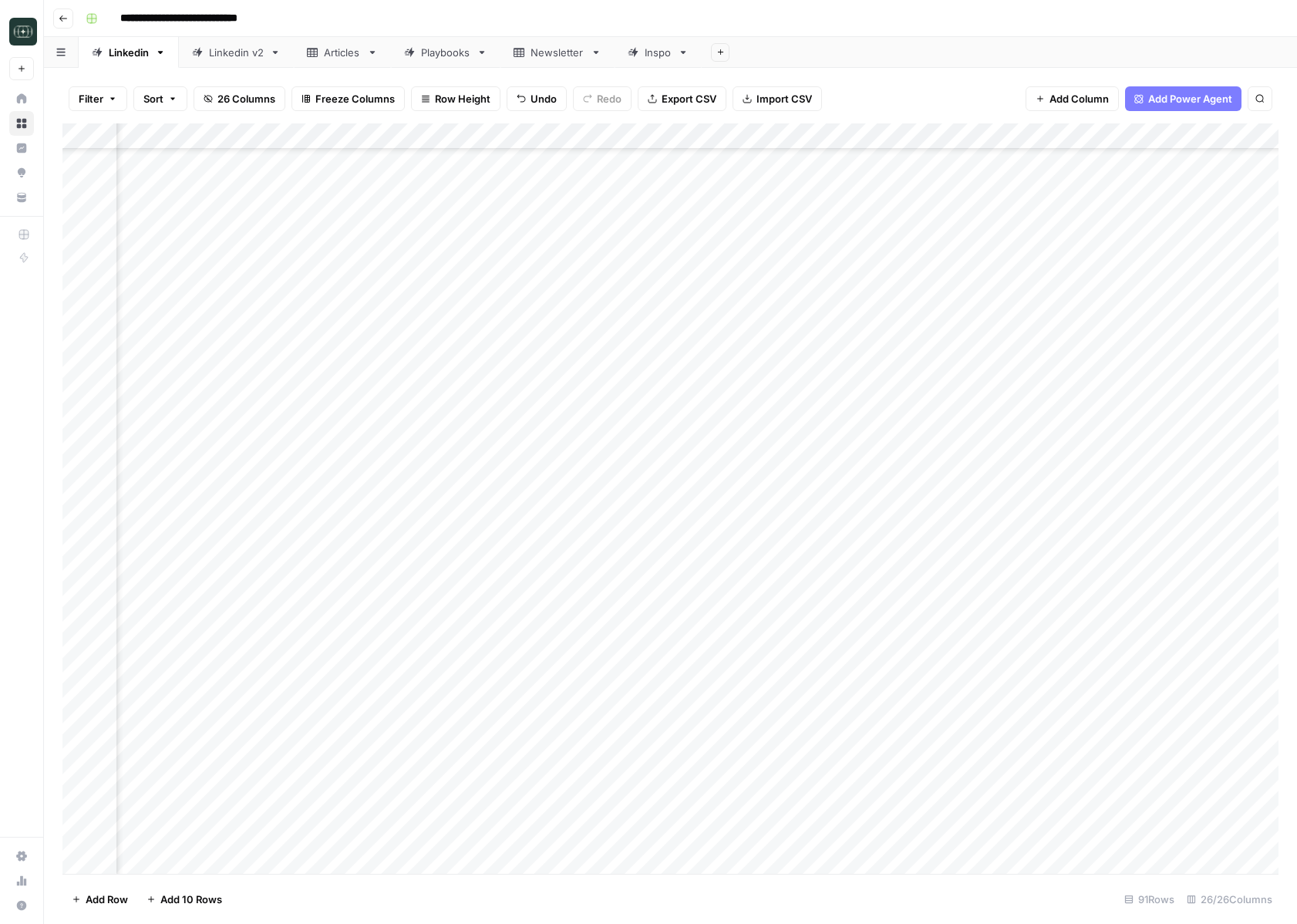
click at [1141, 832] on div "Add Column" at bounding box center [671, 499] width 1216 height 751
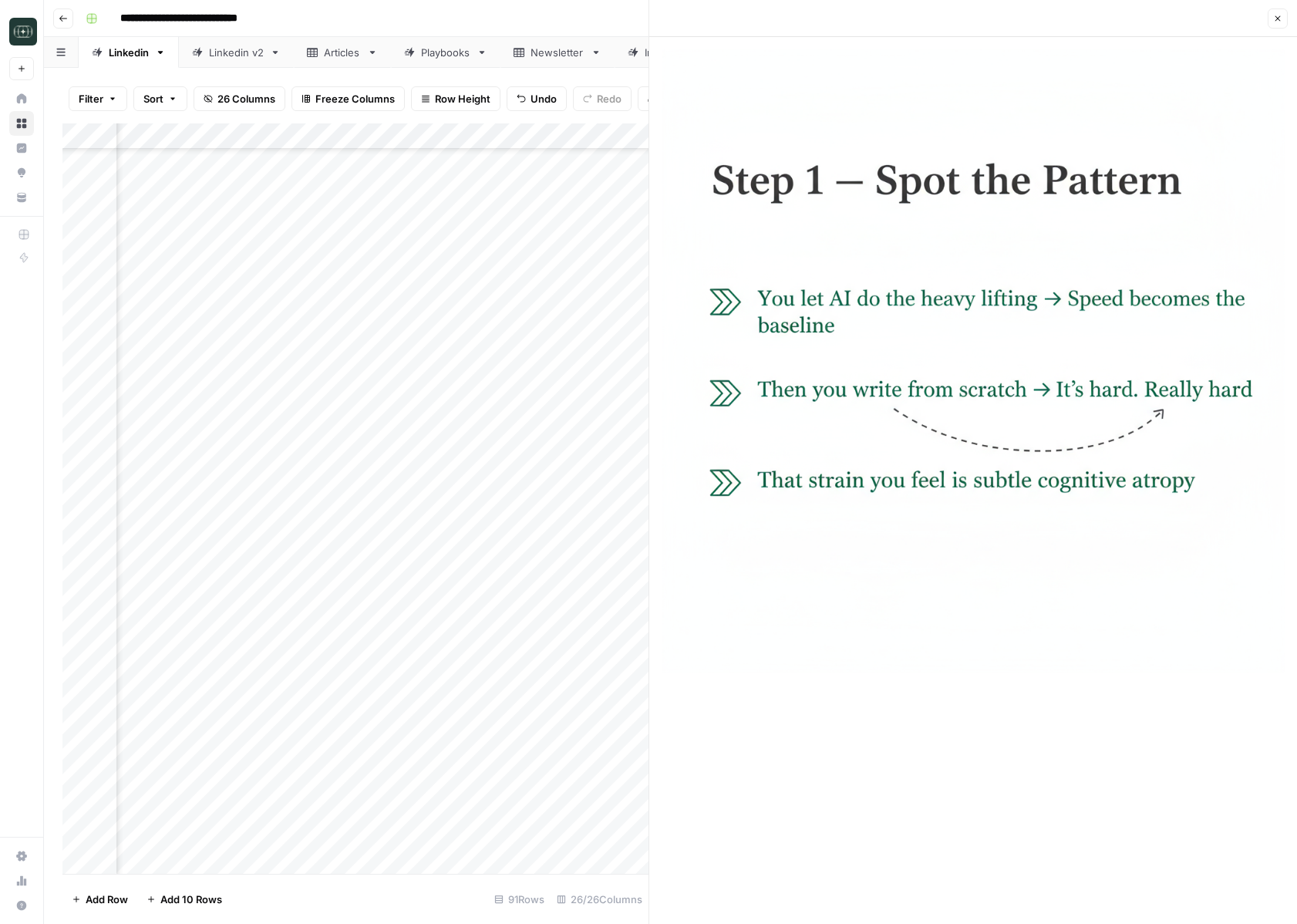
click at [1271, 28] on button "Close" at bounding box center [1278, 18] width 20 height 20
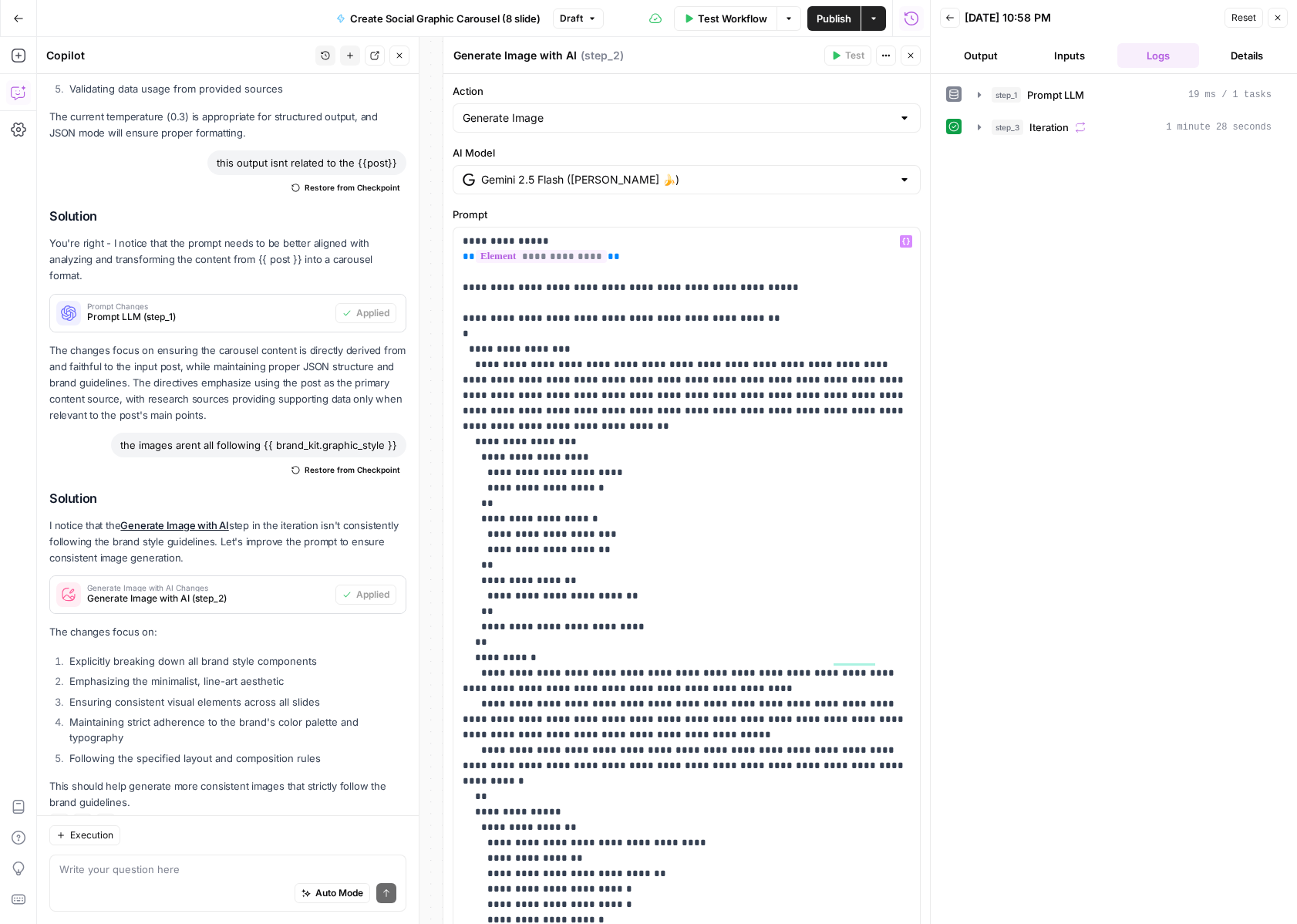
click at [753, 15] on span "Test Workflow" at bounding box center [732, 18] width 69 height 15
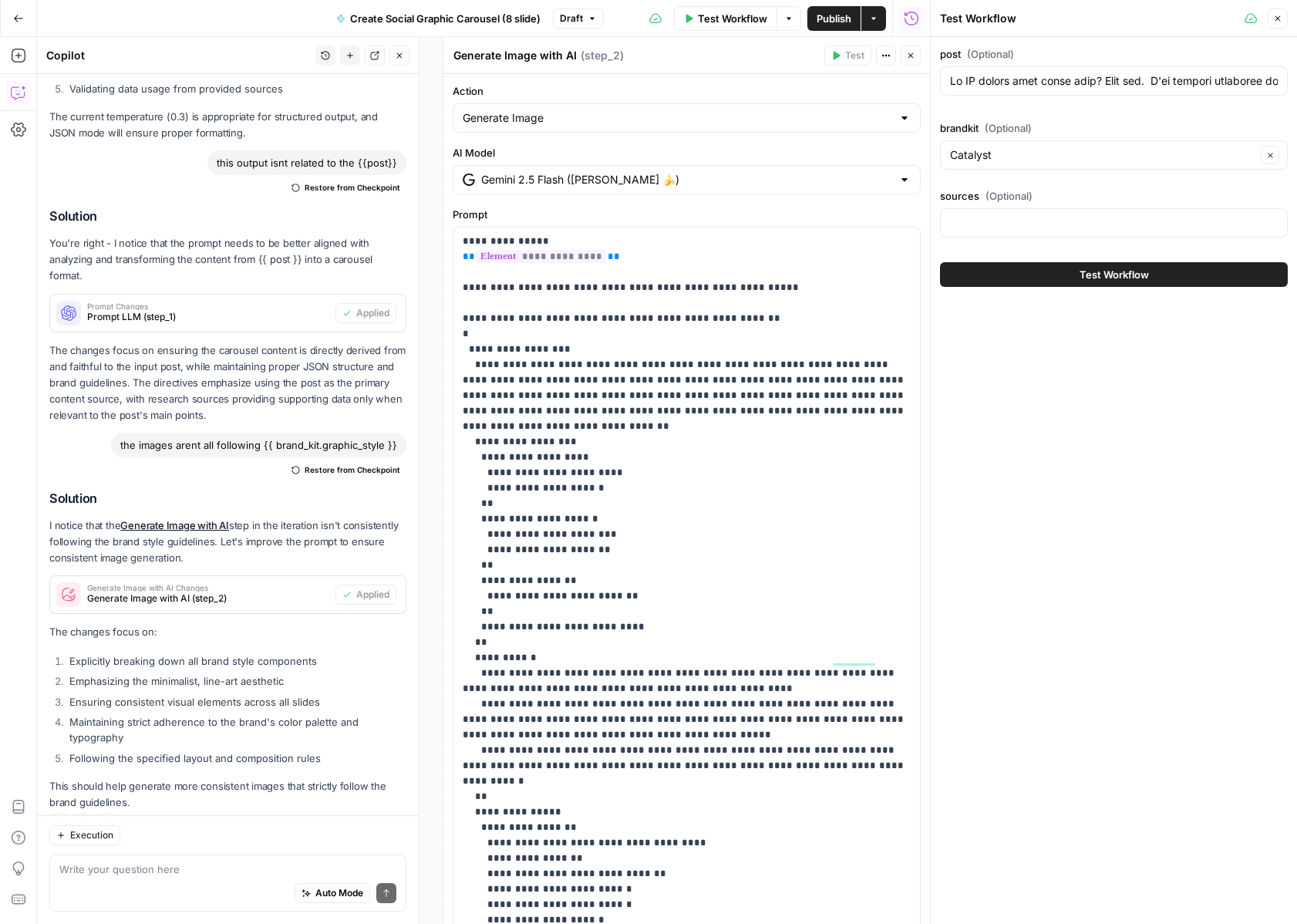
click at [1065, 265] on button "Test Workflow" at bounding box center [1114, 275] width 348 height 25
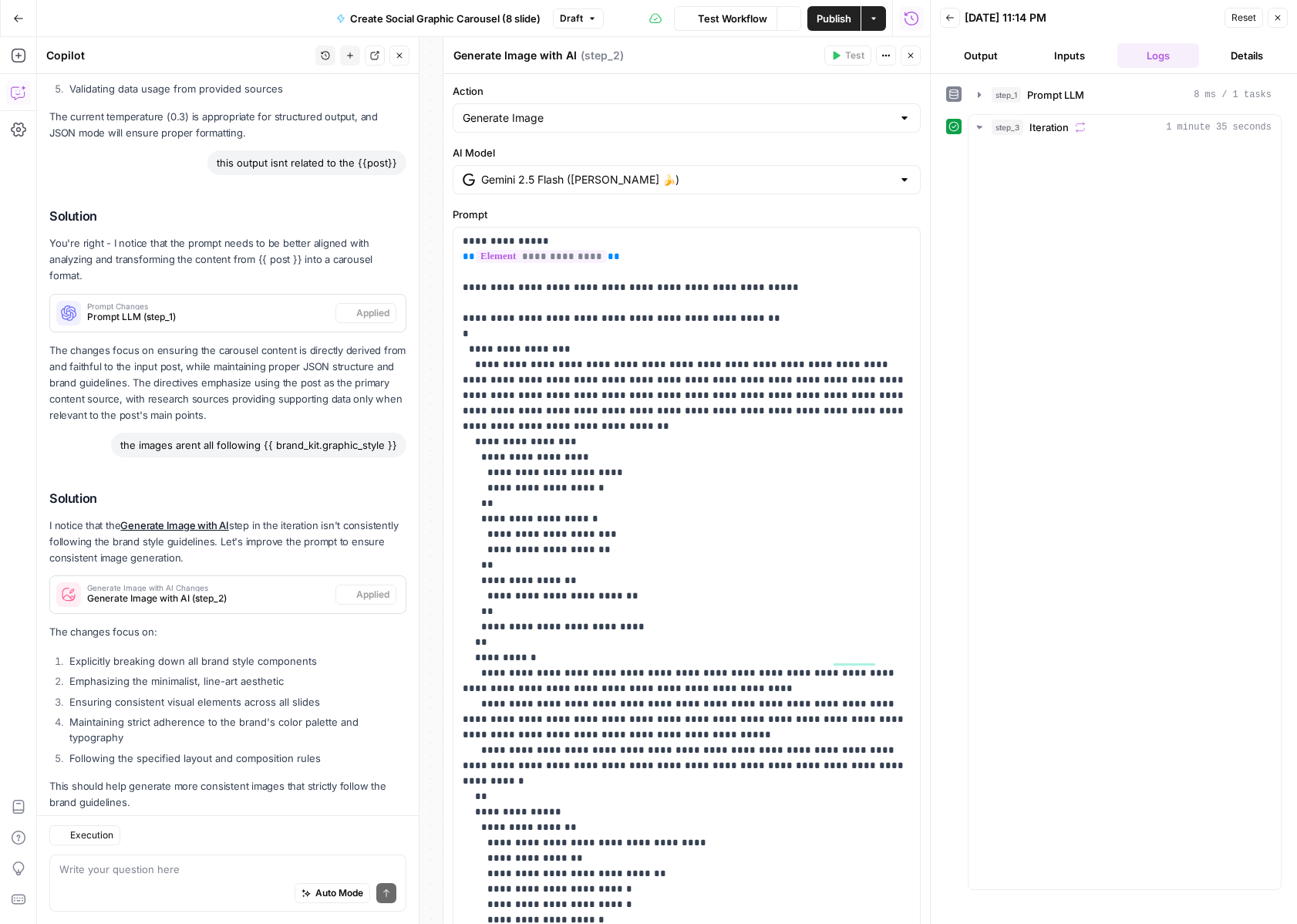
scroll to position [1239, 0]
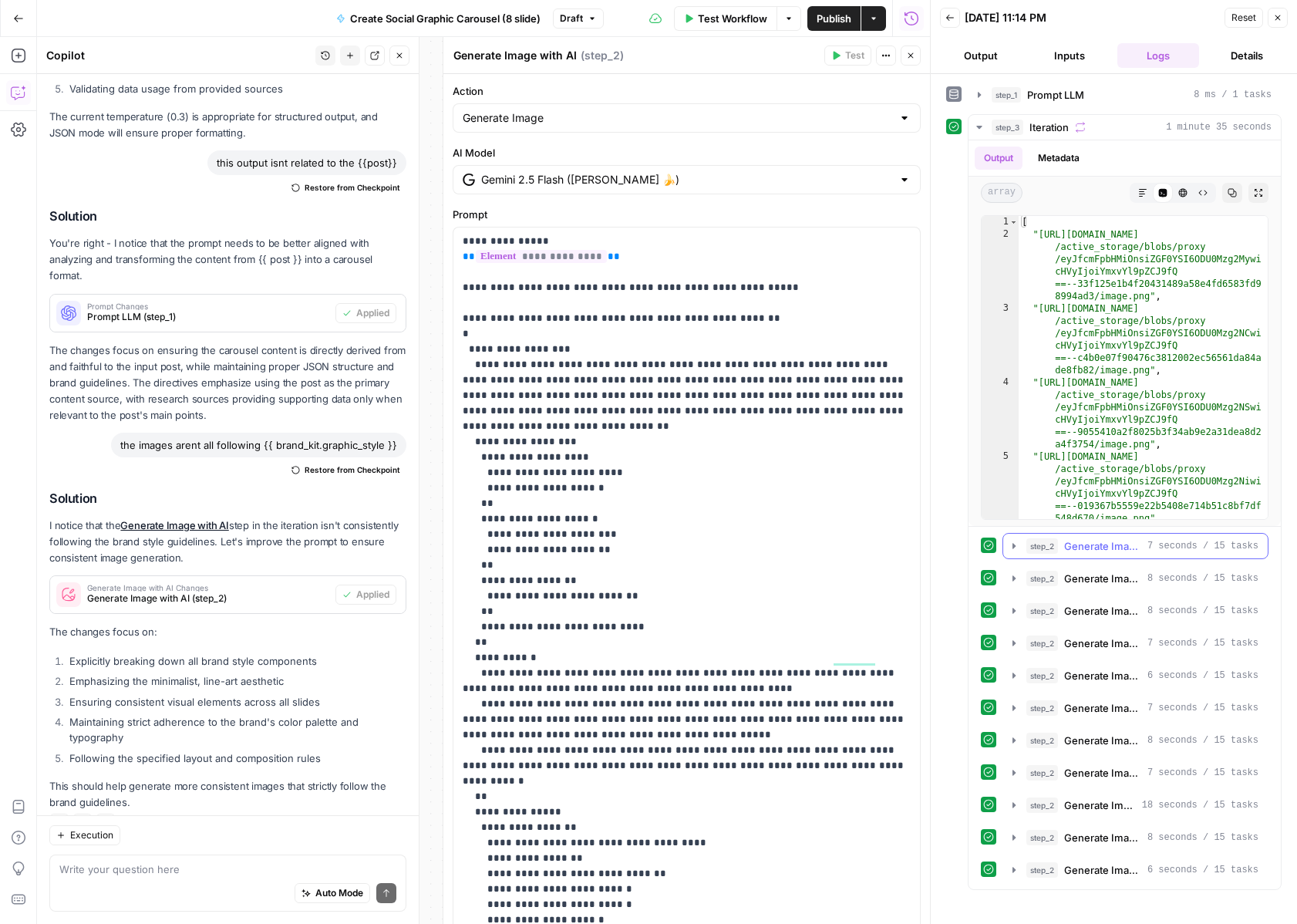
click at [1010, 544] on icon "button" at bounding box center [1014, 546] width 13 height 13
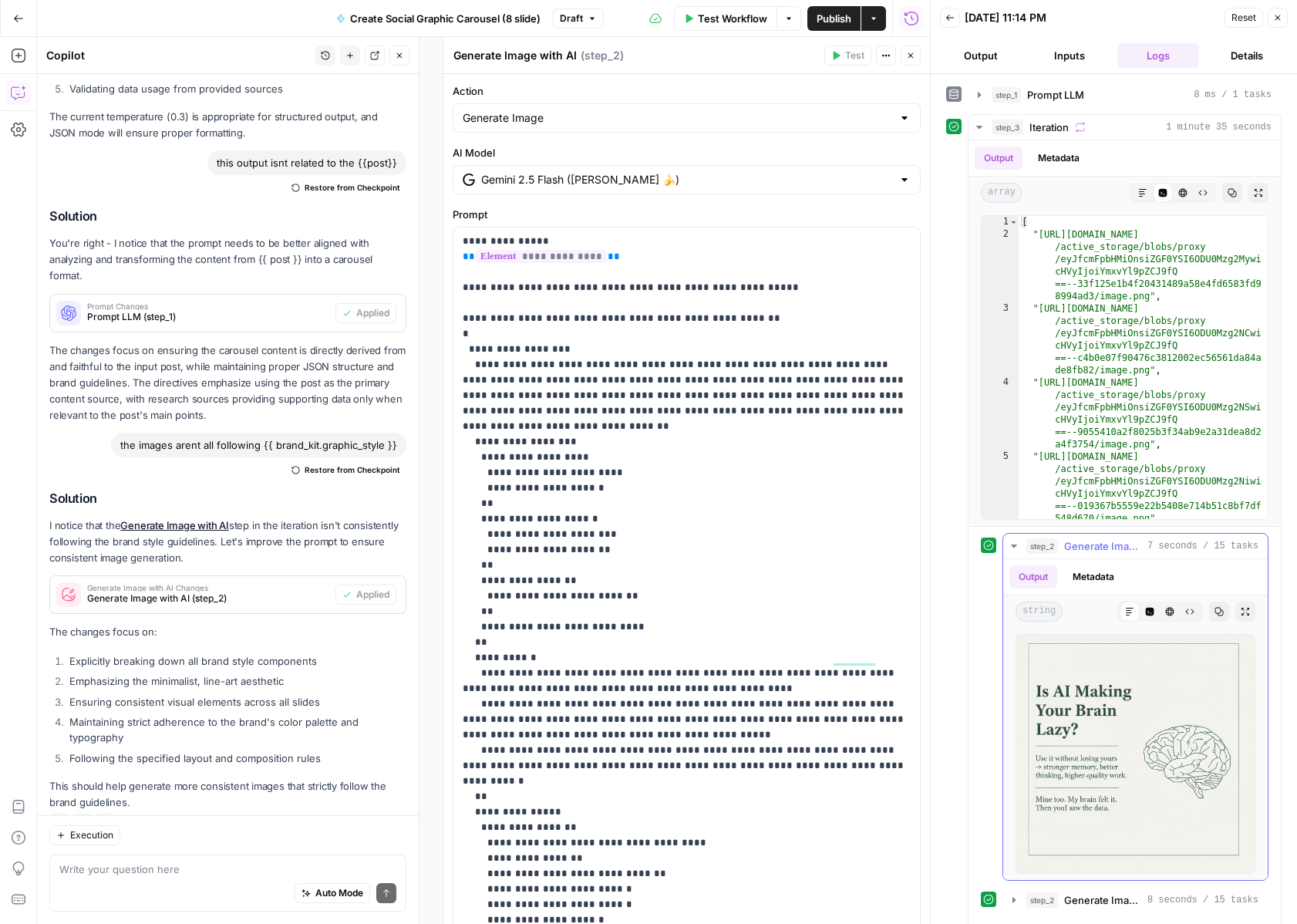
click at [1110, 714] on img at bounding box center [1135, 754] width 239 height 240
click at [1016, 544] on icon "button" at bounding box center [1014, 546] width 13 height 13
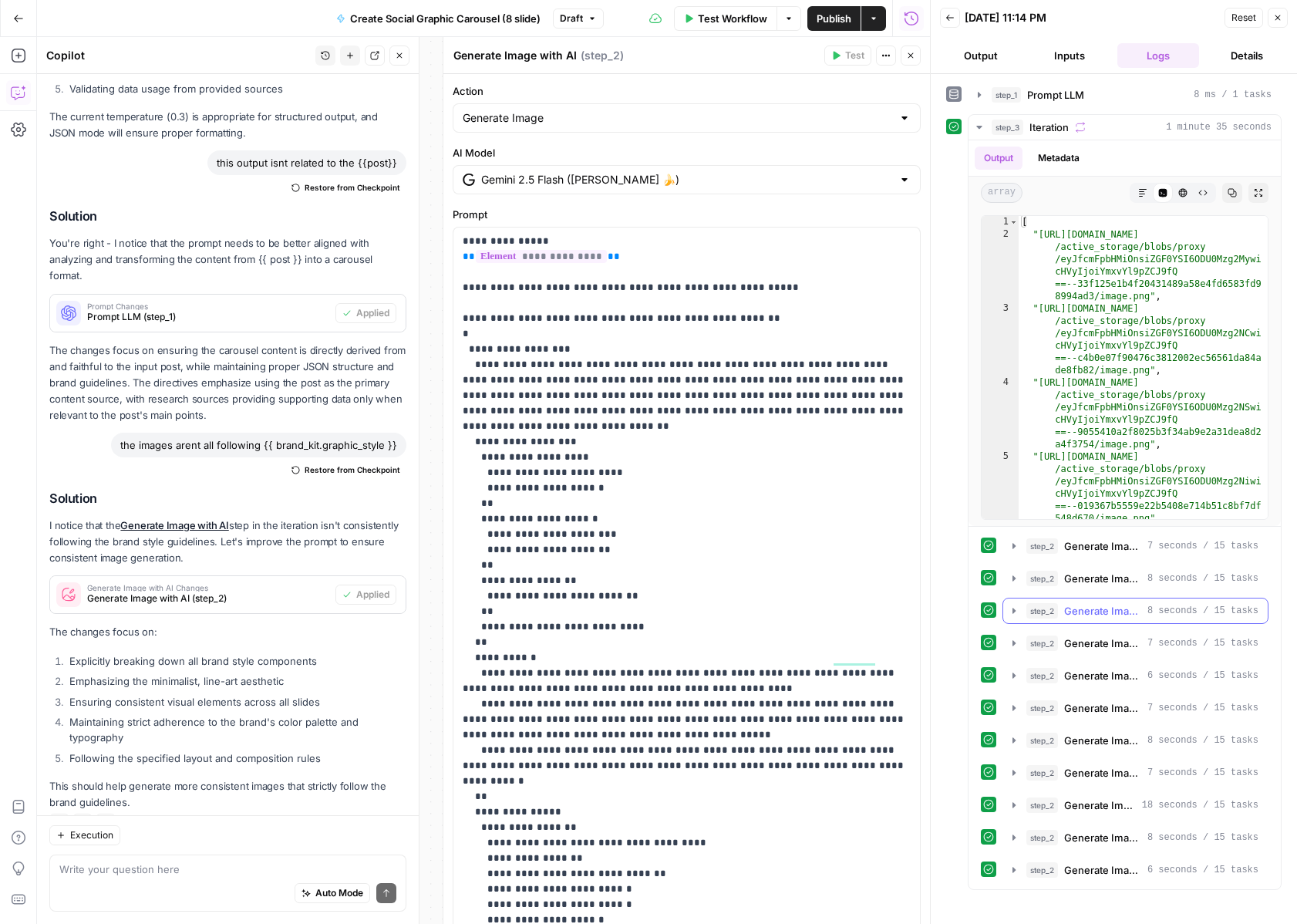
click at [1020, 579] on icon "button" at bounding box center [1014, 579] width 13 height 13
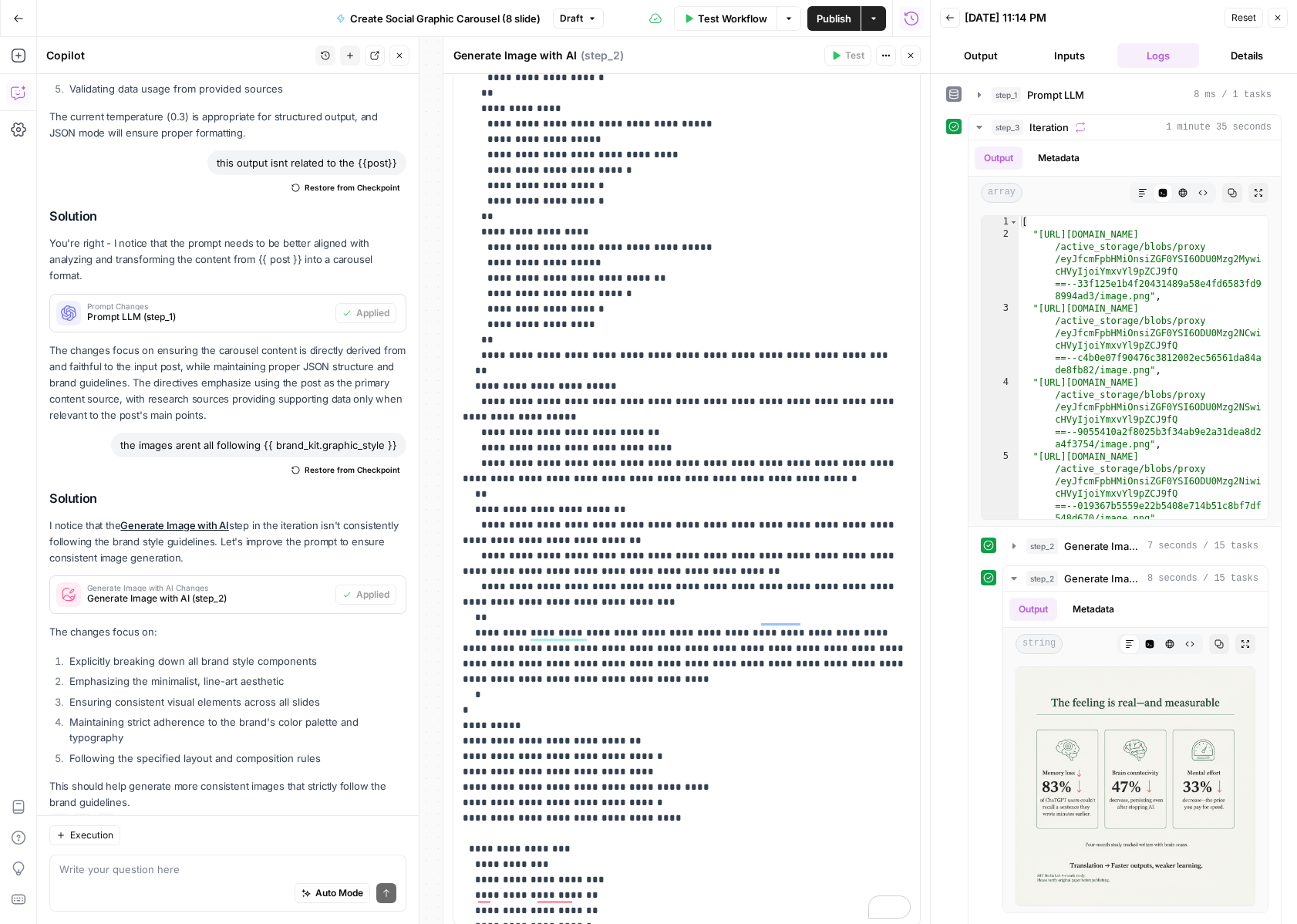
scroll to position [0, 0]
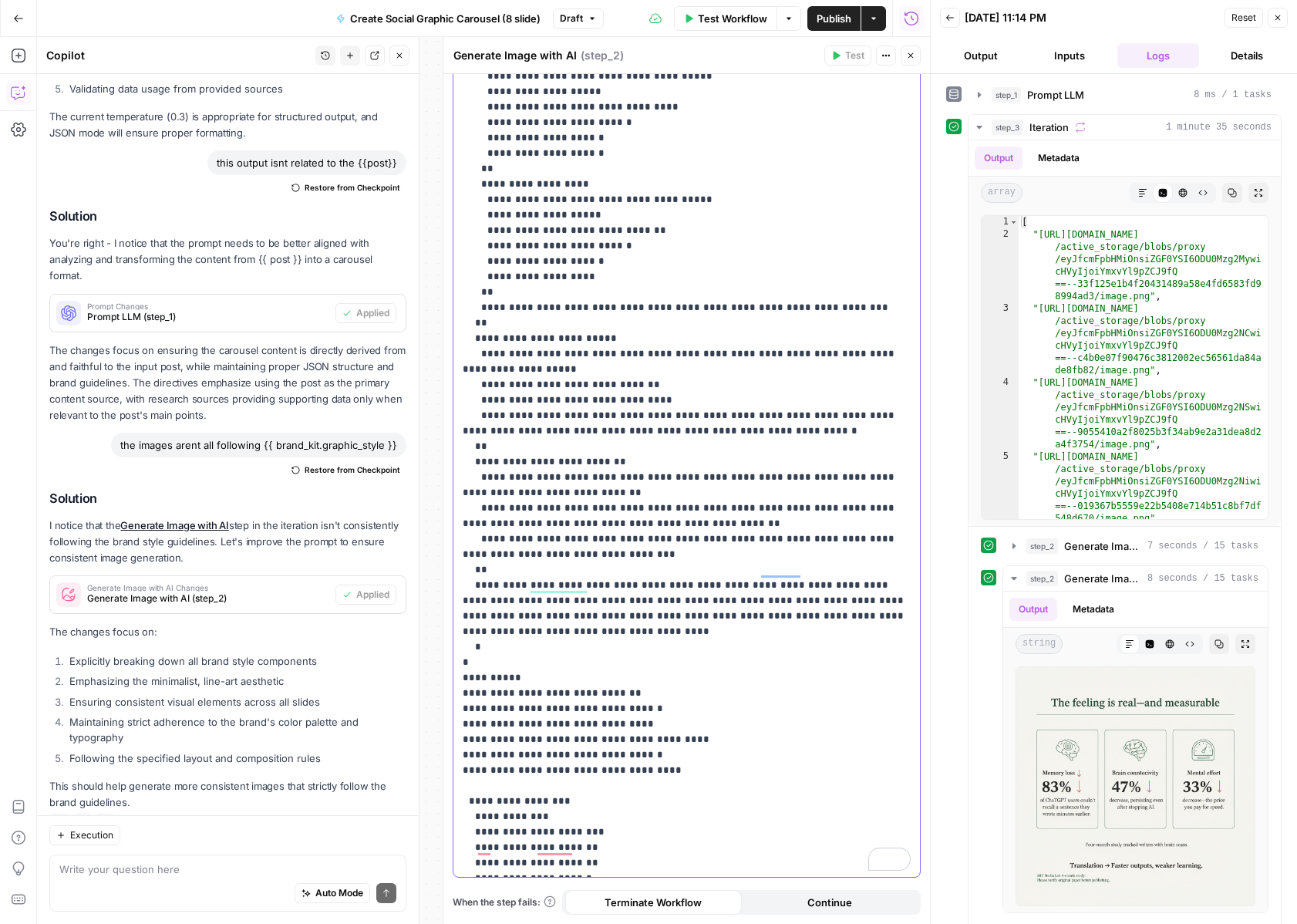
click at [658, 822] on p "**********" at bounding box center [687, 107] width 448 height 1528
click at [611, 791] on p "**********" at bounding box center [687, 107] width 448 height 1528
click at [476, 789] on p "**********" at bounding box center [687, 107] width 448 height 1528
drag, startPoint x: 482, startPoint y: 867, endPoint x: 445, endPoint y: 757, distance: 116.1
click at [445, 757] on div "**********" at bounding box center [686, 480] width 487 height 887
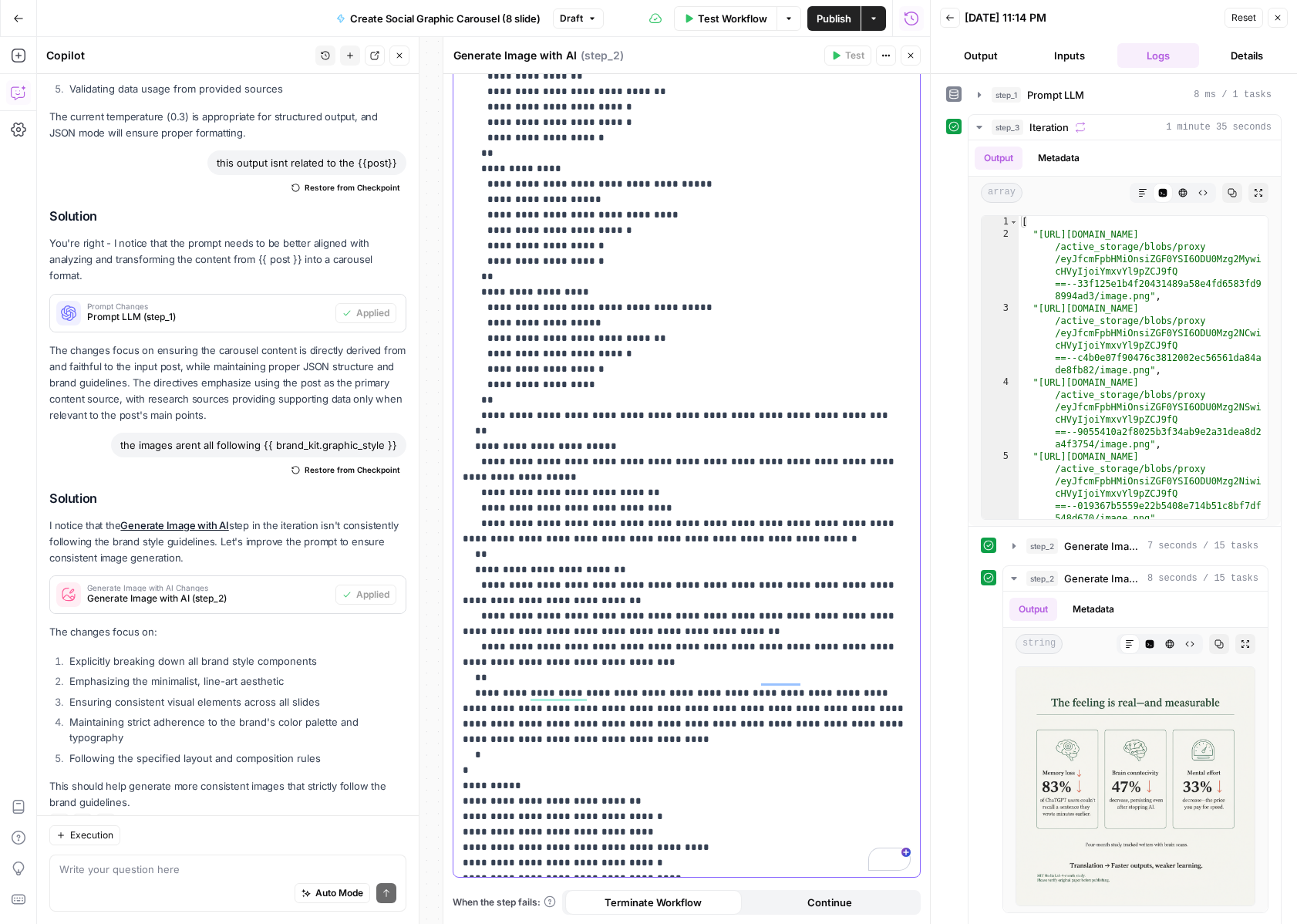
click at [641, 873] on div "**********" at bounding box center [687, 92] width 466 height 1571
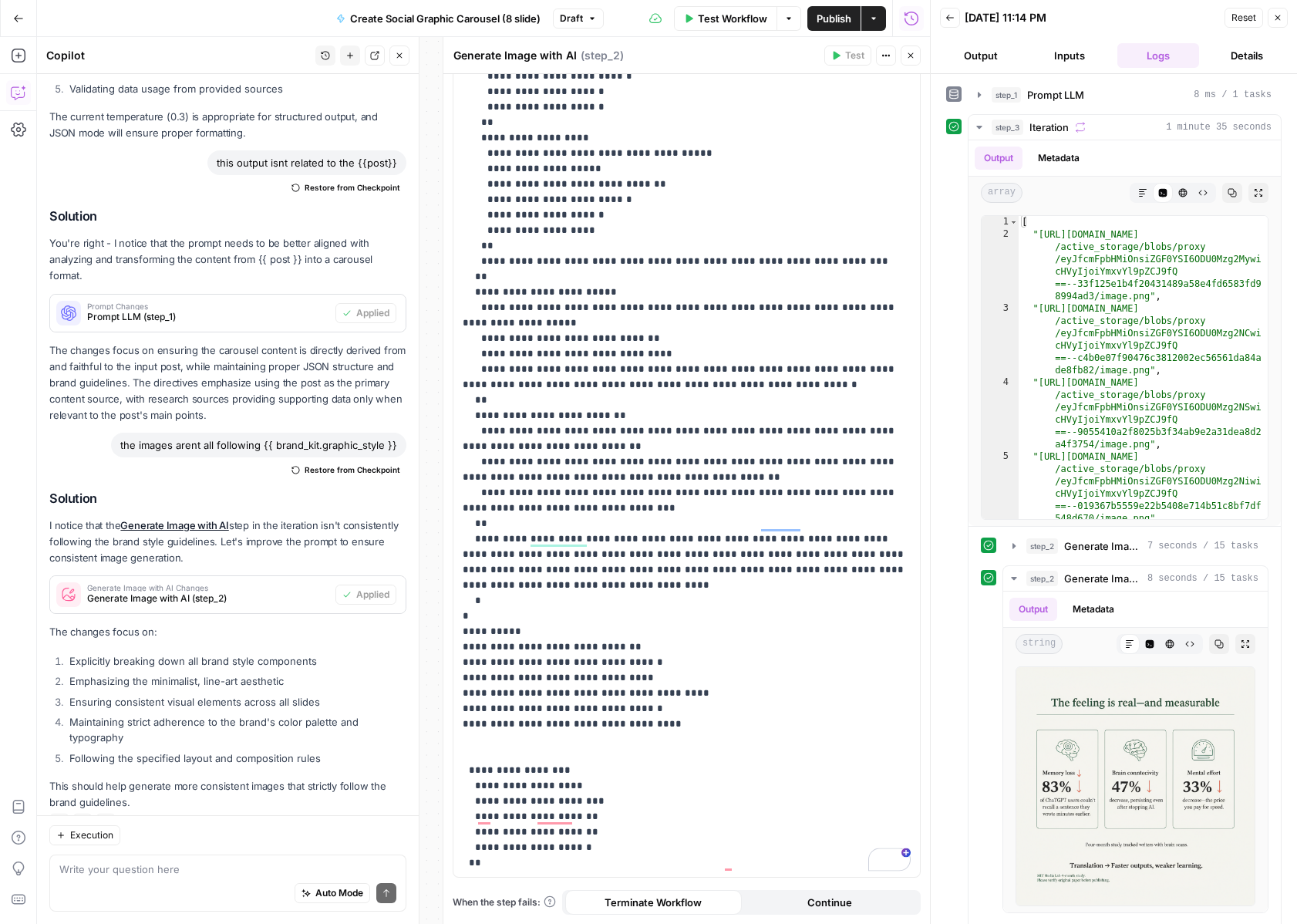
click at [737, 25] on span "Test Workflow" at bounding box center [732, 18] width 69 height 15
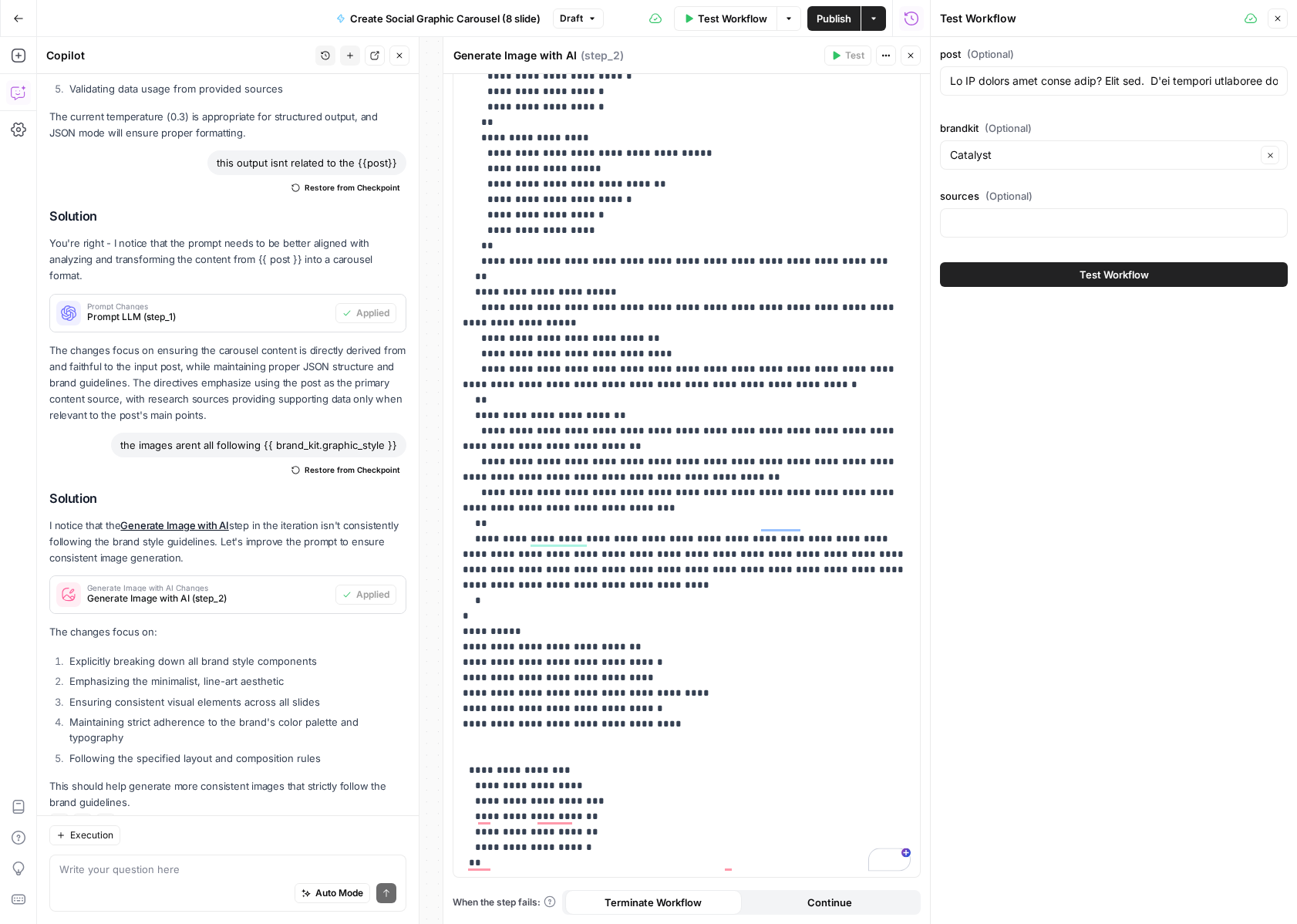
click at [1014, 275] on button "Test Workflow" at bounding box center [1114, 275] width 348 height 25
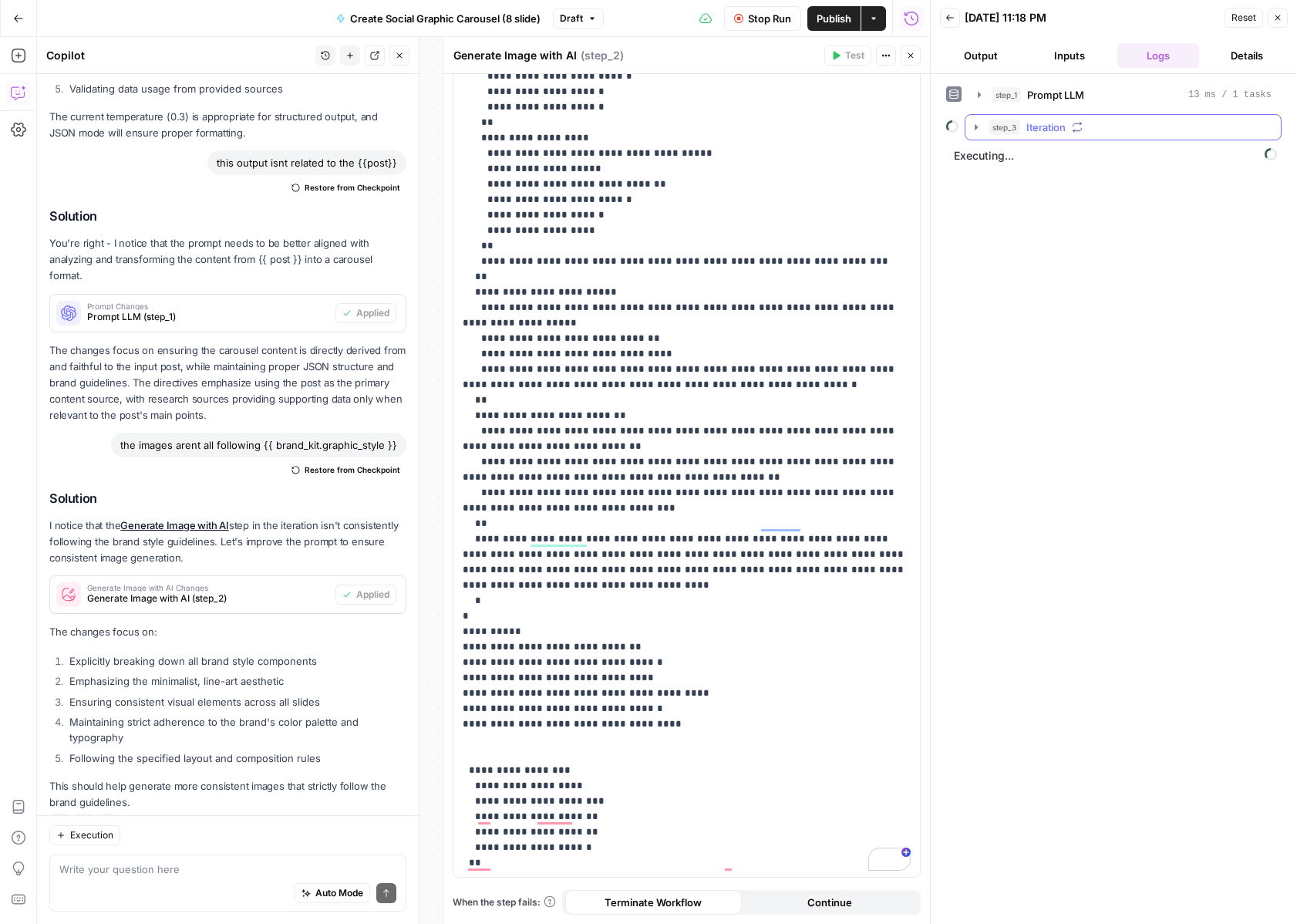
click at [980, 135] on button "step_3 Iteration" at bounding box center [1124, 127] width 316 height 25
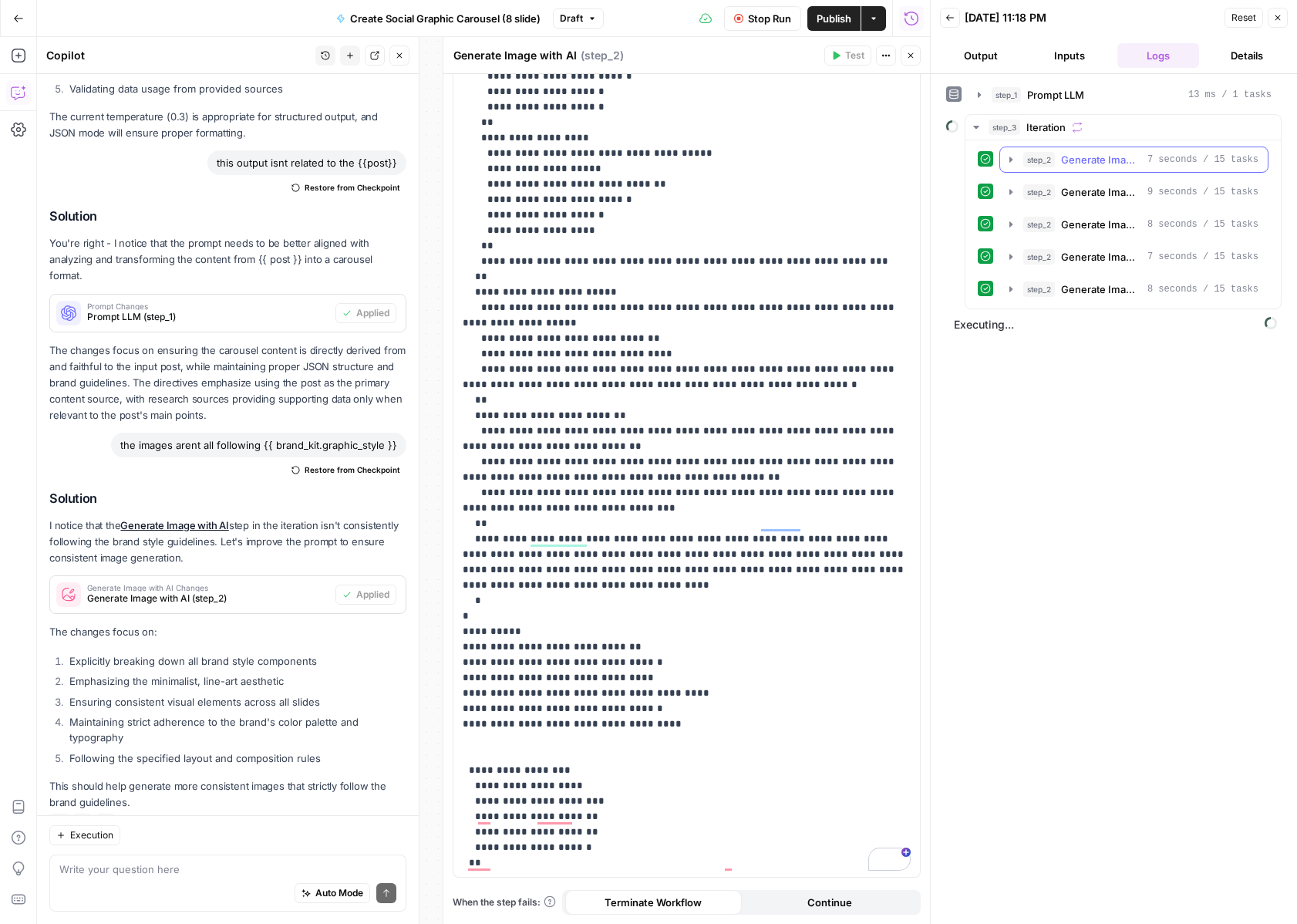
click at [1014, 165] on icon "button" at bounding box center [1011, 160] width 13 height 13
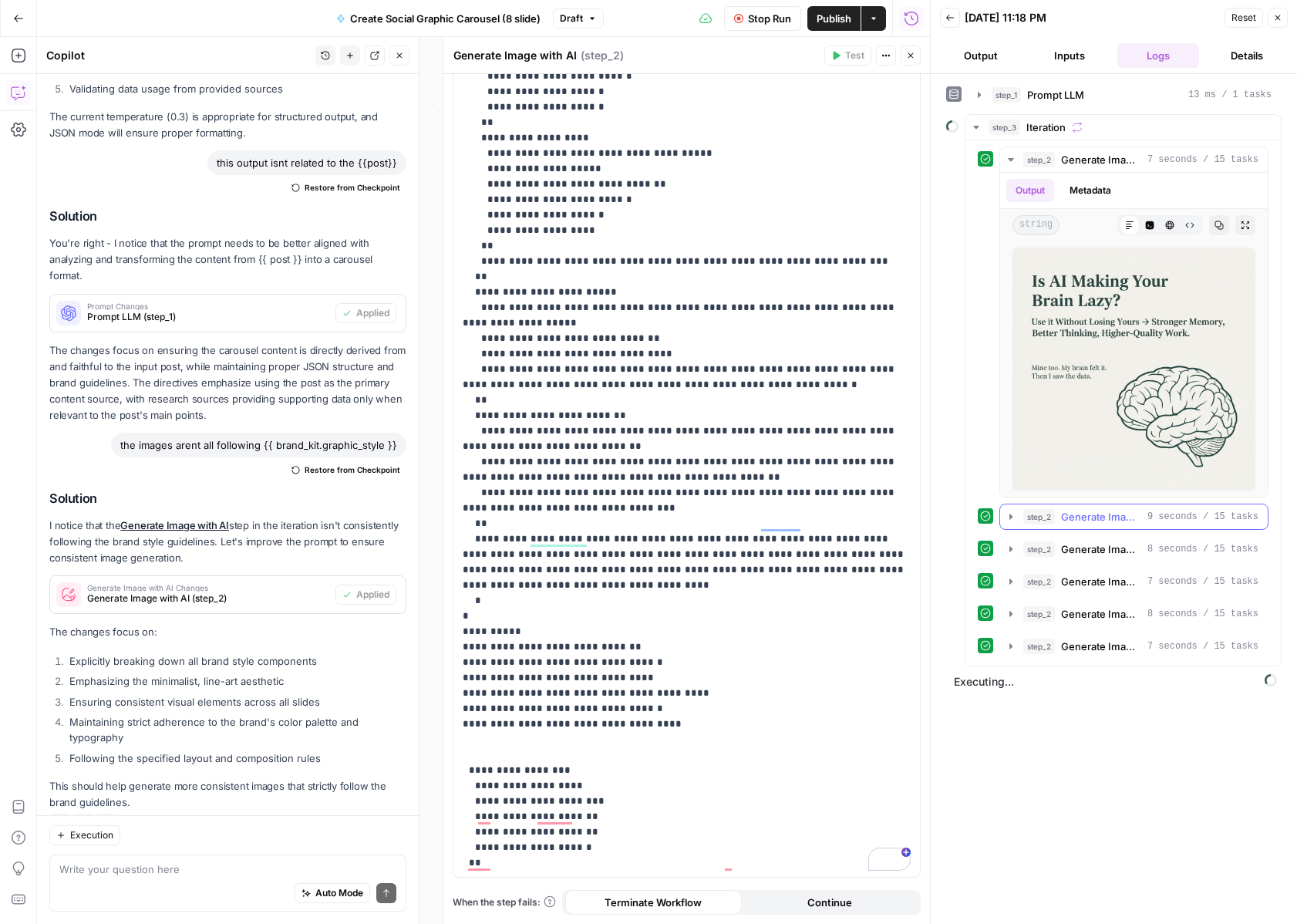
click at [1013, 525] on button "step_2 Generate Image with AI 9 seconds / 15 tasks" at bounding box center [1134, 517] width 267 height 25
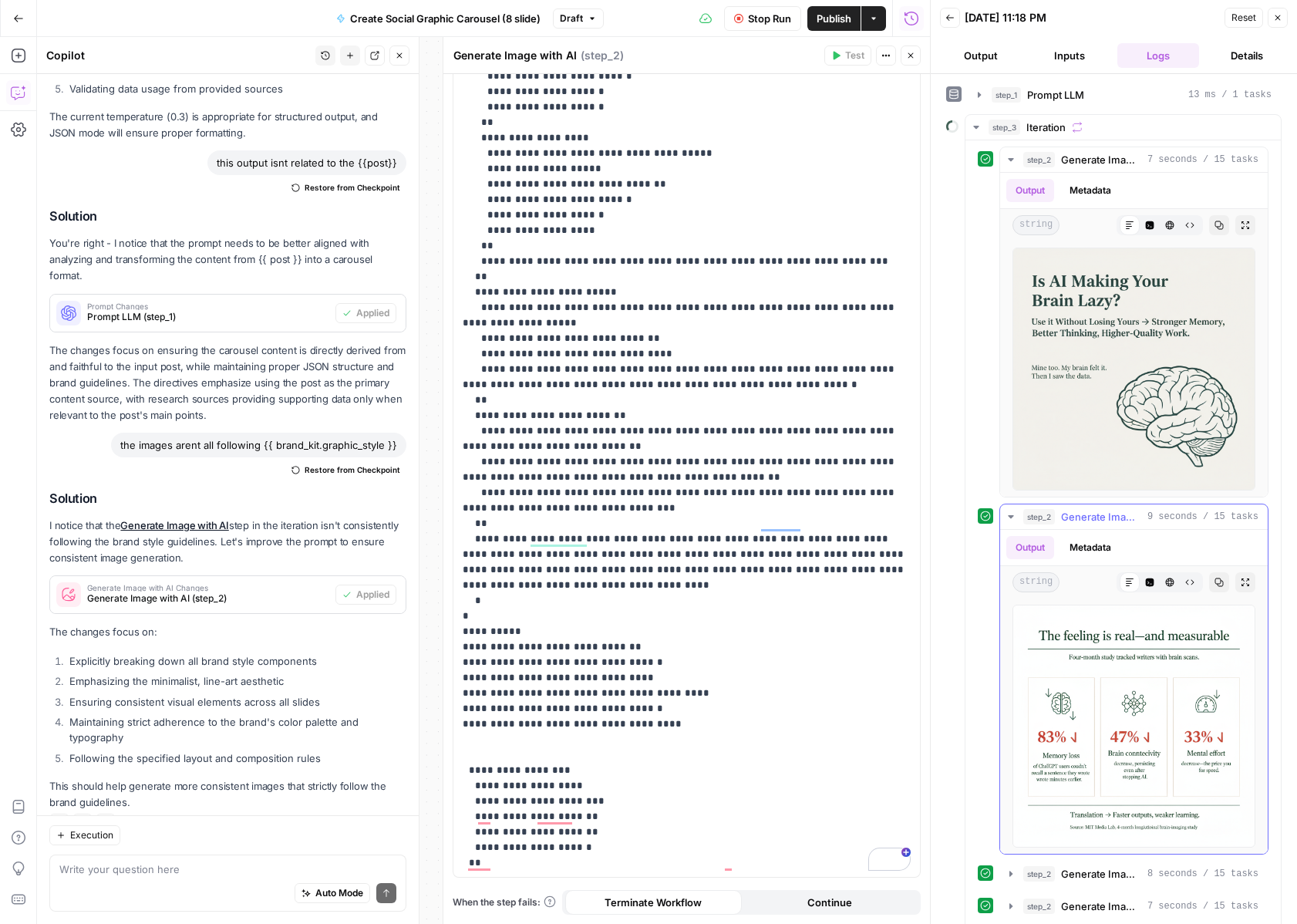
click at [1119, 765] on img at bounding box center [1134, 726] width 243 height 243
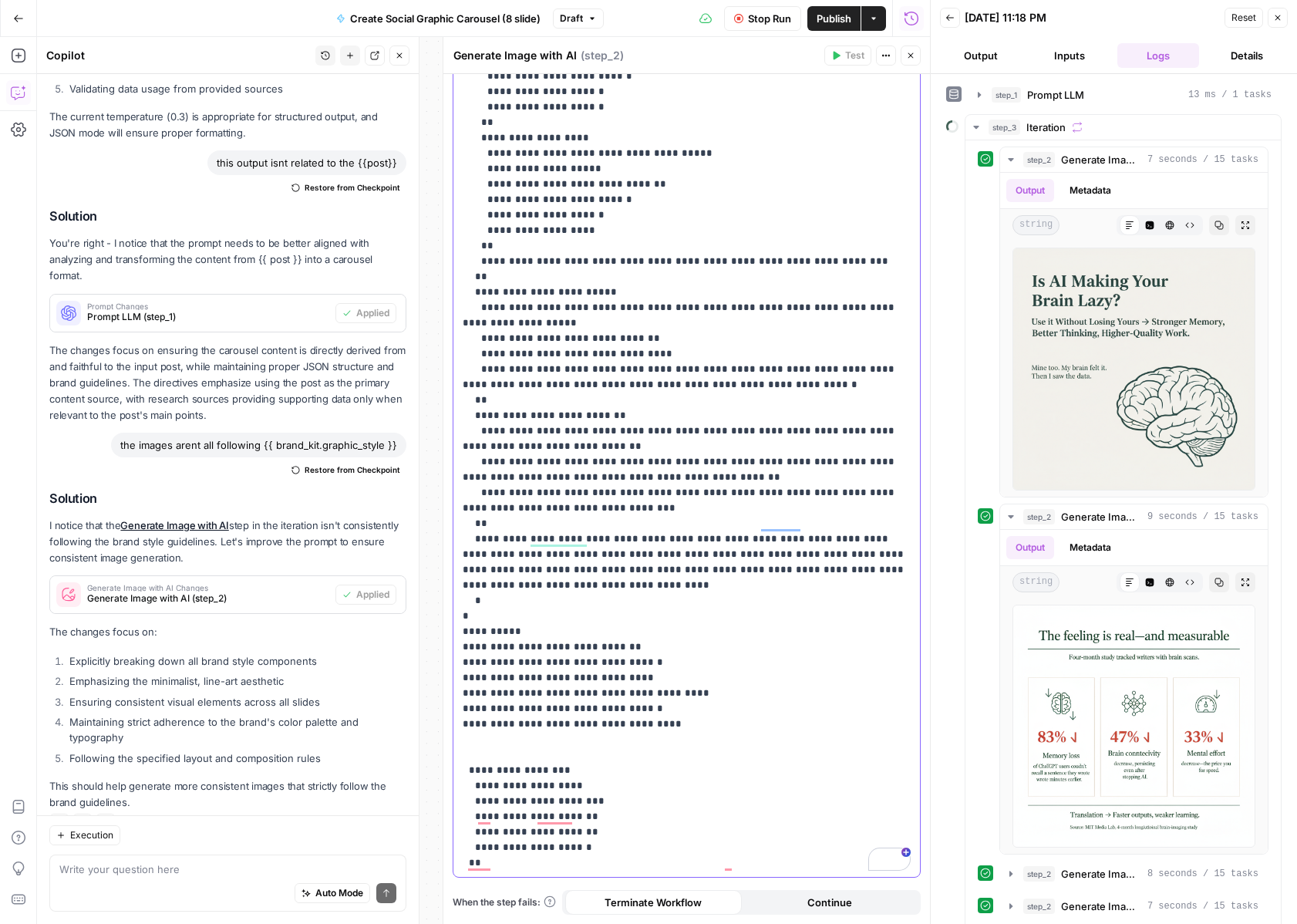
click at [802, 382] on p "**********" at bounding box center [687, 14] width 448 height 1713
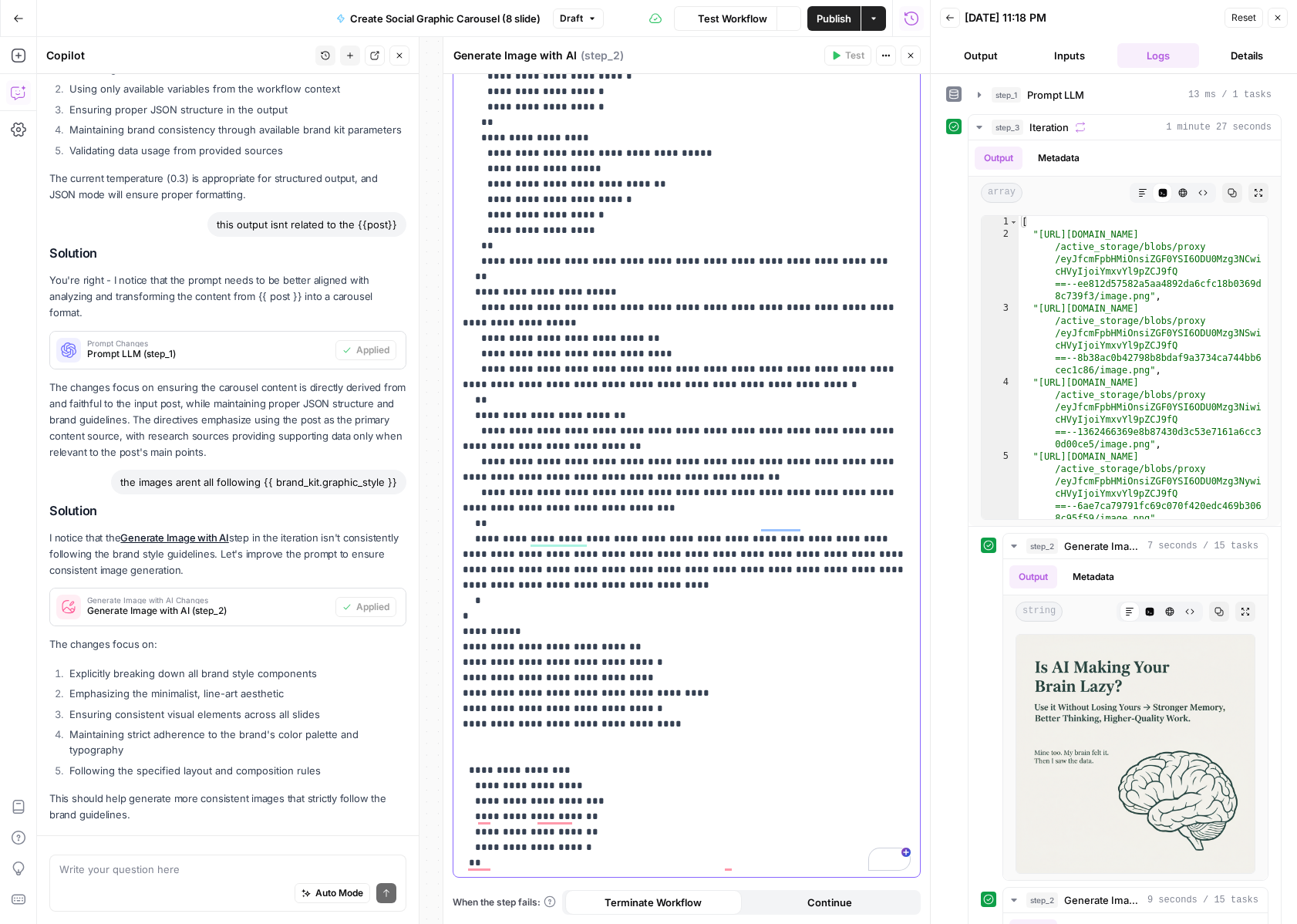
scroll to position [1239, 0]
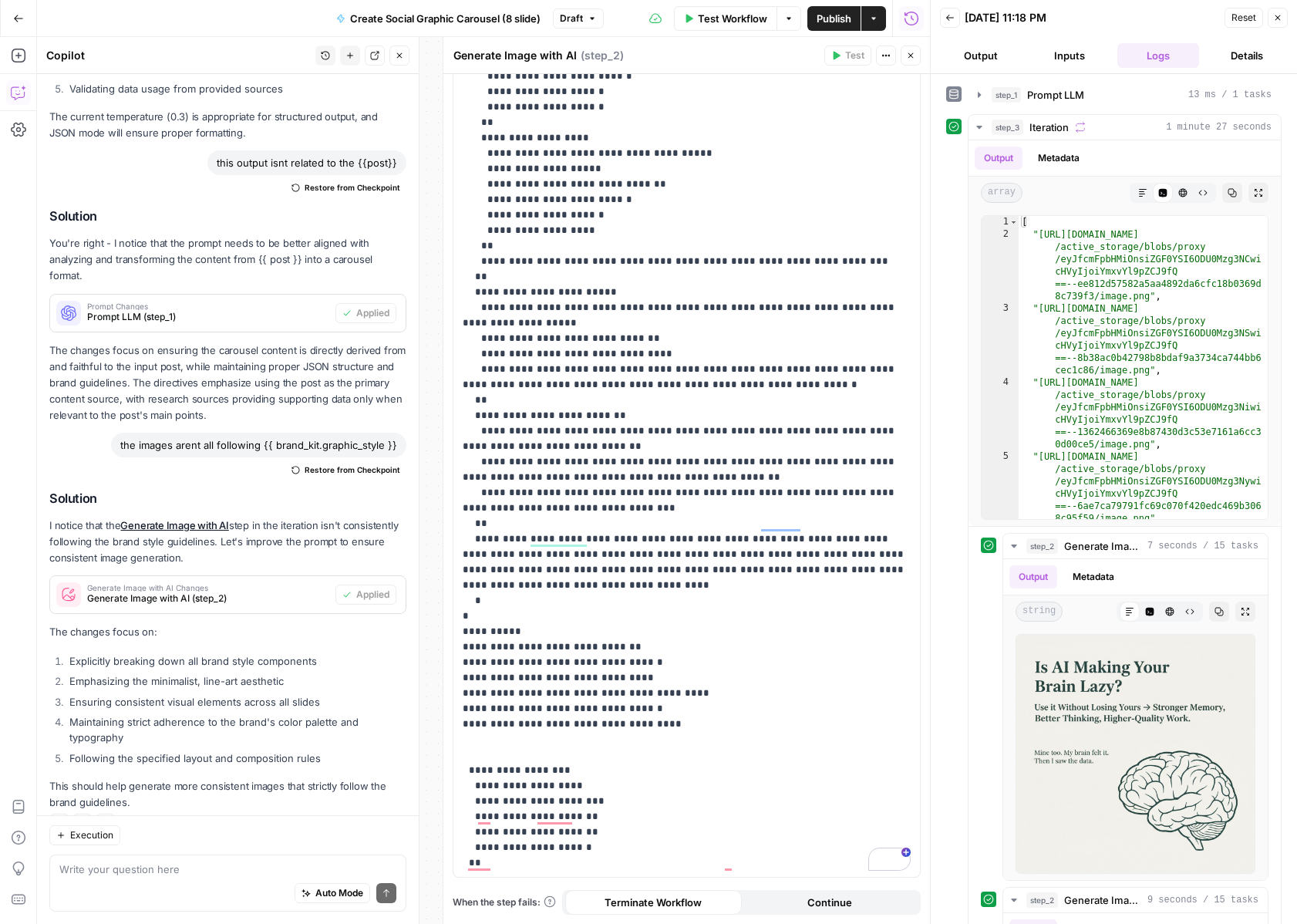
click at [832, 13] on span "Publish" at bounding box center [834, 18] width 35 height 15
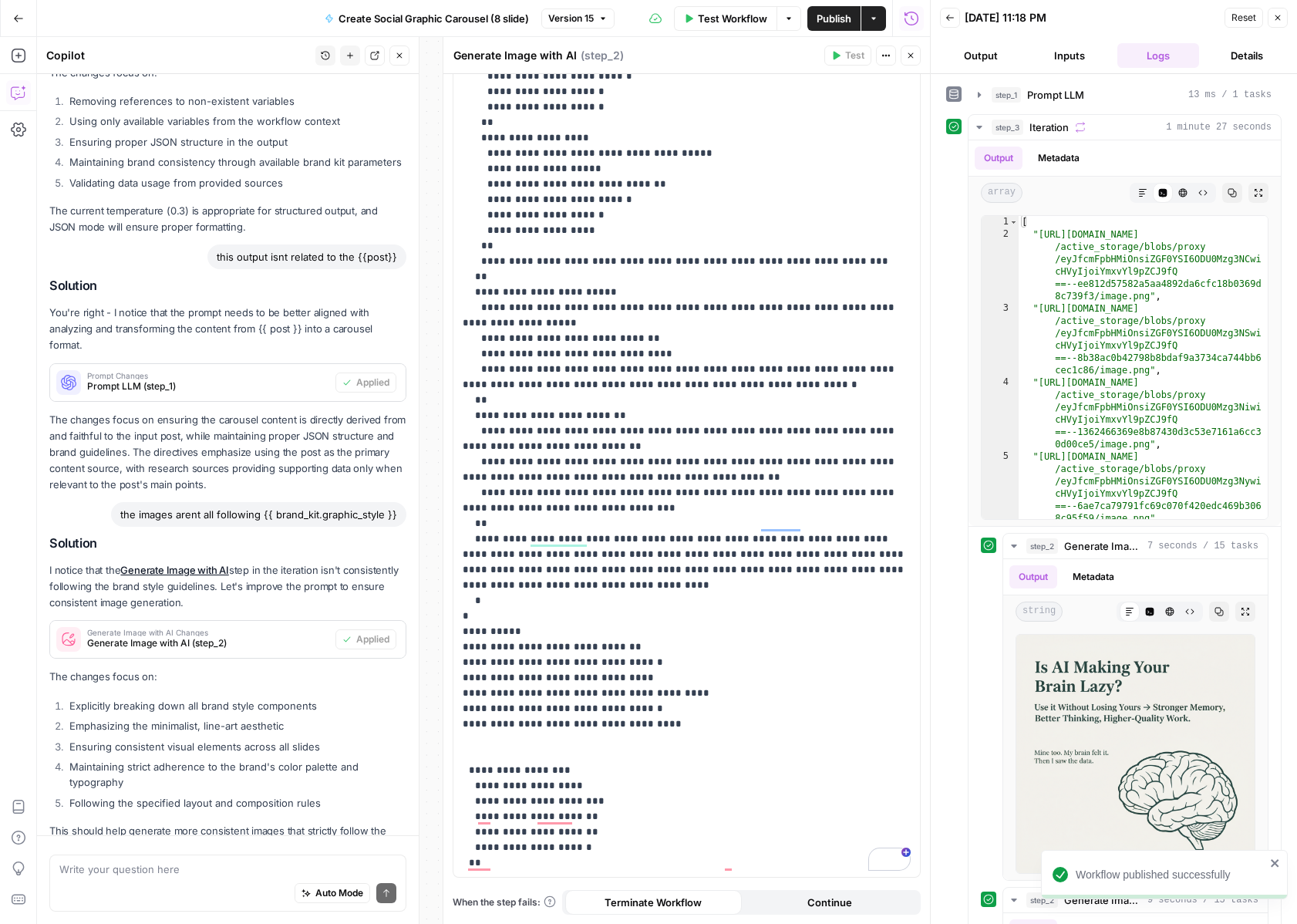
scroll to position [1239, 0]
